Goal: Task Accomplishment & Management: Use online tool/utility

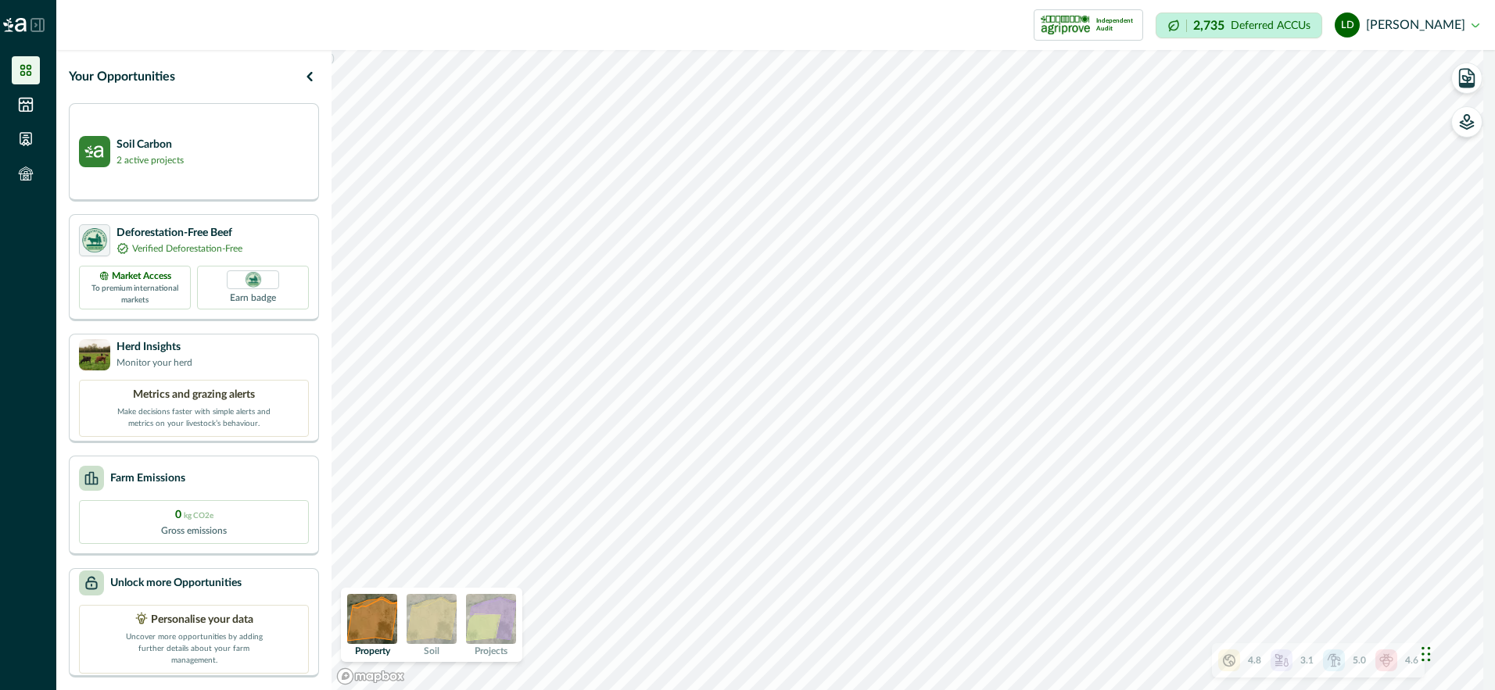
click at [1494, 478] on html "Impersonation Mode Independent Audit 2,735 Deferred ACCUs ld [PERSON_NAME] Sign…" at bounding box center [747, 345] width 1495 height 690
click at [142, 474] on p "Farm Emissions" at bounding box center [147, 478] width 75 height 16
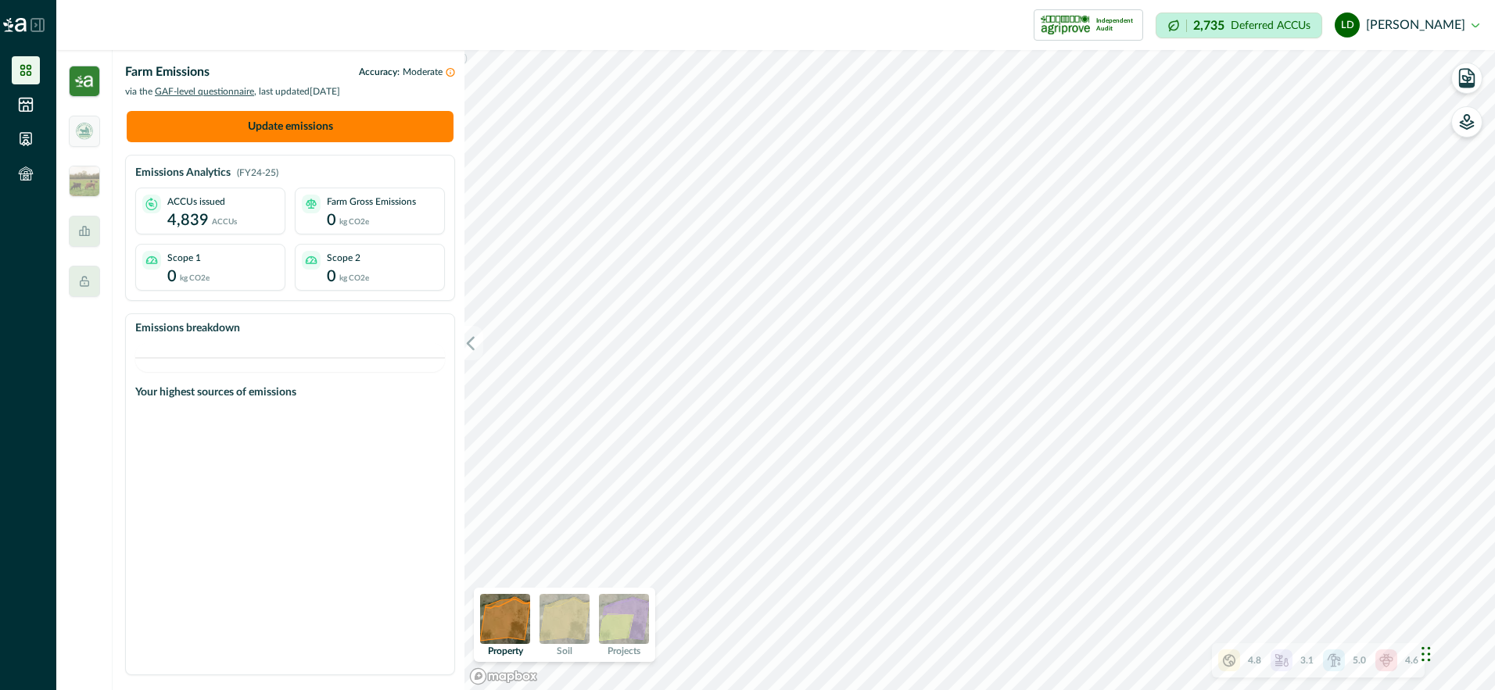
click at [78, 82] on img at bounding box center [84, 81] width 31 height 31
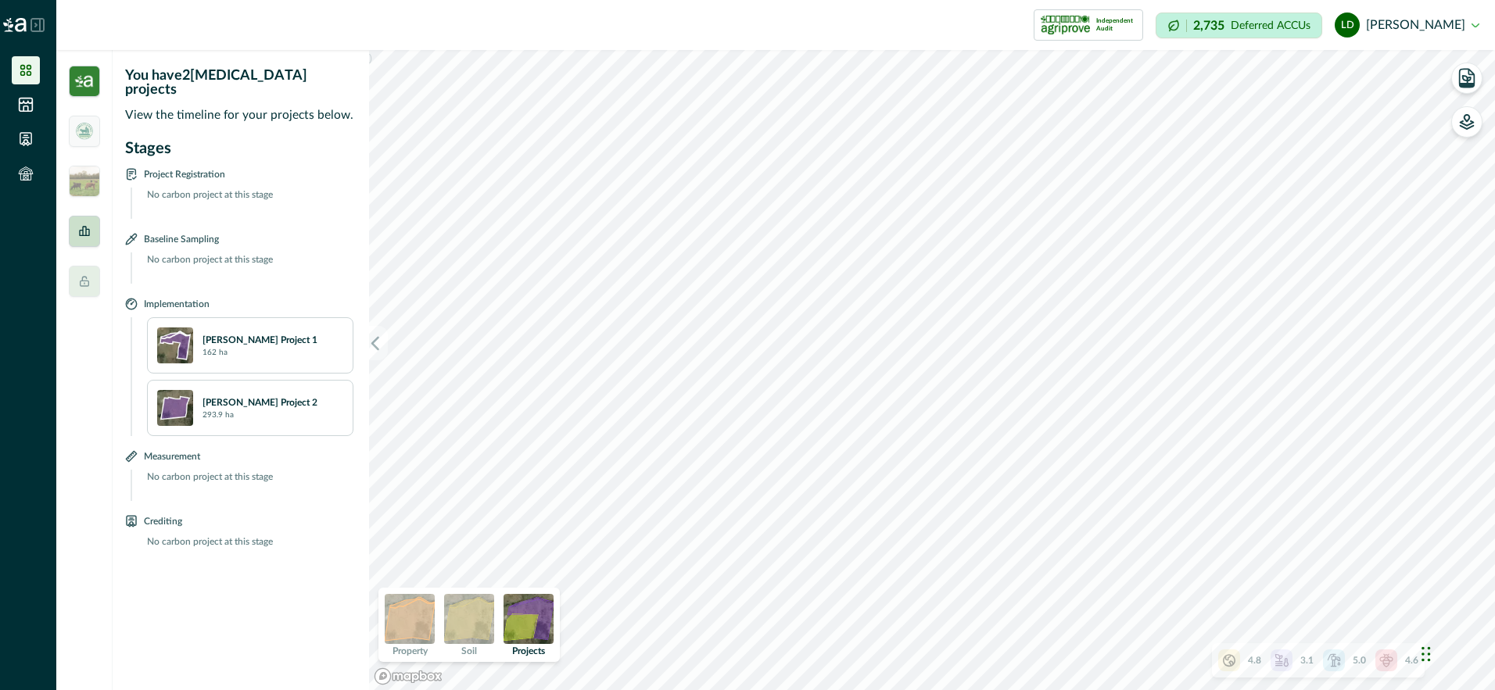
click at [79, 231] on icon at bounding box center [84, 231] width 10 height 10
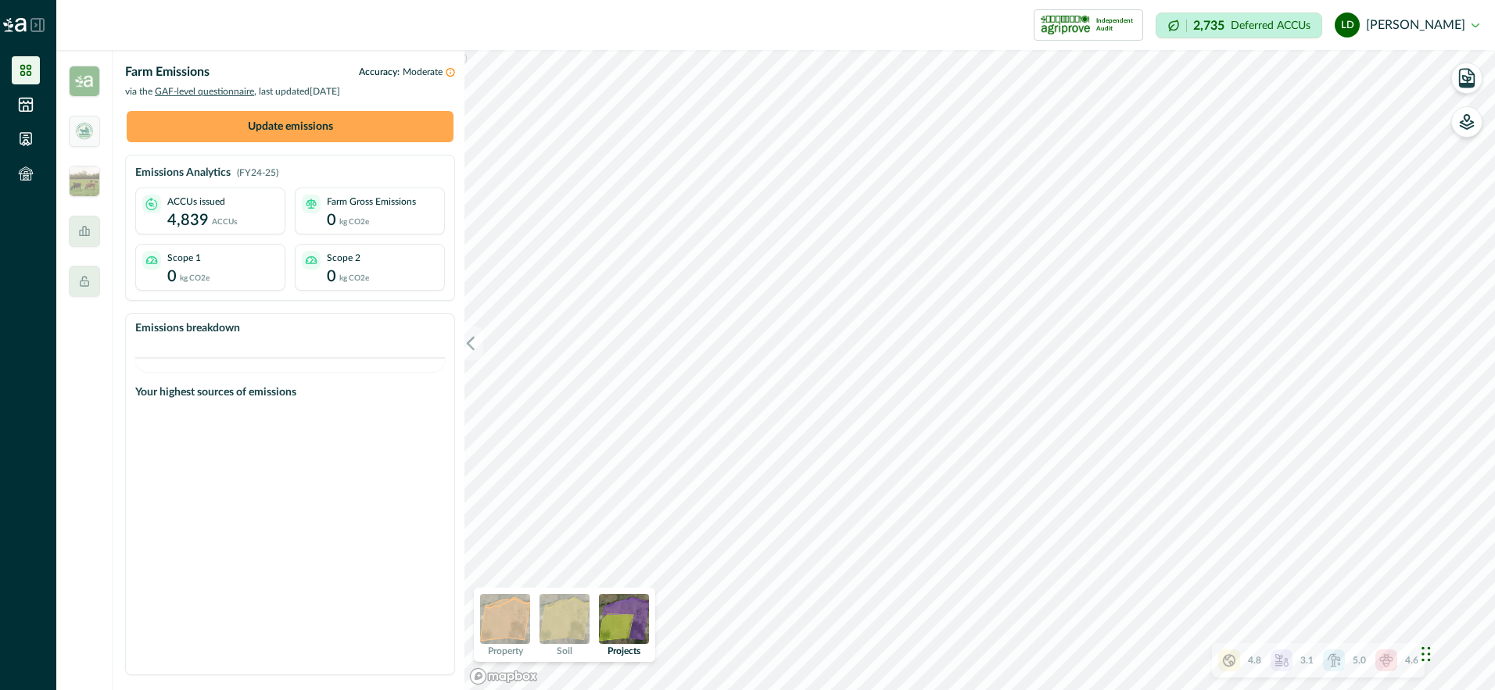
click at [264, 122] on button "Update emissions" at bounding box center [290, 126] width 327 height 31
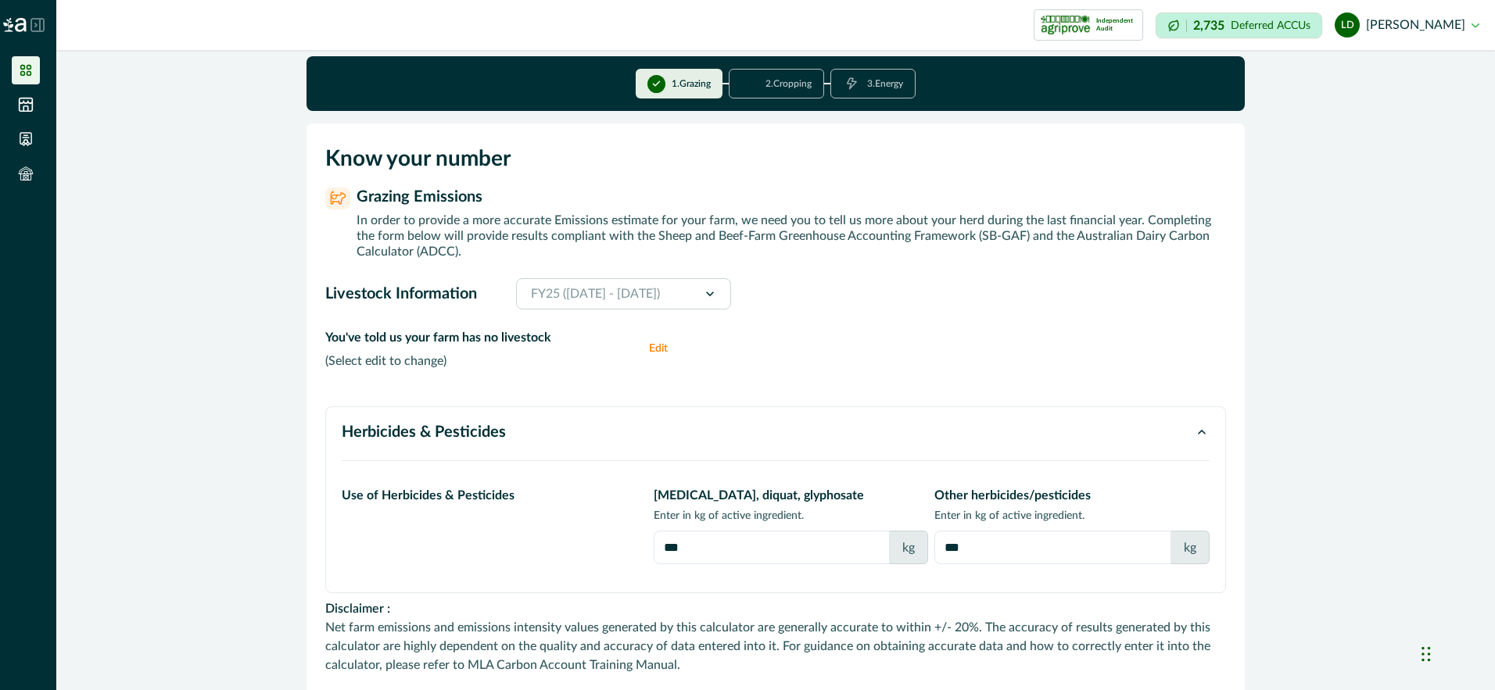
click at [654, 348] on button "Edit" at bounding box center [664, 348] width 31 height 41
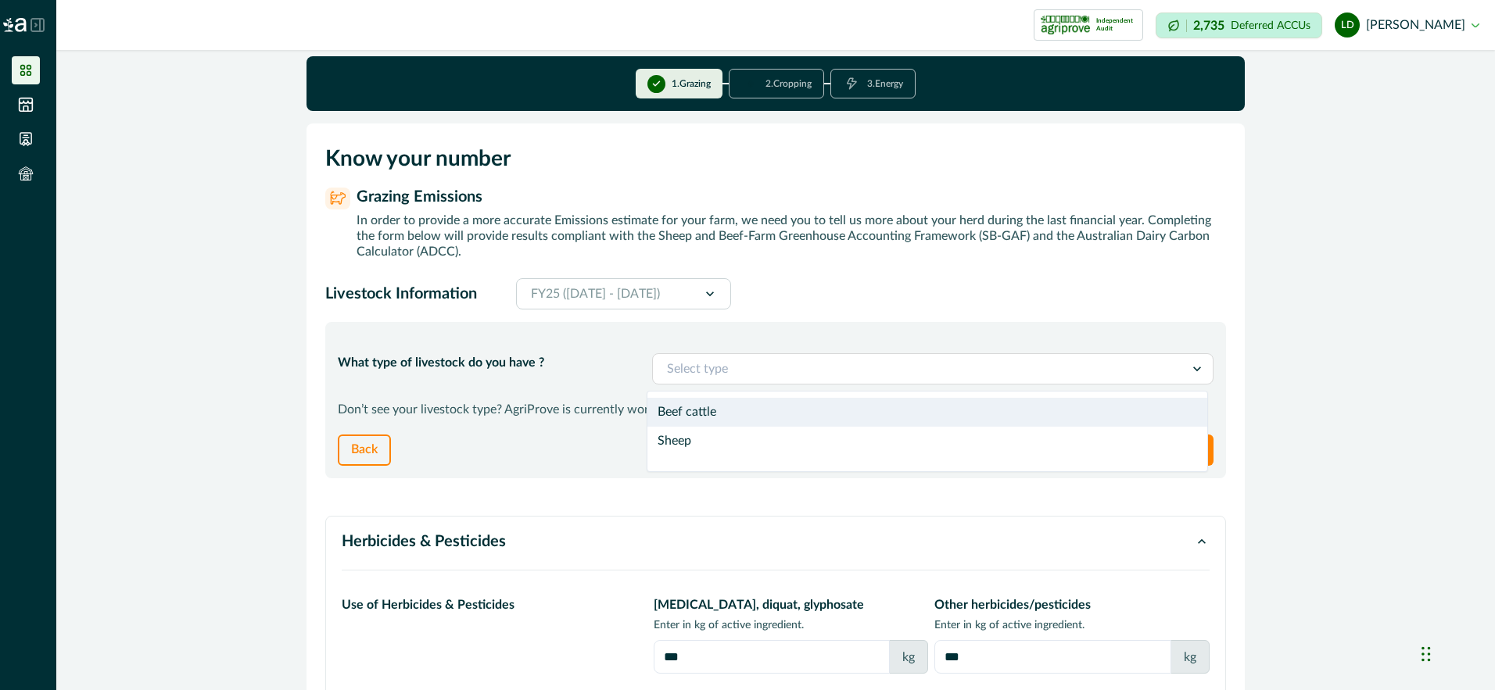
click at [1189, 367] on icon at bounding box center [1197, 369] width 16 height 16
click at [750, 419] on div "Beef cattle" at bounding box center [927, 412] width 560 height 29
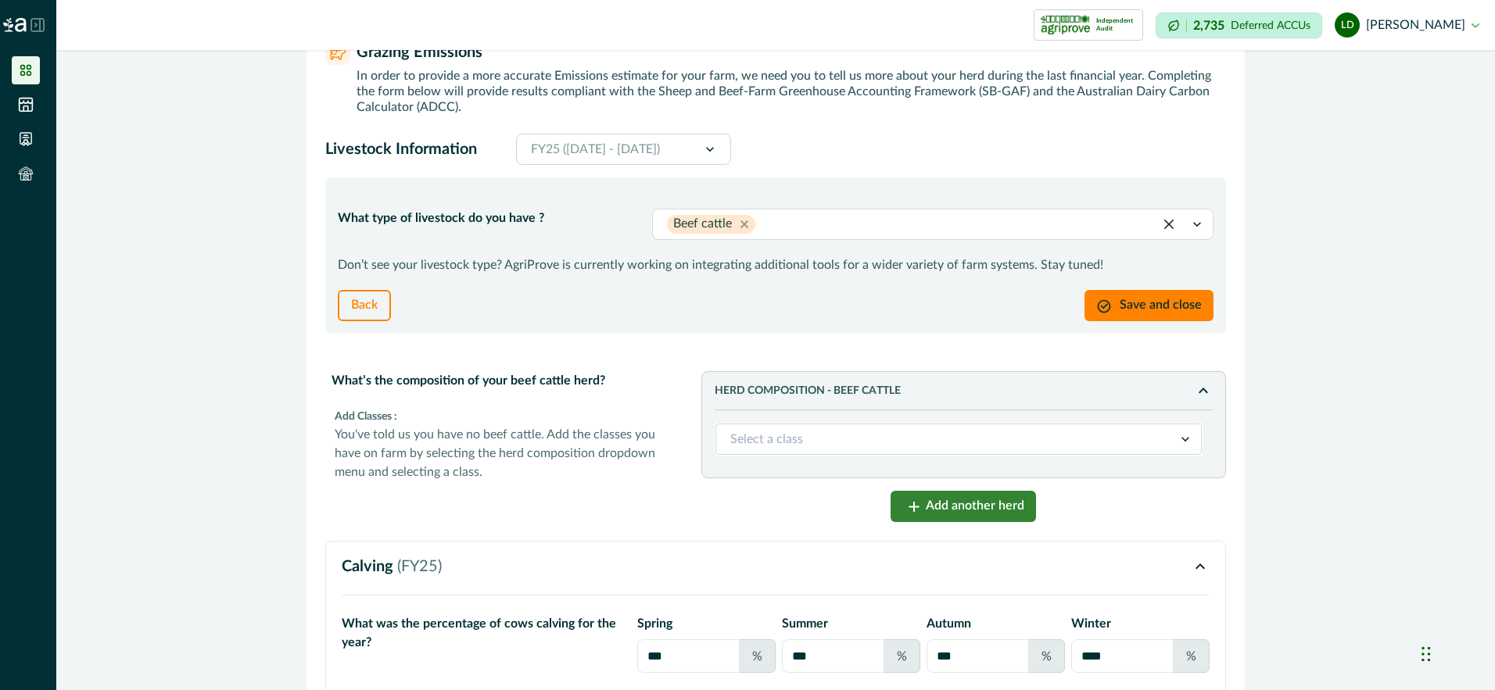
scroll to position [156, 0]
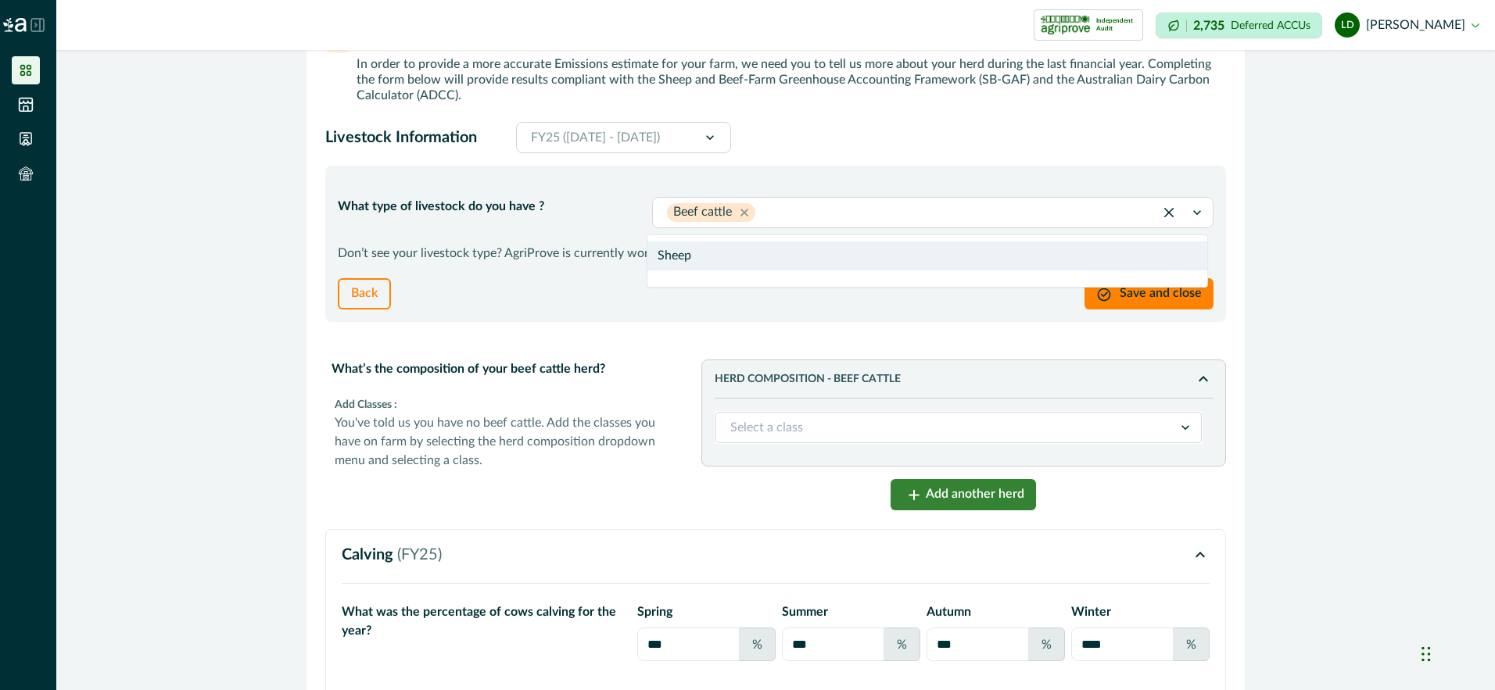
click at [1193, 208] on icon at bounding box center [1197, 213] width 16 height 16
click at [695, 253] on div "Sheep" at bounding box center [927, 256] width 560 height 29
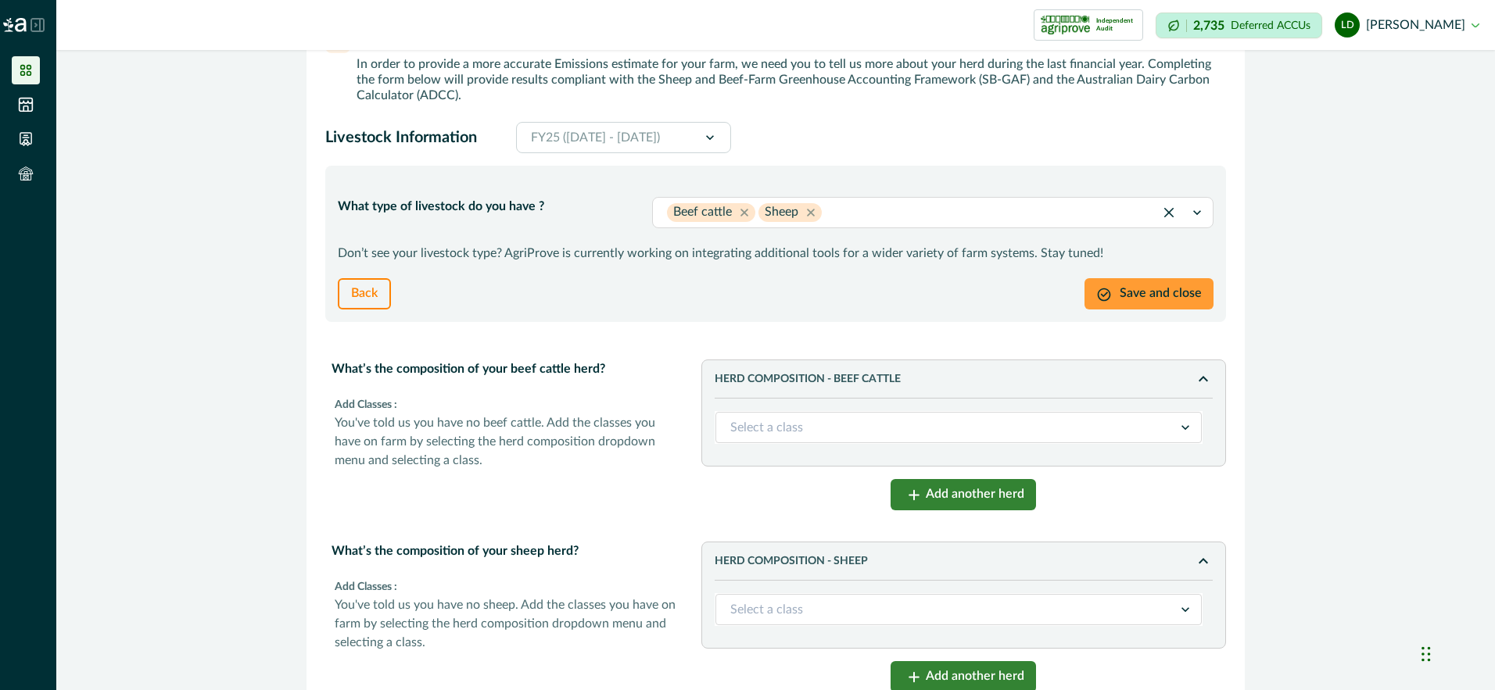
click at [1152, 293] on button "Save and close" at bounding box center [1148, 293] width 129 height 31
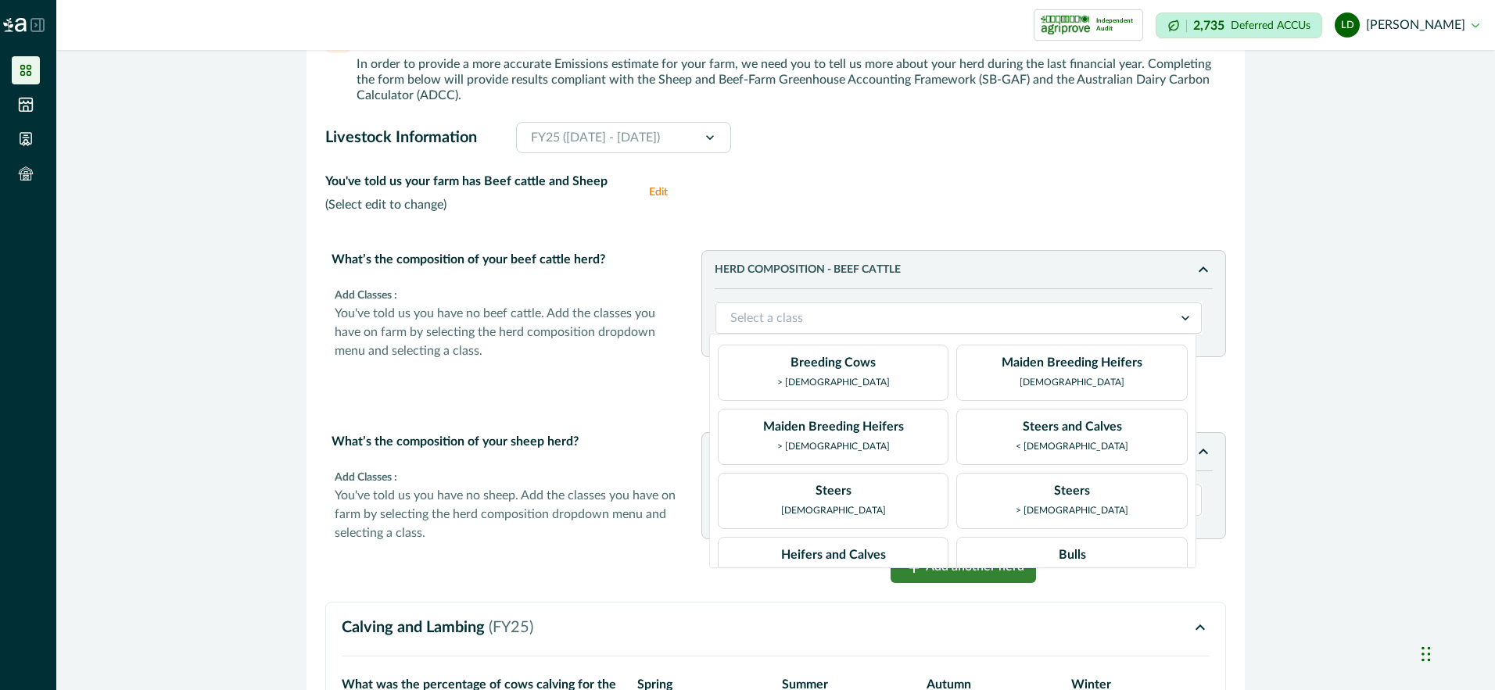
click at [1177, 319] on icon at bounding box center [1185, 318] width 16 height 16
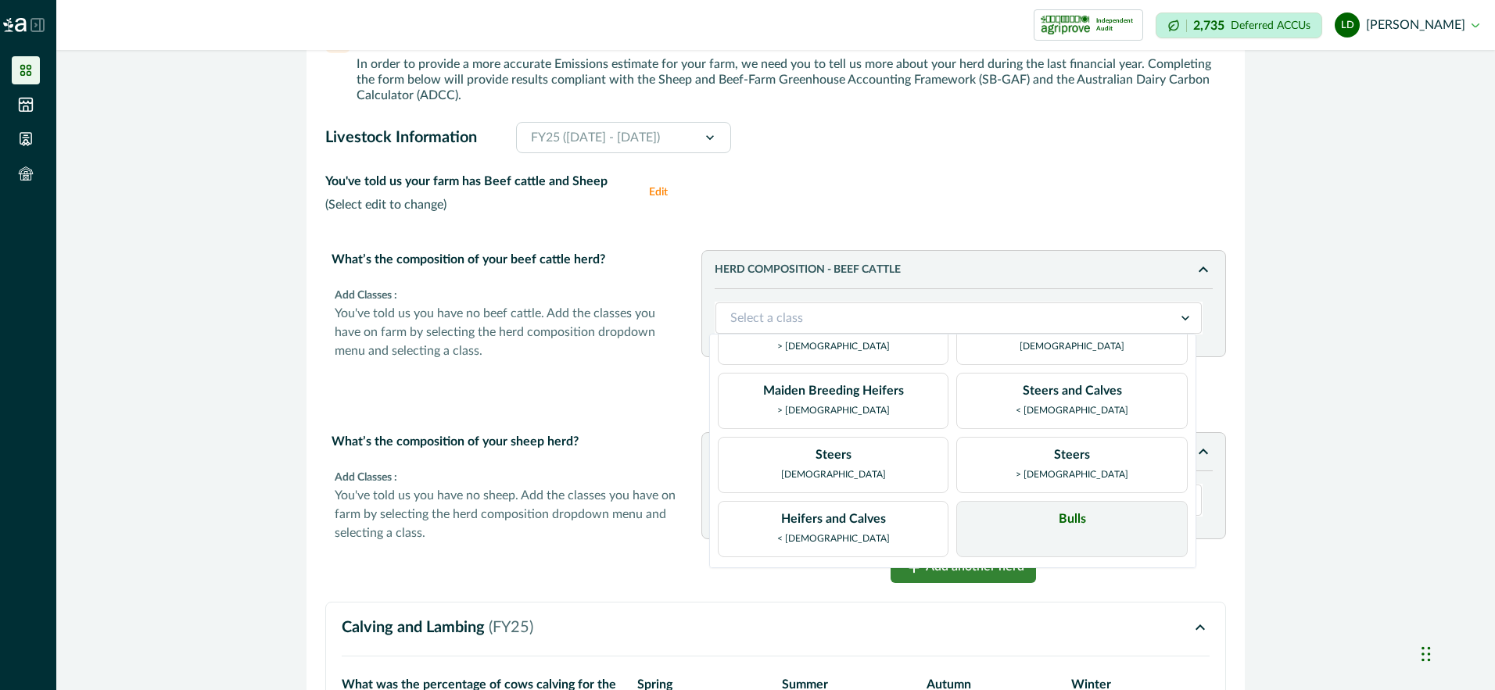
click at [1129, 525] on div "Bulls" at bounding box center [1071, 529] width 231 height 56
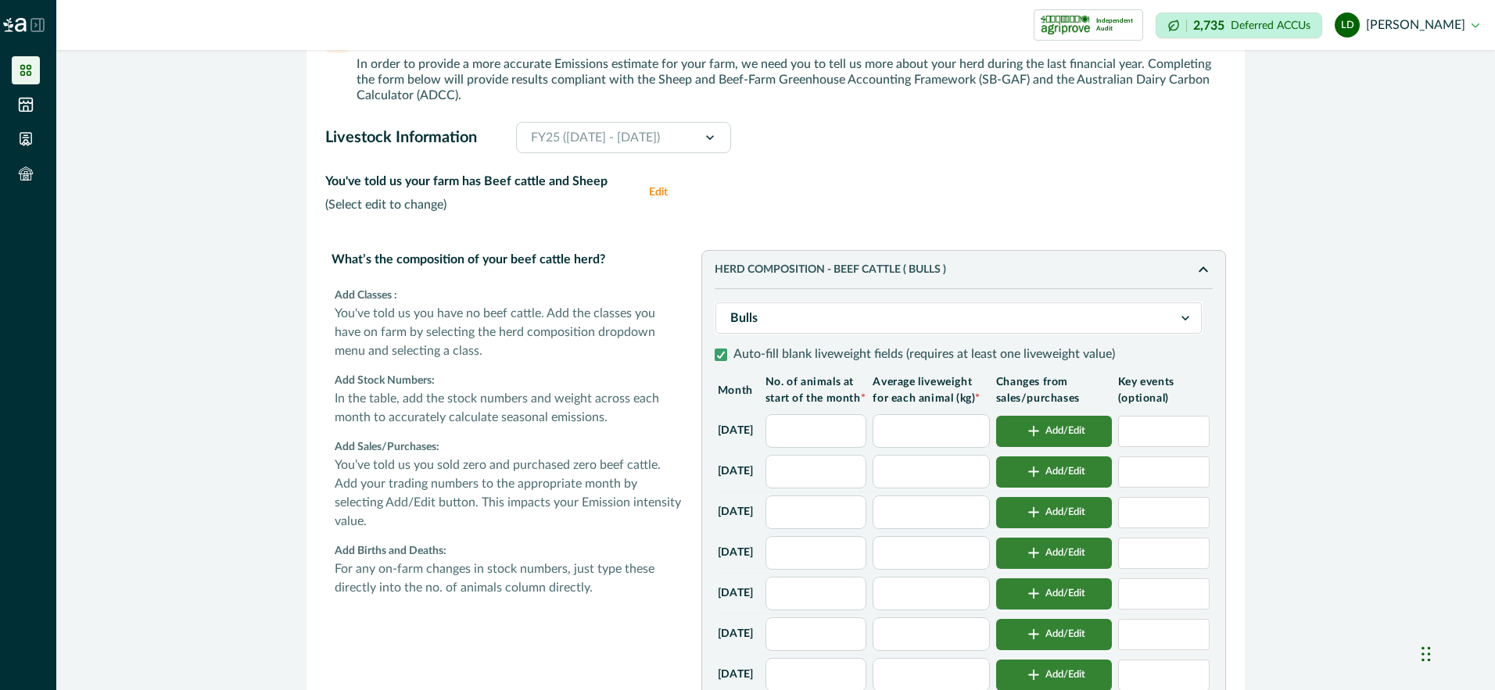
click at [836, 443] on input "text" at bounding box center [816, 431] width 102 height 34
type input "*"
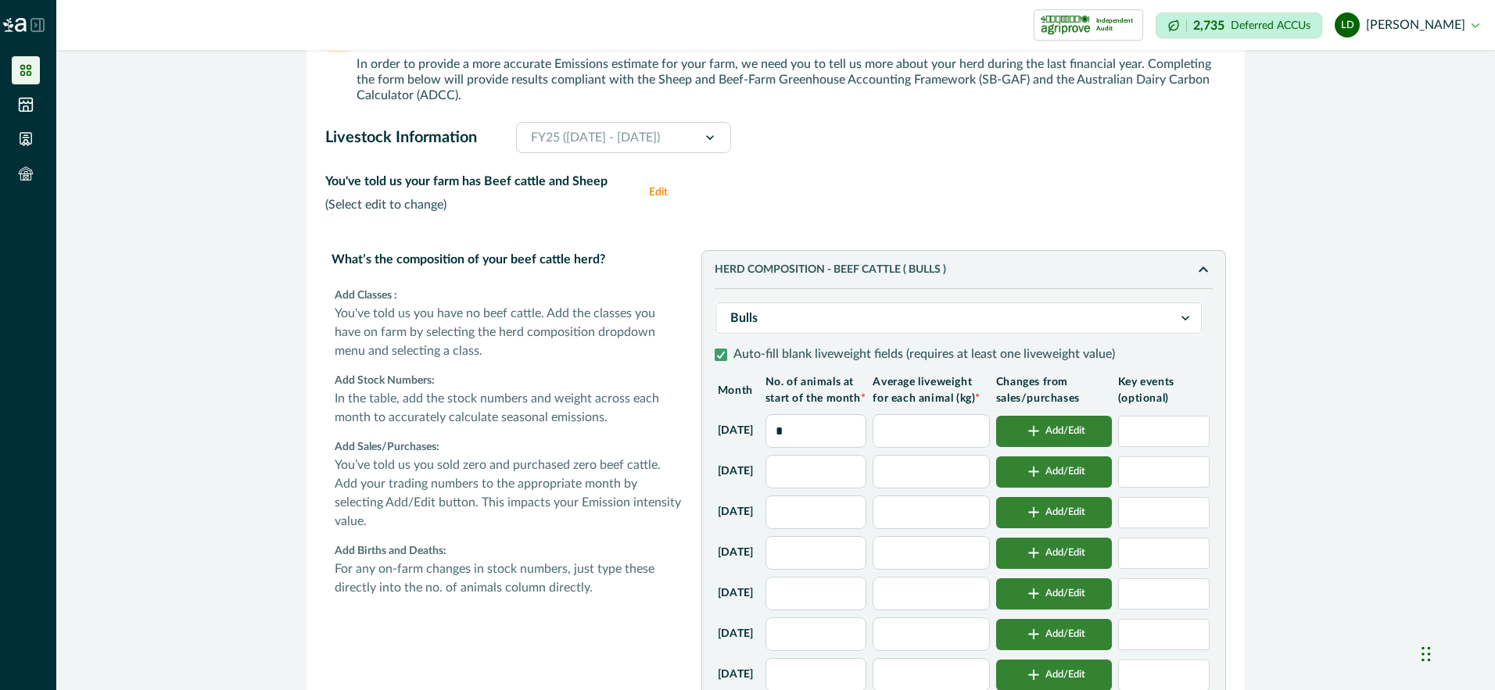
type input "*"
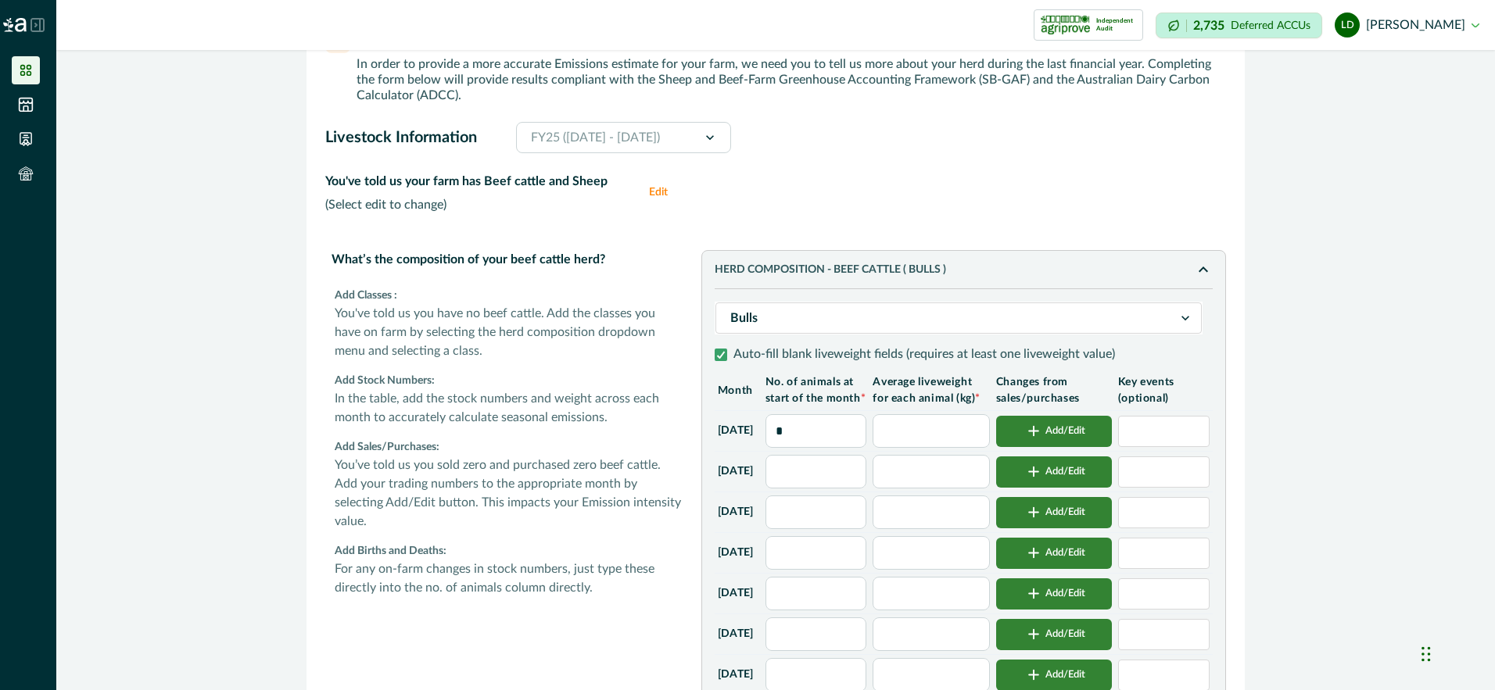
type input "*"
click at [940, 448] on input "text" at bounding box center [931, 431] width 116 height 34
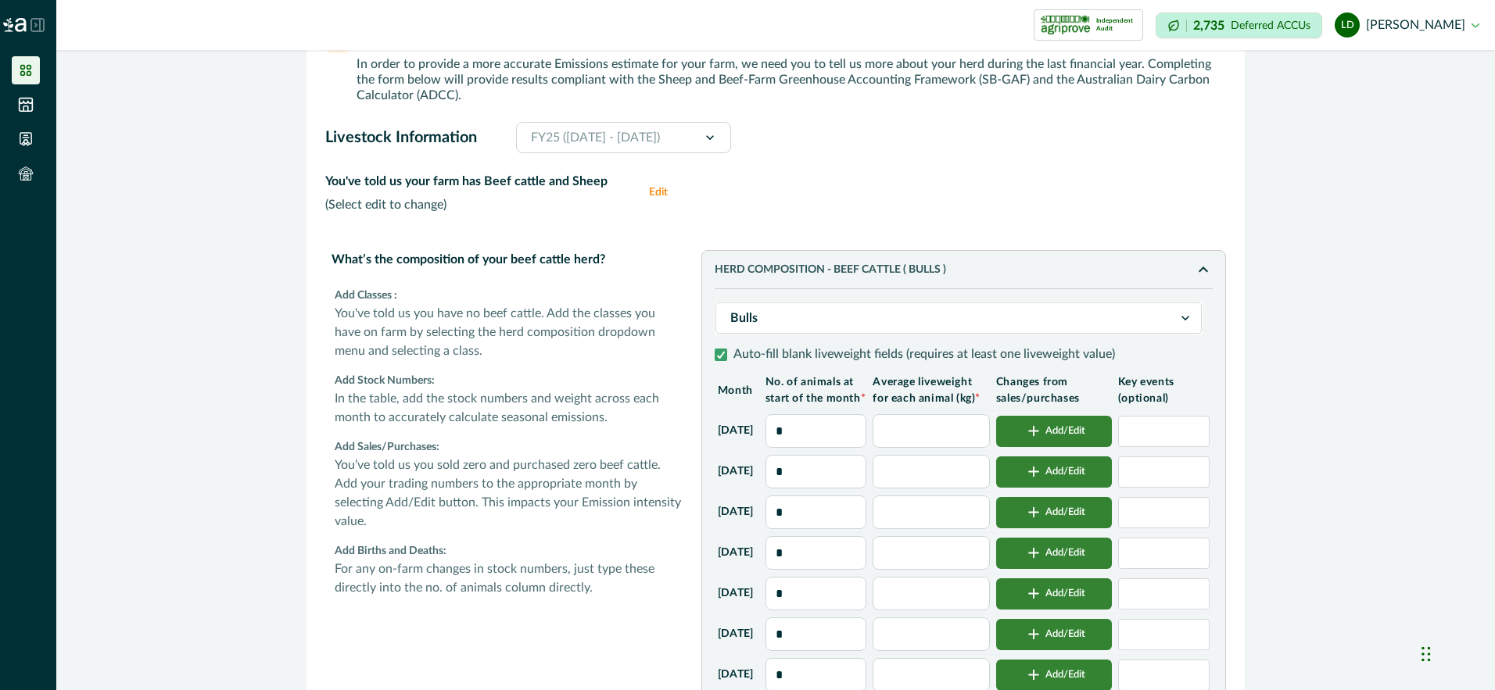
type input "*"
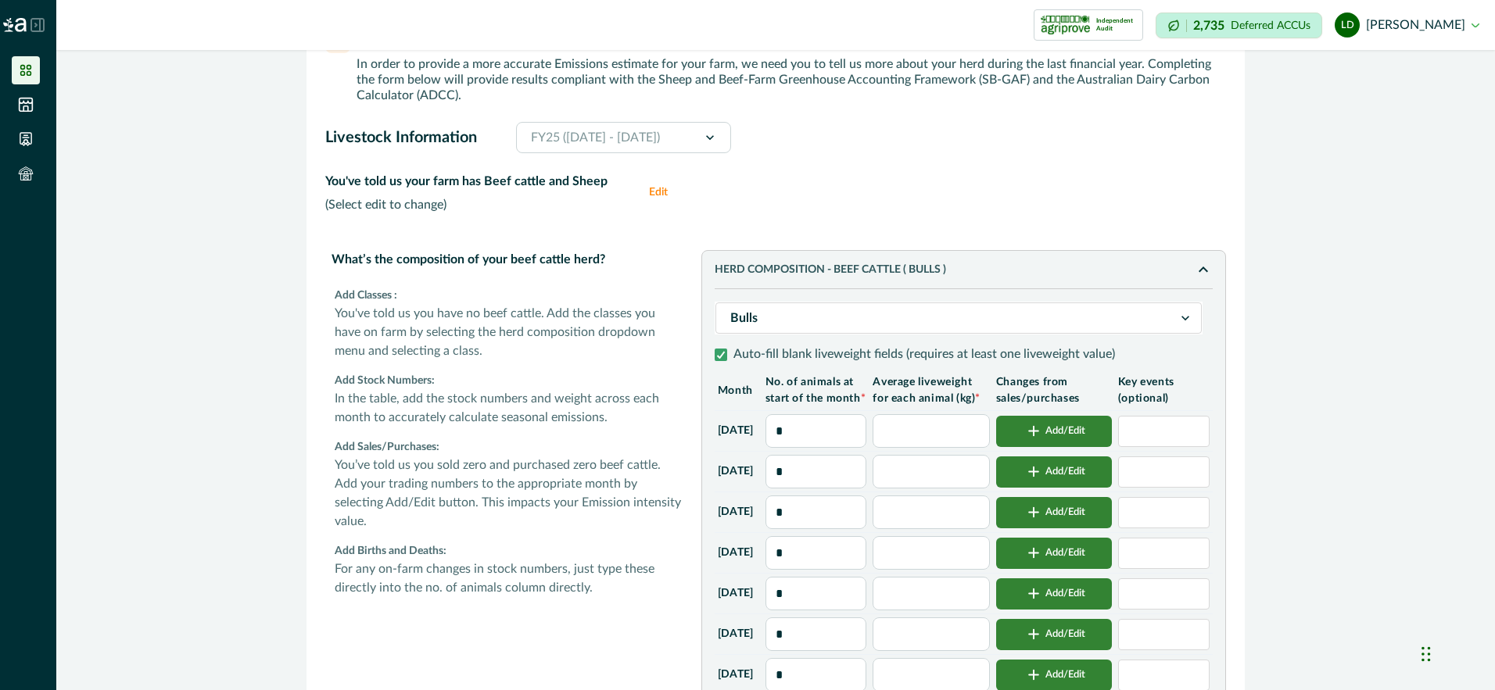
type input "*"
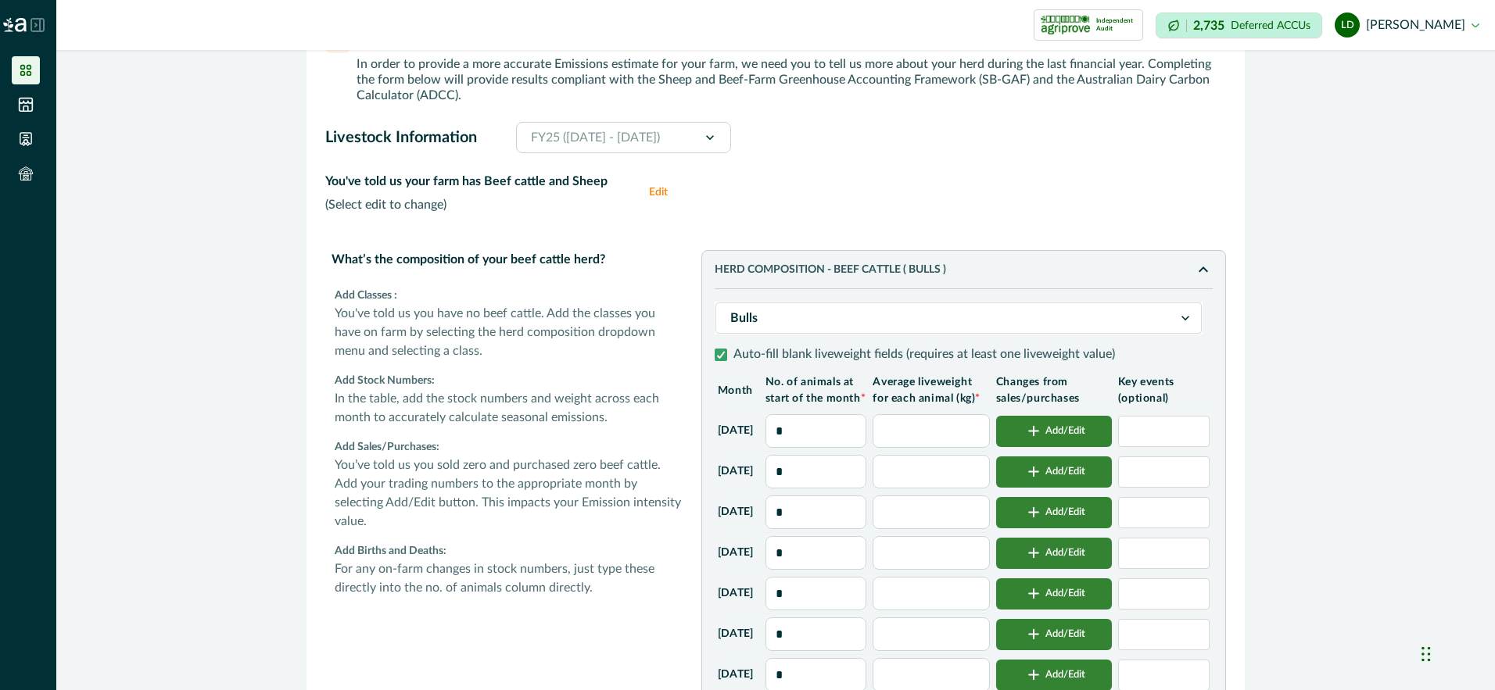
type input "*"
type input "**"
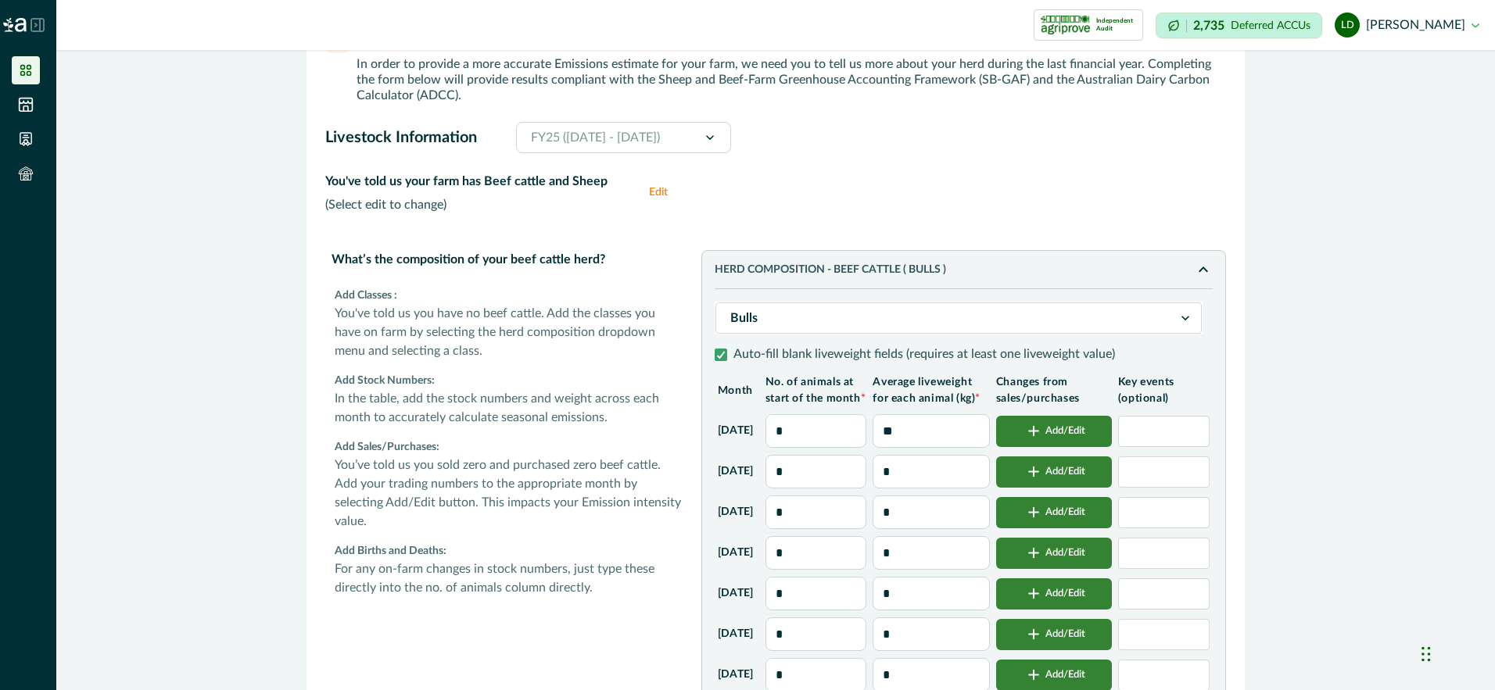
type input "**"
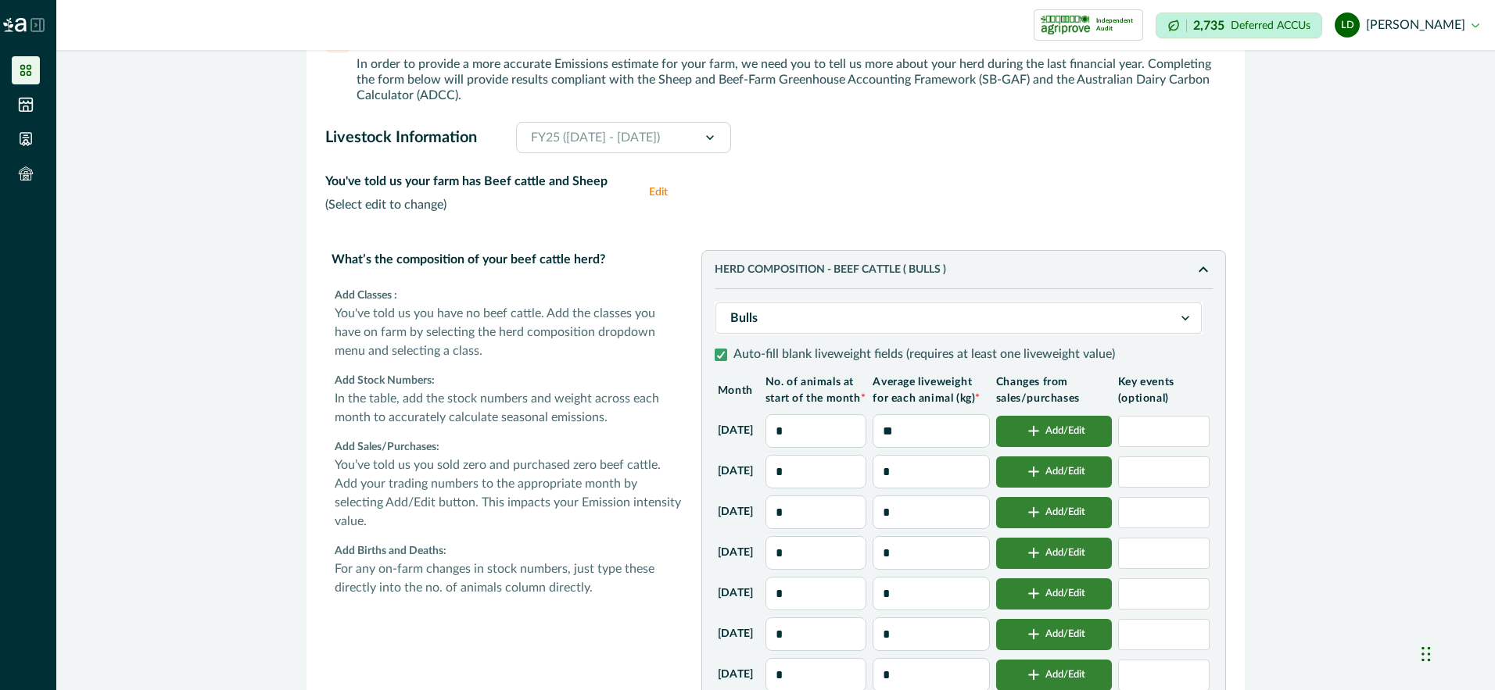
type input "**"
type input "***"
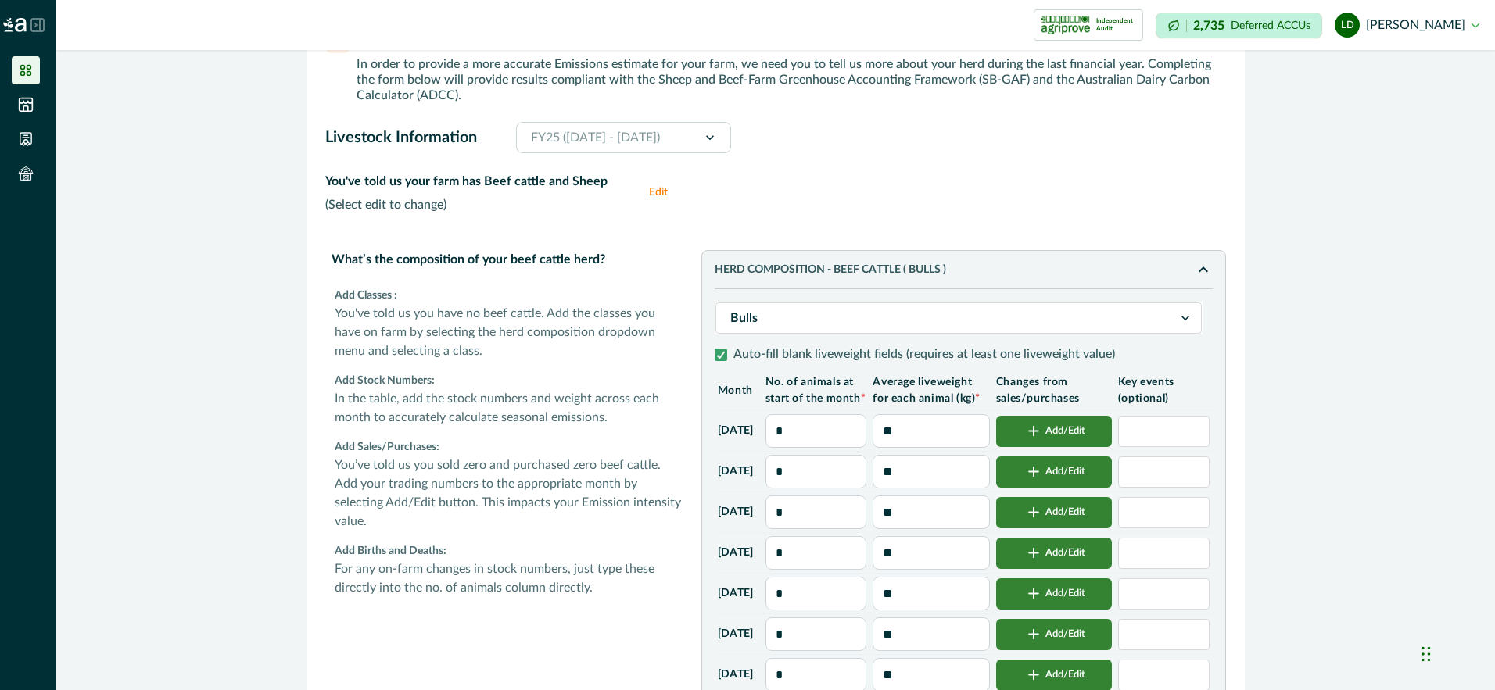
type input "***"
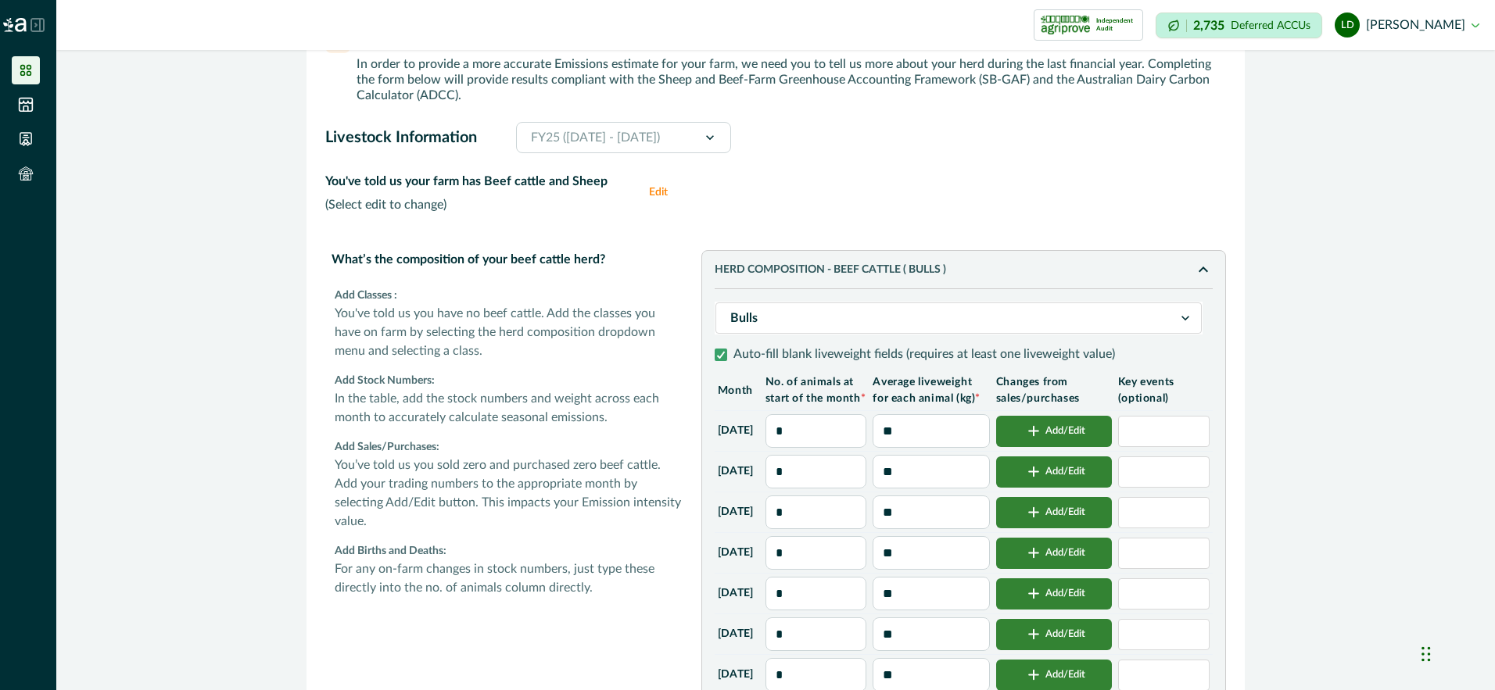
type input "***"
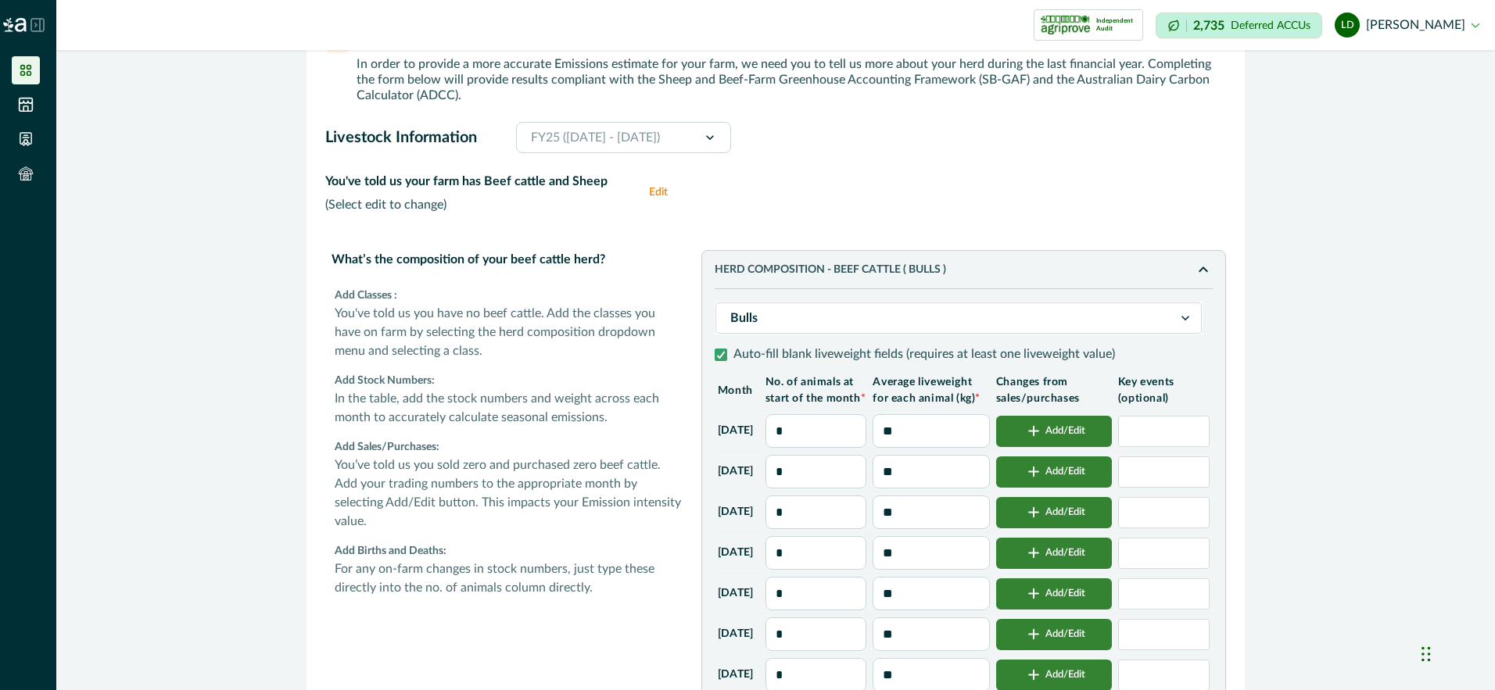
type input "***"
type input "****"
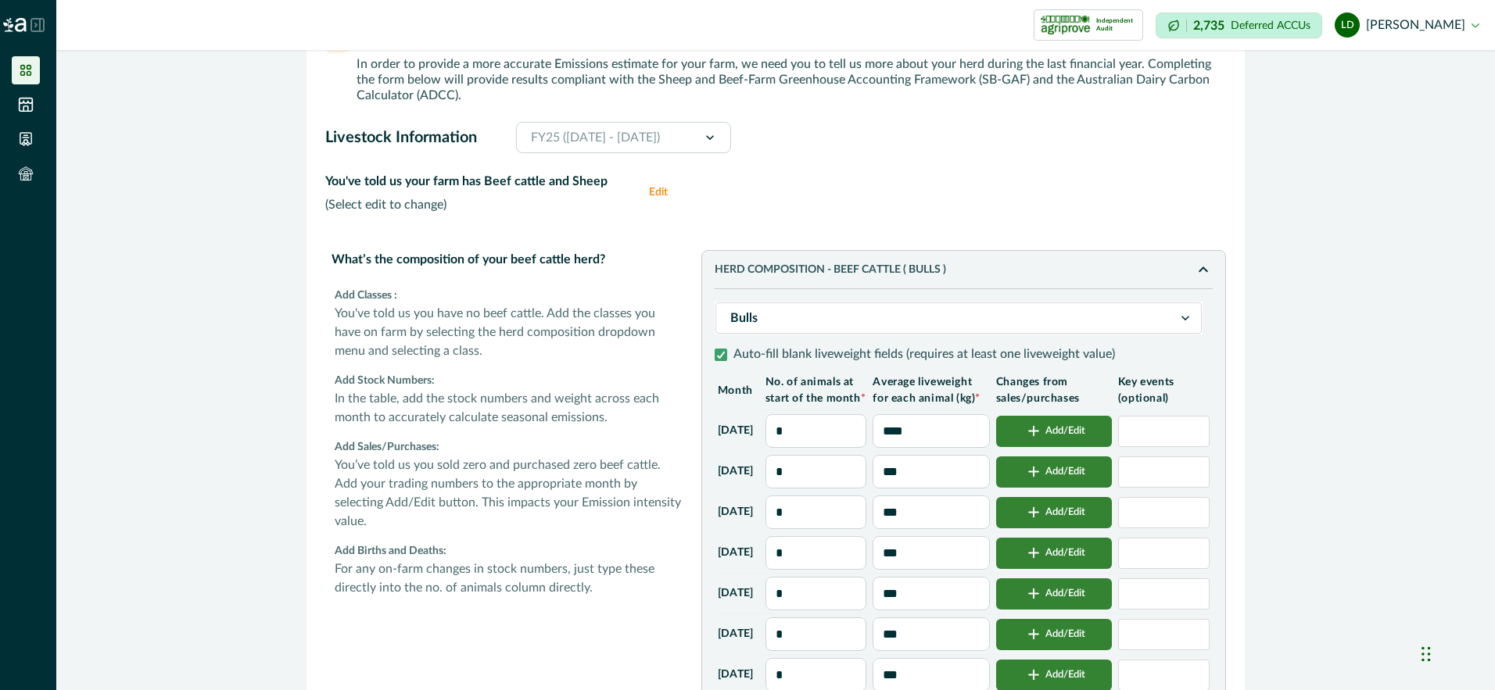
type input "****"
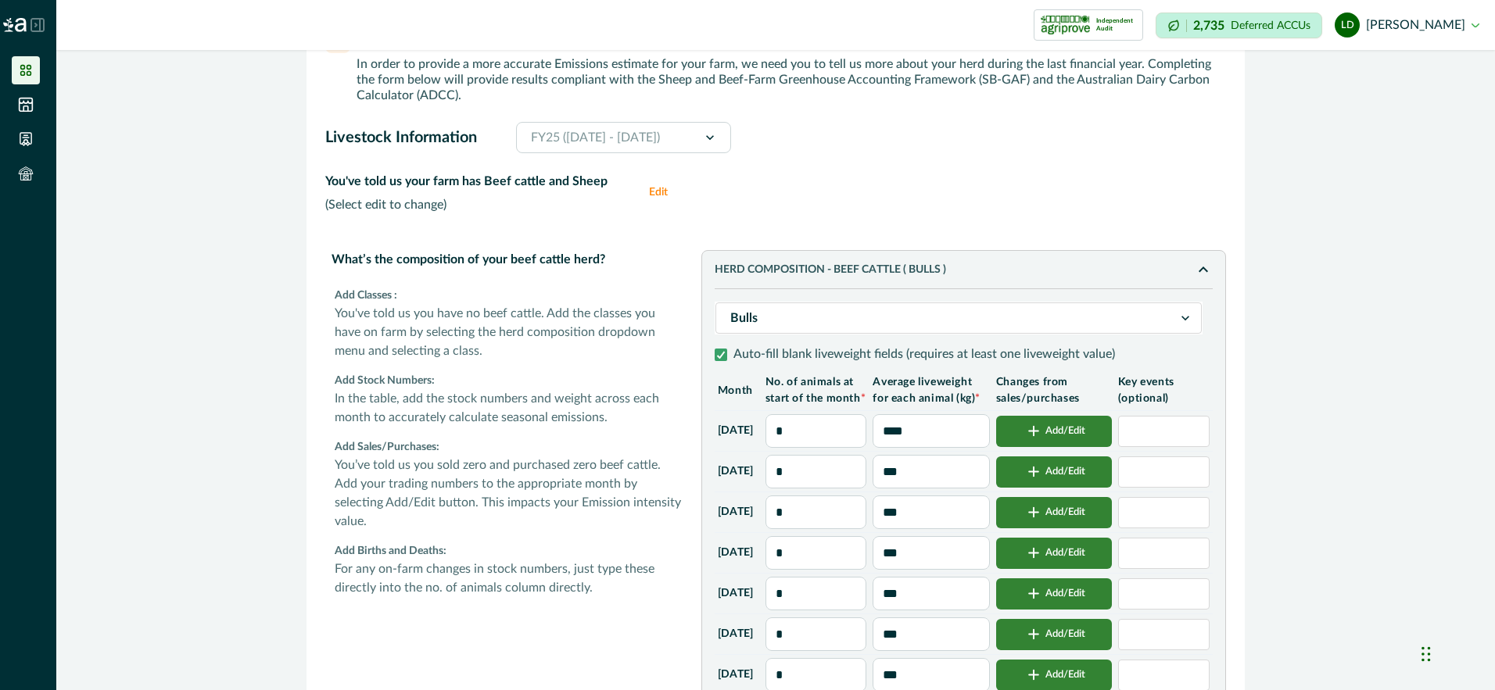
type input "****"
type input "*****"
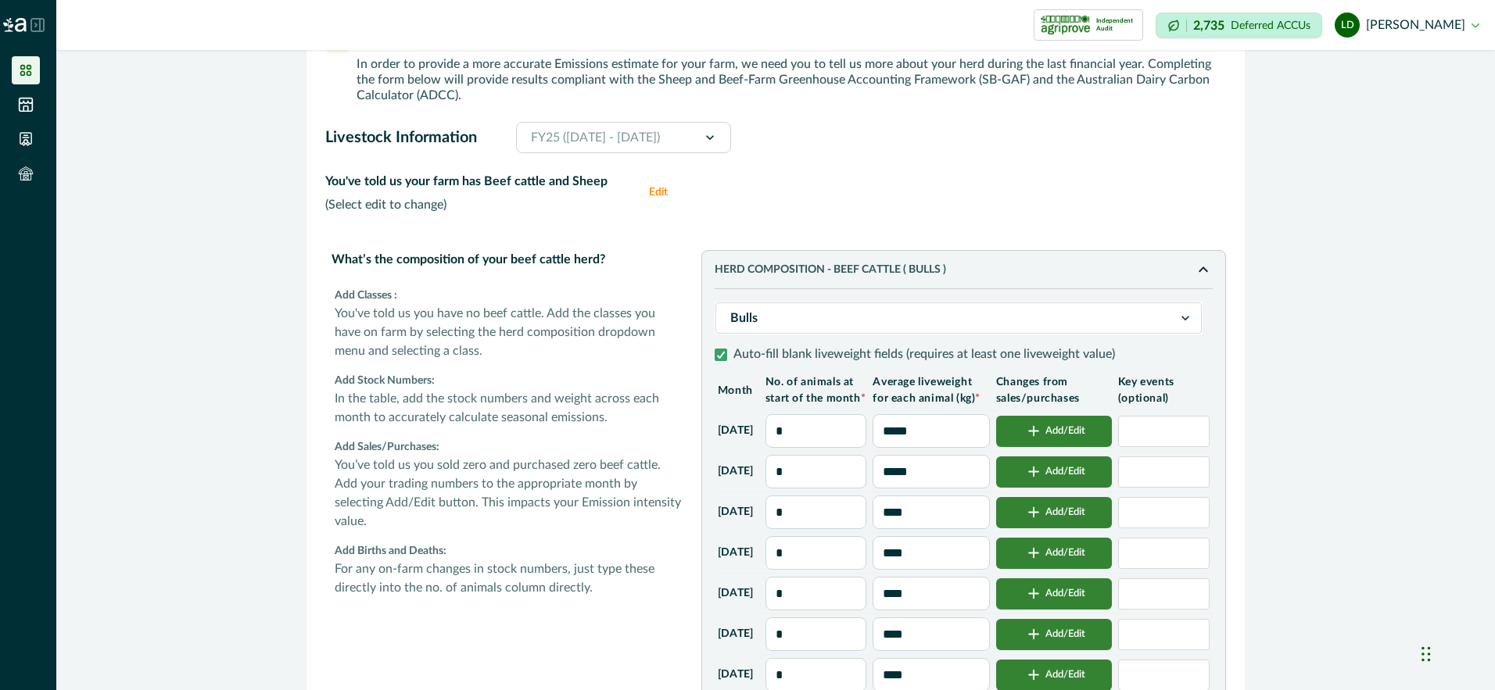
type input "*****"
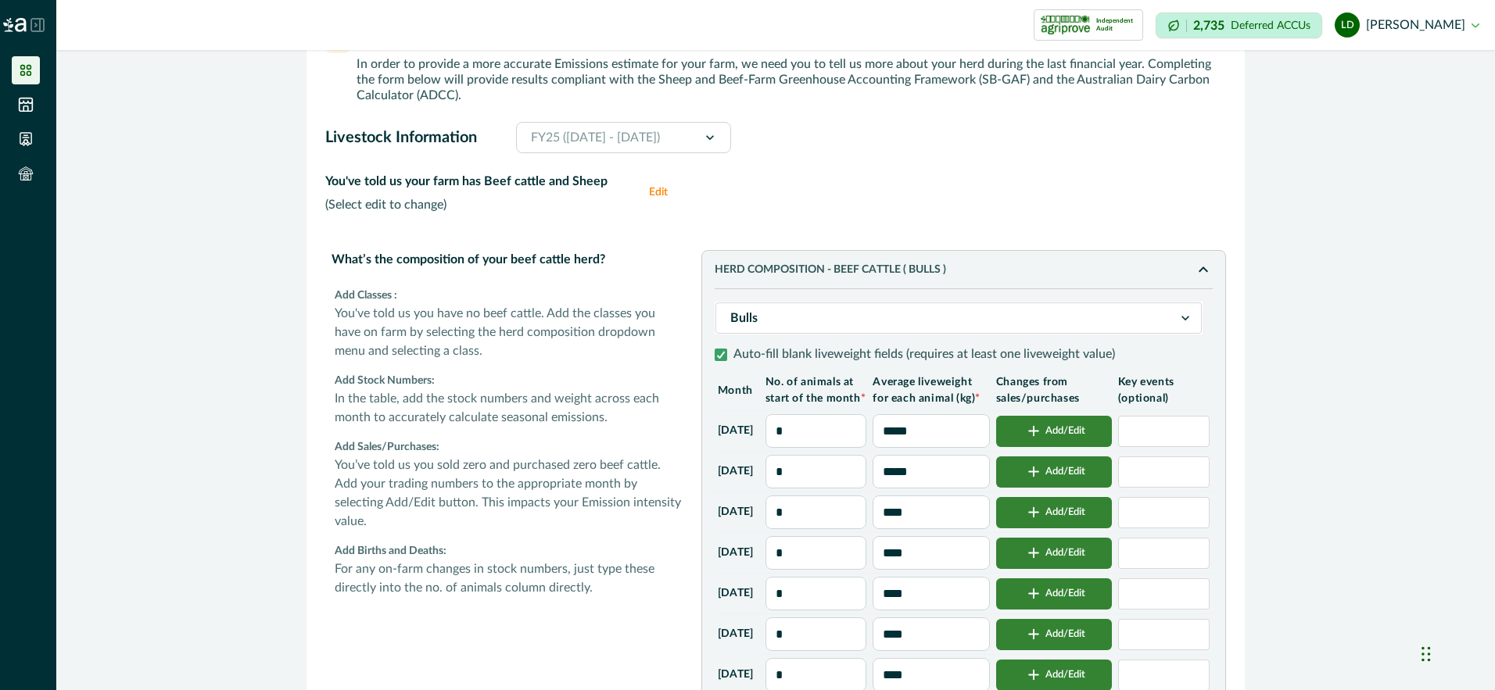
type input "*****"
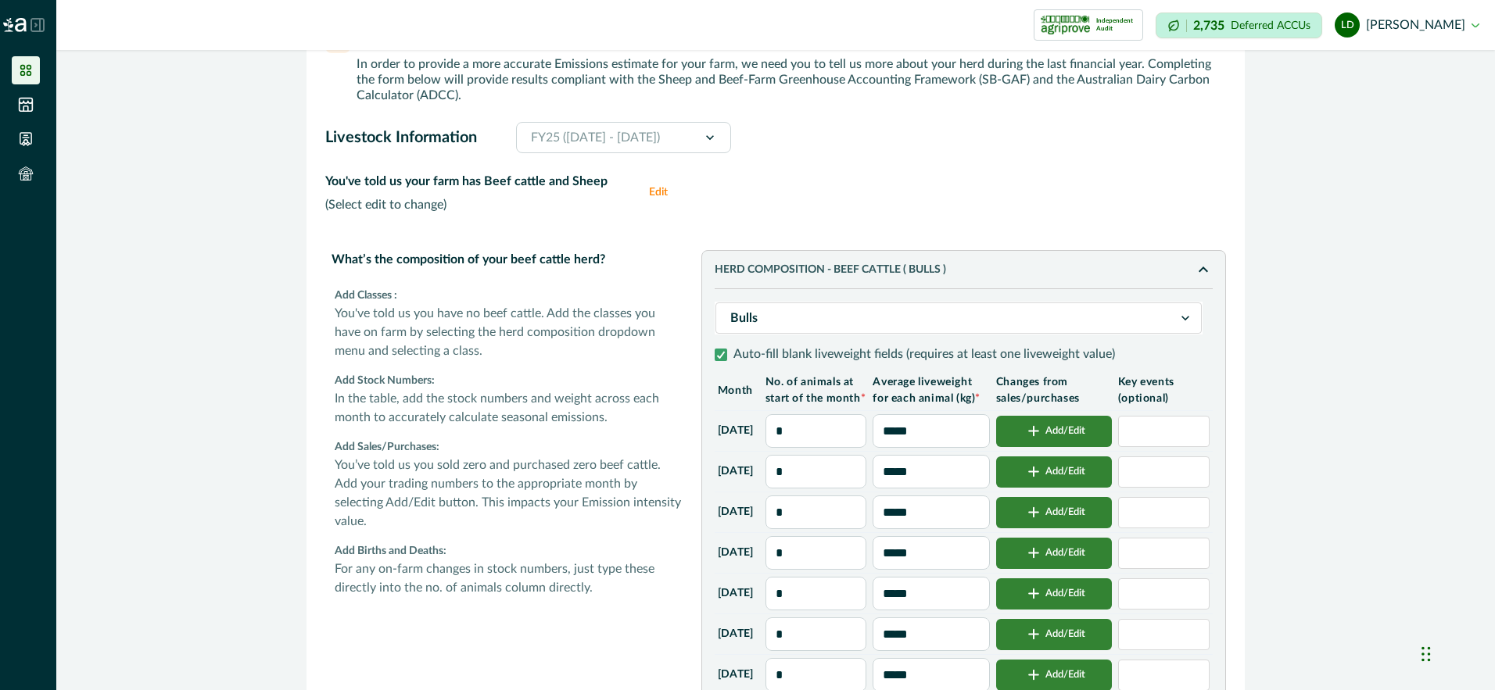
type input "*****"
click at [850, 489] on input "*" at bounding box center [816, 472] width 102 height 34
type input "*"
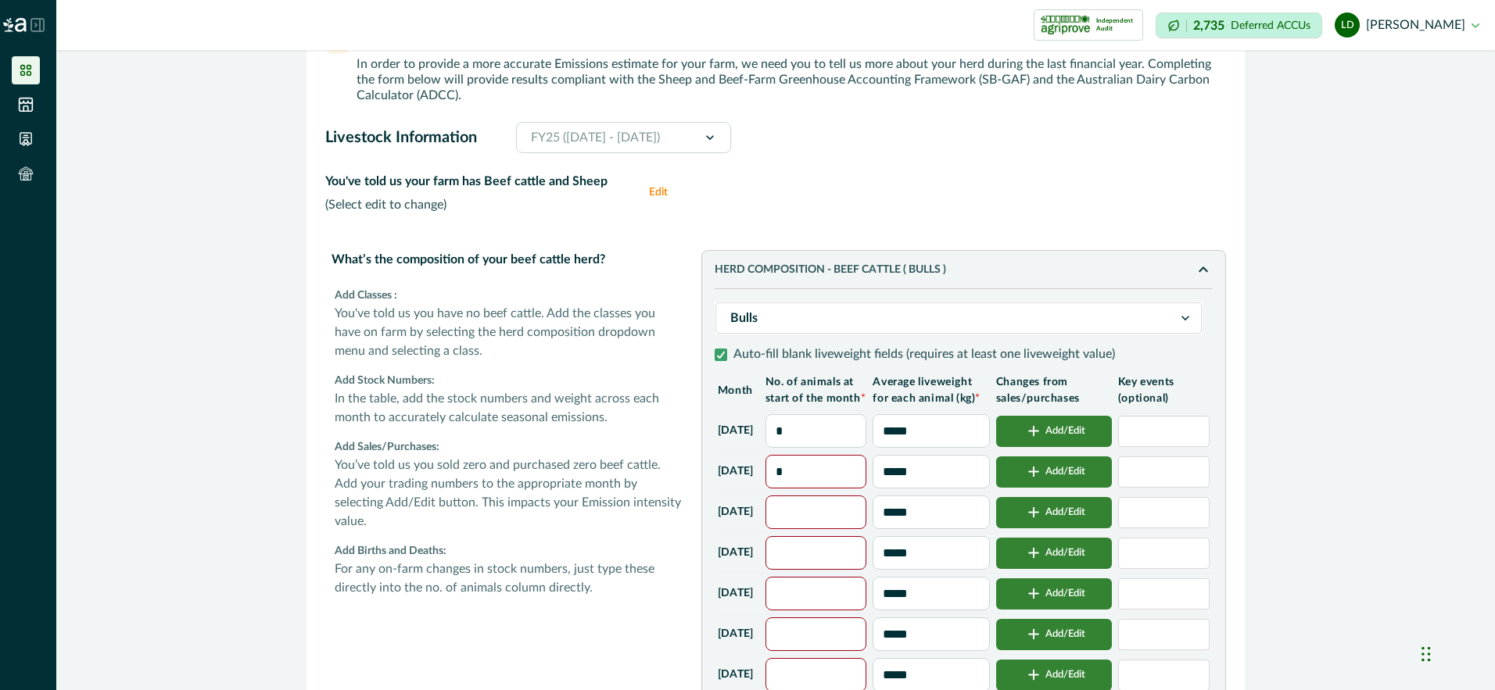
type input "*"
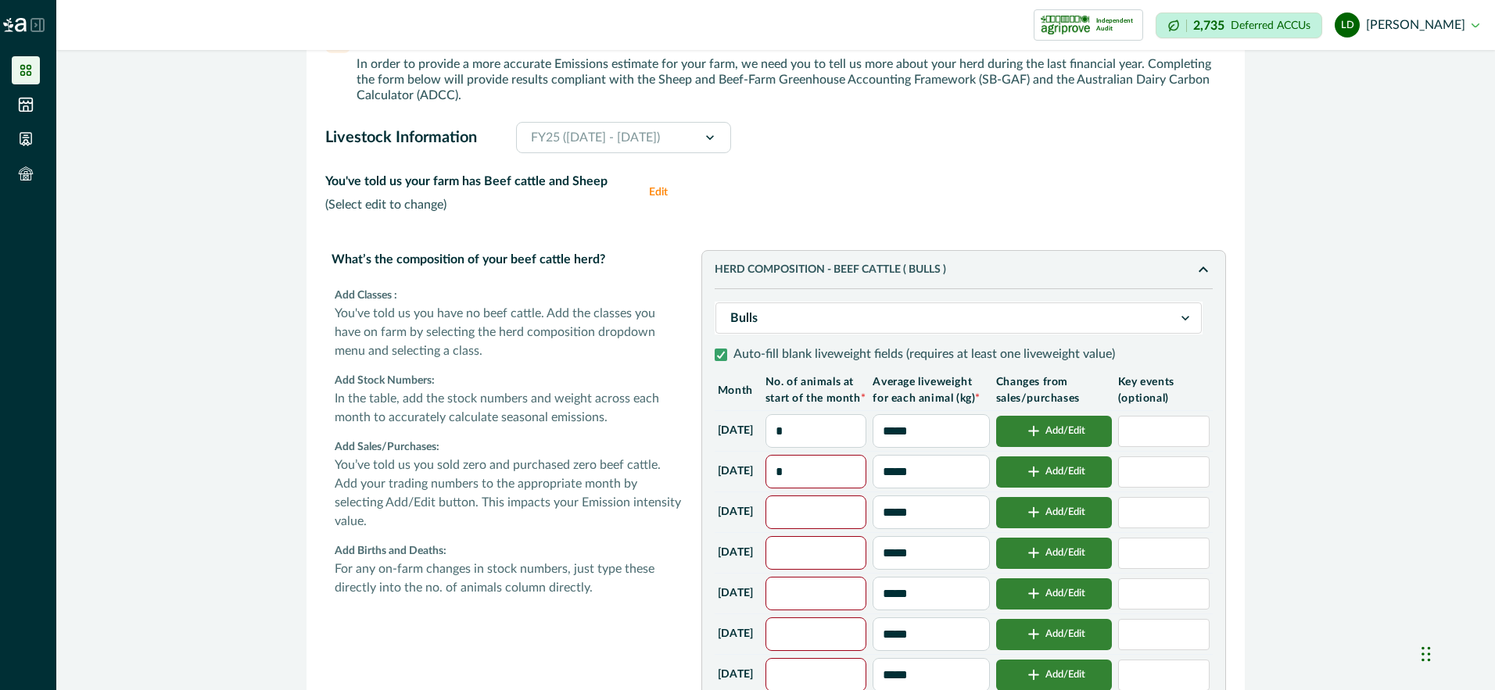
type input "*"
click at [951, 489] on input "*****" at bounding box center [931, 472] width 116 height 34
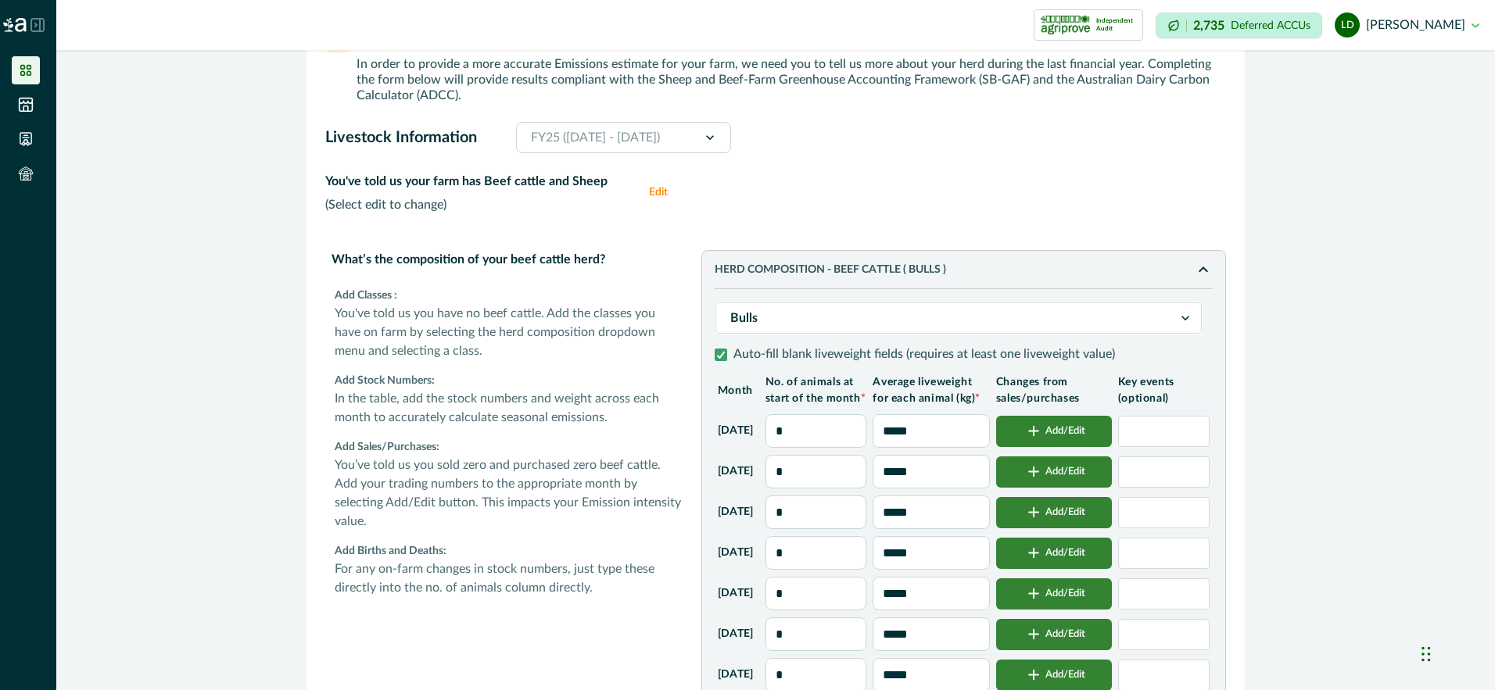
type input "****"
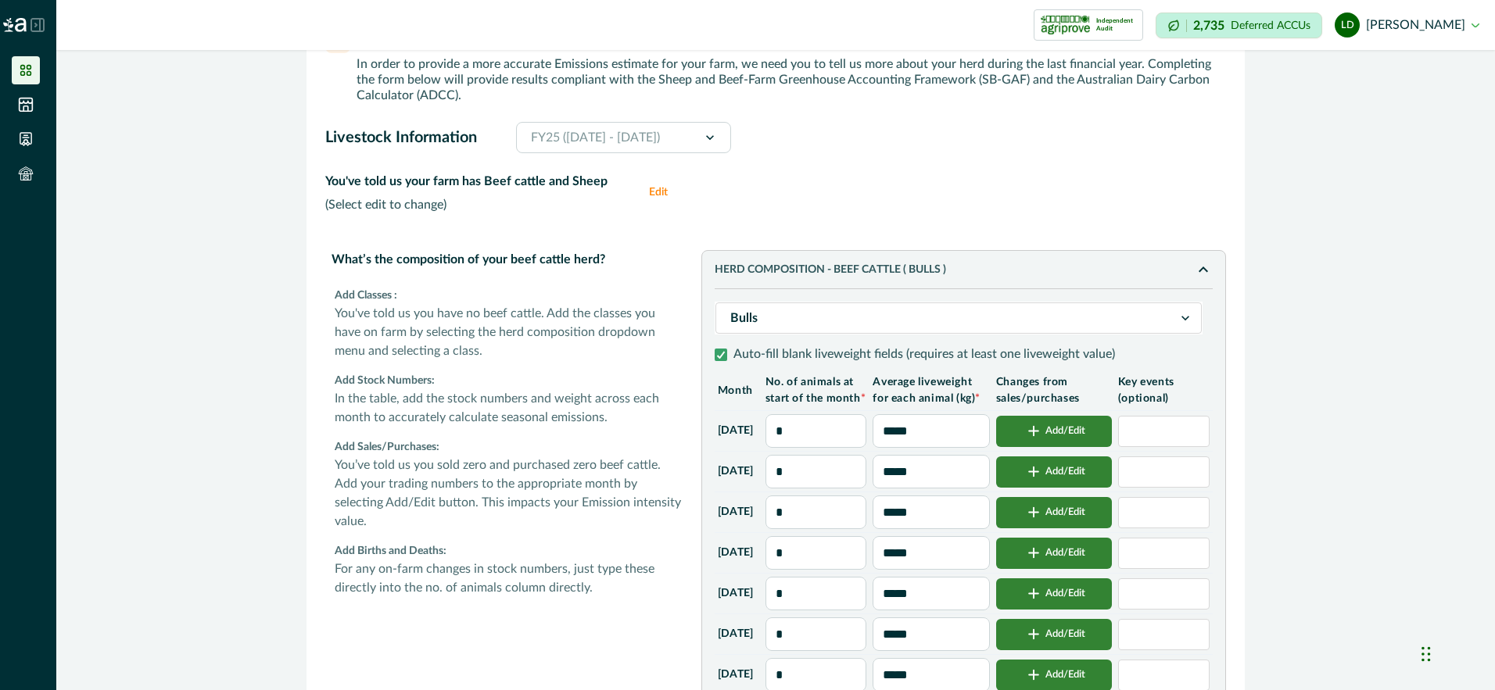
type input "****"
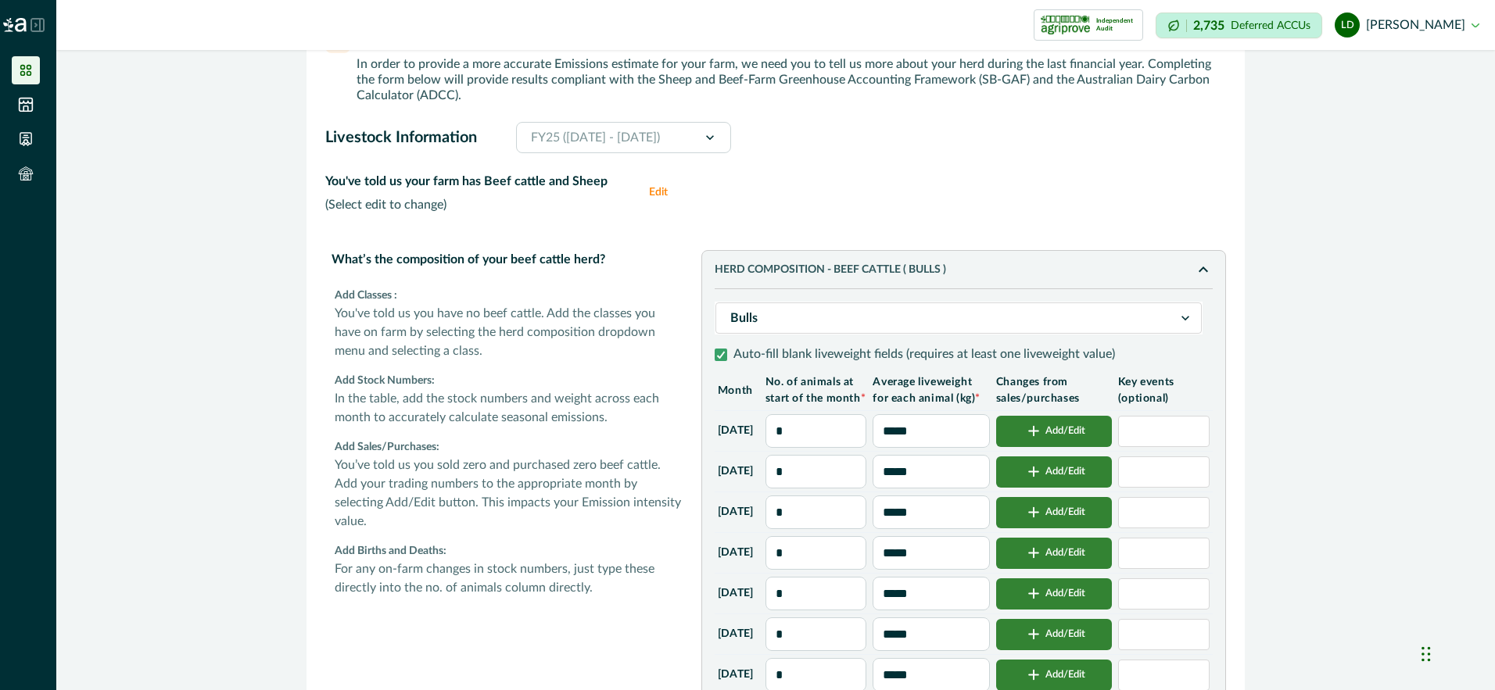
type input "****"
type input "***"
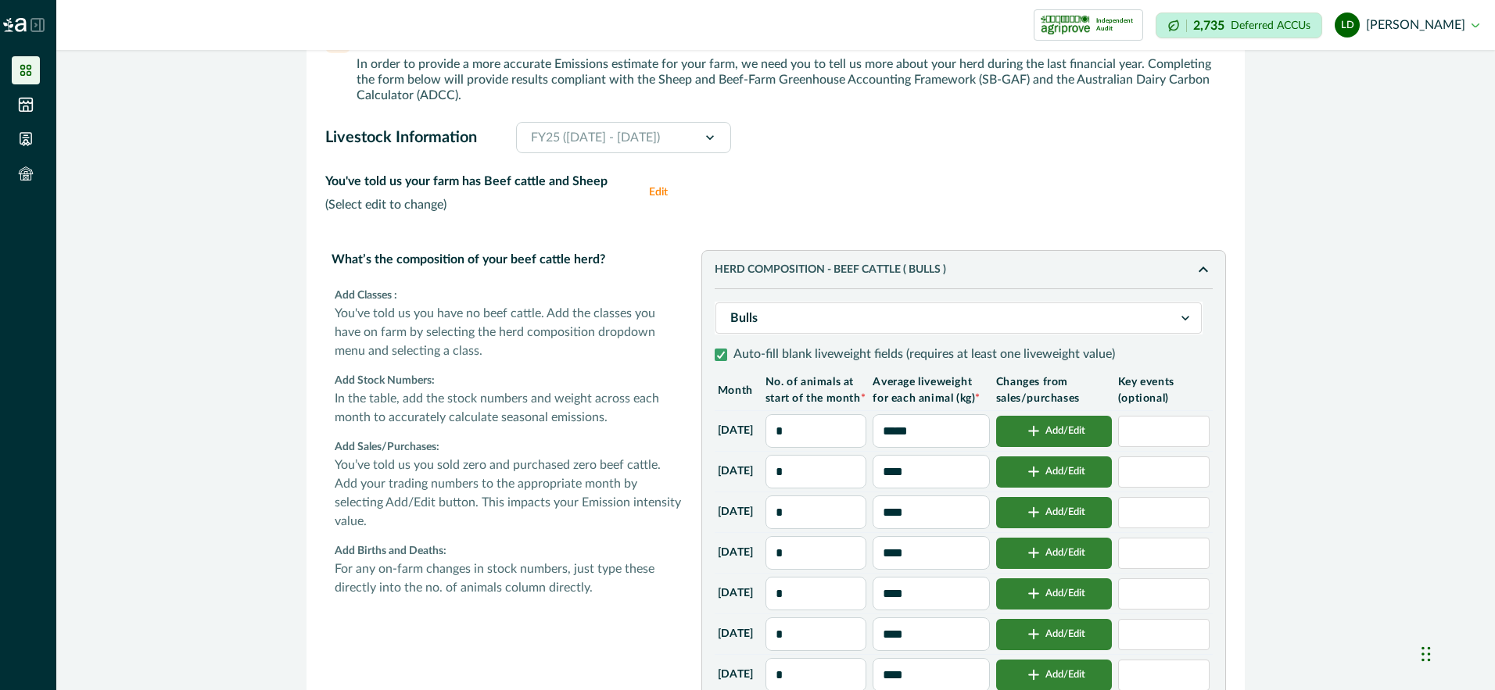
type input "***"
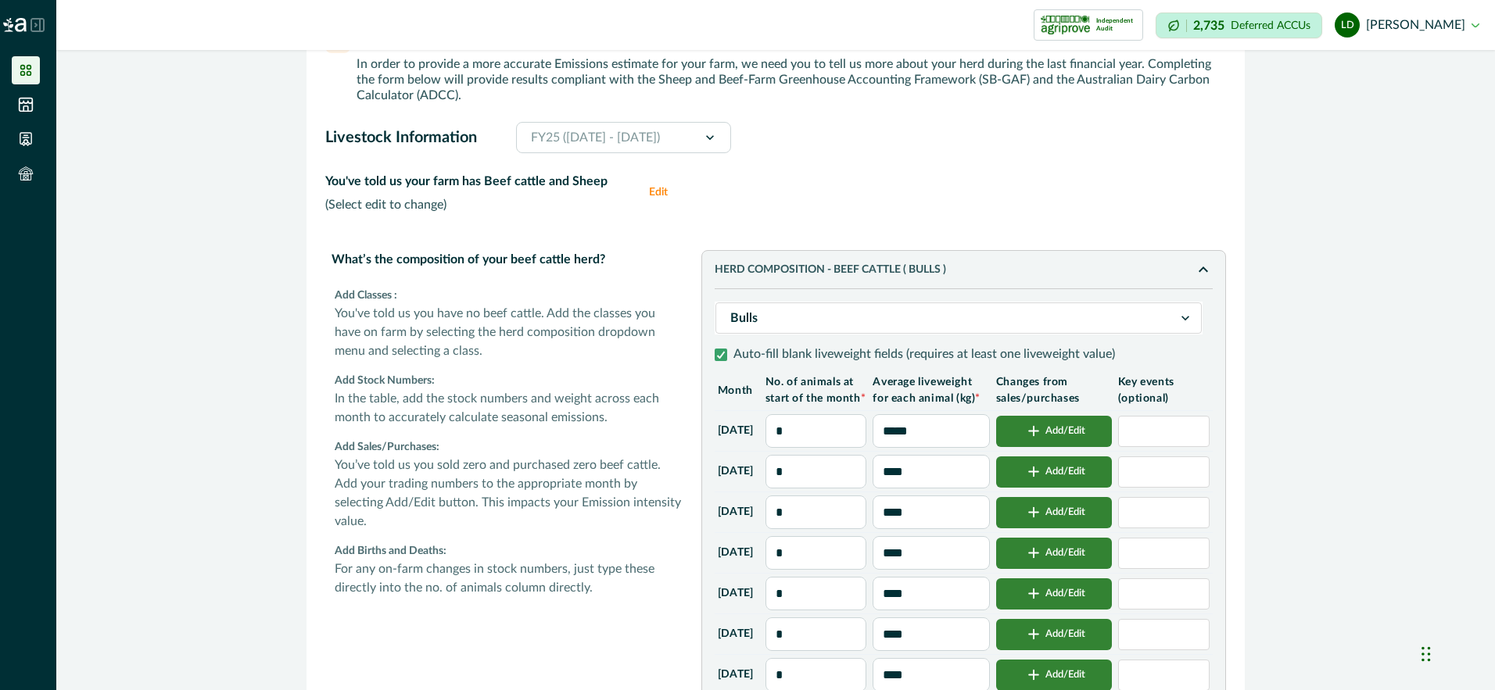
type input "***"
type input "**"
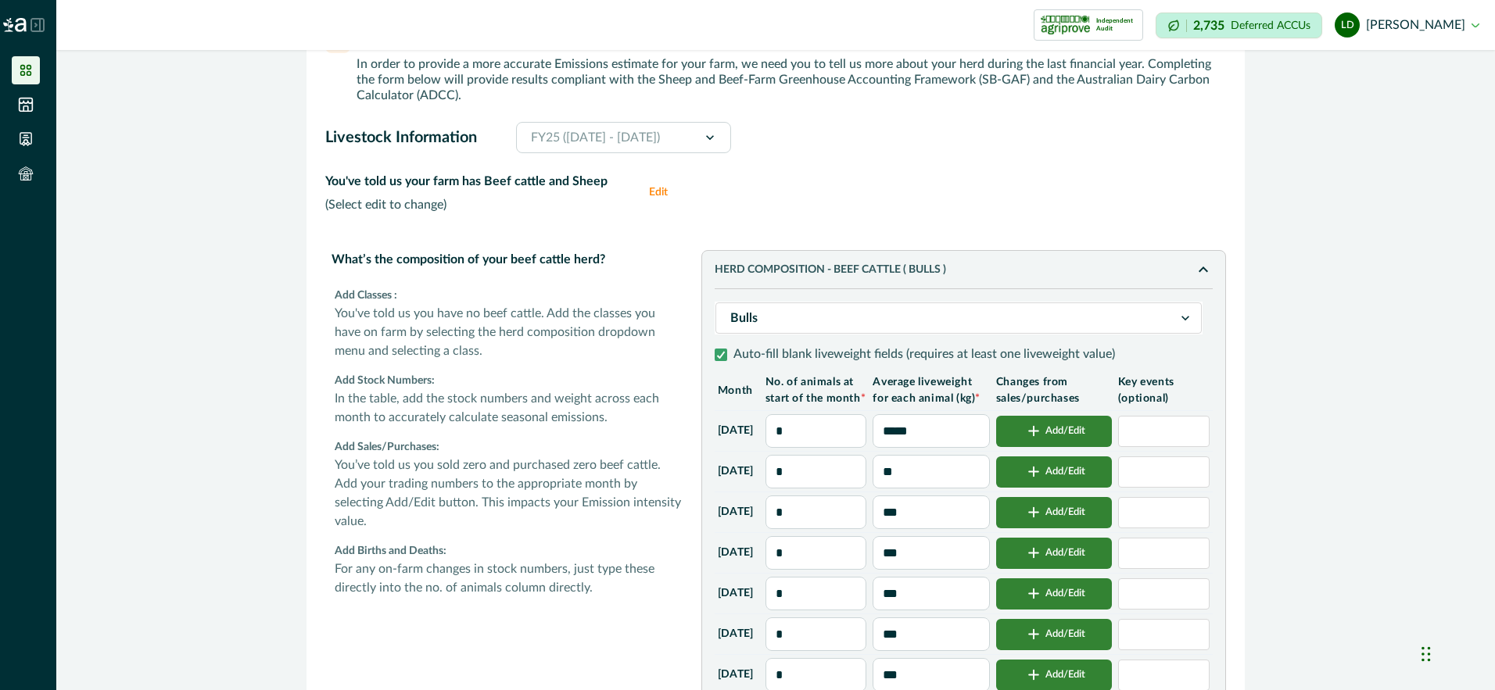
type input "**"
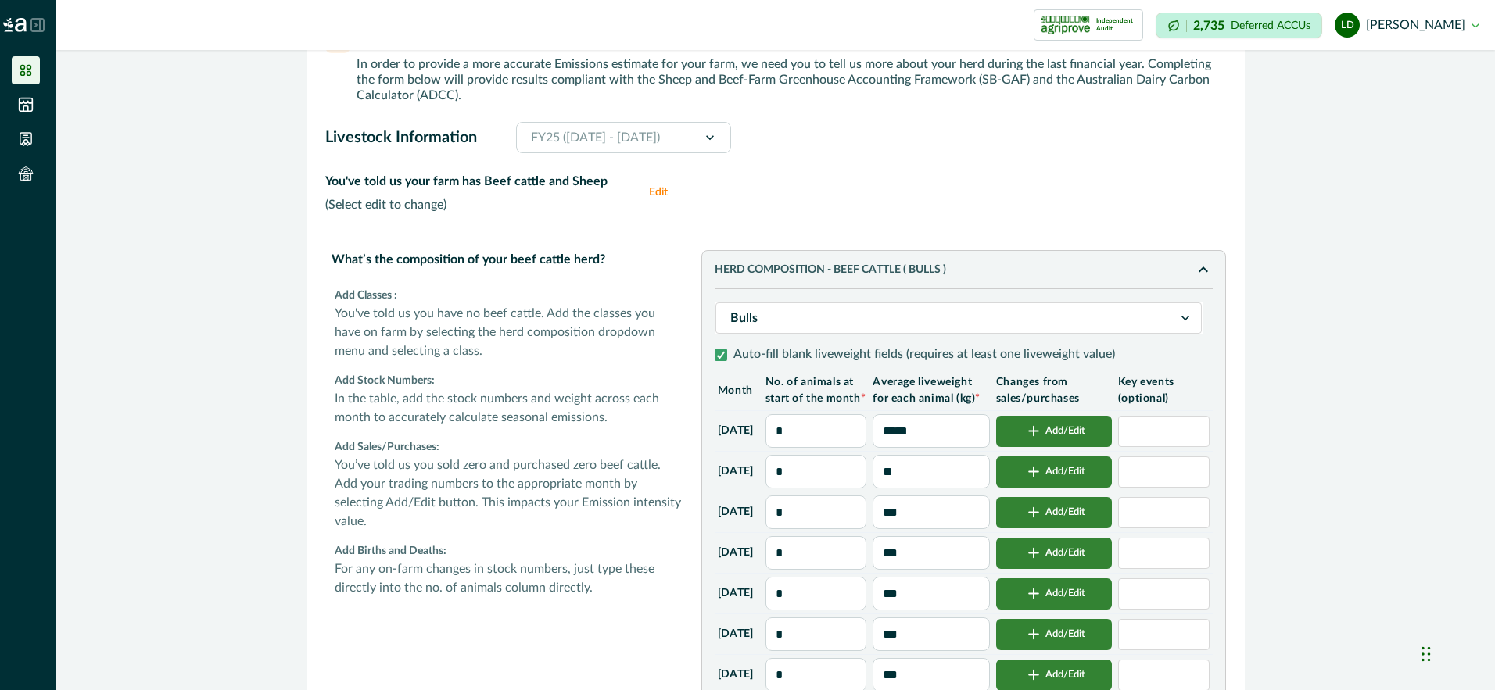
type input "**"
type input "***"
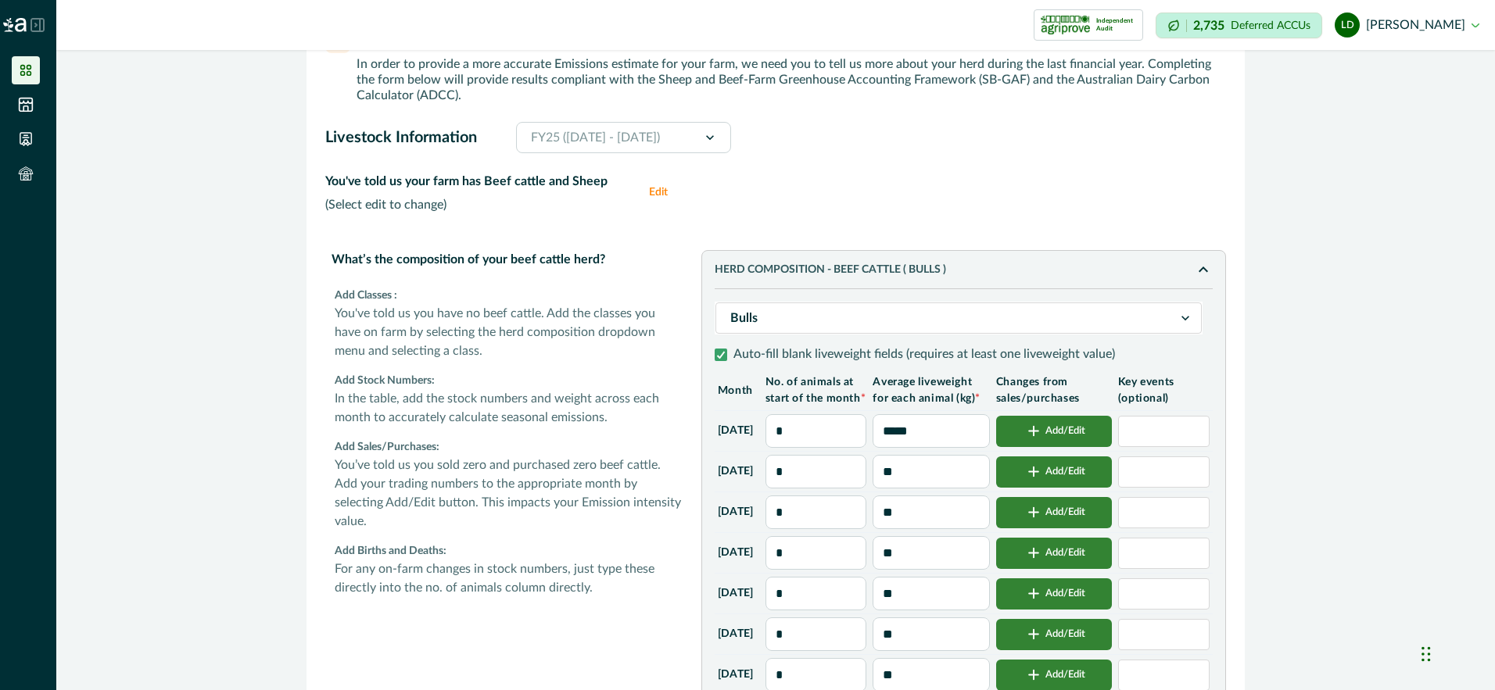
type input "***"
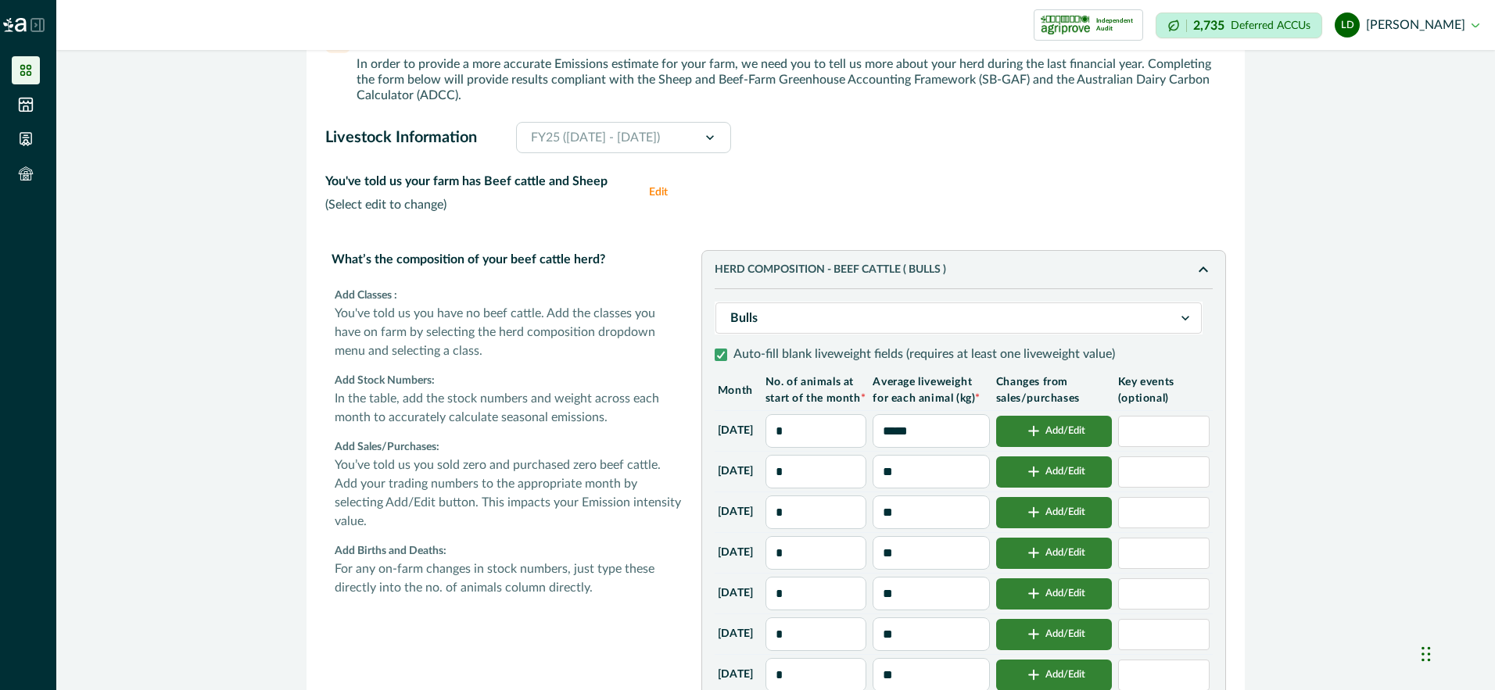
type input "***"
type input "*****"
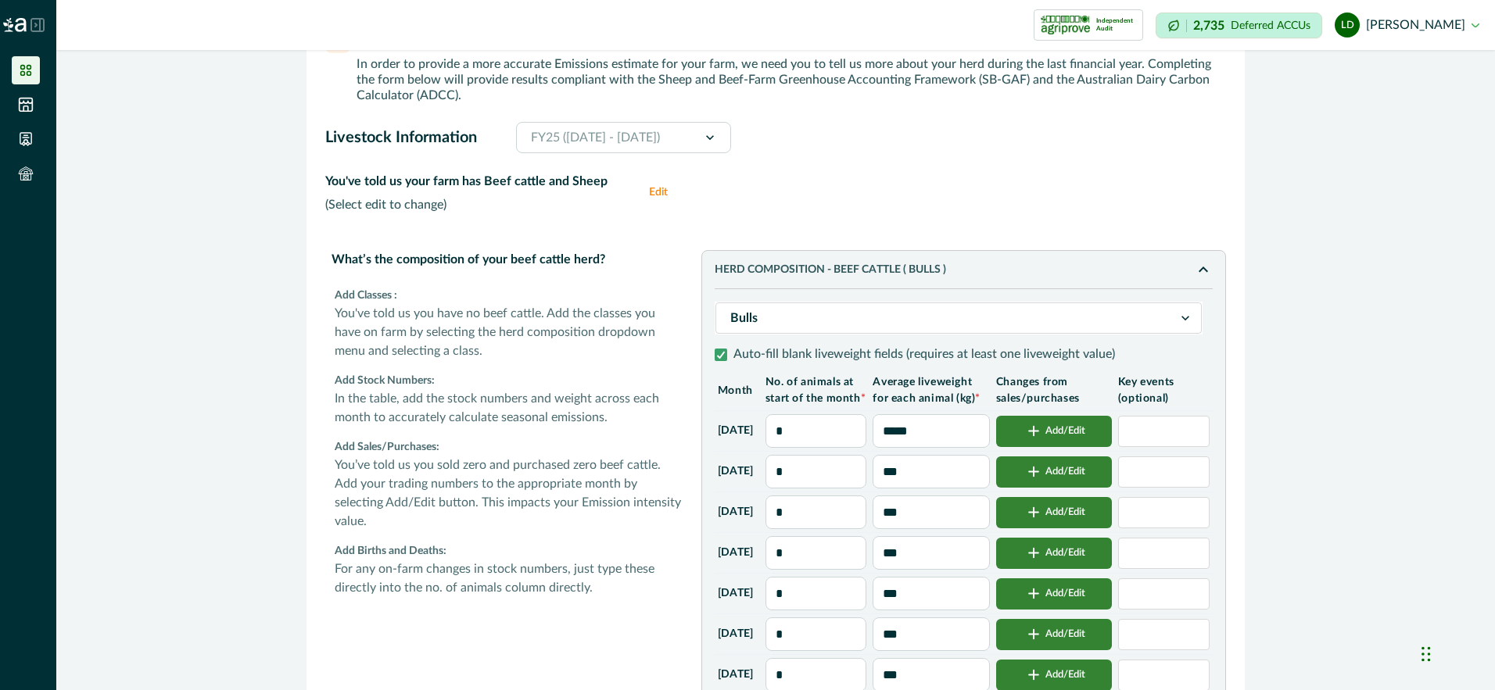
type input "*****"
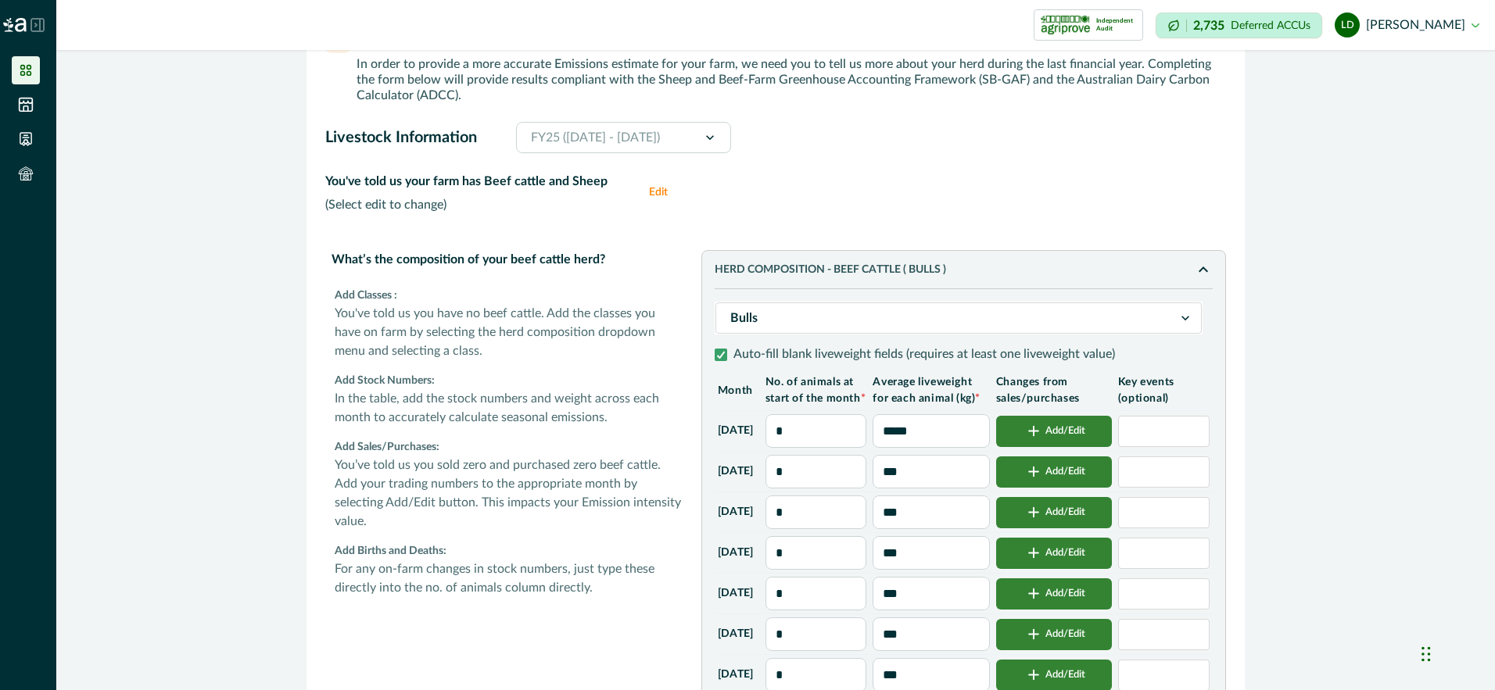
type input "*****"
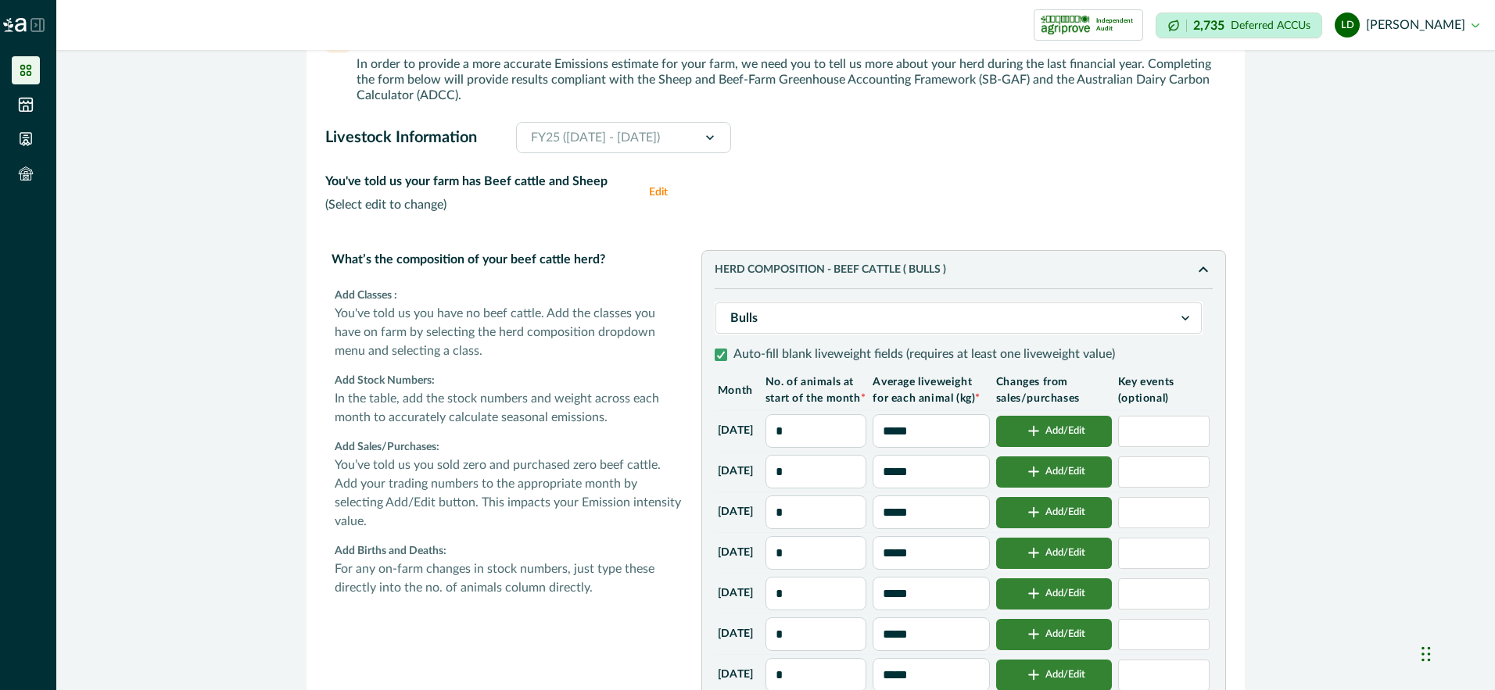
click at [827, 570] on input "*" at bounding box center [816, 553] width 102 height 34
type input "*"
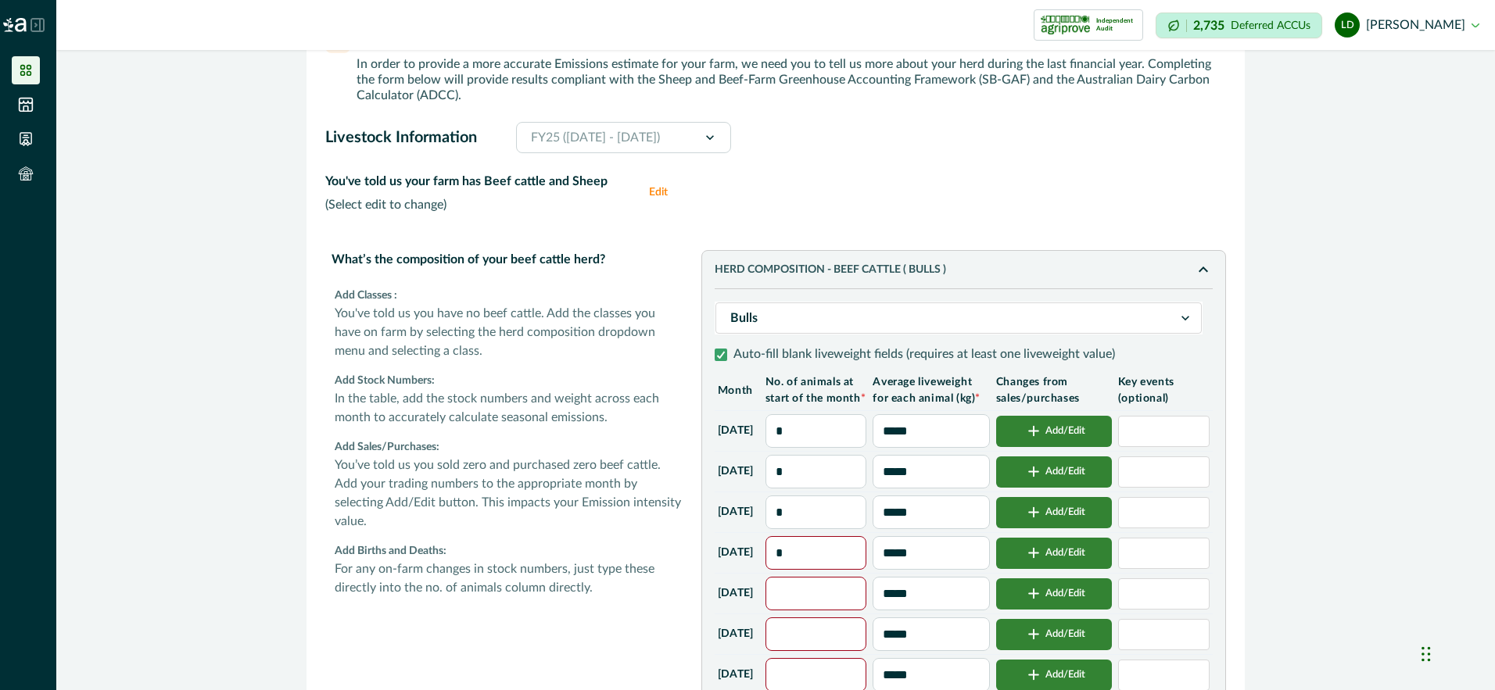
type input "*"
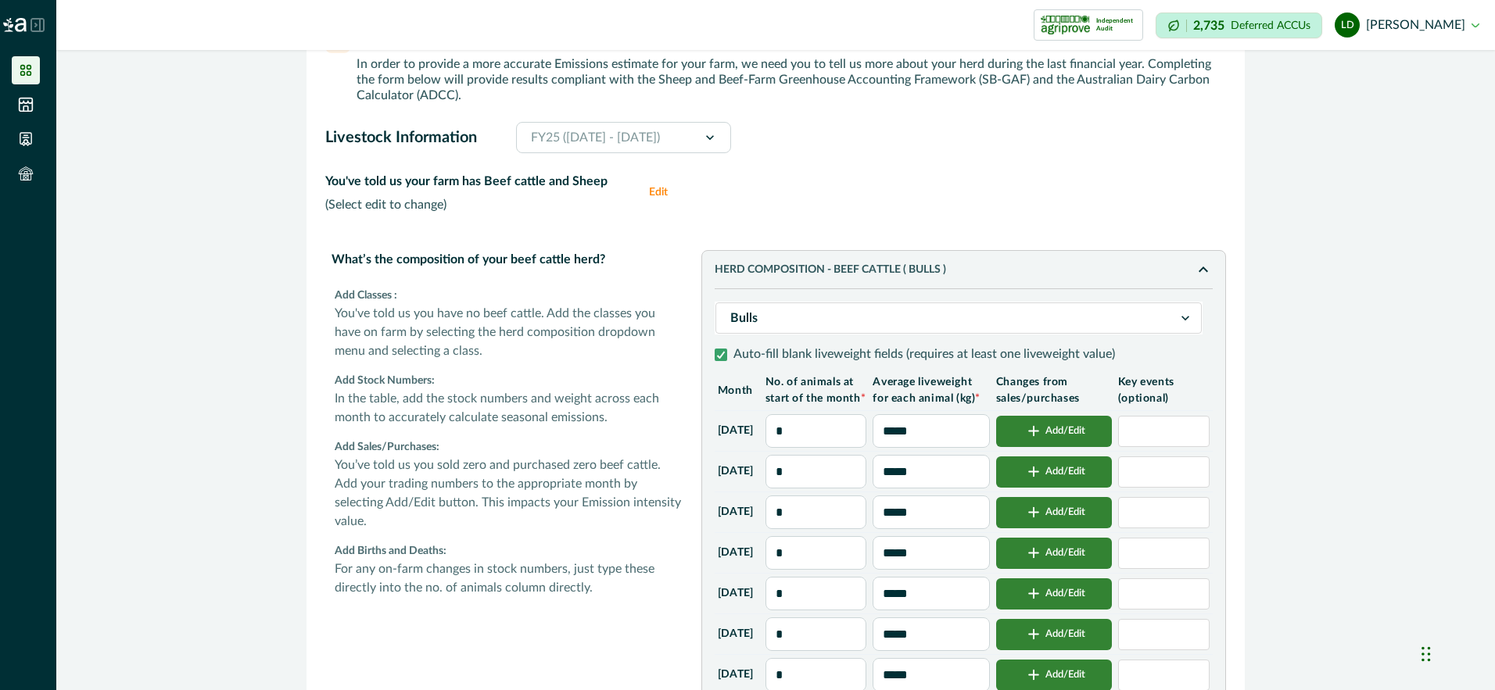
type input "*"
click at [946, 570] on input "*****" at bounding box center [931, 553] width 116 height 34
type input "****"
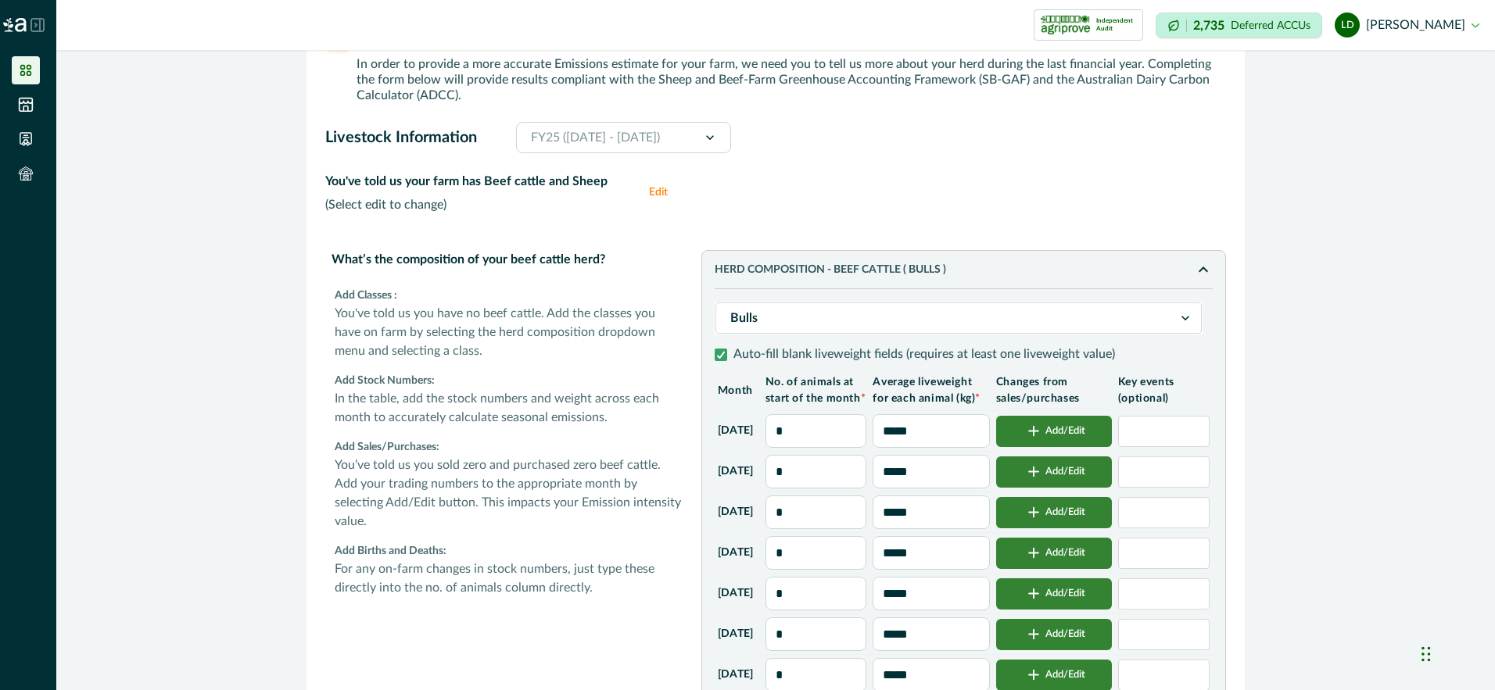
type input "****"
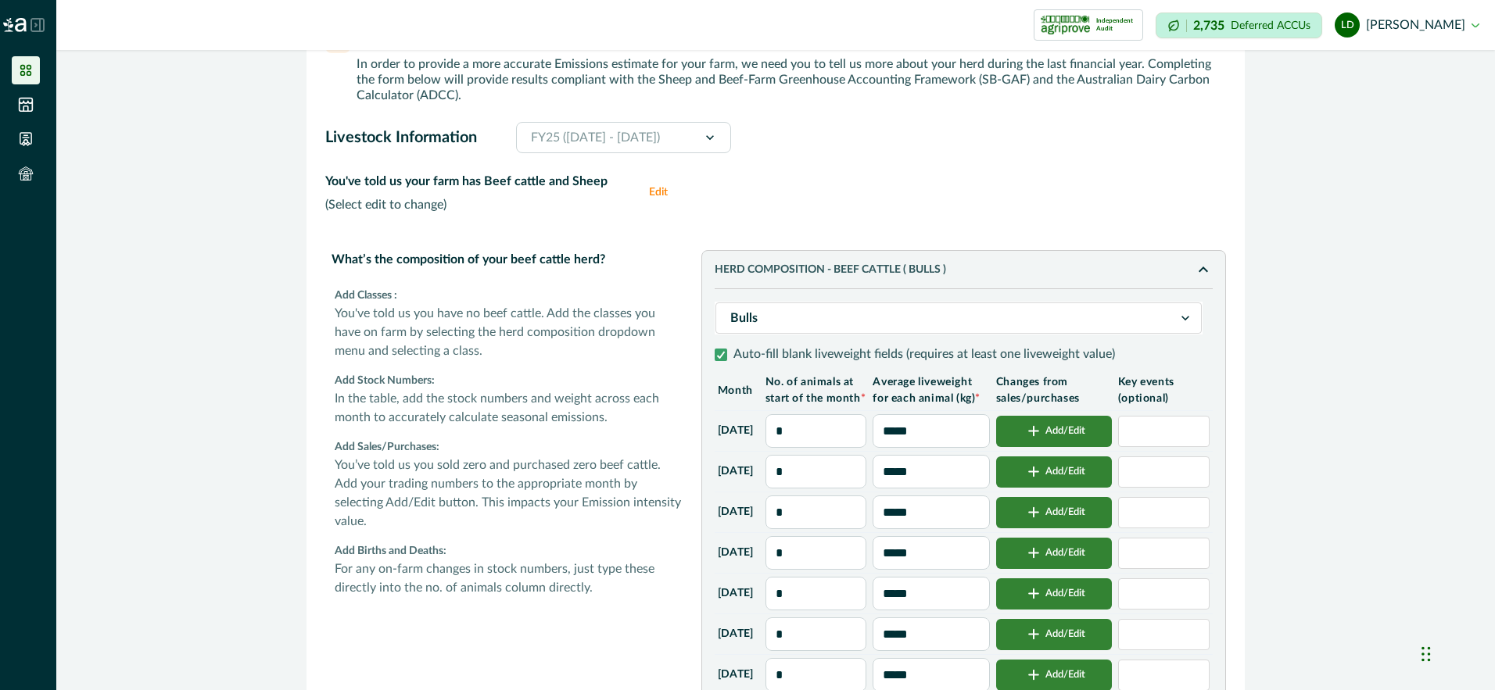
type input "****"
type input "***"
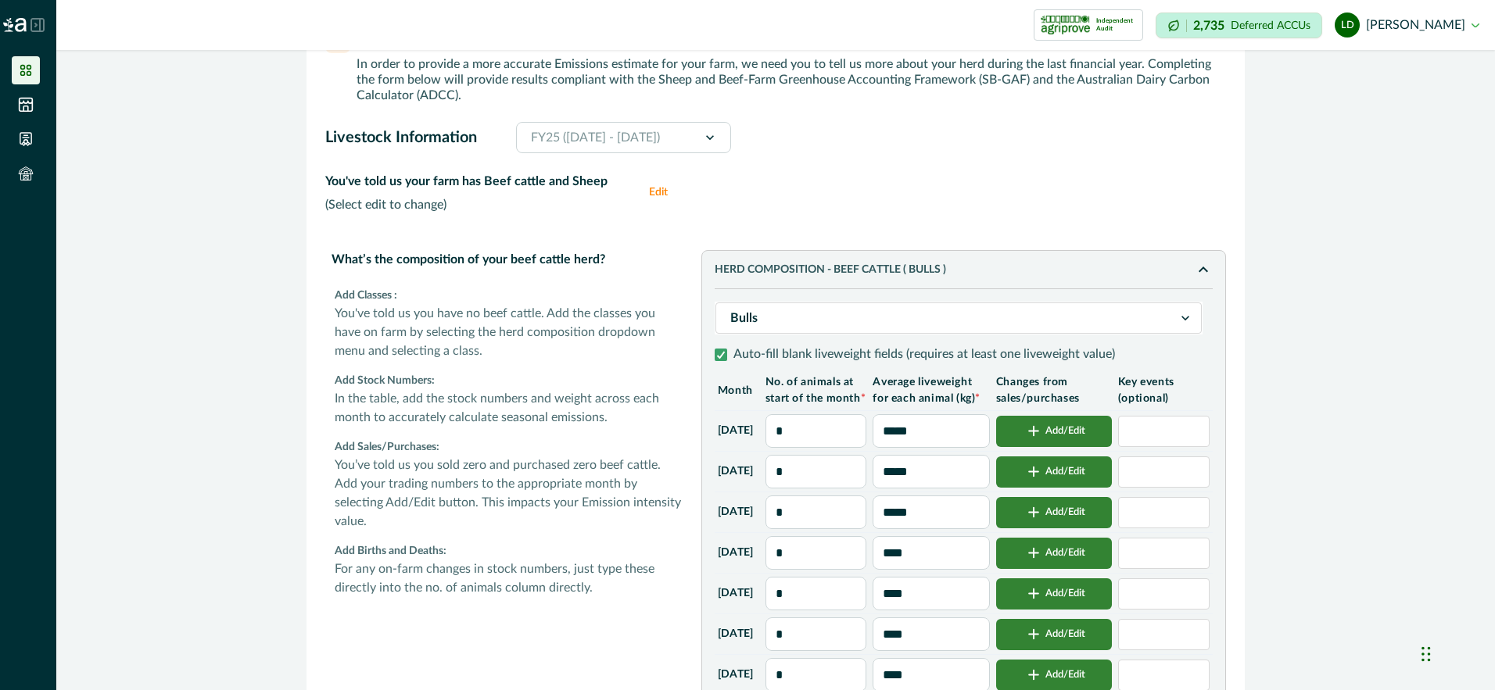
type input "***"
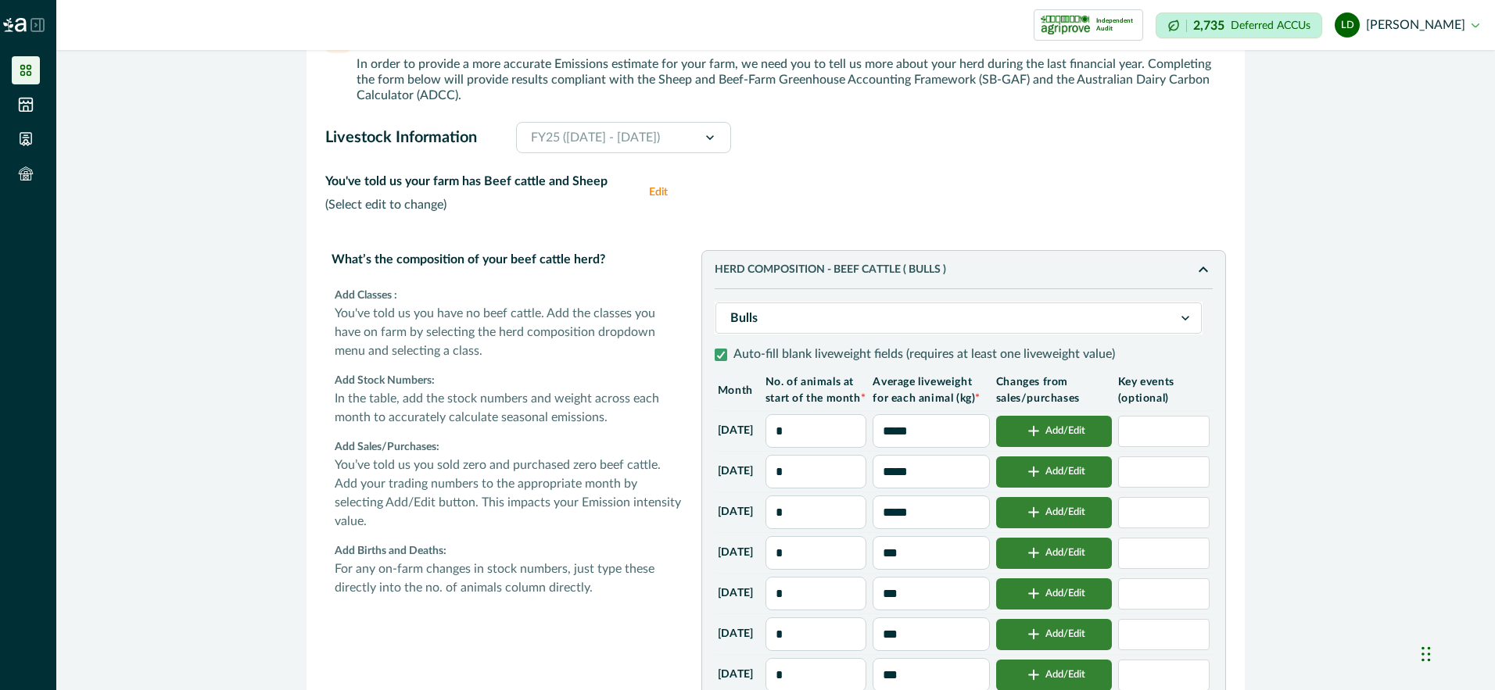
type input "**"
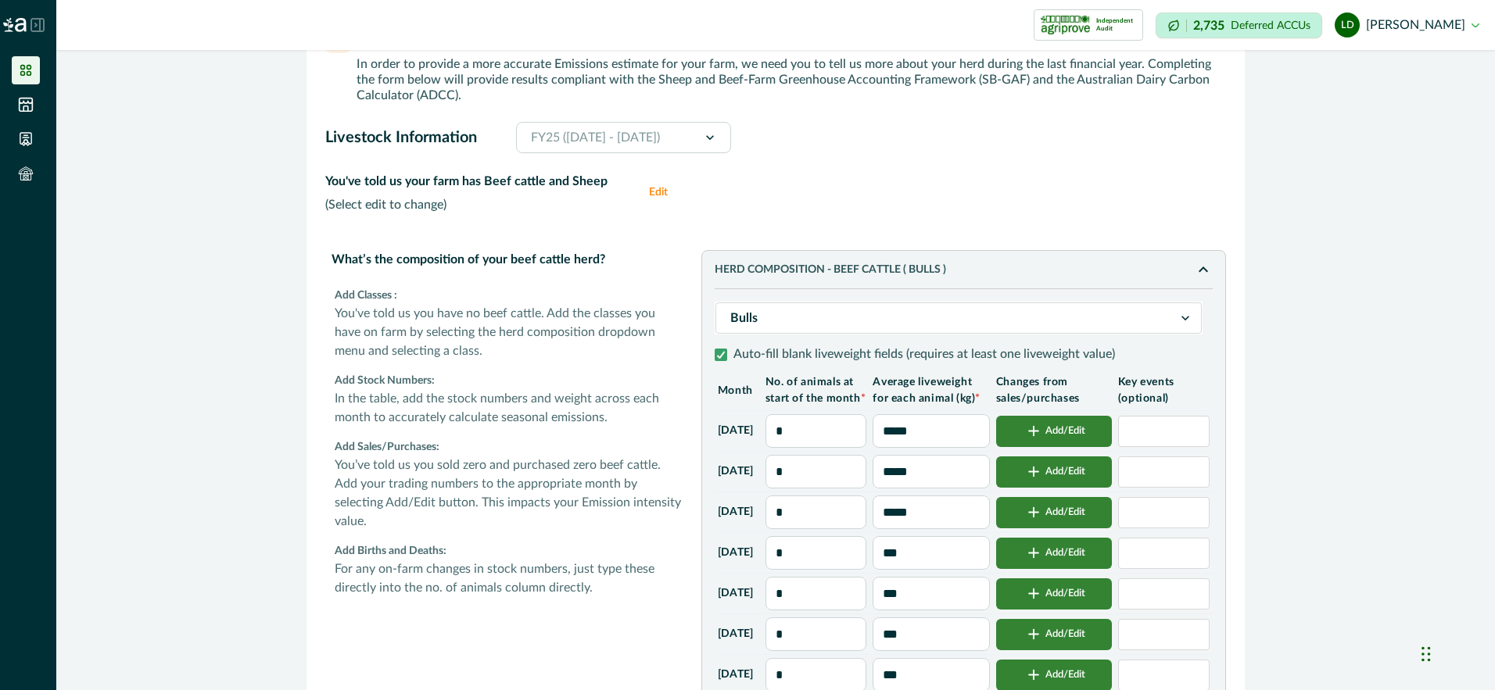
type input "**"
type input "***"
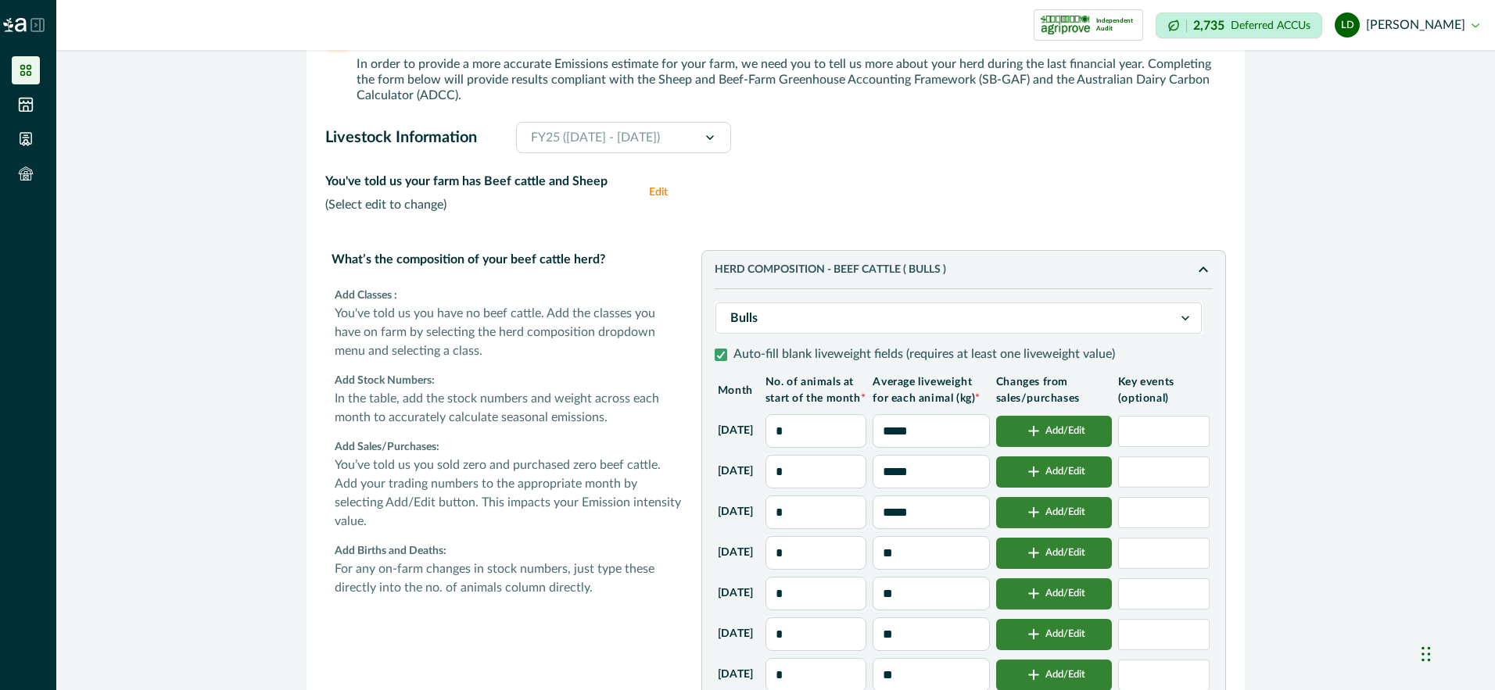
type input "***"
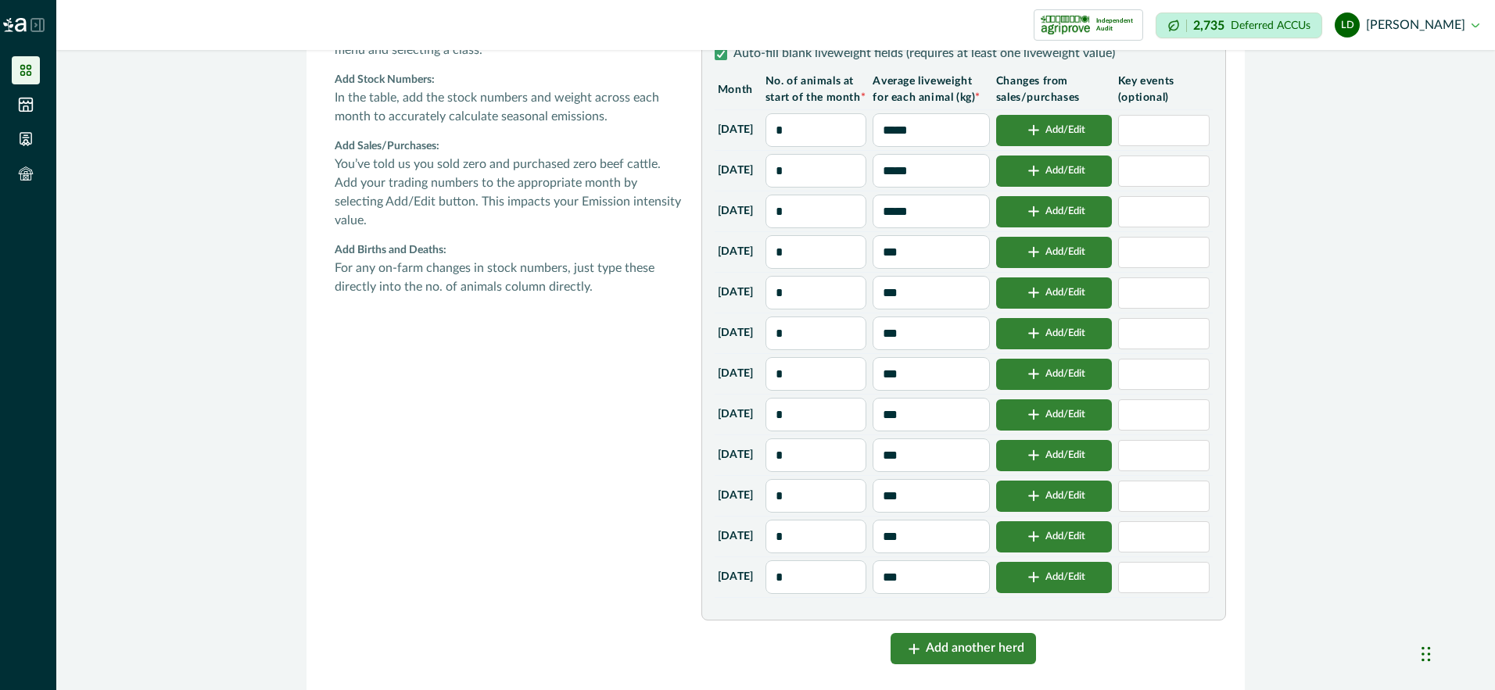
scroll to position [469, 0]
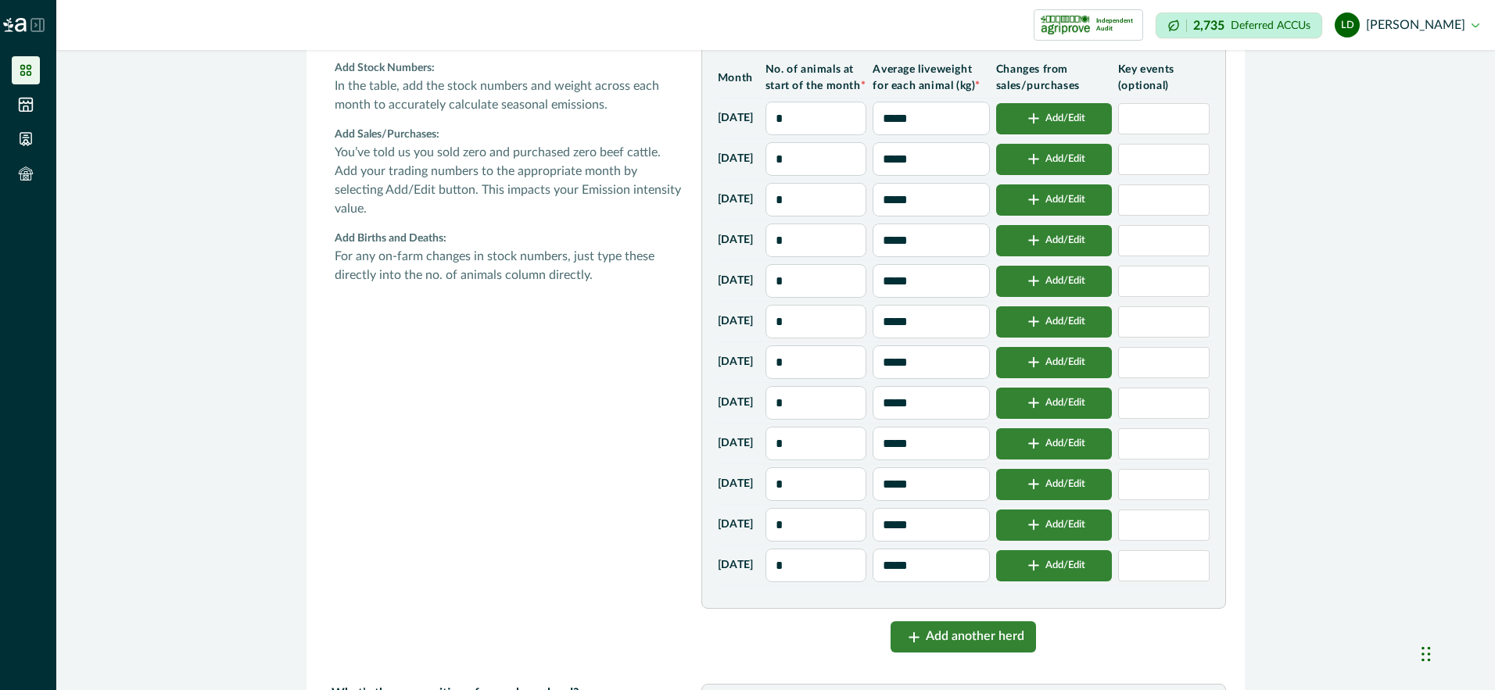
click at [844, 298] on input "*" at bounding box center [816, 281] width 102 height 34
click at [1052, 134] on button "Add/Edit" at bounding box center [1054, 118] width 116 height 31
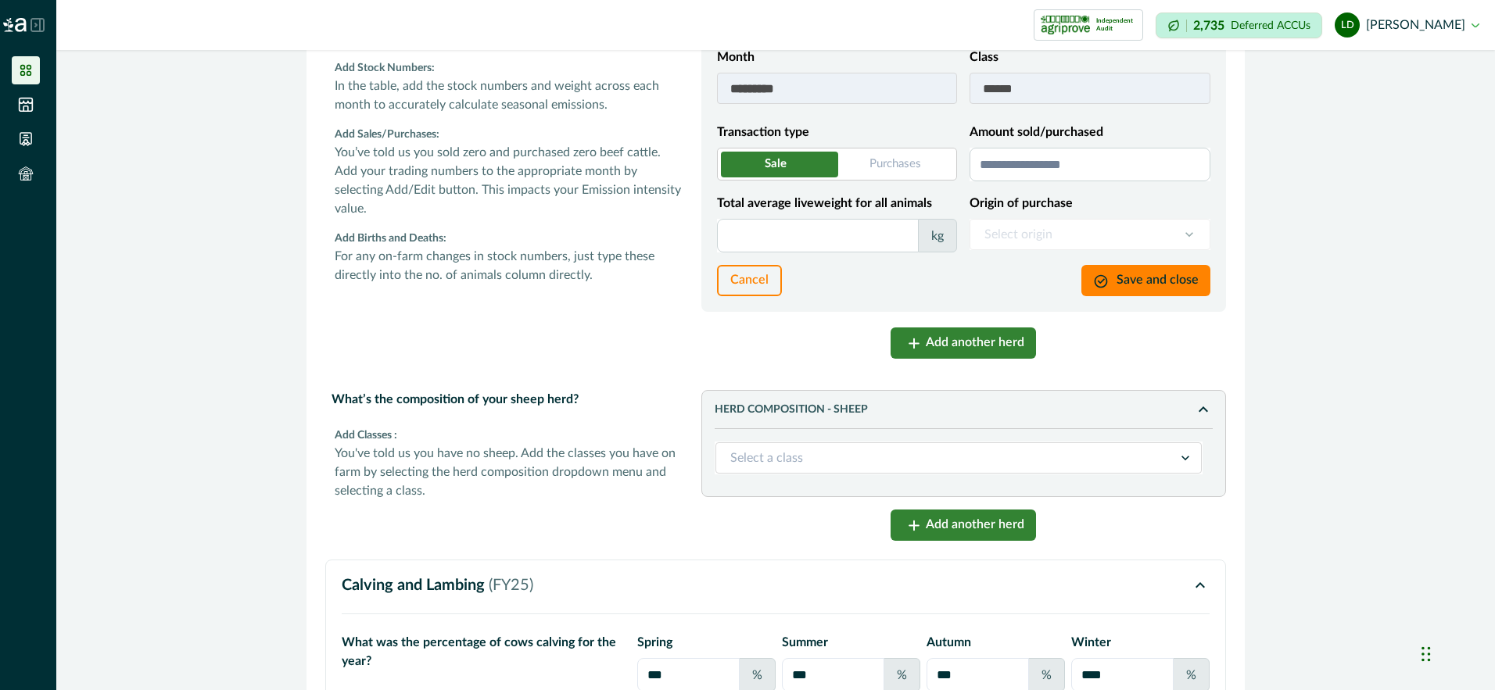
click at [1063, 163] on input "Amount sold/purchased" at bounding box center [1089, 165] width 241 height 34
click at [776, 238] on input "Total average liveweight for all animals" at bounding box center [818, 236] width 202 height 34
click at [1095, 233] on div "Select origin" at bounding box center [1089, 234] width 241 height 31
click at [887, 166] on span at bounding box center [837, 164] width 240 height 33
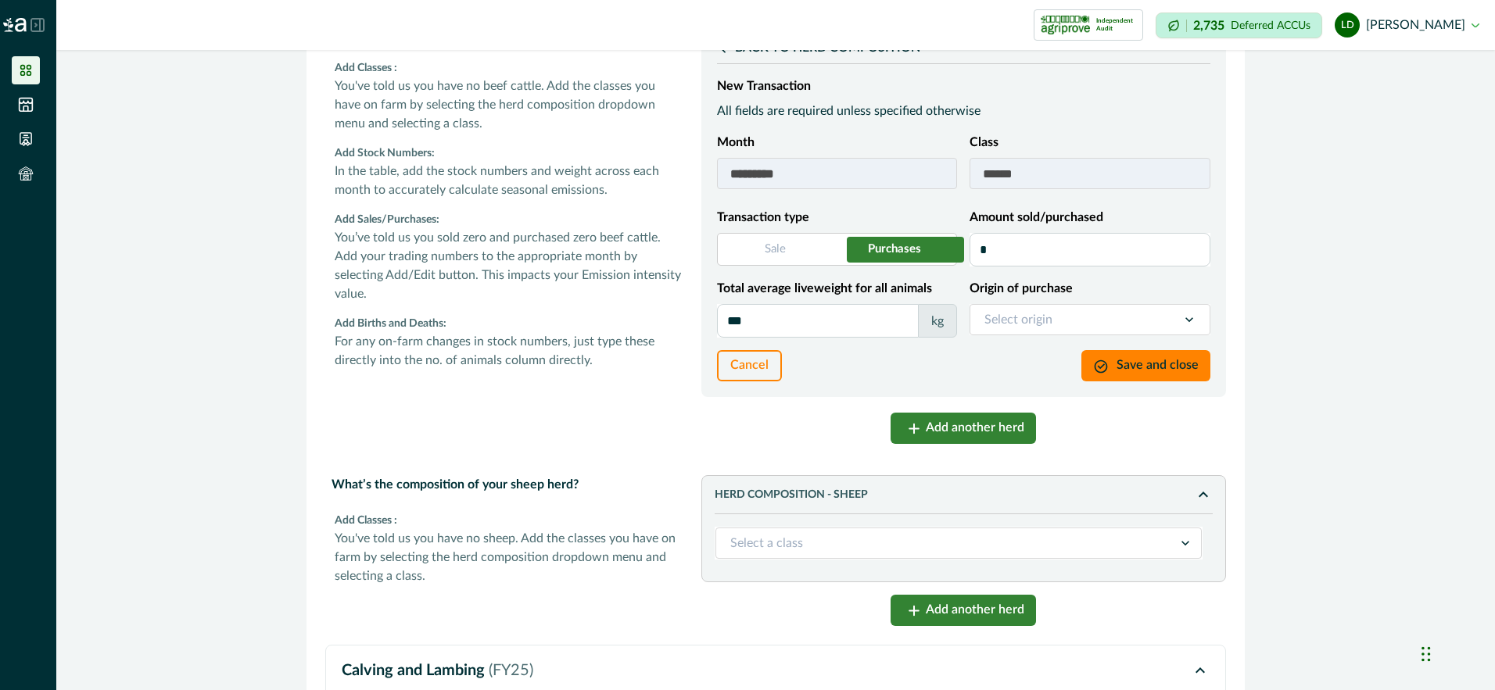
scroll to position [313, 0]
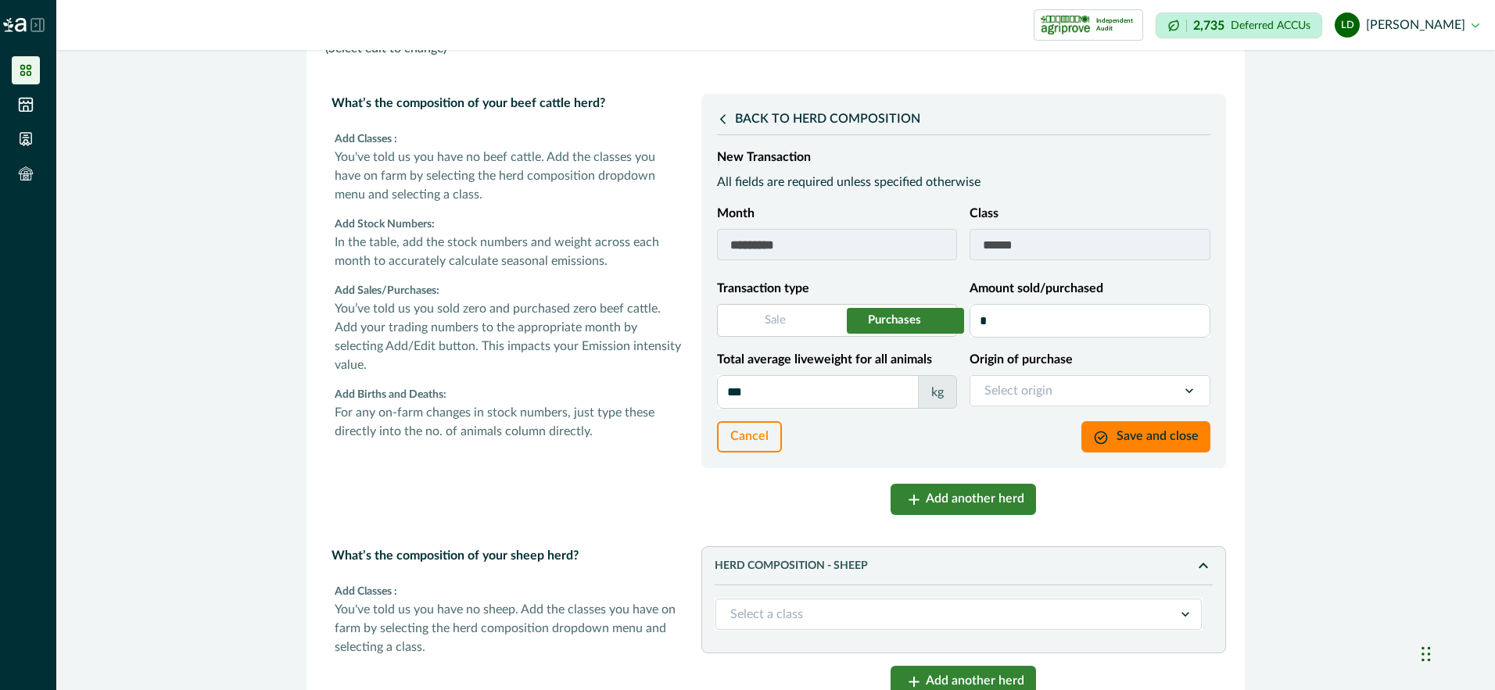
click at [717, 119] on icon at bounding box center [723, 119] width 12 height 12
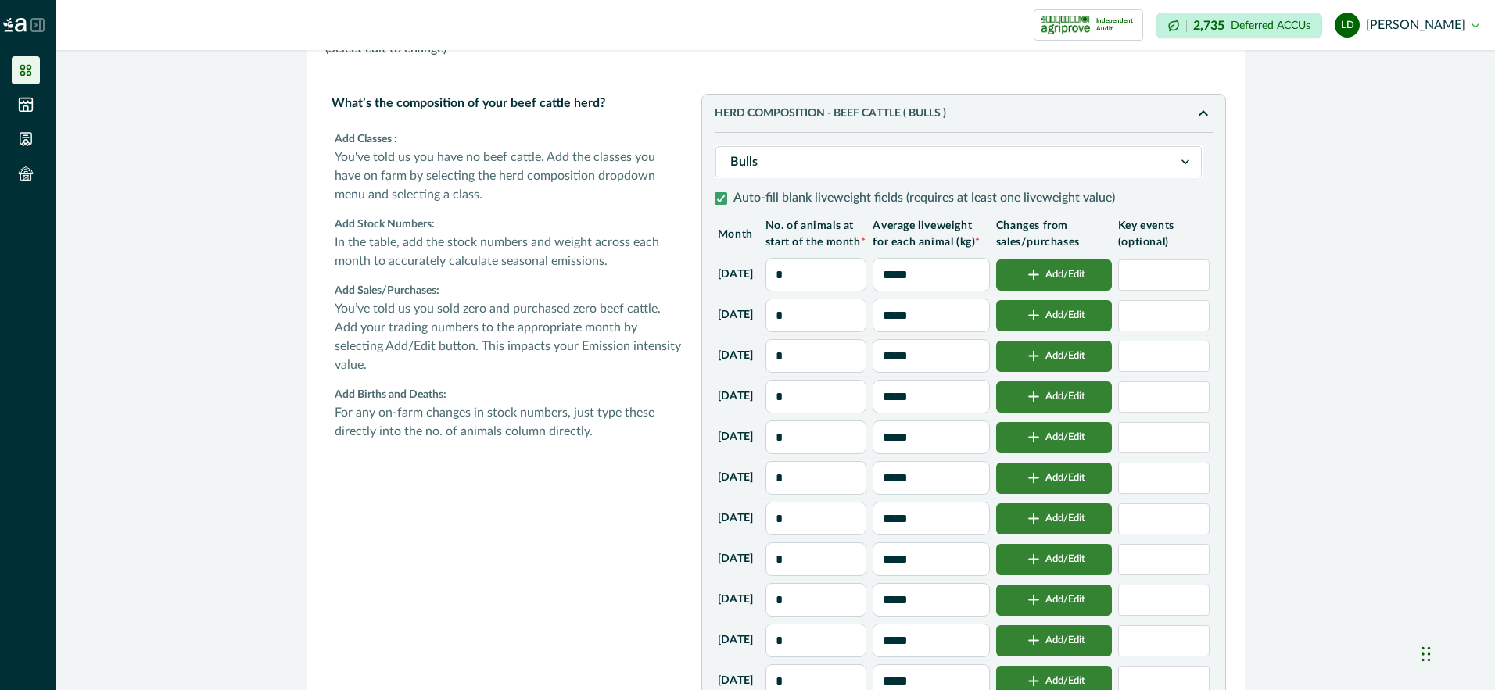
click at [1084, 331] on button "Add/Edit" at bounding box center [1054, 315] width 116 height 31
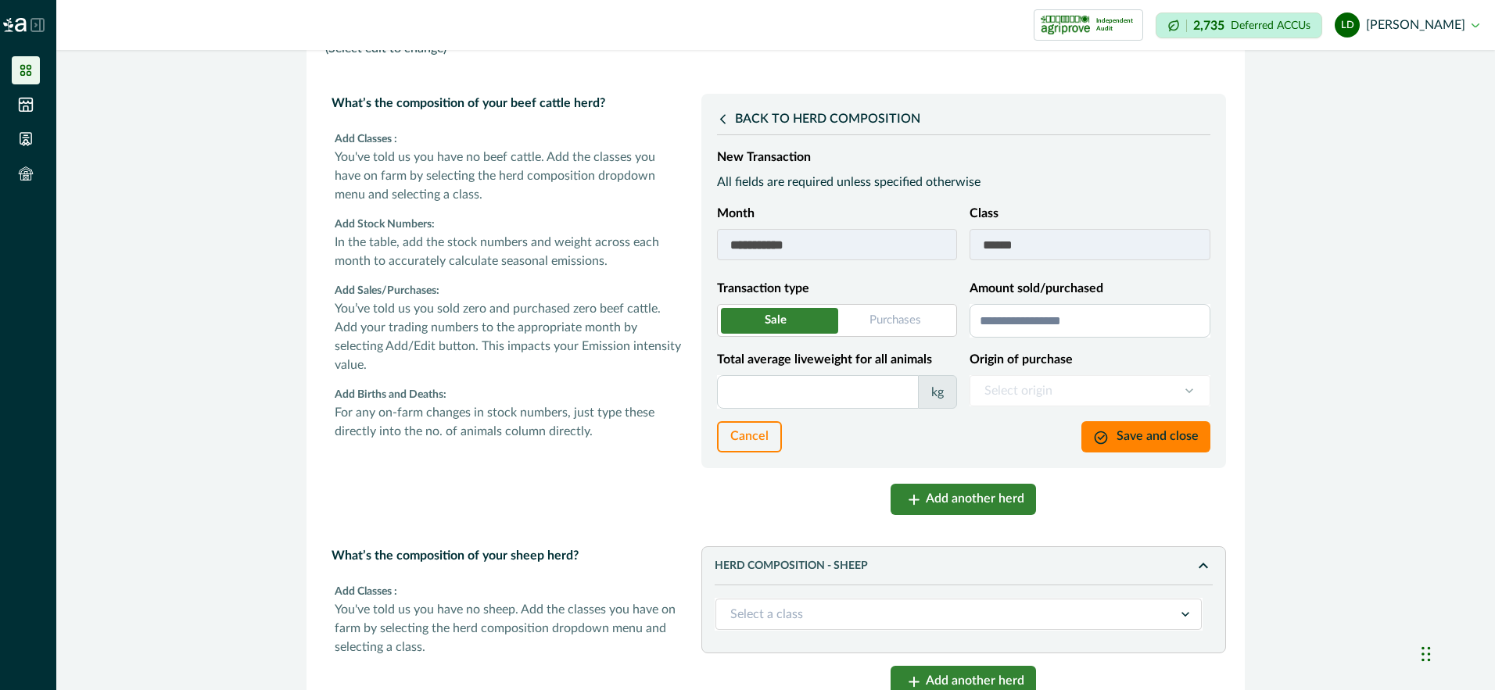
click at [895, 320] on span at bounding box center [837, 320] width 240 height 33
click at [1088, 315] on input "Amount sold/purchased" at bounding box center [1089, 321] width 241 height 34
click at [779, 392] on input "Total average liveweight for all animals" at bounding box center [818, 392] width 202 height 34
click at [1079, 395] on div at bounding box center [1069, 391] width 170 height 22
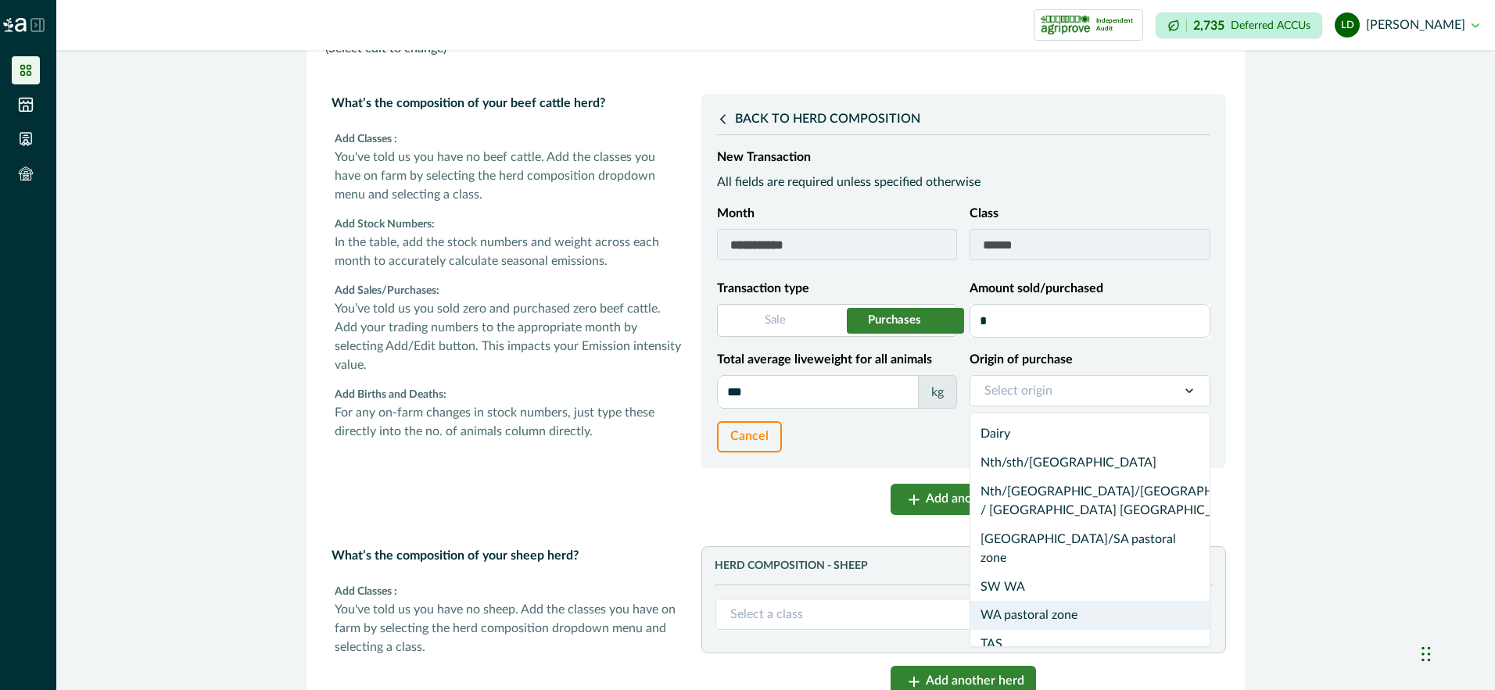
scroll to position [9, 0]
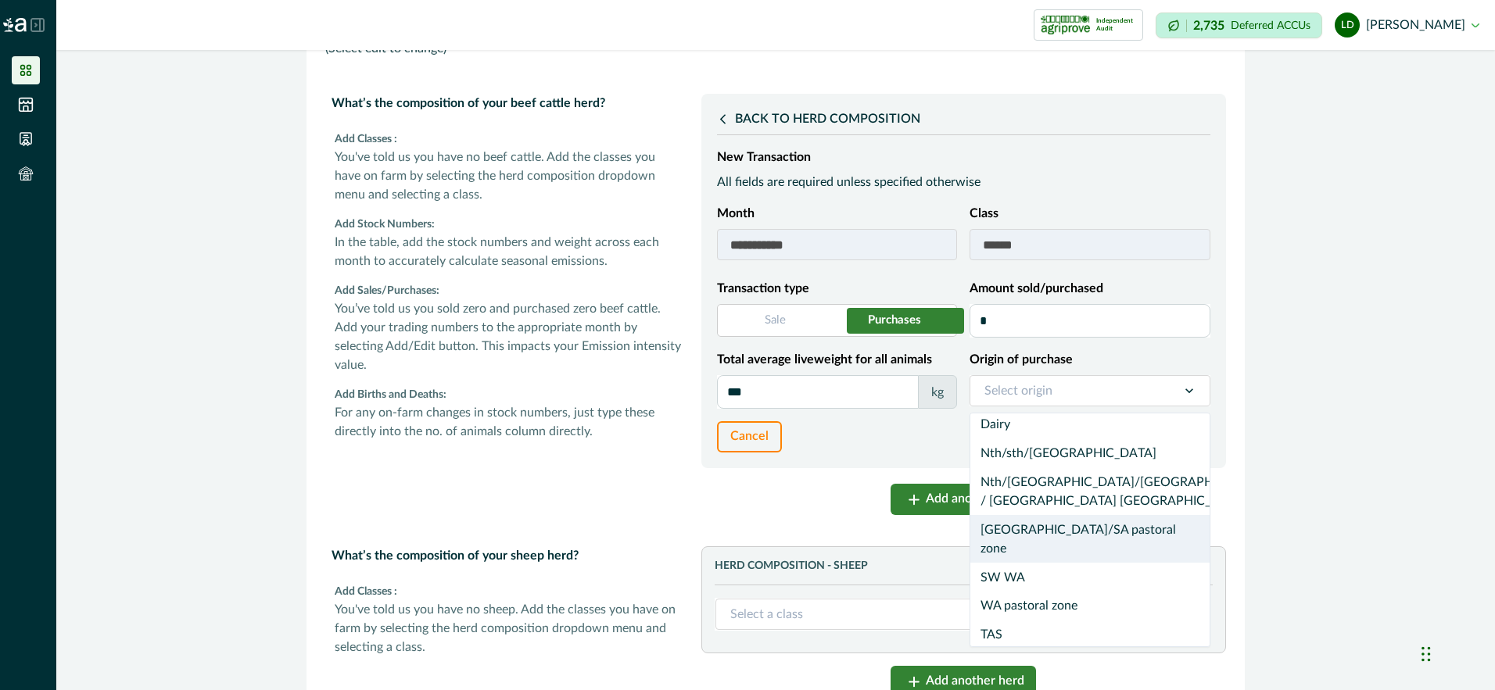
click at [1077, 515] on div "[GEOGRAPHIC_DATA]/SA pastoral zone" at bounding box center [1089, 539] width 239 height 48
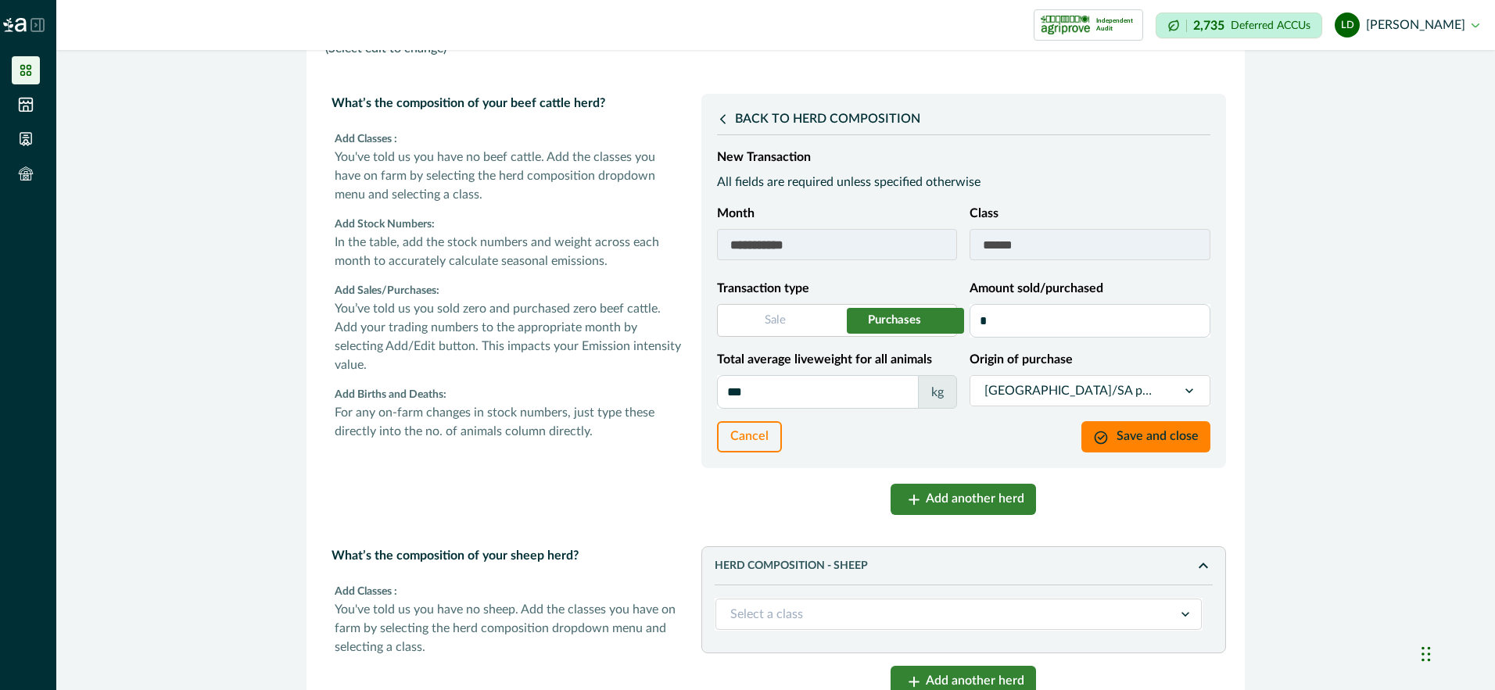
click at [1187, 389] on icon at bounding box center [1189, 391] width 8 height 5
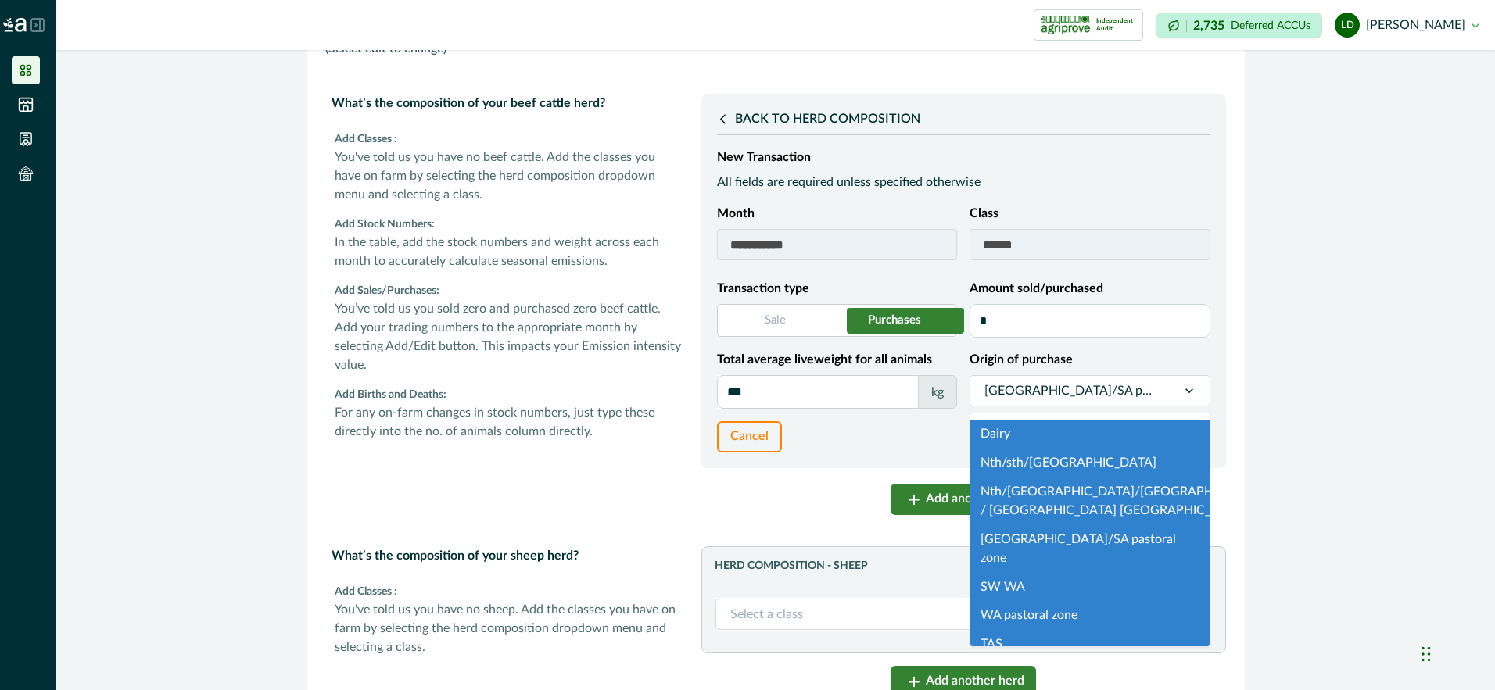
click at [1041, 493] on div "Nth/[GEOGRAPHIC_DATA]/[GEOGRAPHIC_DATA] / [GEOGRAPHIC_DATA] [GEOGRAPHIC_DATA]" at bounding box center [1089, 502] width 239 height 48
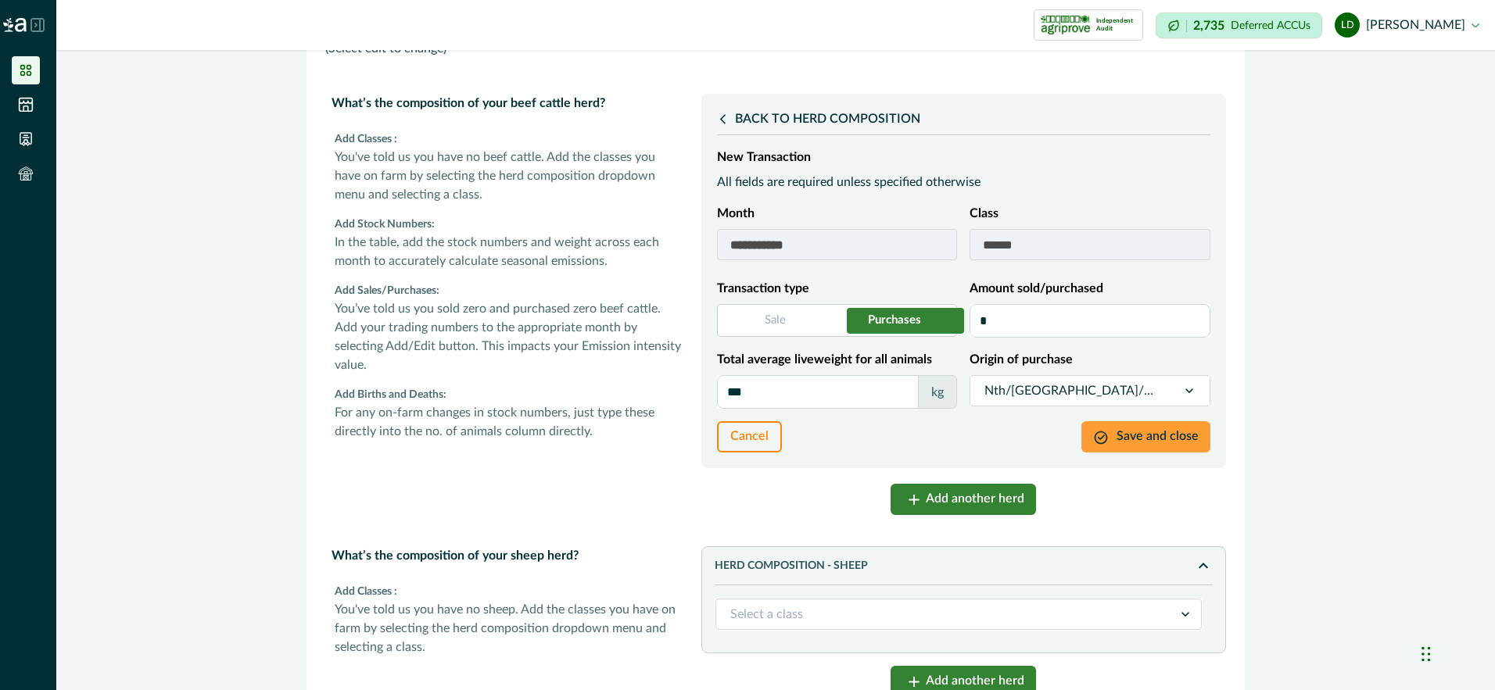
click at [1144, 436] on button "Save and close" at bounding box center [1145, 436] width 129 height 31
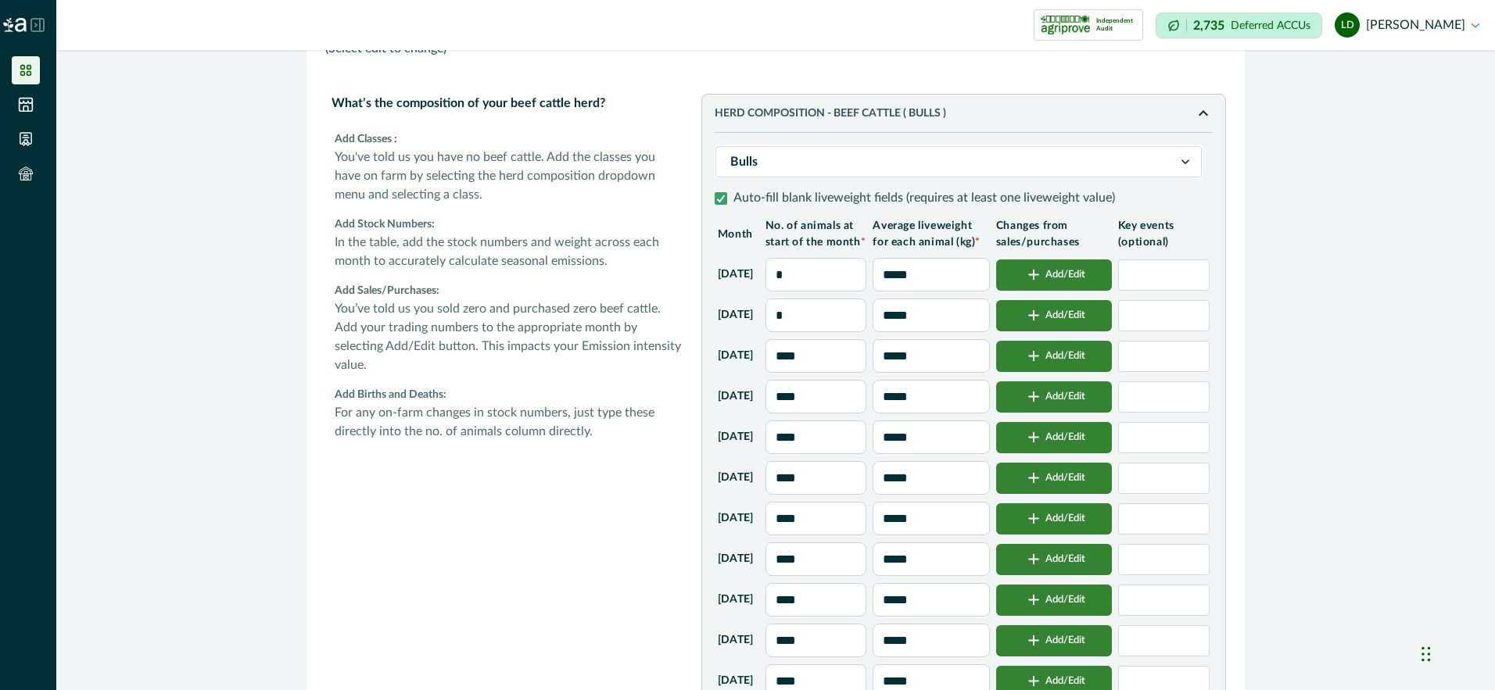
click at [833, 332] on input "*" at bounding box center [816, 316] width 102 height 34
click at [835, 373] on input "*" at bounding box center [816, 356] width 102 height 34
click at [1045, 321] on div "button" at bounding box center [1033, 316] width 23 height 12
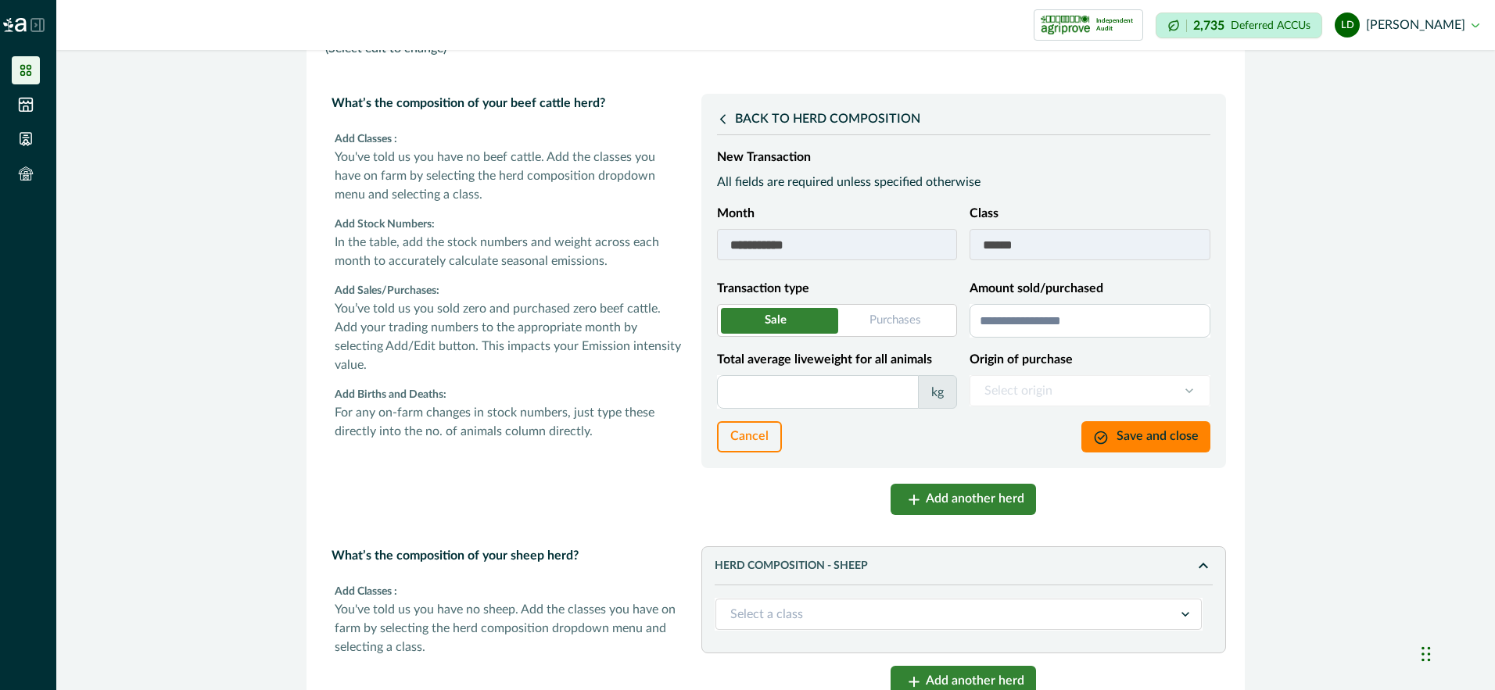
click at [890, 320] on span at bounding box center [837, 320] width 240 height 33
click at [1019, 317] on input "Amount sold/purchased" at bounding box center [1089, 321] width 241 height 34
click at [824, 388] on input "Total average liveweight for all animals" at bounding box center [818, 392] width 202 height 34
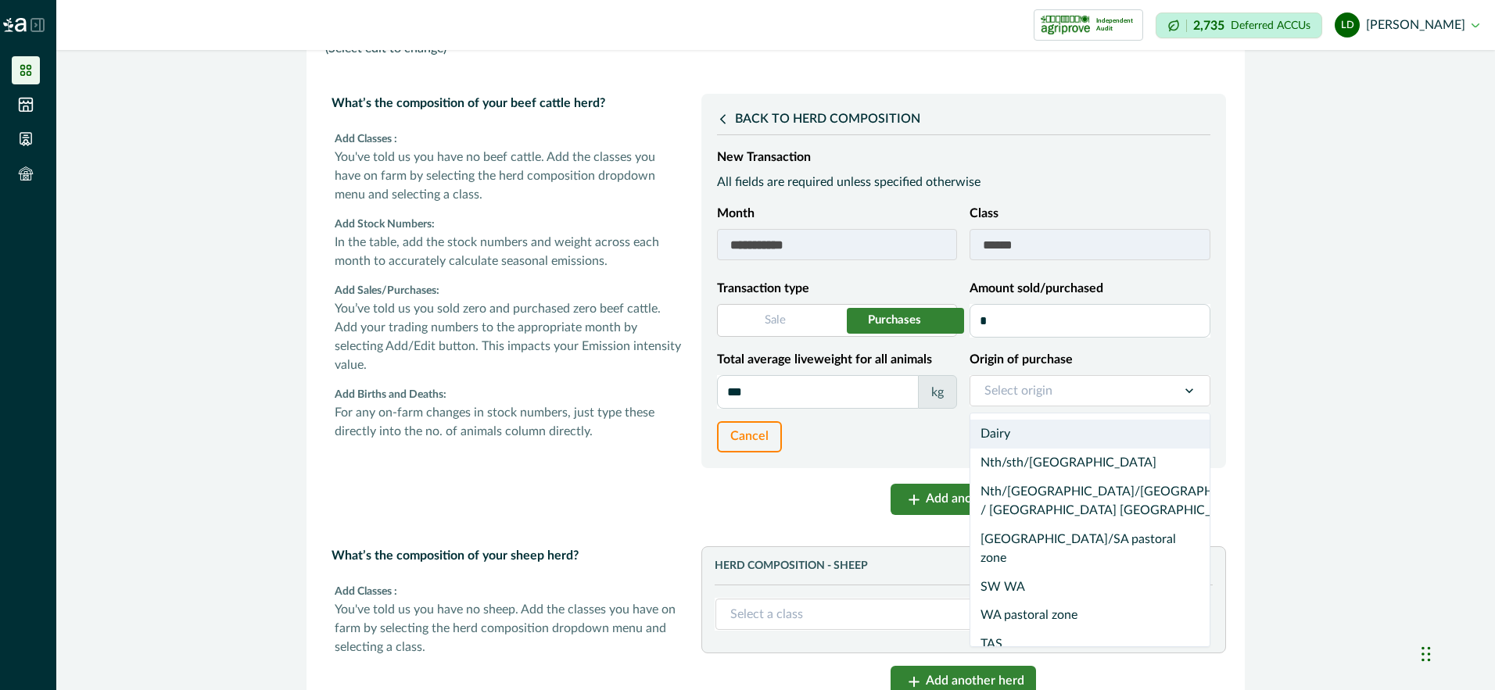
click at [1188, 391] on icon at bounding box center [1189, 391] width 16 height 16
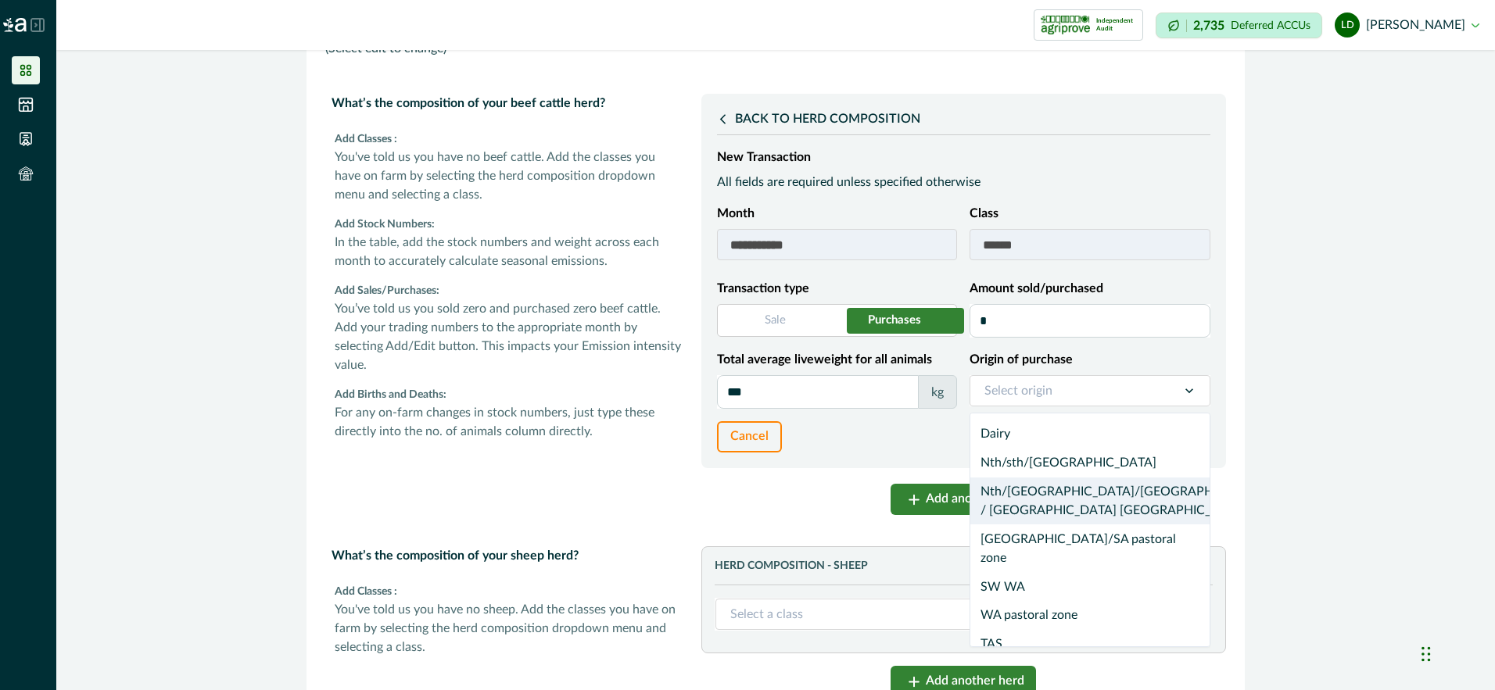
click at [1051, 492] on div "Nth/[GEOGRAPHIC_DATA]/[GEOGRAPHIC_DATA] / [GEOGRAPHIC_DATA] [GEOGRAPHIC_DATA]" at bounding box center [1089, 502] width 239 height 48
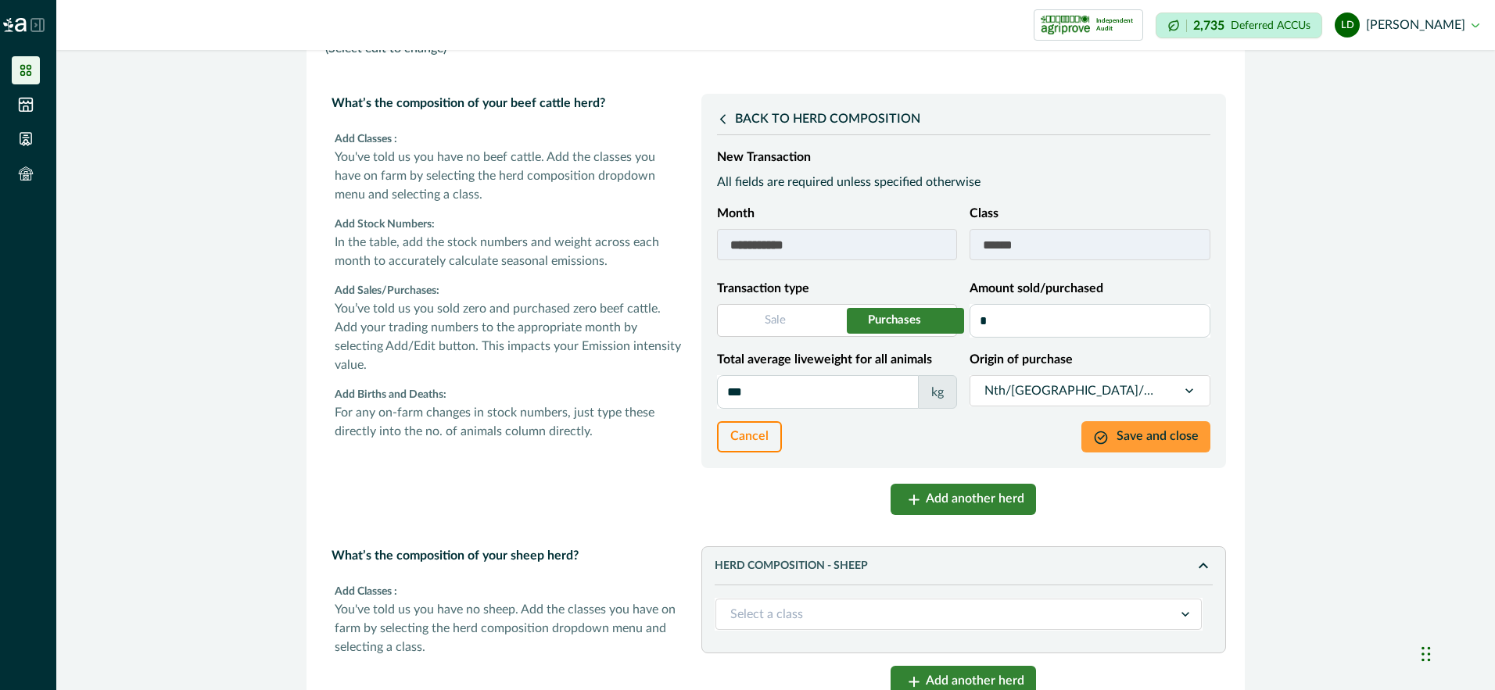
click at [1101, 438] on icon "button" at bounding box center [1104, 441] width 23 height 23
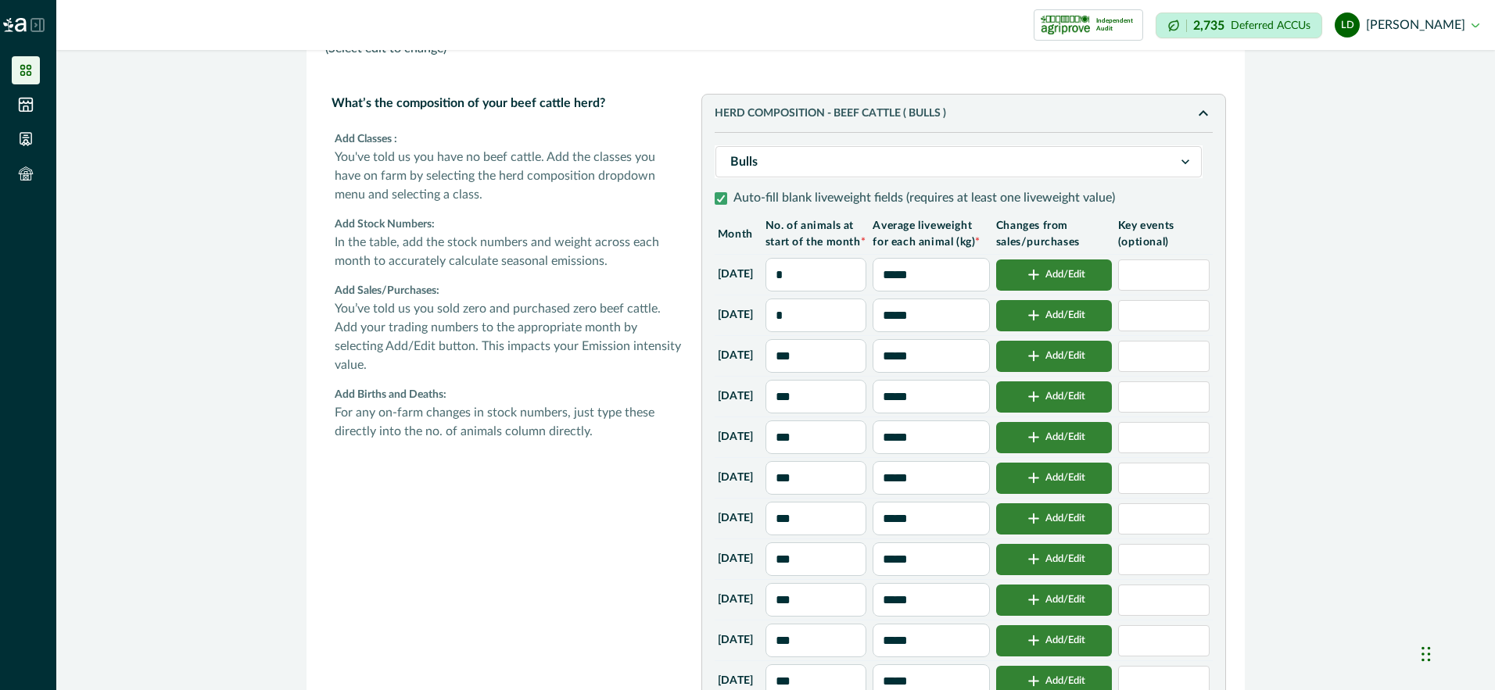
click at [1066, 413] on button "Add/Edit" at bounding box center [1054, 397] width 116 height 31
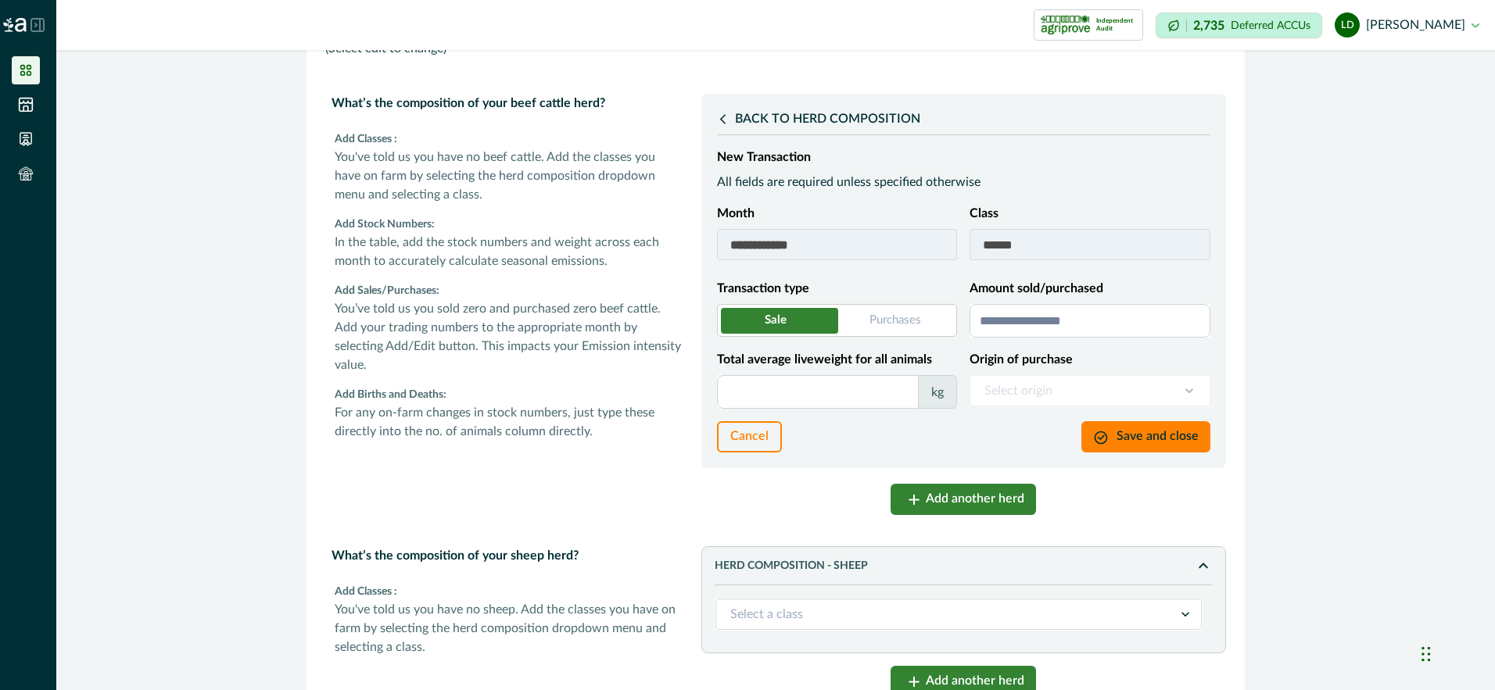
click at [980, 320] on input "Amount sold/purchased" at bounding box center [1089, 321] width 241 height 34
click at [842, 392] on input "Total average liveweight for all animals" at bounding box center [818, 392] width 202 height 34
click at [1163, 392] on div "Select origin" at bounding box center [1089, 390] width 241 height 31
click at [1140, 441] on button "Save and close" at bounding box center [1145, 436] width 129 height 31
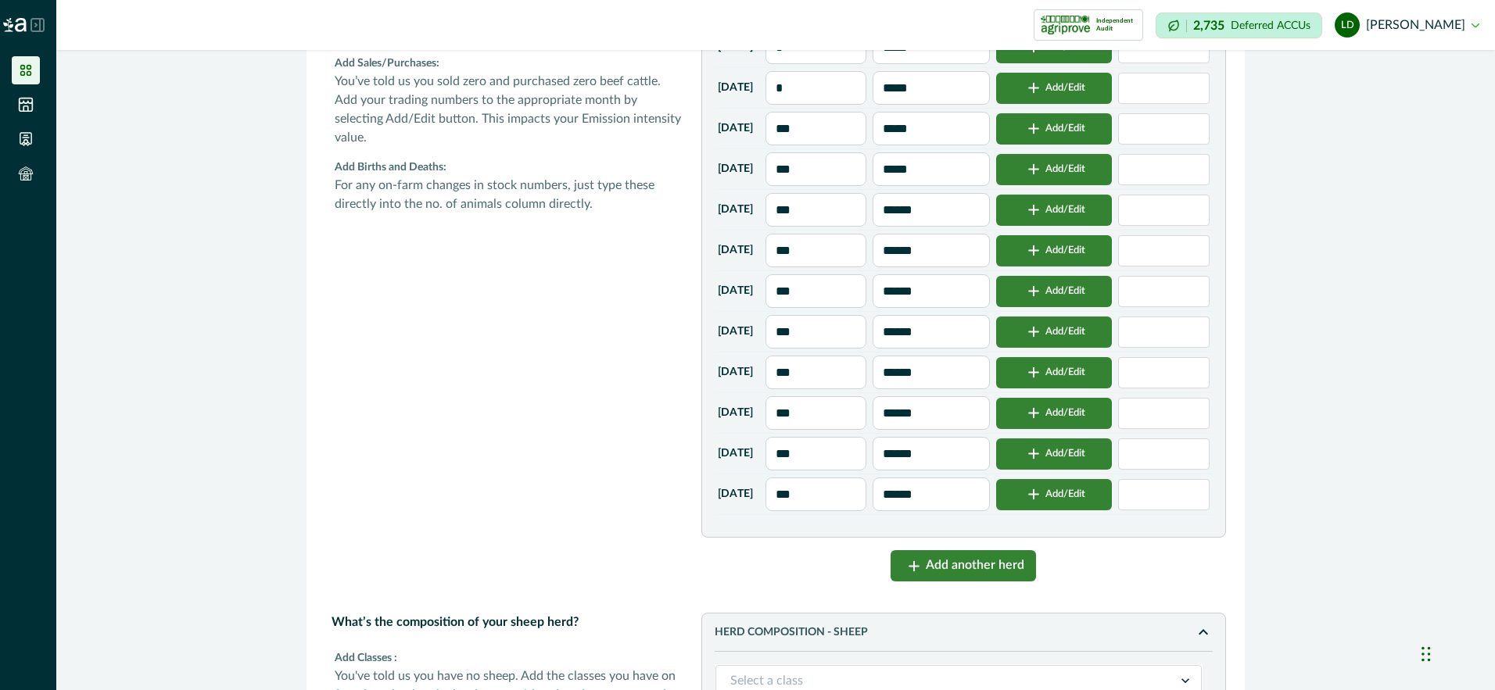
scroll to position [547, 0]
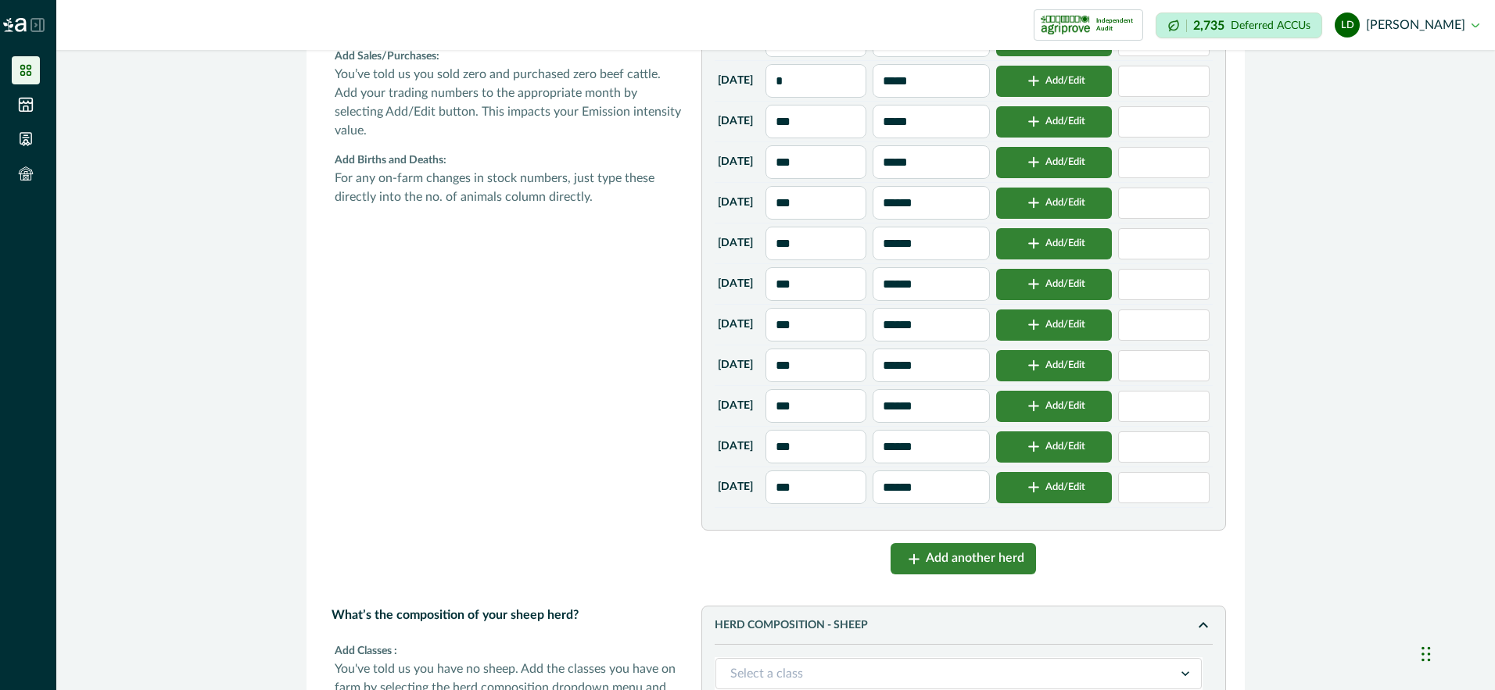
click at [1085, 219] on button "Add/Edit" at bounding box center [1054, 203] width 116 height 31
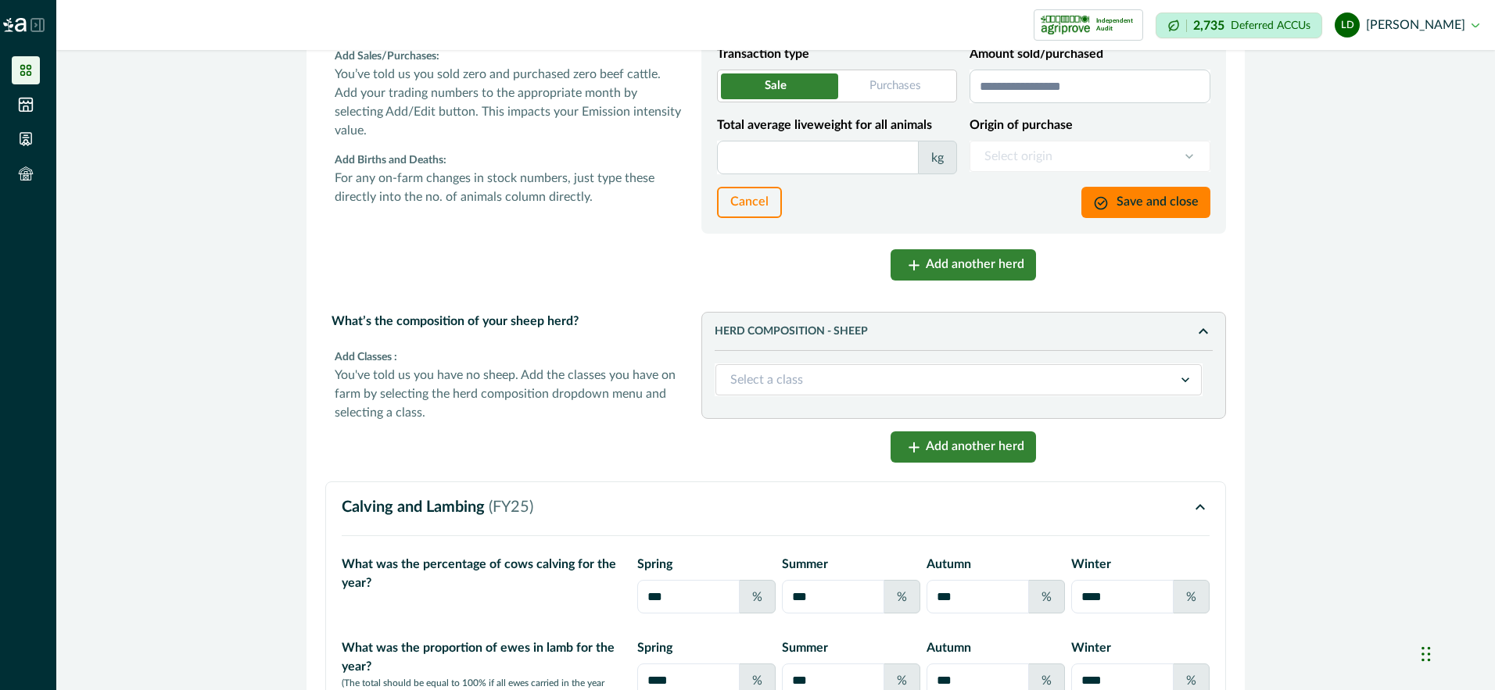
click at [904, 79] on span at bounding box center [837, 86] width 240 height 33
click at [1018, 87] on input "Amount sold/purchased" at bounding box center [1089, 87] width 241 height 34
click at [774, 155] on input "Total average liveweight for all animals" at bounding box center [818, 158] width 202 height 34
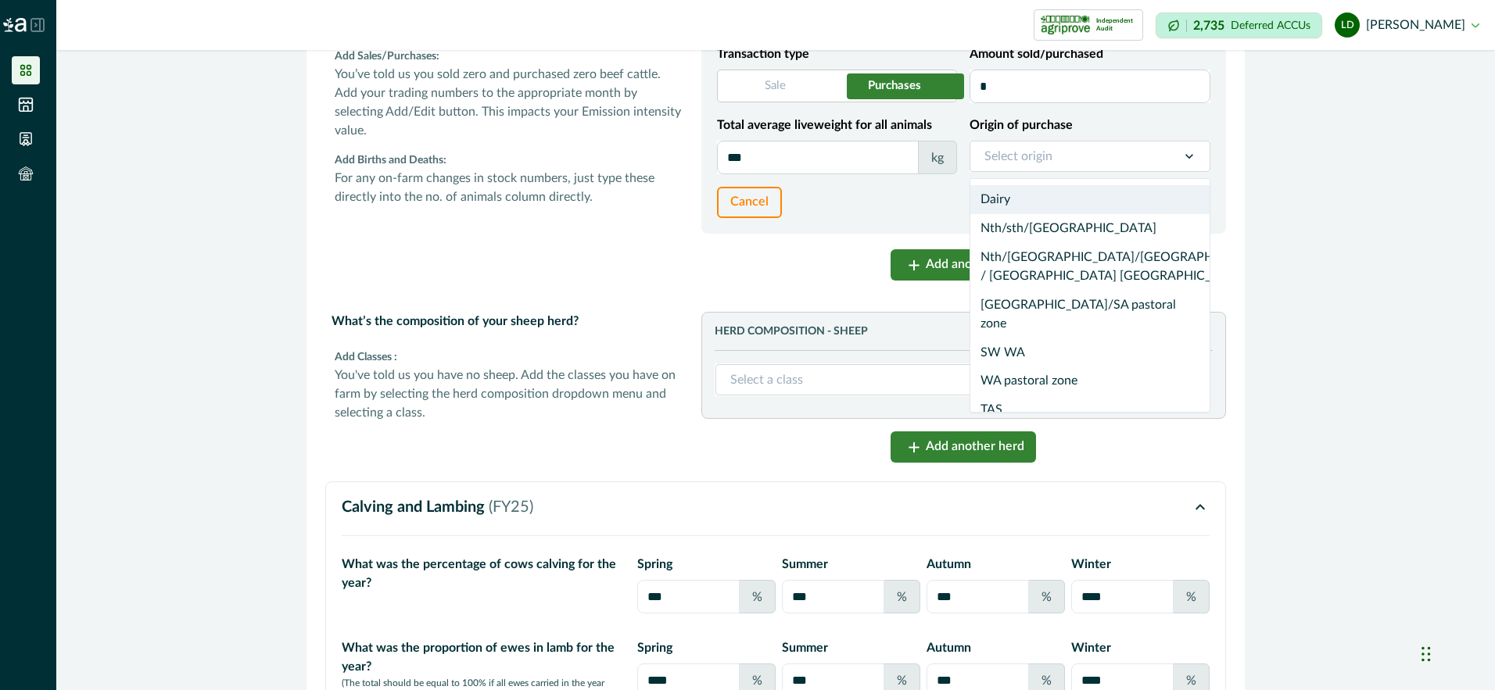
click at [1181, 158] on icon at bounding box center [1189, 157] width 16 height 16
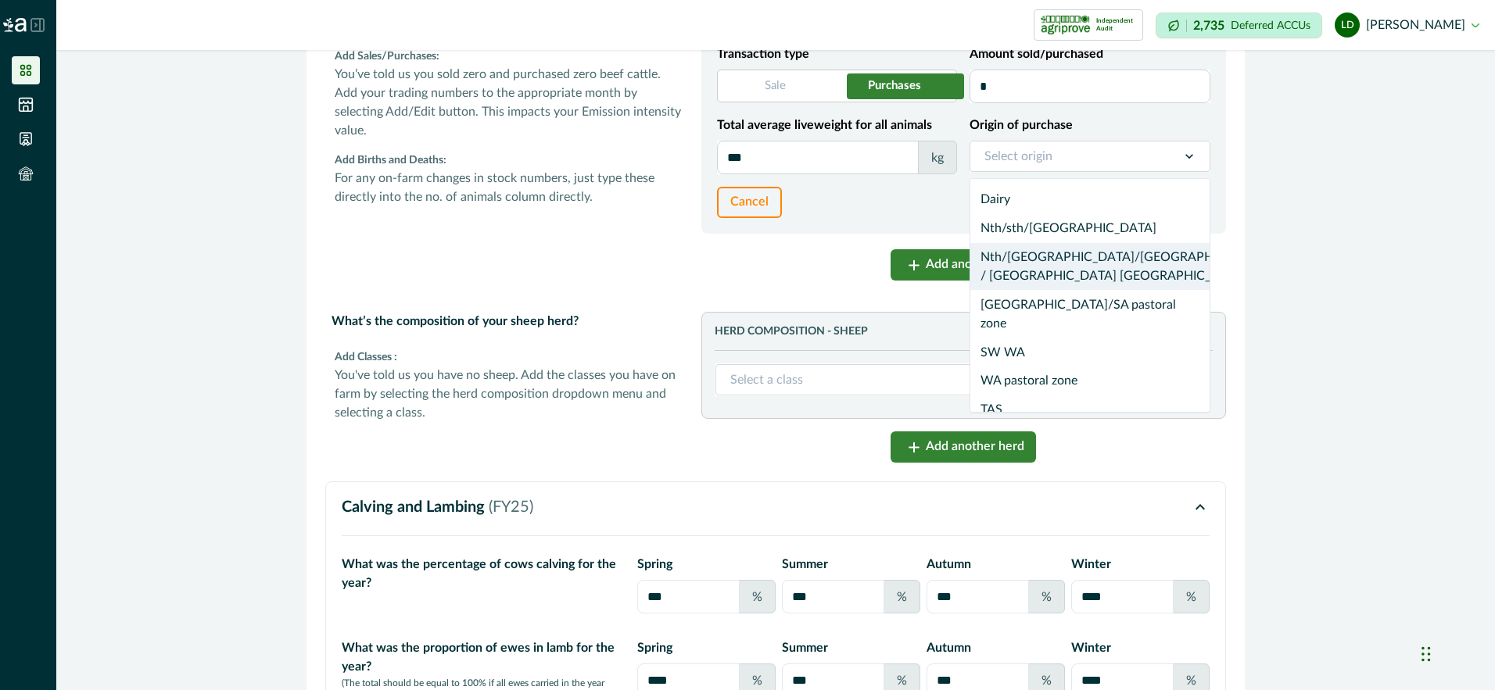
click at [1054, 252] on div "Nth/[GEOGRAPHIC_DATA]/[GEOGRAPHIC_DATA] / [GEOGRAPHIC_DATA] [GEOGRAPHIC_DATA]" at bounding box center [1089, 267] width 239 height 48
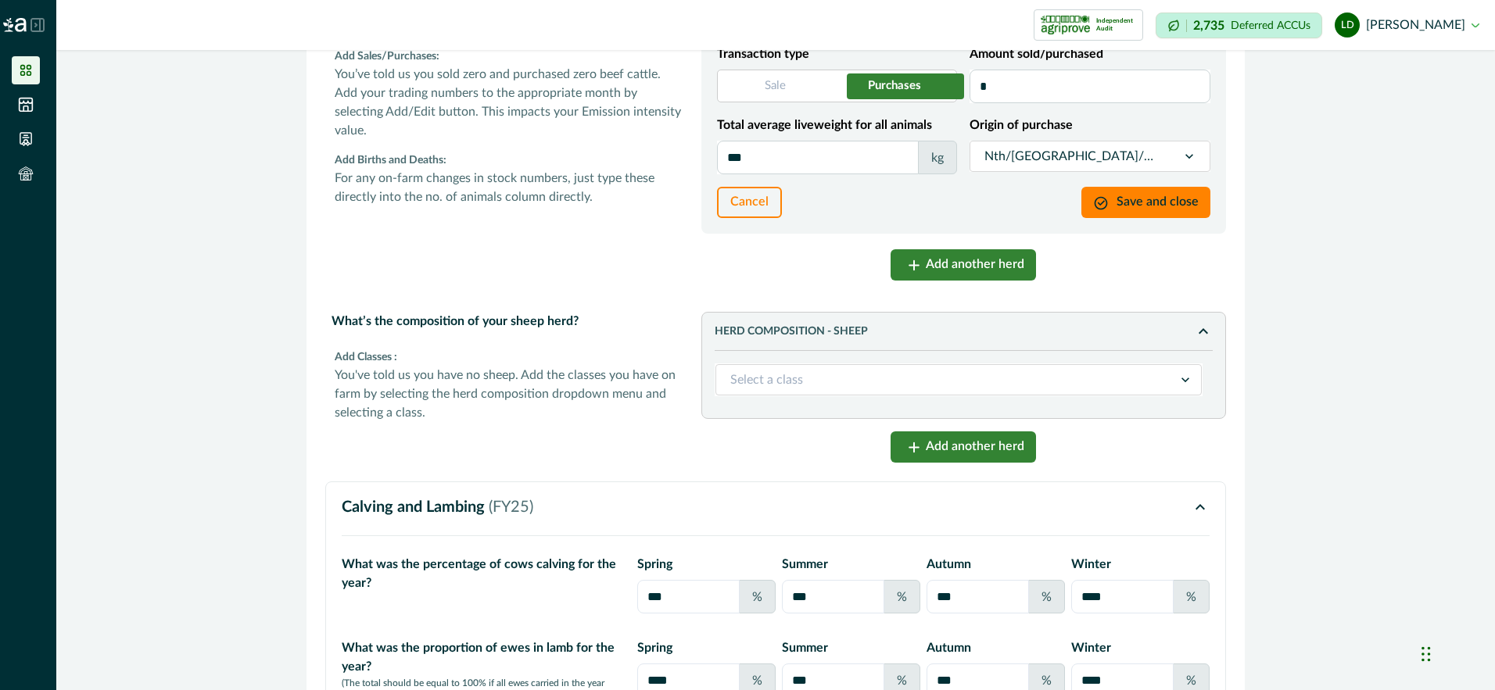
click at [933, 267] on button "Add another herd" at bounding box center [962, 264] width 145 height 31
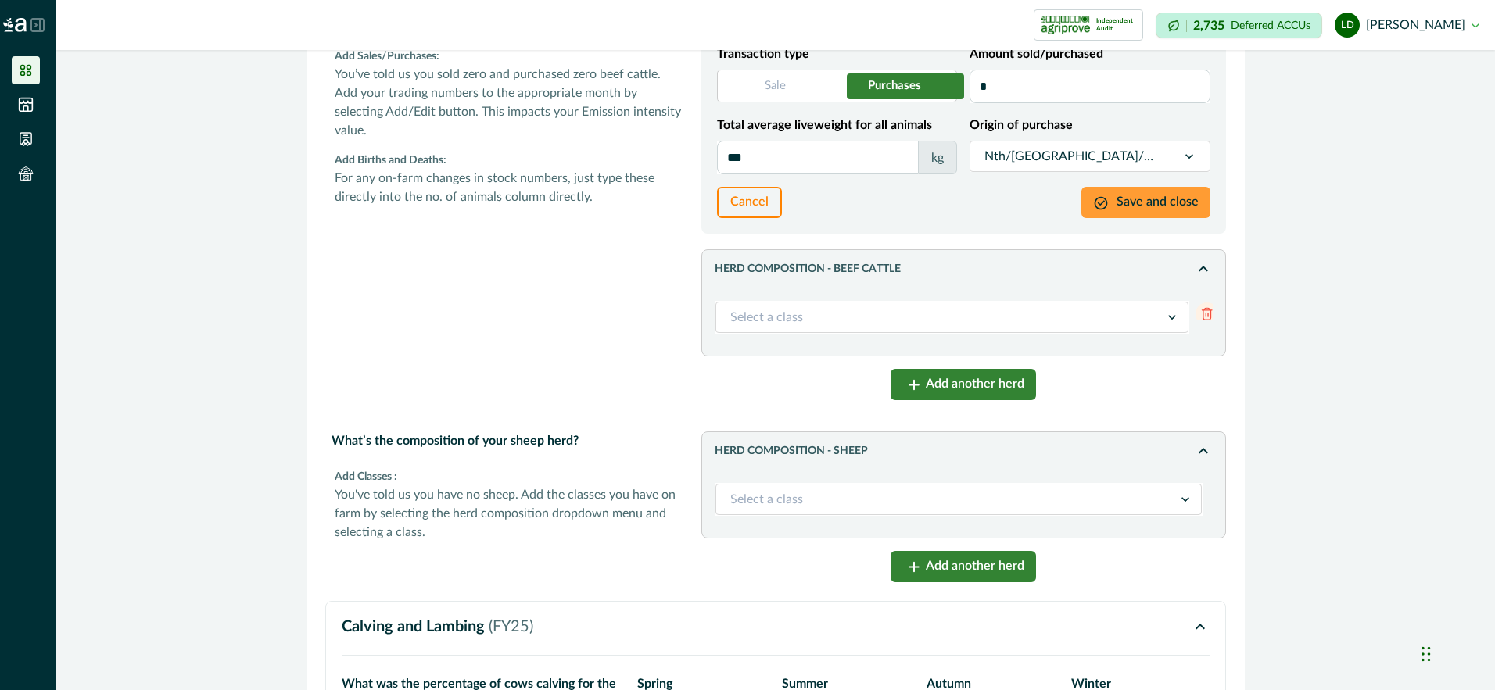
click at [1130, 201] on button "Save and close" at bounding box center [1145, 202] width 129 height 31
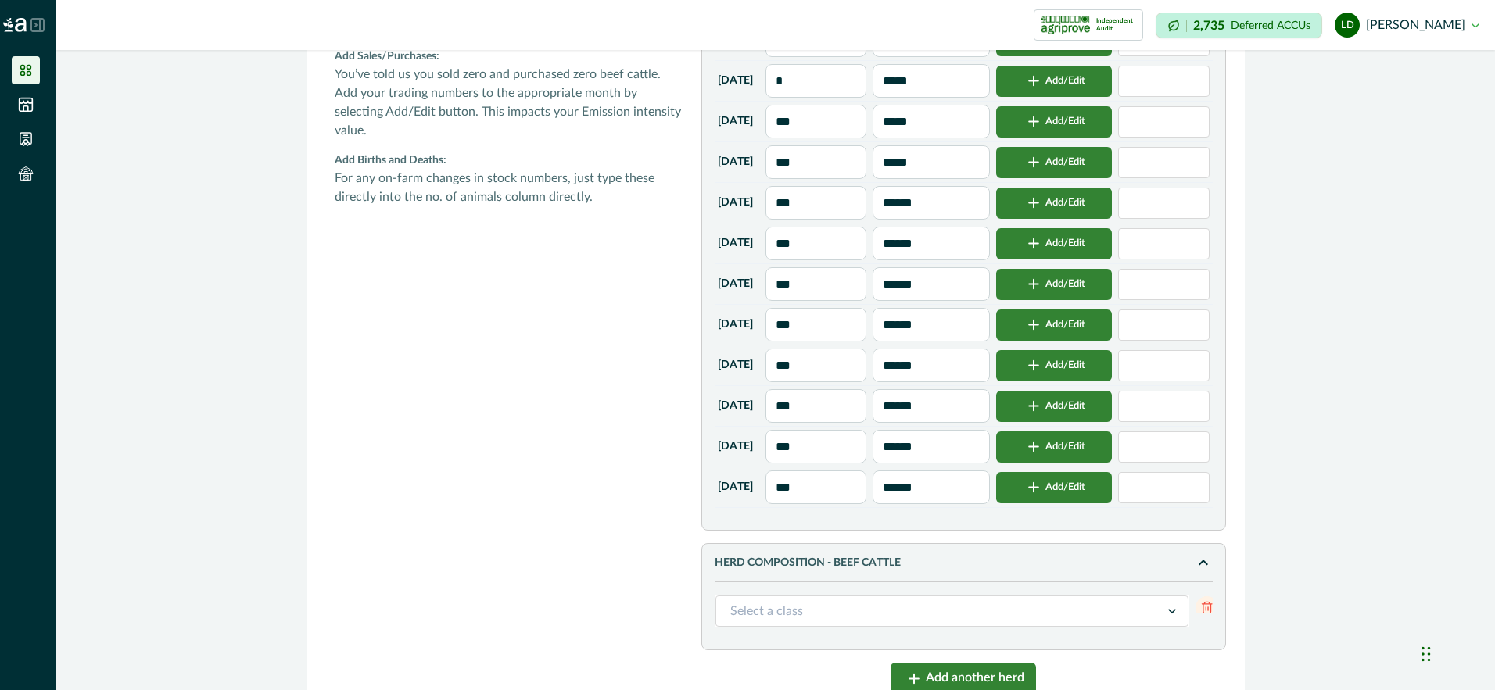
scroll to position [469, 0]
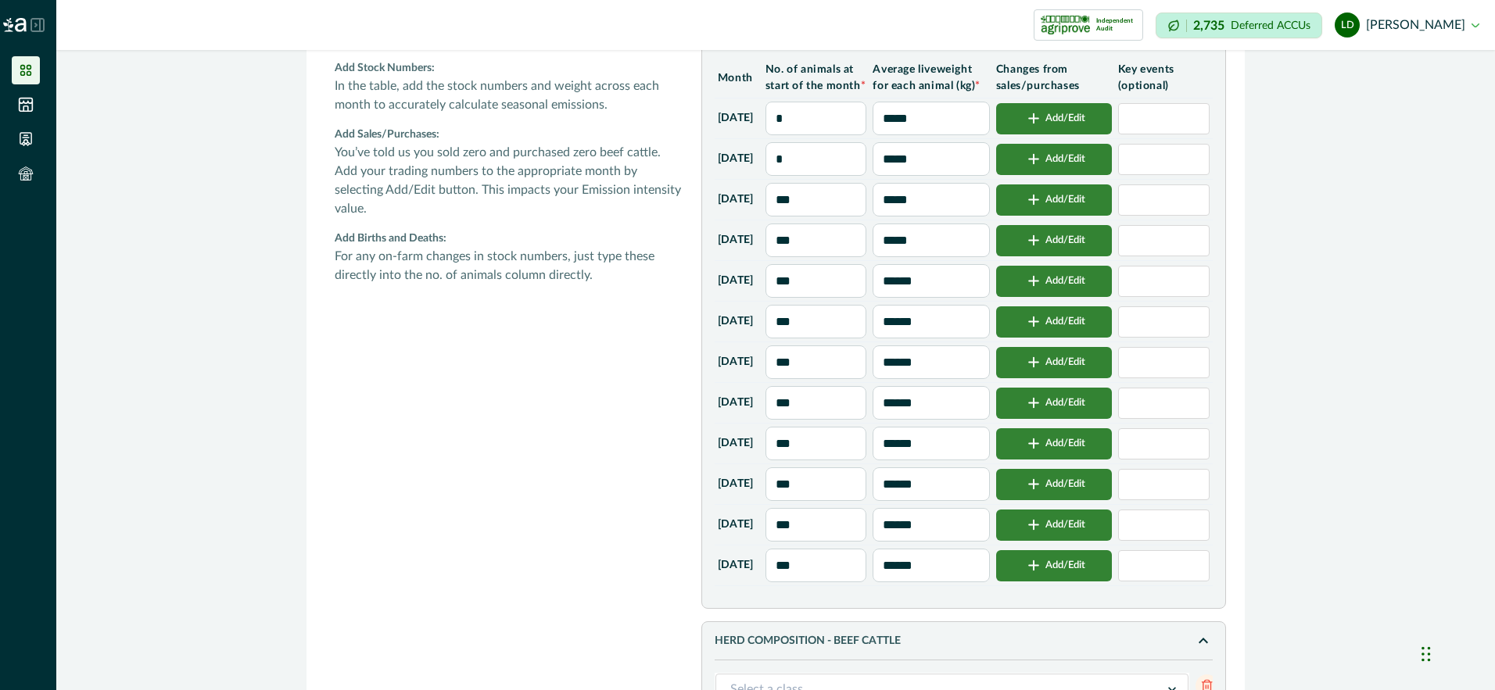
click at [1066, 582] on button "Add/Edit" at bounding box center [1054, 565] width 116 height 31
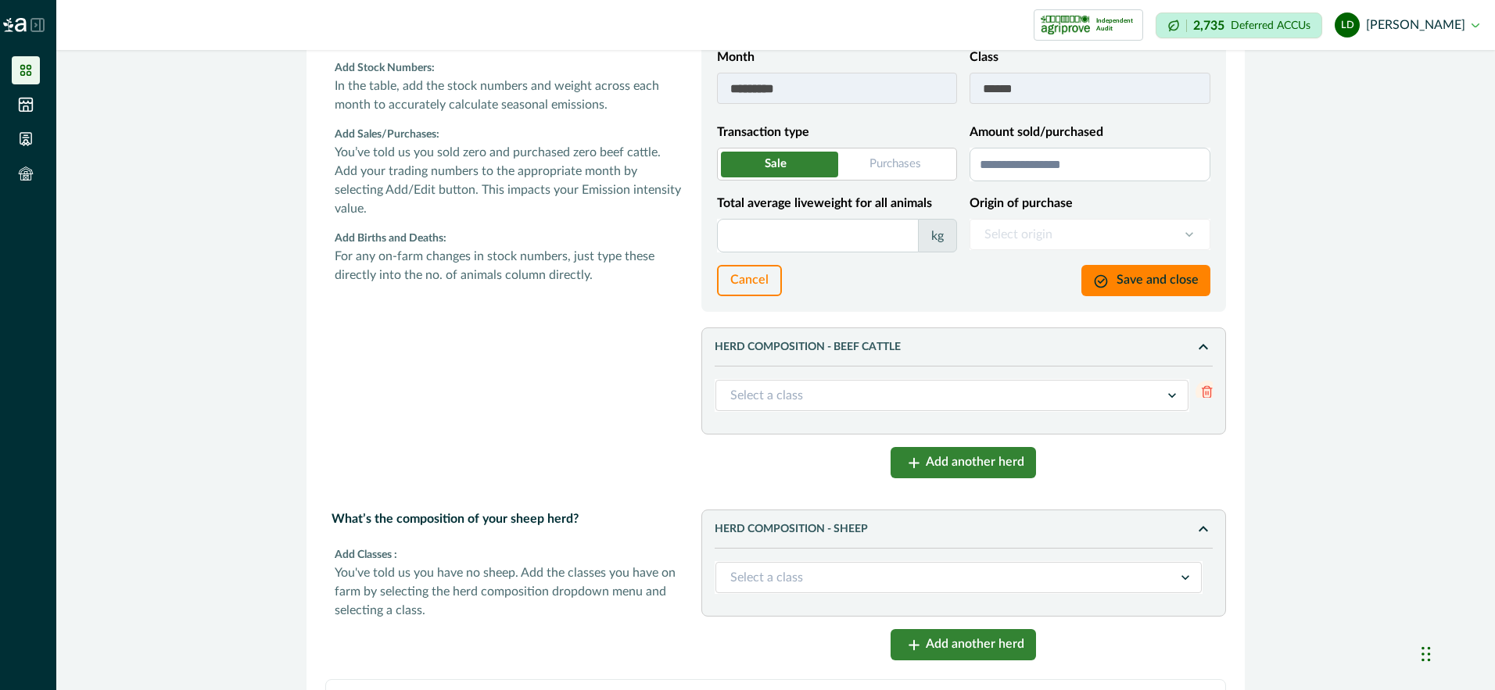
click at [1017, 160] on input "Amount sold/purchased" at bounding box center [1089, 165] width 241 height 34
click at [831, 244] on input "Total average liveweight for all animals" at bounding box center [818, 236] width 202 height 34
click at [1111, 277] on icon "button" at bounding box center [1104, 285] width 23 height 23
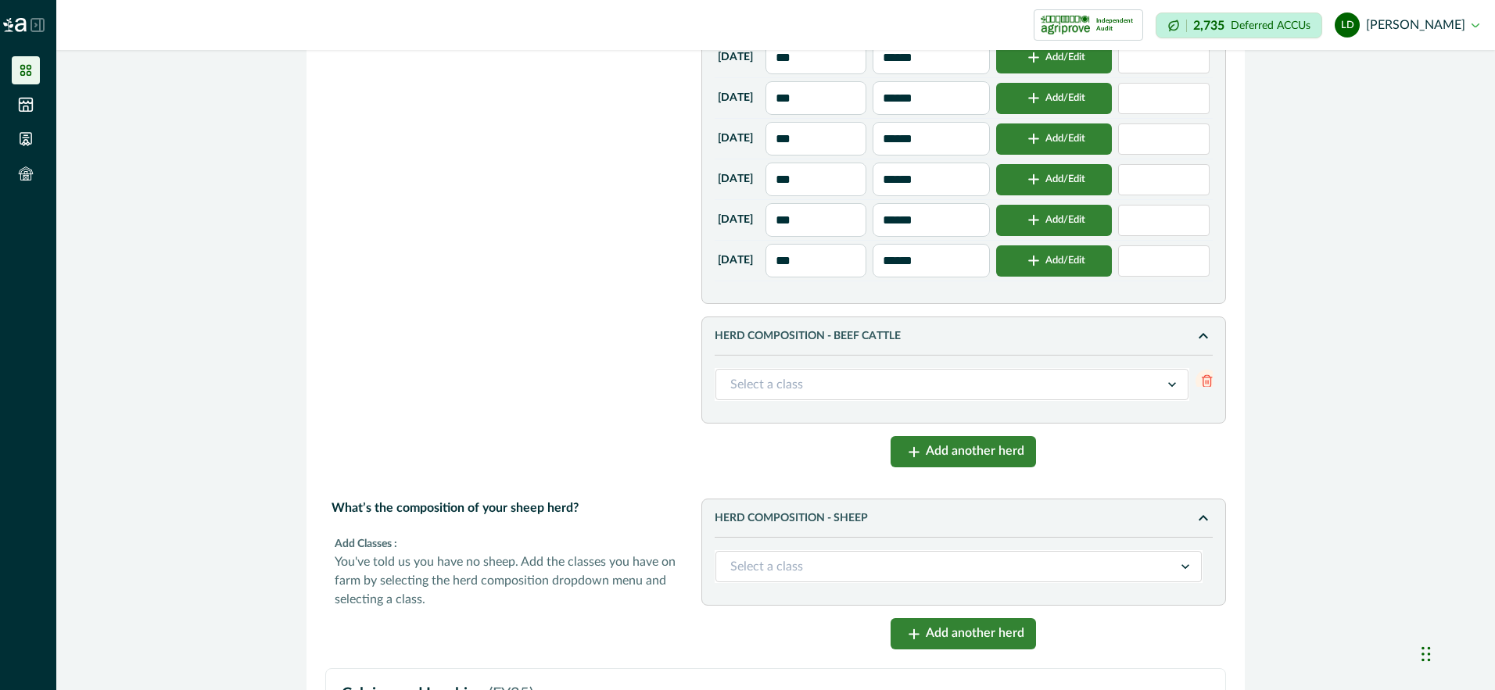
scroll to position [625, 0]
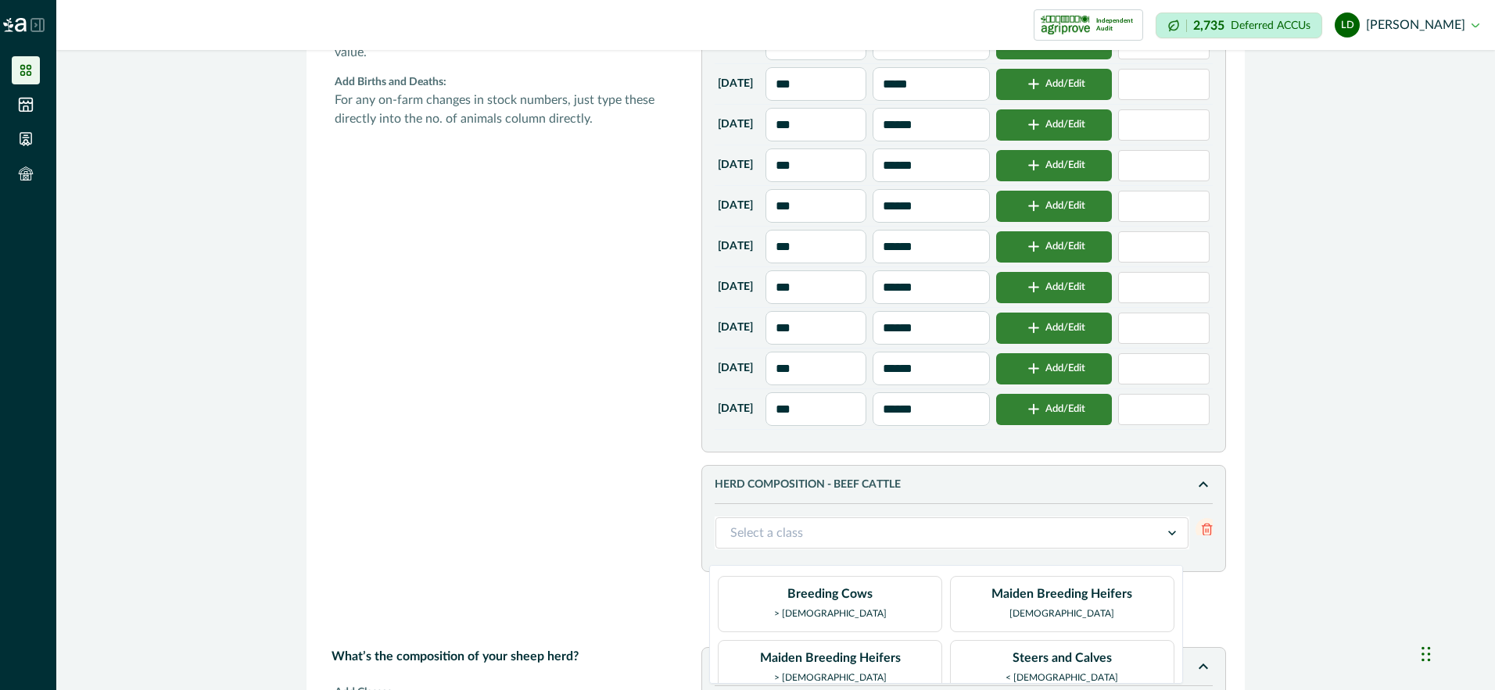
click at [1169, 536] on icon at bounding box center [1172, 533] width 8 height 5
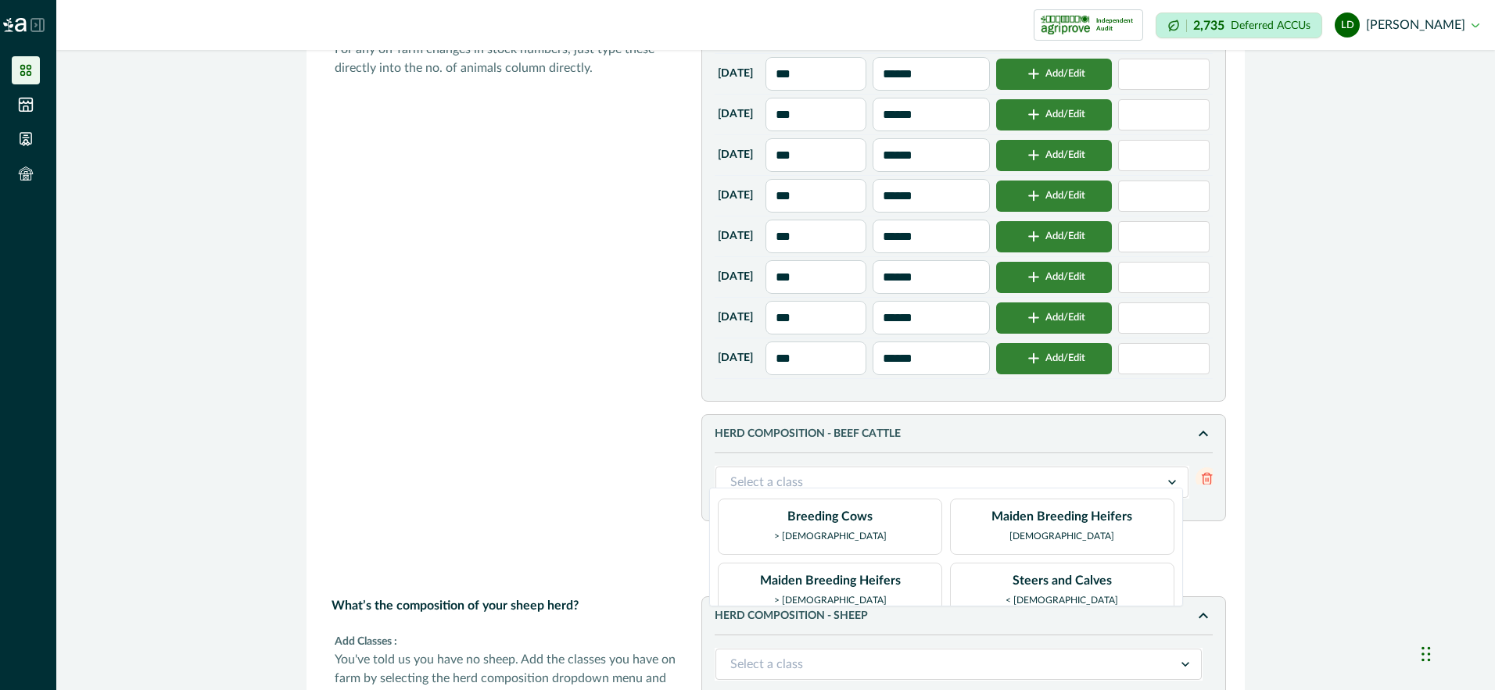
scroll to position [704, 0]
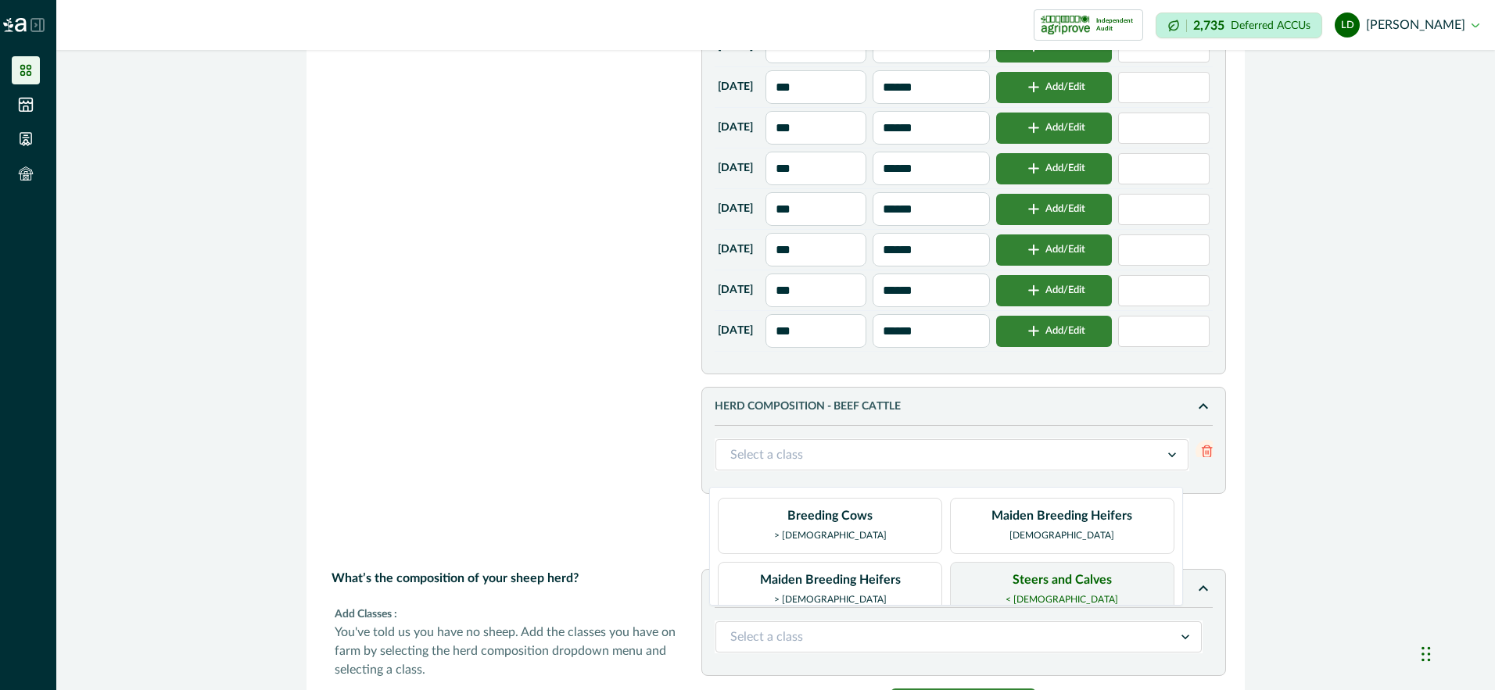
click at [1069, 587] on div "Steers and Calves < [DEMOGRAPHIC_DATA]" at bounding box center [1061, 590] width 113 height 39
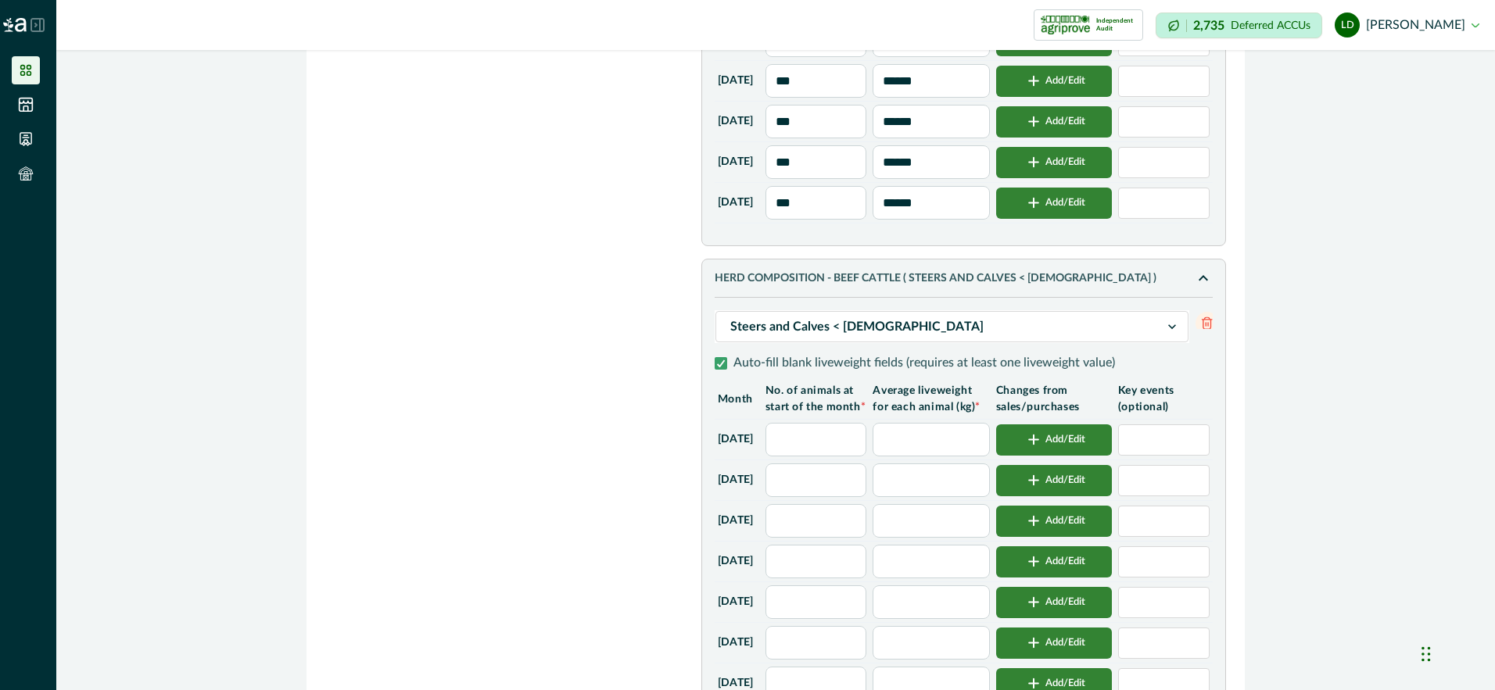
scroll to position [860, 0]
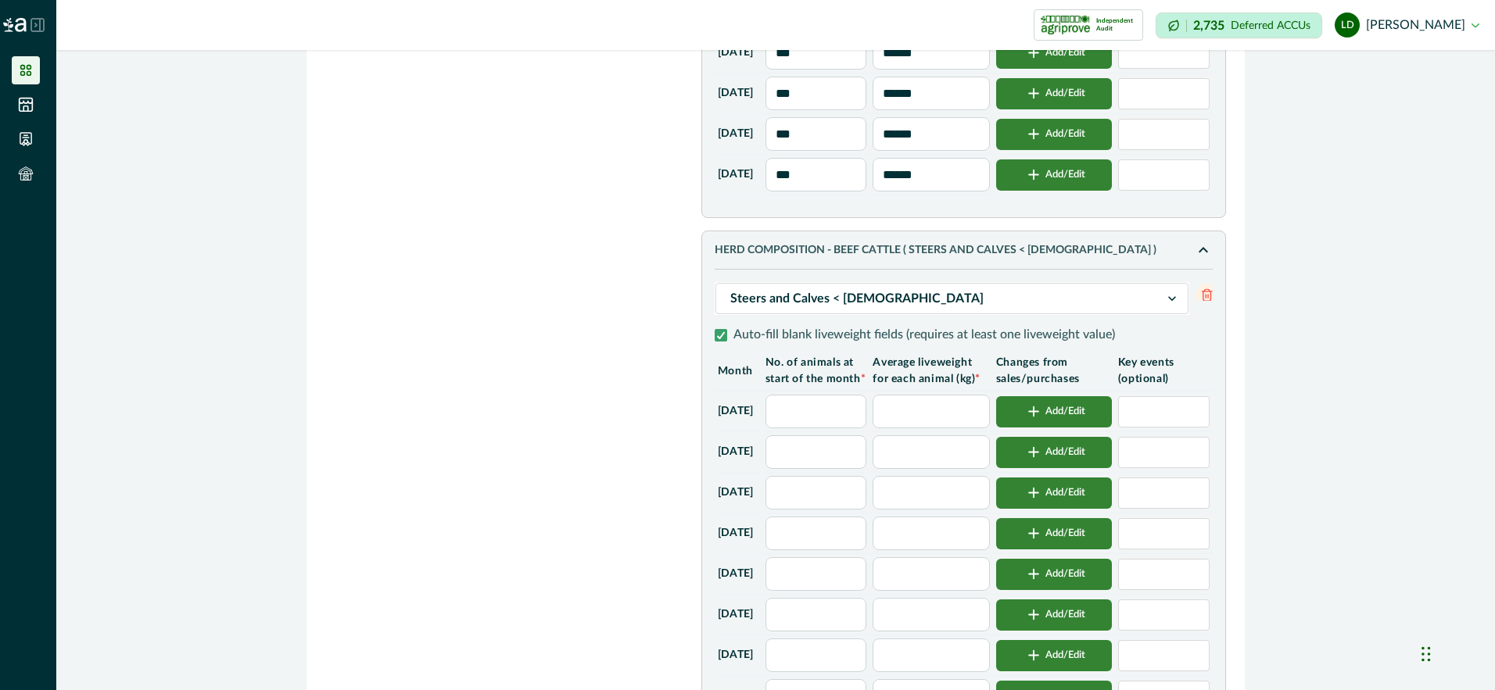
click at [822, 469] on input "text" at bounding box center [816, 452] width 102 height 34
click at [917, 469] on input "text" at bounding box center [931, 452] width 116 height 34
click at [1142, 468] on input at bounding box center [1163, 452] width 91 height 31
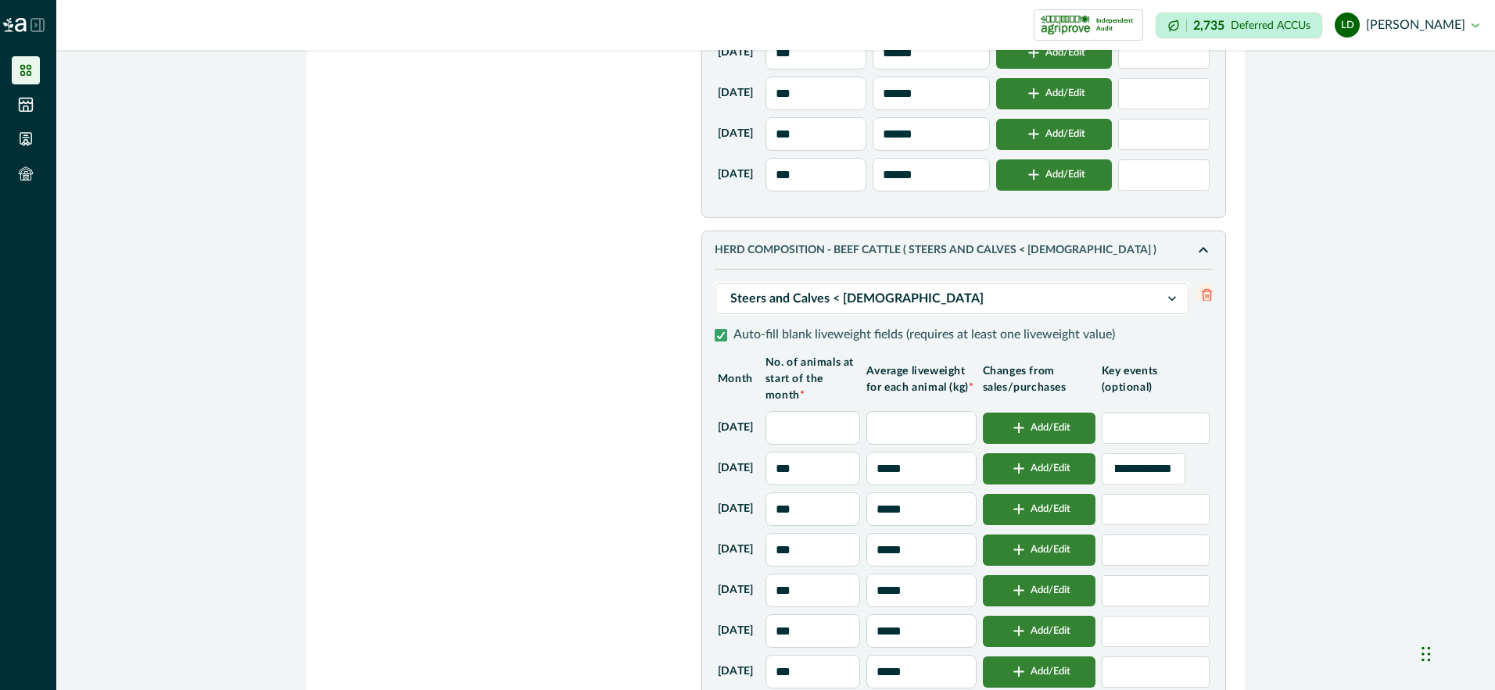
scroll to position [0, 20]
click at [1142, 480] on input "**********" at bounding box center [1144, 468] width 84 height 31
click at [839, 526] on input "***" at bounding box center [812, 510] width 95 height 34
click at [858, 607] on input "***" at bounding box center [812, 591] width 95 height 34
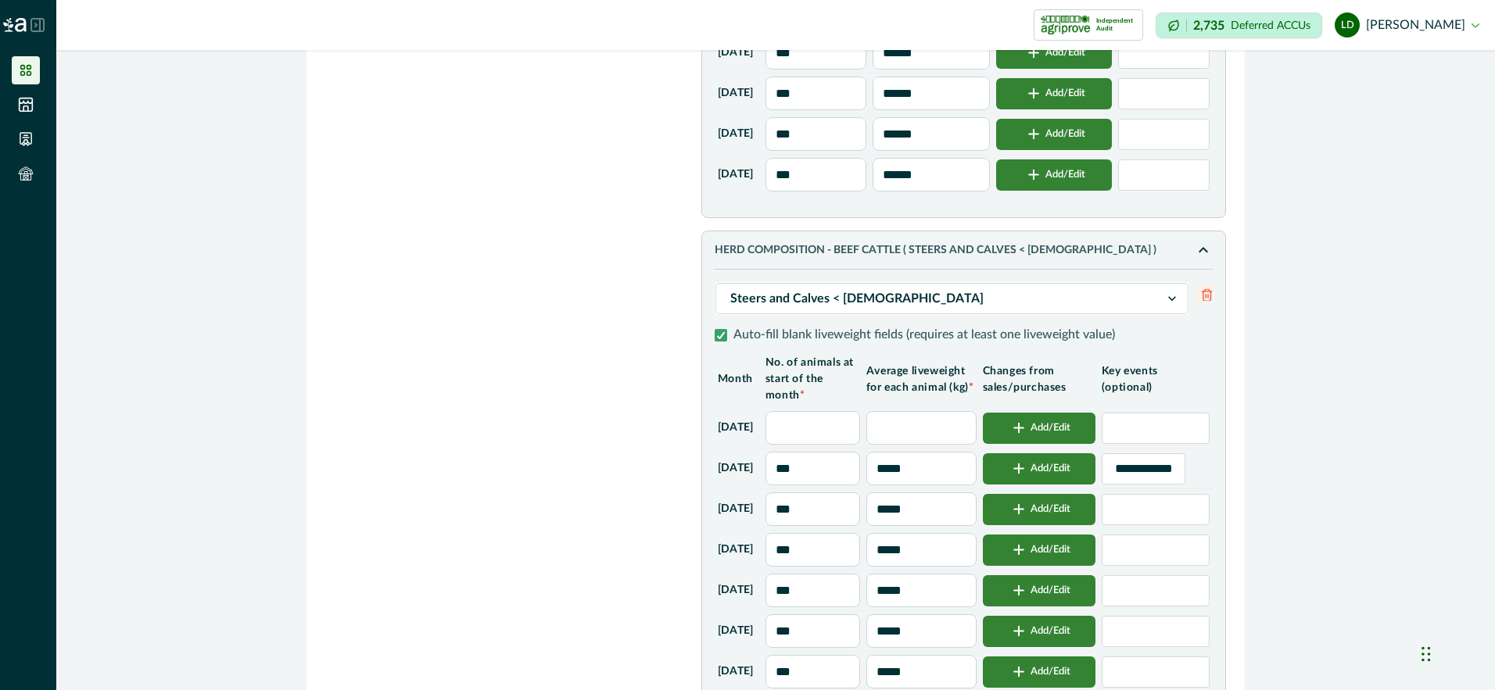
click at [1140, 607] on input at bounding box center [1156, 590] width 108 height 31
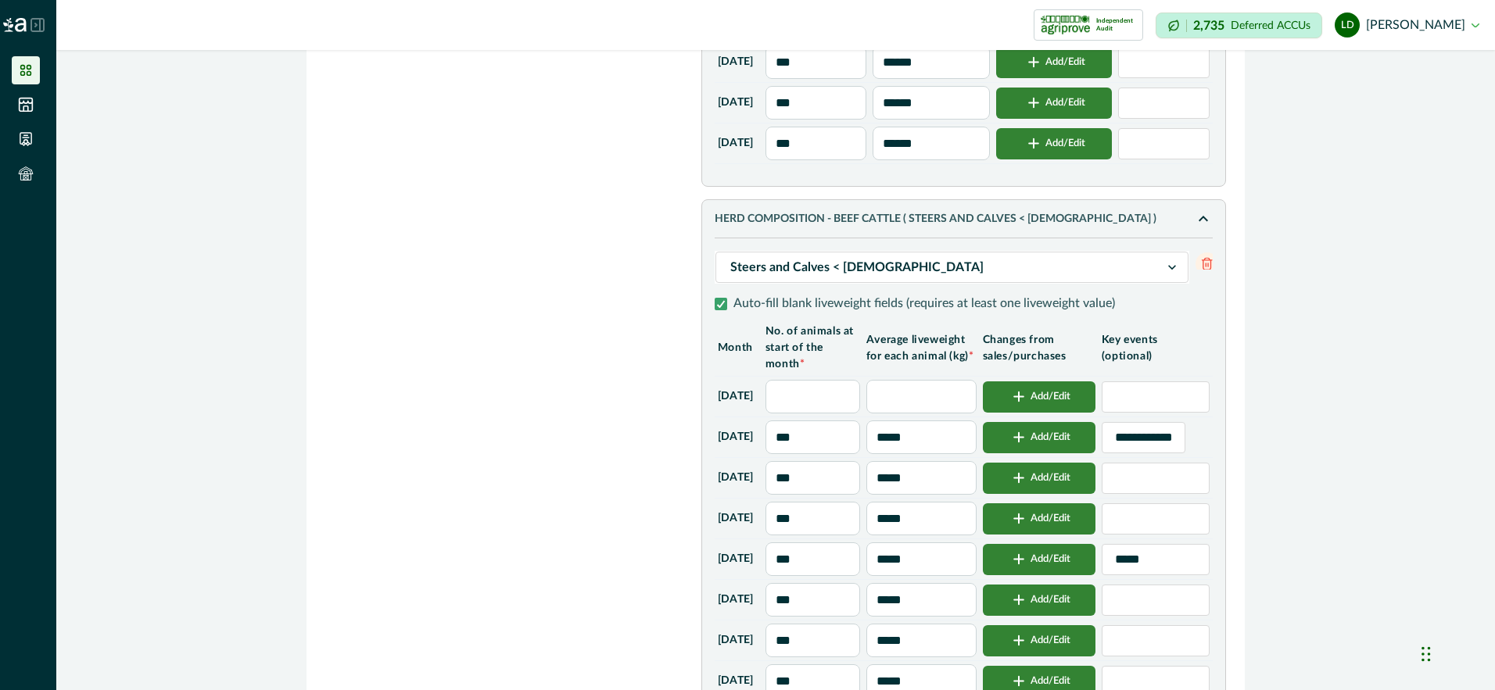
scroll to position [938, 0]
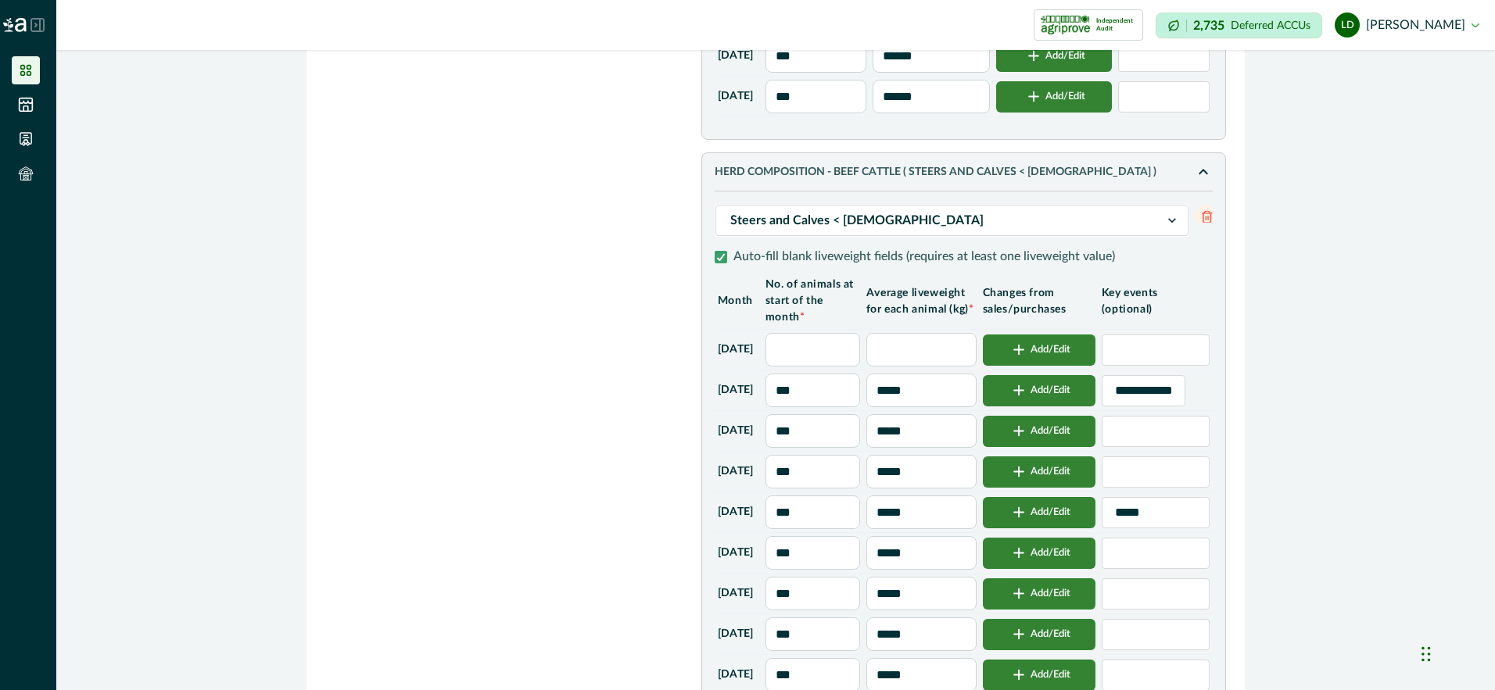
click at [943, 448] on input "*****" at bounding box center [921, 431] width 110 height 34
click at [944, 486] on input "*****" at bounding box center [921, 472] width 110 height 34
click at [940, 529] on input "***" at bounding box center [921, 513] width 110 height 34
click at [941, 564] on input "*****" at bounding box center [921, 553] width 110 height 34
click at [942, 611] on input "*****" at bounding box center [921, 594] width 110 height 34
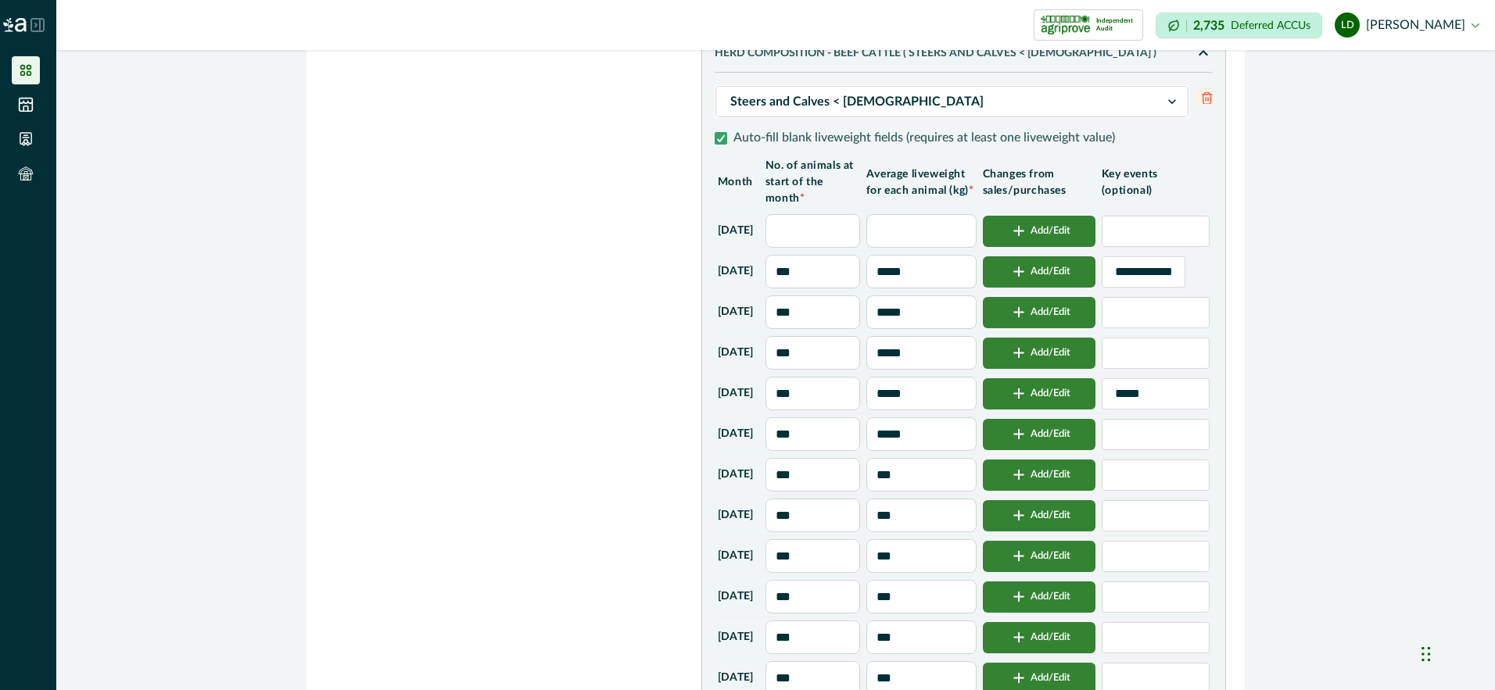
scroll to position [1095, 0]
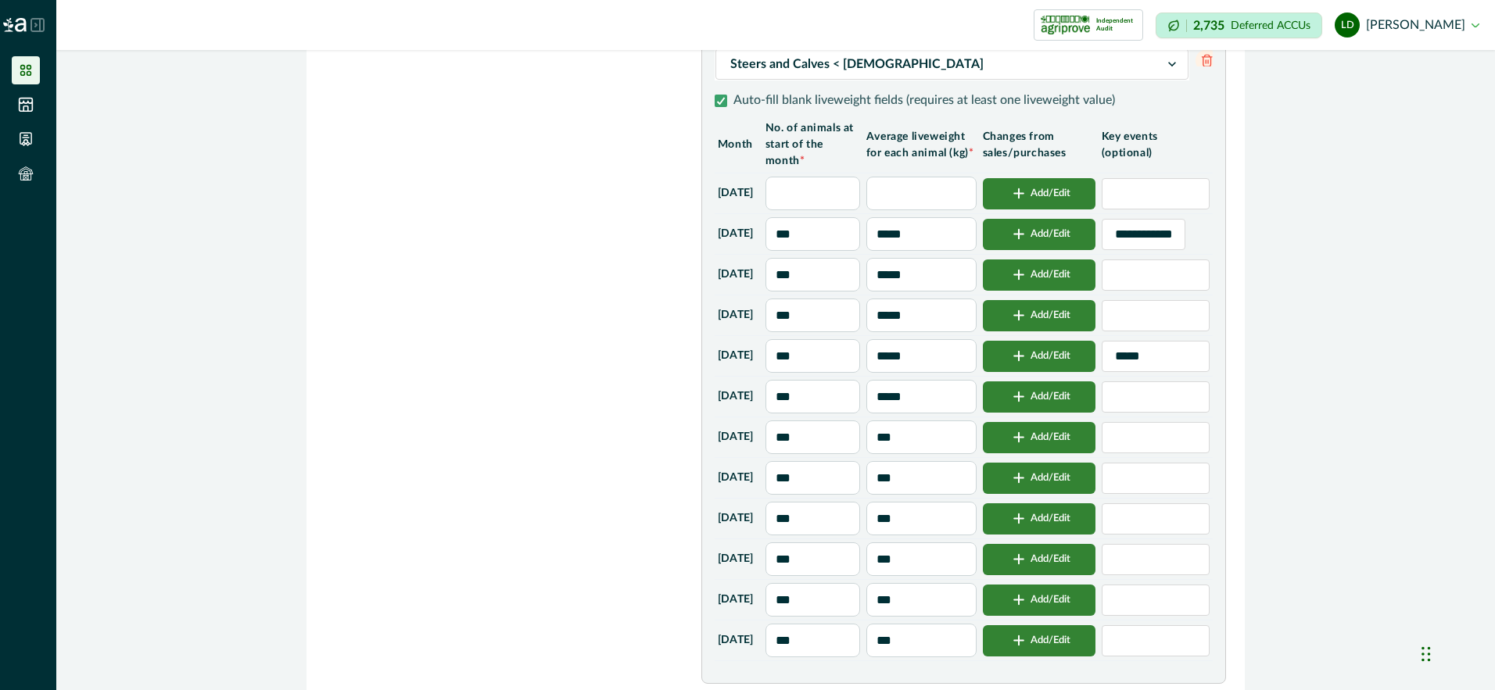
click at [937, 495] on input "***" at bounding box center [921, 478] width 110 height 34
click at [936, 536] on input "*****" at bounding box center [921, 519] width 110 height 34
click at [942, 576] on input "***" at bounding box center [921, 560] width 110 height 34
click at [938, 616] on input "***" at bounding box center [921, 600] width 110 height 34
click at [944, 652] on input "*****" at bounding box center [921, 641] width 110 height 34
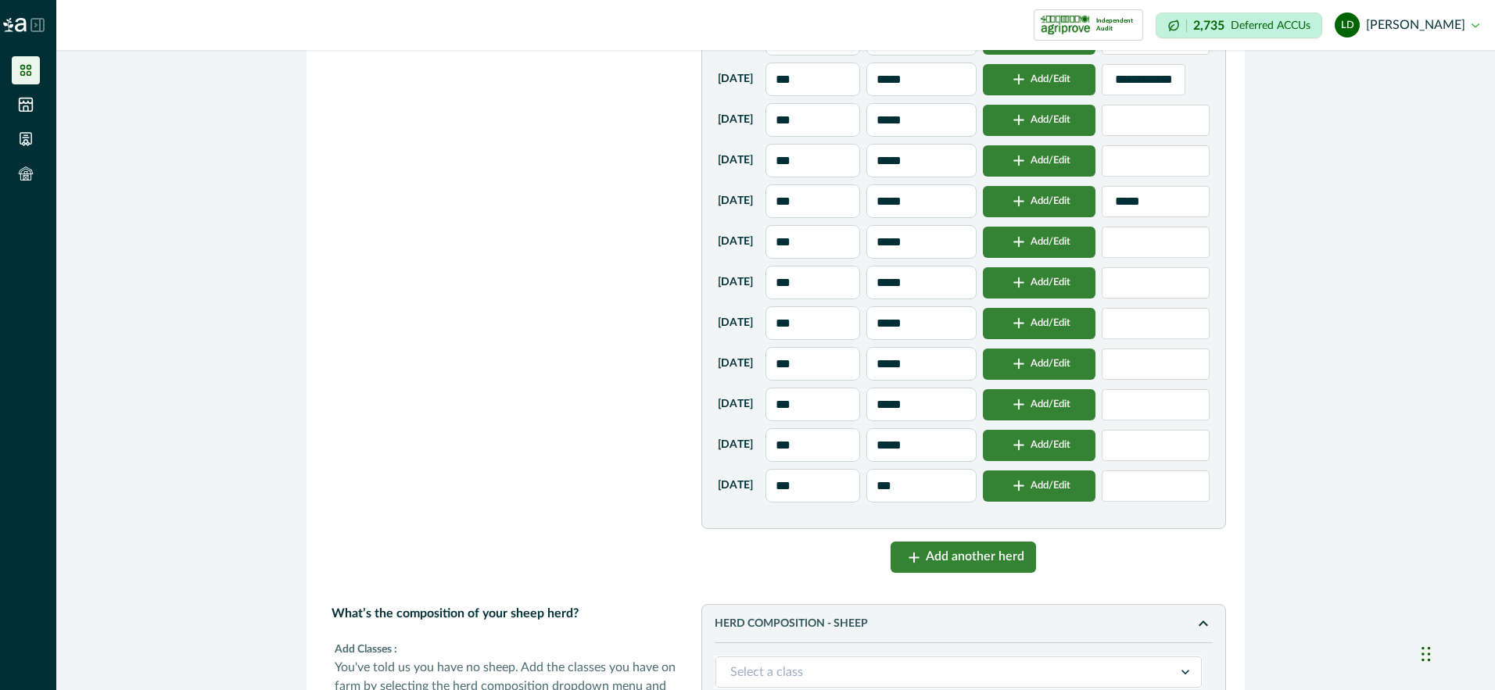
scroll to position [1251, 0]
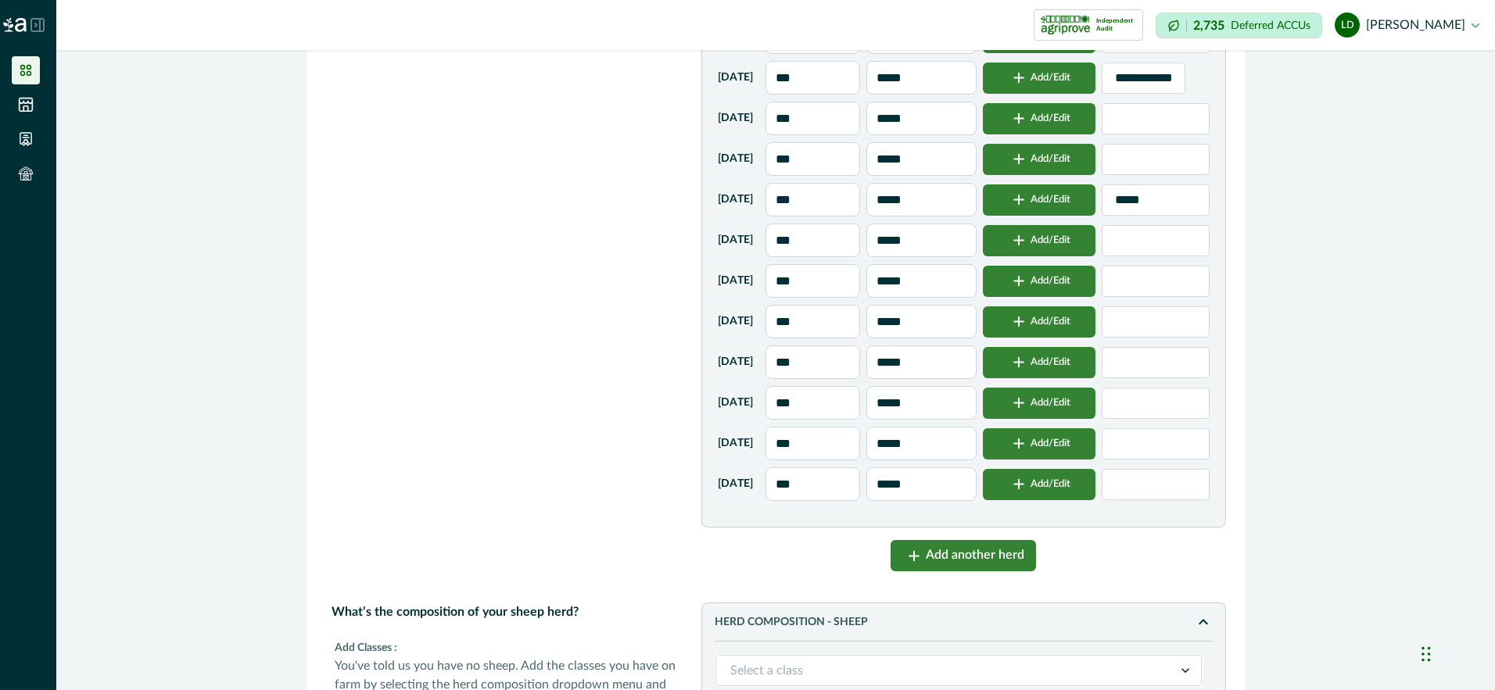
click at [1085, 378] on button "Add/Edit" at bounding box center [1039, 362] width 113 height 31
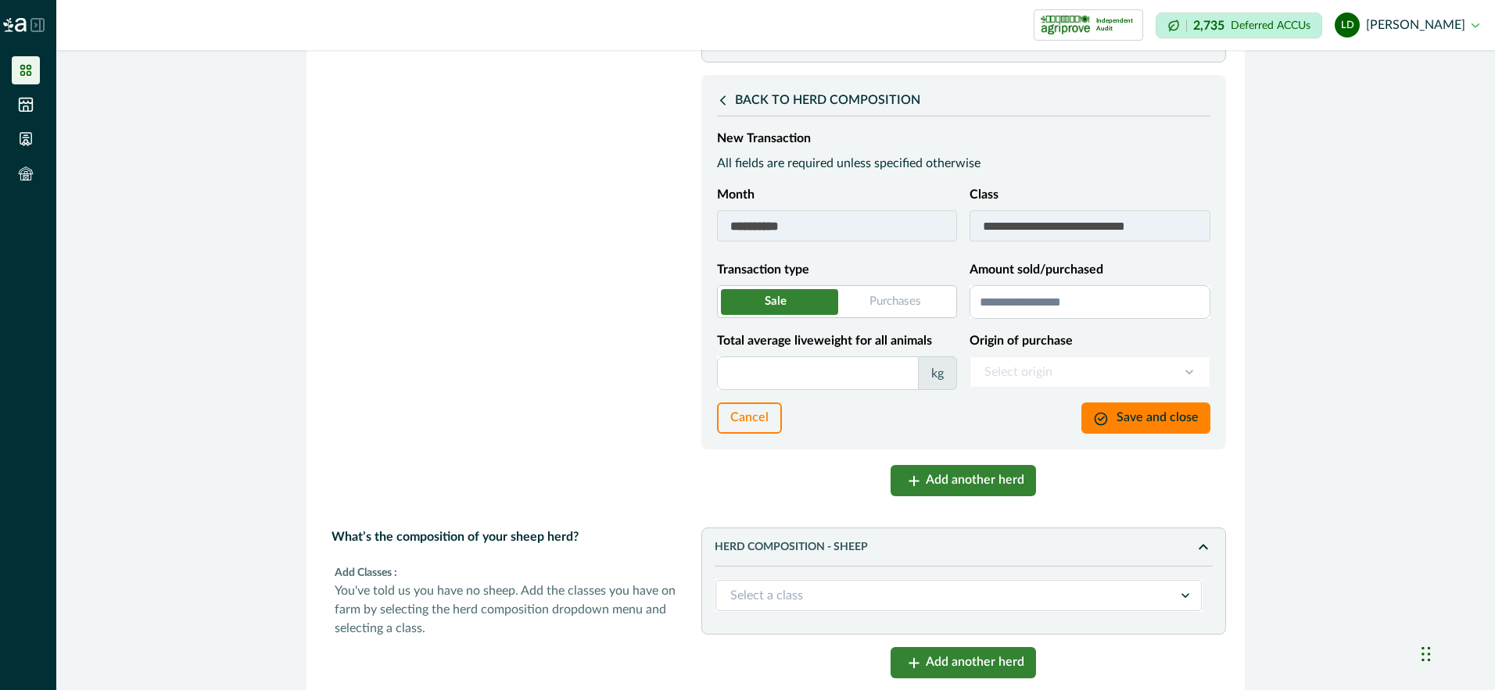
scroll to position [938, 0]
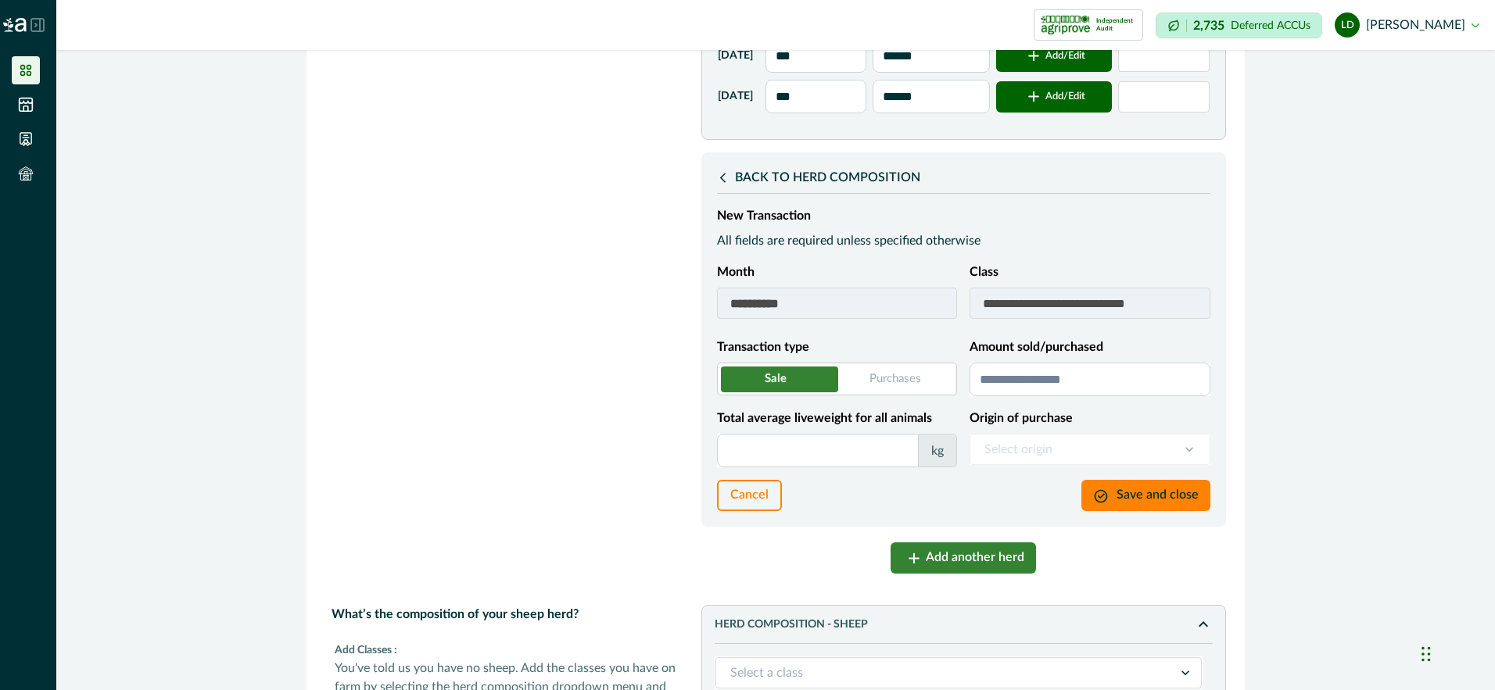
click at [1026, 396] on input "Amount sold/purchased" at bounding box center [1089, 380] width 241 height 34
click at [785, 468] on input "Total average liveweight for all animals" at bounding box center [818, 451] width 202 height 34
click at [719, 183] on icon at bounding box center [721, 178] width 5 height 10
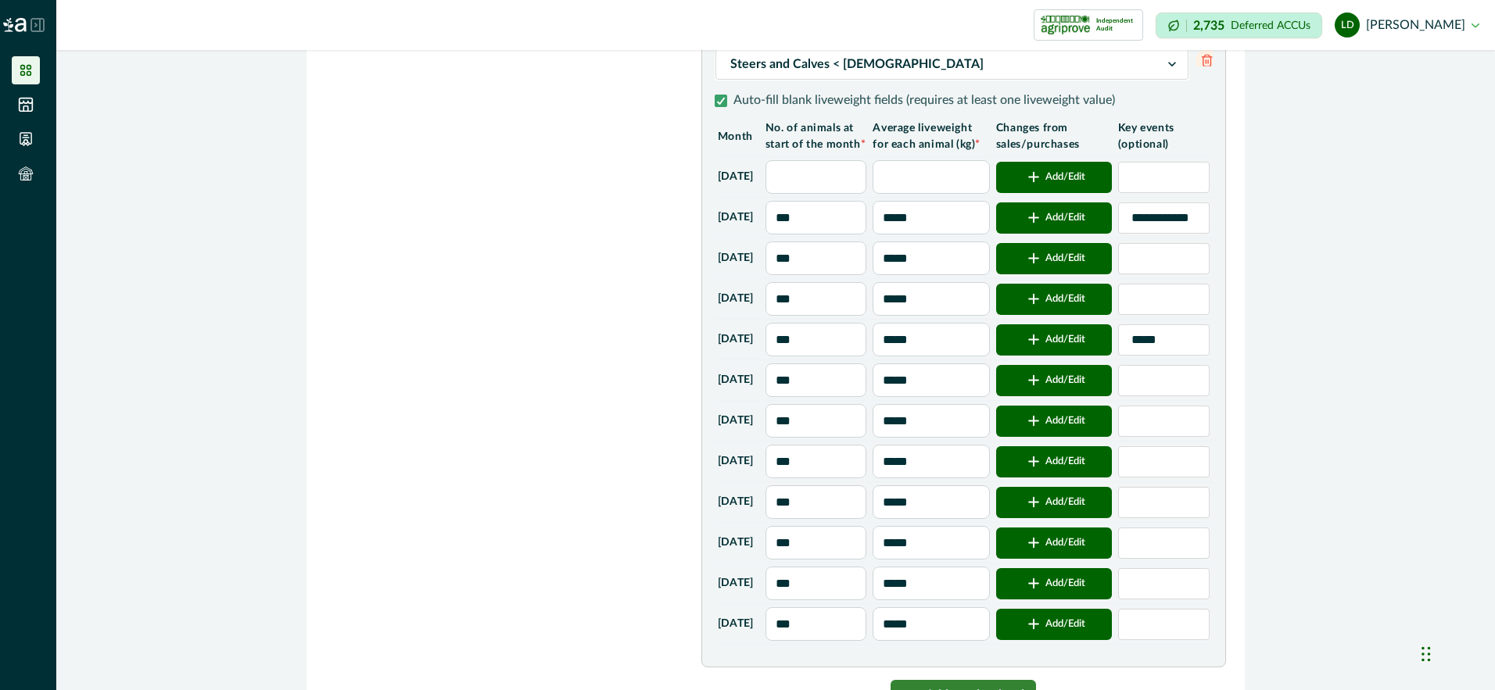
scroll to position [1173, 0]
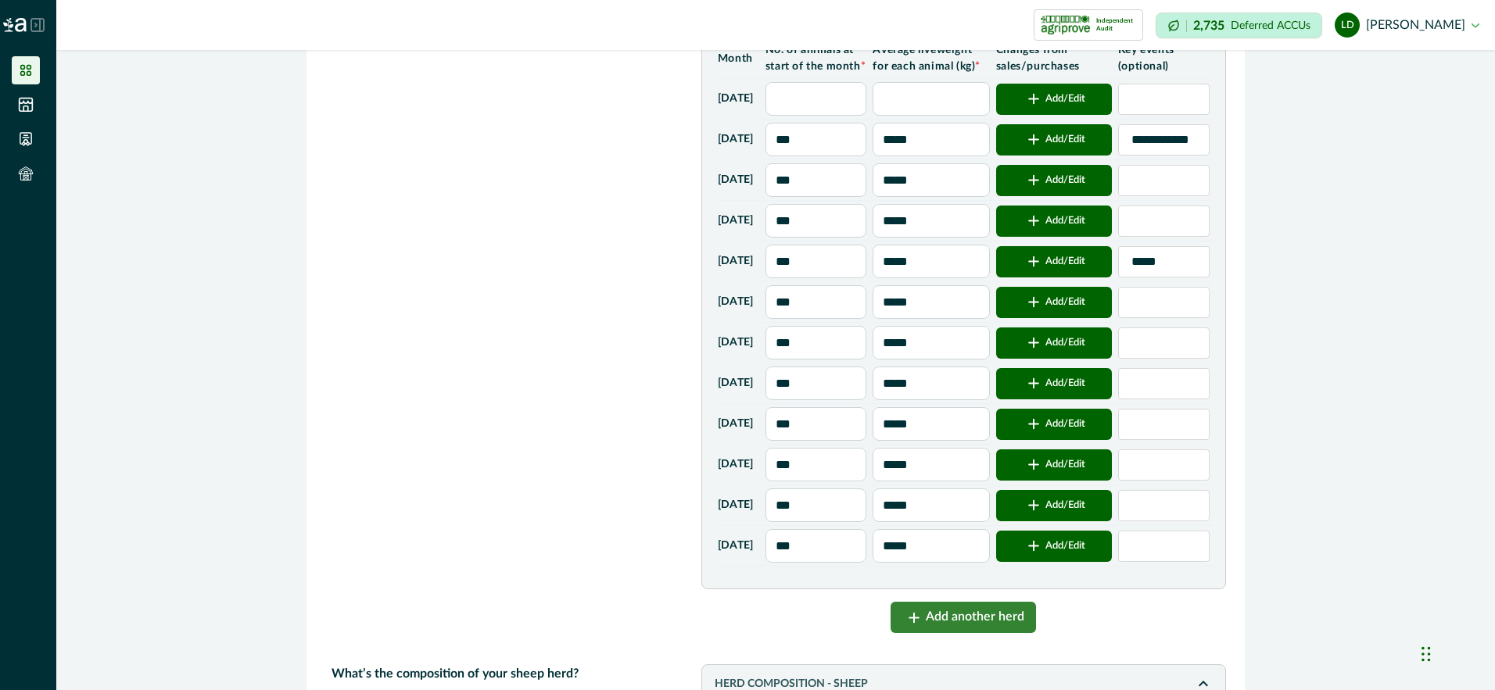
click at [1094, 440] on button "Add/Edit" at bounding box center [1054, 424] width 116 height 31
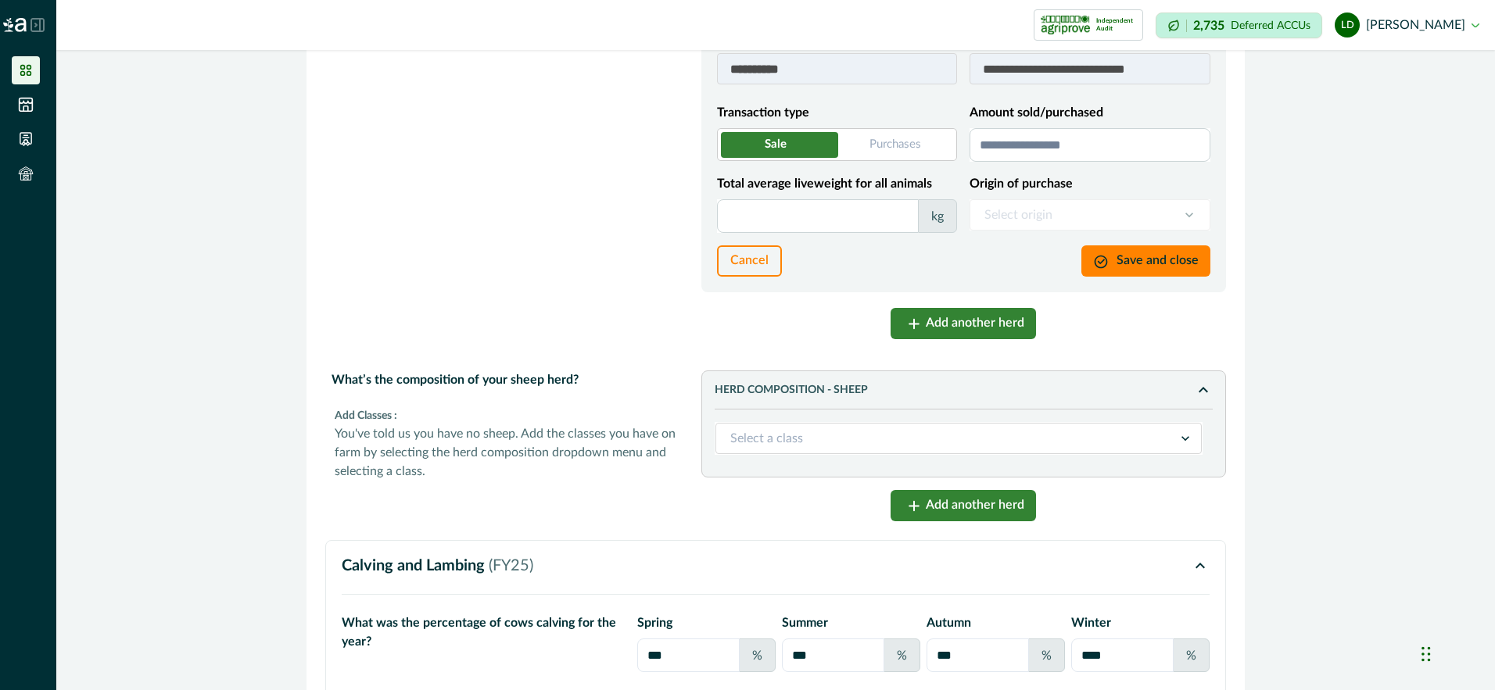
click at [993, 162] on input "Amount sold/purchased" at bounding box center [1089, 145] width 241 height 34
click at [761, 231] on input "Total average liveweight for all animals" at bounding box center [818, 216] width 202 height 34
click at [1166, 277] on button "Save and close" at bounding box center [1145, 260] width 129 height 31
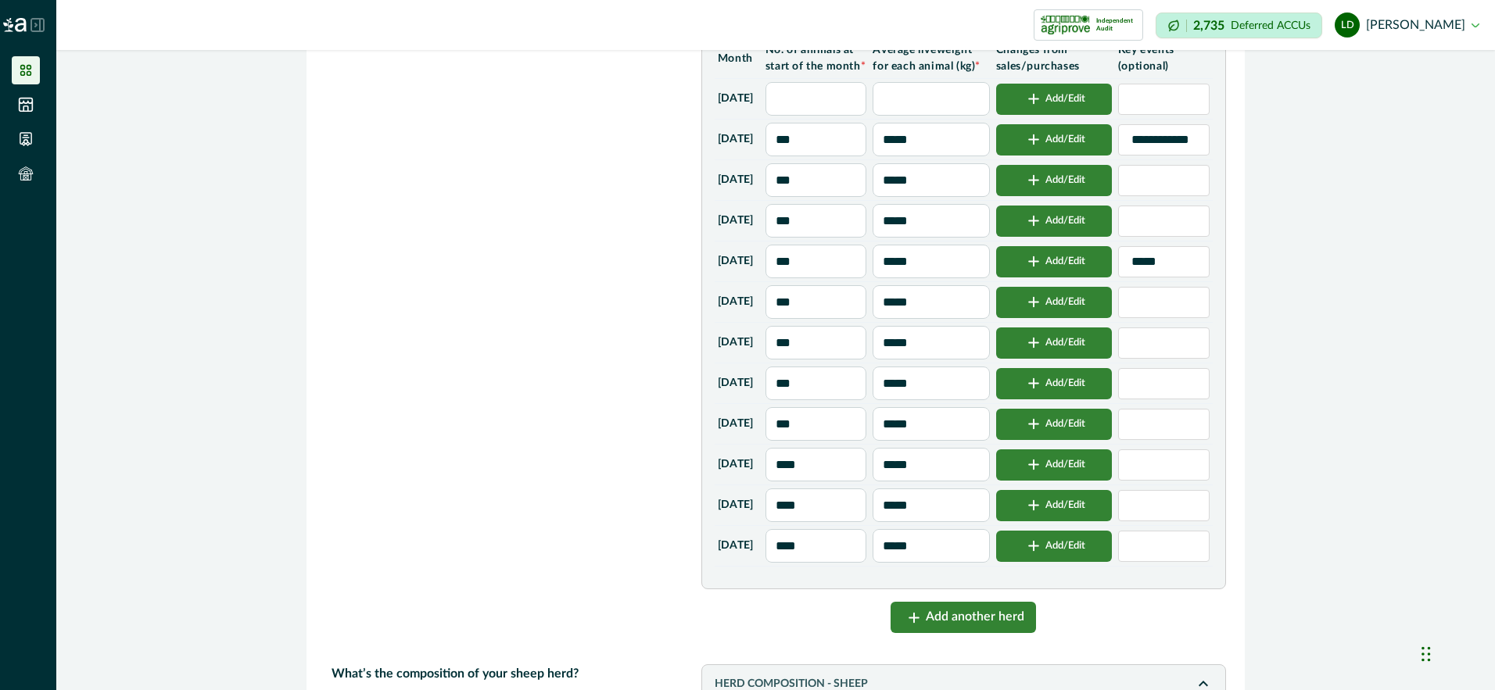
scroll to position [1251, 0]
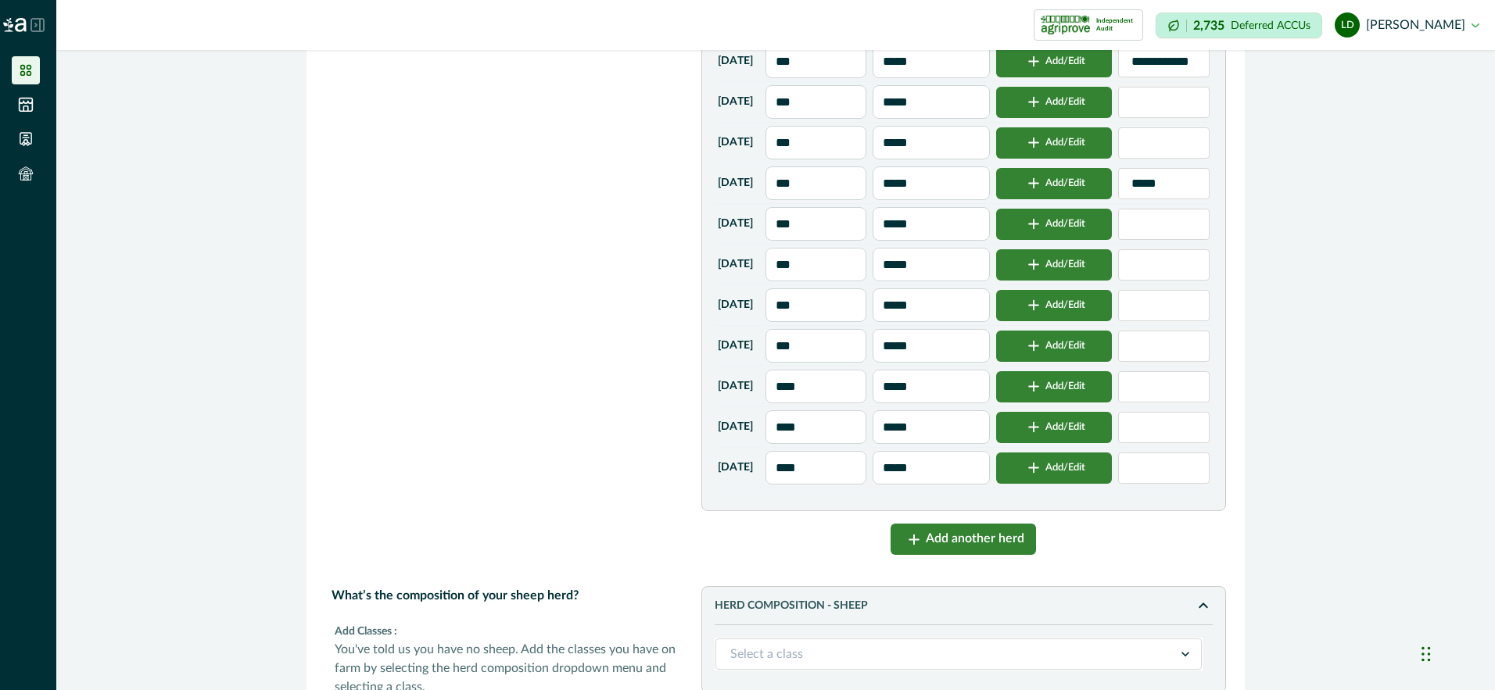
click at [1066, 443] on button "Add/Edit" at bounding box center [1054, 427] width 116 height 31
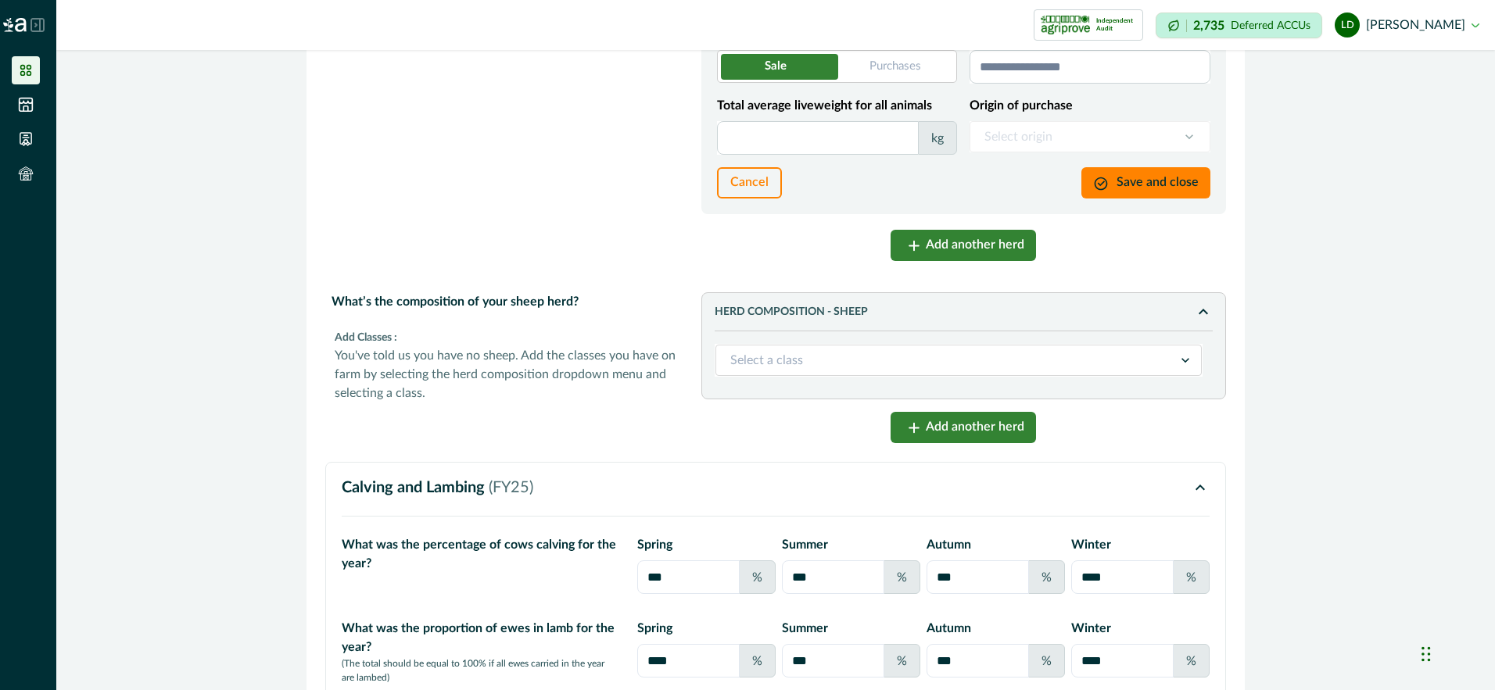
click at [1002, 76] on input "Amount sold/purchased" at bounding box center [1089, 67] width 241 height 34
click at [829, 147] on input "Total average liveweight for all animals" at bounding box center [818, 138] width 202 height 34
click at [1135, 192] on button "Save and close" at bounding box center [1145, 182] width 129 height 31
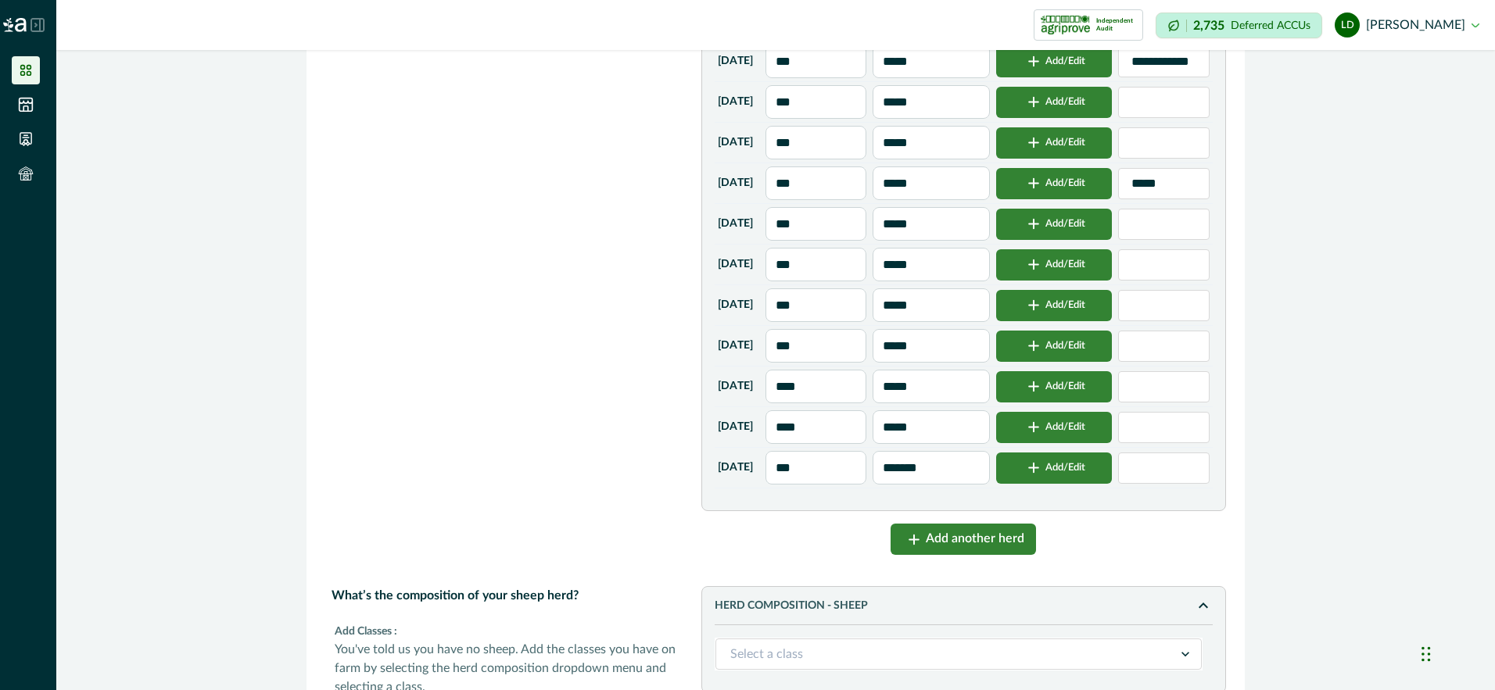
click at [962, 555] on button "Add another herd" at bounding box center [962, 539] width 145 height 31
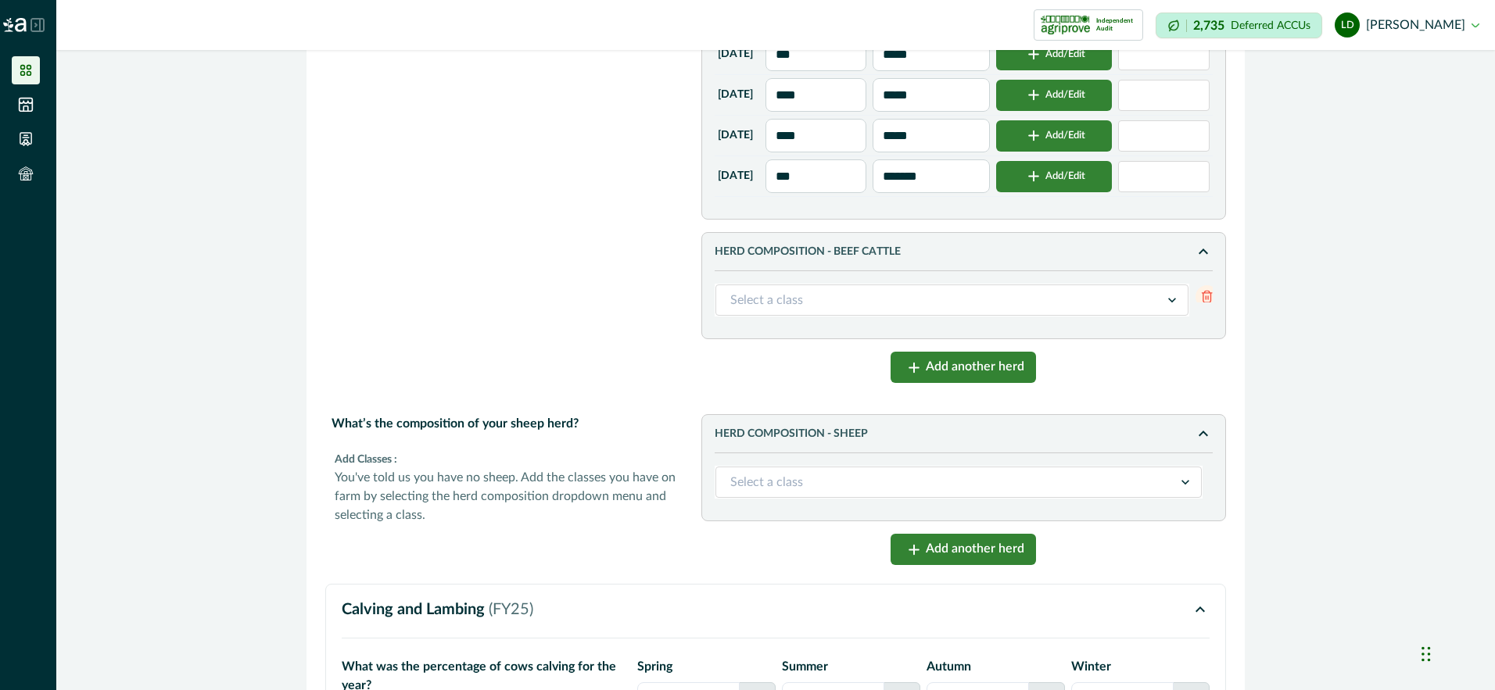
scroll to position [1720, 0]
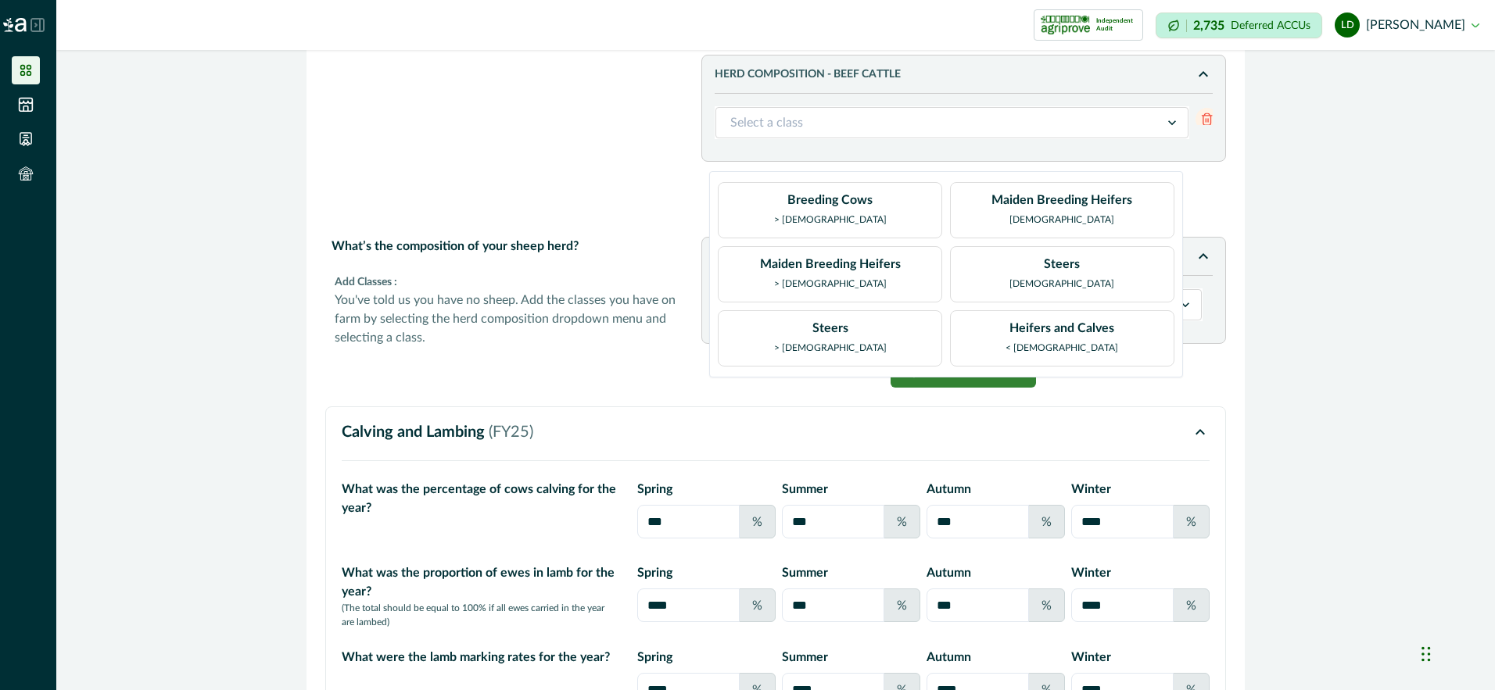
click at [1169, 125] on icon at bounding box center [1172, 122] width 8 height 5
click at [1041, 210] on div "Maiden Breeding Heifers [DEMOGRAPHIC_DATA]" at bounding box center [1061, 210] width 141 height 39
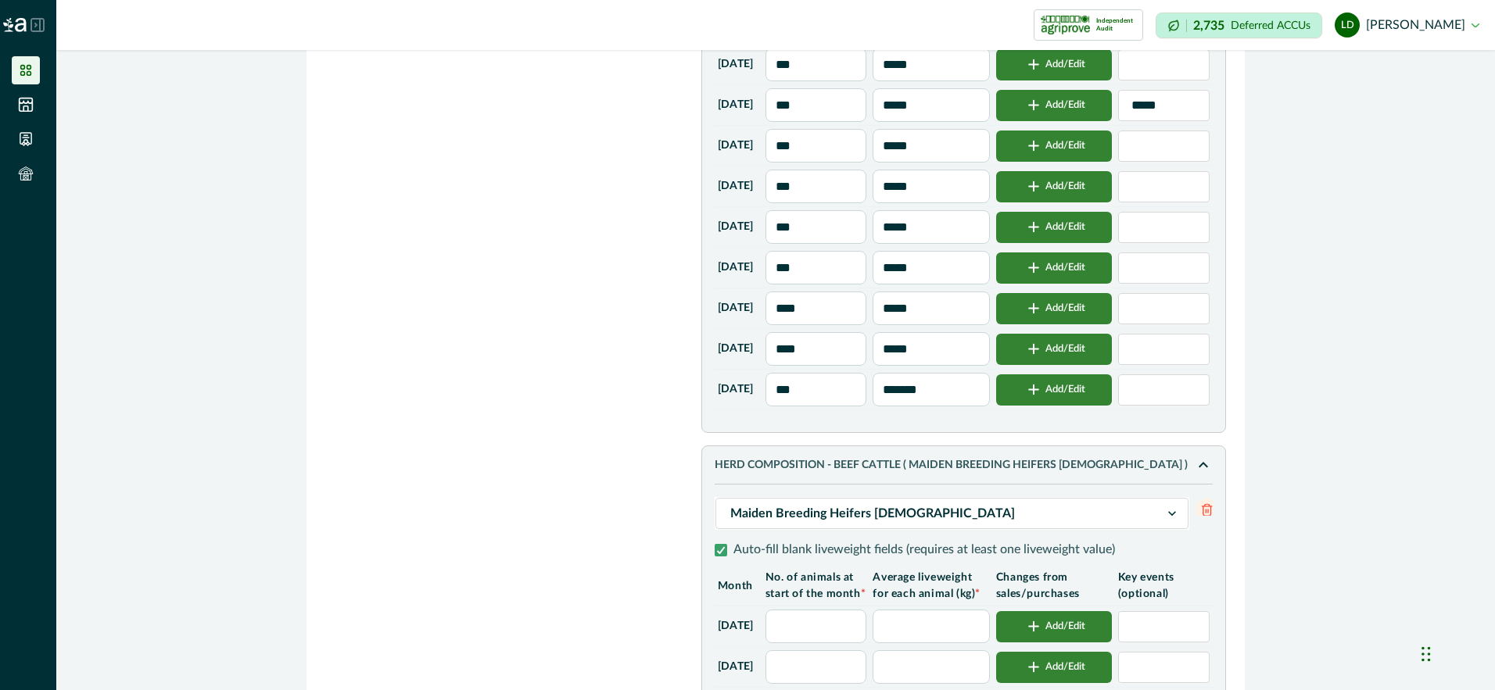
scroll to position [1642, 0]
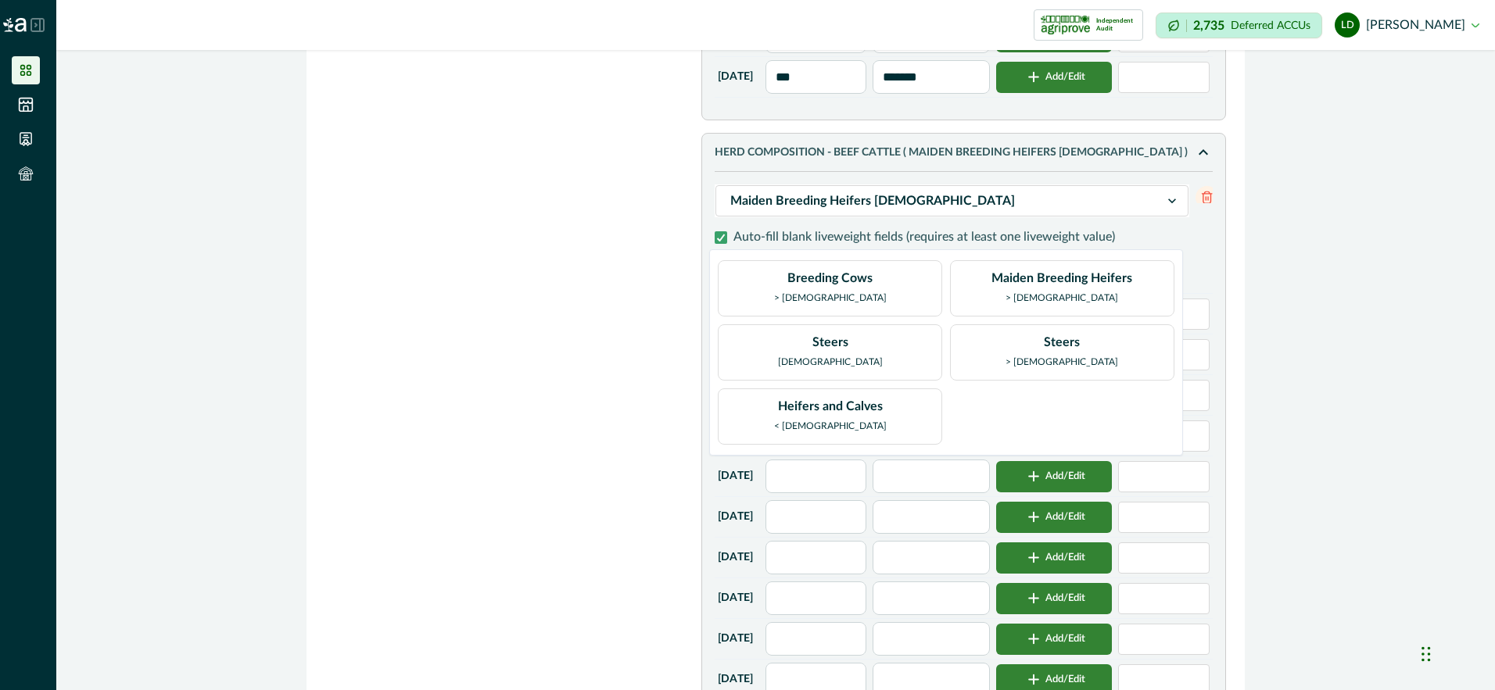
click at [1169, 209] on icon at bounding box center [1172, 201] width 16 height 16
click at [858, 354] on div "Steers [DEMOGRAPHIC_DATA]" at bounding box center [830, 352] width 105 height 39
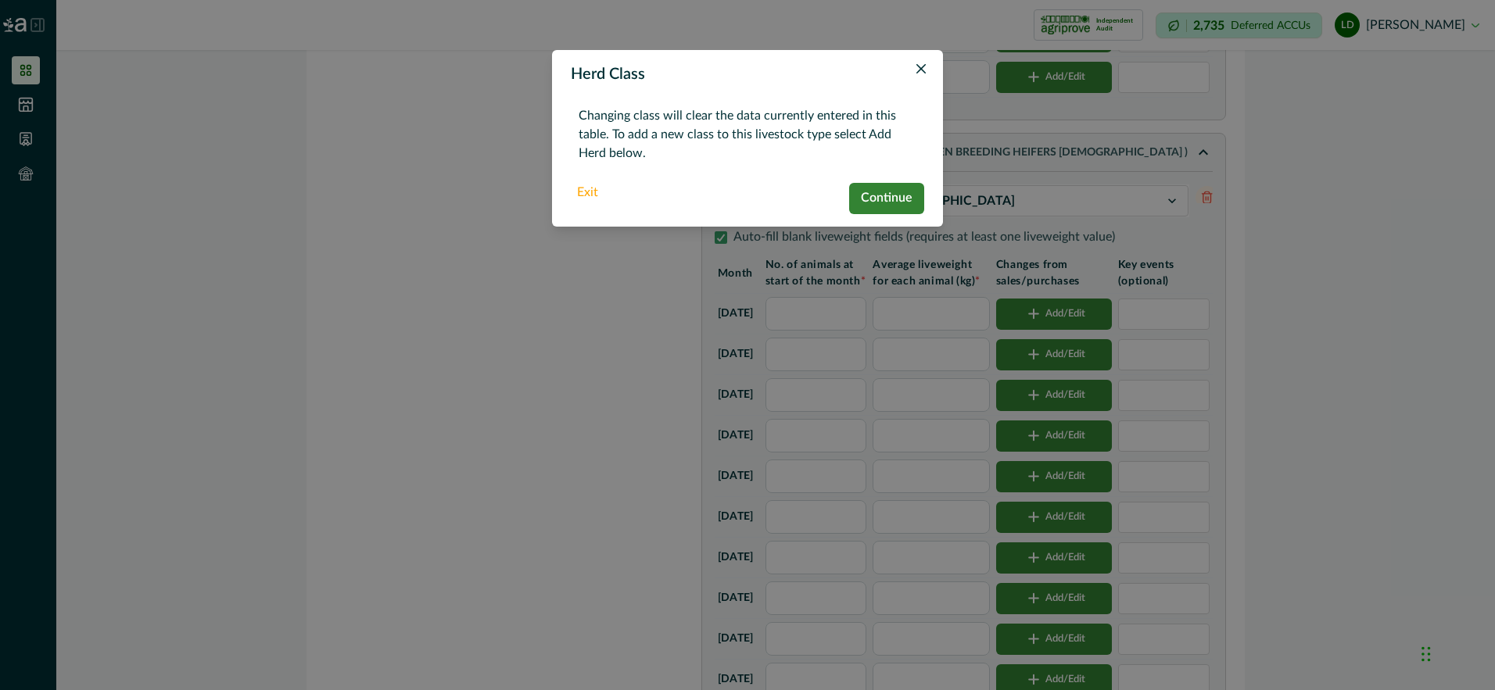
click at [906, 202] on button "Continue" at bounding box center [886, 198] width 75 height 31
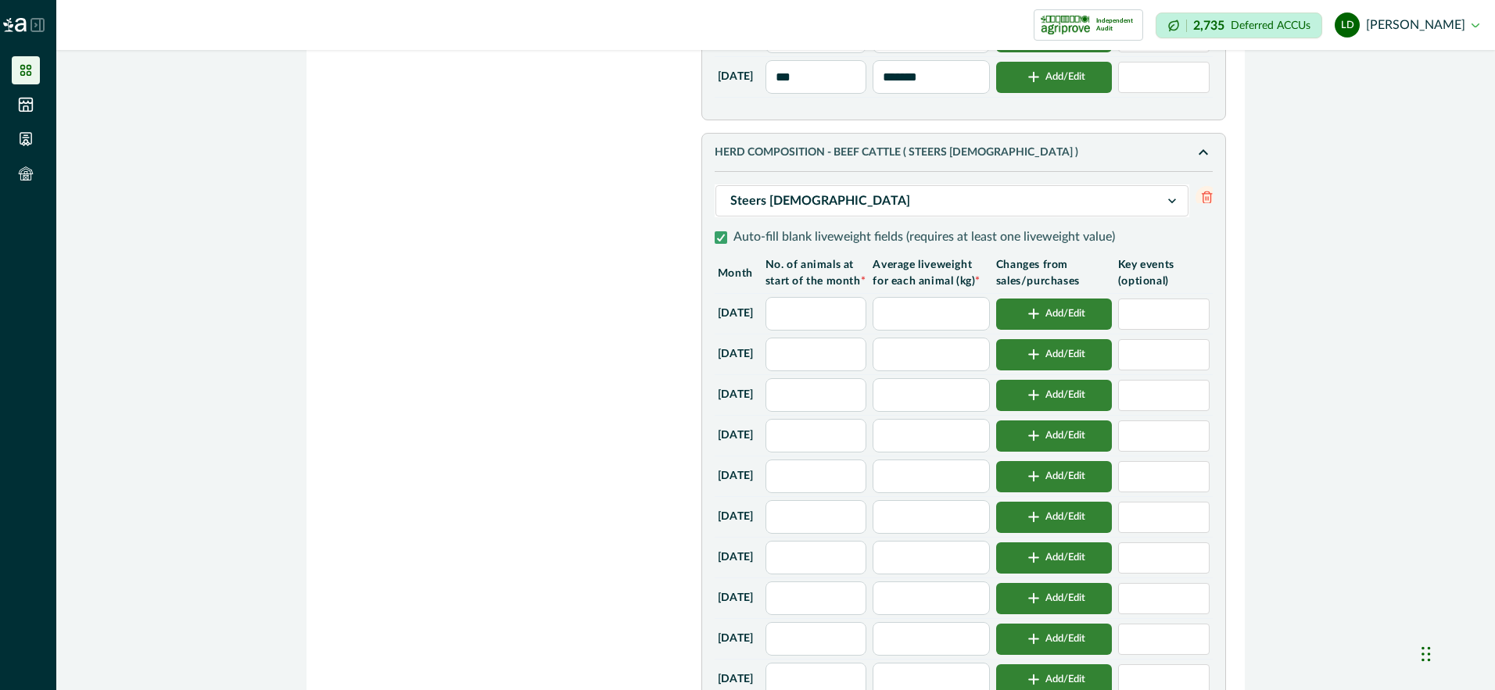
click at [829, 331] on input "text" at bounding box center [816, 314] width 102 height 34
click at [951, 331] on input "text" at bounding box center [931, 314] width 116 height 34
click at [1038, 319] on icon "button" at bounding box center [1033, 314] width 9 height 9
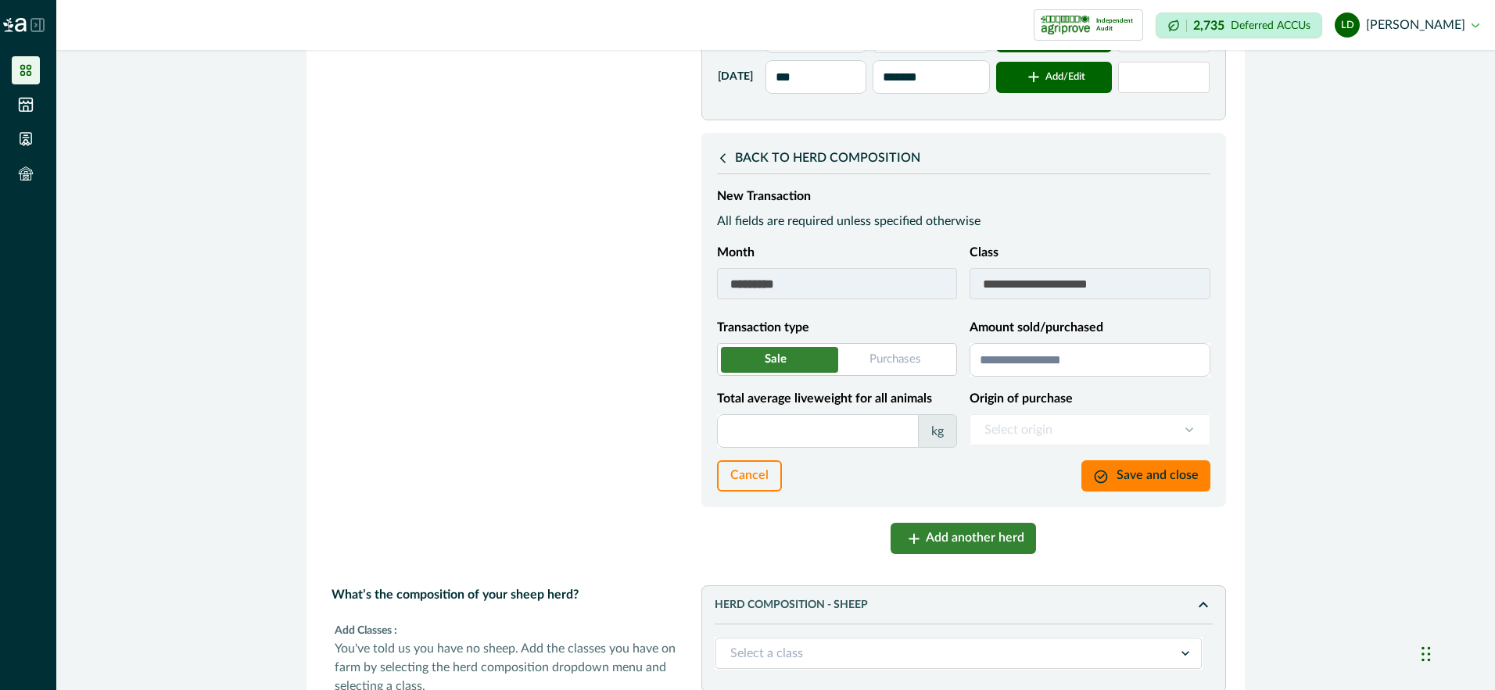
click at [991, 377] on input "Amount sold/purchased" at bounding box center [1089, 360] width 241 height 34
click at [788, 448] on input "Total average liveweight for all animals" at bounding box center [818, 431] width 202 height 34
click at [1139, 492] on button "Save and close" at bounding box center [1145, 475] width 129 height 31
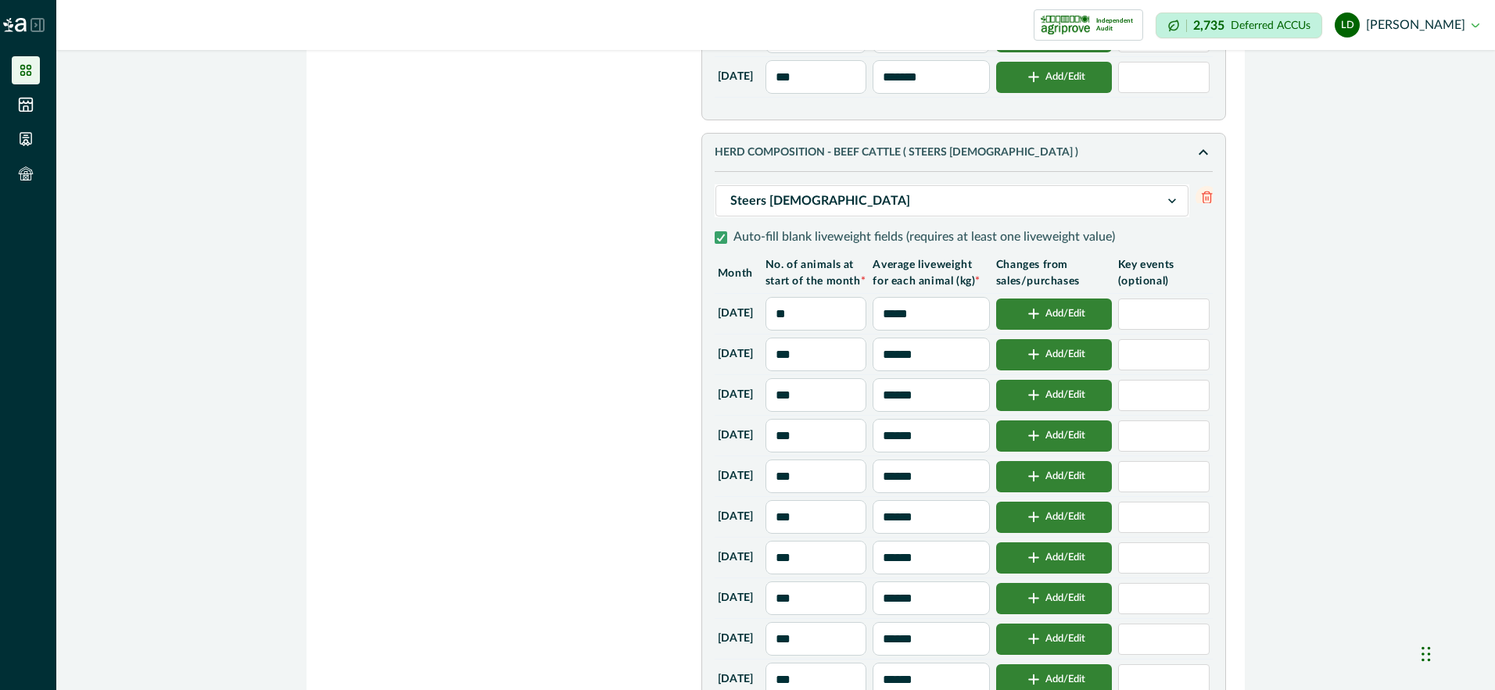
click at [1097, 411] on button "Add/Edit" at bounding box center [1054, 395] width 116 height 31
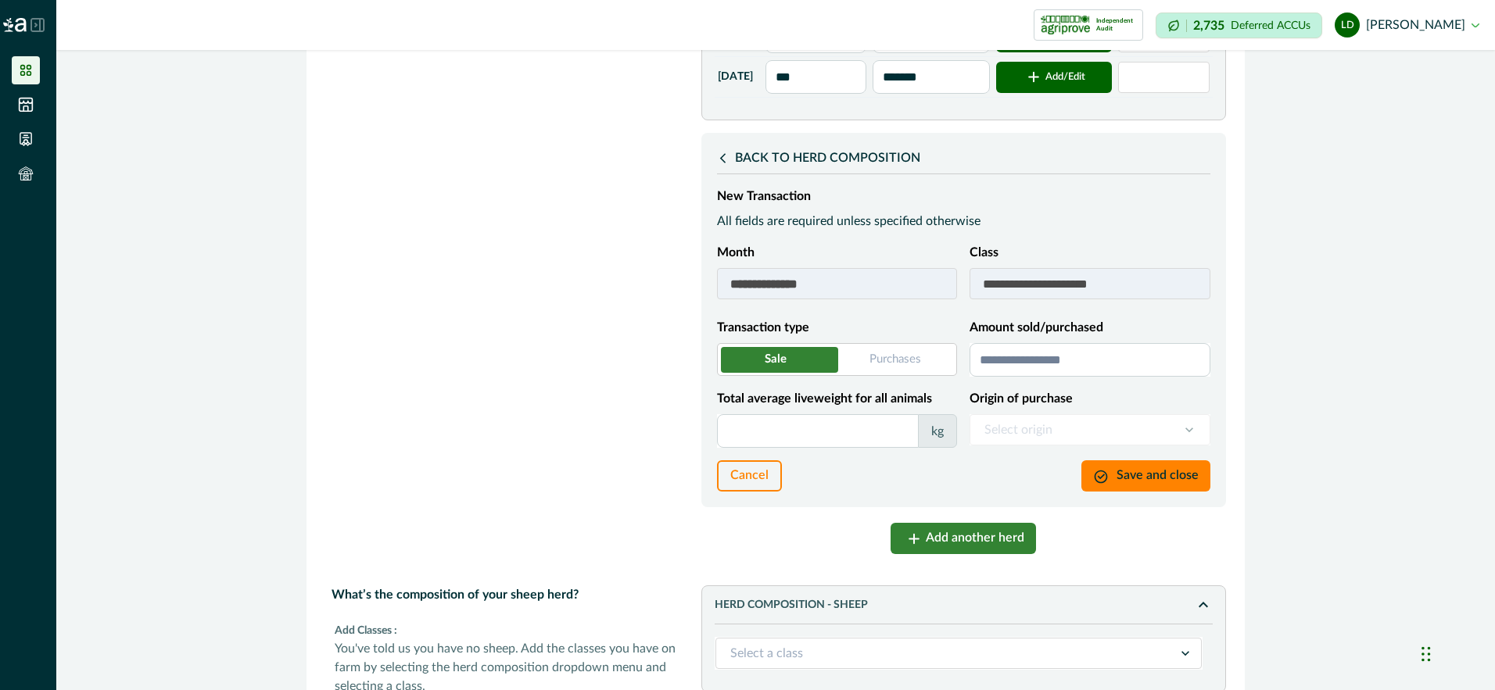
click at [1042, 377] on input "Amount sold/purchased" at bounding box center [1089, 360] width 241 height 34
click at [811, 448] on input "Total average liveweight for all animals" at bounding box center [818, 431] width 202 height 34
click at [1121, 492] on button "Save and close" at bounding box center [1145, 475] width 129 height 31
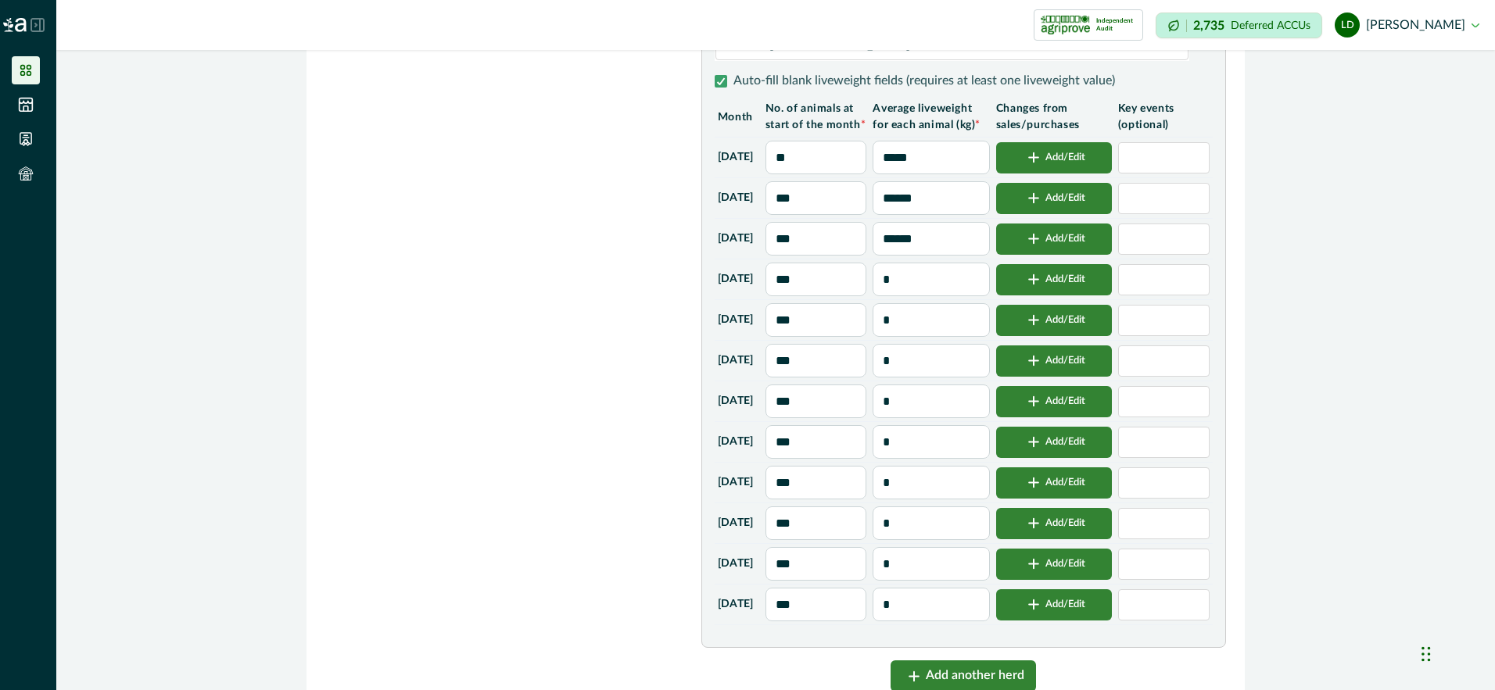
scroll to position [1876, 0]
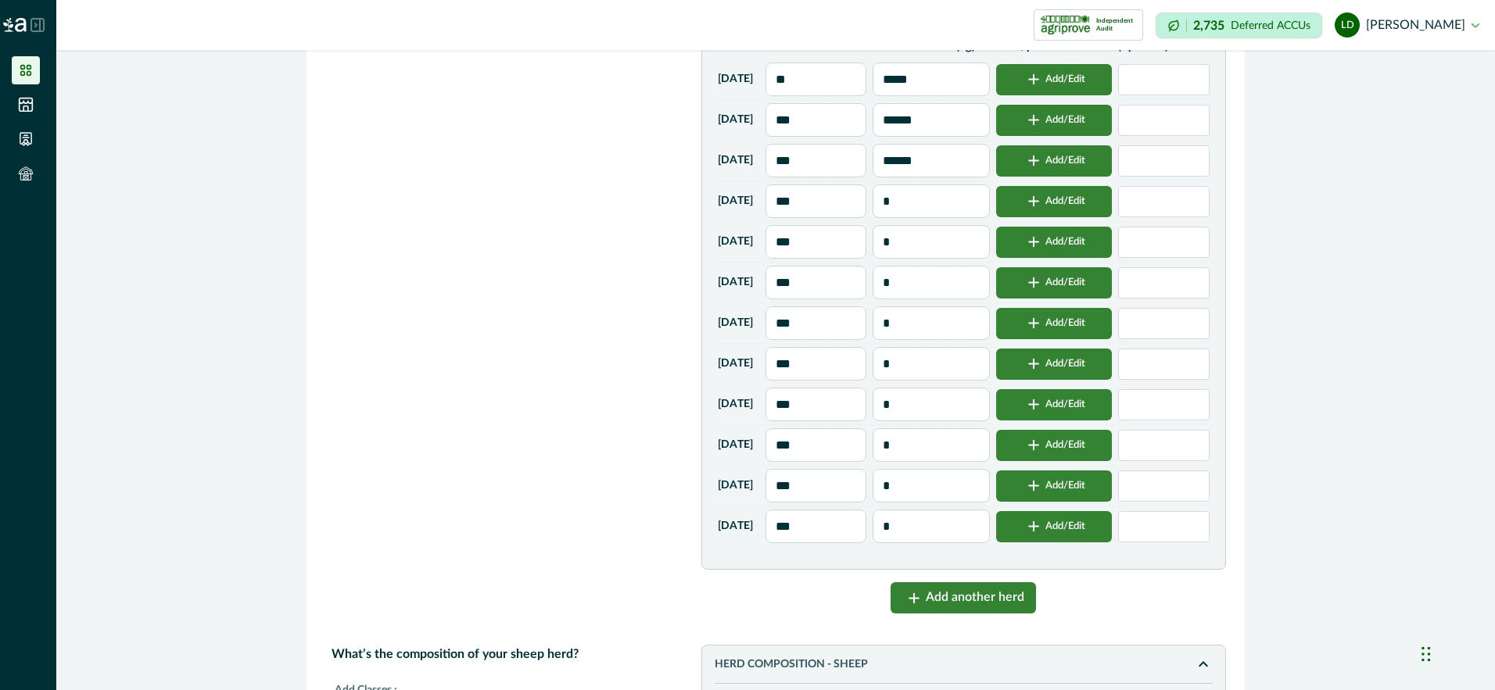
click at [851, 543] on input "***" at bounding box center [816, 527] width 102 height 34
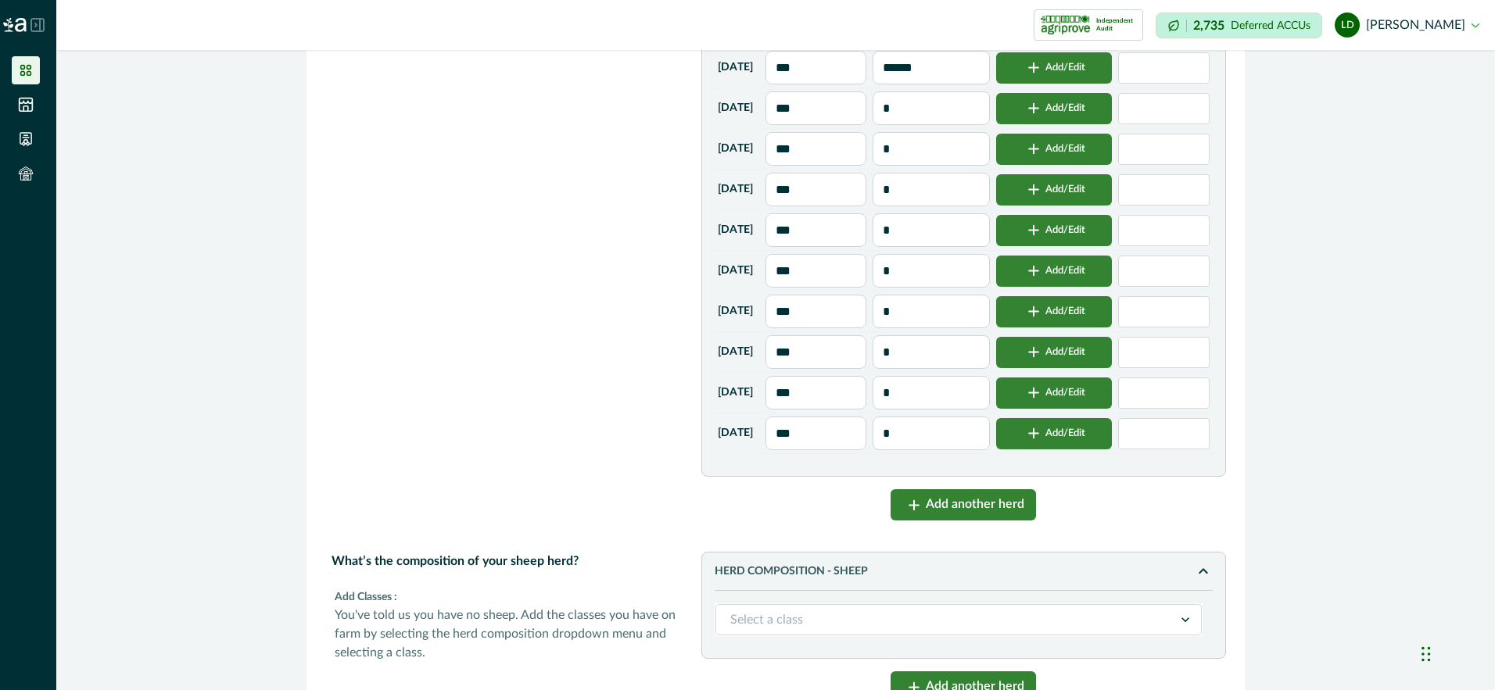
scroll to position [2033, 0]
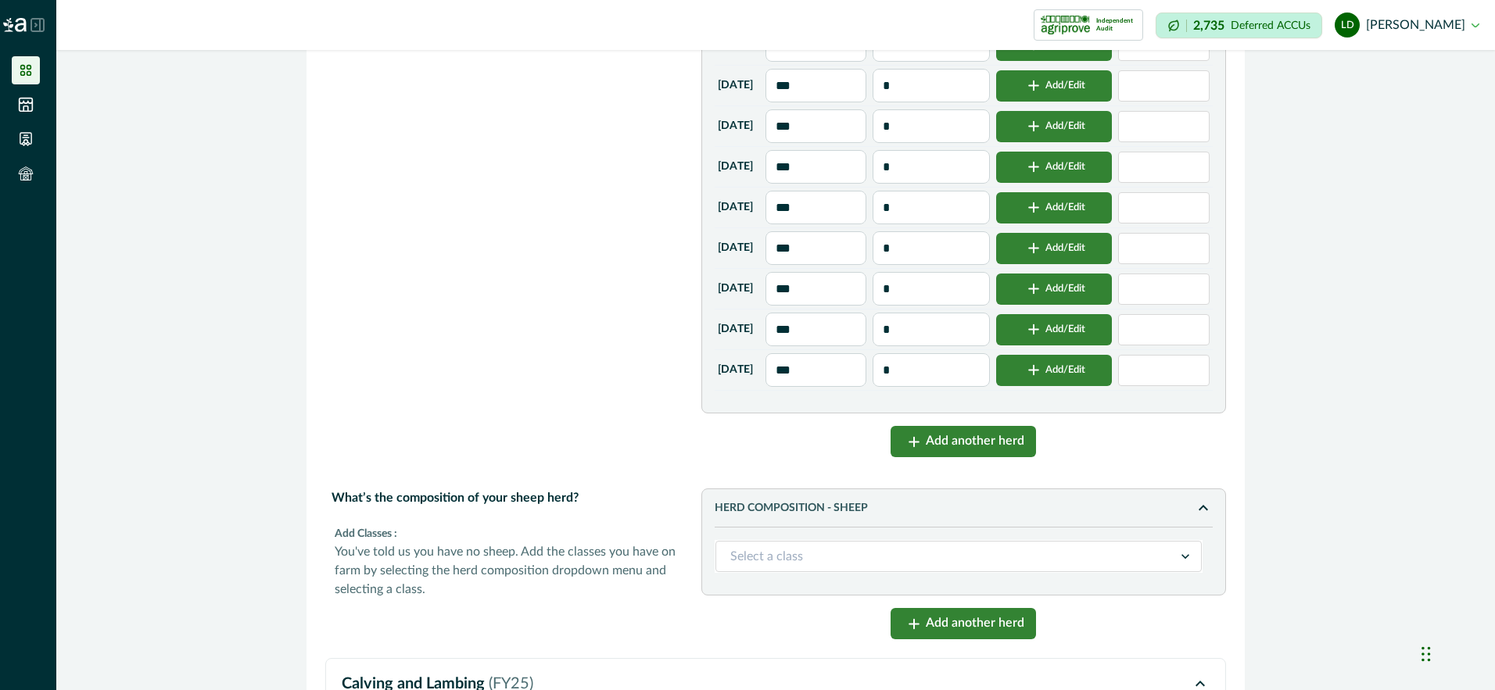
click at [968, 457] on button "Add another herd" at bounding box center [962, 441] width 145 height 31
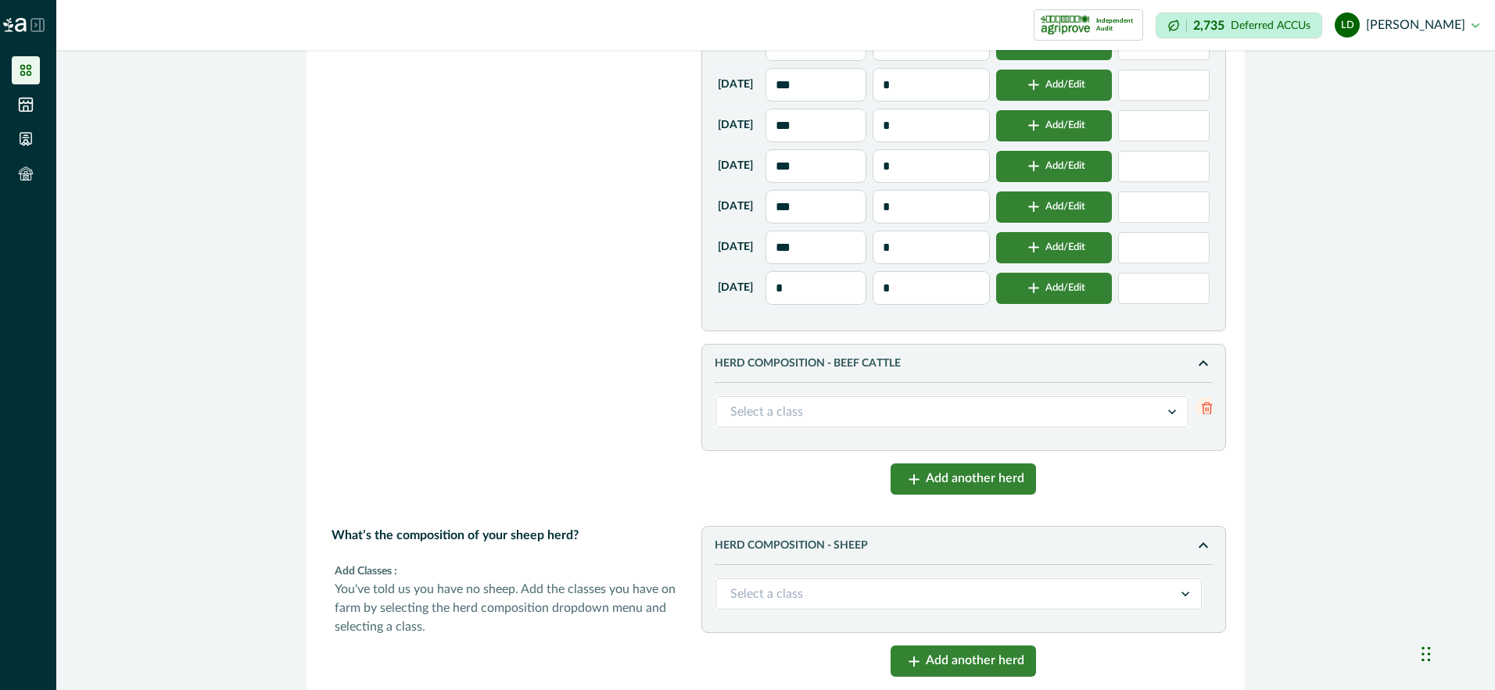
scroll to position [2267, 0]
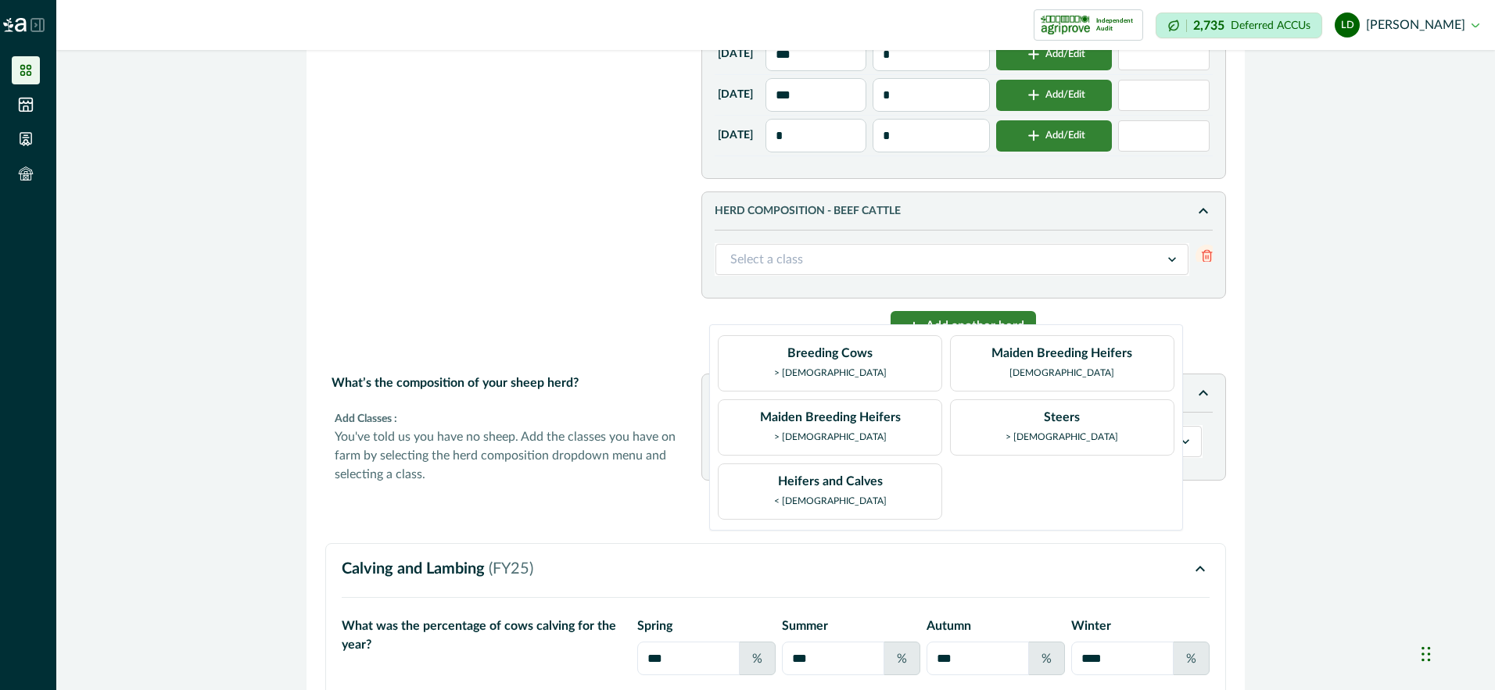
click at [1170, 267] on icon at bounding box center [1172, 260] width 16 height 16
click at [1077, 428] on div "Steers > [DEMOGRAPHIC_DATA]" at bounding box center [1061, 427] width 113 height 39
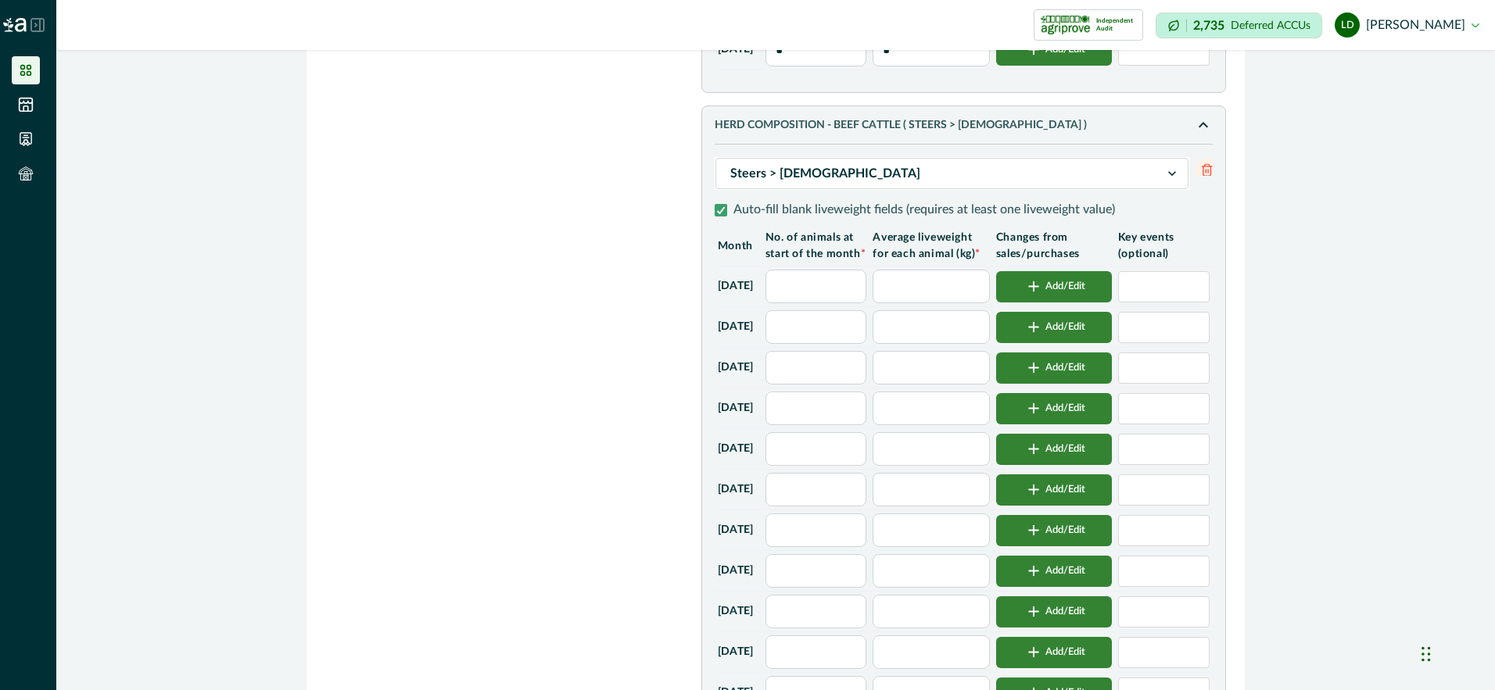
scroll to position [2424, 0]
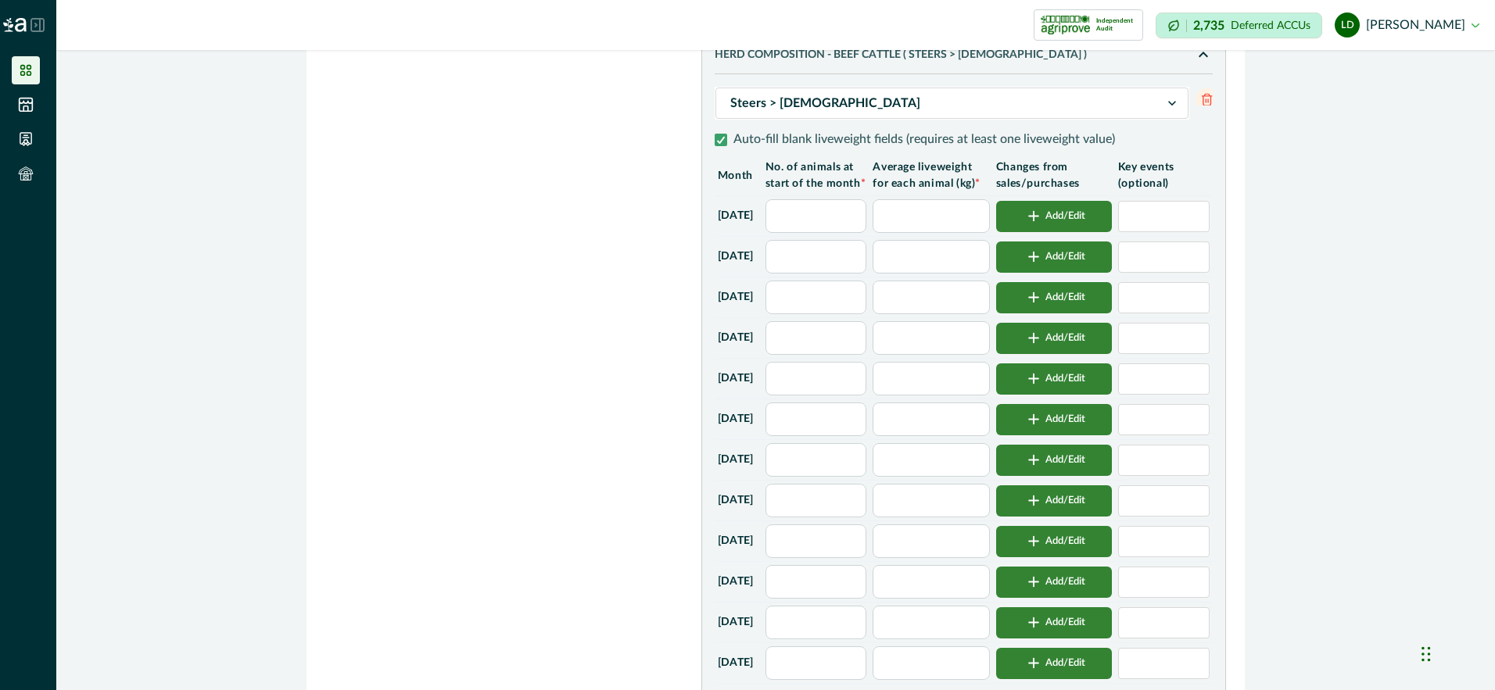
click at [816, 233] on input "text" at bounding box center [816, 216] width 102 height 34
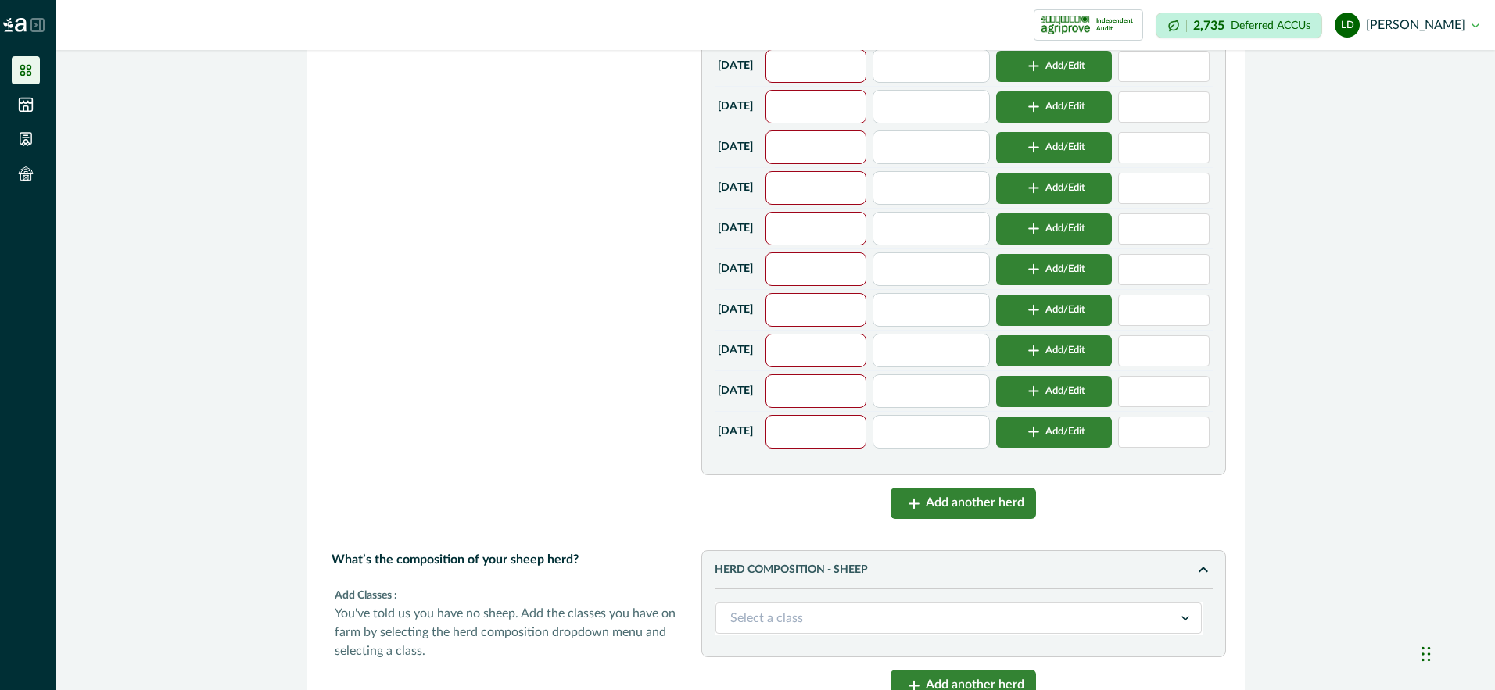
scroll to position [2658, 0]
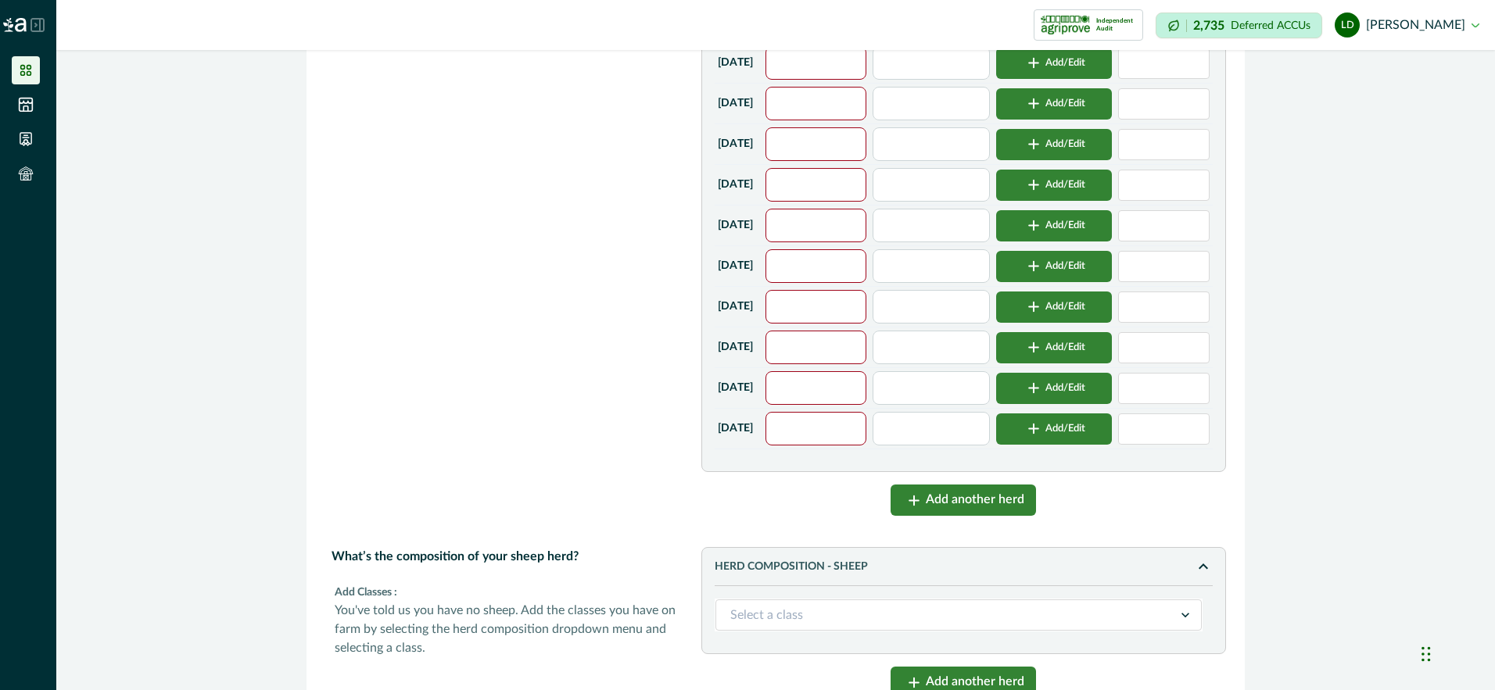
click at [855, 446] on input "text" at bounding box center [816, 429] width 102 height 34
click at [959, 446] on input "text" at bounding box center [931, 429] width 116 height 34
click at [940, 516] on button "Add another herd" at bounding box center [962, 500] width 145 height 31
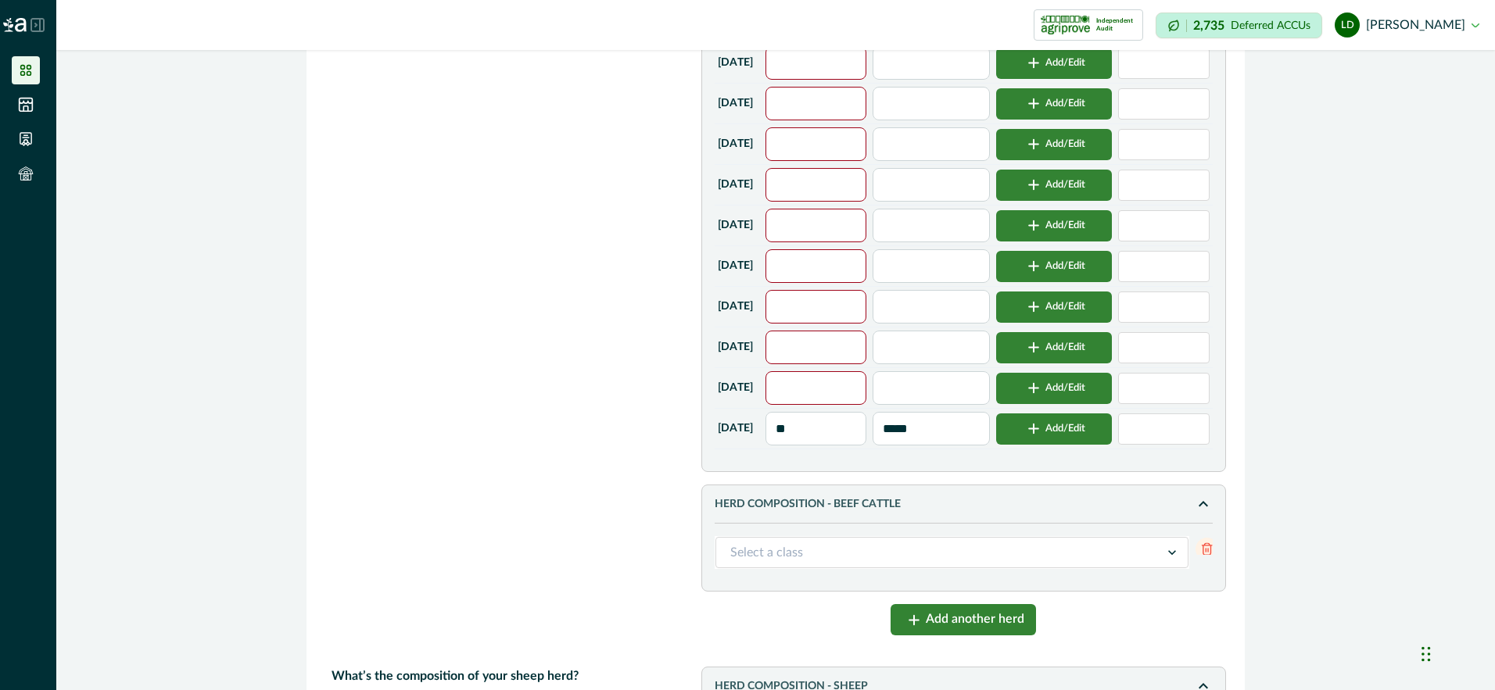
click at [1166, 561] on icon at bounding box center [1172, 553] width 16 height 16
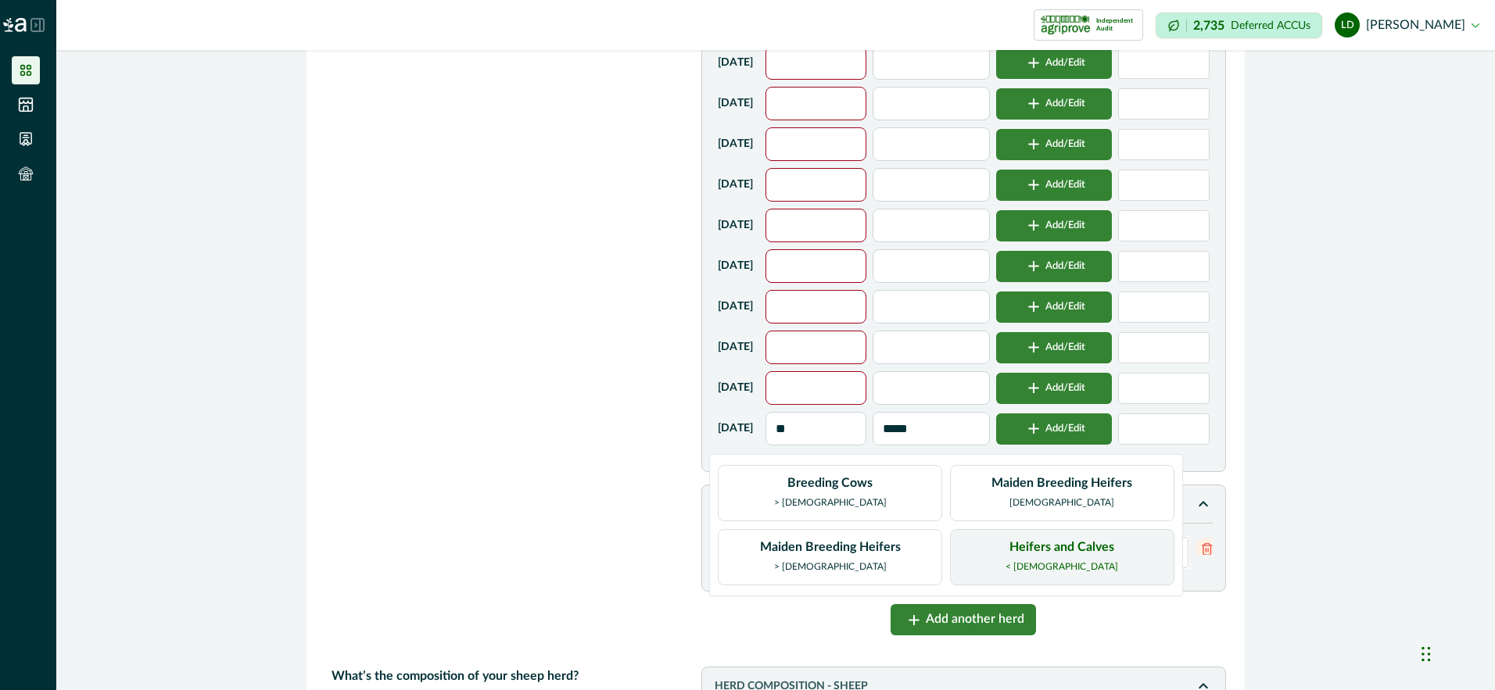
click at [1054, 557] on div "Heifers and Calves < [DEMOGRAPHIC_DATA]" at bounding box center [1061, 557] width 113 height 39
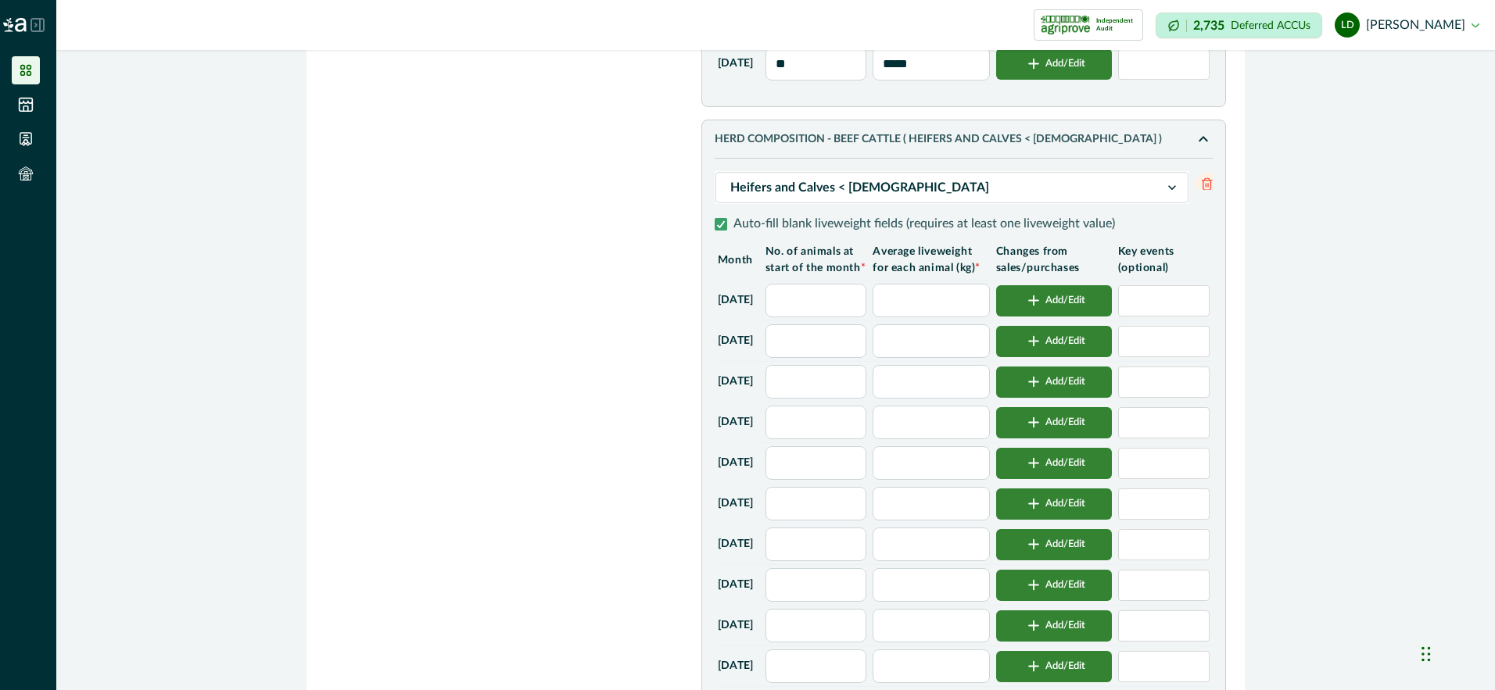
scroll to position [3127, 0]
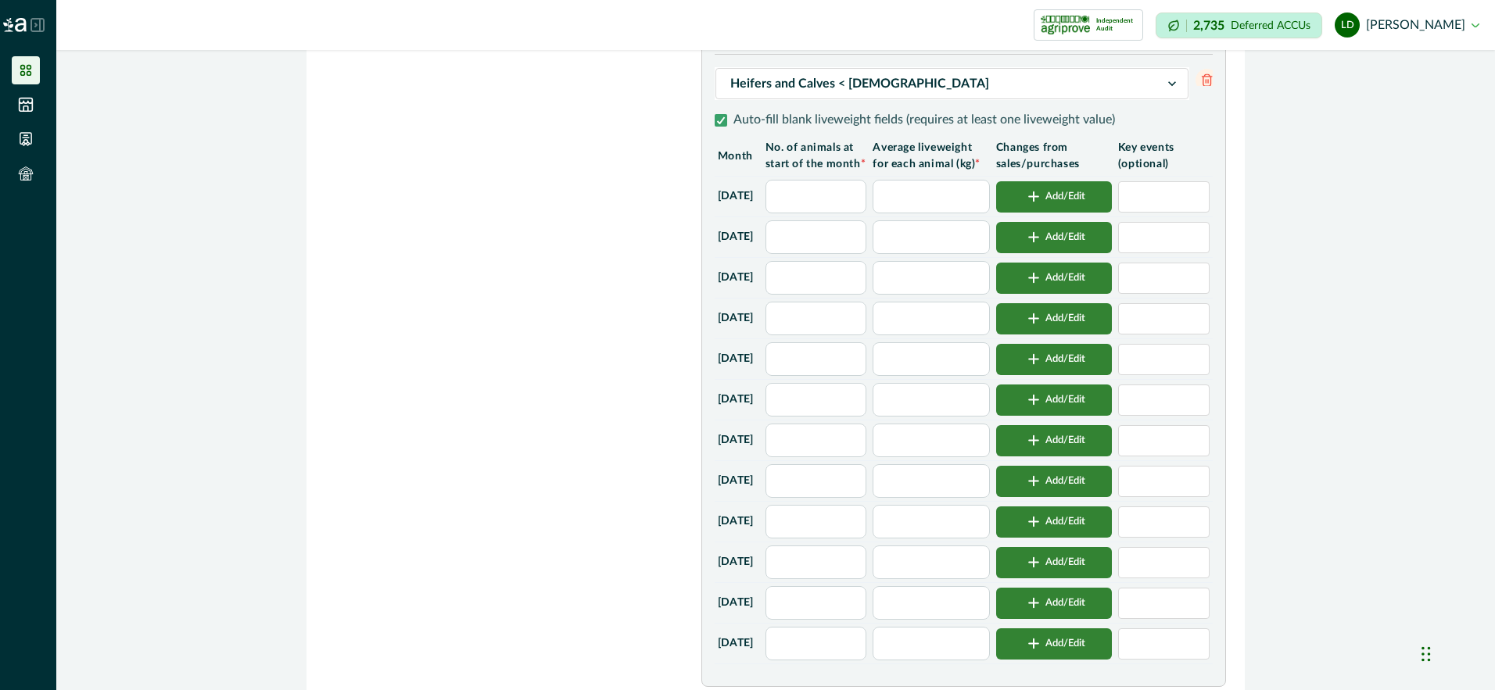
click at [855, 213] on input "text" at bounding box center [816, 197] width 102 height 34
click at [941, 213] on input "text" at bounding box center [931, 197] width 116 height 34
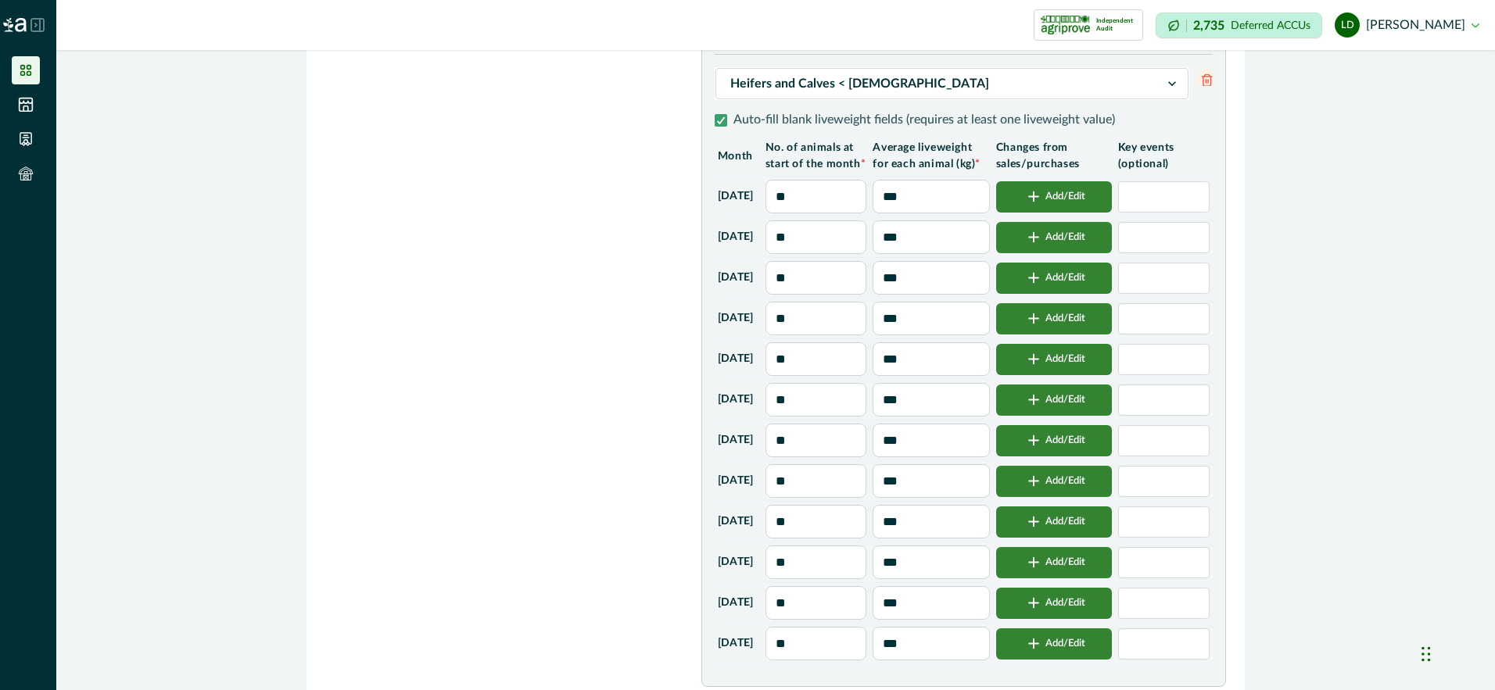
click at [851, 254] on input "**" at bounding box center [816, 237] width 102 height 34
click at [1045, 202] on div "button" at bounding box center [1033, 197] width 23 height 12
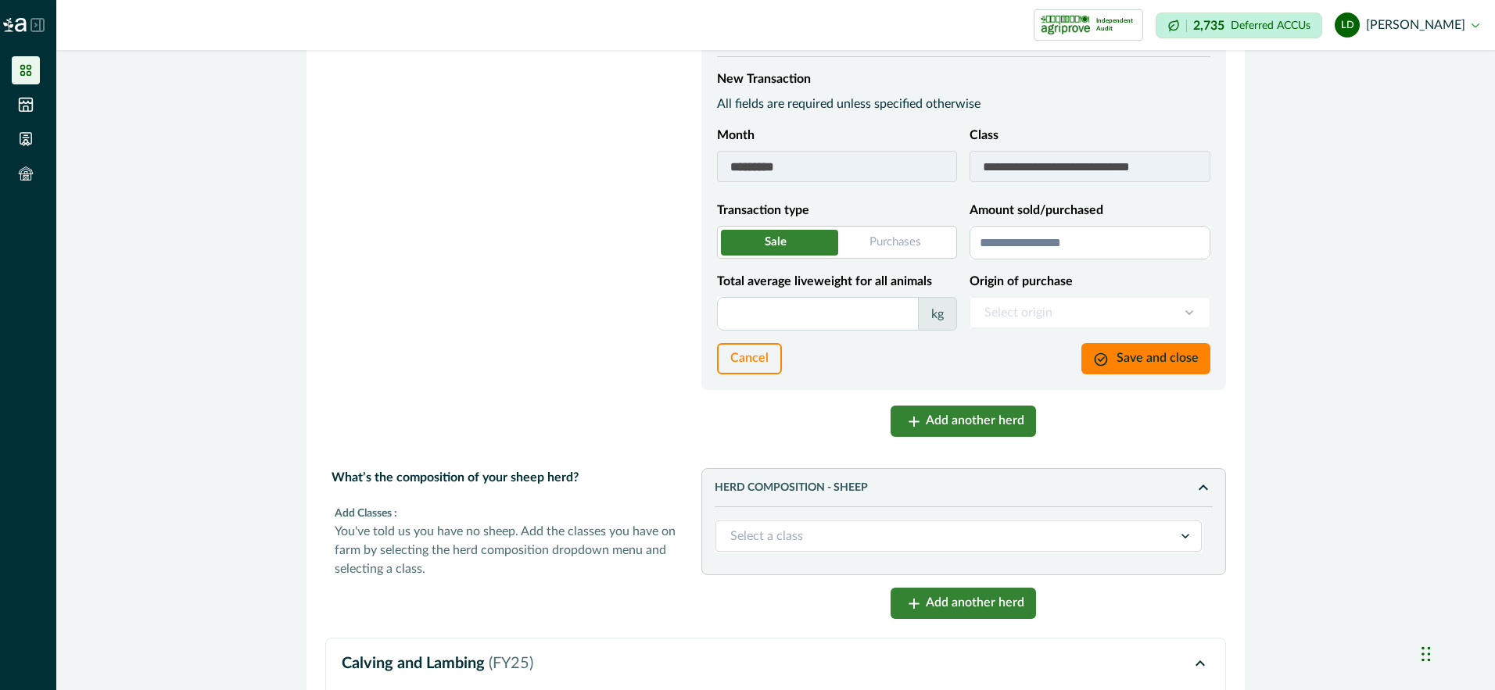
click at [1009, 260] on input "Amount sold/purchased" at bounding box center [1089, 243] width 241 height 34
click at [863, 331] on input "Total average liveweight for all animals" at bounding box center [818, 314] width 202 height 34
click at [1107, 375] on icon "button" at bounding box center [1104, 363] width 23 height 23
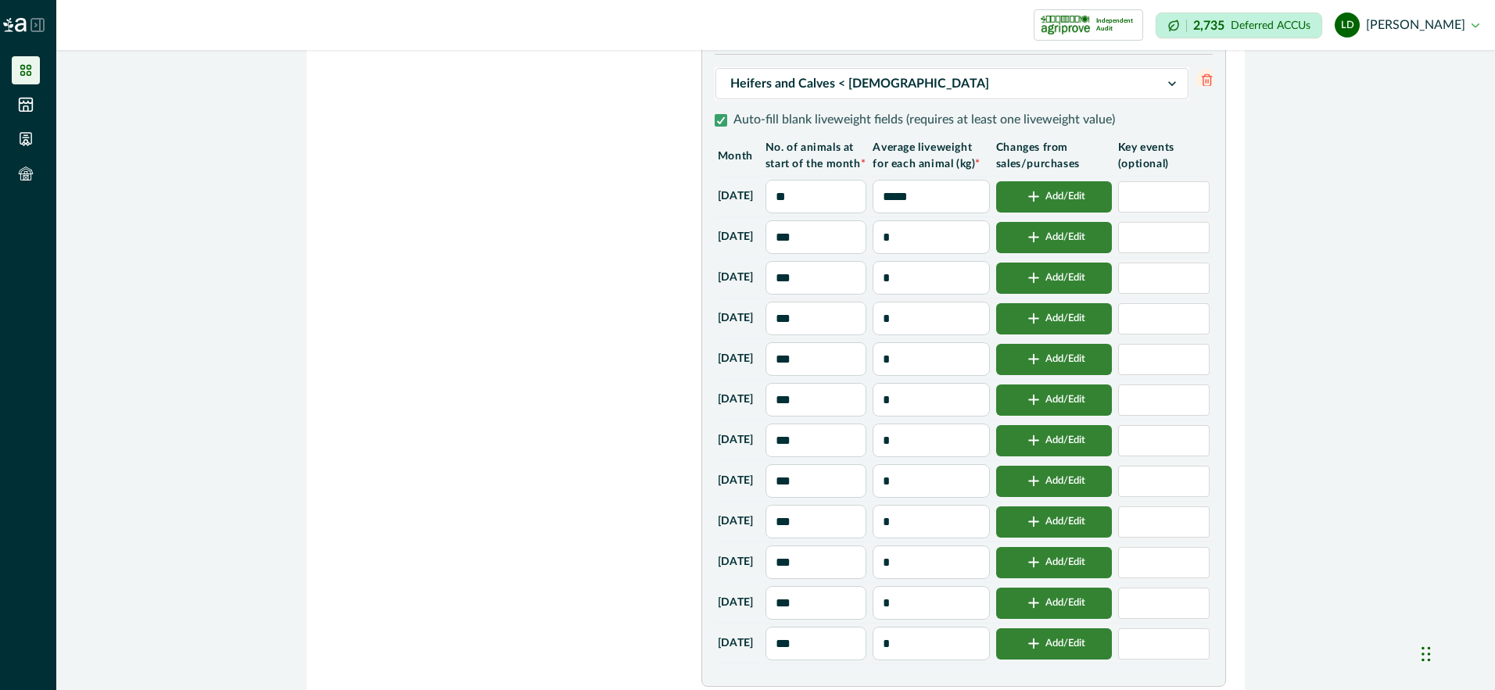
click at [1068, 253] on button "Add/Edit" at bounding box center [1054, 237] width 116 height 31
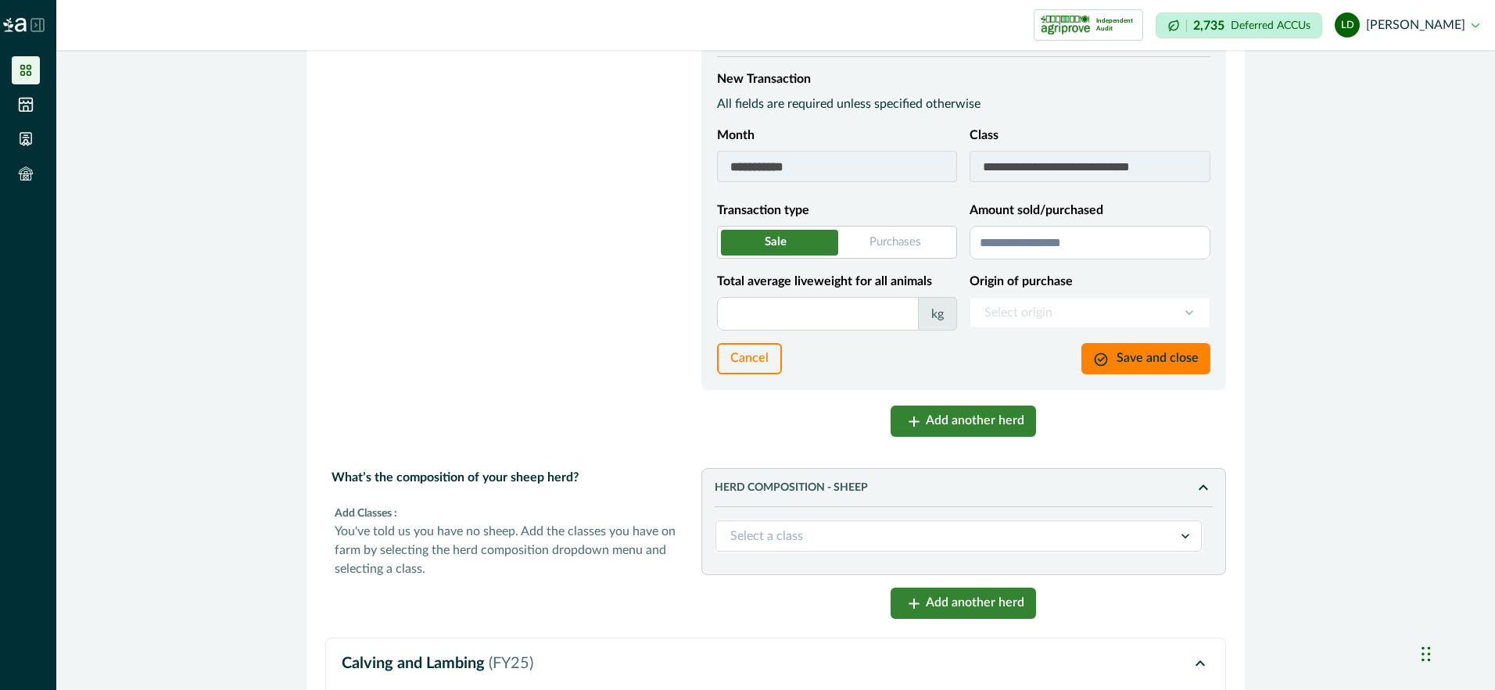
click at [744, 374] on button "Cancel" at bounding box center [749, 358] width 65 height 31
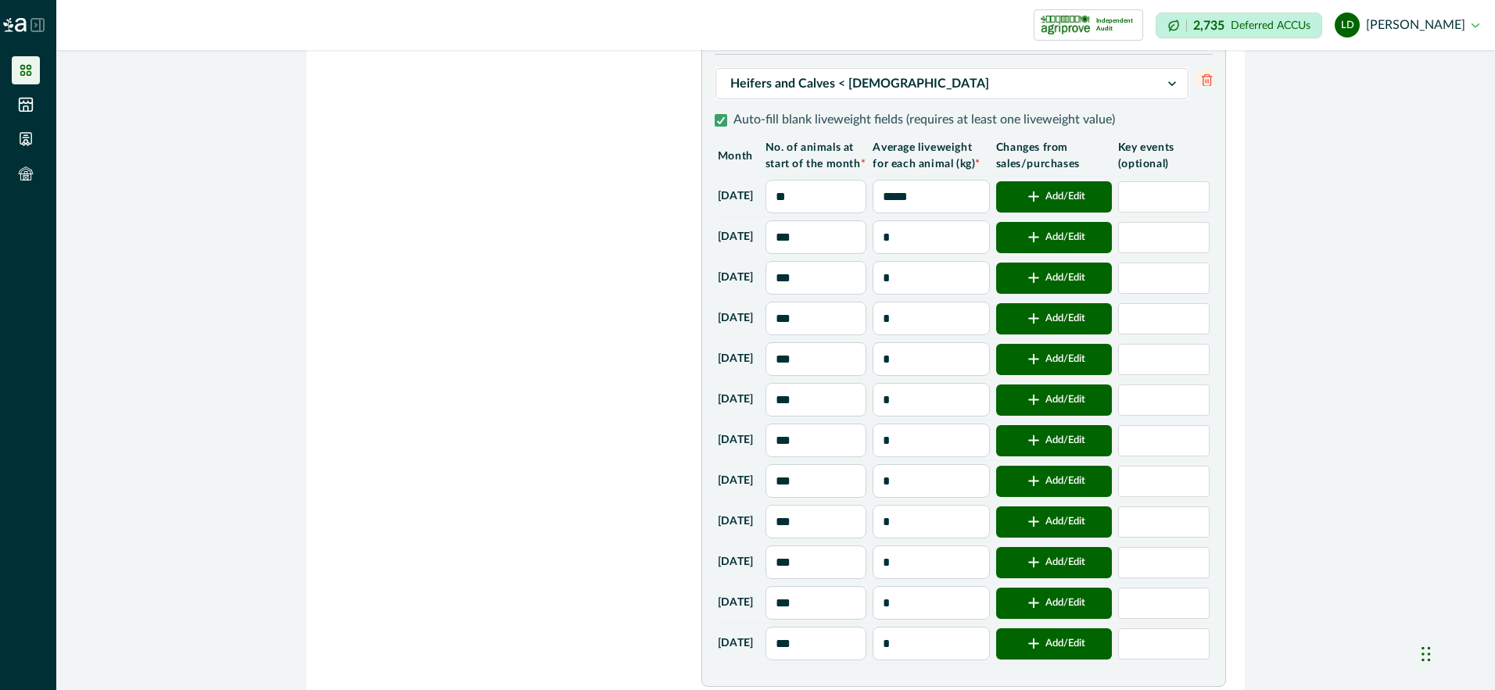
click at [855, 254] on input "***" at bounding box center [816, 237] width 102 height 34
click at [935, 254] on input "*" at bounding box center [931, 237] width 116 height 34
click at [947, 295] on input "***" at bounding box center [931, 278] width 116 height 34
click at [940, 335] on input "***" at bounding box center [931, 319] width 116 height 34
click at [933, 376] on input "***" at bounding box center [931, 359] width 116 height 34
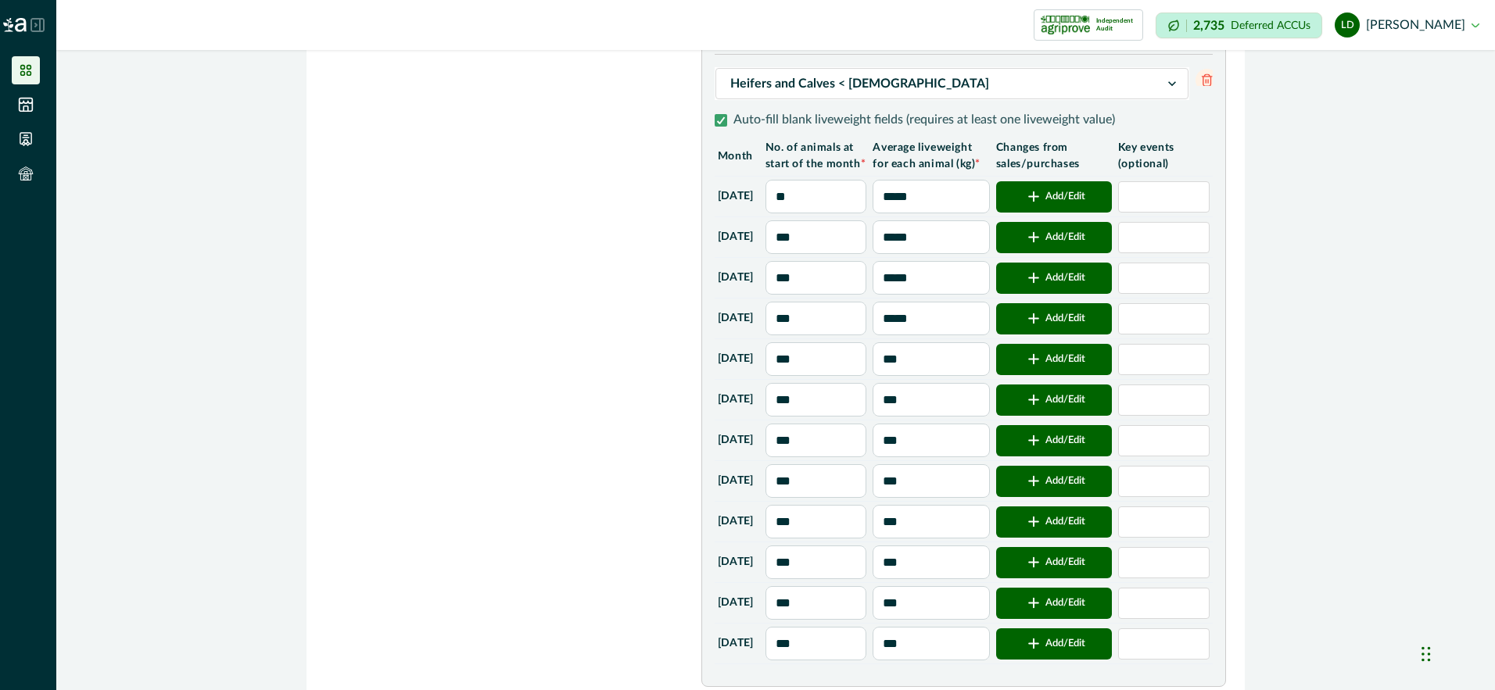
click at [938, 417] on input "***" at bounding box center [931, 400] width 116 height 34
click at [951, 457] on input "***" at bounding box center [931, 441] width 116 height 34
click at [947, 498] on input "***" at bounding box center [931, 481] width 116 height 34
click at [1038, 446] on icon "button" at bounding box center [1033, 440] width 9 height 9
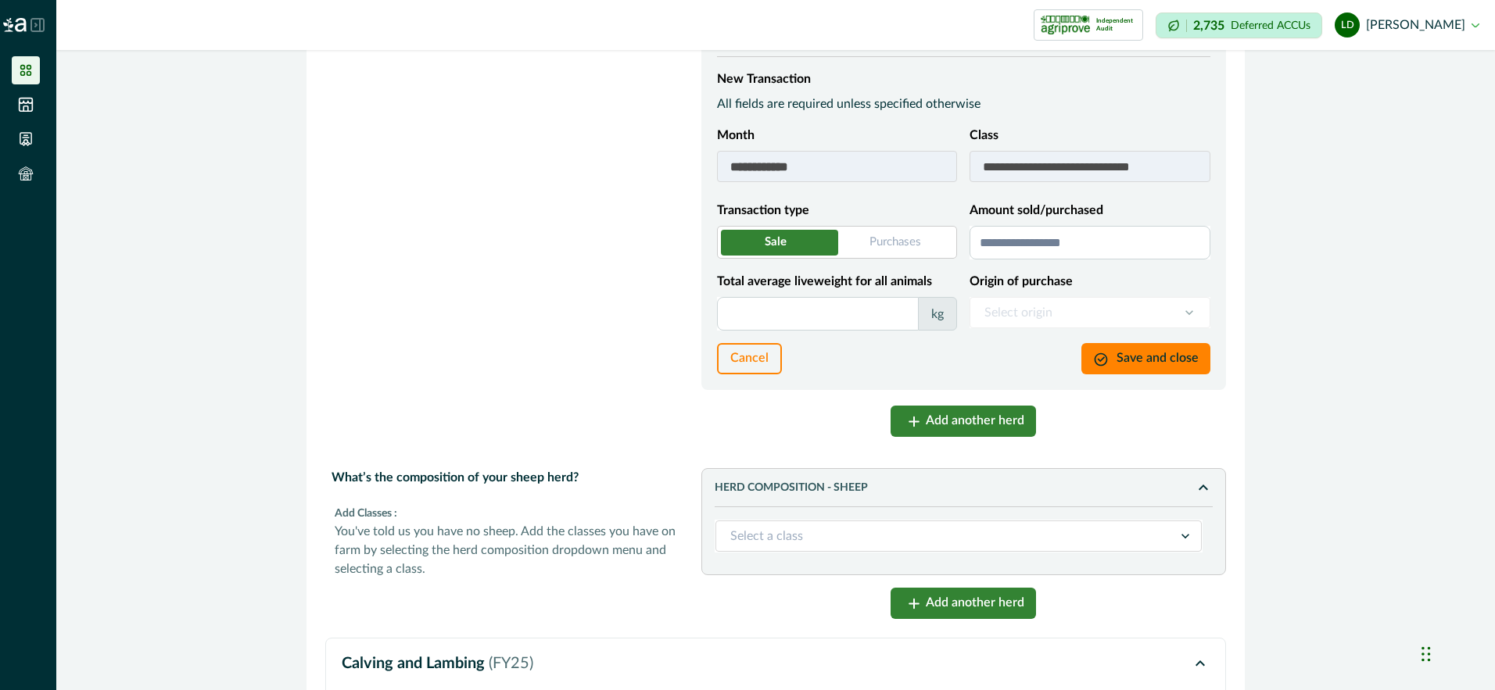
click at [1077, 260] on input "Amount sold/purchased" at bounding box center [1089, 243] width 241 height 34
click at [857, 331] on input "Total average liveweight for all animals" at bounding box center [818, 314] width 202 height 34
click at [1146, 374] on button "Save and close" at bounding box center [1145, 358] width 129 height 31
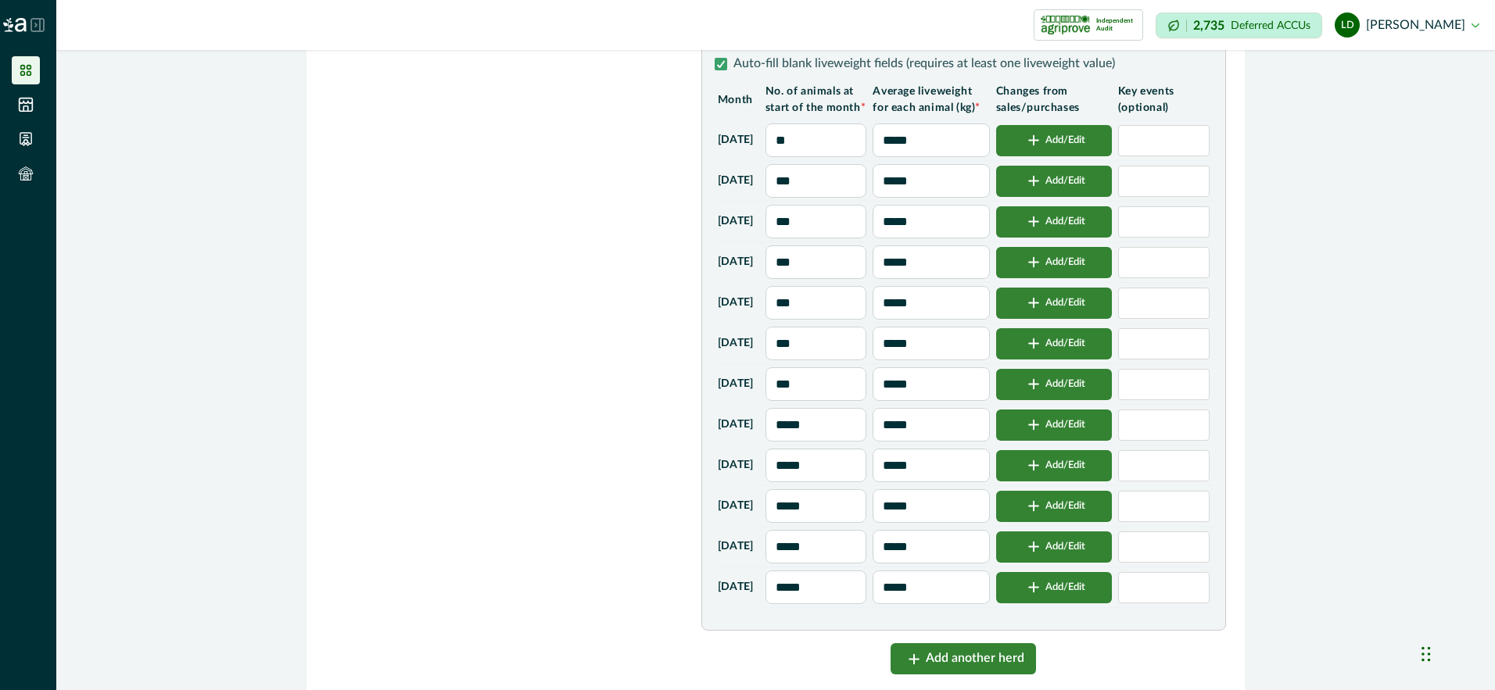
scroll to position [3205, 0]
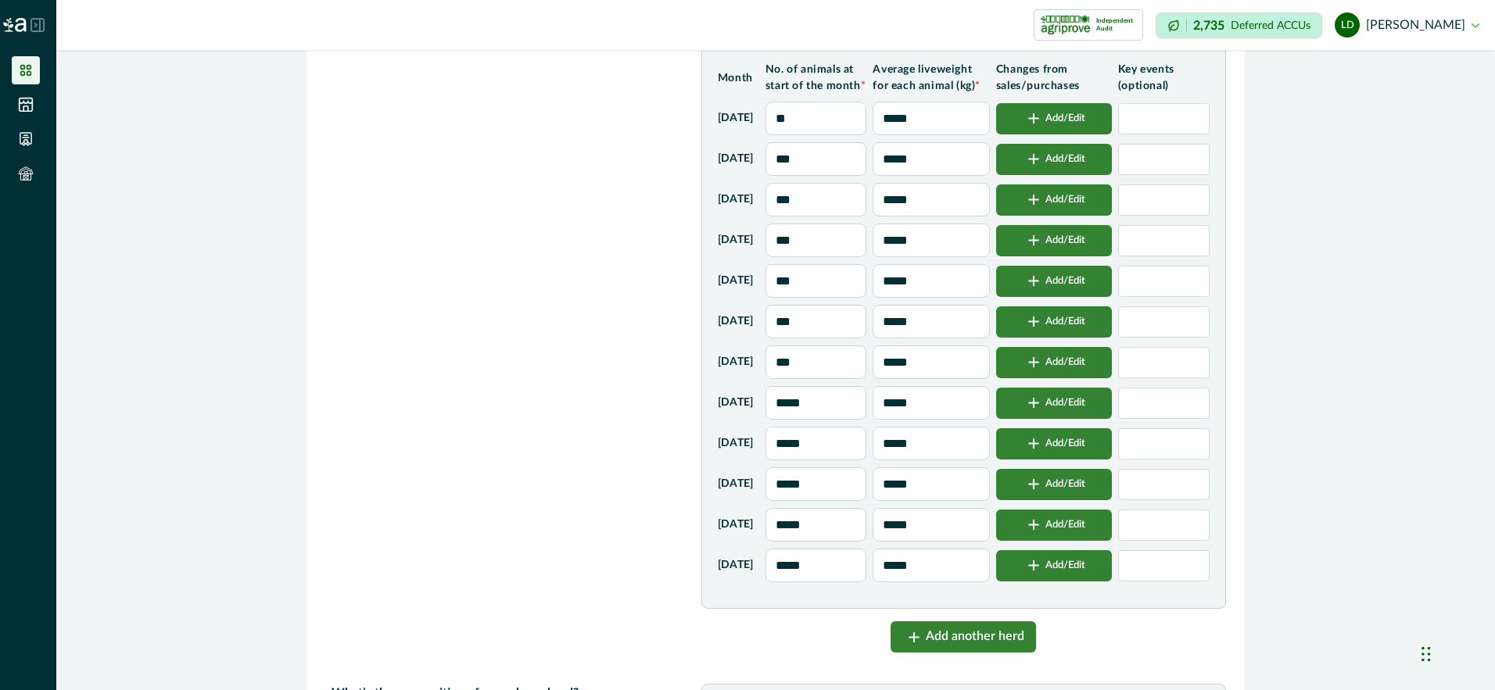
click at [951, 420] on input "*****" at bounding box center [931, 403] width 116 height 34
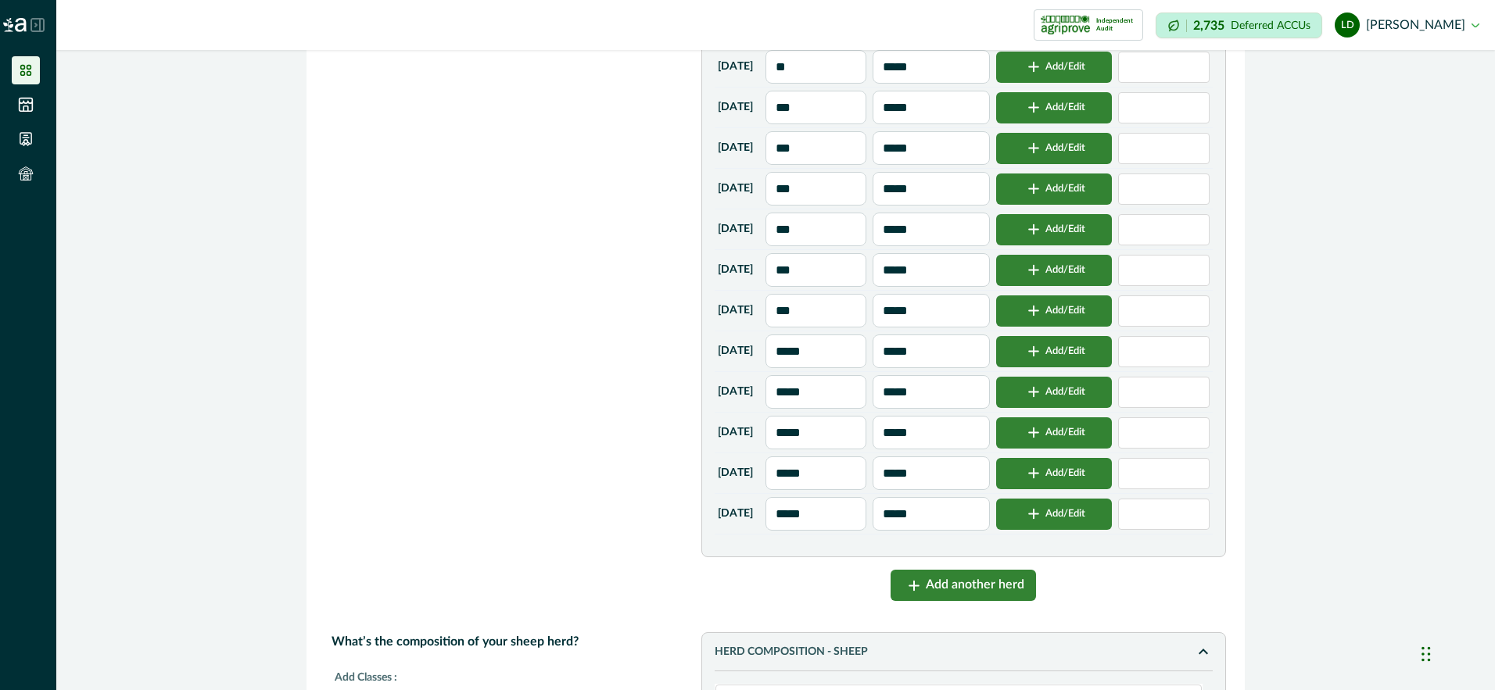
scroll to position [3284, 0]
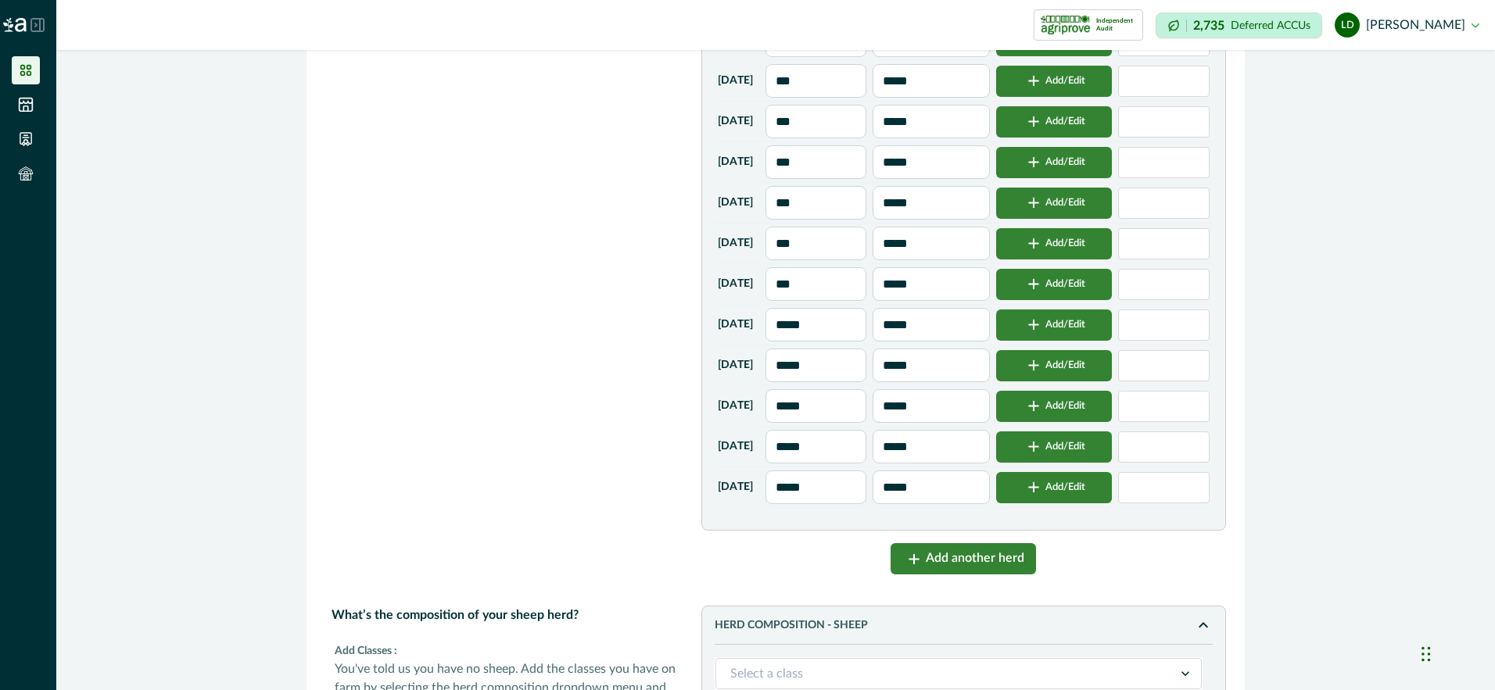
click at [1068, 463] on button "Add/Edit" at bounding box center [1054, 447] width 116 height 31
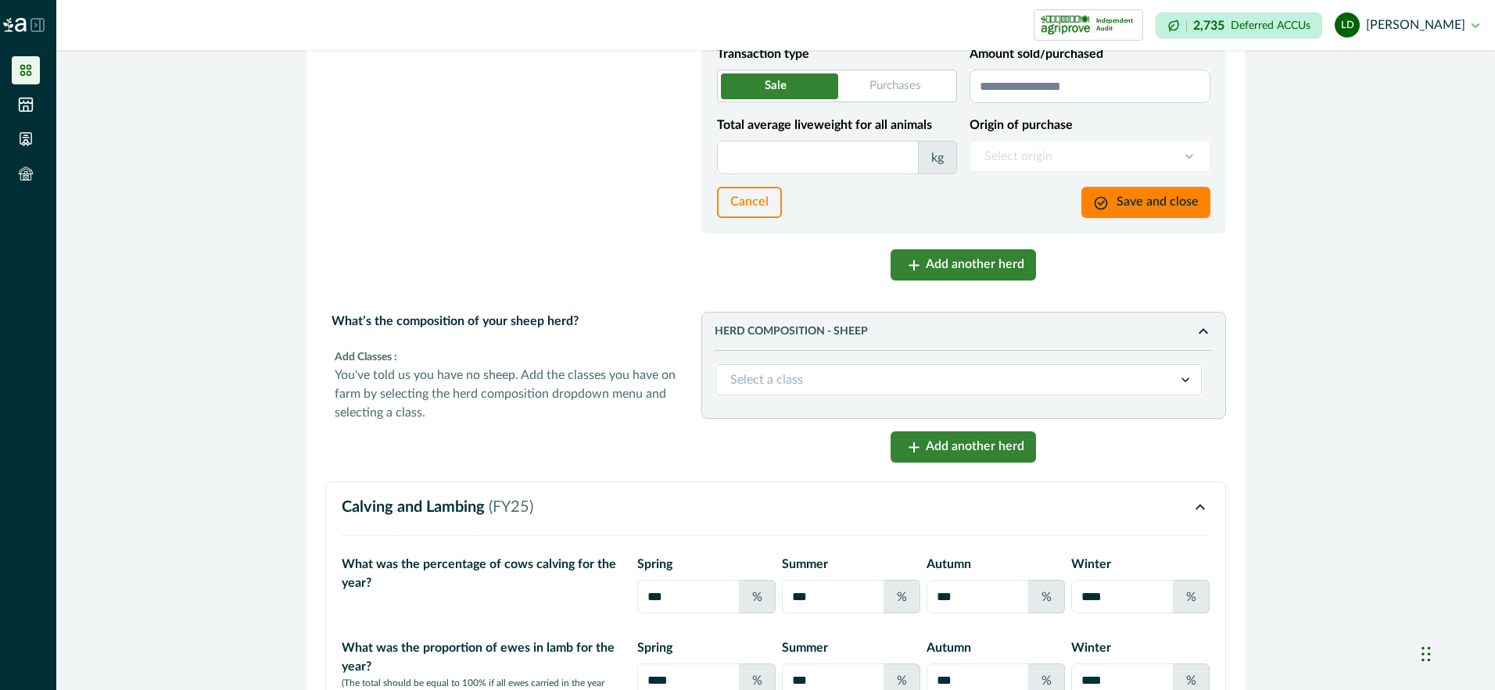
click at [994, 103] on input "Amount sold/purchased" at bounding box center [1089, 87] width 241 height 34
click at [806, 174] on input "Total average liveweight for all animals" at bounding box center [818, 158] width 202 height 34
click at [1121, 218] on button "Save and close" at bounding box center [1145, 202] width 129 height 31
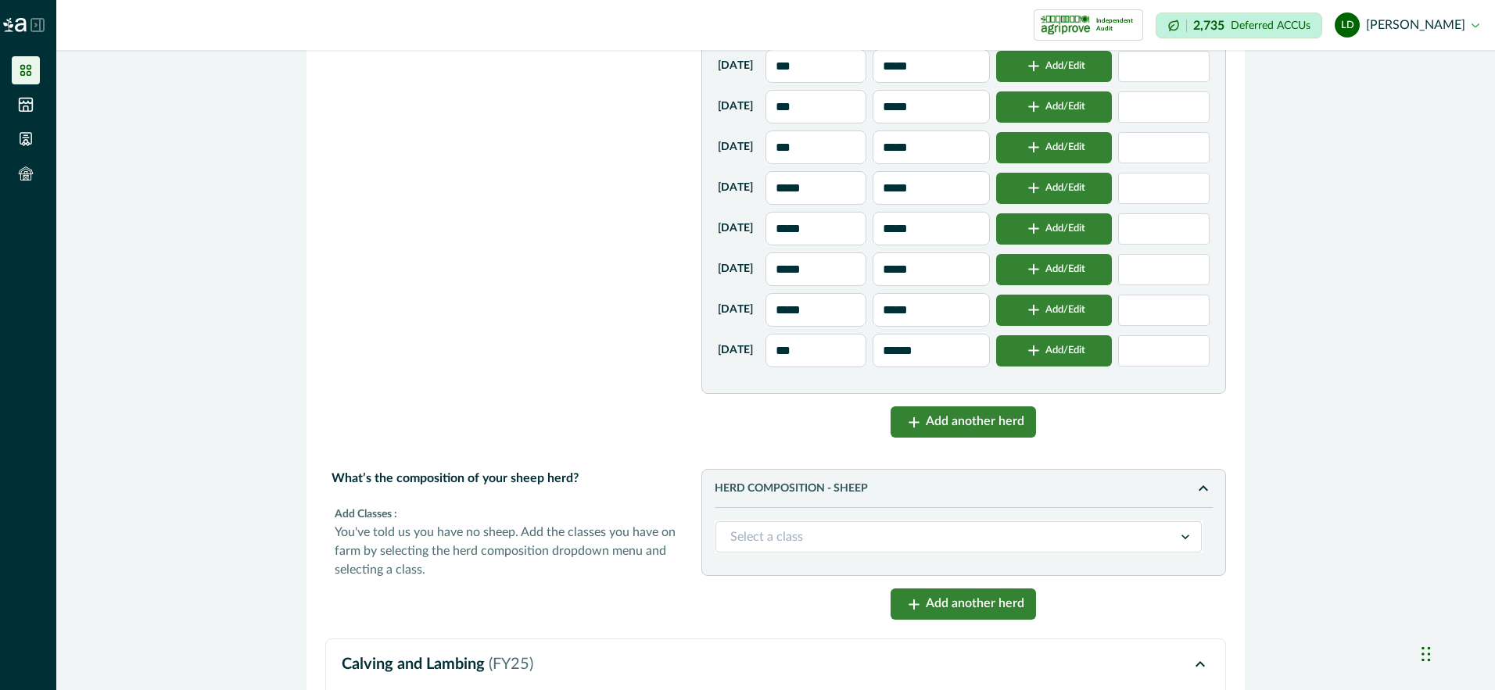
scroll to position [3440, 0]
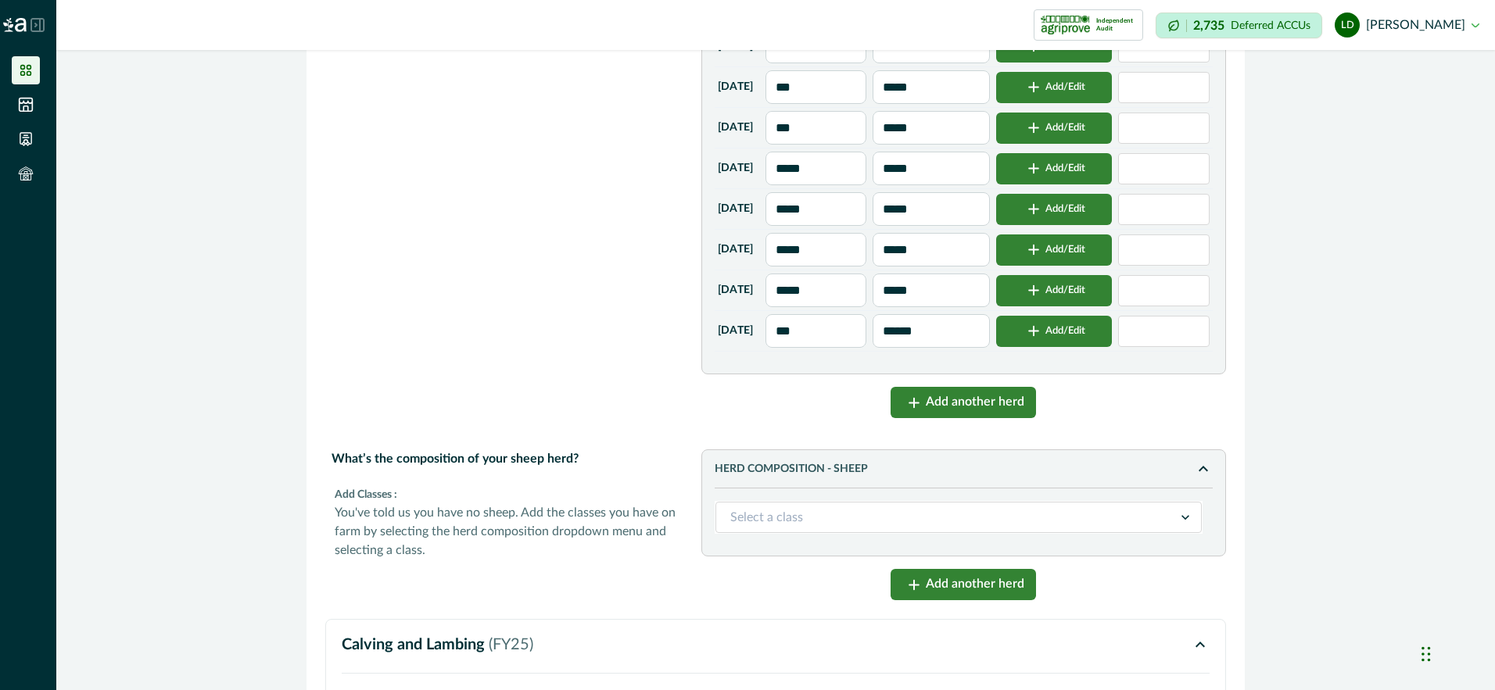
click at [956, 418] on button "Add another herd" at bounding box center [962, 402] width 145 height 31
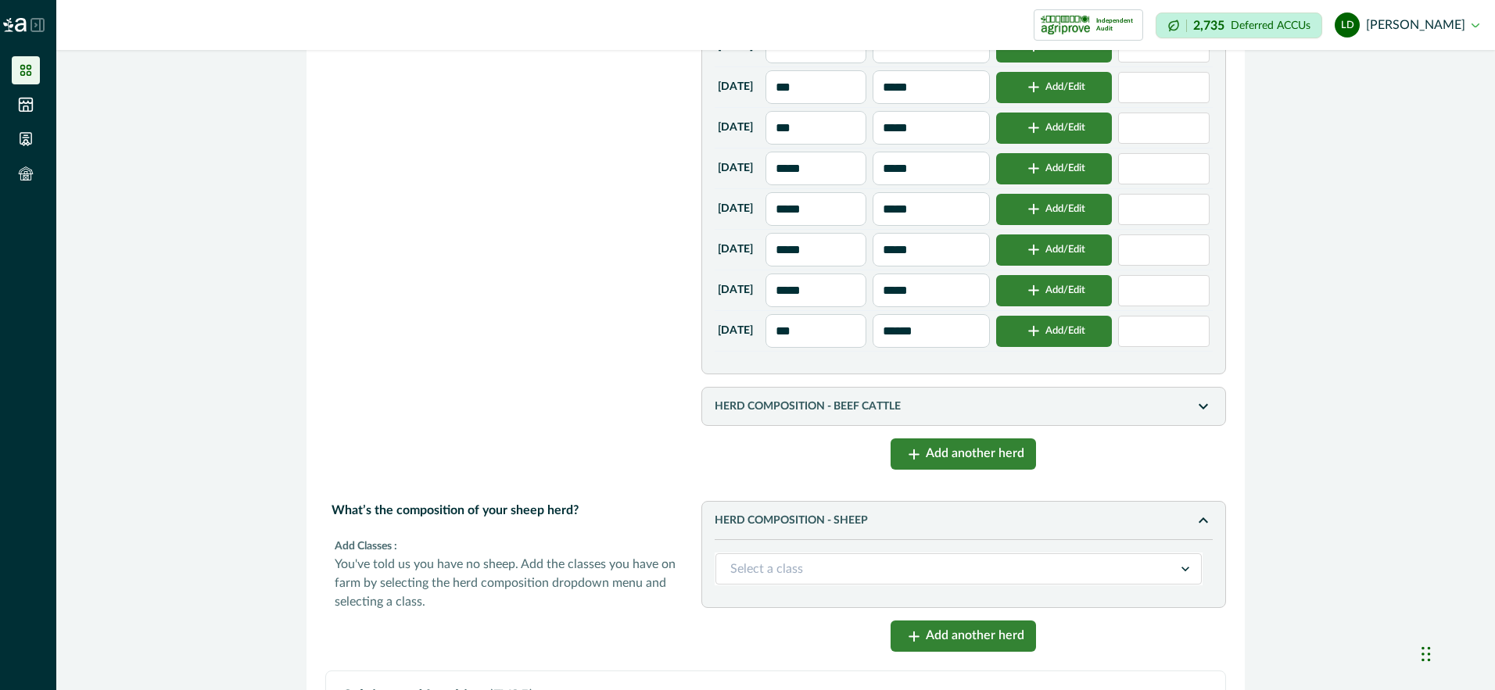
scroll to position [3518, 0]
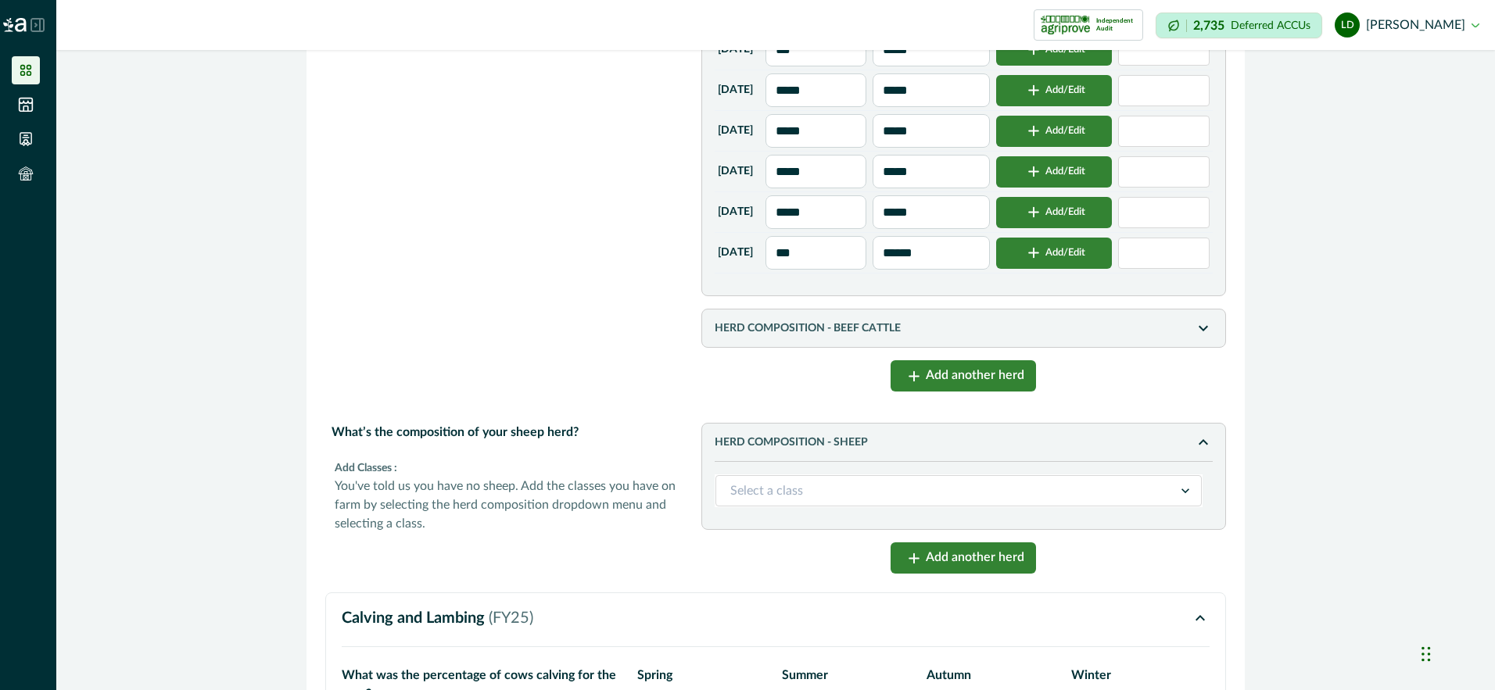
click at [1199, 331] on icon "button" at bounding box center [1203, 328] width 9 height 5
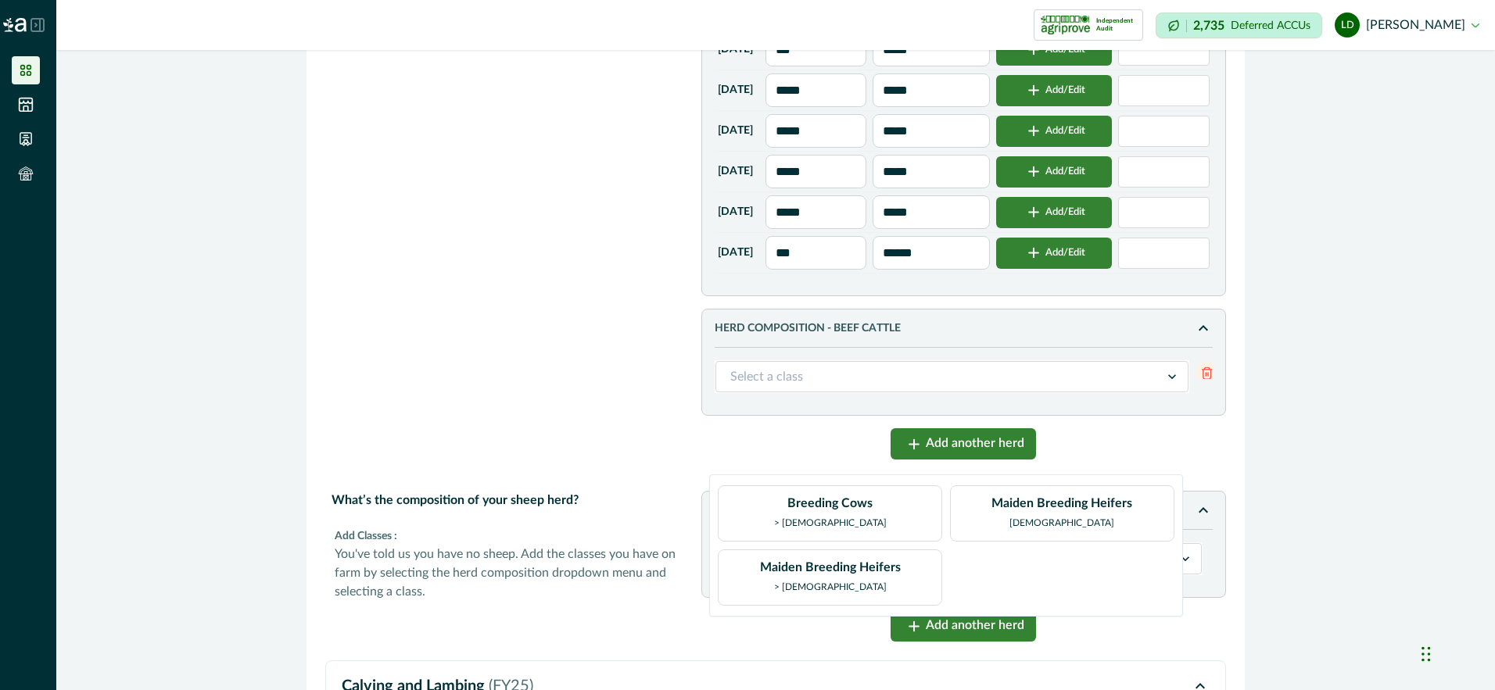
click at [1168, 385] on icon at bounding box center [1172, 377] width 16 height 16
click at [1057, 516] on div "Maiden Breeding Heifers [DEMOGRAPHIC_DATA]" at bounding box center [1061, 513] width 141 height 39
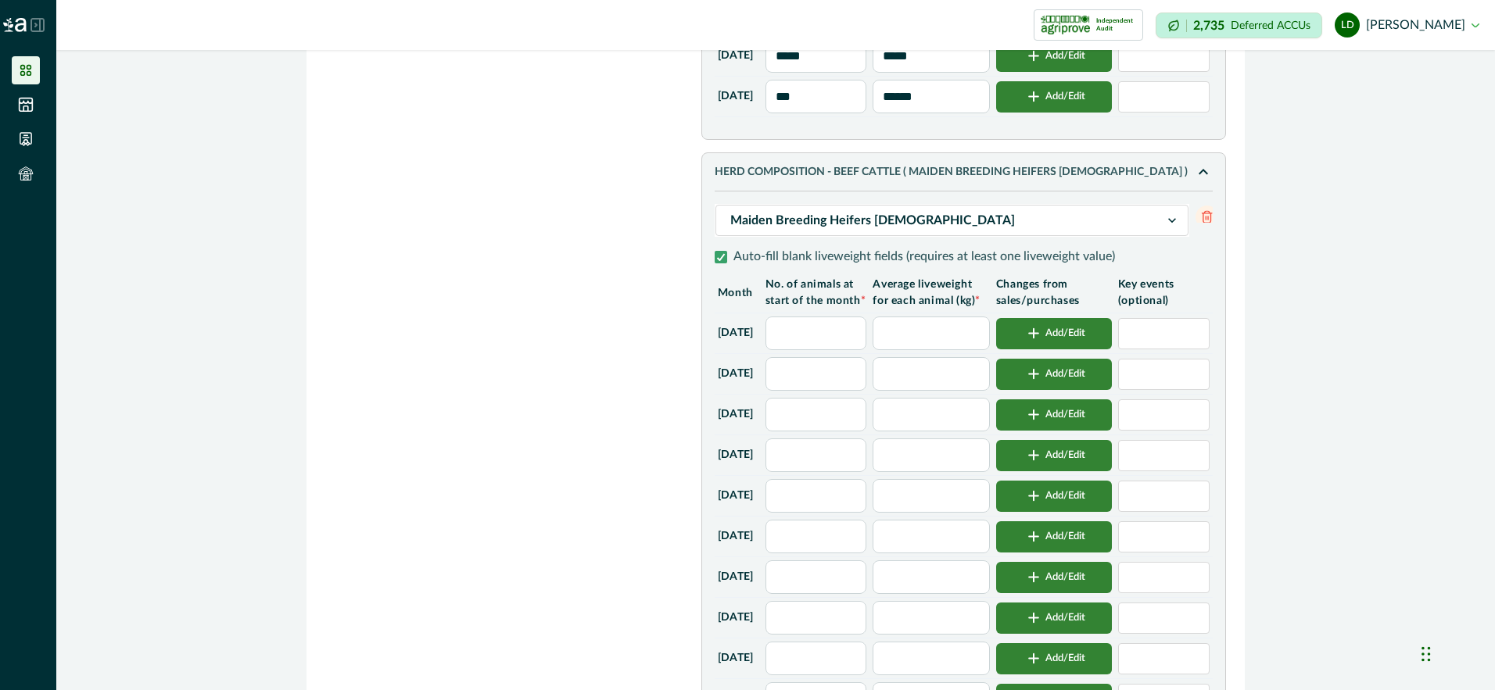
scroll to position [3753, 0]
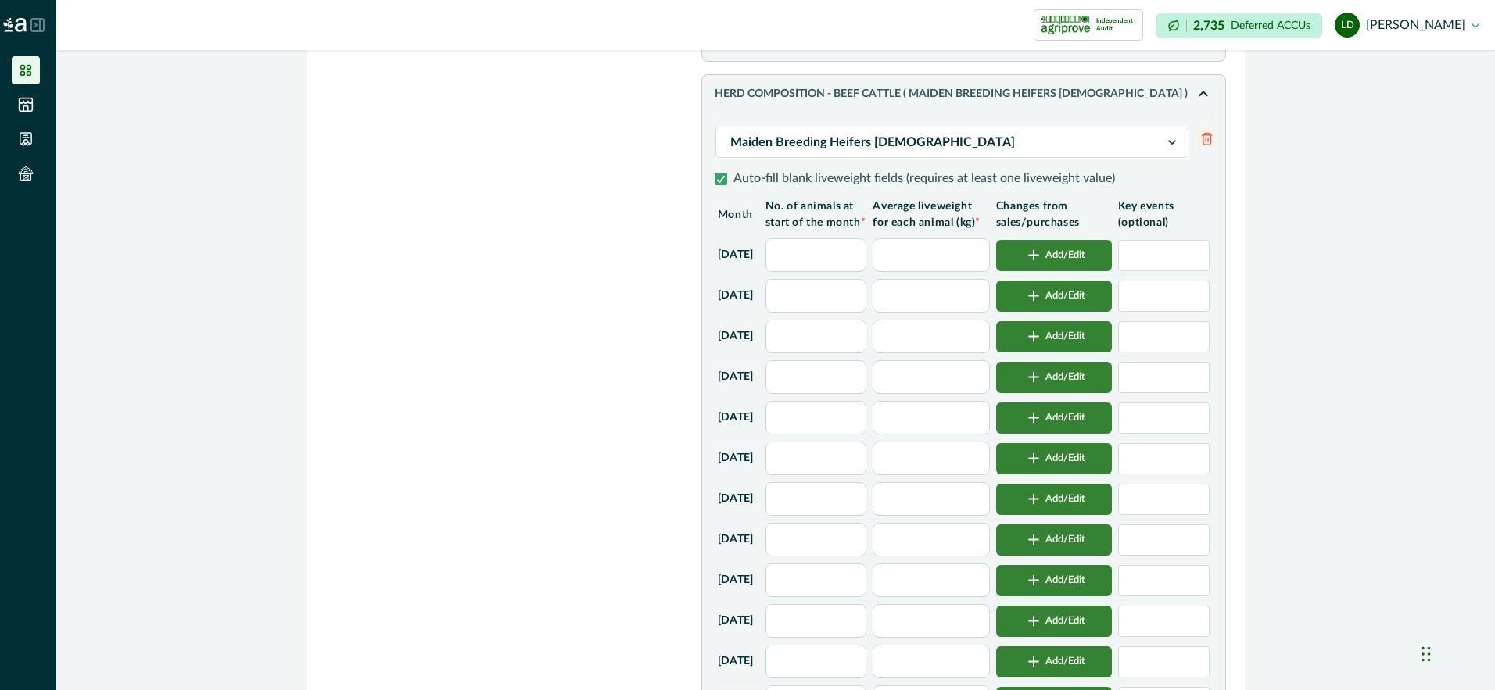
click at [845, 272] on input "text" at bounding box center [816, 255] width 102 height 34
click at [914, 272] on input "text" at bounding box center [931, 255] width 116 height 34
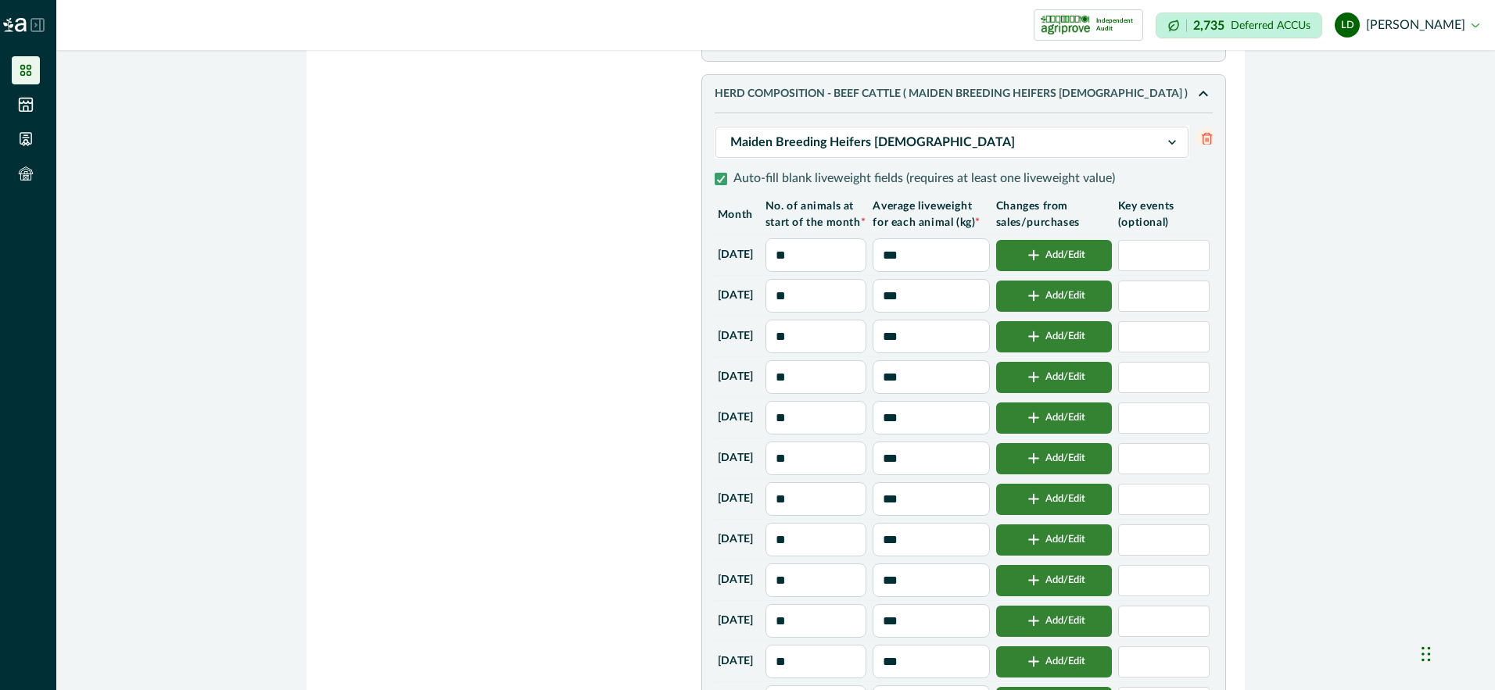
click at [1079, 271] on button "Add/Edit" at bounding box center [1054, 255] width 116 height 31
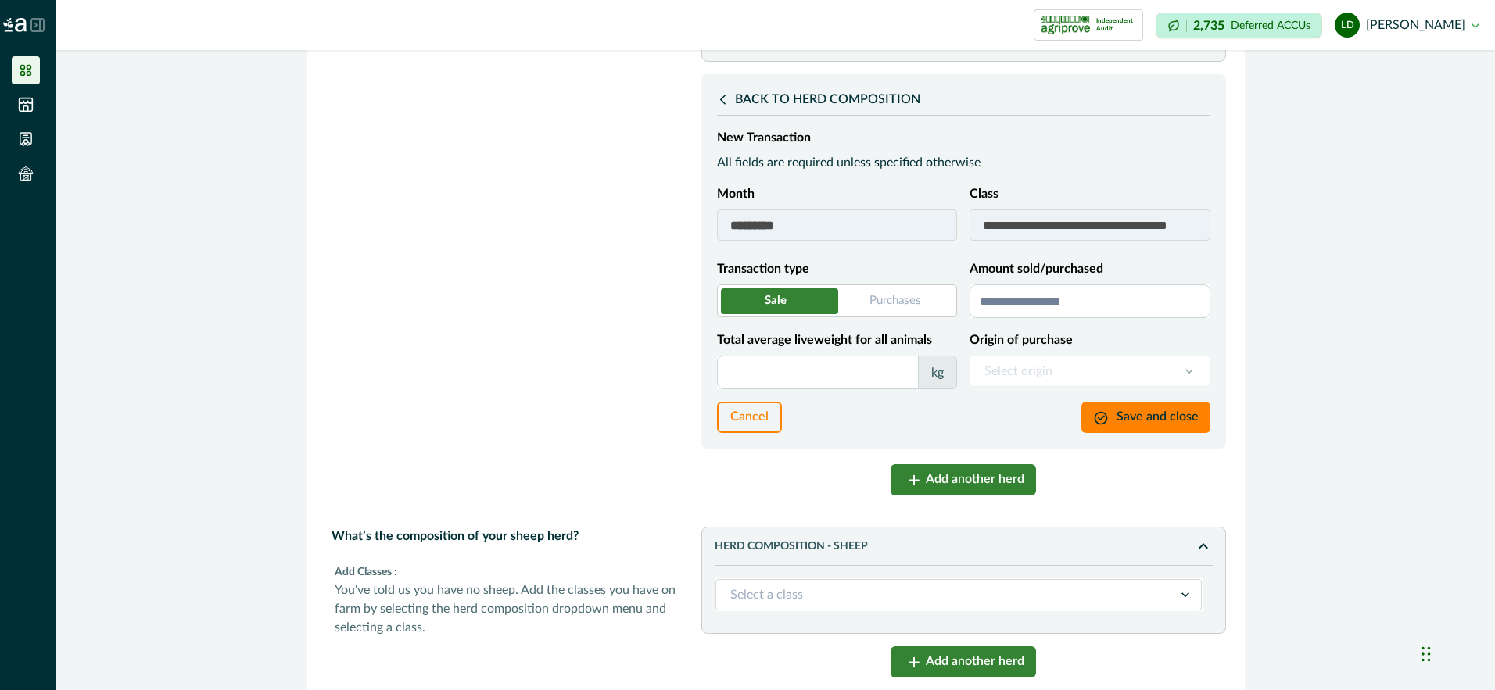
click at [1037, 318] on input "Amount sold/purchased" at bounding box center [1089, 302] width 241 height 34
click at [842, 389] on input "Total average liveweight for all animals" at bounding box center [818, 373] width 202 height 34
click at [1148, 433] on button "Save and close" at bounding box center [1145, 417] width 129 height 31
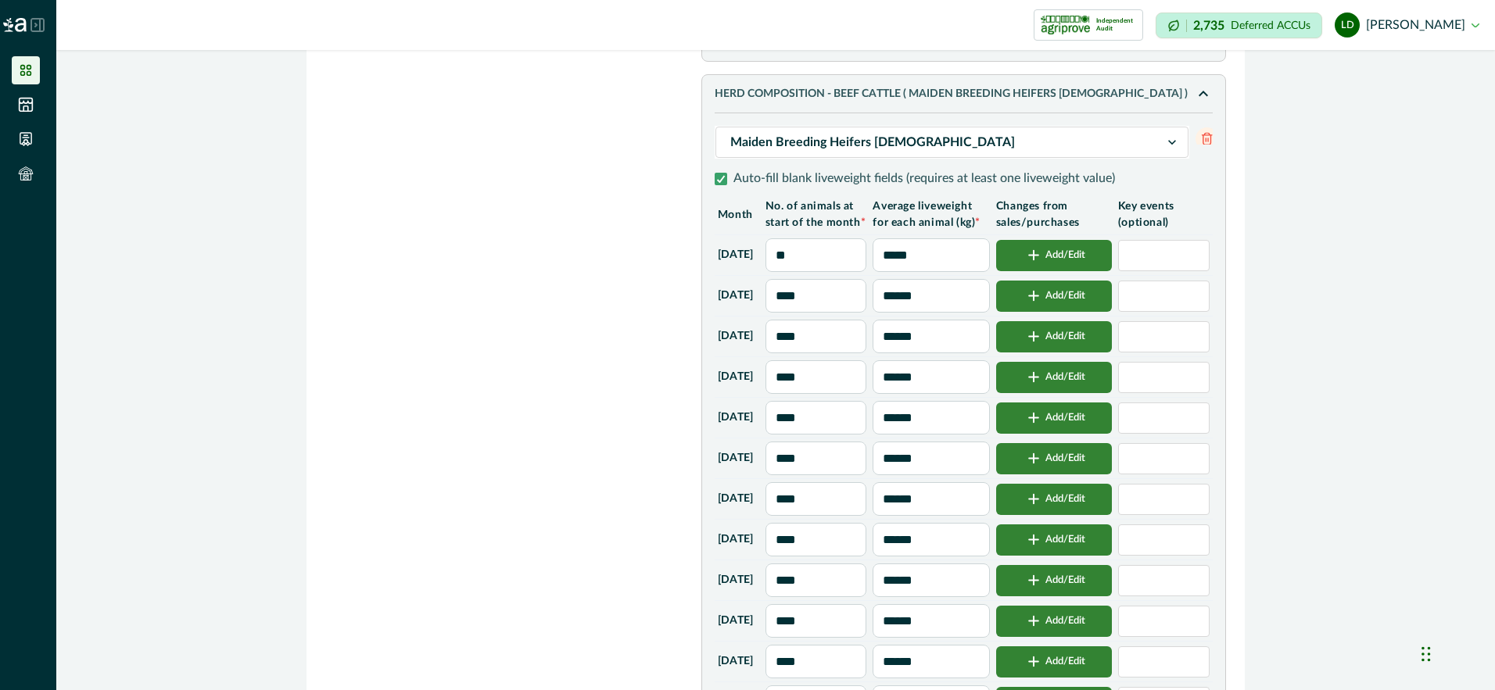
click at [1074, 353] on button "Add/Edit" at bounding box center [1054, 336] width 116 height 31
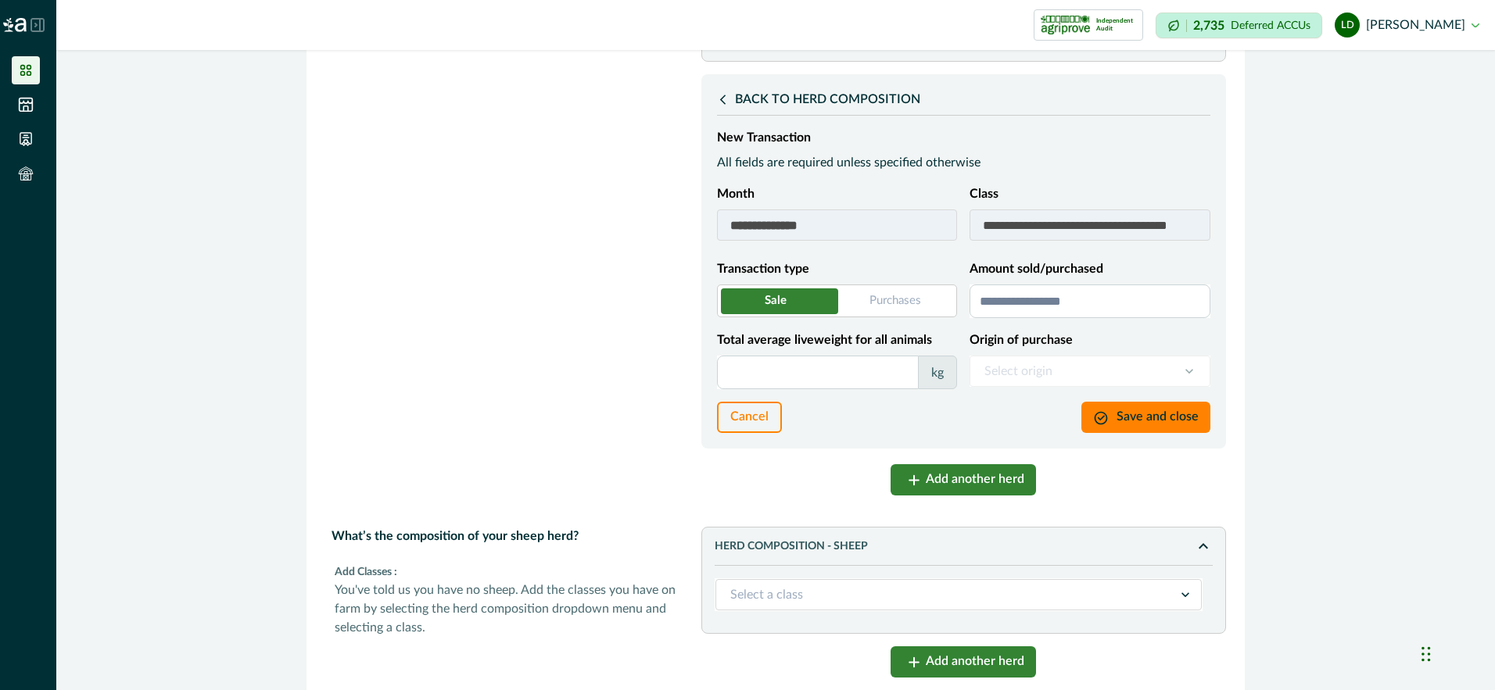
click at [988, 318] on input "Amount sold/purchased" at bounding box center [1089, 302] width 241 height 34
click at [821, 389] on input "Total average liveweight for all animals" at bounding box center [818, 373] width 202 height 34
click at [1152, 433] on button "Save and close" at bounding box center [1145, 417] width 129 height 31
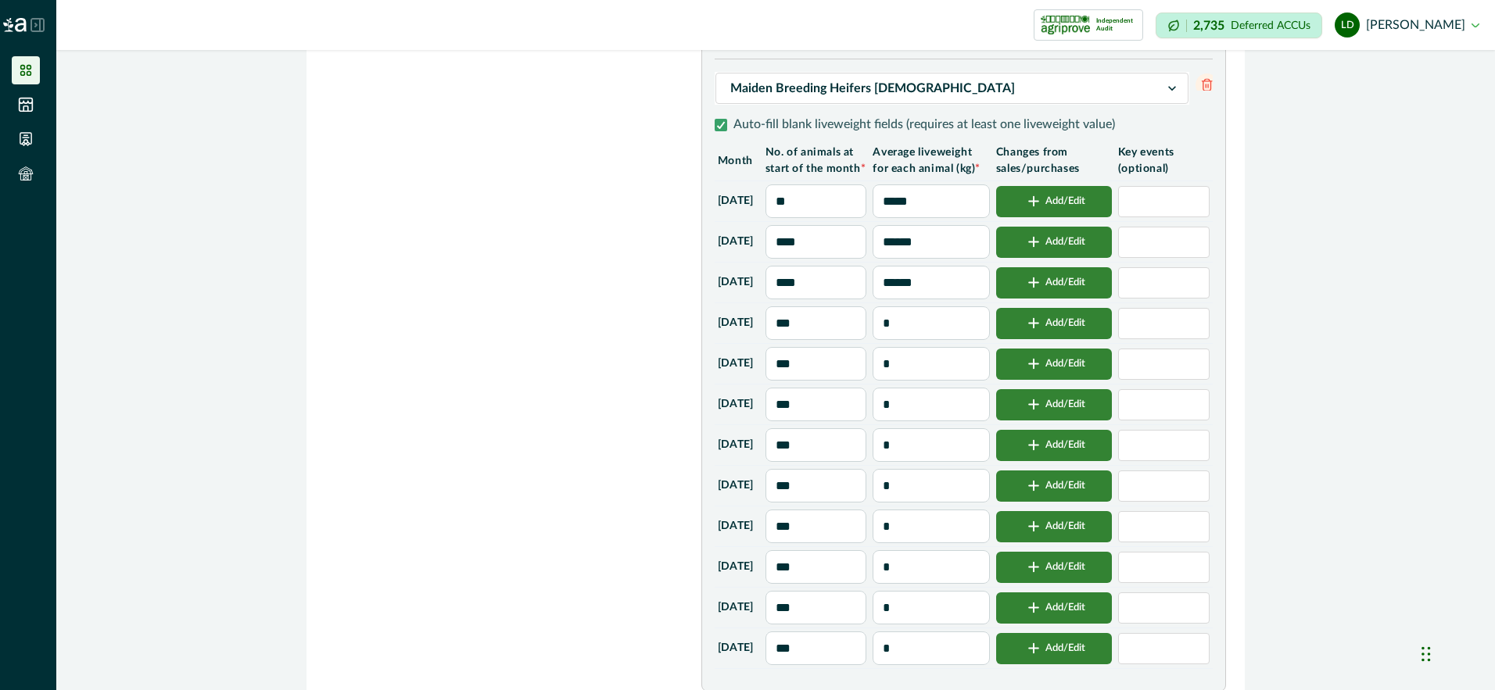
scroll to position [3831, 0]
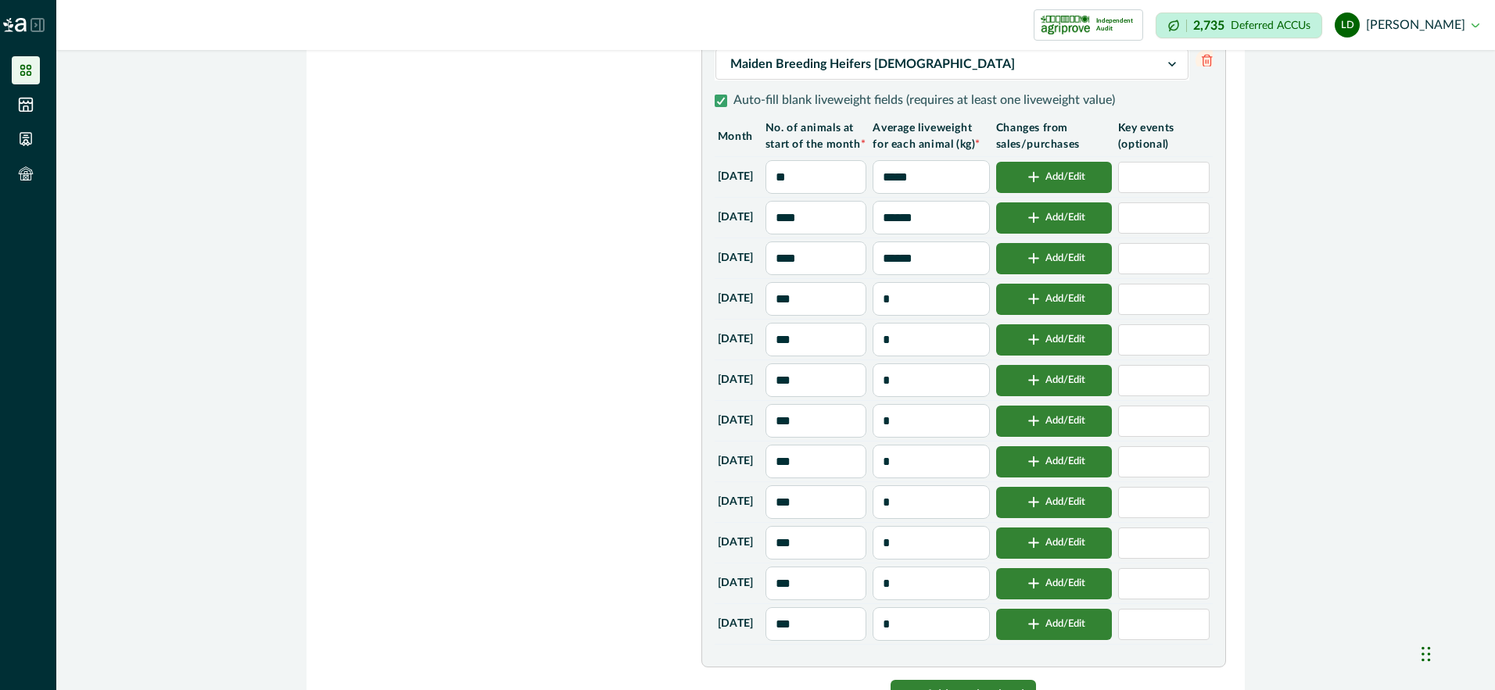
click at [845, 357] on input "***" at bounding box center [816, 340] width 102 height 34
click at [1029, 346] on div "button" at bounding box center [1033, 340] width 23 height 12
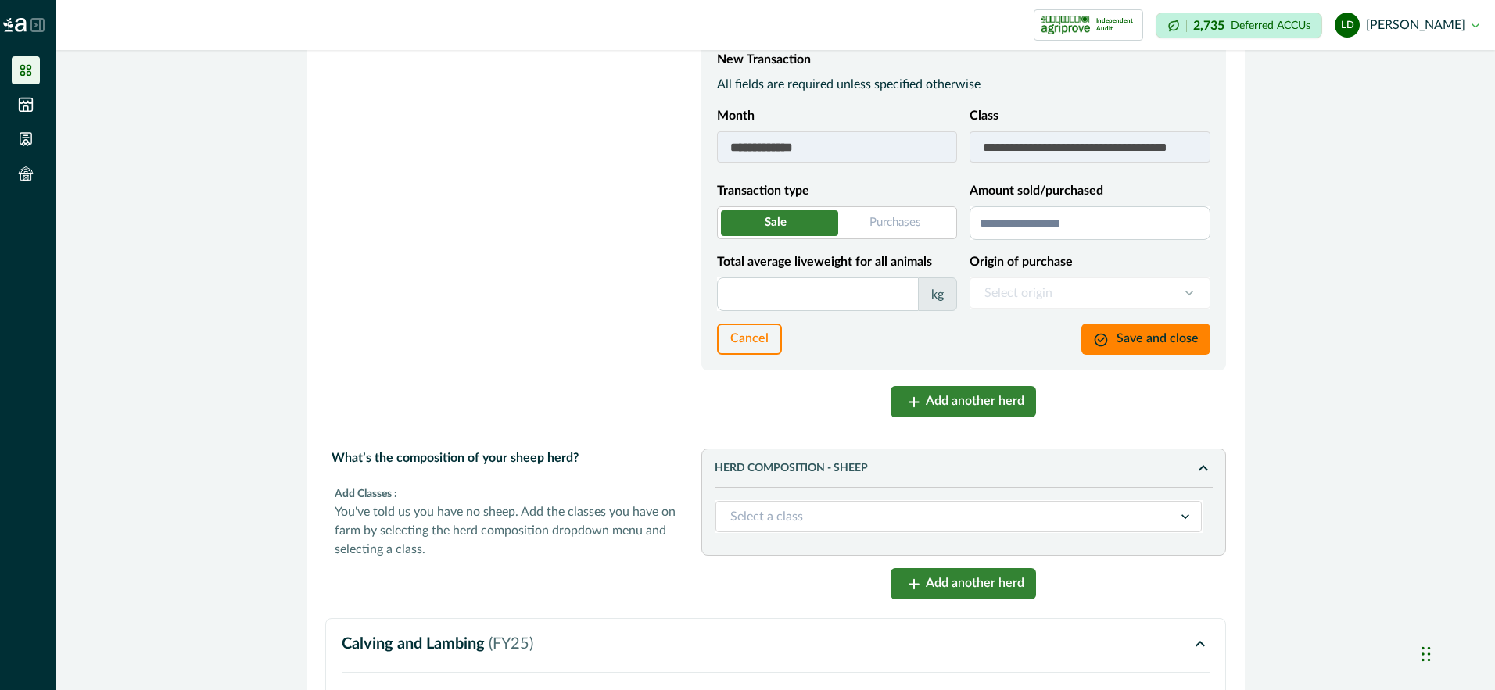
click at [879, 239] on span at bounding box center [837, 222] width 240 height 33
click at [1073, 240] on input "Amount sold/purchased" at bounding box center [1089, 223] width 241 height 34
click at [873, 311] on input "Total average liveweight for all animals" at bounding box center [818, 295] width 202 height 34
click at [1187, 301] on icon at bounding box center [1189, 293] width 16 height 16
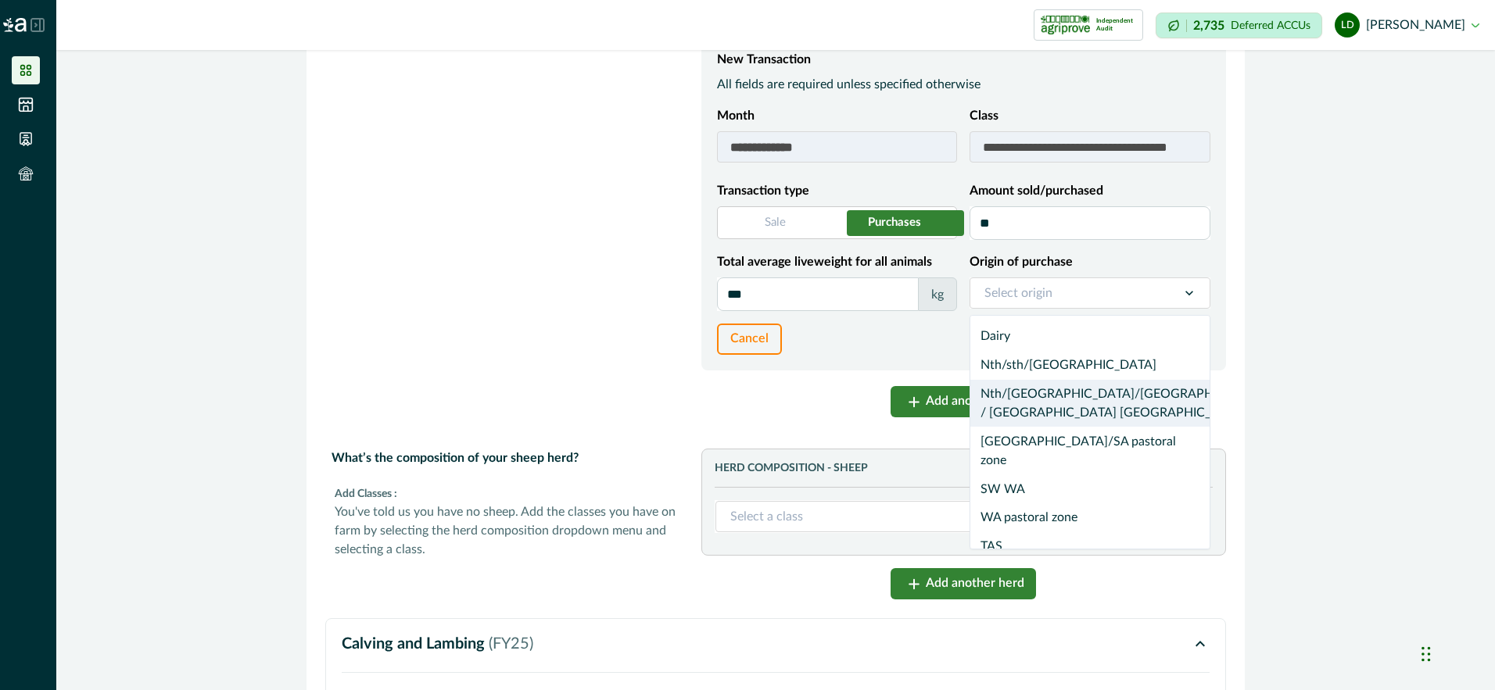
click at [1099, 428] on div "Nth/[GEOGRAPHIC_DATA]/[GEOGRAPHIC_DATA] / [GEOGRAPHIC_DATA] [GEOGRAPHIC_DATA]" at bounding box center [1089, 404] width 239 height 48
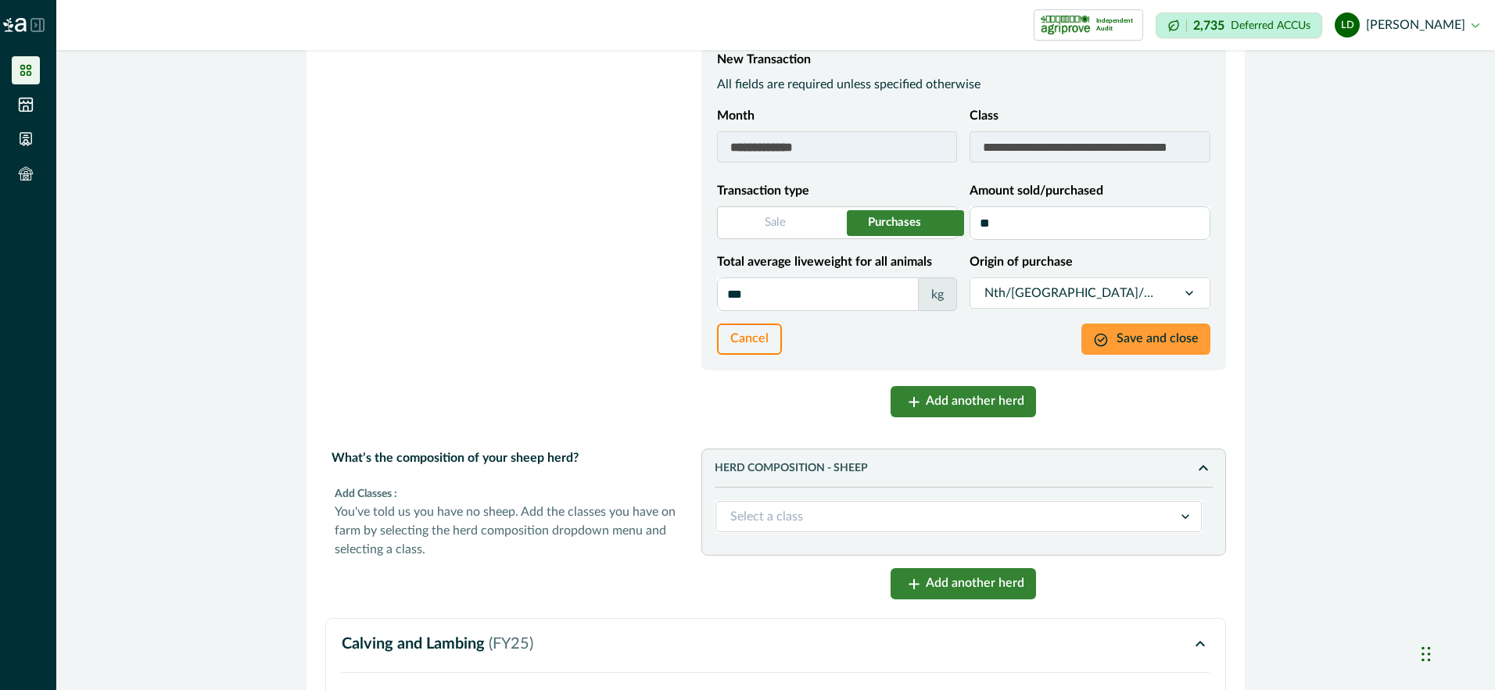
click at [1149, 355] on button "Save and close" at bounding box center [1145, 339] width 129 height 31
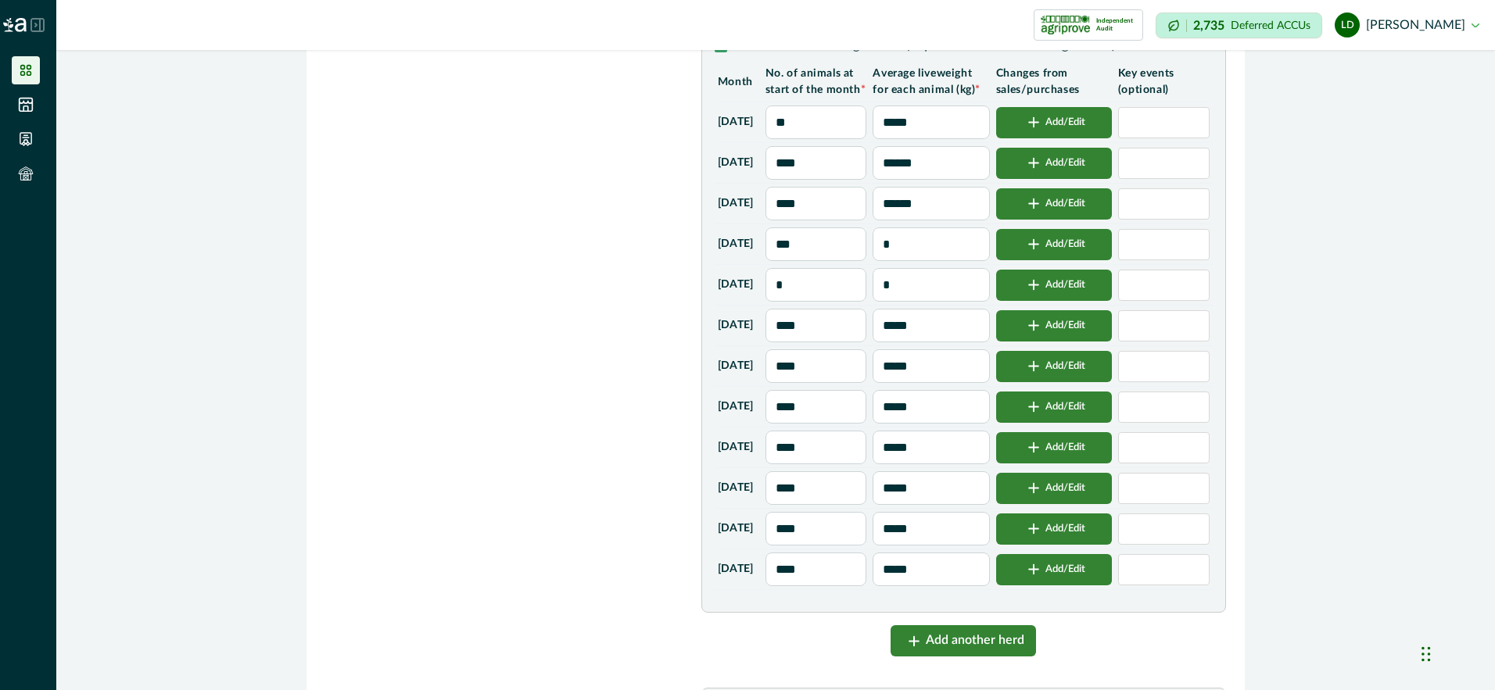
scroll to position [3909, 0]
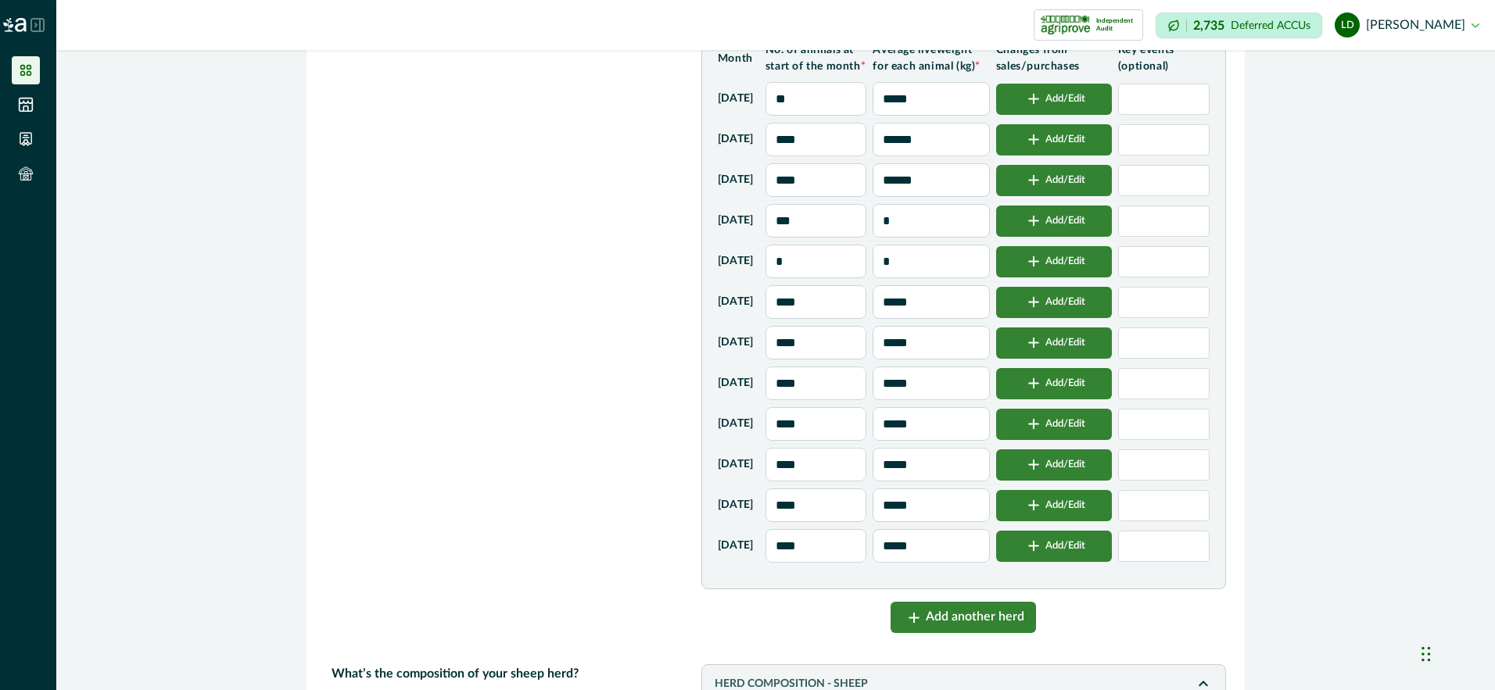
click at [1087, 521] on button "Add/Edit" at bounding box center [1054, 505] width 116 height 31
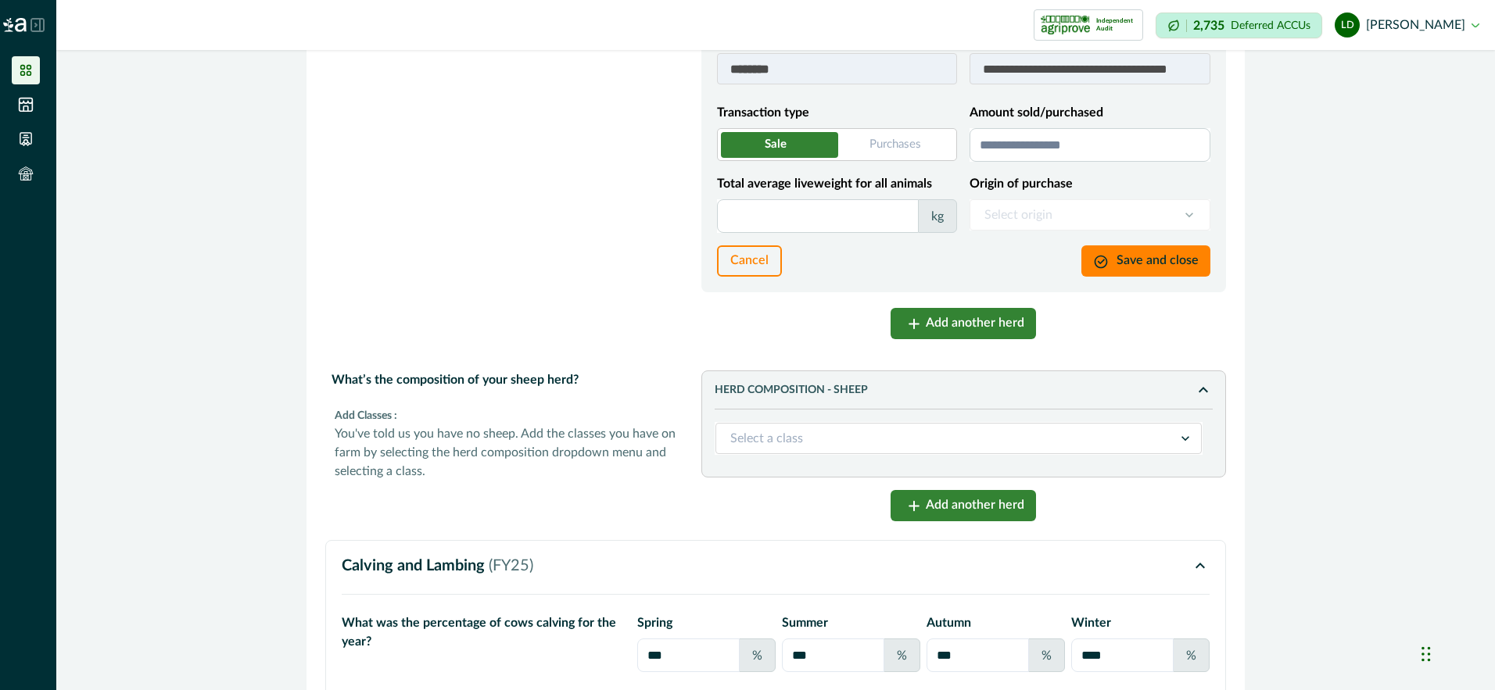
click at [937, 161] on span at bounding box center [837, 144] width 240 height 33
click at [999, 162] on input "Amount sold/purchased" at bounding box center [1089, 145] width 241 height 34
click at [765, 233] on input "Total average liveweight for all animals" at bounding box center [818, 216] width 202 height 34
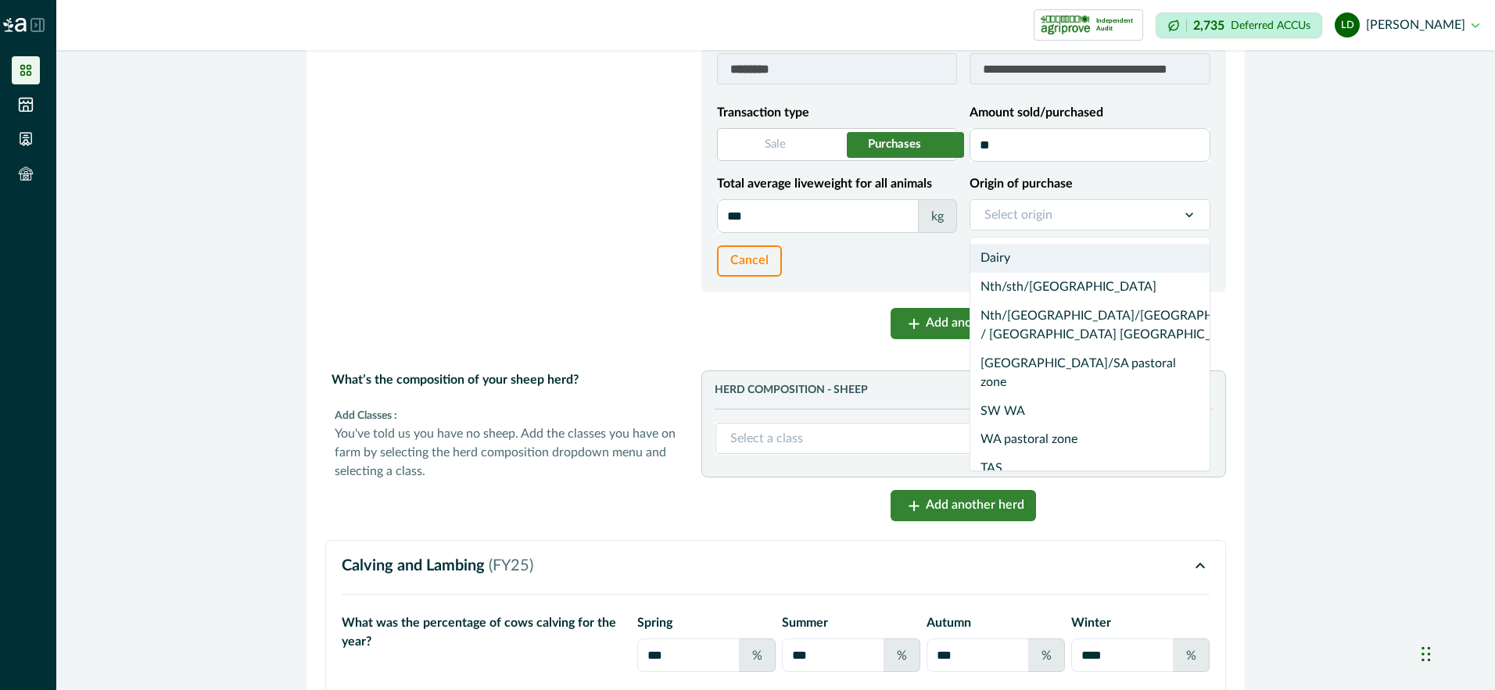
click at [1170, 230] on div at bounding box center [1189, 215] width 41 height 30
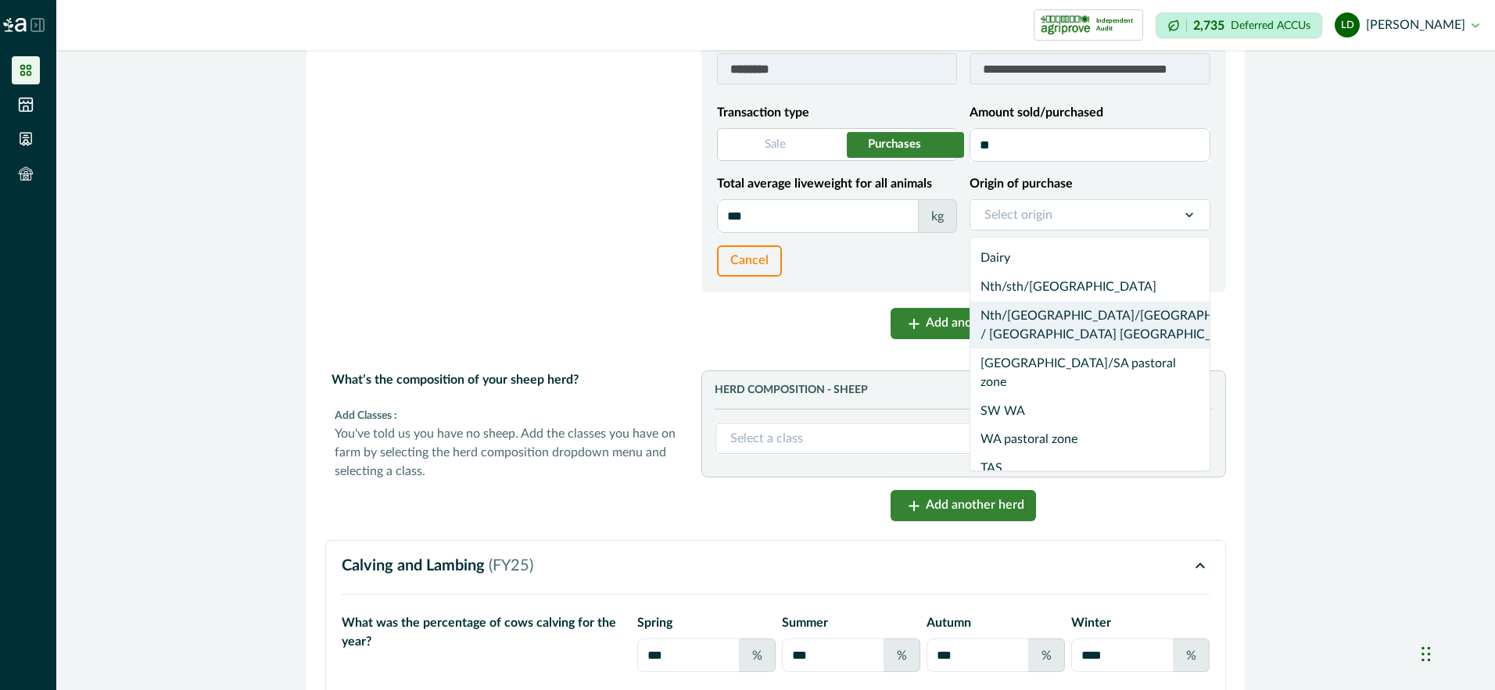
click at [1086, 349] on div "Nth/[GEOGRAPHIC_DATA]/[GEOGRAPHIC_DATA] / [GEOGRAPHIC_DATA] [GEOGRAPHIC_DATA]" at bounding box center [1089, 326] width 239 height 48
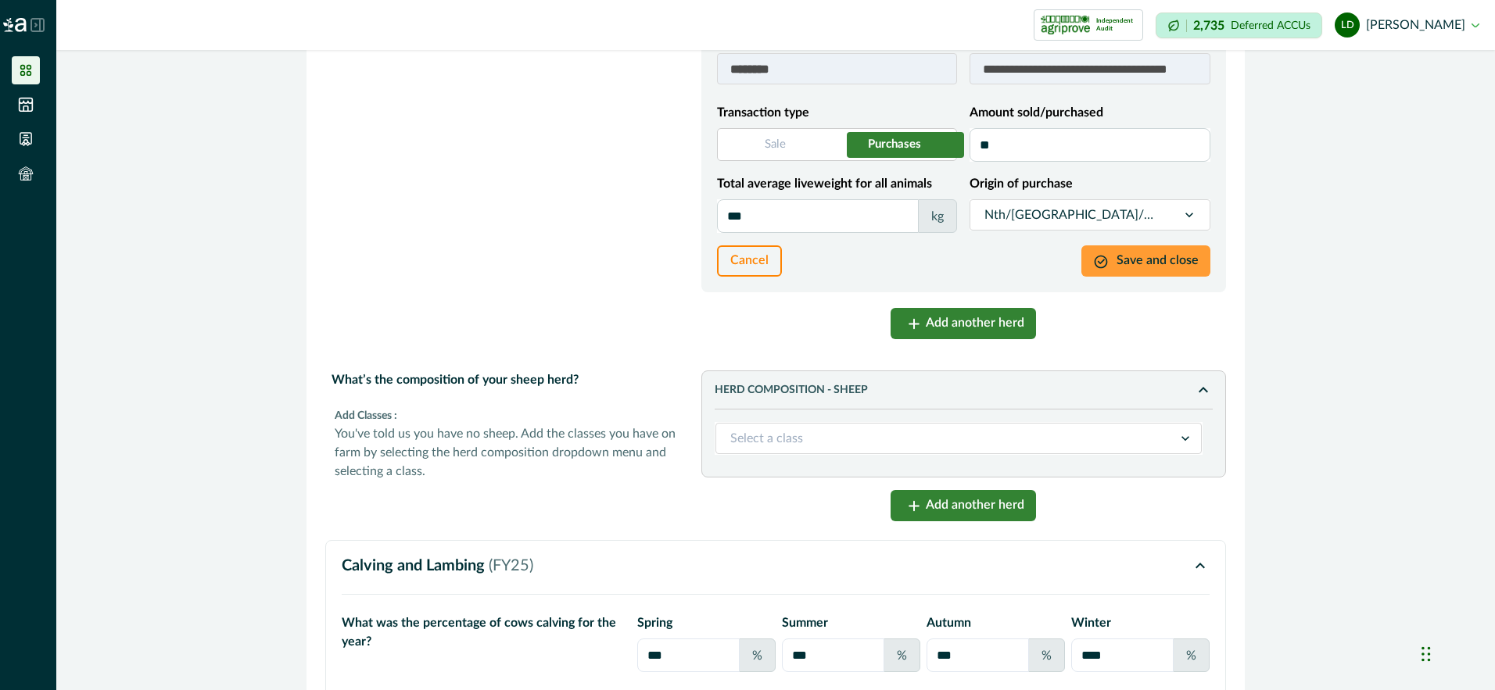
click at [1163, 277] on button "Save and close" at bounding box center [1145, 260] width 129 height 31
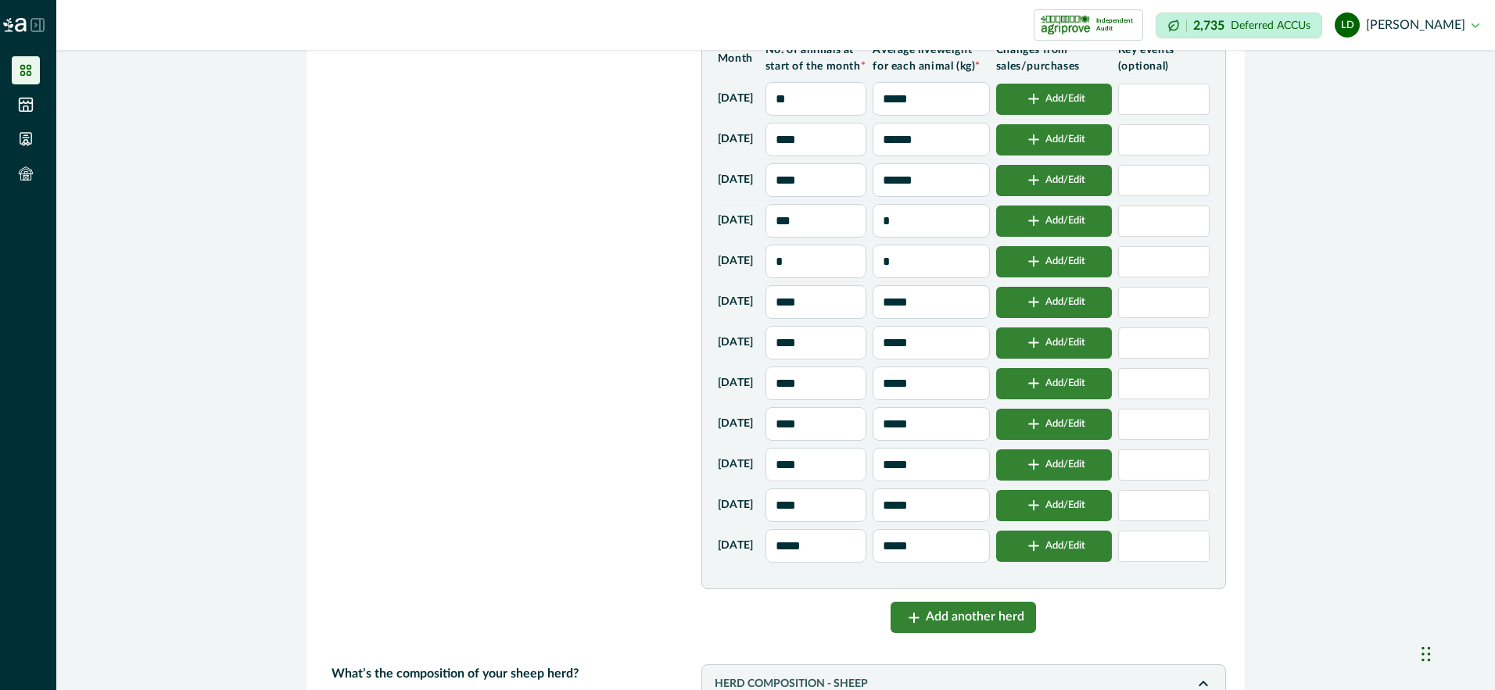
scroll to position [3987, 0]
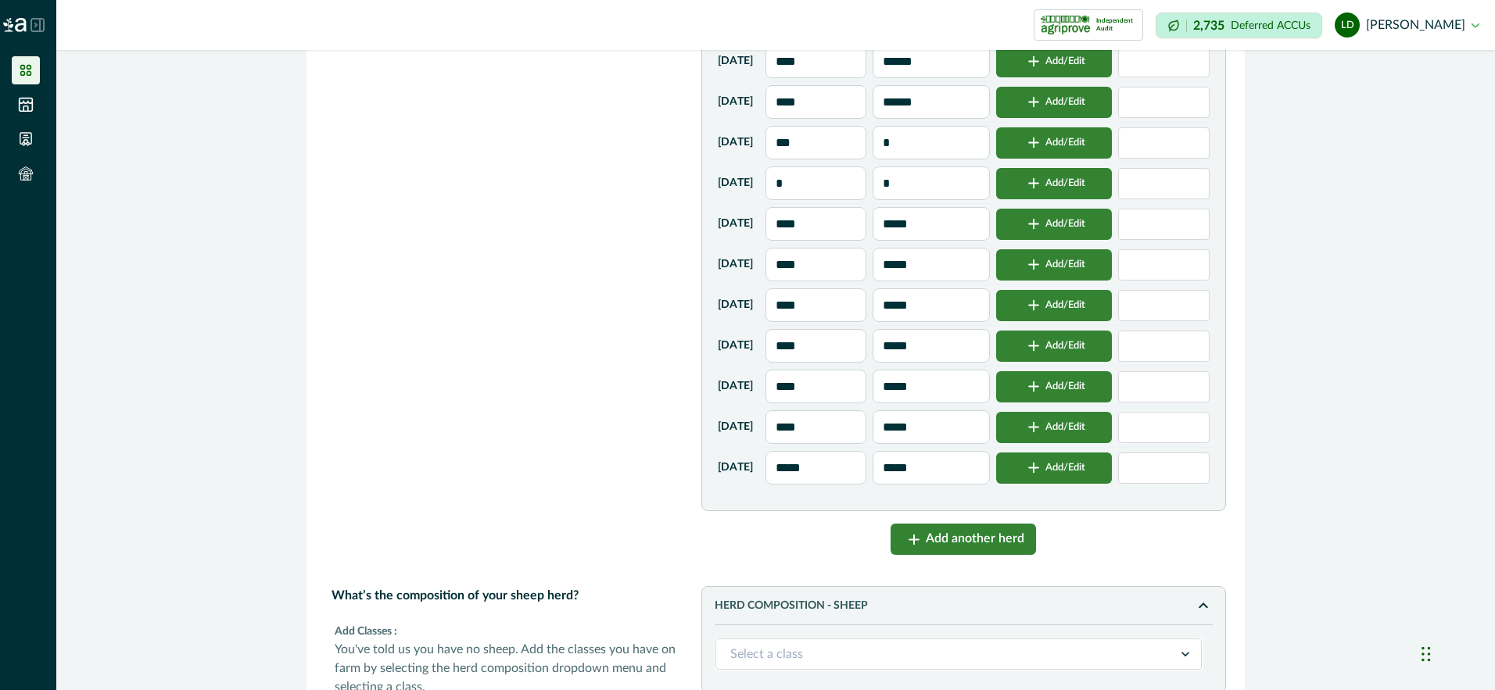
click at [962, 555] on button "Add another herd" at bounding box center [962, 539] width 145 height 31
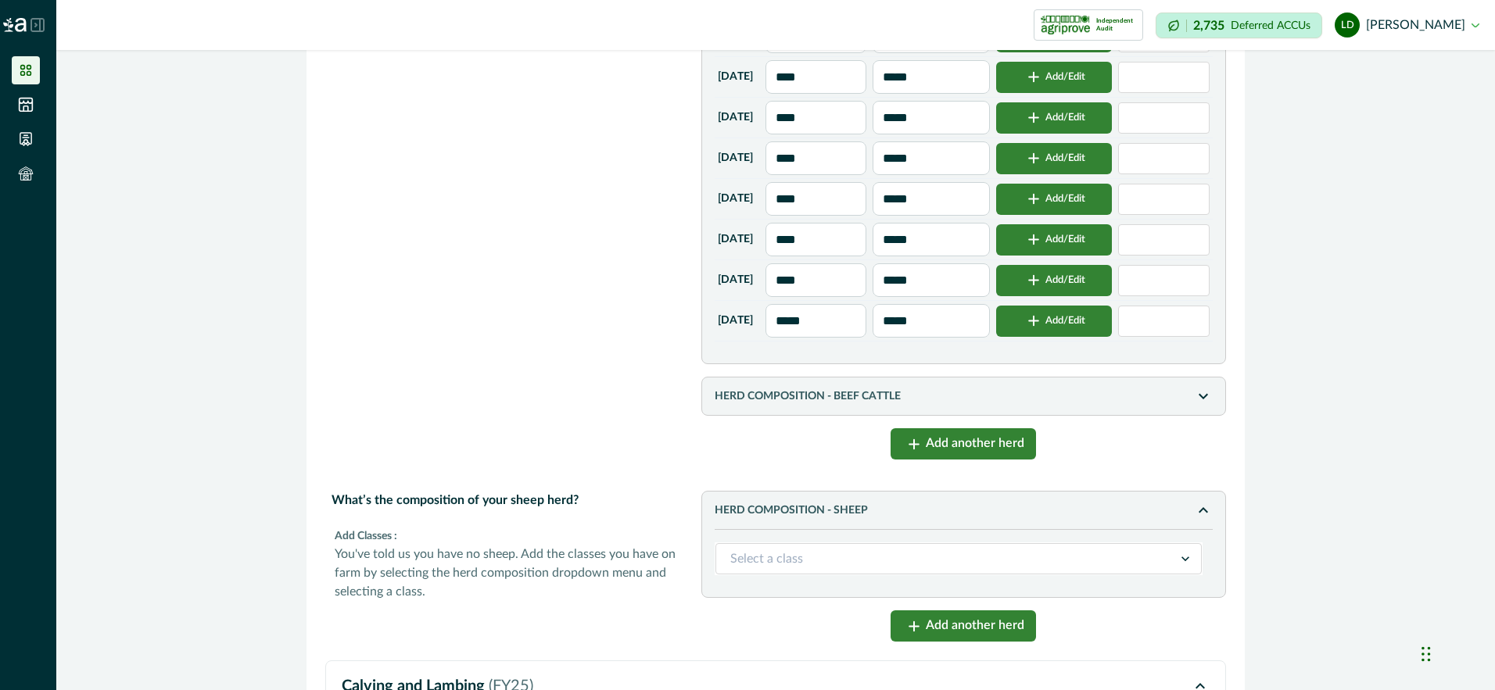
scroll to position [4144, 0]
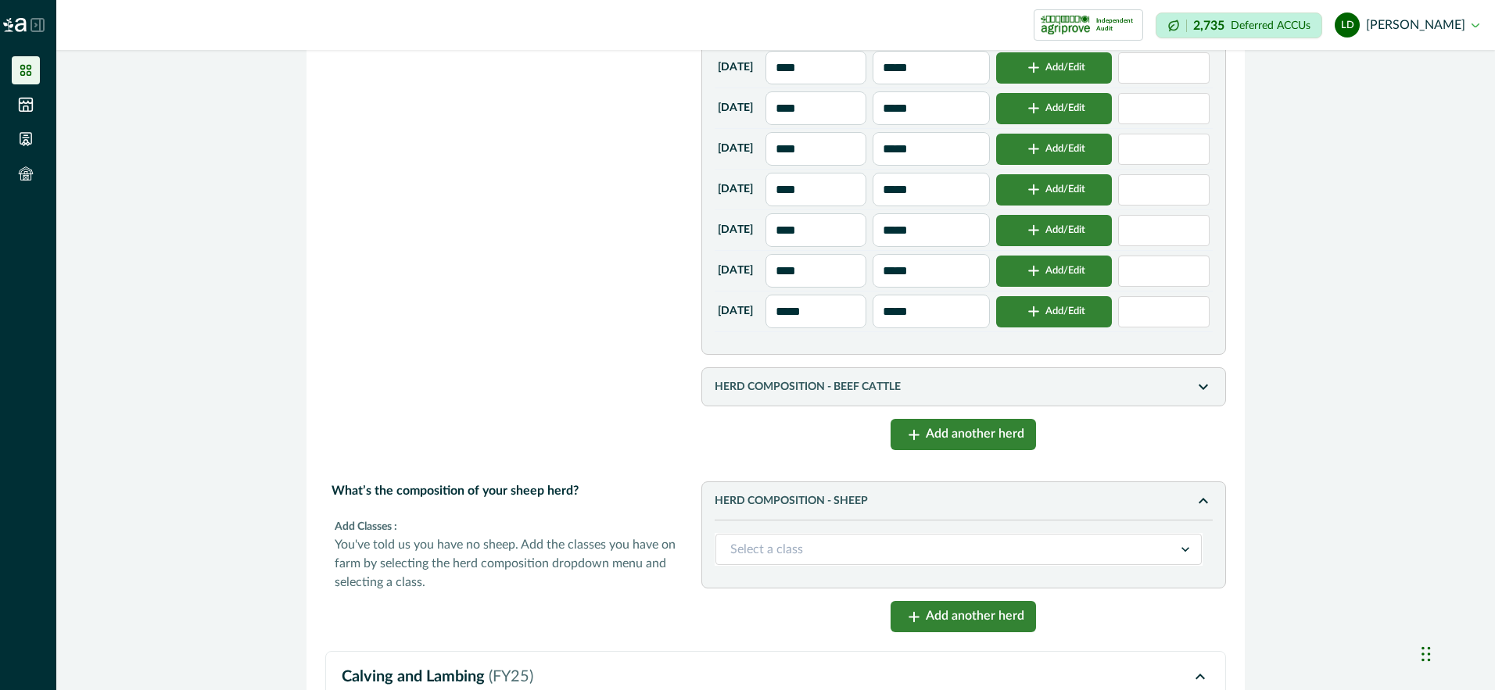
click at [1196, 396] on icon "button" at bounding box center [1203, 387] width 19 height 19
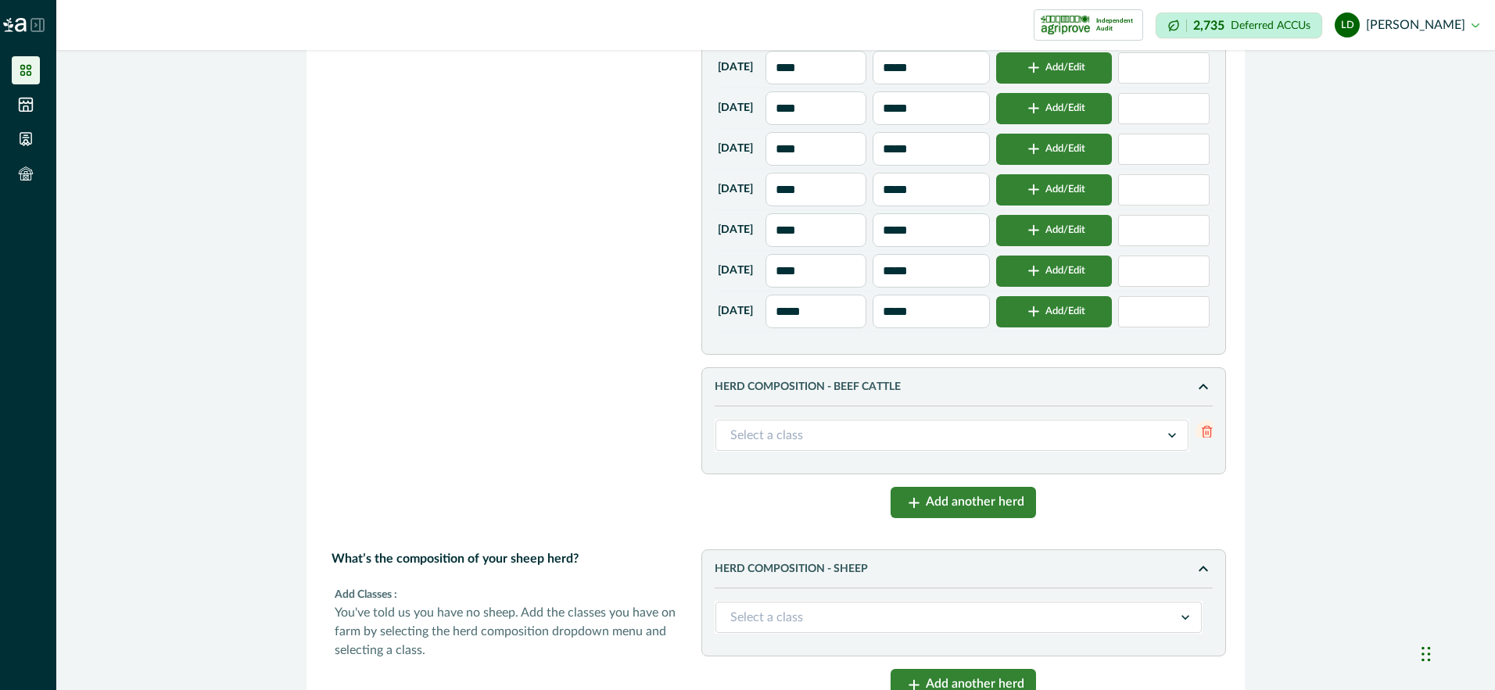
click at [1166, 443] on icon at bounding box center [1172, 436] width 16 height 16
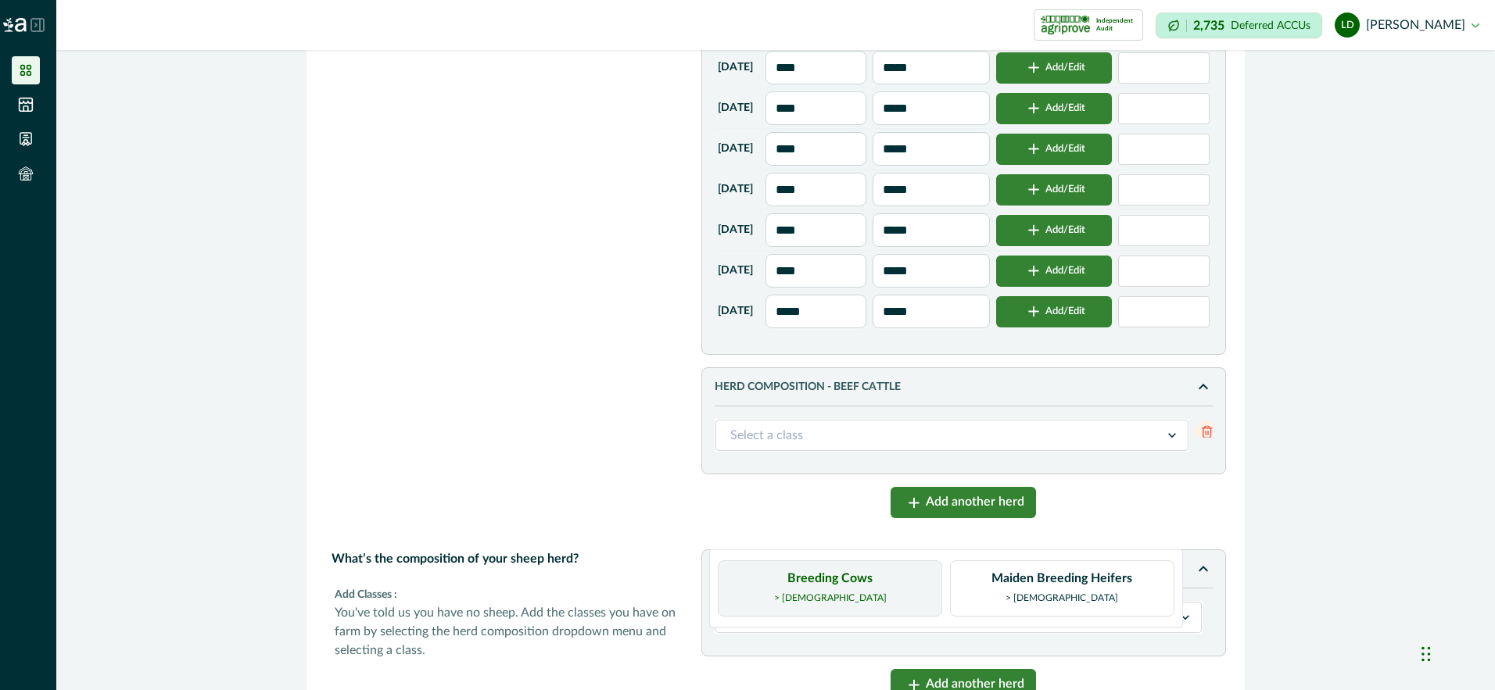
click at [881, 594] on div "Breeding Cows > [DEMOGRAPHIC_DATA]" at bounding box center [830, 589] width 224 height 56
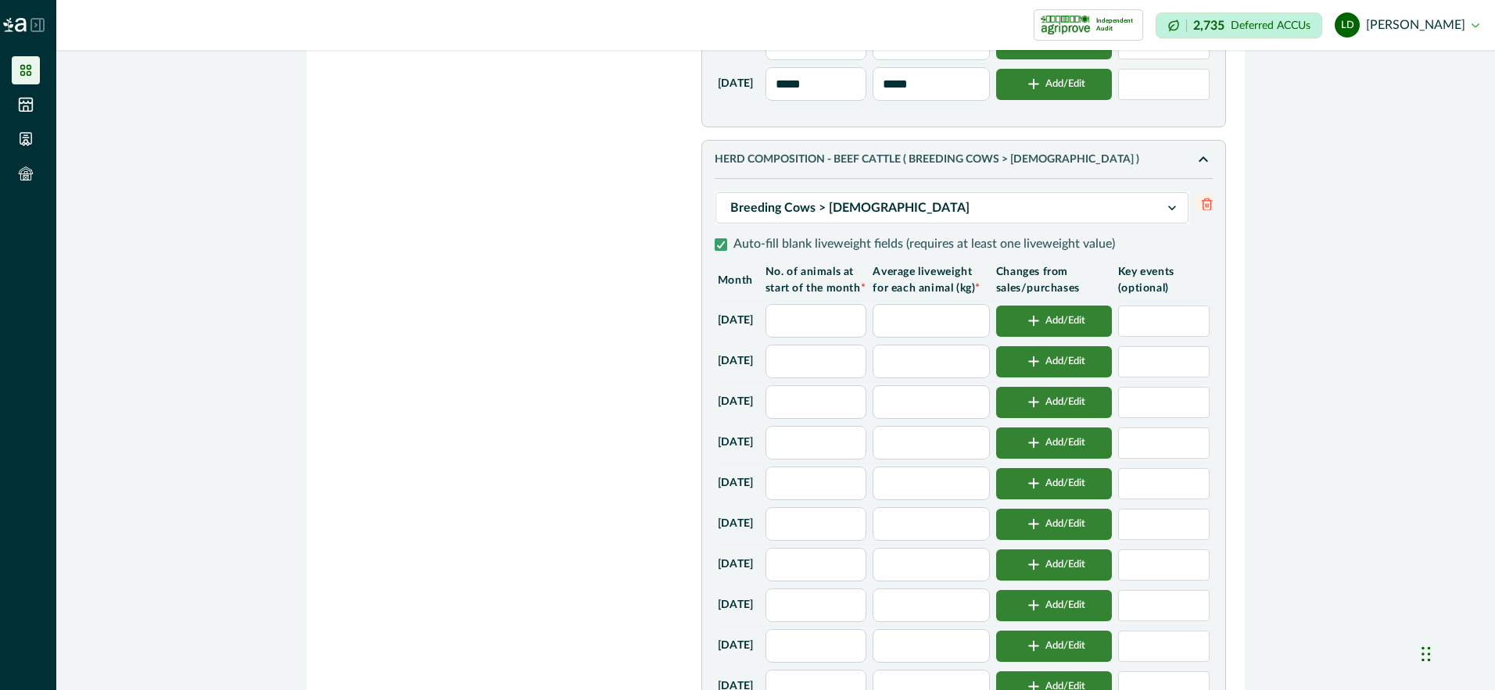
scroll to position [4378, 0]
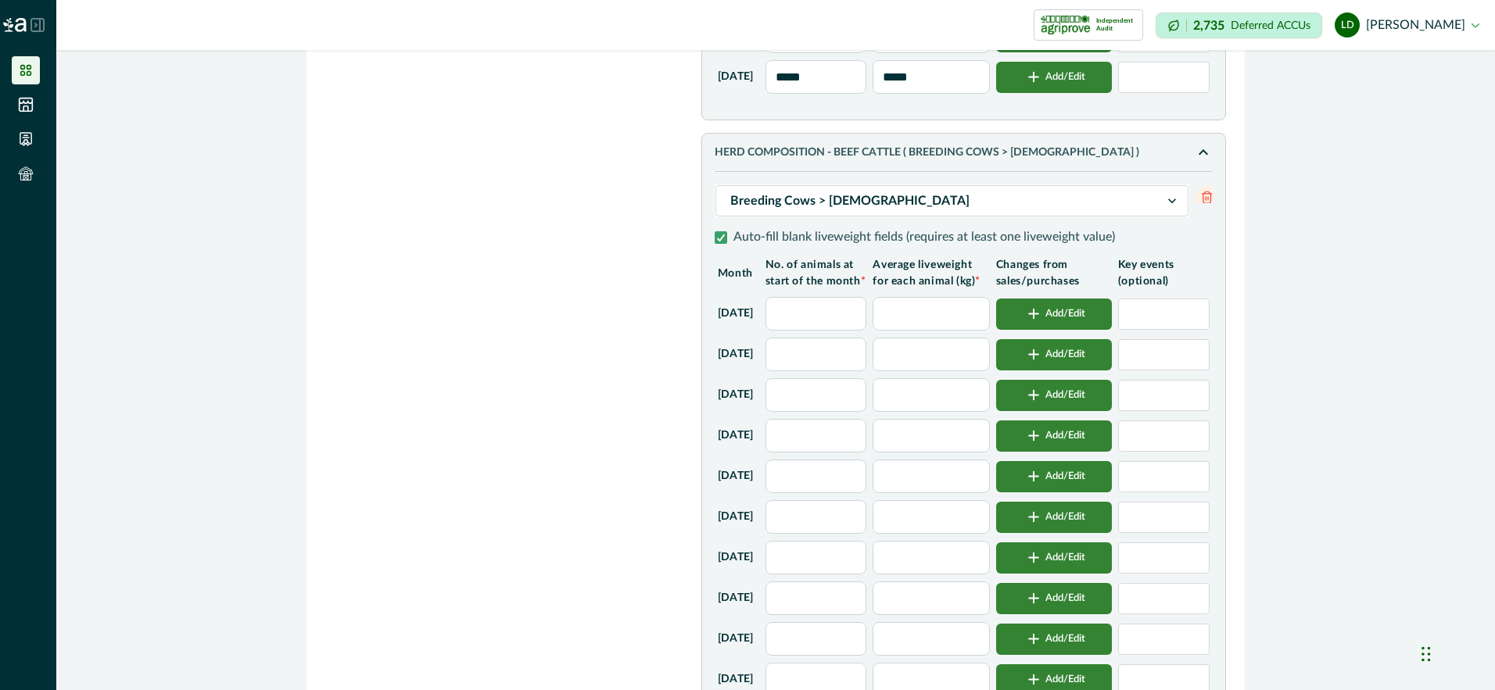
click at [826, 331] on input "text" at bounding box center [816, 314] width 102 height 34
click at [933, 331] on input "text" at bounding box center [931, 314] width 116 height 34
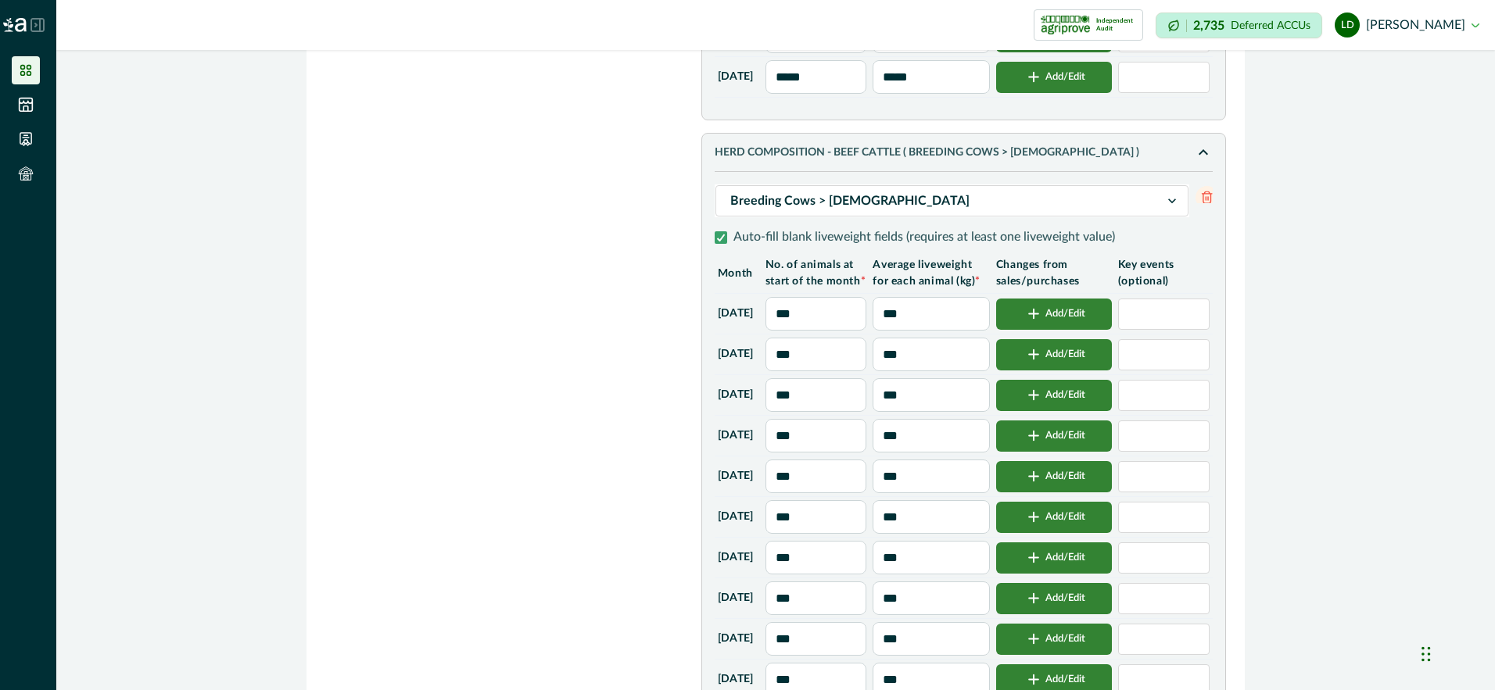
click at [845, 371] on input "***" at bounding box center [816, 355] width 102 height 34
click at [1160, 371] on input at bounding box center [1163, 354] width 91 height 31
click at [1087, 411] on button "Add/Edit" at bounding box center [1054, 395] width 116 height 31
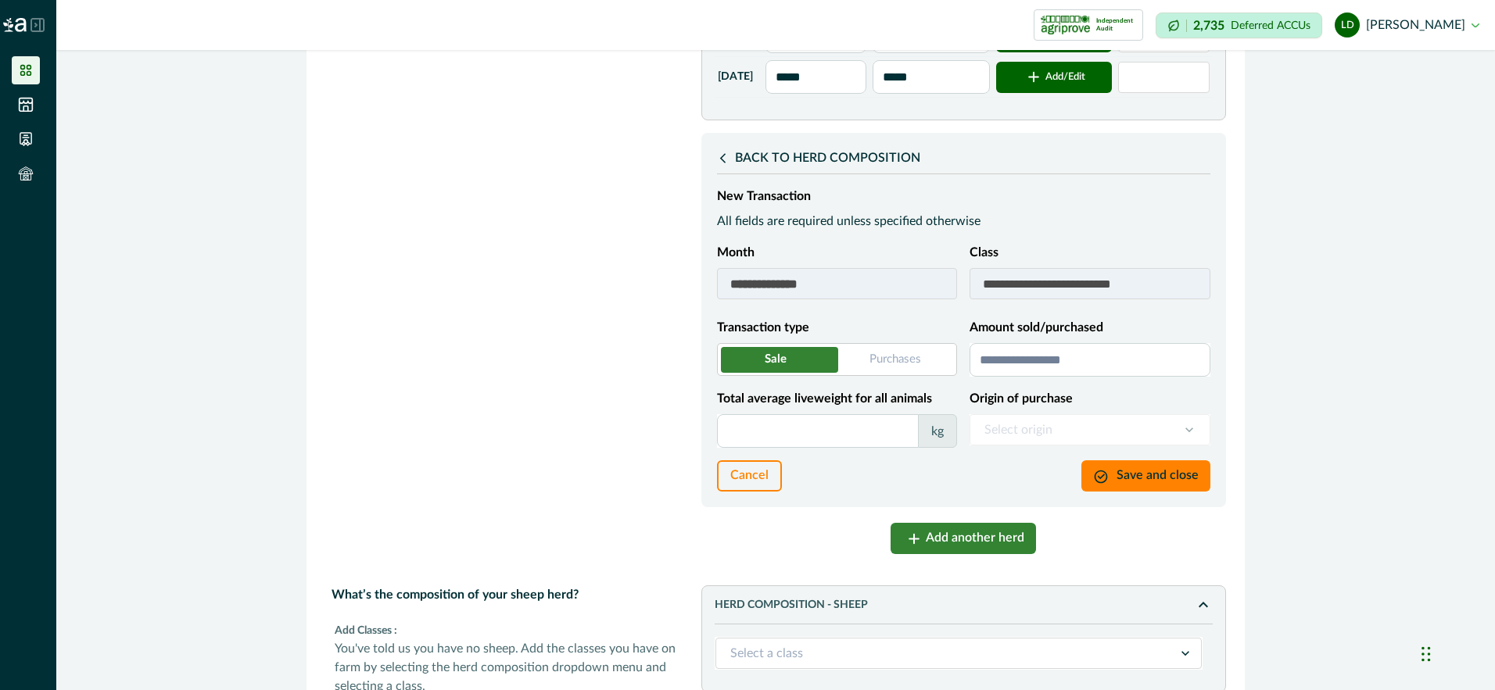
click at [1119, 377] on input "Amount sold/purchased" at bounding box center [1089, 360] width 241 height 34
click at [826, 448] on input "Total average liveweight for all animals" at bounding box center [818, 431] width 202 height 34
click at [1179, 492] on button "Save and close" at bounding box center [1145, 475] width 129 height 31
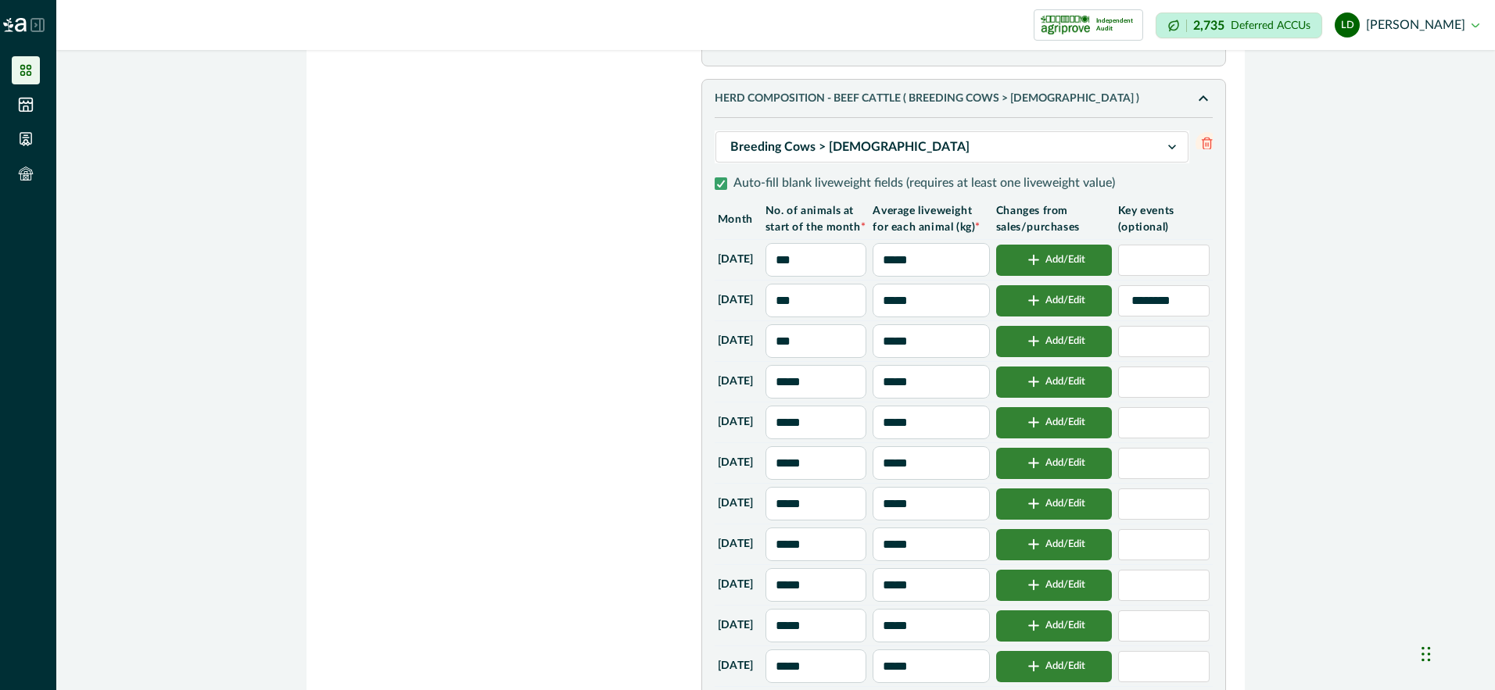
scroll to position [4456, 0]
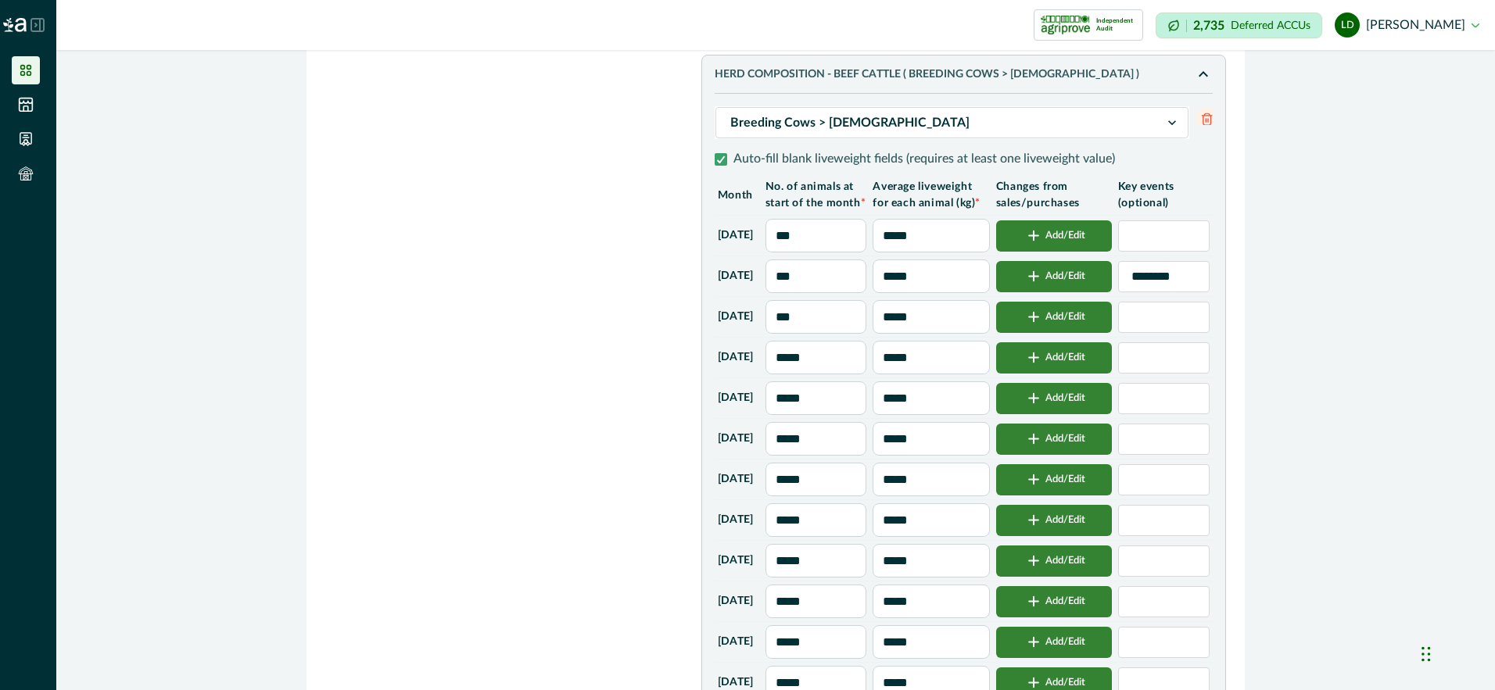
click at [1081, 455] on button "Add/Edit" at bounding box center [1054, 439] width 116 height 31
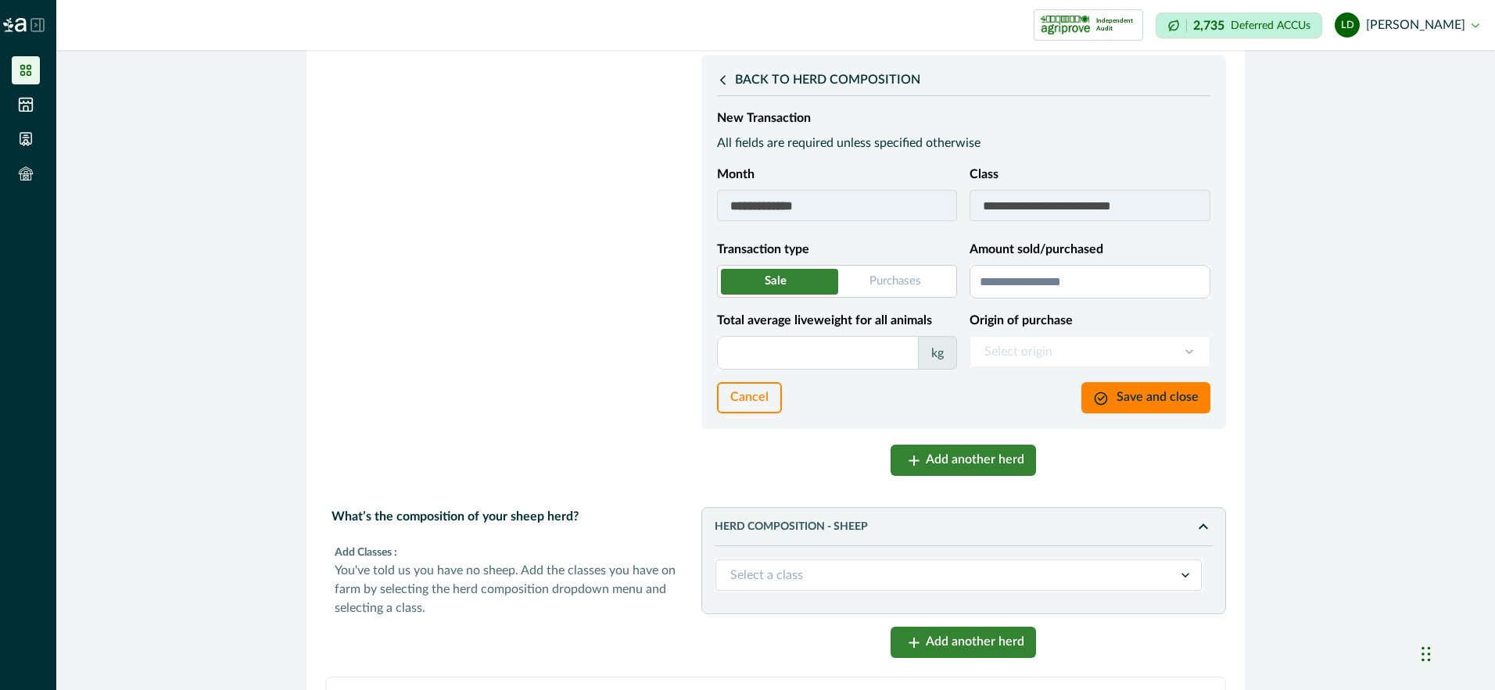
click at [988, 299] on input "Amount sold/purchased" at bounding box center [1089, 282] width 241 height 34
click at [750, 370] on input "Total average liveweight for all animals" at bounding box center [818, 353] width 202 height 34
click at [1131, 414] on button "Save and close" at bounding box center [1145, 397] width 129 height 31
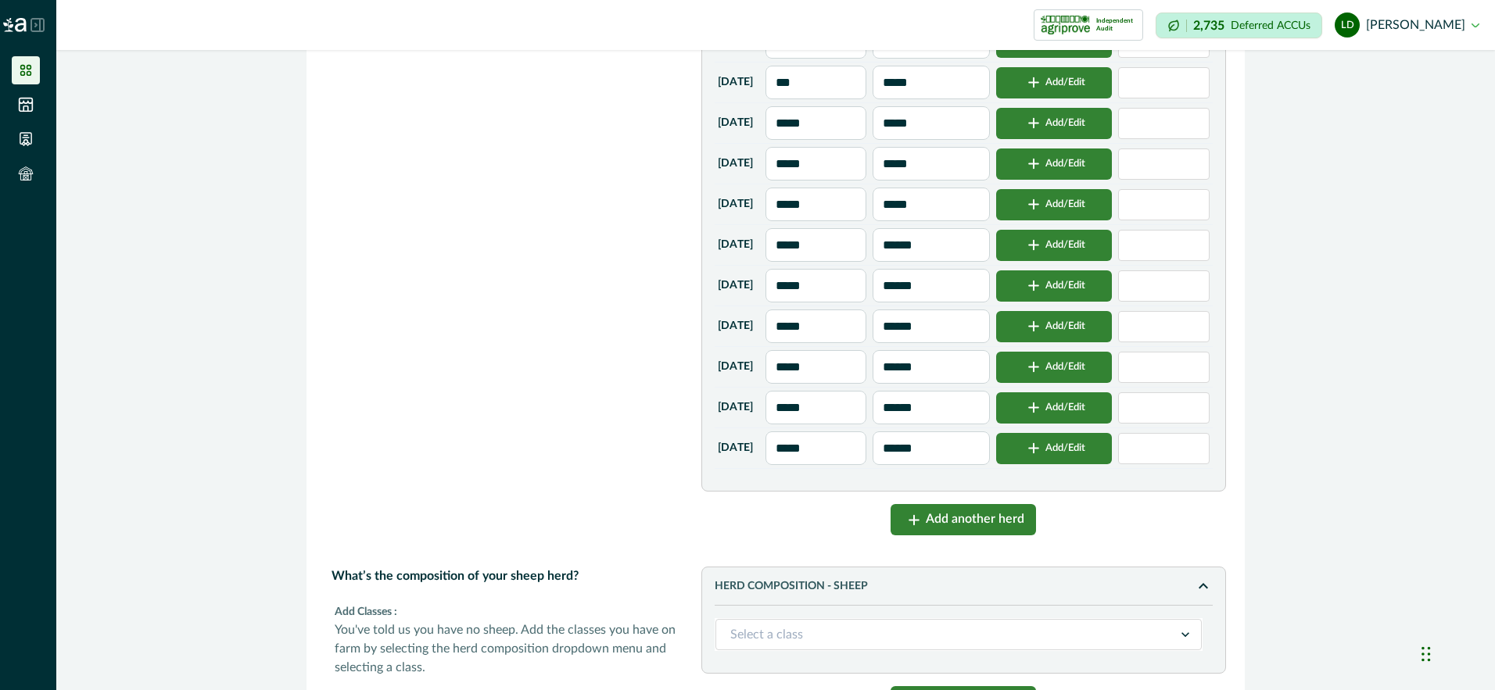
scroll to position [4613, 0]
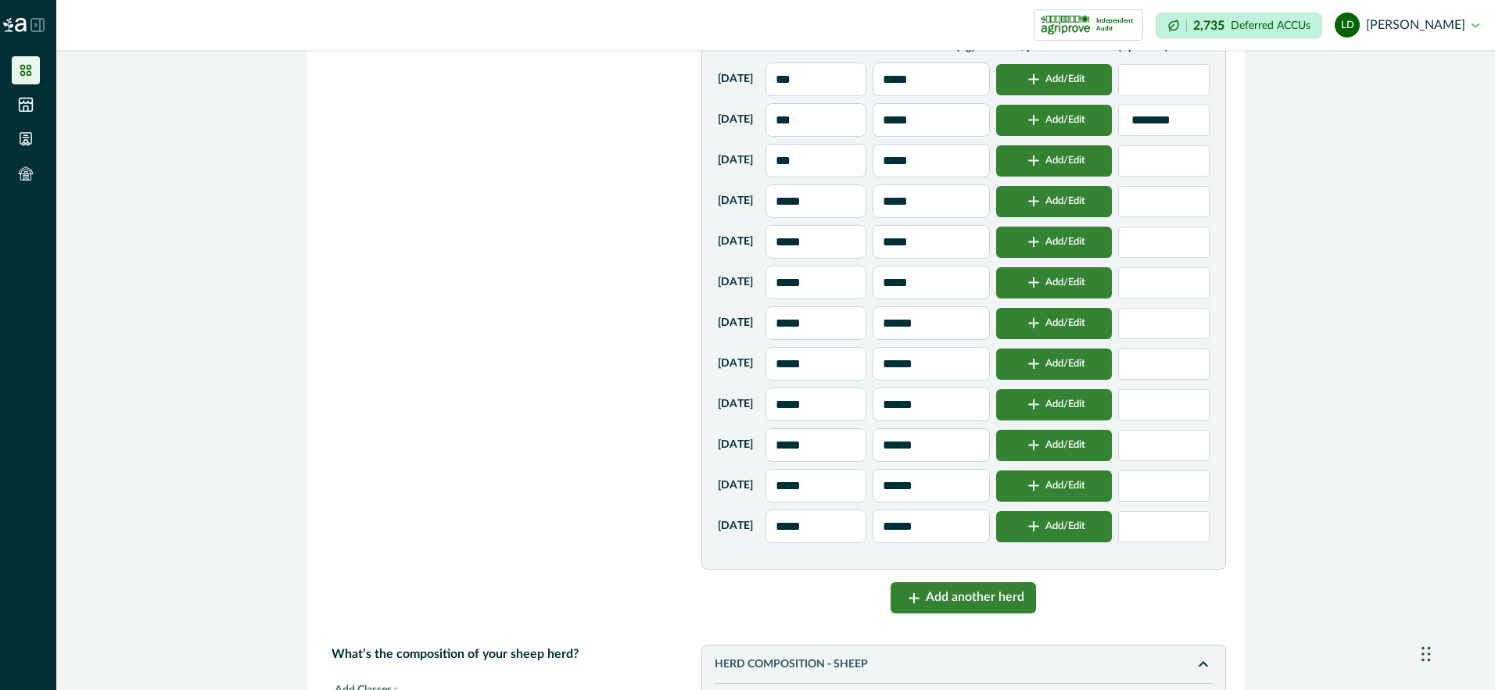
click at [1084, 339] on button "Add/Edit" at bounding box center [1054, 323] width 116 height 31
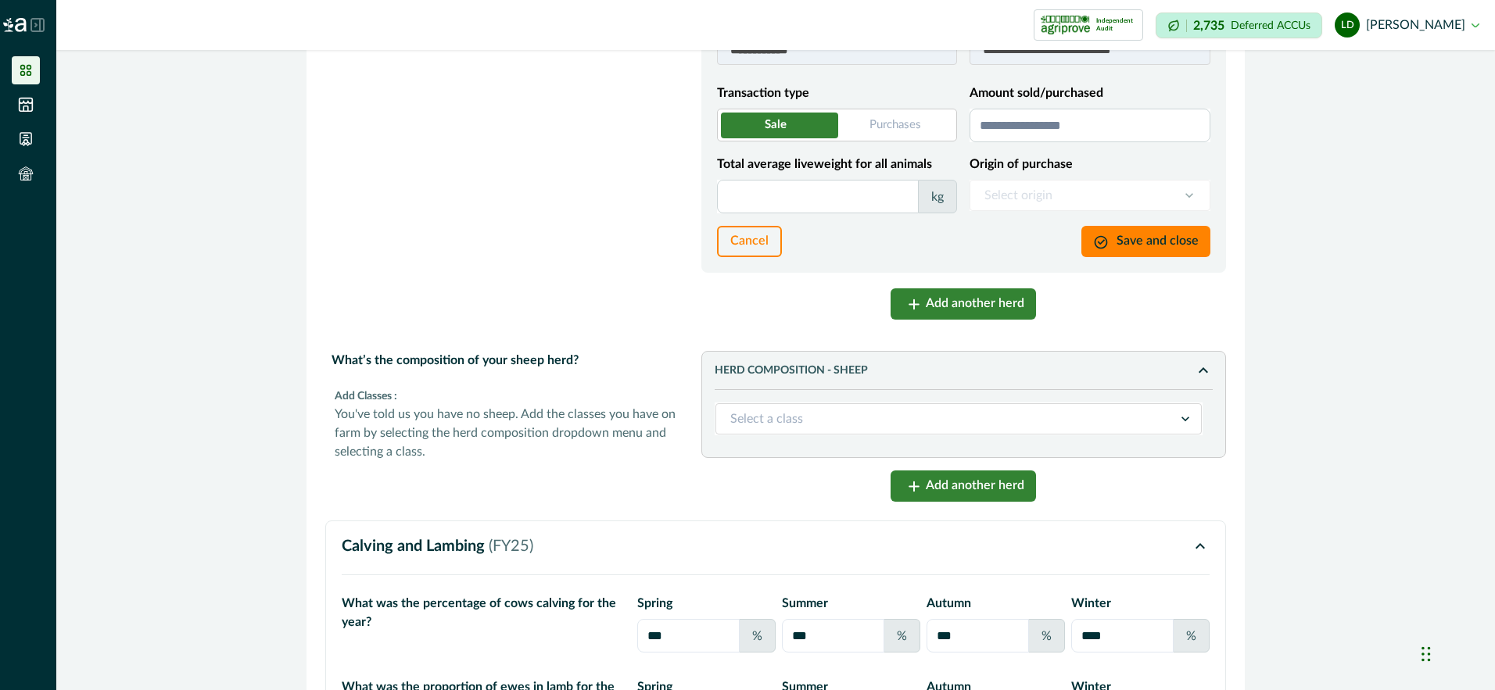
click at [998, 142] on input "Amount sold/purchased" at bounding box center [1089, 126] width 241 height 34
click at [822, 213] on input "Total average liveweight for all animals" at bounding box center [818, 197] width 202 height 34
click at [1134, 257] on button "Save and close" at bounding box center [1145, 241] width 129 height 31
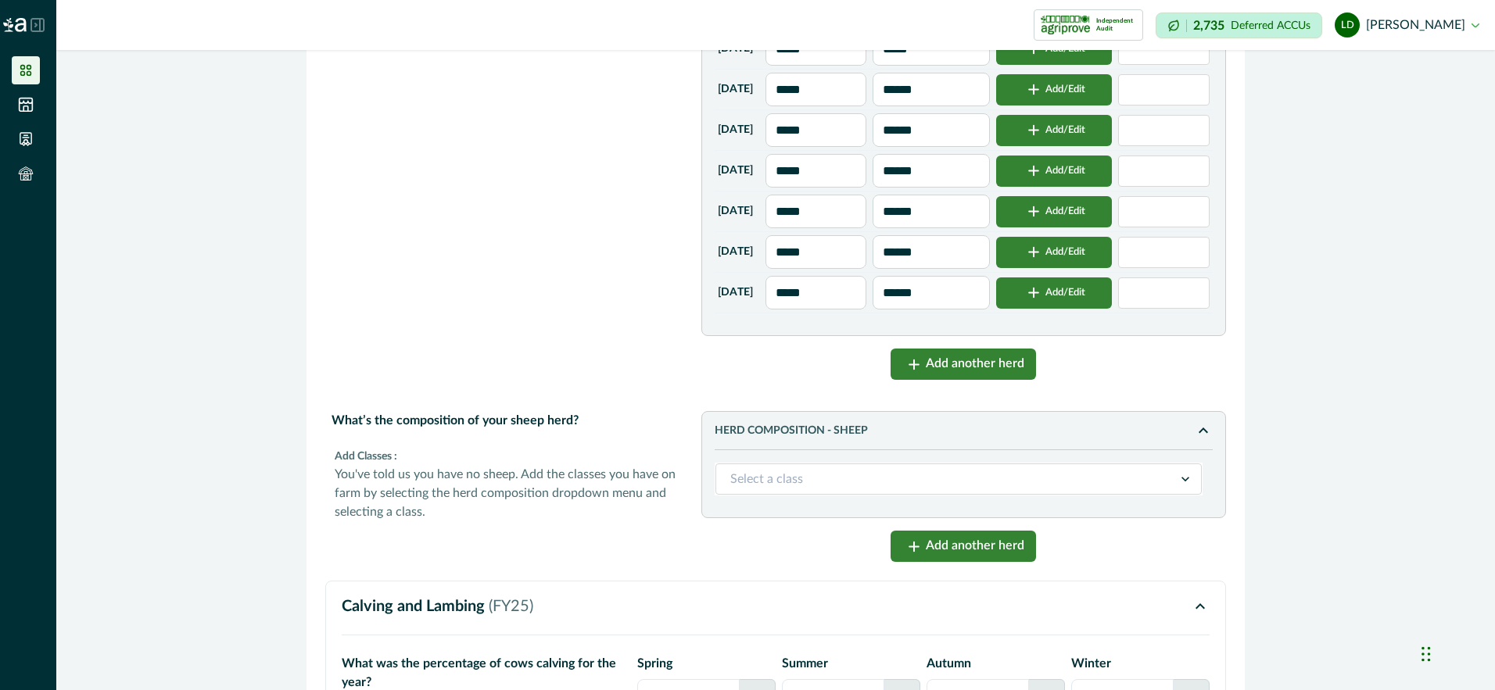
scroll to position [4847, 0]
click at [1060, 105] on button "Add/Edit" at bounding box center [1054, 88] width 116 height 31
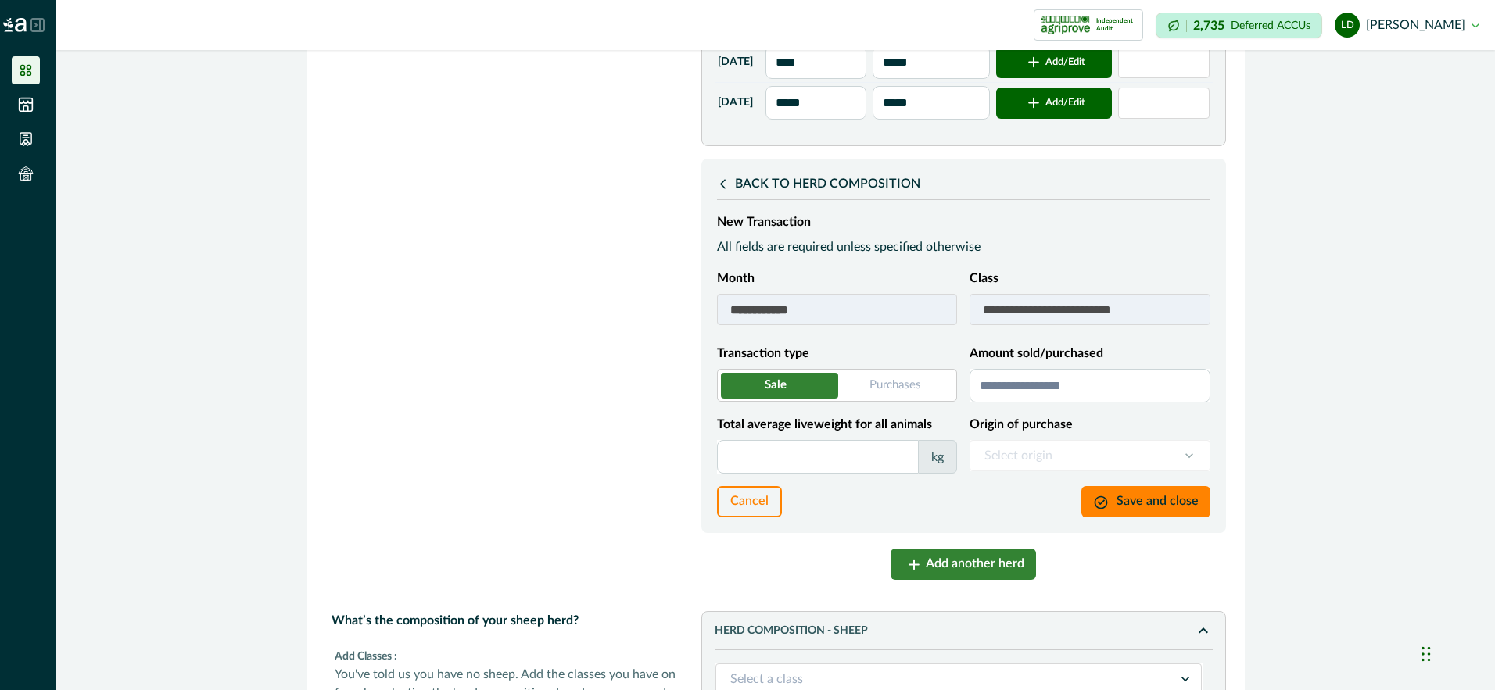
scroll to position [4378, 0]
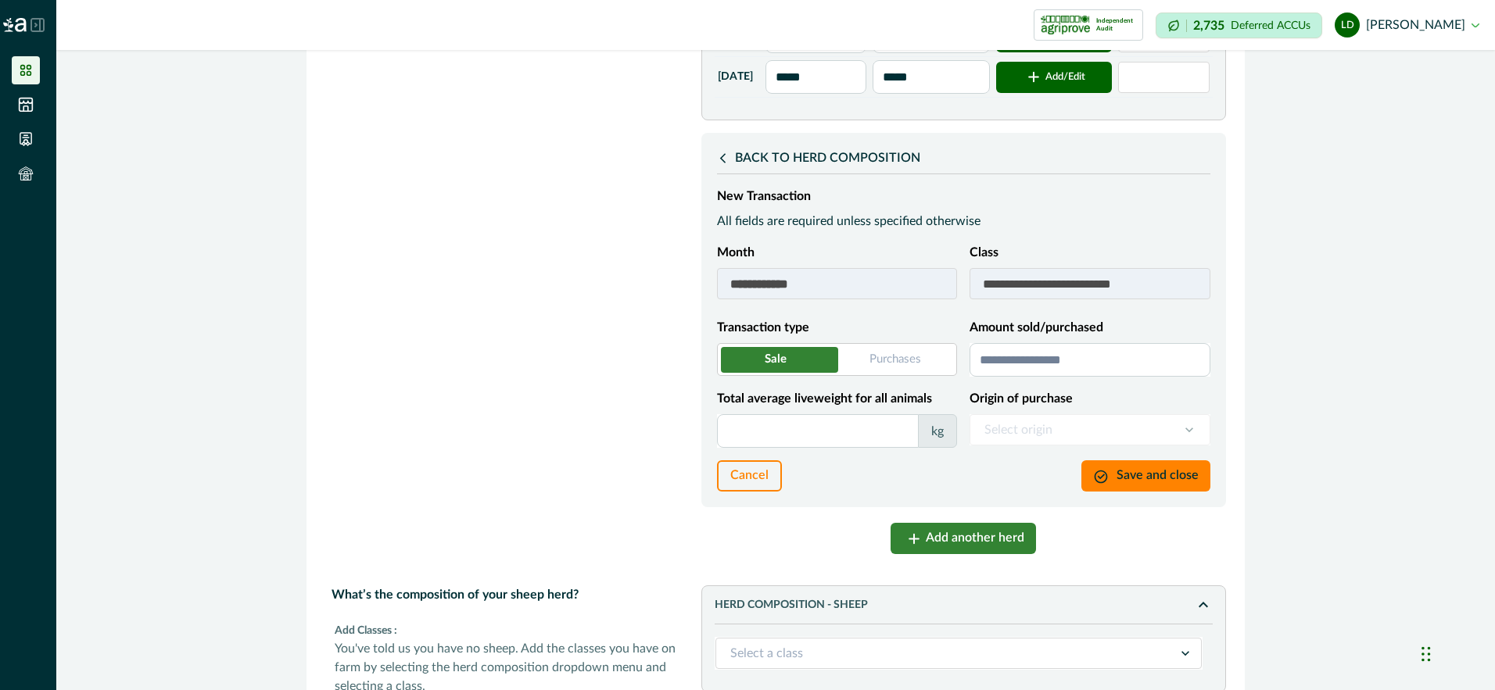
click at [1020, 377] on input "Amount sold/purchased" at bounding box center [1089, 360] width 241 height 34
click at [826, 448] on input "Total average liveweight for all animals" at bounding box center [818, 431] width 202 height 34
click at [1126, 492] on button "Save and close" at bounding box center [1145, 475] width 129 height 31
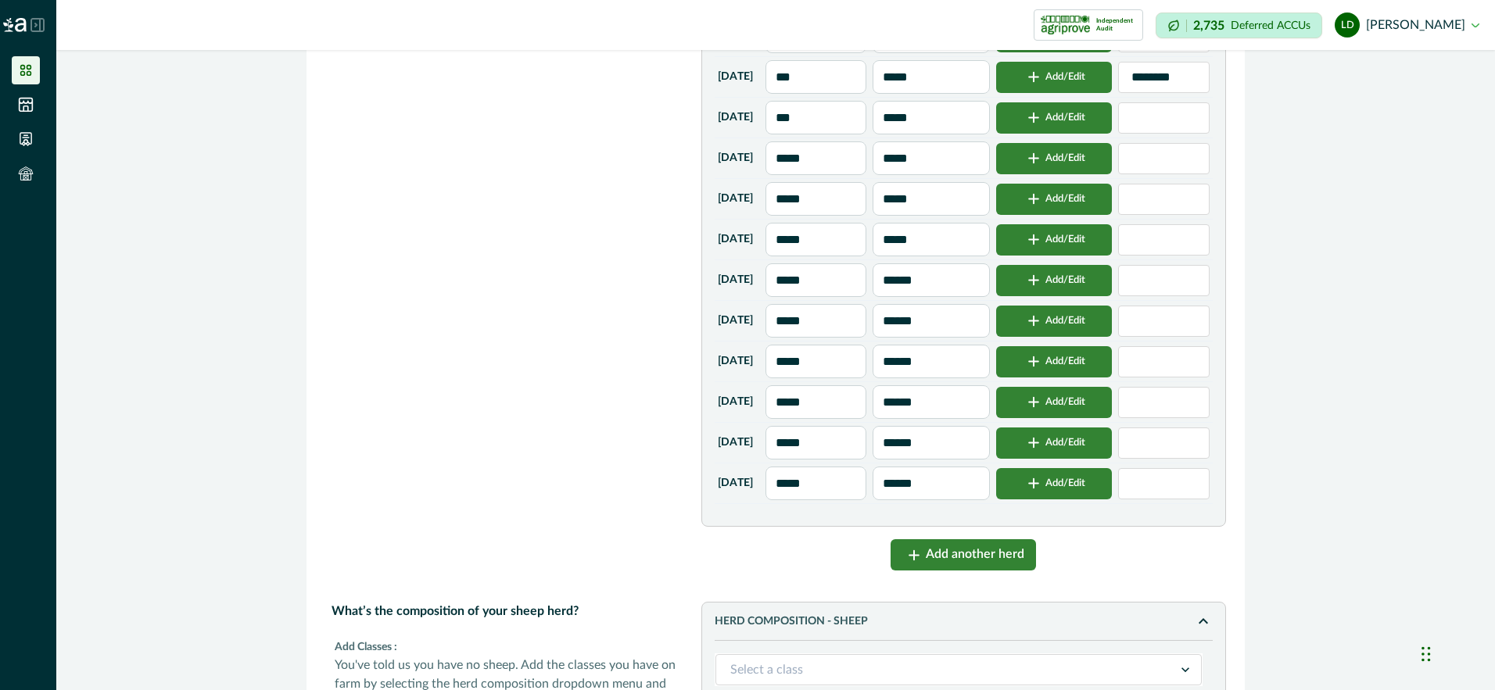
scroll to position [4691, 0]
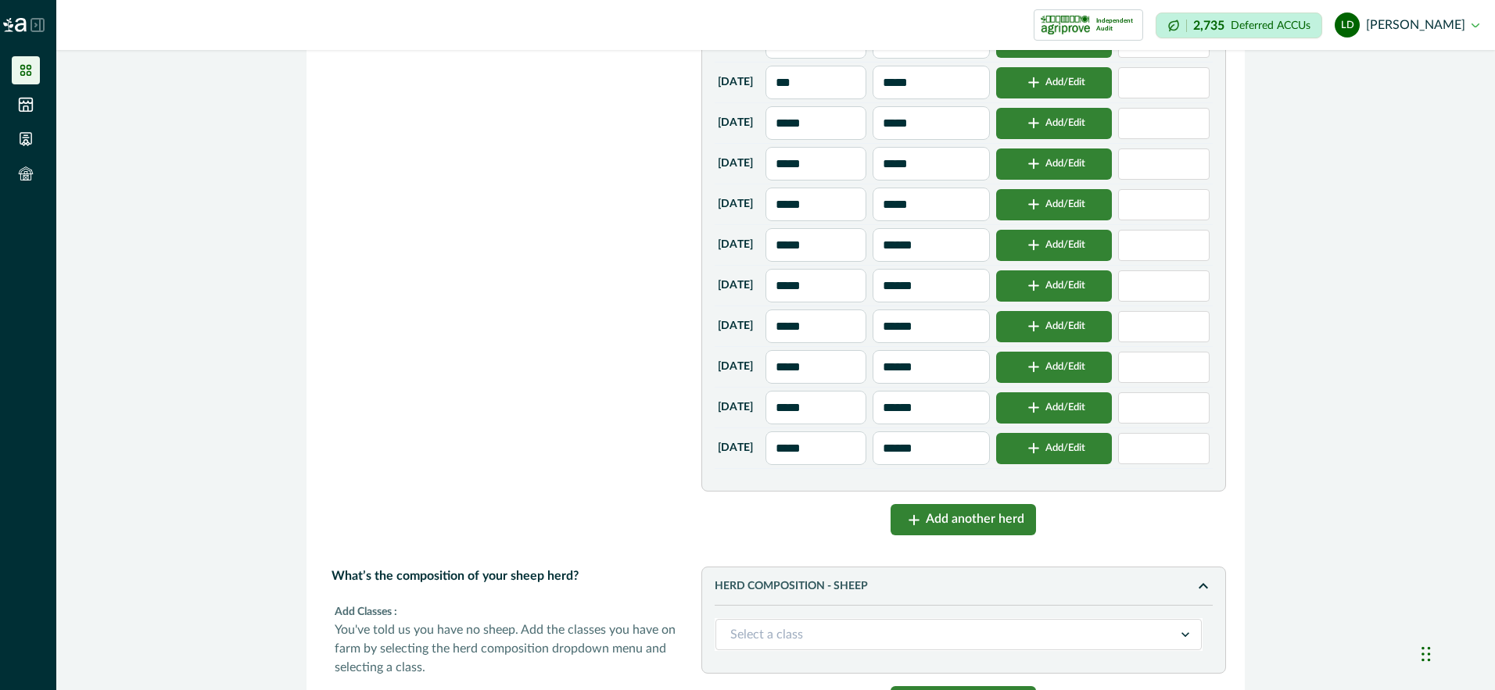
click at [859, 465] on input "*****" at bounding box center [816, 449] width 102 height 34
click at [1155, 464] on input at bounding box center [1163, 448] width 91 height 31
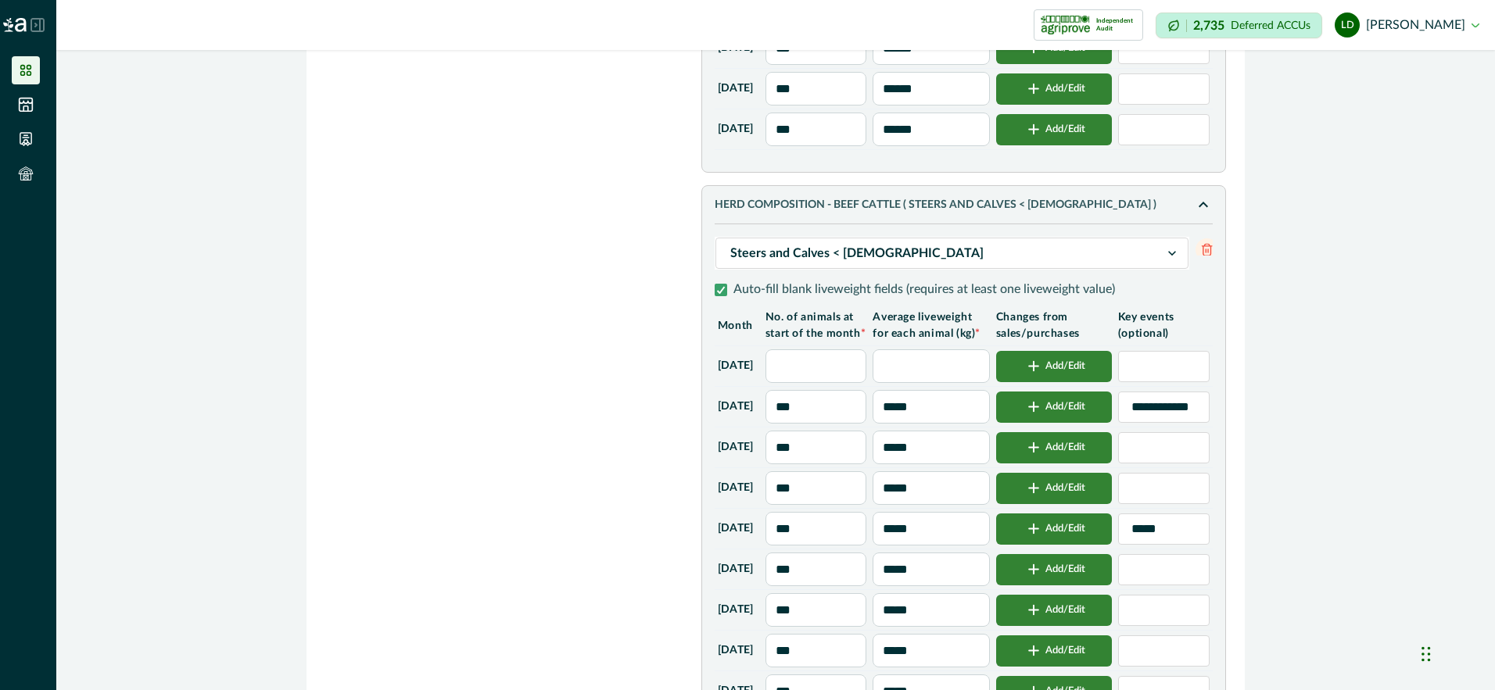
scroll to position [0, 0]
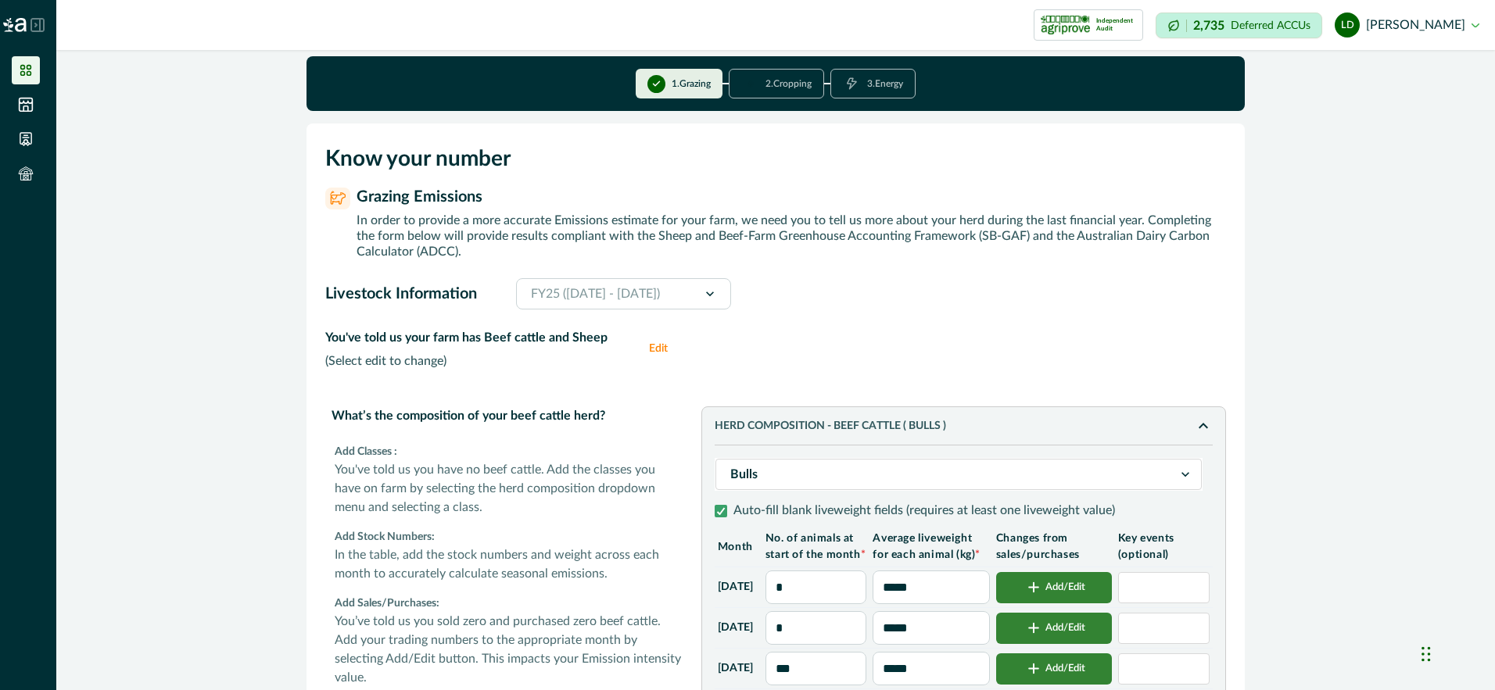
click at [656, 347] on button "Edit" at bounding box center [664, 348] width 31 height 41
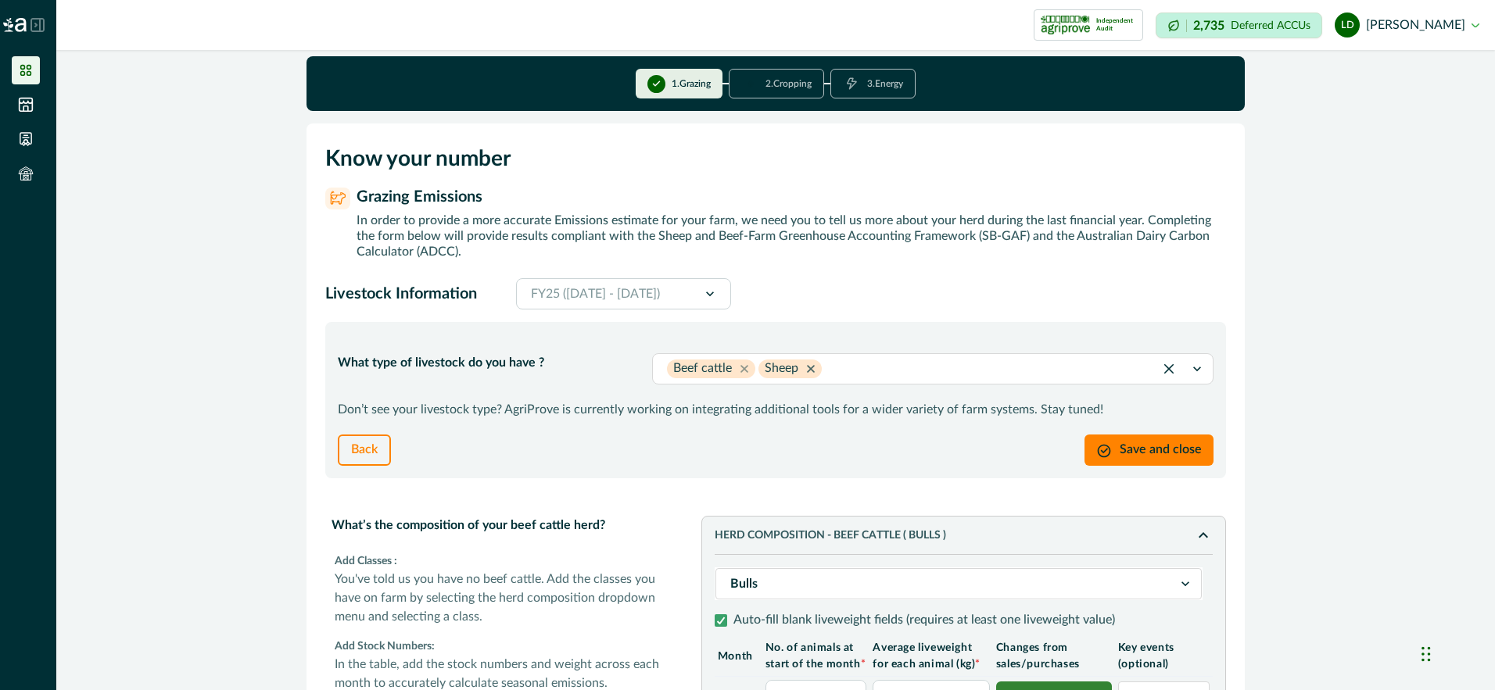
click at [806, 366] on icon "Remove Sheep" at bounding box center [811, 369] width 14 height 14
click at [1159, 445] on button "Save and close" at bounding box center [1148, 450] width 129 height 31
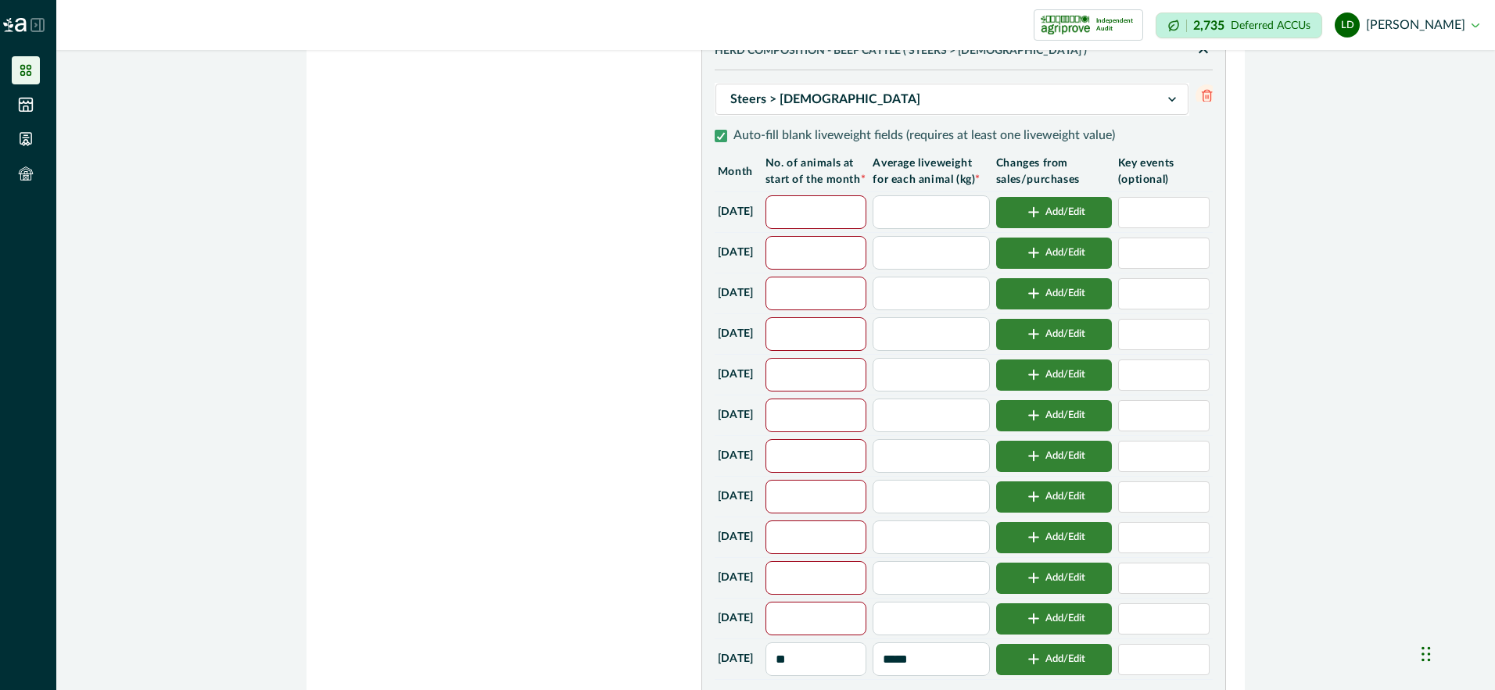
scroll to position [2427, 0]
click at [834, 230] on input "text" at bounding box center [816, 213] width 102 height 34
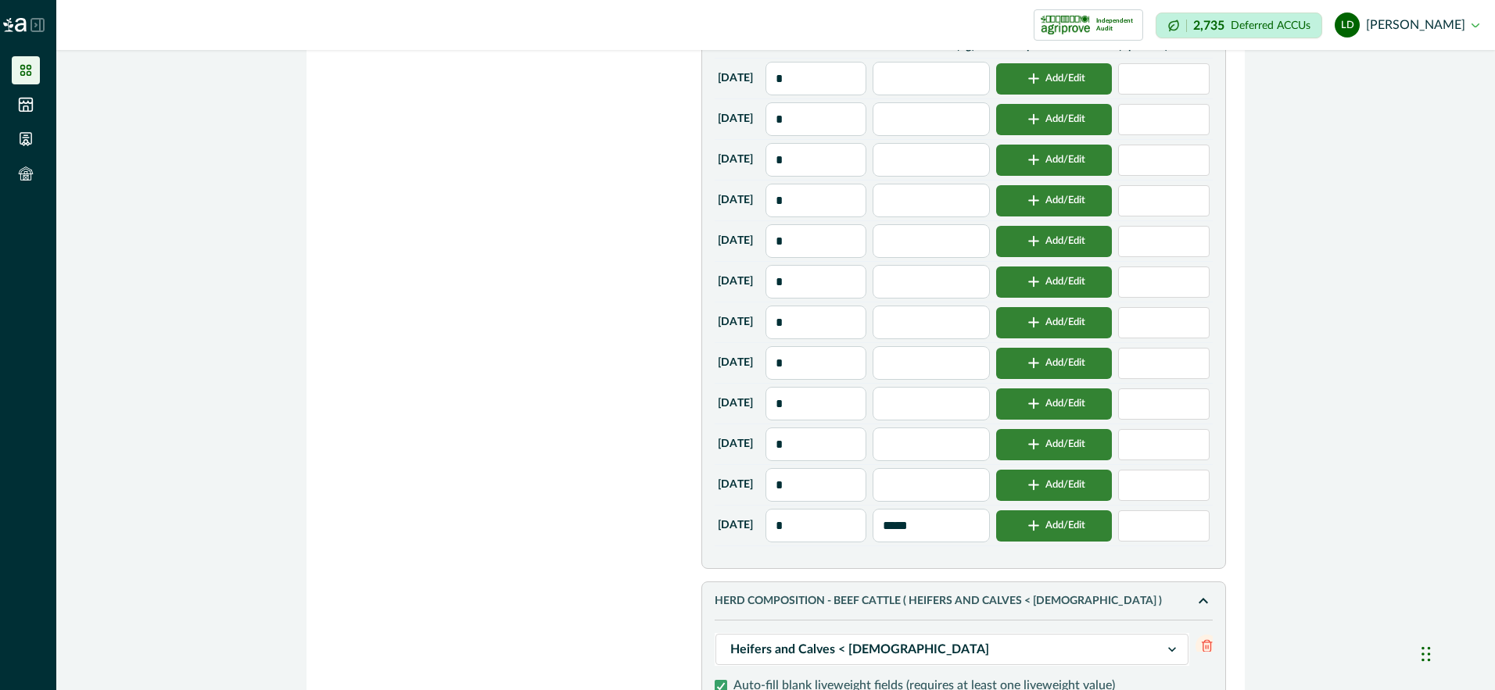
scroll to position [2583, 0]
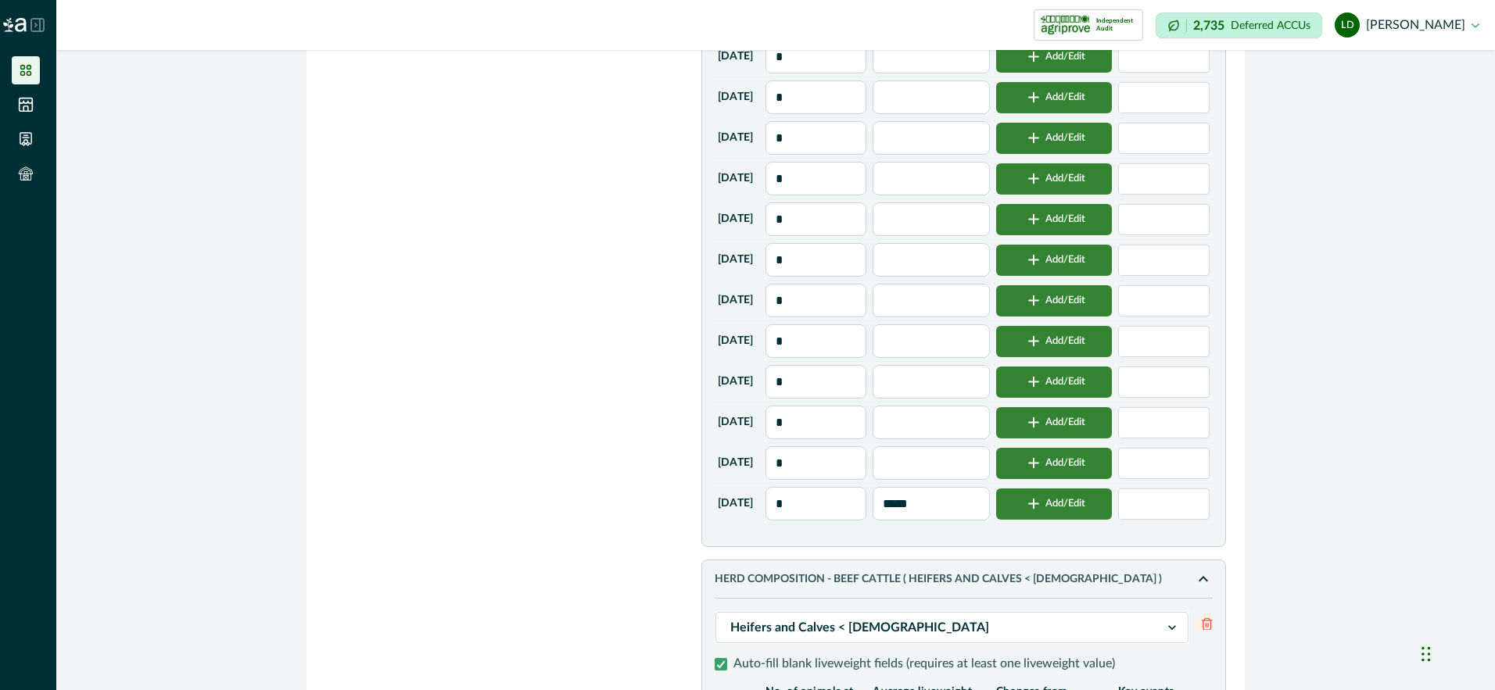
click at [837, 521] on input "*" at bounding box center [816, 504] width 102 height 34
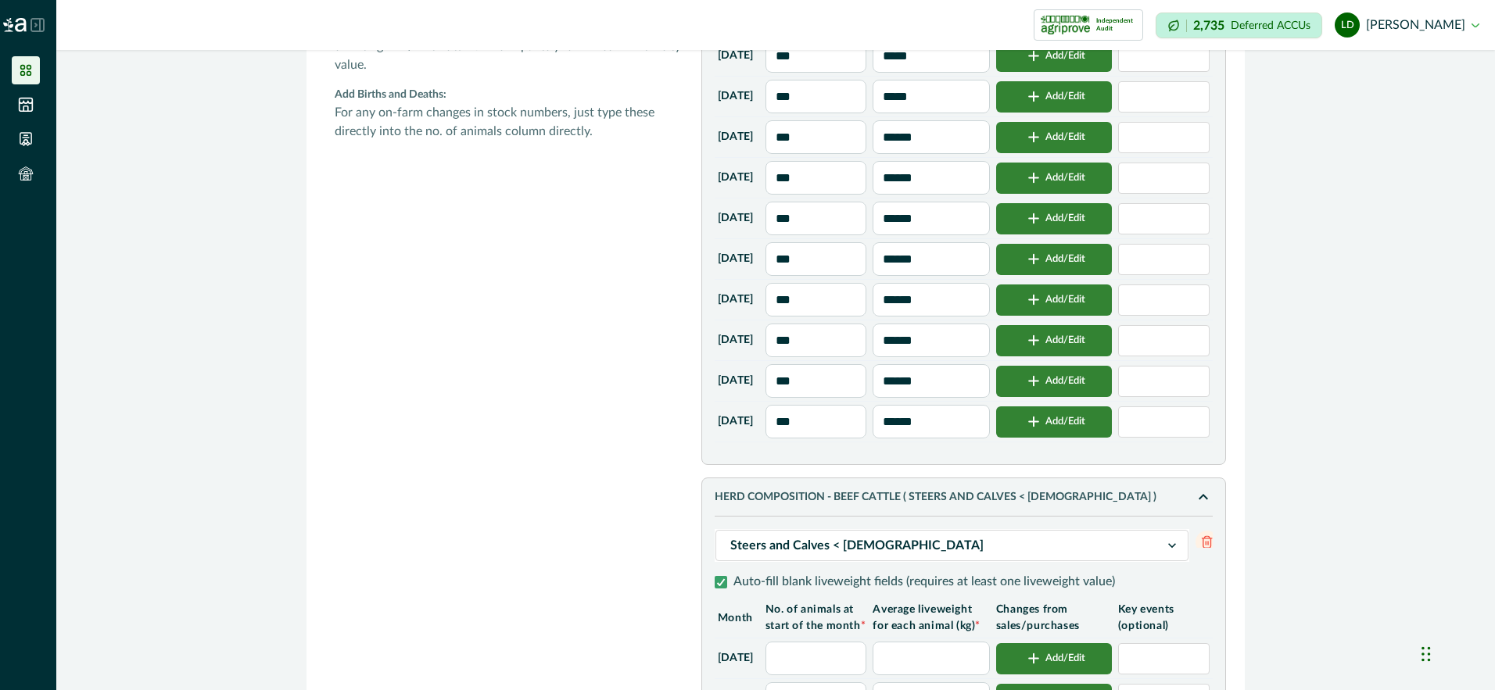
scroll to position [691, 0]
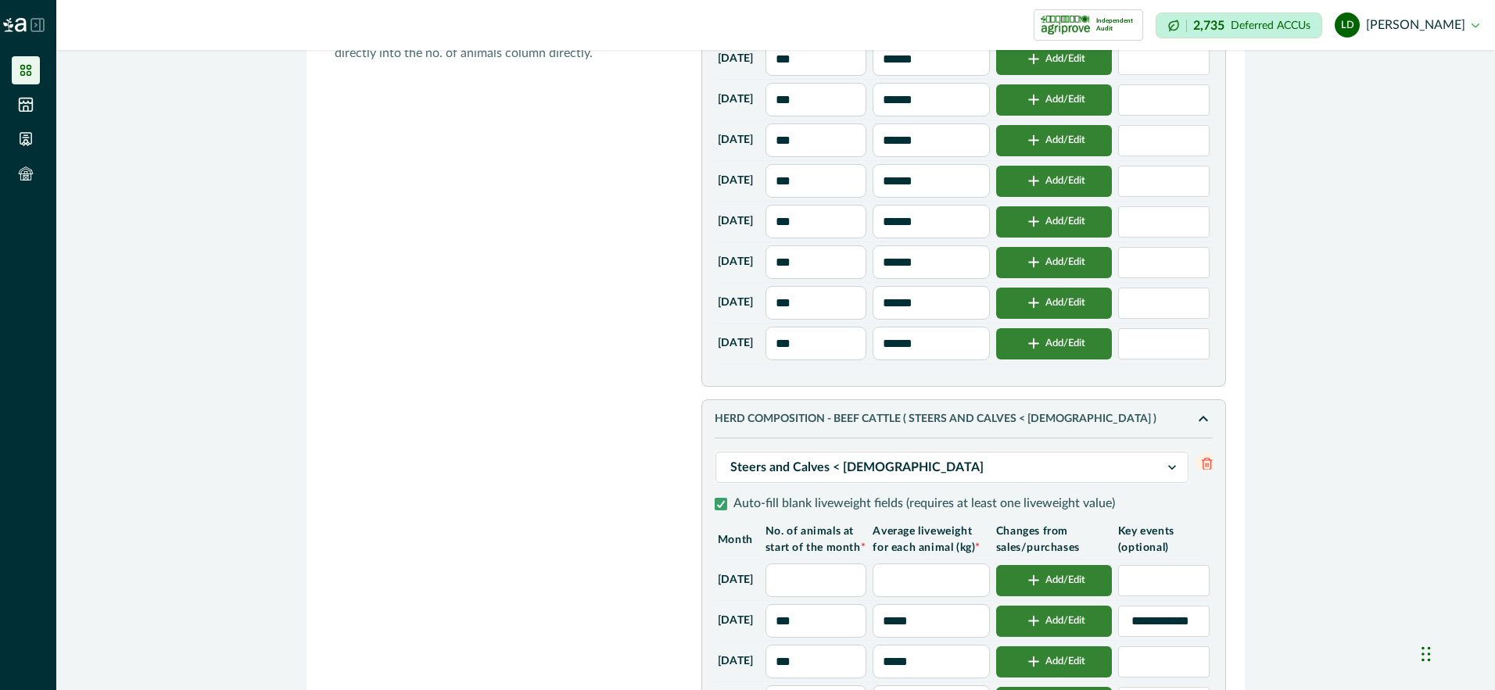
click at [834, 597] on input "text" at bounding box center [816, 581] width 102 height 34
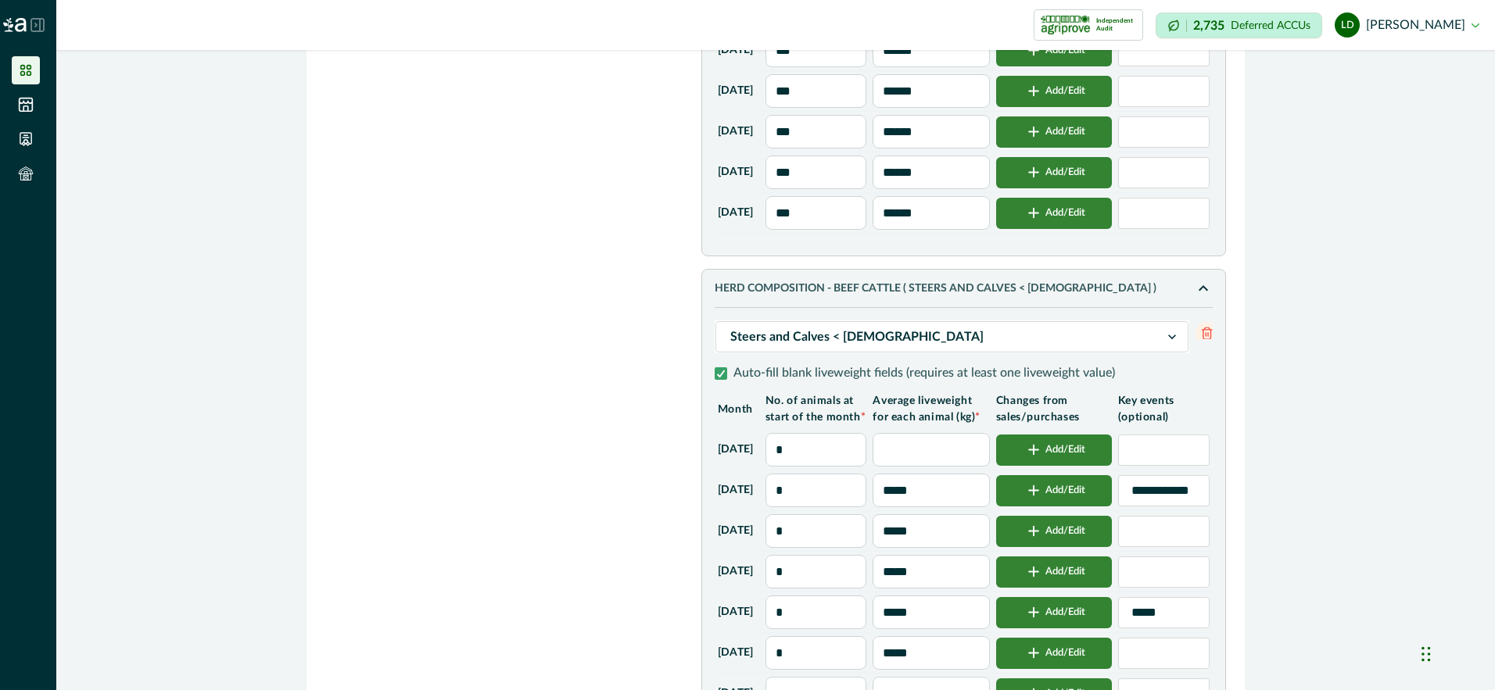
scroll to position [847, 0]
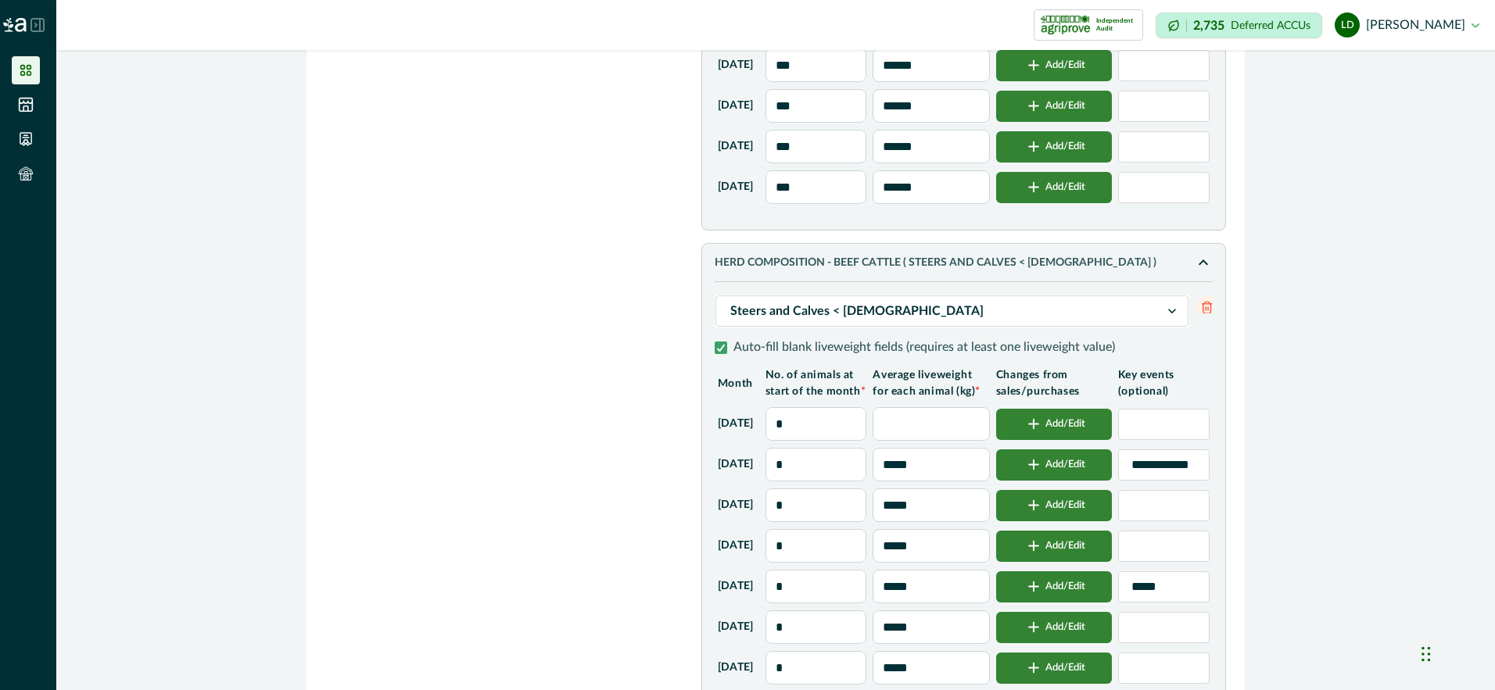
click at [847, 482] on input "*" at bounding box center [816, 465] width 102 height 34
click at [716, 352] on icon at bounding box center [720, 348] width 9 height 8
click at [822, 482] on input "text" at bounding box center [816, 465] width 102 height 34
click at [815, 482] on input "text" at bounding box center [816, 465] width 102 height 34
click at [837, 522] on input "***" at bounding box center [816, 506] width 102 height 34
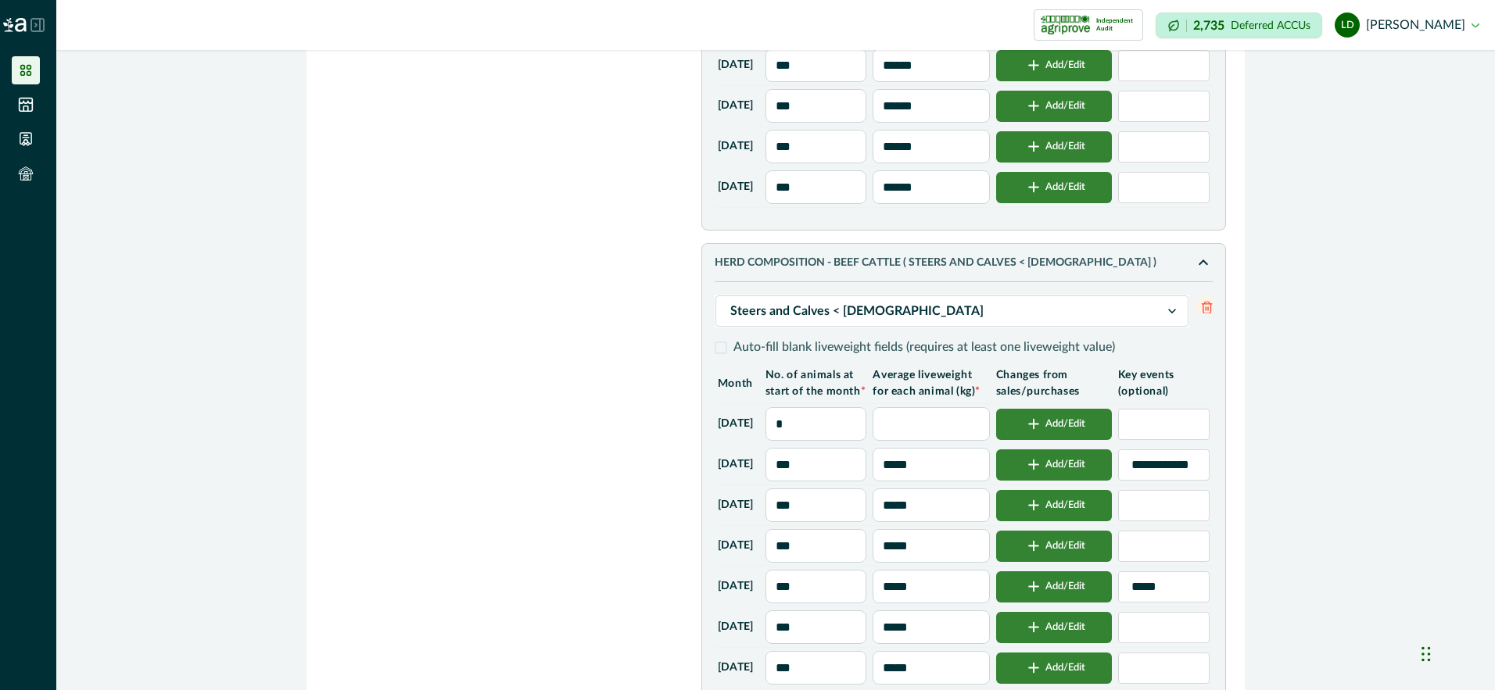
click at [842, 563] on input "***" at bounding box center [816, 546] width 102 height 34
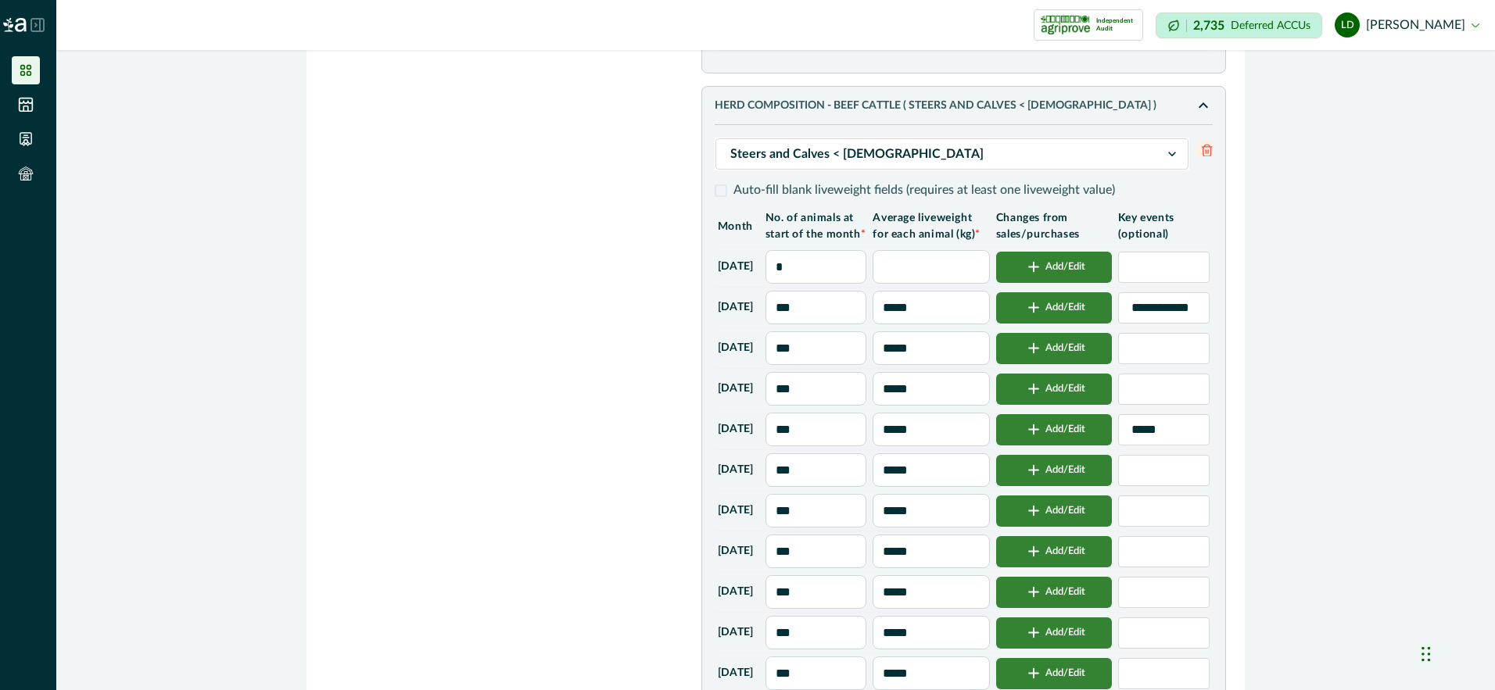
scroll to position [1082, 0]
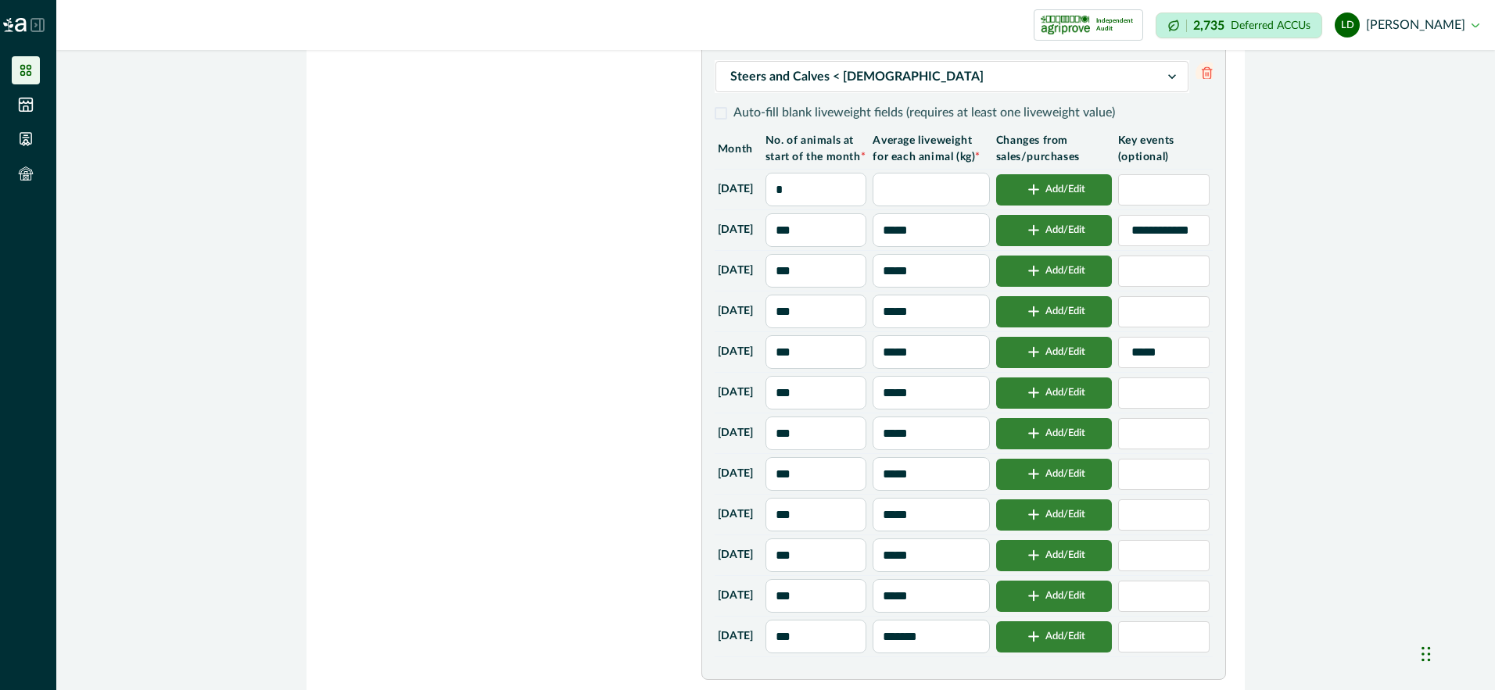
click at [851, 532] on input "***" at bounding box center [816, 515] width 102 height 34
click at [1077, 531] on button "Add/Edit" at bounding box center [1054, 515] width 116 height 31
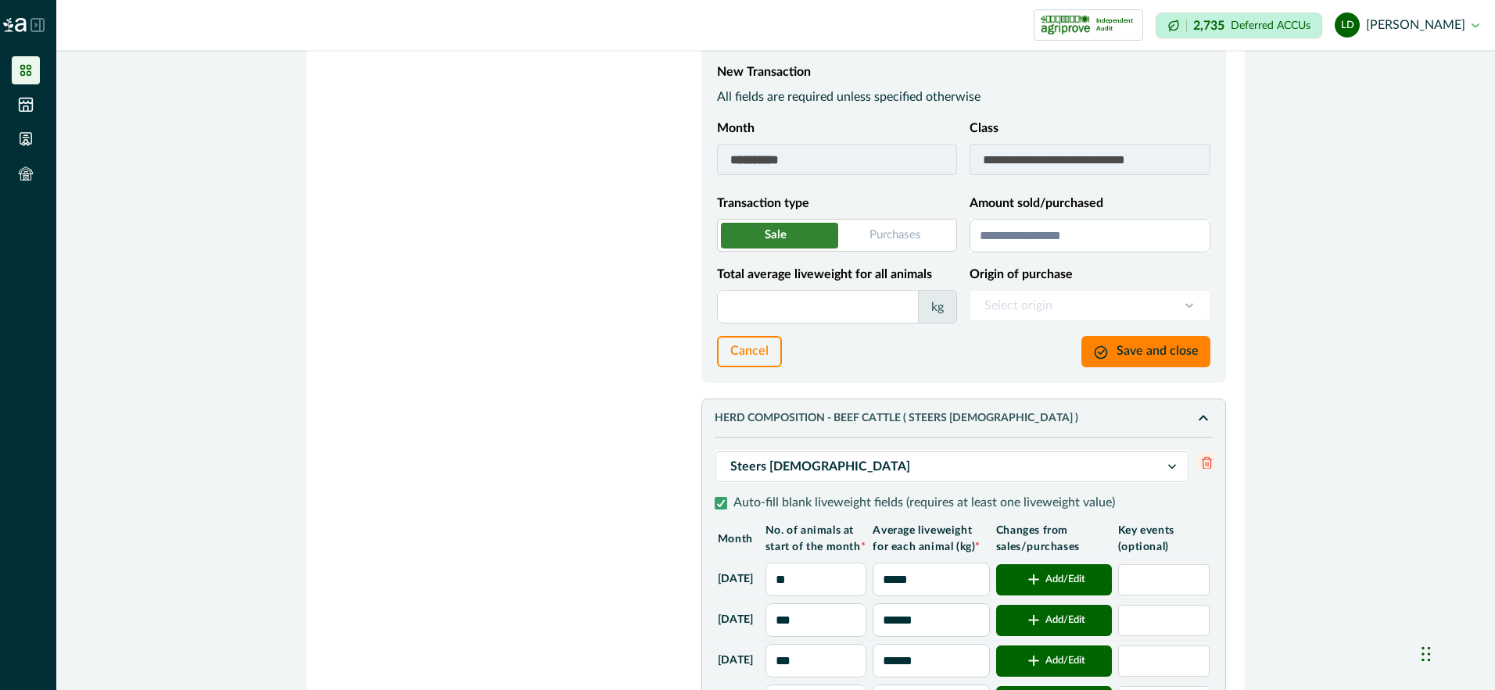
click at [1030, 253] on input "Amount sold/purchased" at bounding box center [1089, 236] width 241 height 34
click at [846, 324] on input "Total average liveweight for all animals" at bounding box center [818, 307] width 202 height 34
click at [1133, 364] on button "Save and close" at bounding box center [1145, 351] width 129 height 31
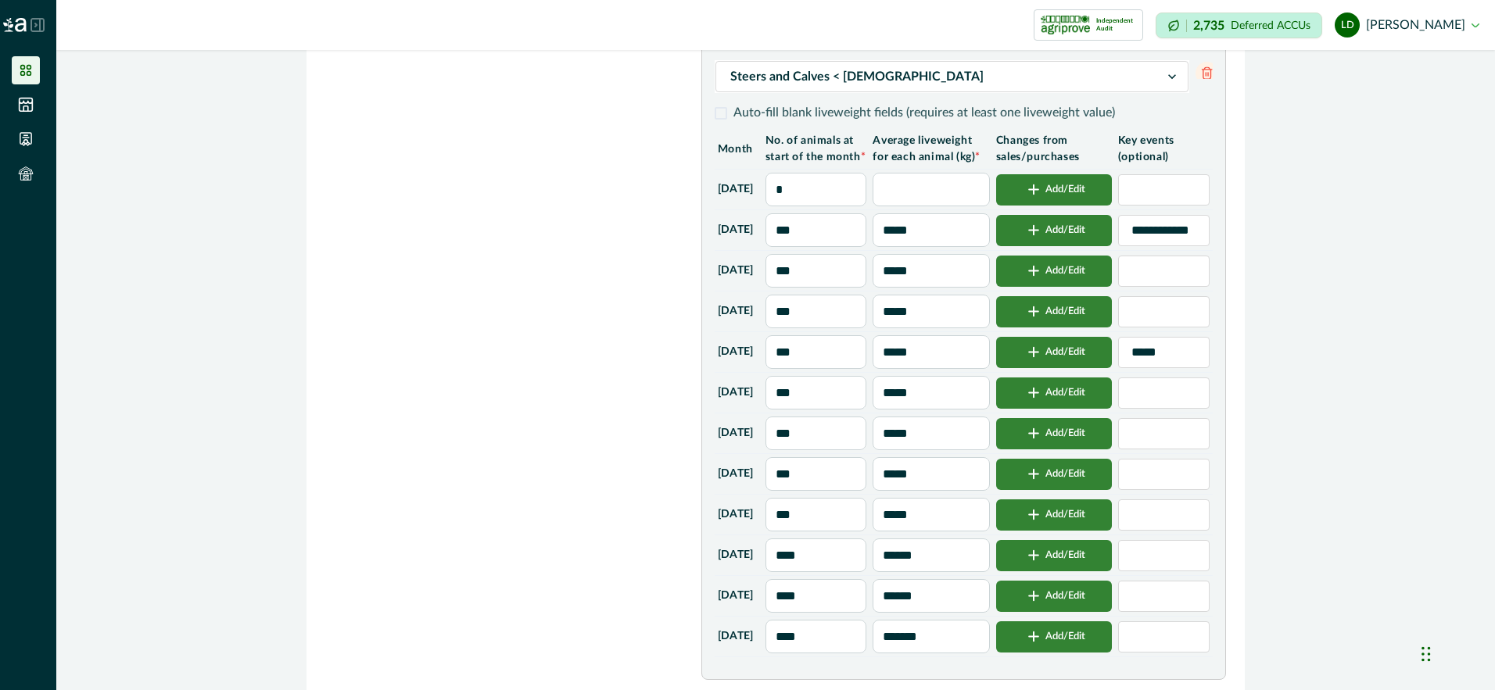
scroll to position [1160, 0]
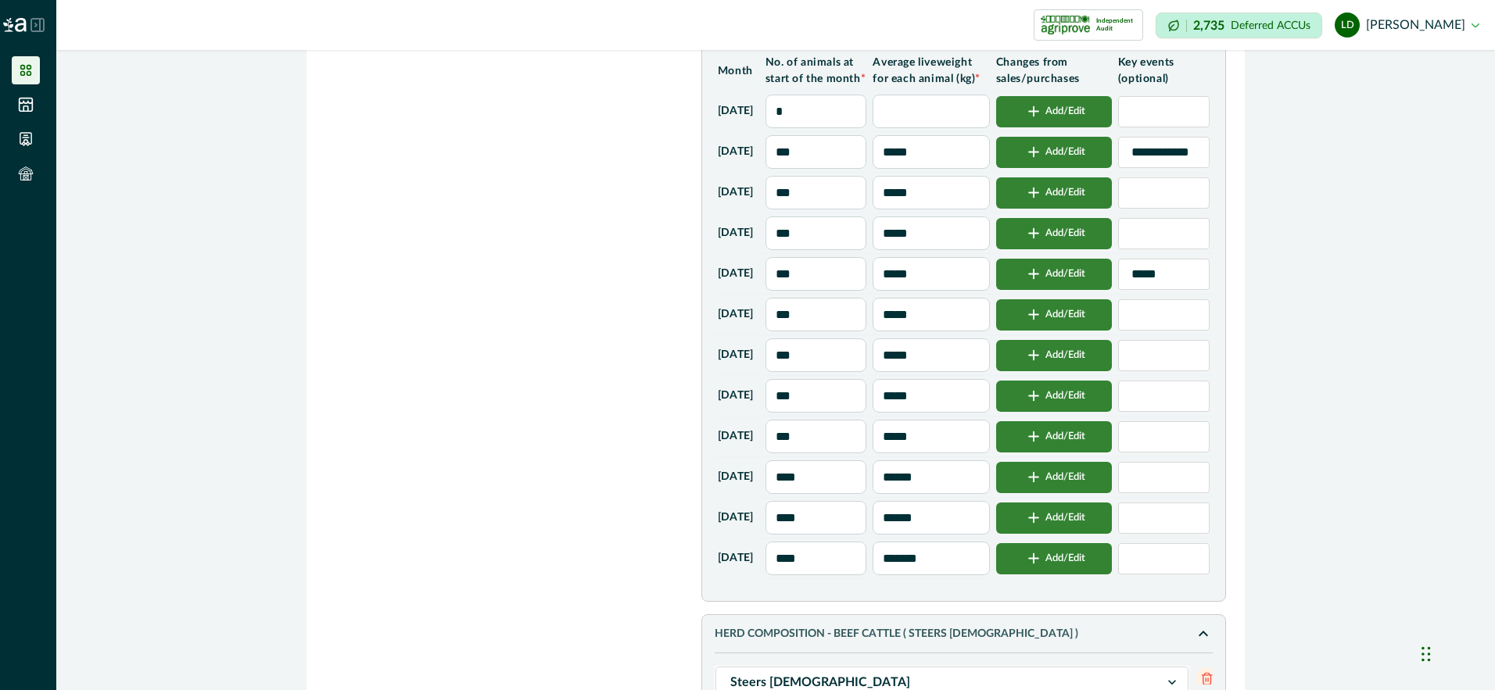
click at [1091, 534] on button "Add/Edit" at bounding box center [1054, 518] width 116 height 31
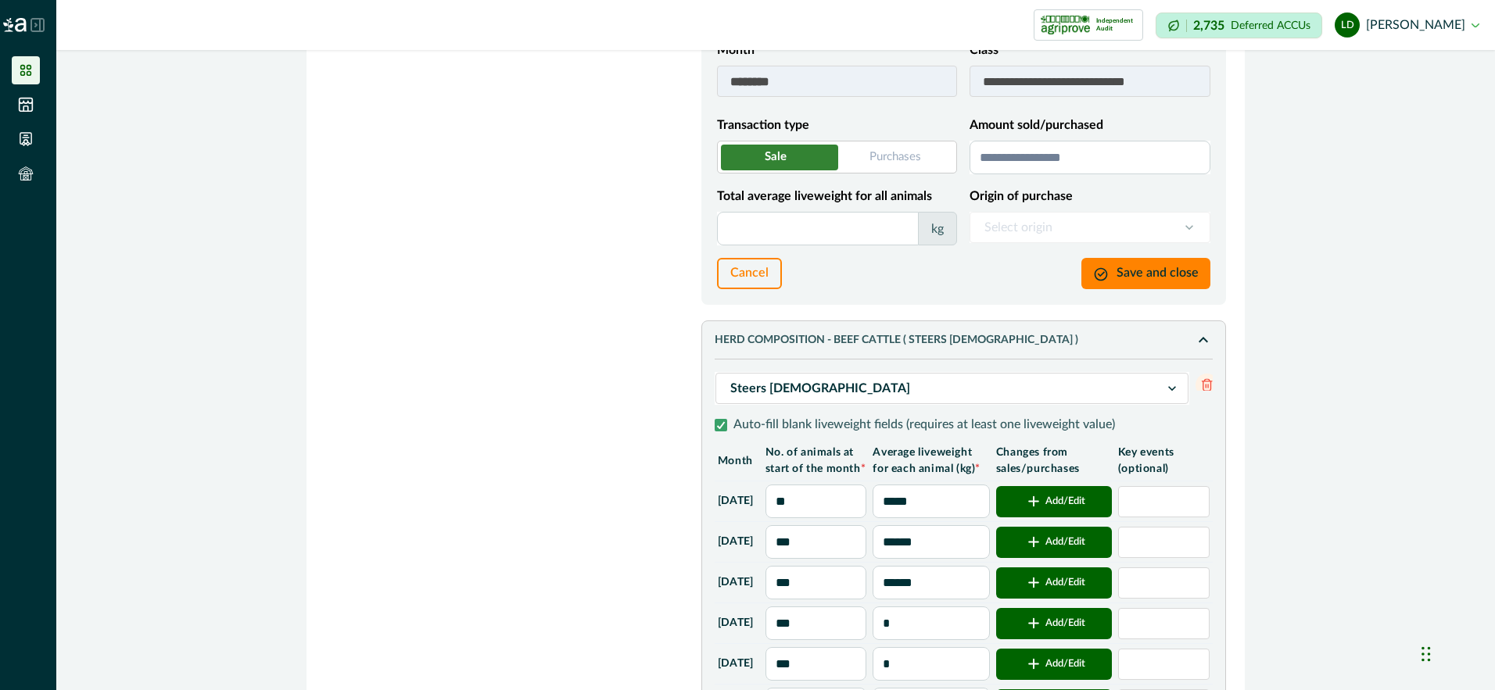
click at [1025, 174] on input "Amount sold/purchased" at bounding box center [1089, 158] width 241 height 34
click at [828, 245] on input "Total average liveweight for all animals" at bounding box center [818, 229] width 202 height 34
click at [1139, 289] on button "Save and close" at bounding box center [1145, 273] width 129 height 31
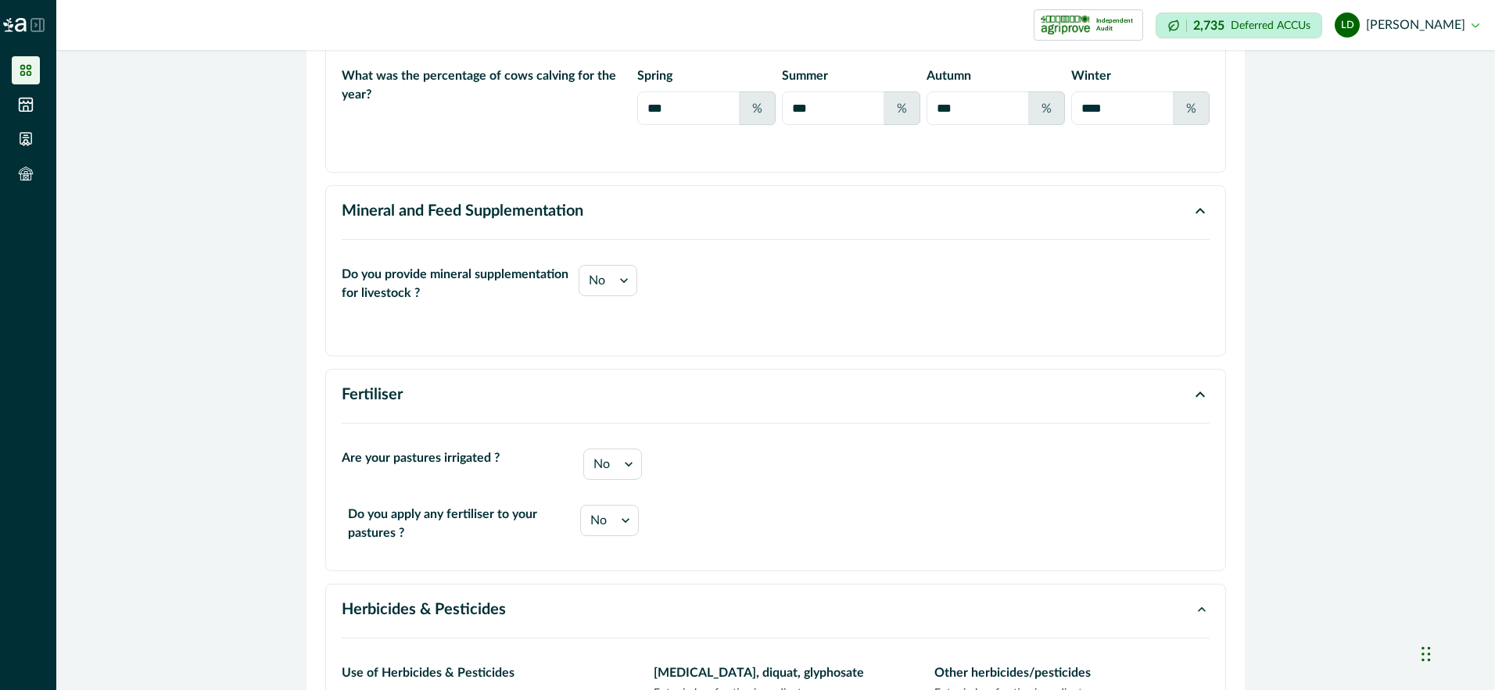
scroll to position [5226, 0]
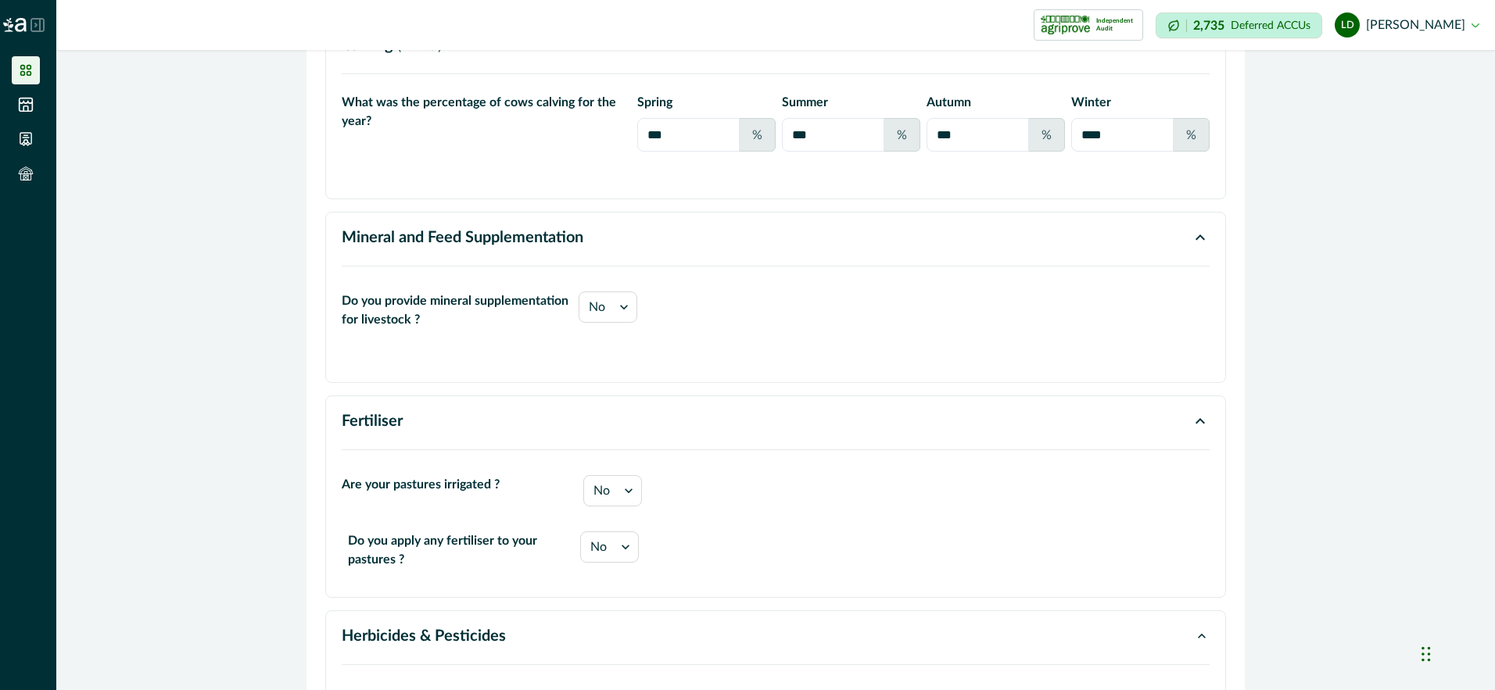
click at [1139, 152] on input "****" at bounding box center [1122, 135] width 102 height 34
click at [1128, 183] on div "What was the percentage of cows calving for the year? spring *** % summer *** %…" at bounding box center [776, 127] width 868 height 109
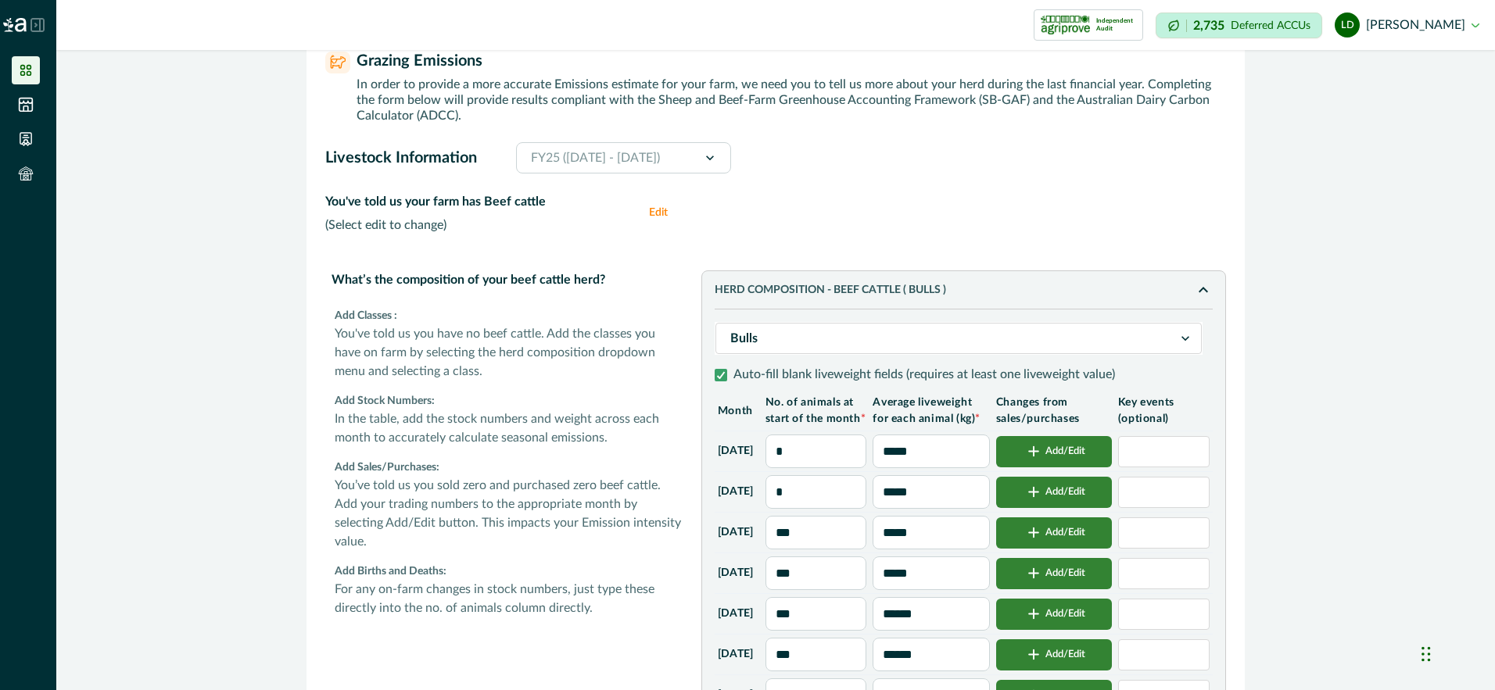
scroll to position [0, 0]
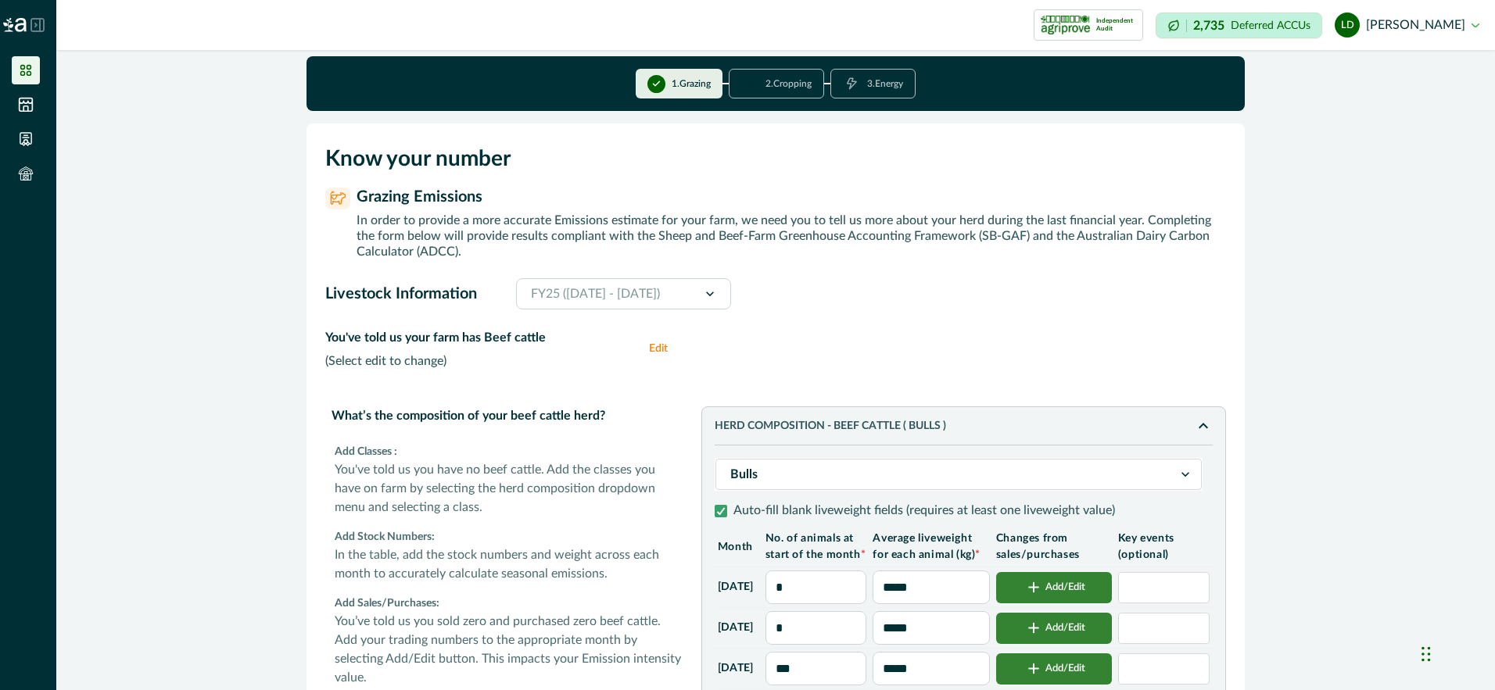
click at [658, 349] on button "Edit" at bounding box center [664, 348] width 31 height 41
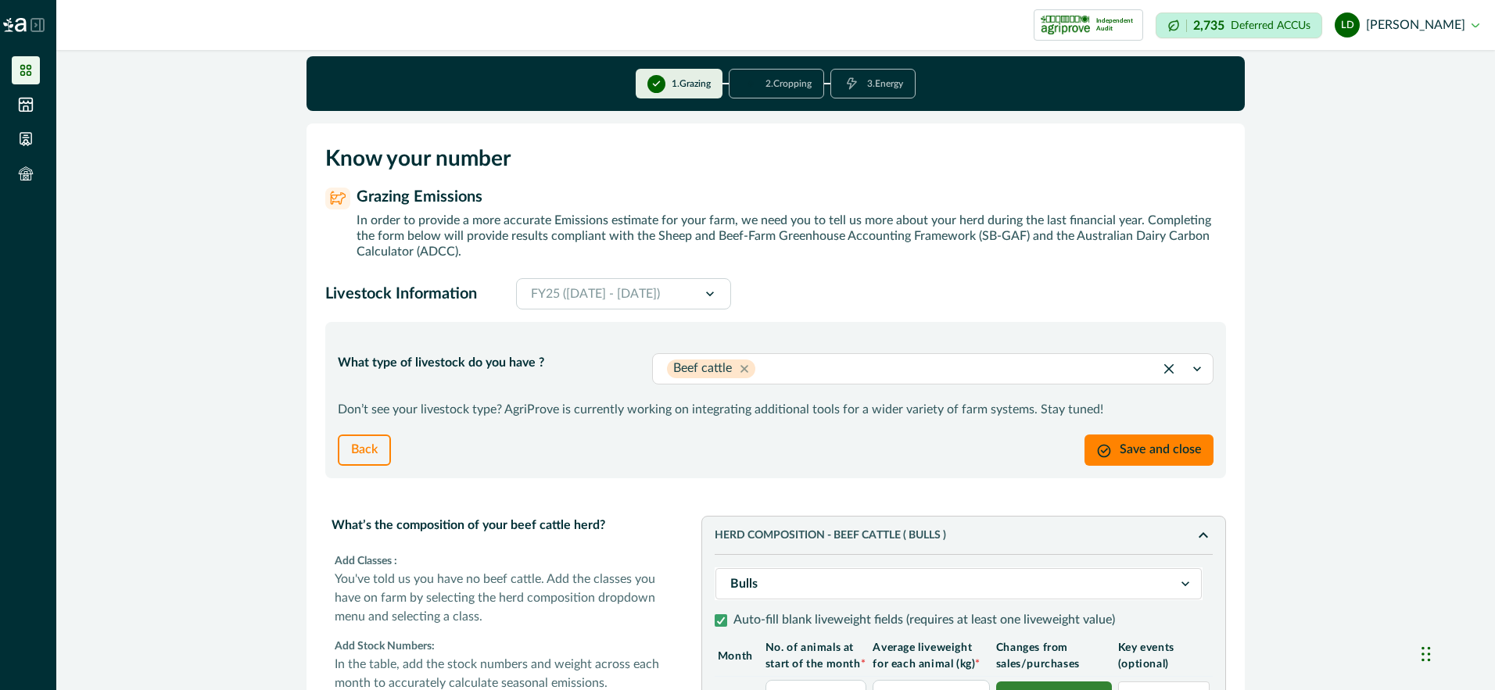
click at [1193, 370] on icon at bounding box center [1197, 369] width 8 height 5
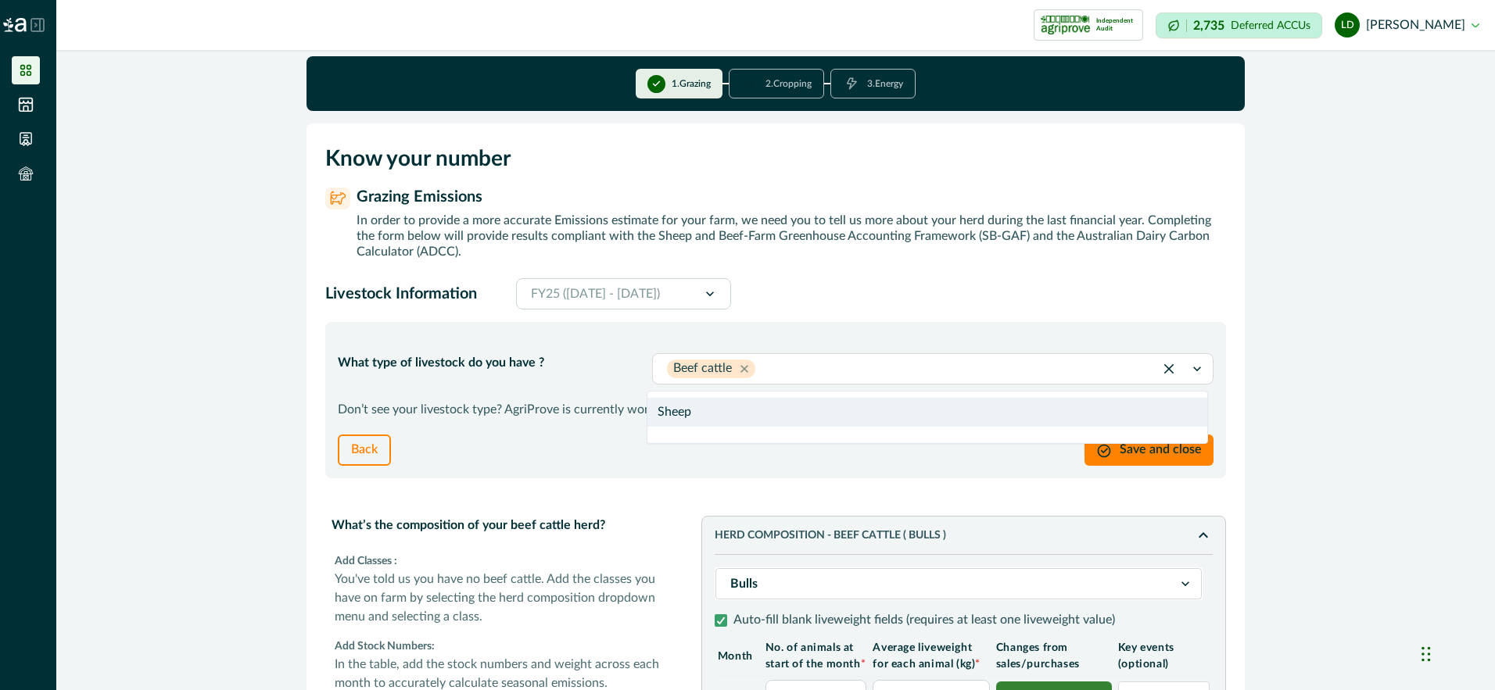
click at [686, 416] on div "Sheep" at bounding box center [927, 412] width 560 height 29
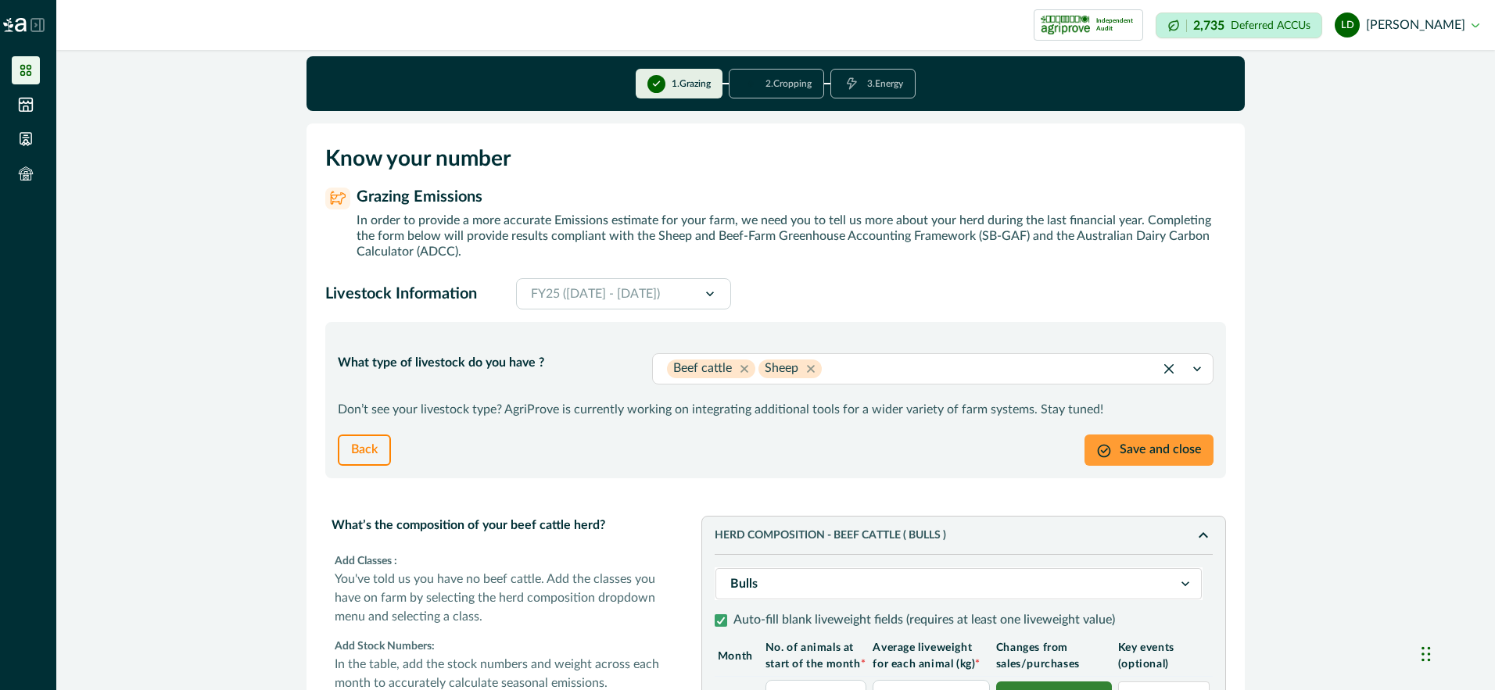
click at [1161, 449] on button "Save and close" at bounding box center [1148, 450] width 129 height 31
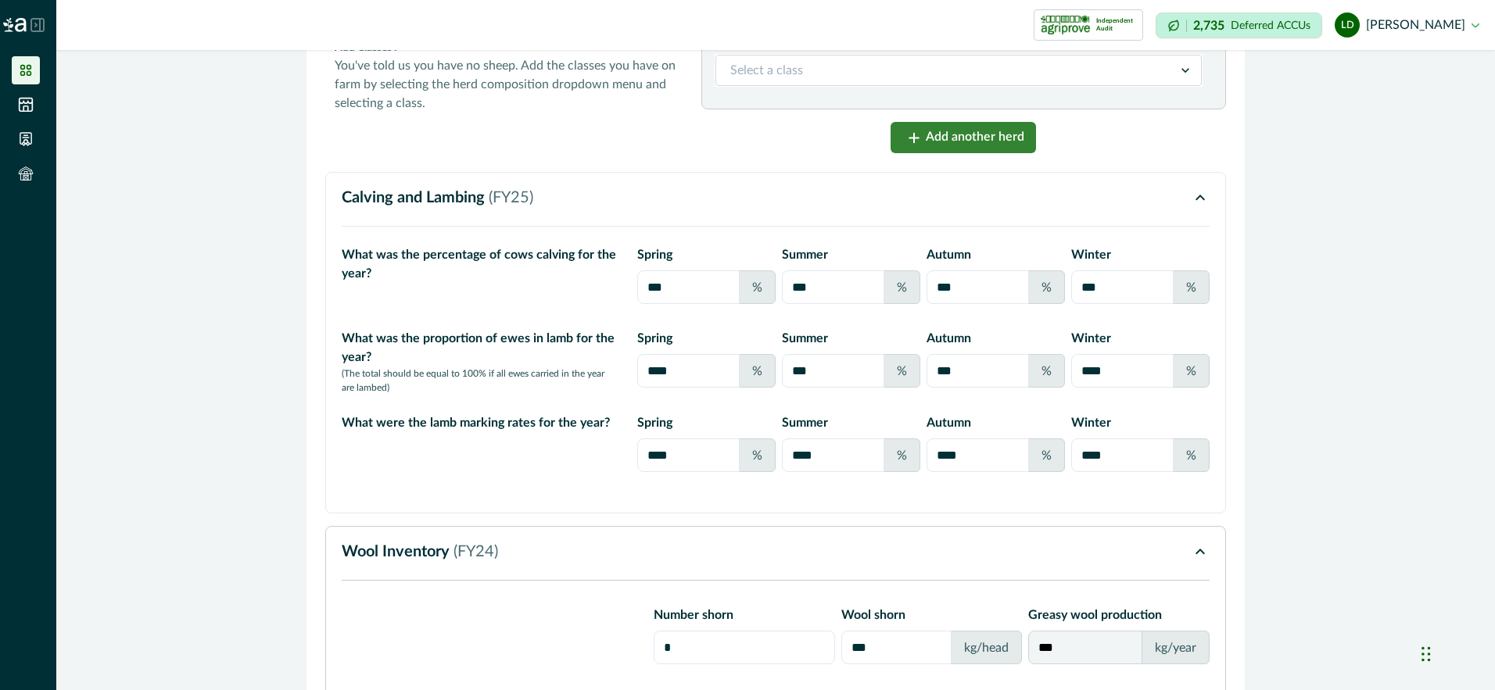
scroll to position [5264, 0]
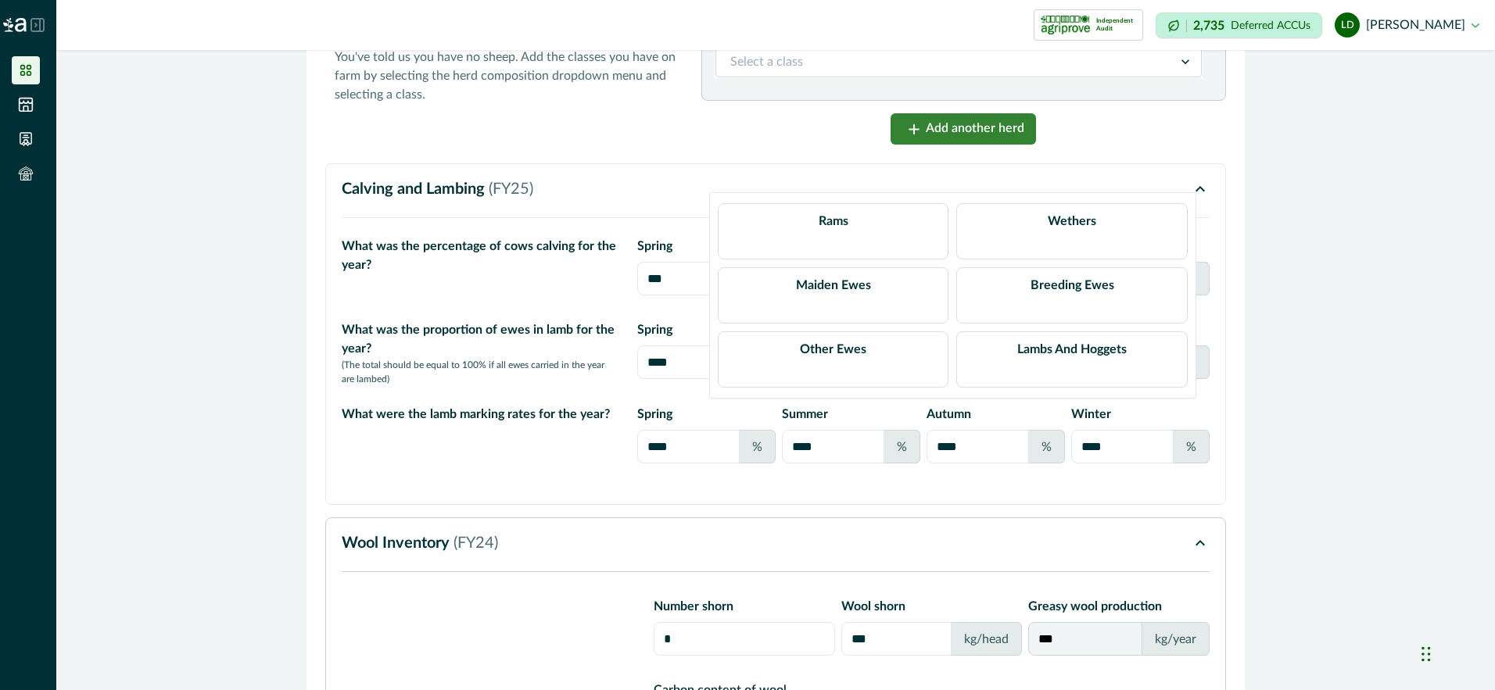
click at [1181, 70] on icon at bounding box center [1185, 62] width 16 height 16
click at [772, 214] on div "Rams" at bounding box center [833, 231] width 231 height 56
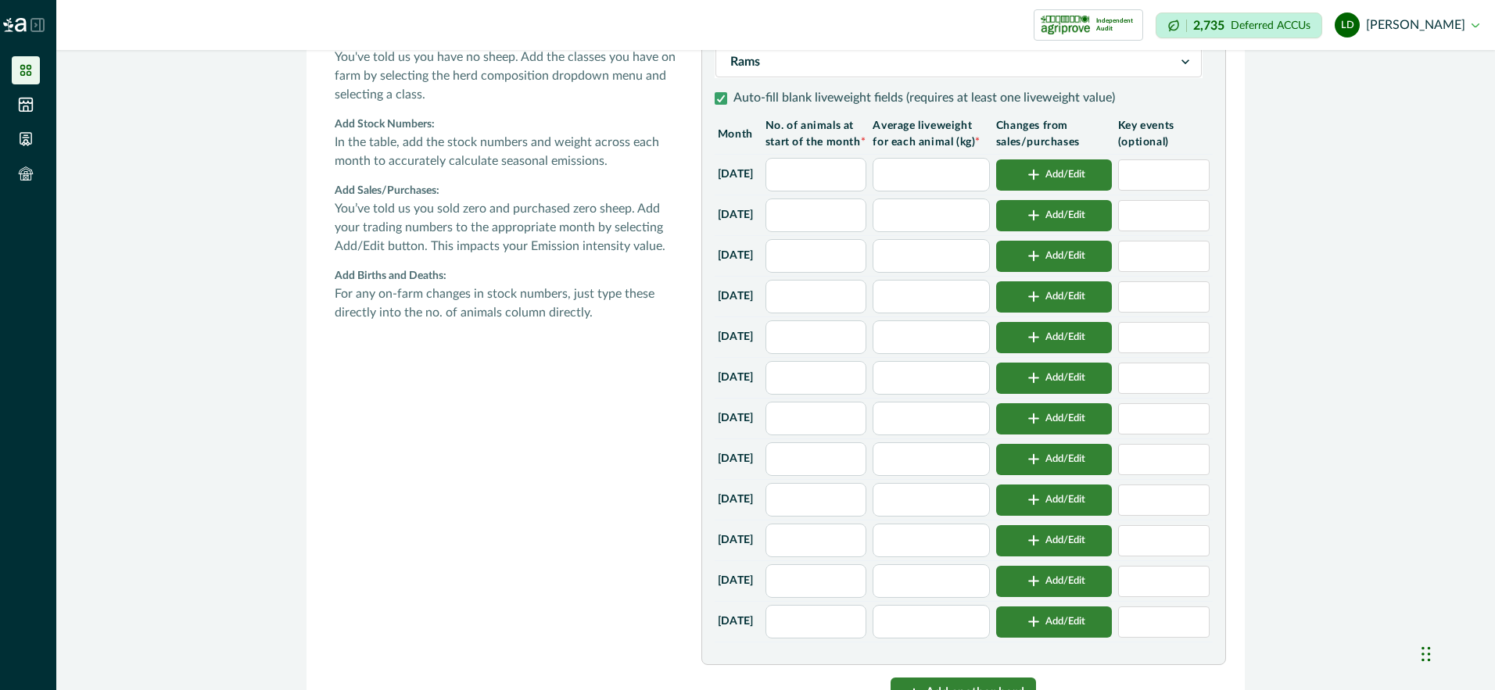
click at [856, 192] on input "text" at bounding box center [816, 175] width 102 height 34
click at [935, 192] on input "text" at bounding box center [931, 175] width 116 height 34
click at [856, 435] on input "*" at bounding box center [816, 419] width 102 height 34
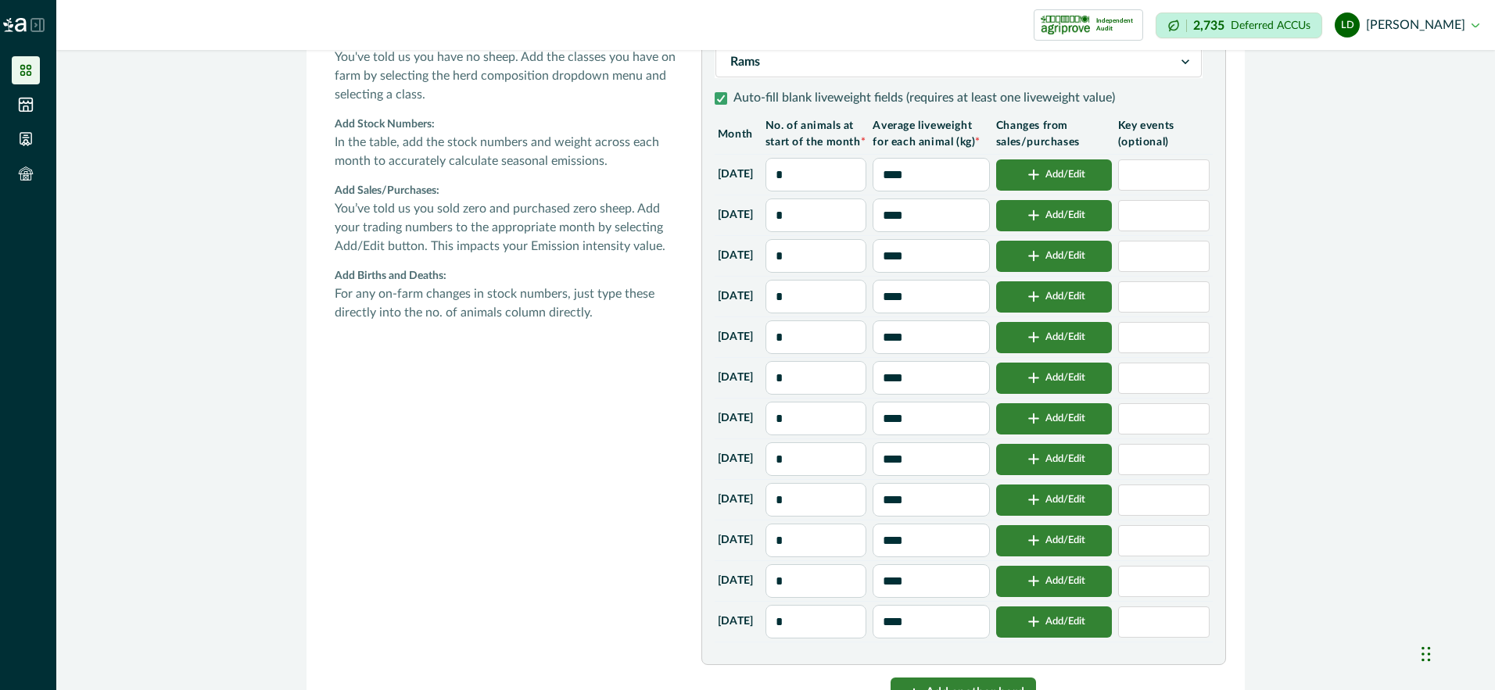
click at [1065, 435] on button "Add/Edit" at bounding box center [1054, 418] width 116 height 31
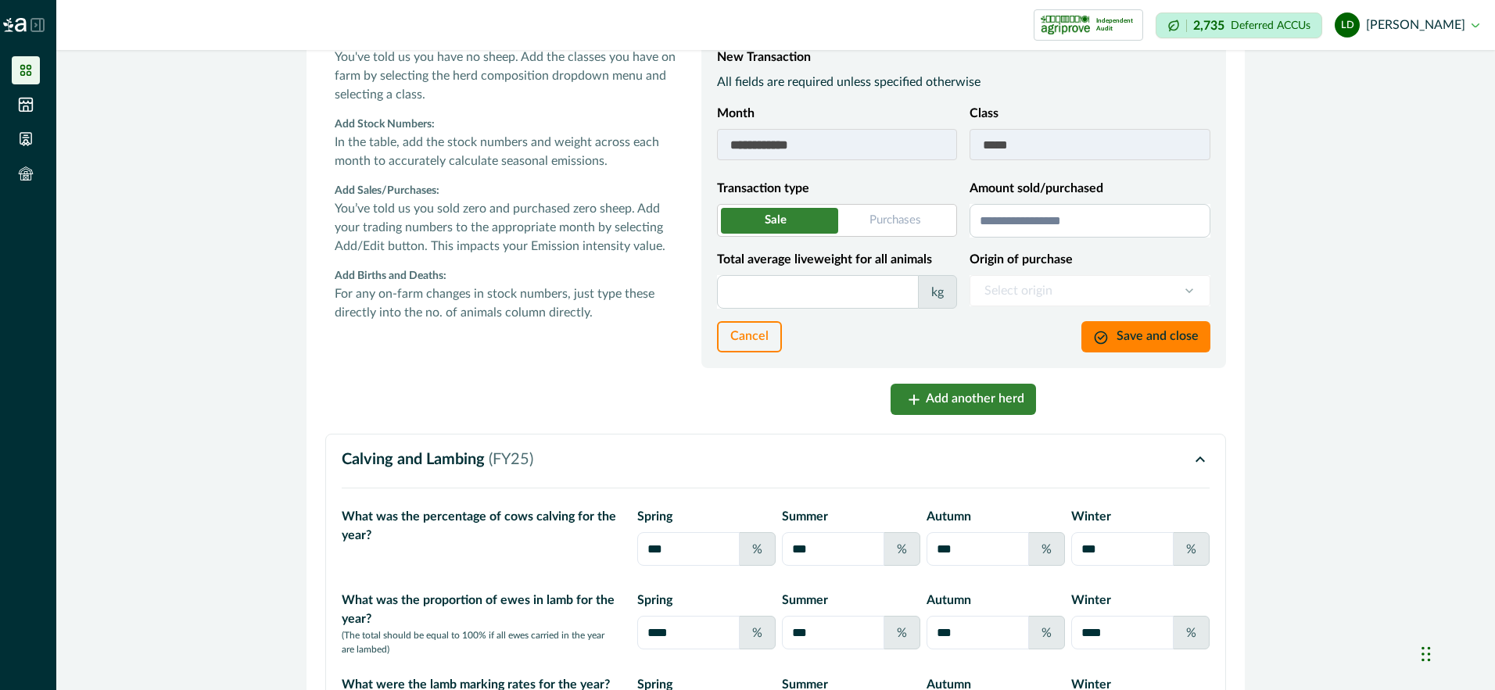
click at [894, 237] on span at bounding box center [837, 220] width 240 height 33
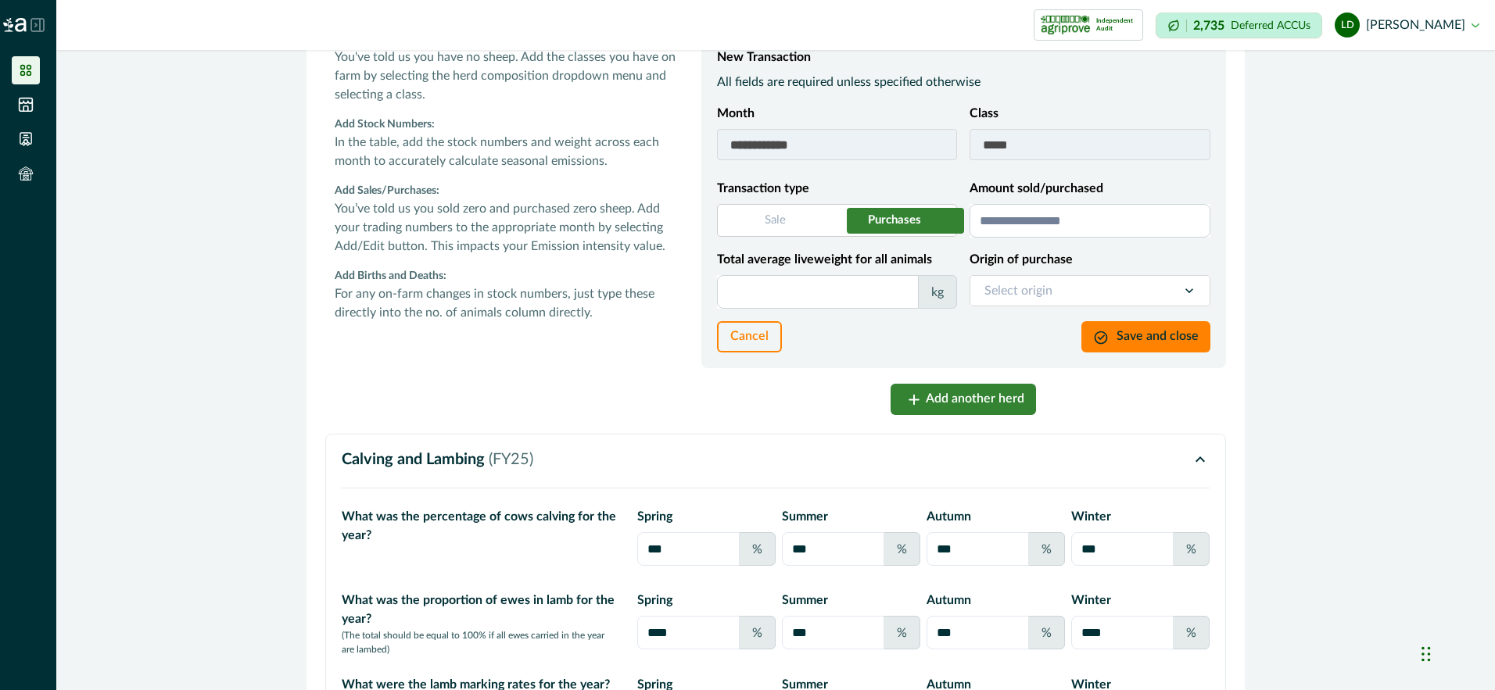
click at [996, 238] on input "Amount sold/purchased" at bounding box center [1089, 221] width 241 height 34
click at [751, 309] on input "Total average liveweight for all animals" at bounding box center [818, 292] width 202 height 34
click at [1159, 353] on button "Save and close" at bounding box center [1145, 336] width 129 height 31
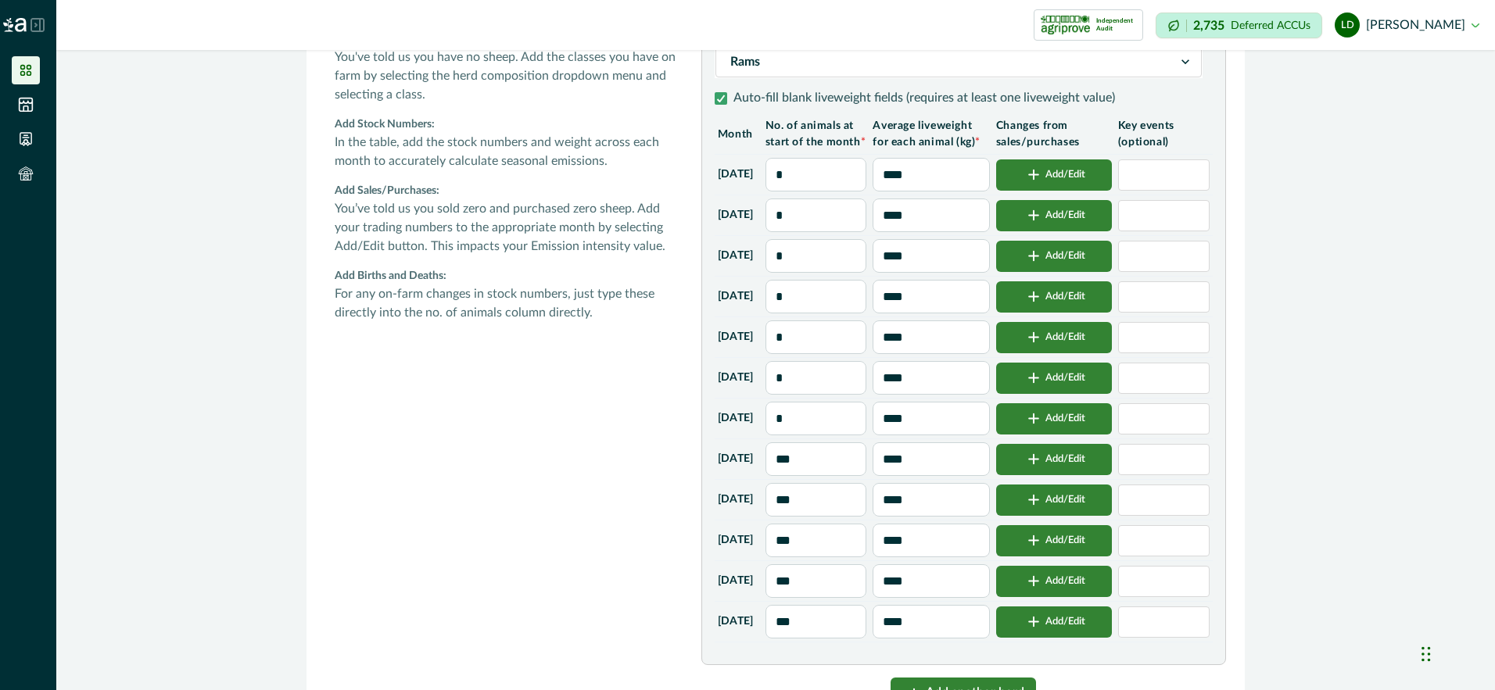
click at [1045, 425] on div "button" at bounding box center [1033, 419] width 23 height 12
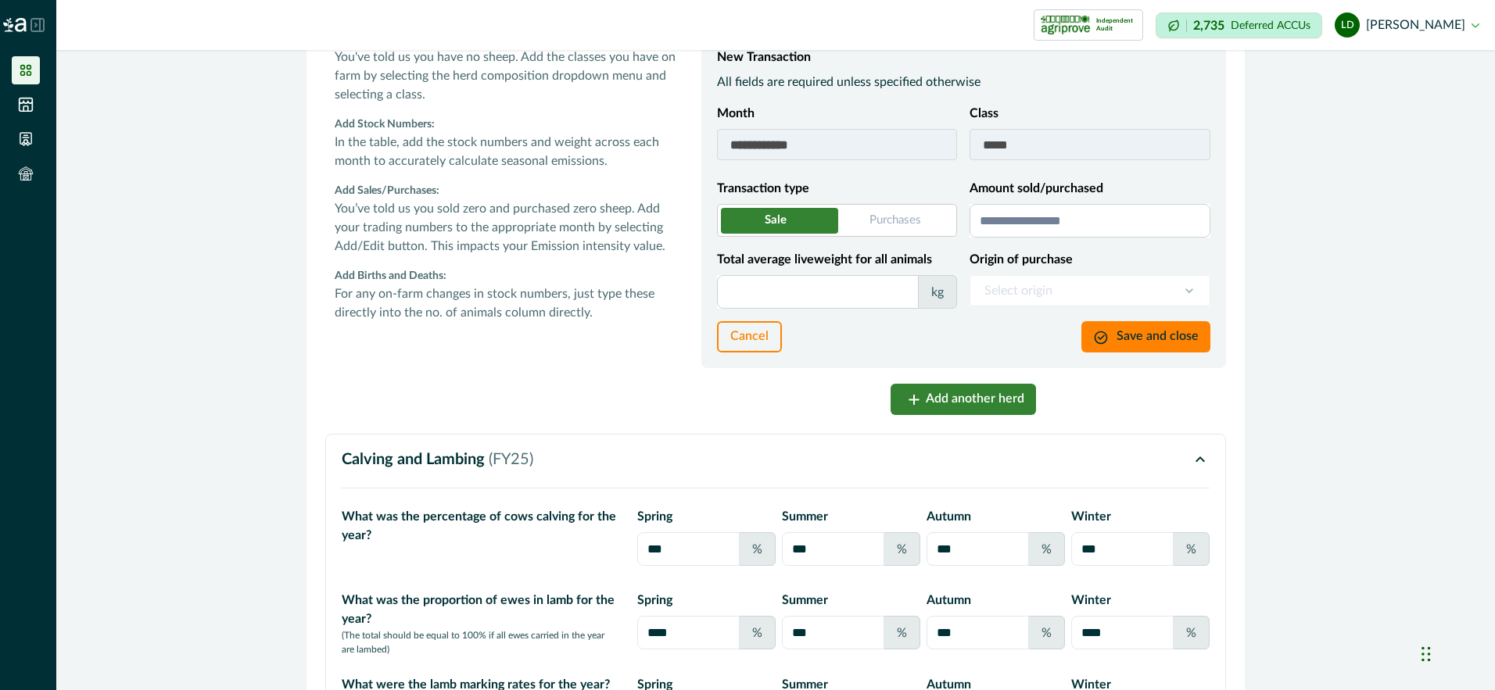
click at [1001, 238] on input "Amount sold/purchased" at bounding box center [1089, 221] width 241 height 34
click at [845, 309] on input "Total average liveweight for all animals" at bounding box center [818, 292] width 202 height 34
click at [1143, 306] on div "Select origin" at bounding box center [1089, 290] width 241 height 31
click at [917, 237] on span at bounding box center [837, 220] width 240 height 33
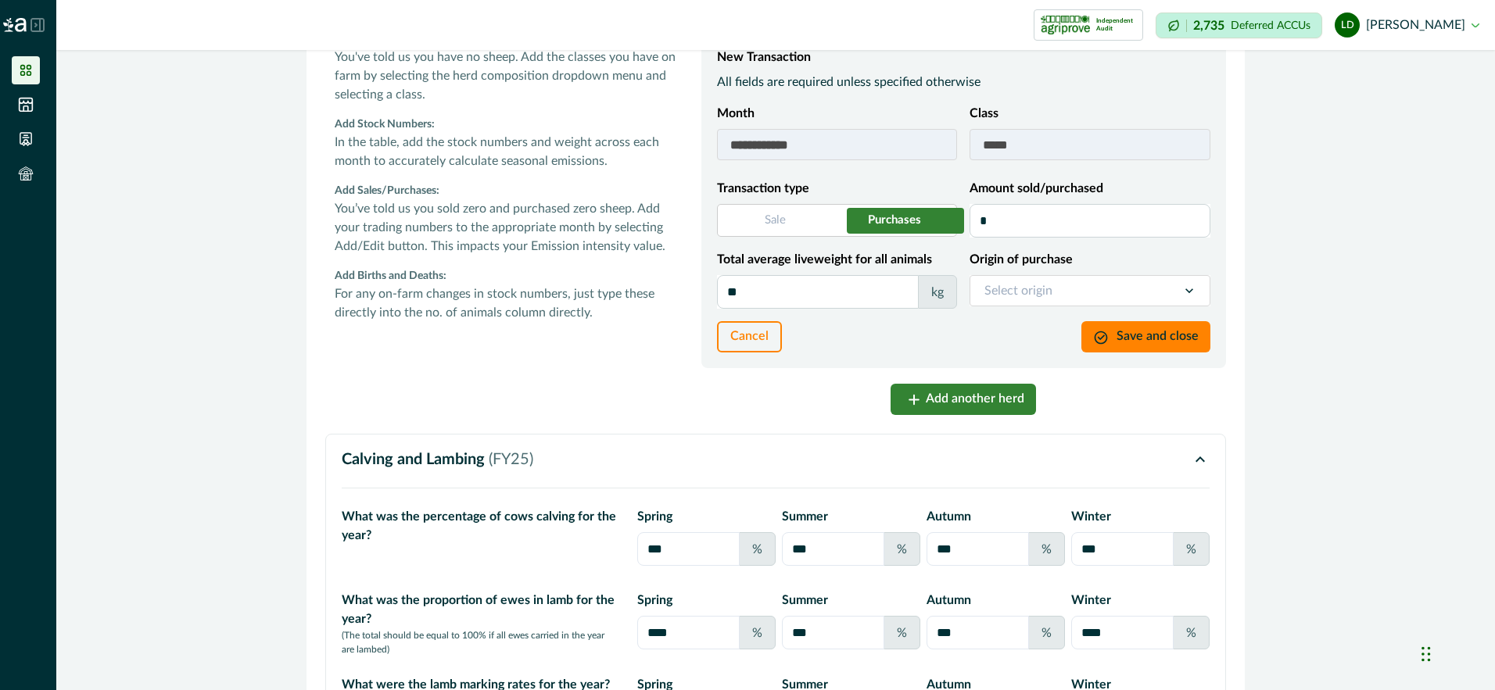
click at [1185, 293] on icon at bounding box center [1189, 290] width 8 height 5
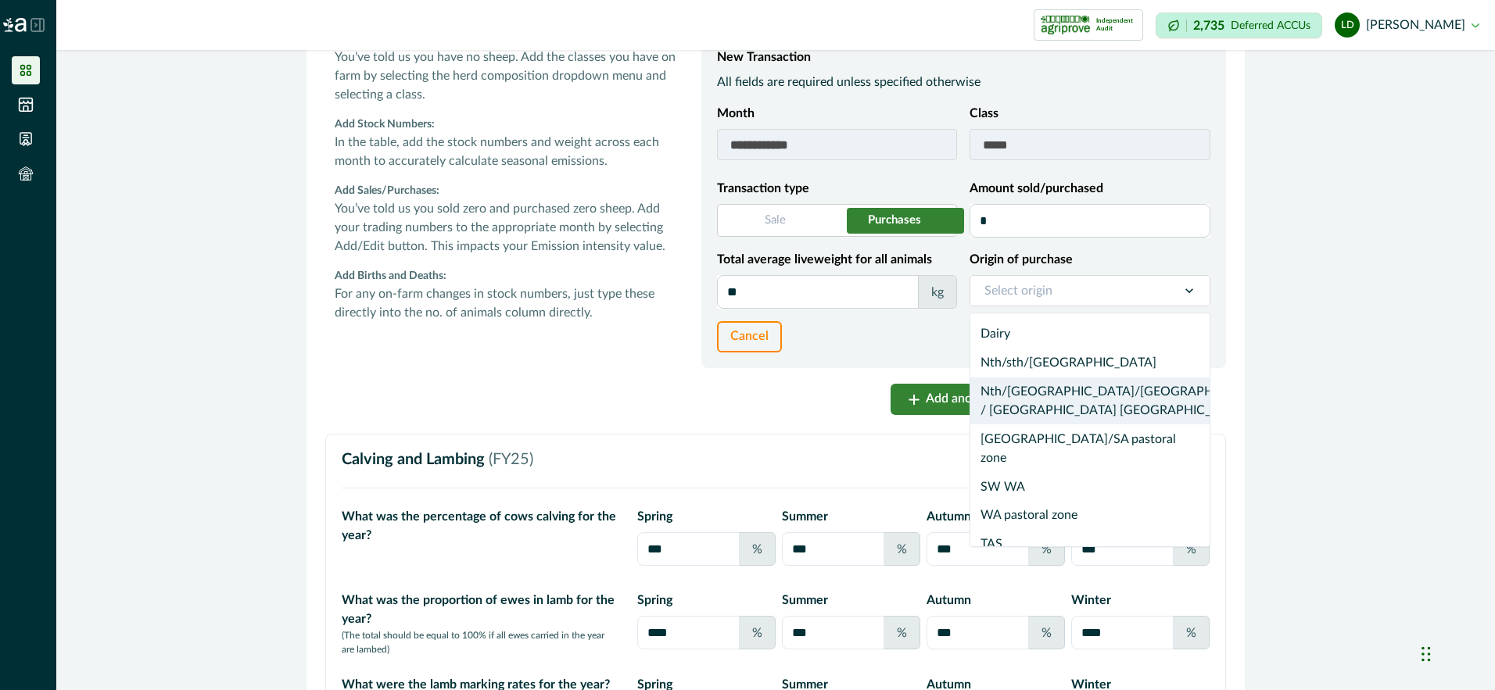
click at [1098, 425] on div "Nth/[GEOGRAPHIC_DATA]/[GEOGRAPHIC_DATA] / [GEOGRAPHIC_DATA] [GEOGRAPHIC_DATA]" at bounding box center [1089, 402] width 239 height 48
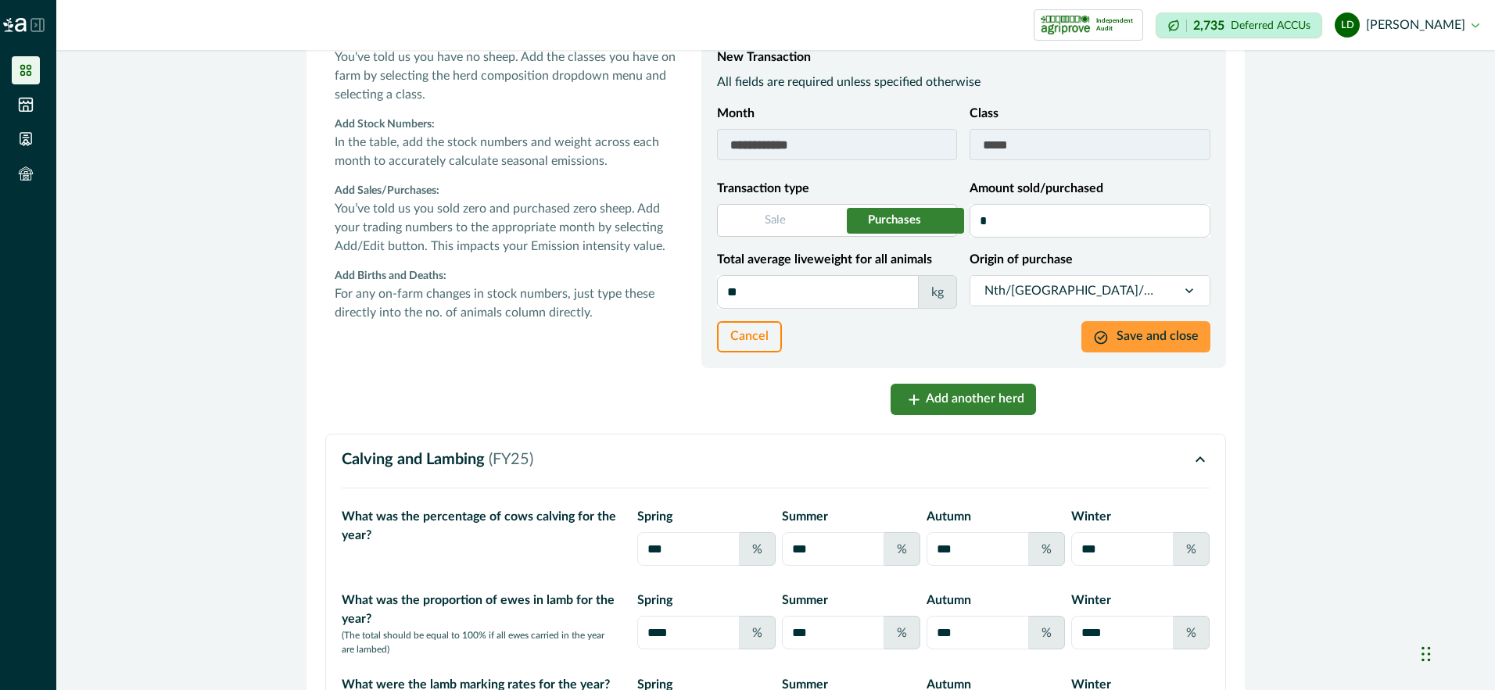
click at [1115, 353] on button "Save and close" at bounding box center [1145, 336] width 129 height 31
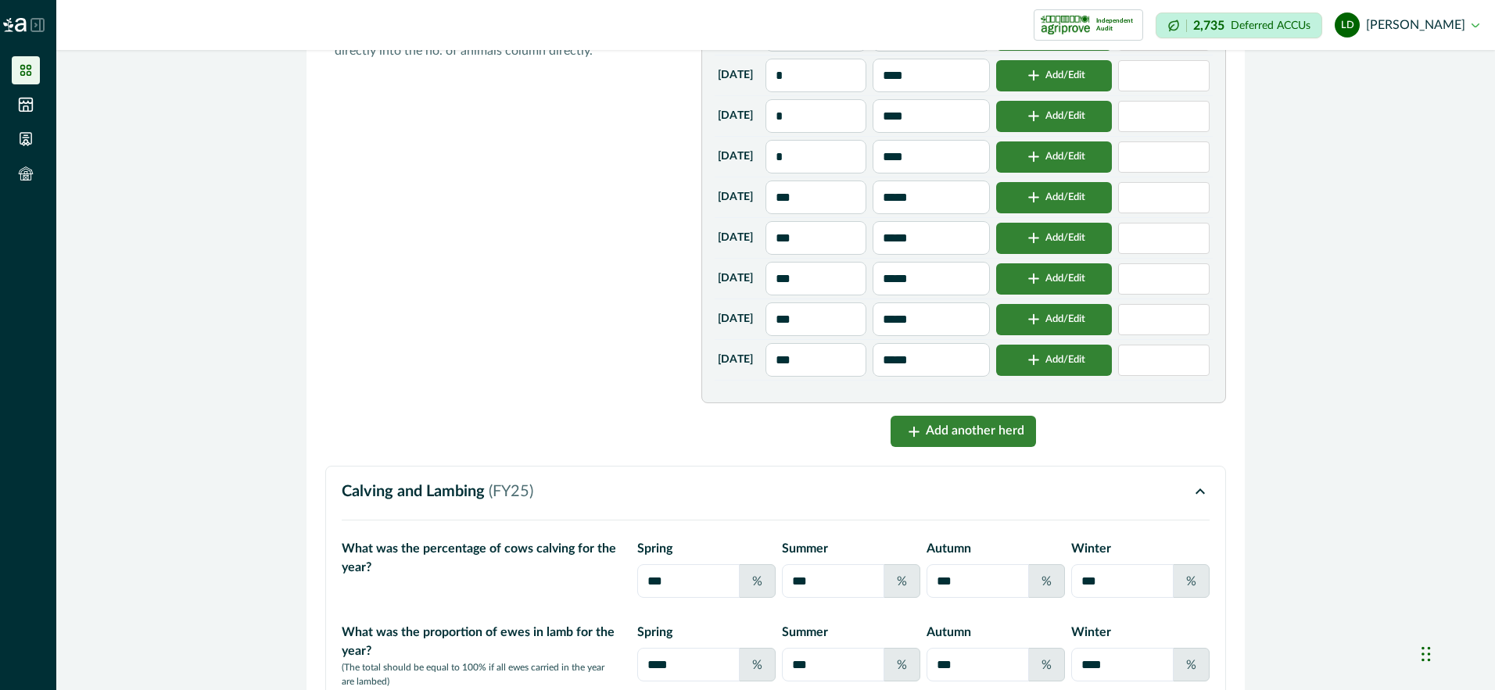
scroll to position [5577, 0]
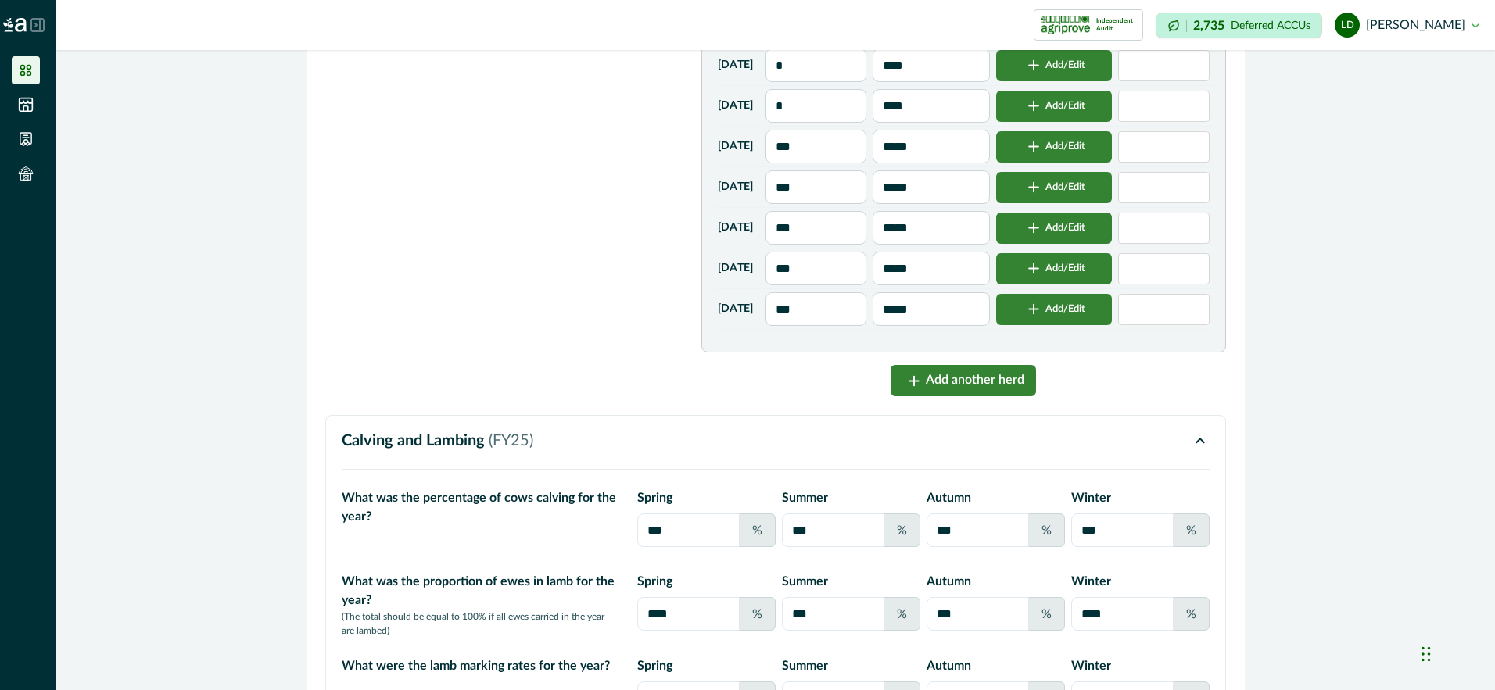
click at [921, 396] on button "Add another herd" at bounding box center [962, 380] width 145 height 31
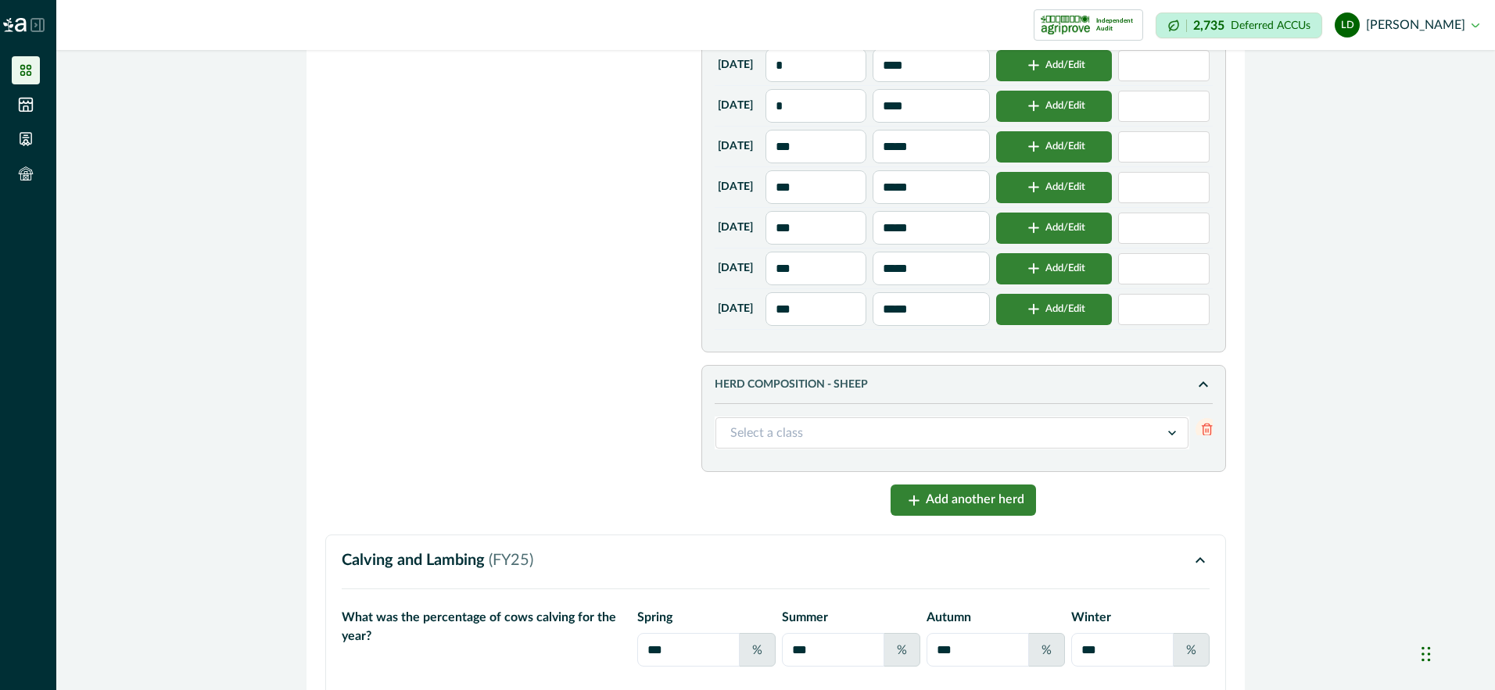
click at [1168, 435] on icon at bounding box center [1172, 433] width 8 height 5
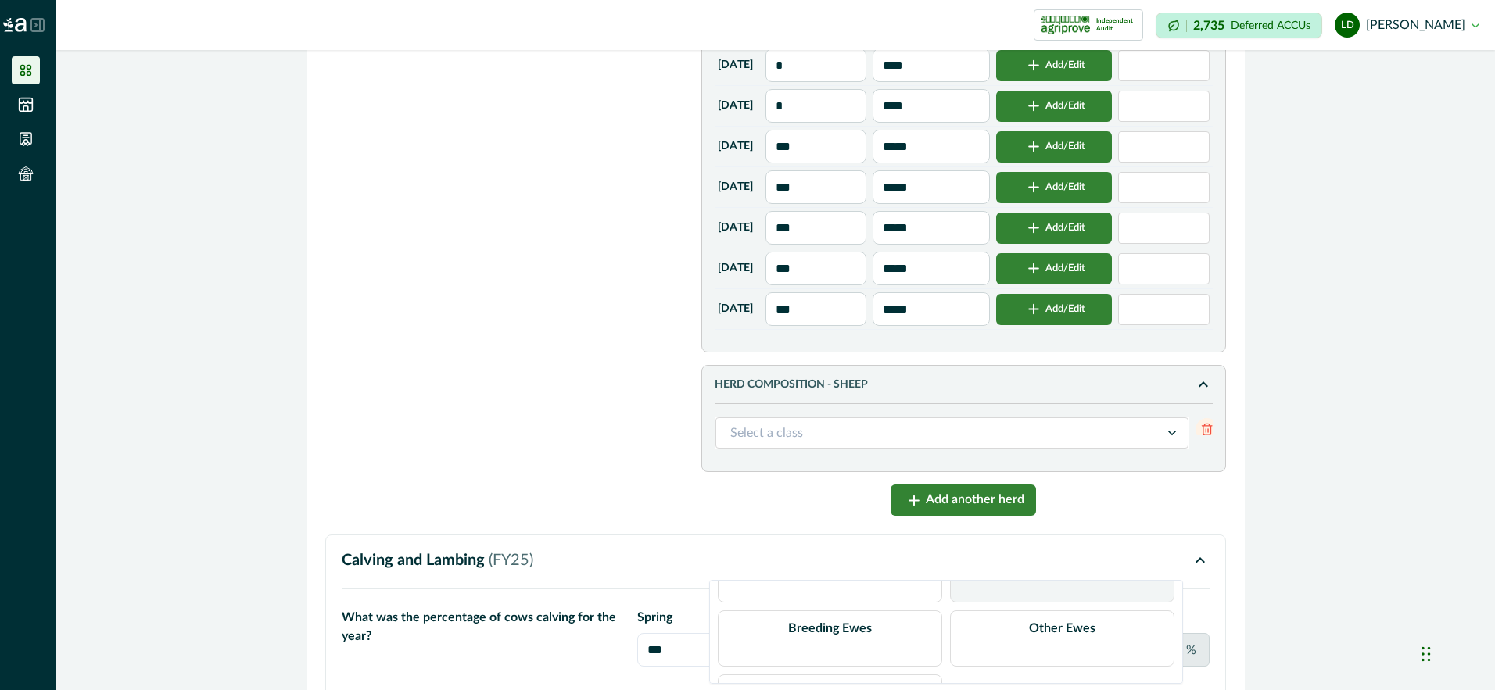
scroll to position [24, 0]
click at [824, 599] on div "Wethers" at bounding box center [830, 594] width 48 height 39
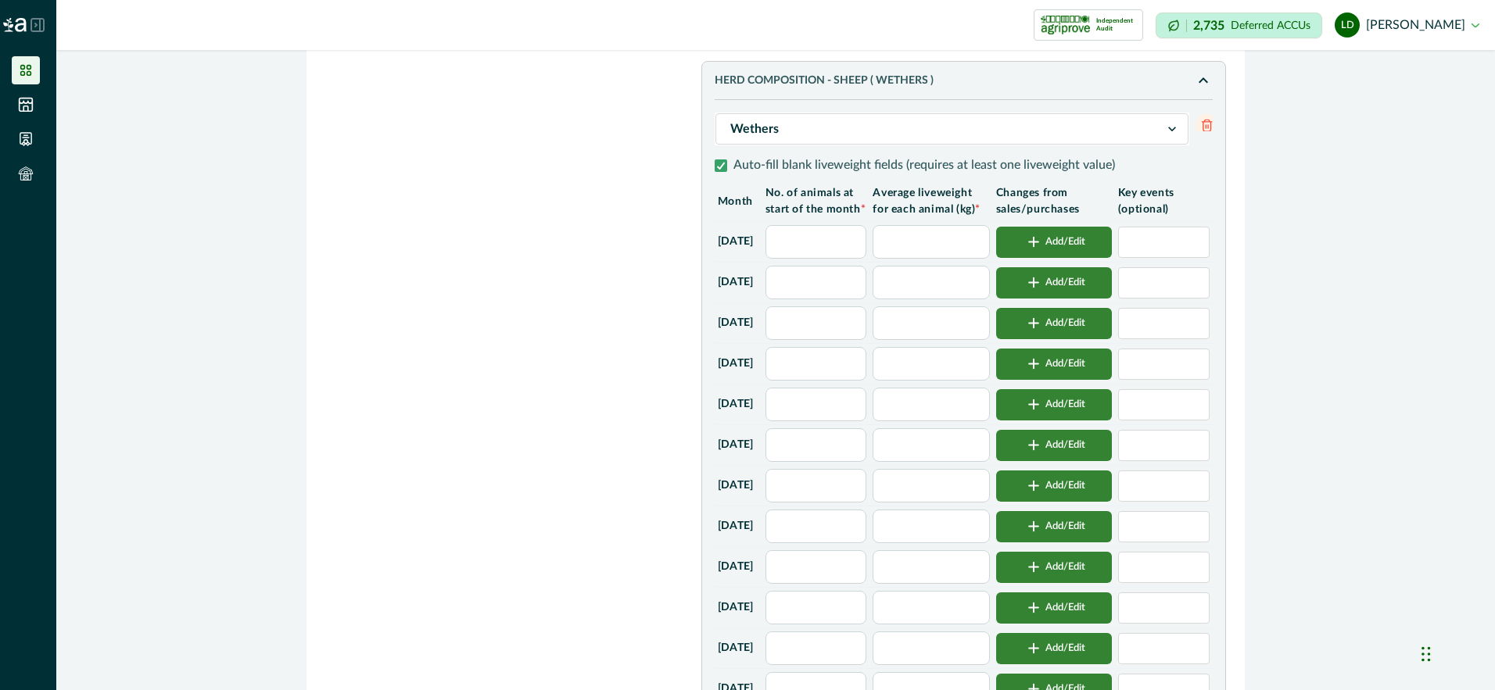
scroll to position [5889, 0]
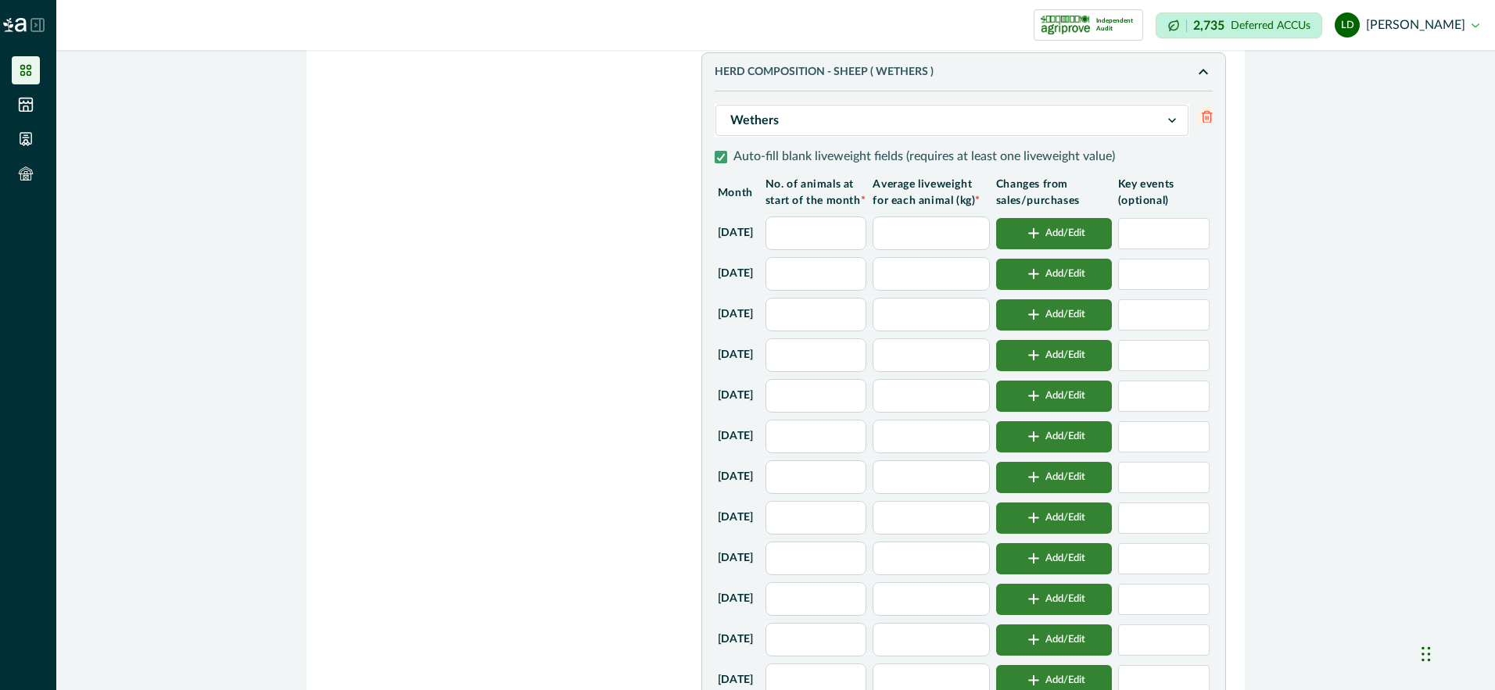
click at [826, 250] on input "text" at bounding box center [816, 234] width 102 height 34
click at [966, 250] on input "text" at bounding box center [931, 234] width 116 height 34
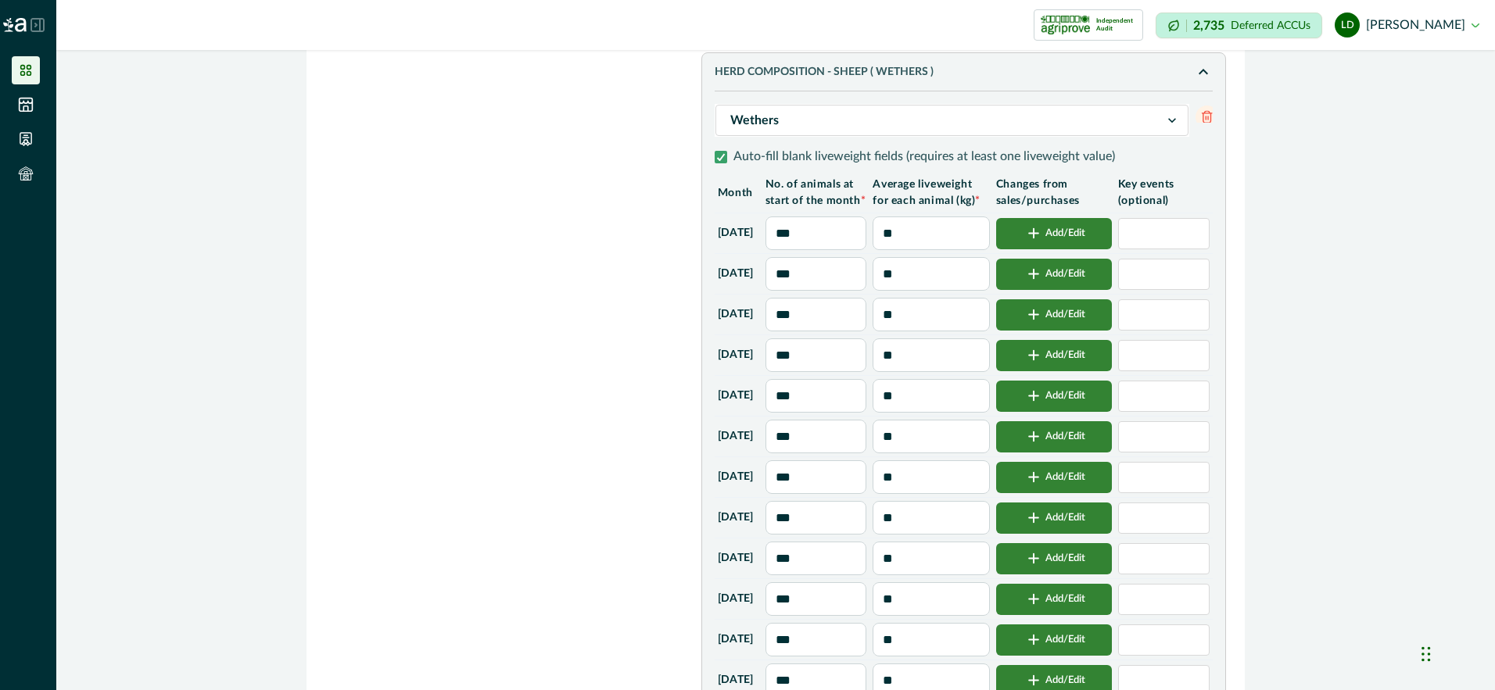
click at [844, 331] on input "***" at bounding box center [816, 315] width 102 height 34
click at [1143, 331] on input at bounding box center [1163, 314] width 91 height 31
click at [863, 291] on input "***" at bounding box center [816, 274] width 102 height 34
click at [1077, 290] on button "Add/Edit" at bounding box center [1054, 274] width 116 height 31
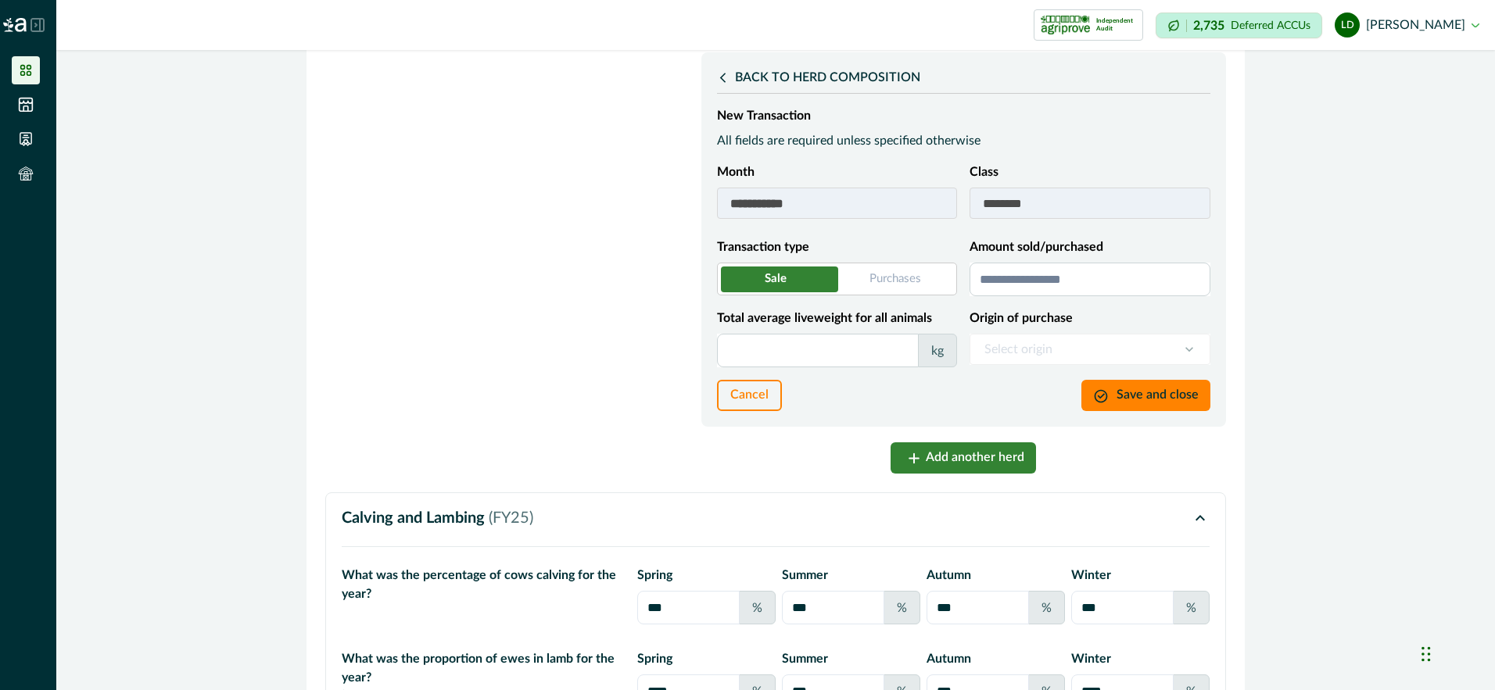
click at [873, 296] on span at bounding box center [837, 279] width 240 height 33
click at [1027, 296] on input "Amount sold/purchased" at bounding box center [1089, 280] width 241 height 34
click at [815, 367] on input "Total average liveweight for all animals" at bounding box center [818, 351] width 202 height 34
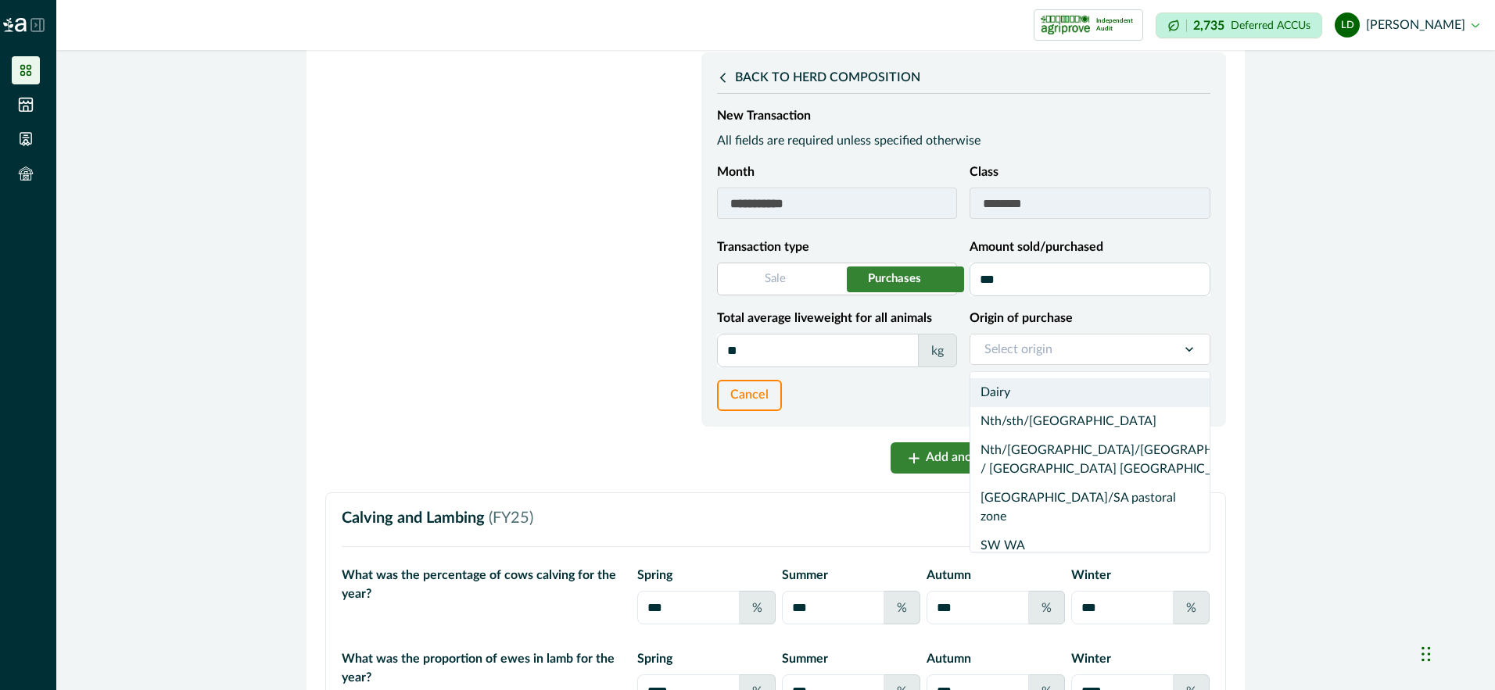
click at [1185, 357] on icon at bounding box center [1189, 350] width 16 height 16
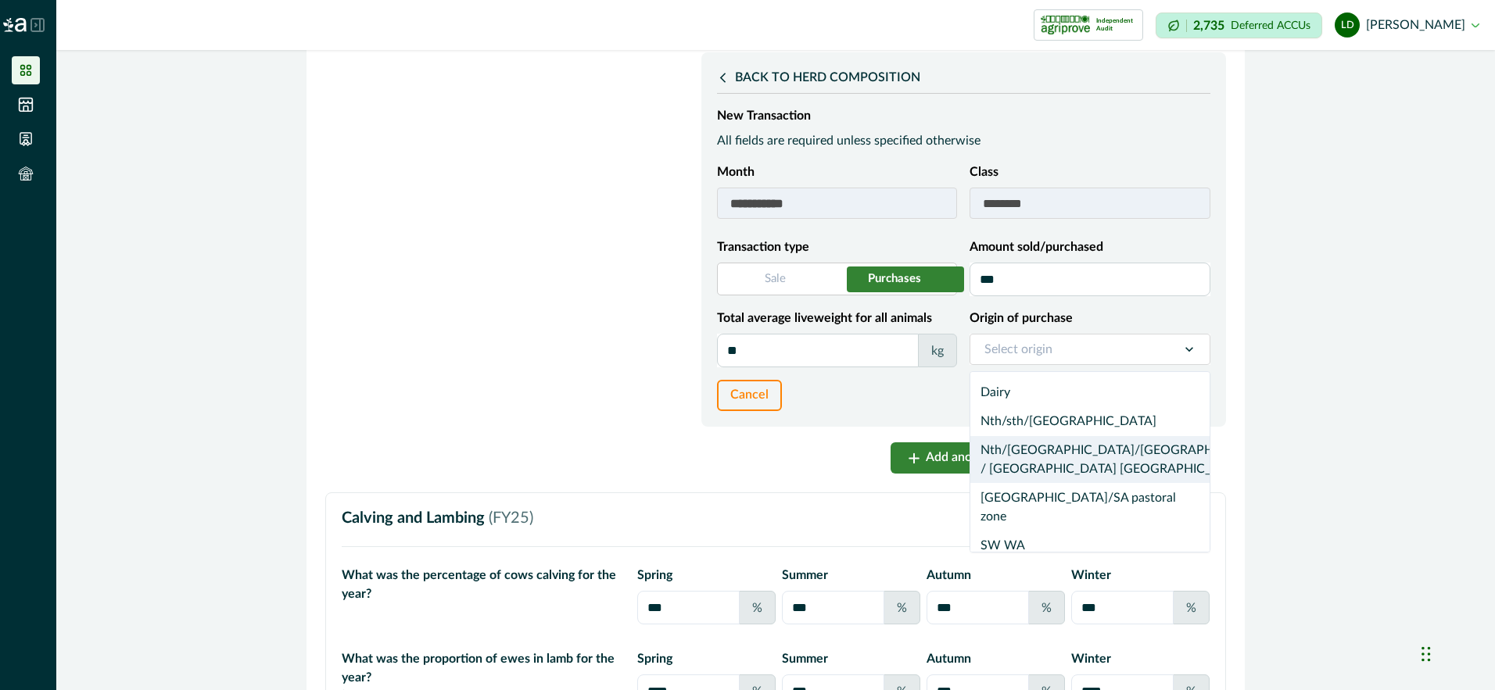
click at [1073, 484] on div "Nth/[GEOGRAPHIC_DATA]/[GEOGRAPHIC_DATA] / [GEOGRAPHIC_DATA] [GEOGRAPHIC_DATA]" at bounding box center [1089, 460] width 239 height 48
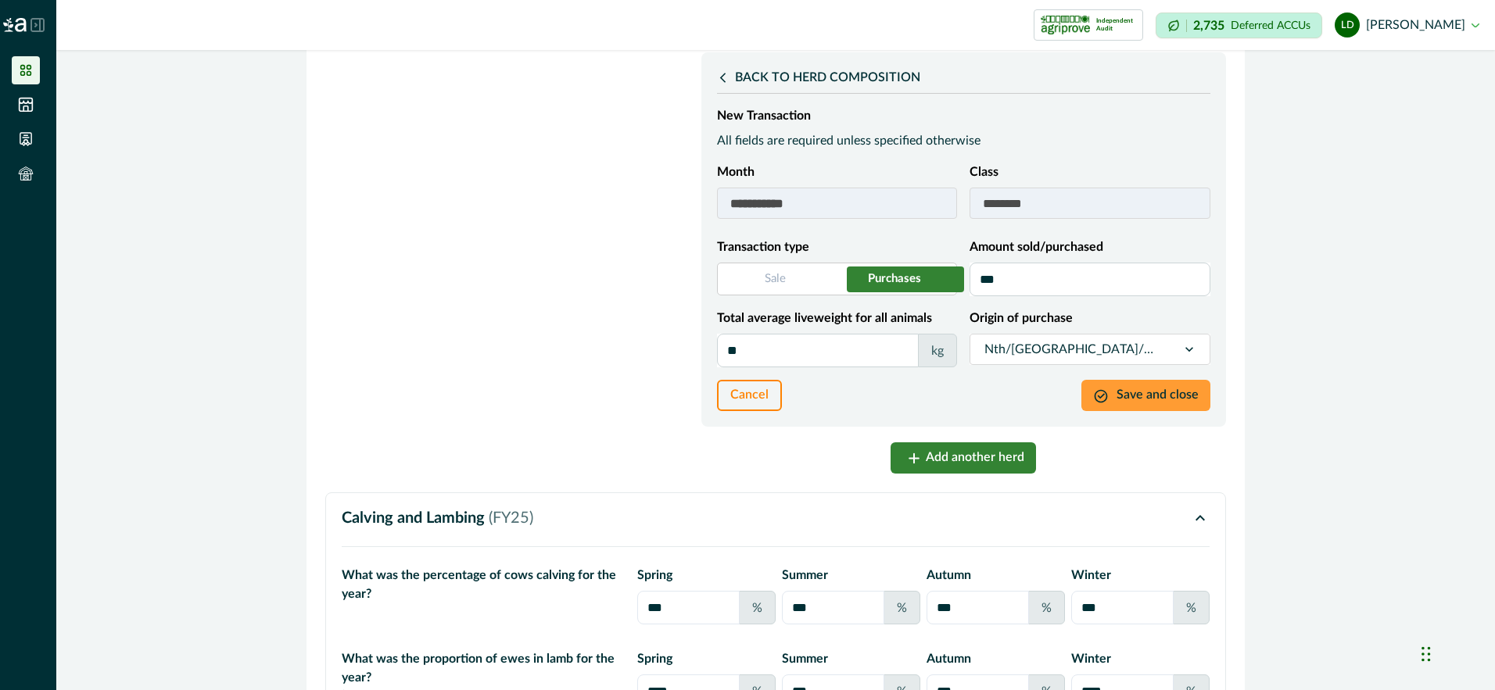
click at [1146, 411] on button "Save and close" at bounding box center [1145, 395] width 129 height 31
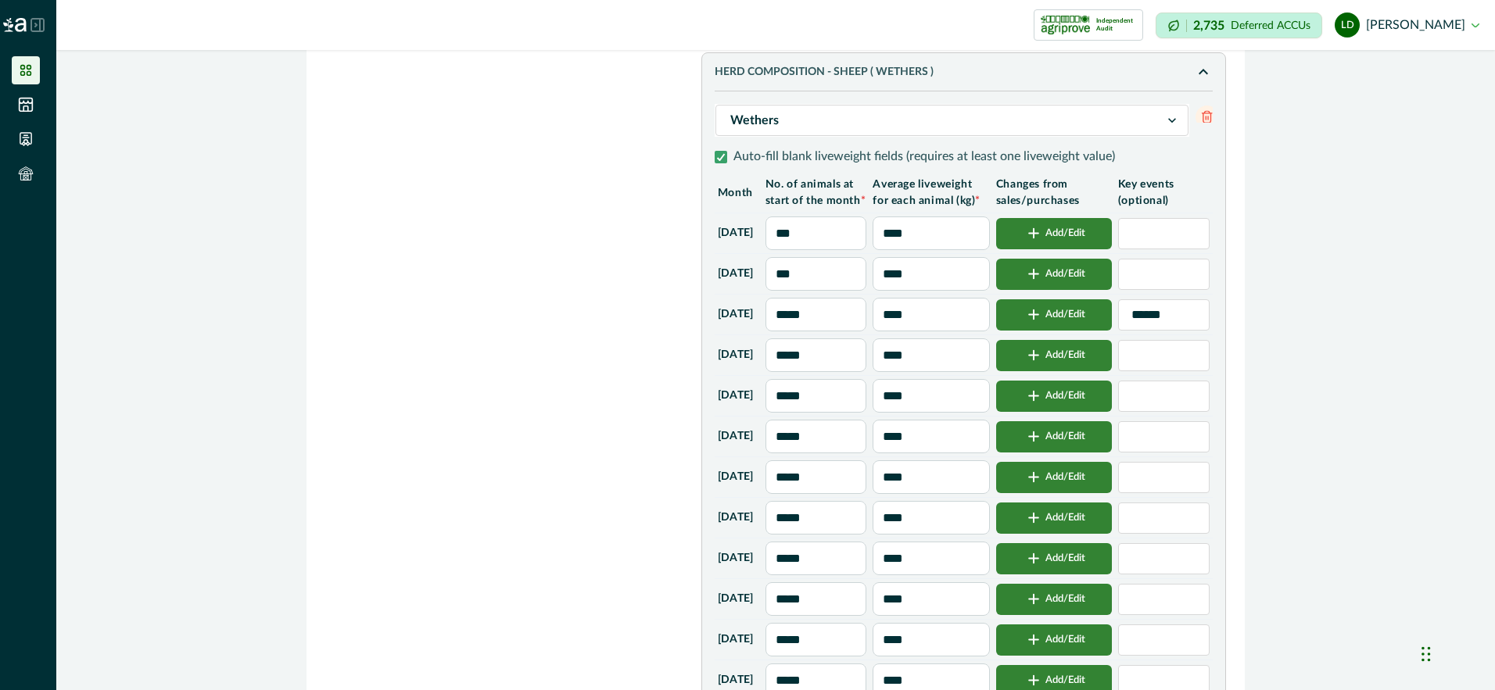
click at [1062, 290] on button "Add/Edit" at bounding box center [1054, 274] width 116 height 31
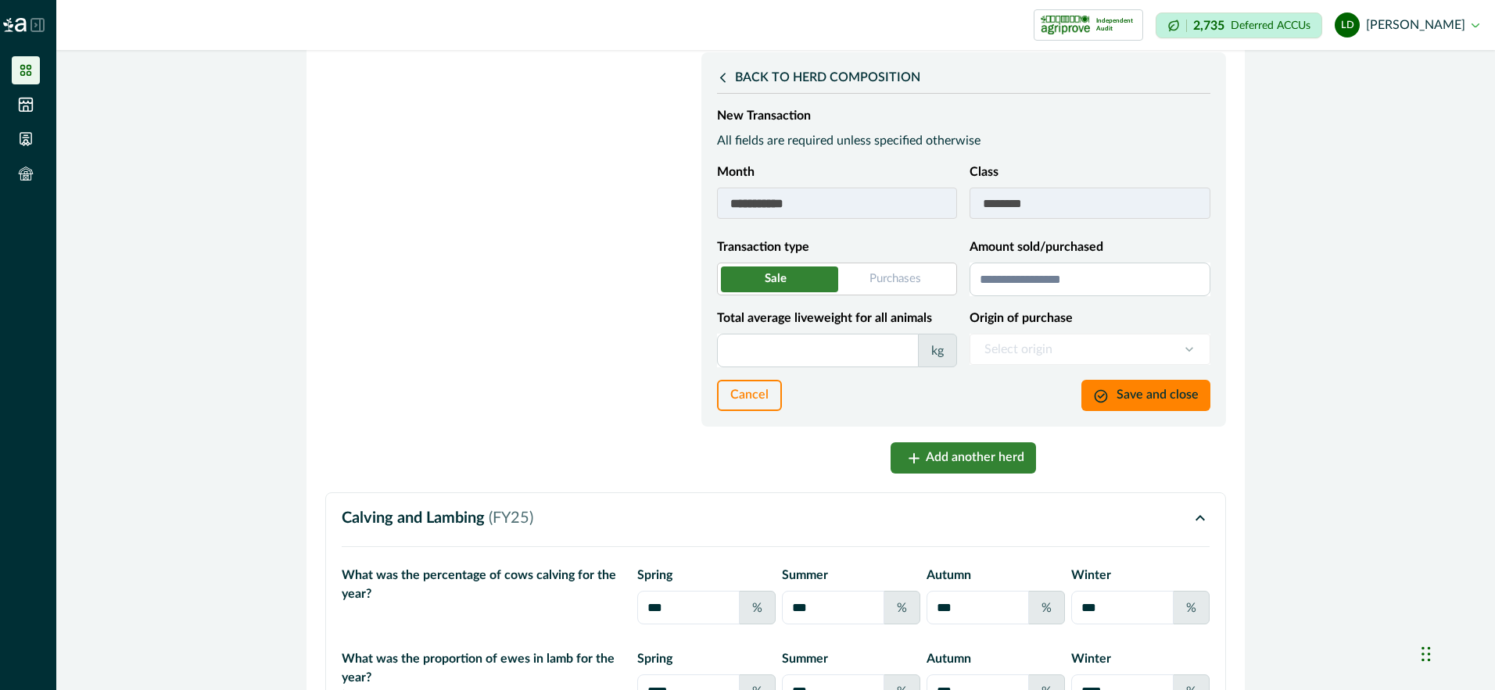
click at [1020, 296] on input "Amount sold/purchased" at bounding box center [1089, 280] width 241 height 34
click at [872, 367] on input "Total average liveweight for all animals" at bounding box center [818, 351] width 202 height 34
click at [1142, 411] on button "Save and close" at bounding box center [1145, 395] width 129 height 31
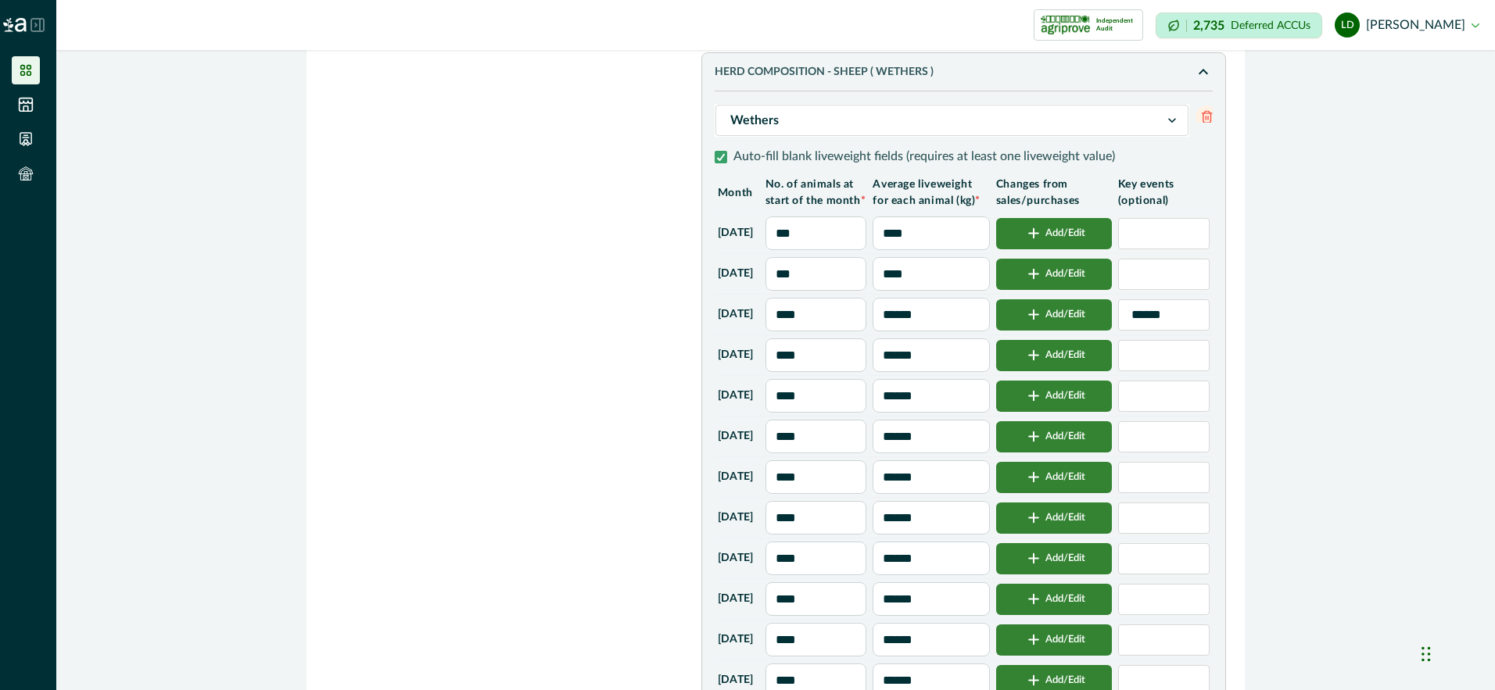
click at [1074, 331] on button "Add/Edit" at bounding box center [1054, 314] width 116 height 31
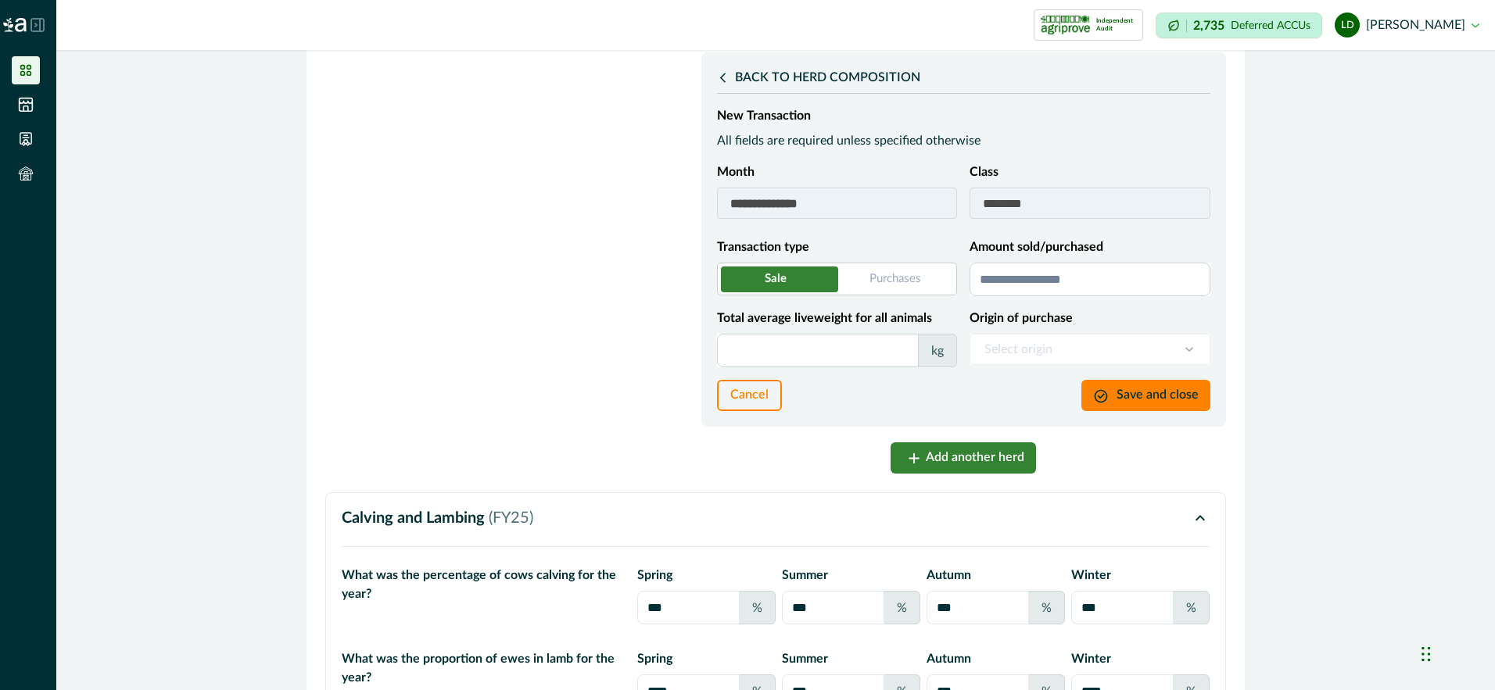
click at [880, 296] on span at bounding box center [837, 279] width 240 height 33
click at [1001, 296] on input "Amount sold/purchased" at bounding box center [1089, 280] width 241 height 34
click at [834, 367] on input "Total average liveweight for all animals" at bounding box center [818, 351] width 202 height 34
click at [1185, 357] on icon at bounding box center [1189, 350] width 16 height 16
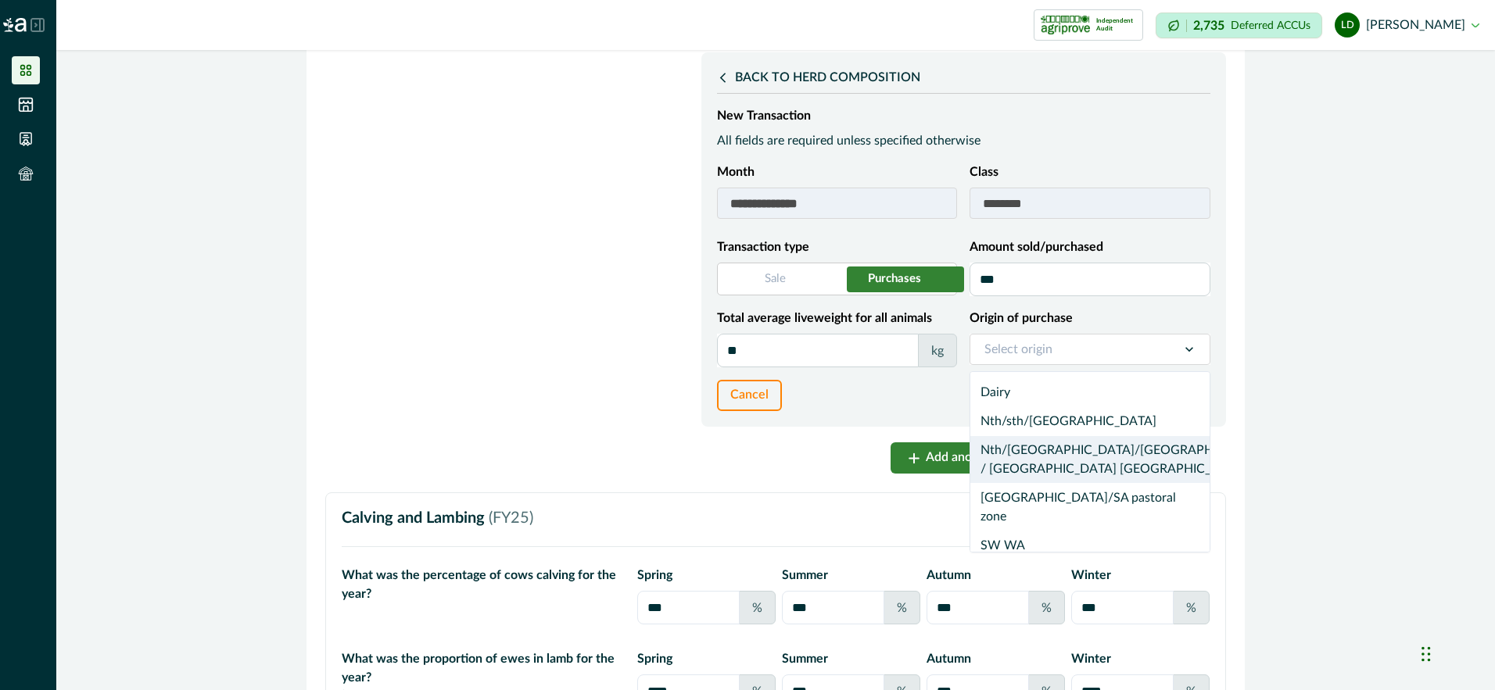
click at [1073, 484] on div "Nth/[GEOGRAPHIC_DATA]/[GEOGRAPHIC_DATA] / [GEOGRAPHIC_DATA] [GEOGRAPHIC_DATA]" at bounding box center [1089, 460] width 239 height 48
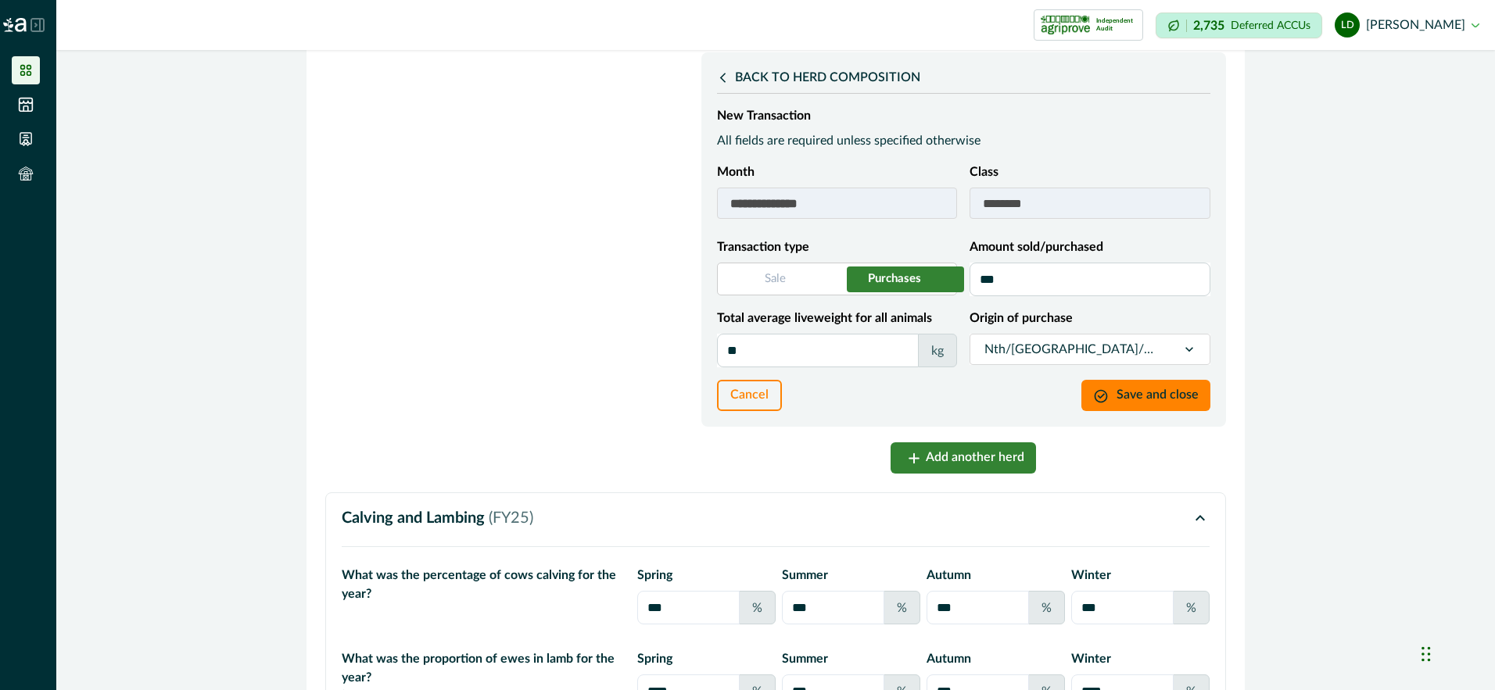
click at [1114, 411] on button "Save and close" at bounding box center [1145, 395] width 129 height 31
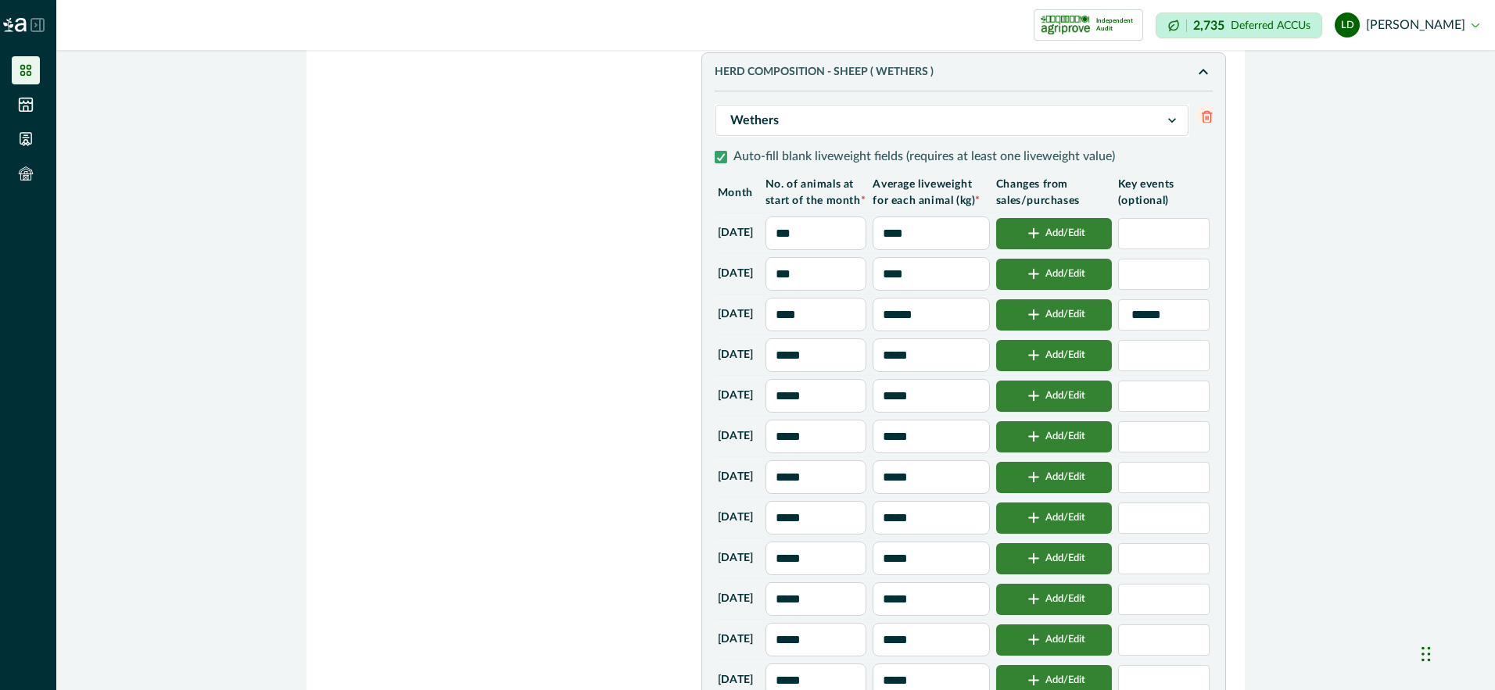
click at [1026, 371] on button "Add/Edit" at bounding box center [1054, 355] width 116 height 31
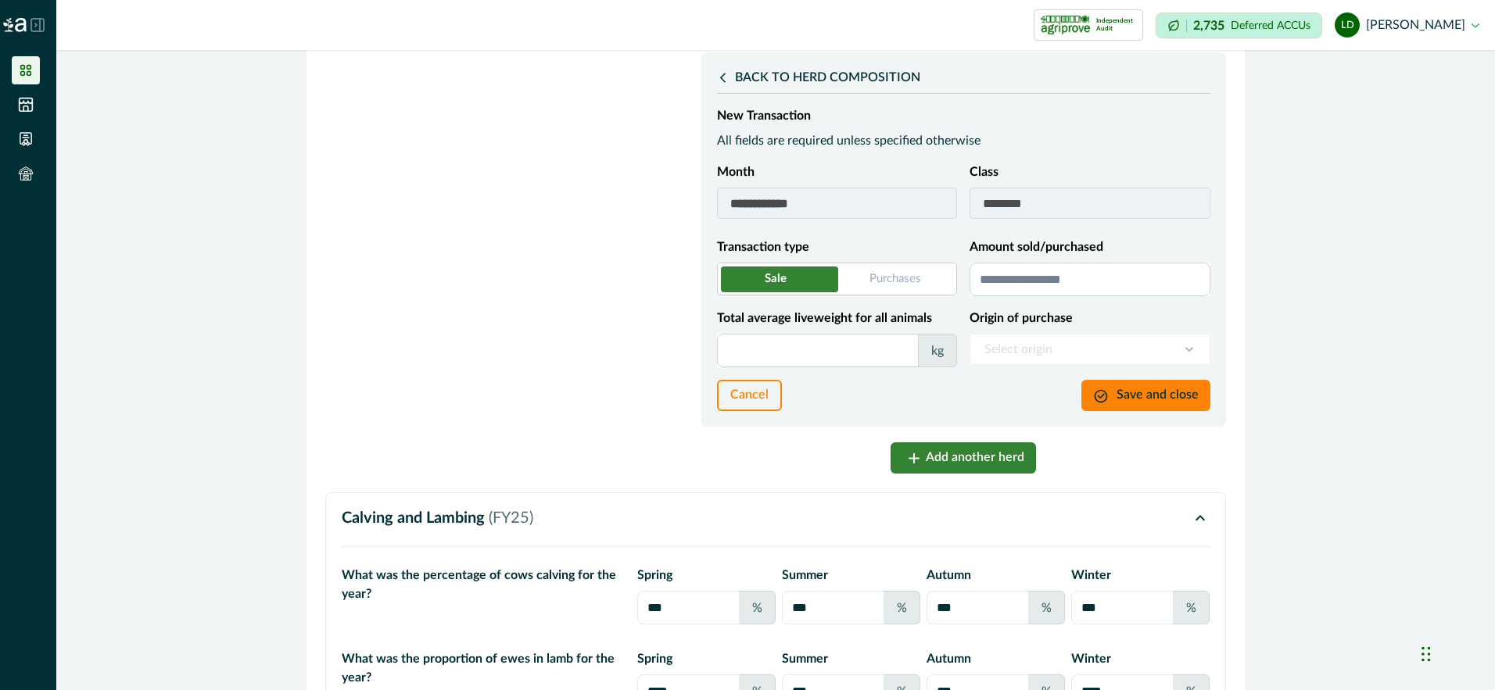
click at [732, 411] on button "Cancel" at bounding box center [749, 395] width 65 height 31
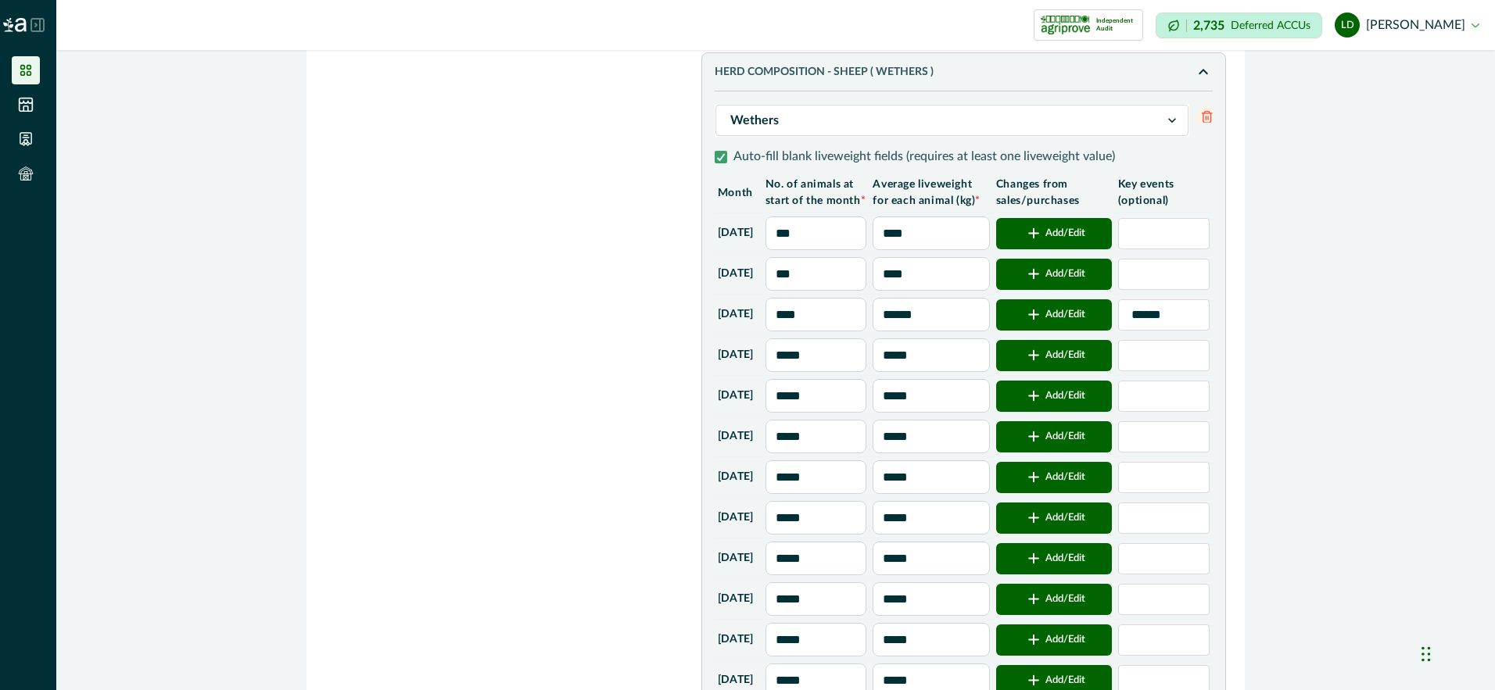
click at [839, 372] on input "*****" at bounding box center [816, 356] width 102 height 34
click at [1073, 371] on button "Add/Edit" at bounding box center [1054, 355] width 116 height 31
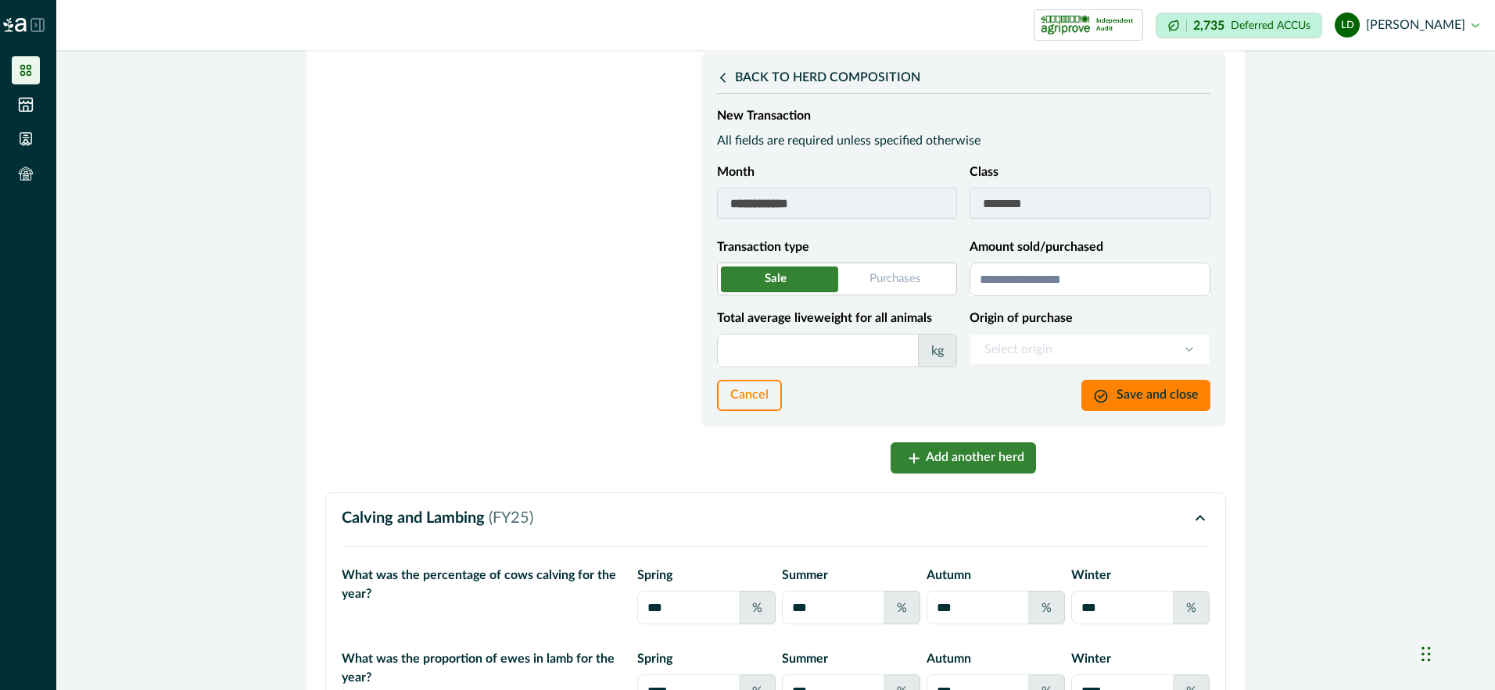
click at [919, 296] on span at bounding box center [837, 279] width 240 height 33
click at [987, 296] on input "Amount sold/purchased" at bounding box center [1089, 280] width 241 height 34
click at [886, 367] on input "Total average liveweight for all animals" at bounding box center [818, 351] width 202 height 34
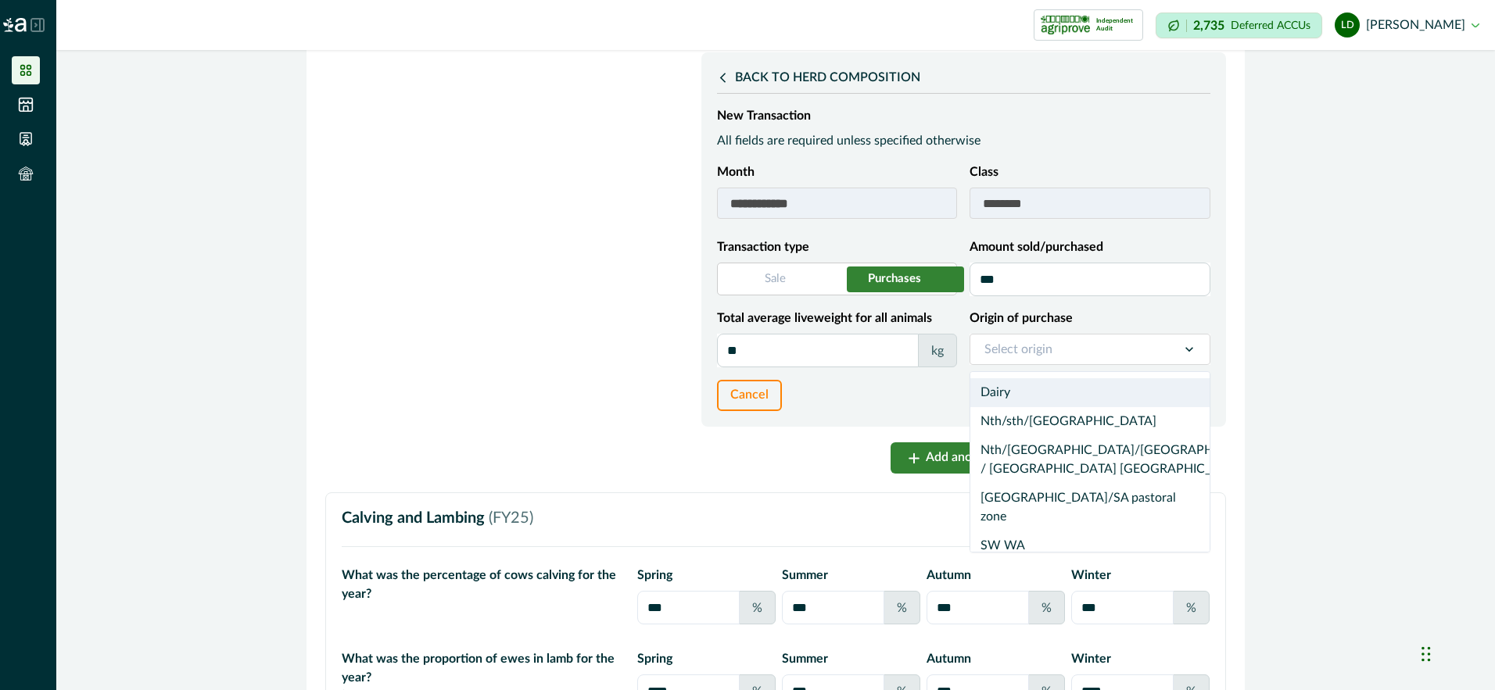
click at [1188, 357] on icon at bounding box center [1189, 350] width 16 height 16
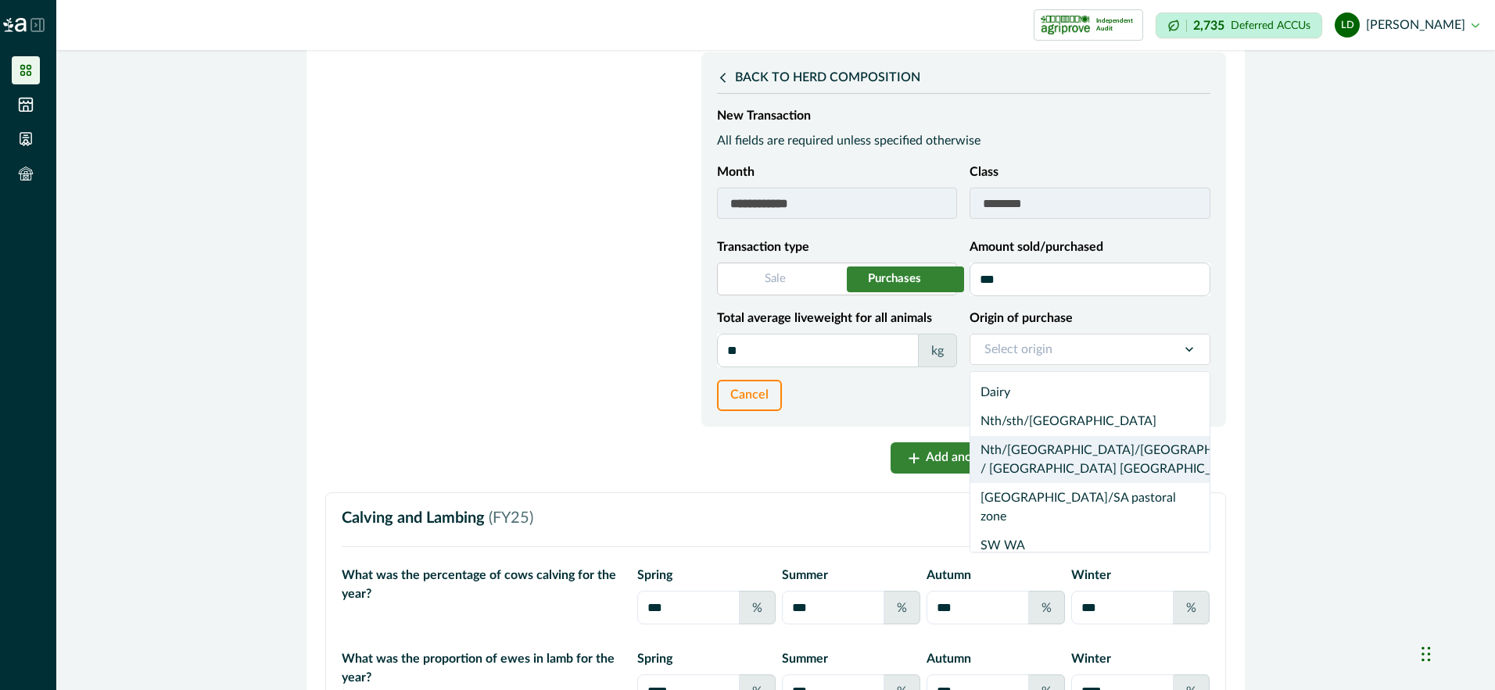
click at [1103, 484] on div "Nth/[GEOGRAPHIC_DATA]/[GEOGRAPHIC_DATA] / [GEOGRAPHIC_DATA] [GEOGRAPHIC_DATA]" at bounding box center [1089, 460] width 239 height 48
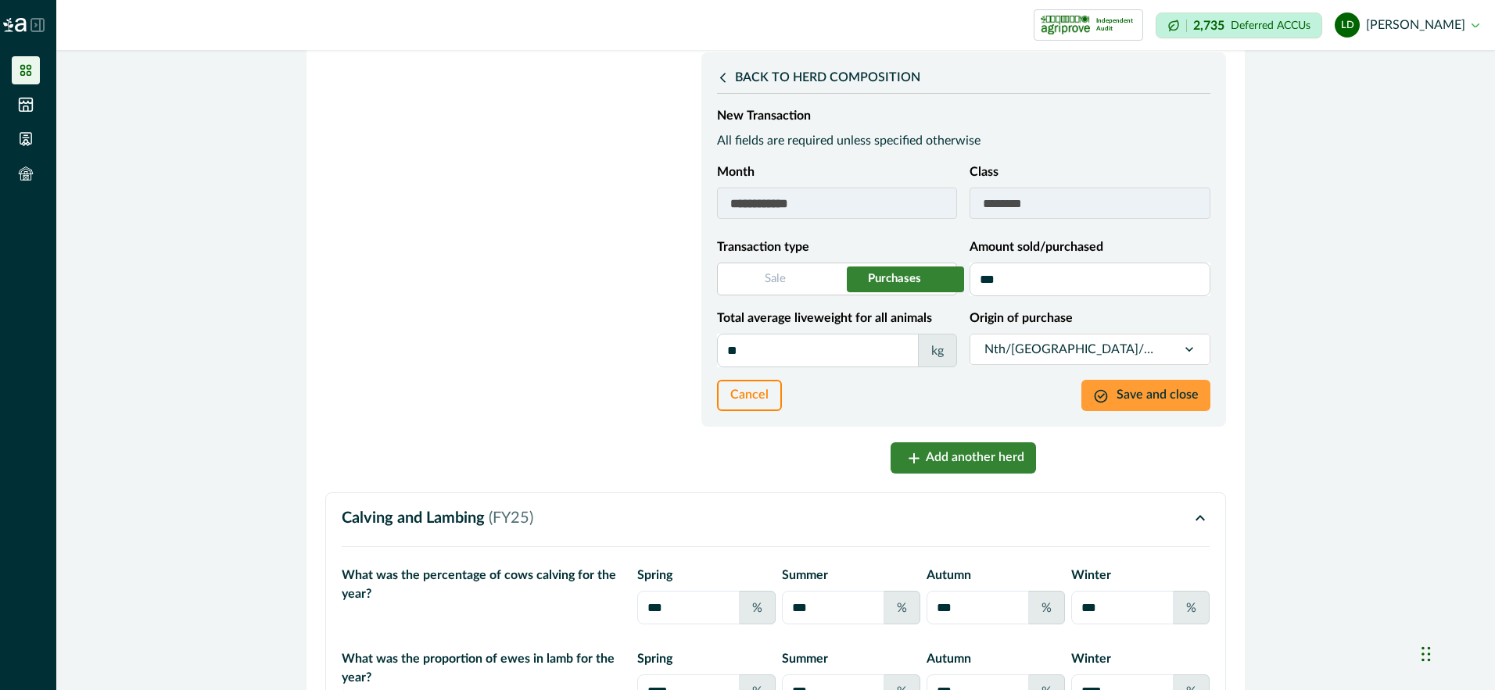
click at [1163, 411] on button "Save and close" at bounding box center [1145, 395] width 129 height 31
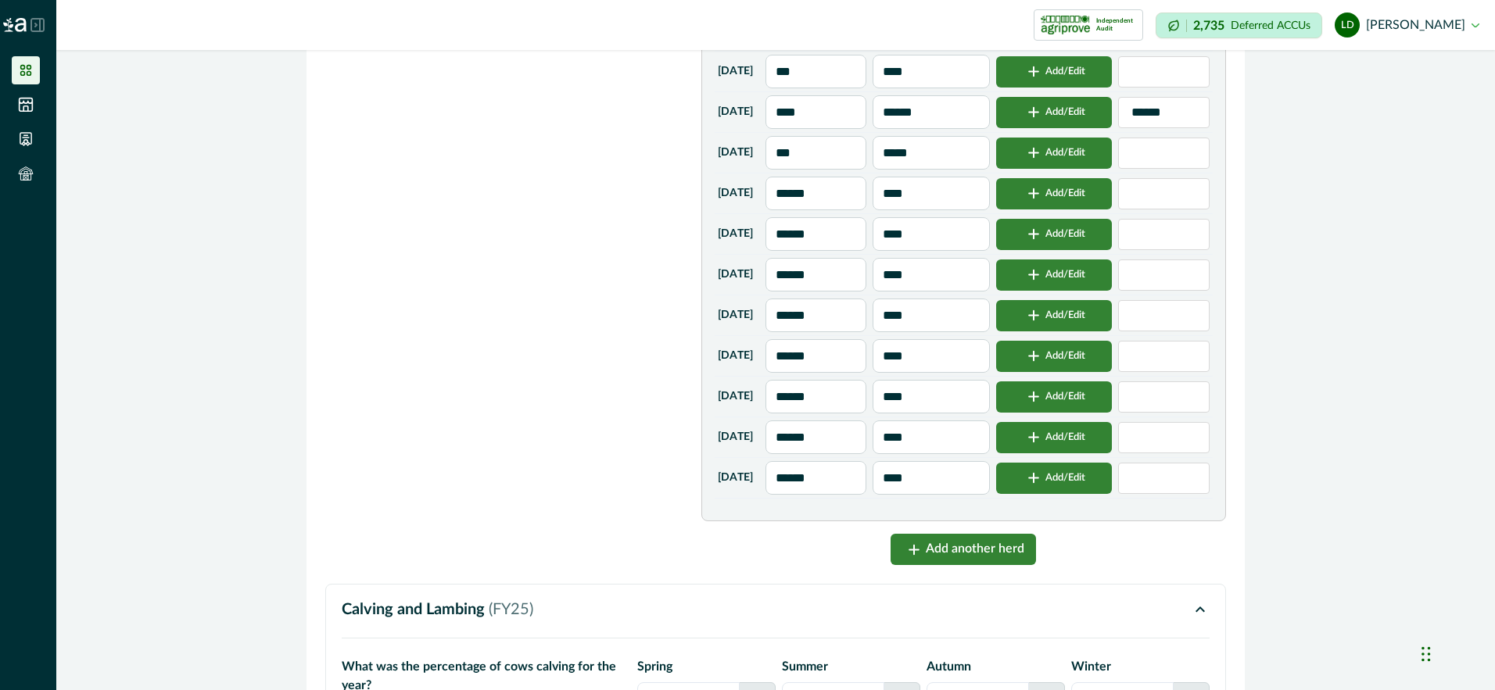
scroll to position [6124, 0]
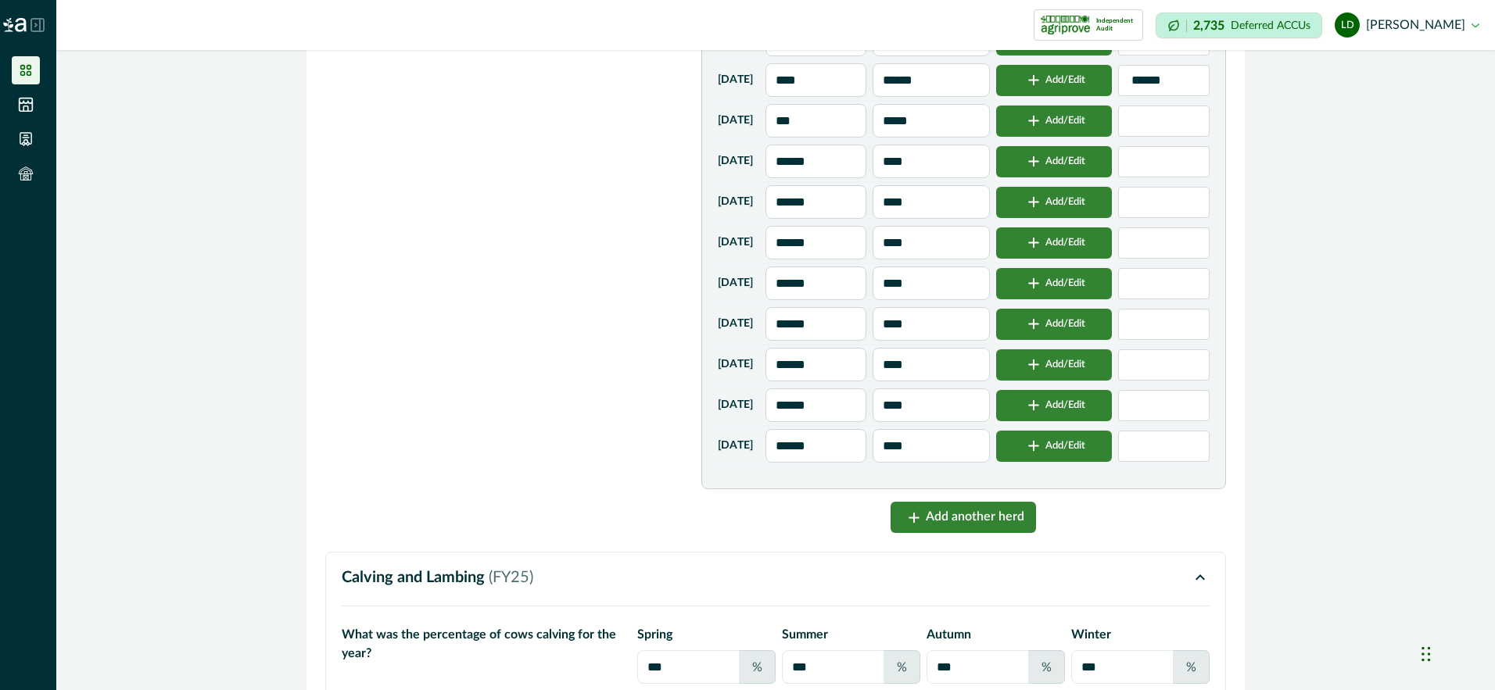
click at [844, 219] on input "******" at bounding box center [816, 202] width 102 height 34
click at [1059, 218] on button "Add/Edit" at bounding box center [1054, 202] width 116 height 31
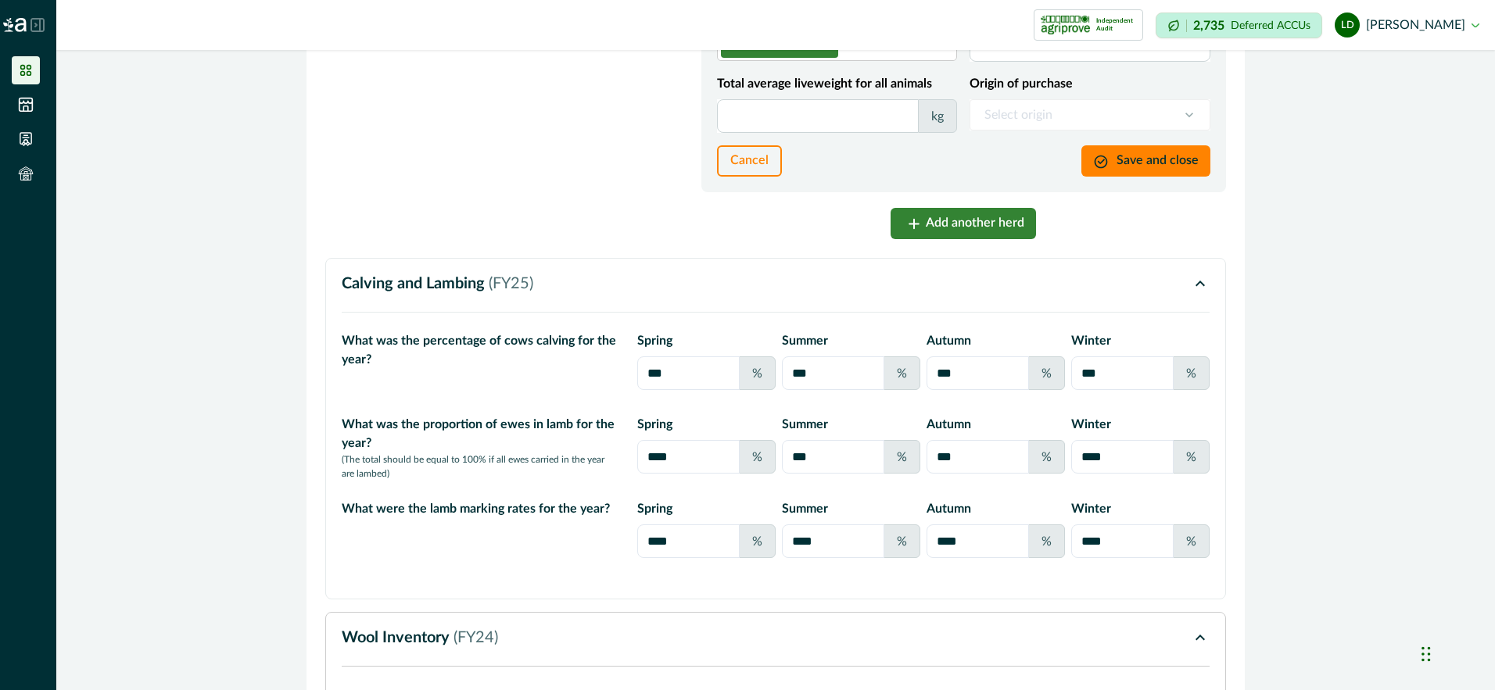
click at [991, 62] on input "Amount sold/purchased" at bounding box center [1089, 45] width 241 height 34
click at [862, 133] on input "Total average liveweight for all animals" at bounding box center [818, 116] width 202 height 34
click at [1159, 177] on button "Save and close" at bounding box center [1145, 160] width 129 height 31
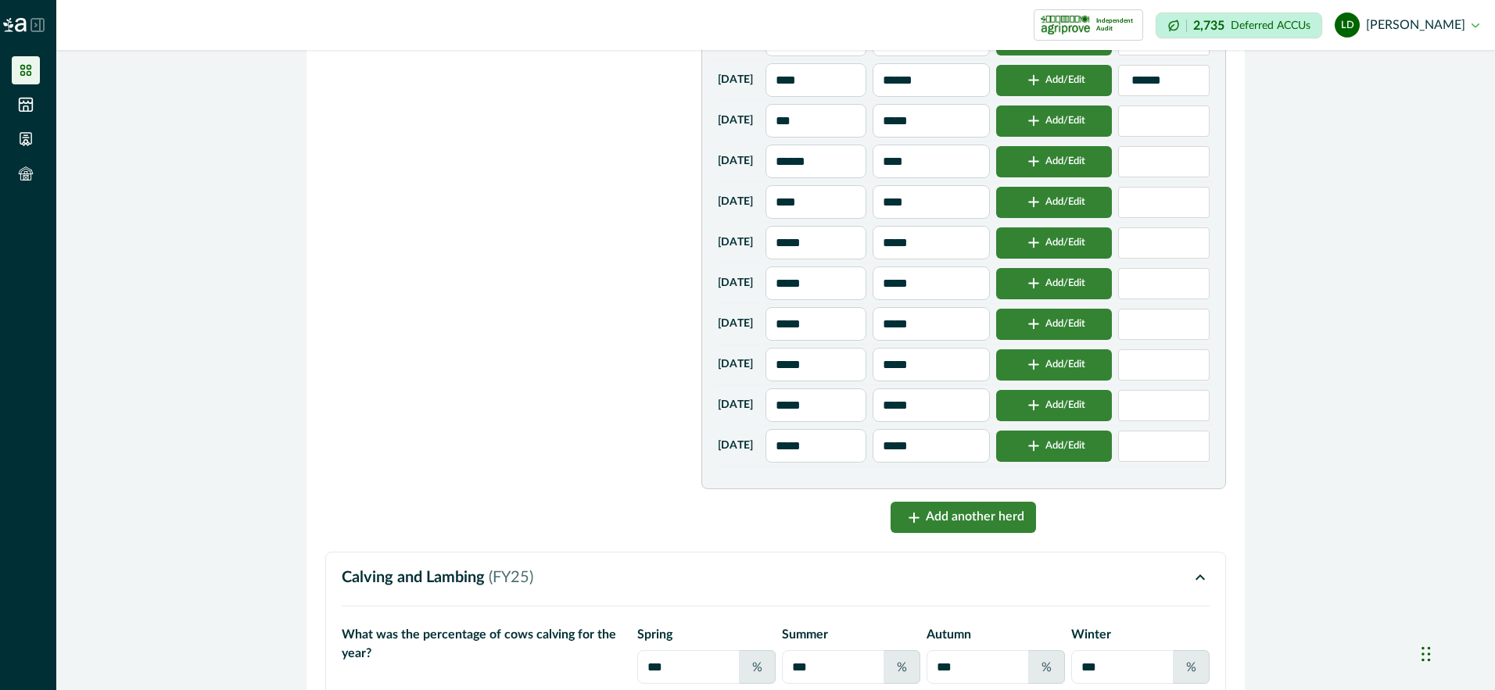
click at [1096, 299] on button "Add/Edit" at bounding box center [1054, 283] width 116 height 31
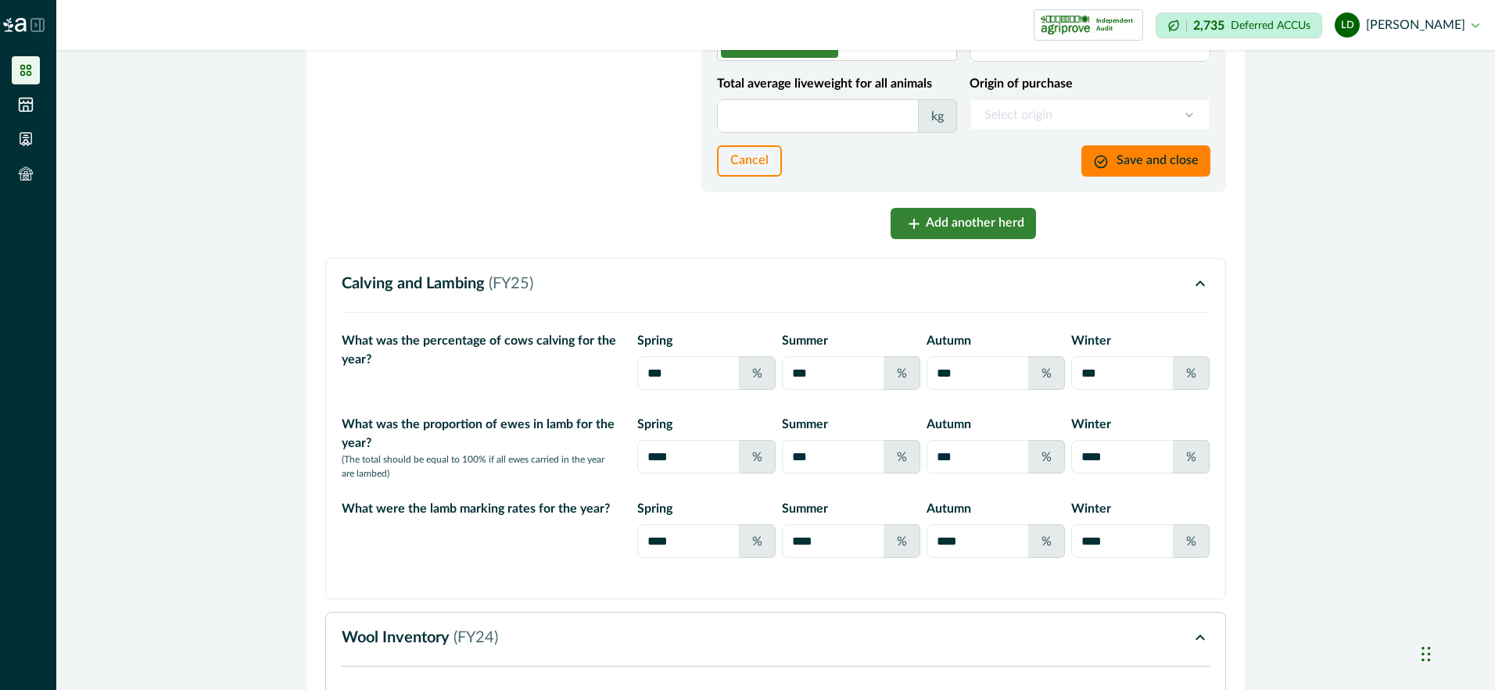
click at [908, 61] on span at bounding box center [837, 44] width 240 height 33
click at [1020, 62] on input "Amount sold/purchased" at bounding box center [1089, 45] width 241 height 34
click at [865, 133] on input "Total average liveweight for all animals" at bounding box center [818, 116] width 202 height 34
click at [1193, 130] on div at bounding box center [1189, 115] width 41 height 30
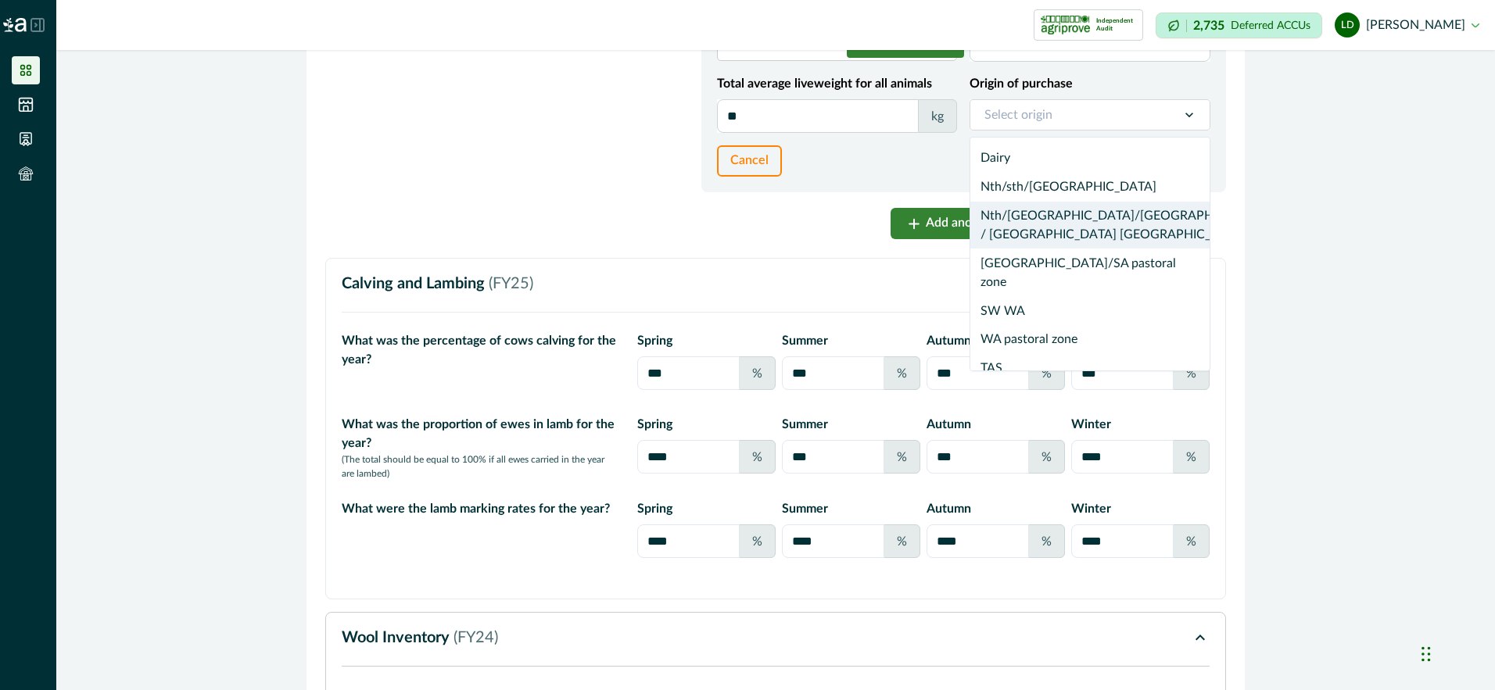
click at [1066, 249] on div "Nth/[GEOGRAPHIC_DATA]/[GEOGRAPHIC_DATA] / [GEOGRAPHIC_DATA] [GEOGRAPHIC_DATA]" at bounding box center [1089, 226] width 239 height 48
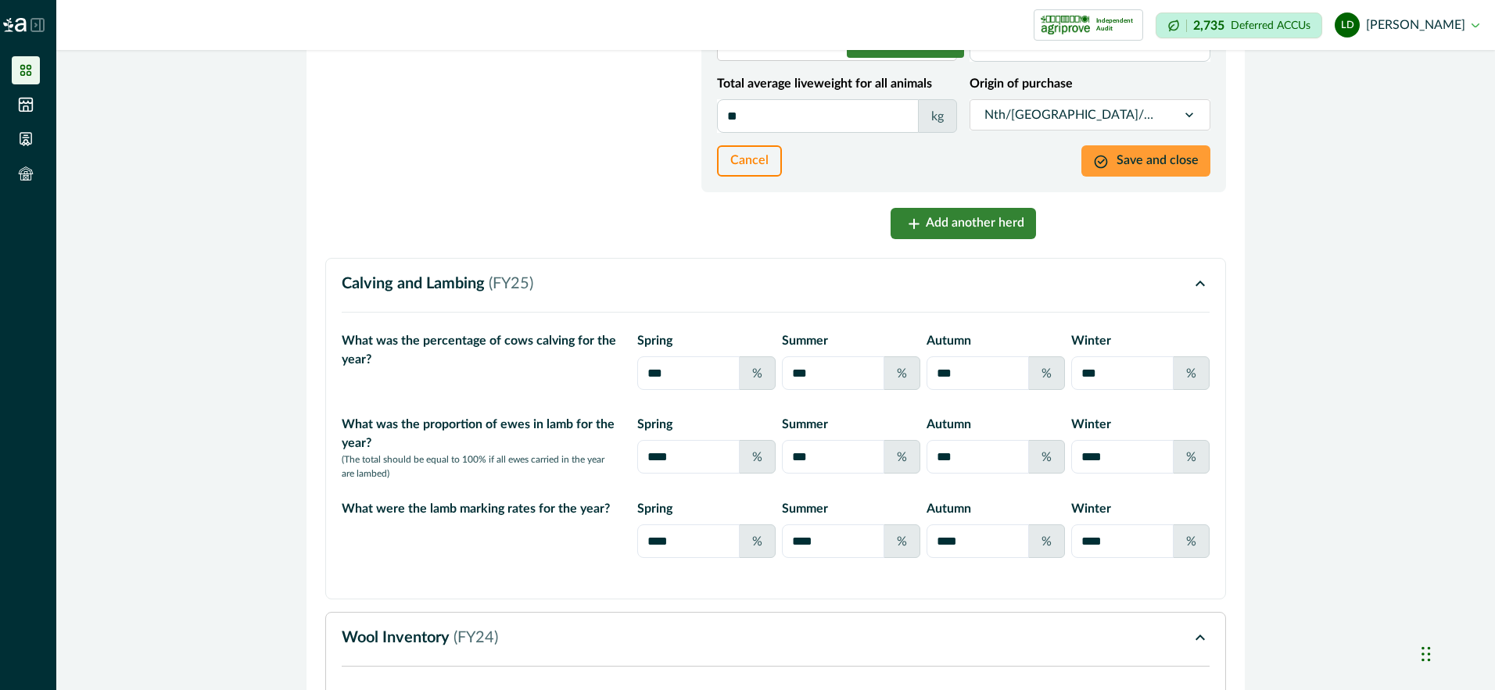
click at [1156, 177] on button "Save and close" at bounding box center [1145, 160] width 129 height 31
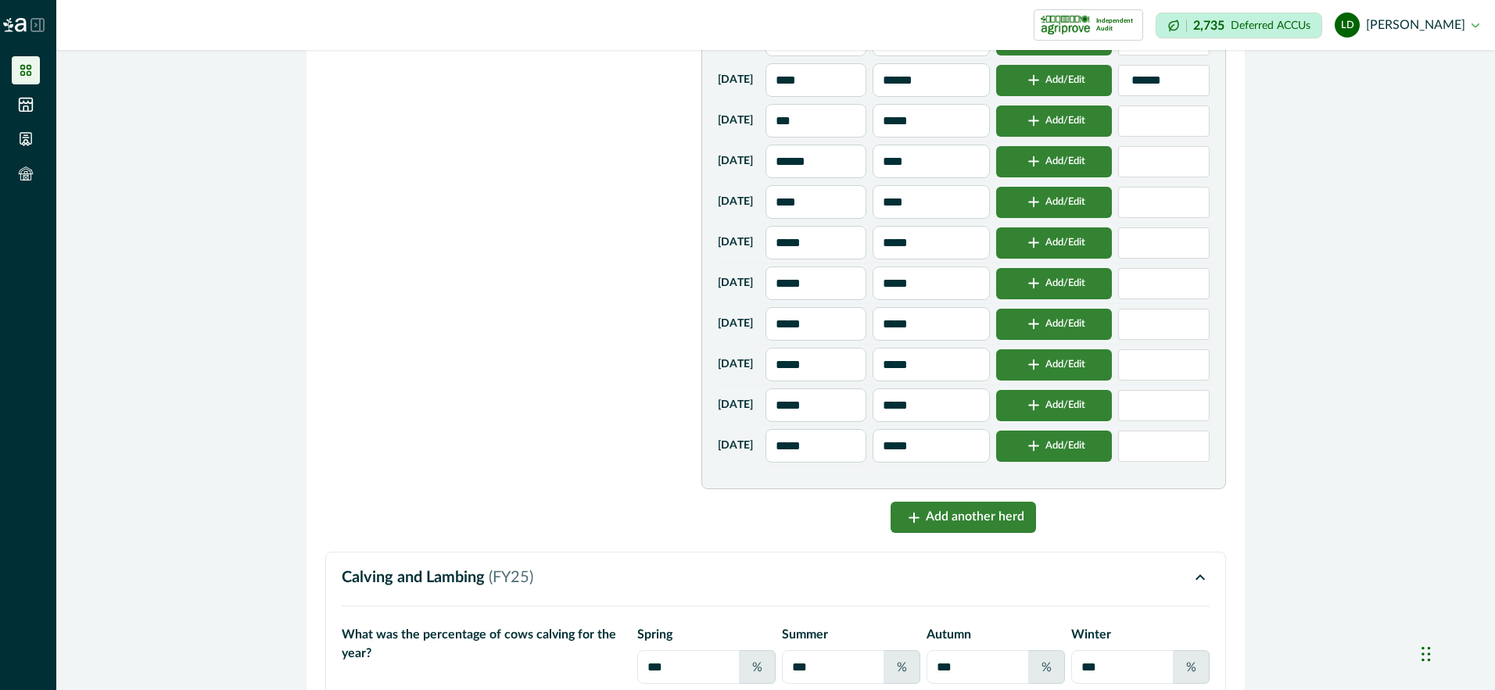
click at [1061, 381] on button "Add/Edit" at bounding box center [1054, 364] width 116 height 31
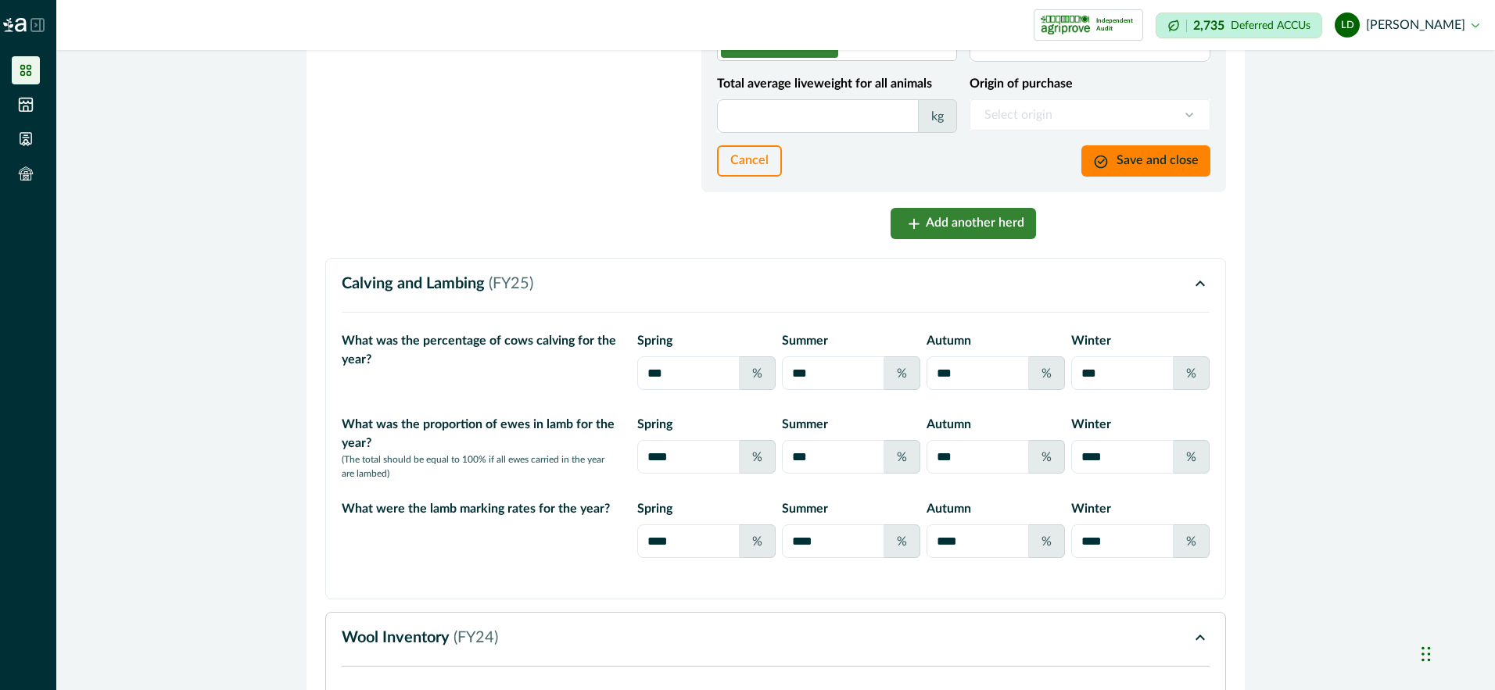
click at [1042, 62] on input "Amount sold/purchased" at bounding box center [1089, 45] width 241 height 34
click at [857, 133] on input "Total average liveweight for all animals" at bounding box center [818, 116] width 202 height 34
click at [1131, 177] on button "Save and close" at bounding box center [1145, 160] width 129 height 31
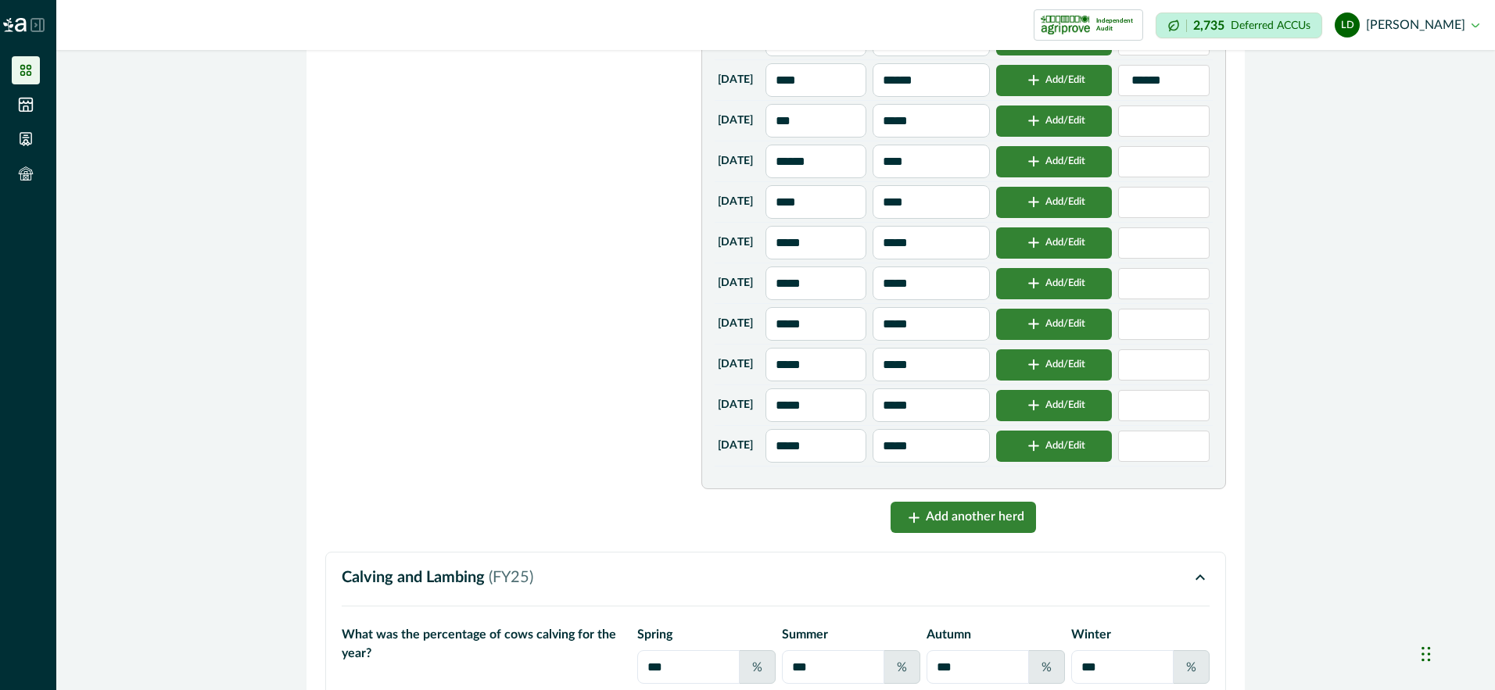
click at [838, 422] on input "*****" at bounding box center [816, 406] width 102 height 34
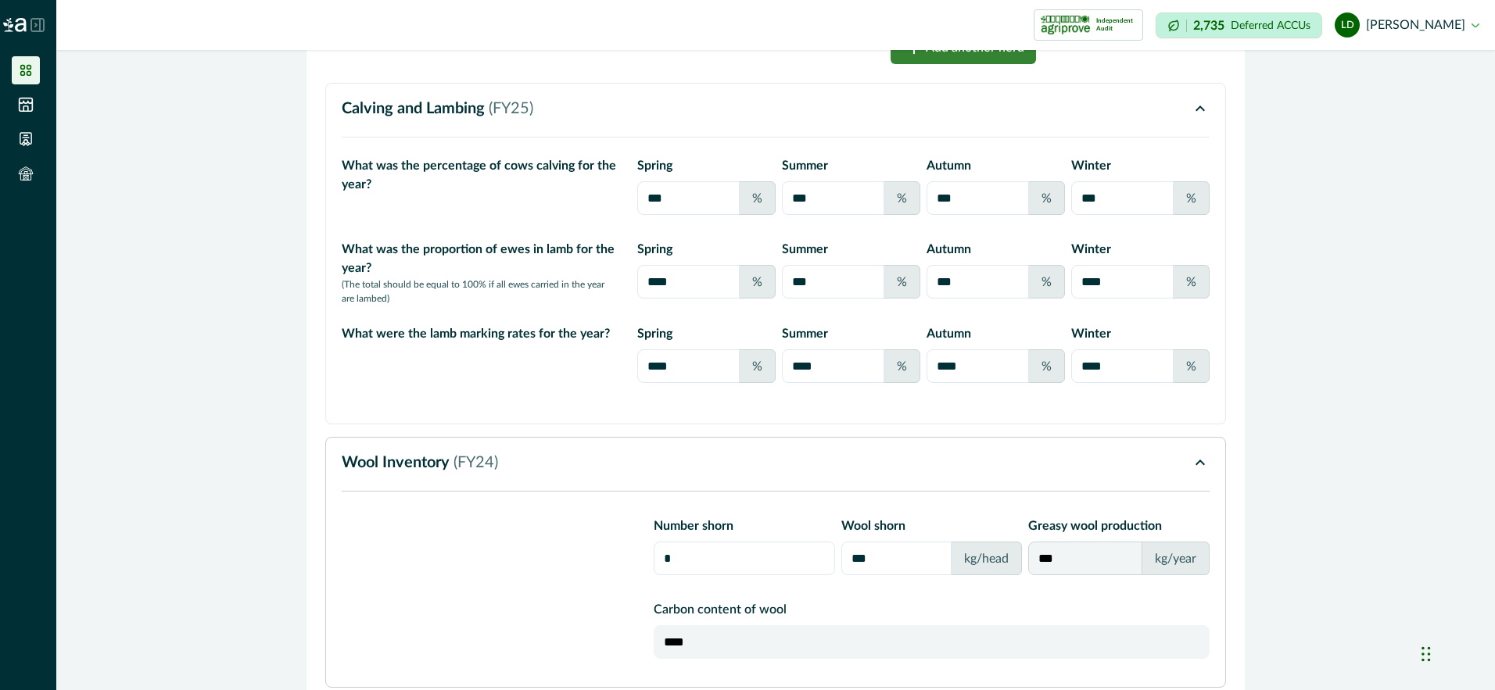
scroll to position [6437, 0]
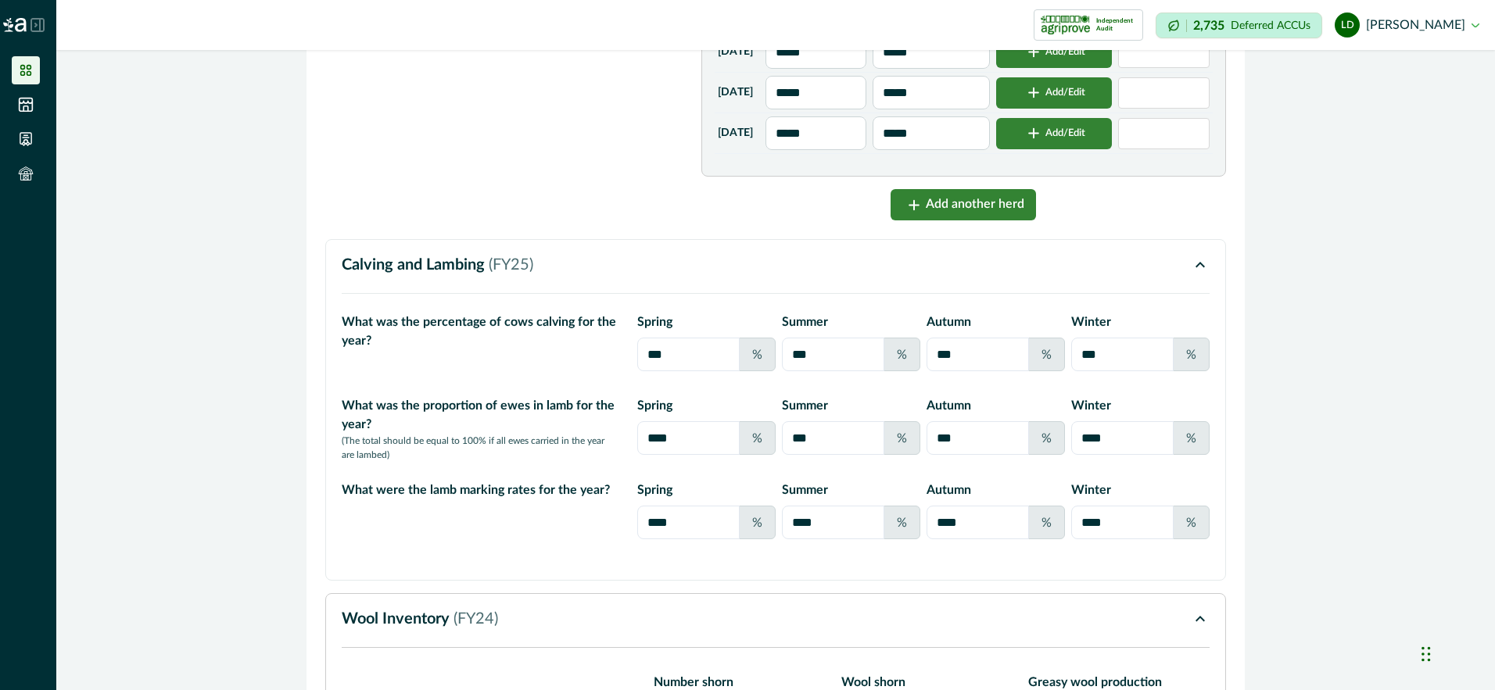
click at [1075, 109] on button "Add/Edit" at bounding box center [1054, 92] width 116 height 31
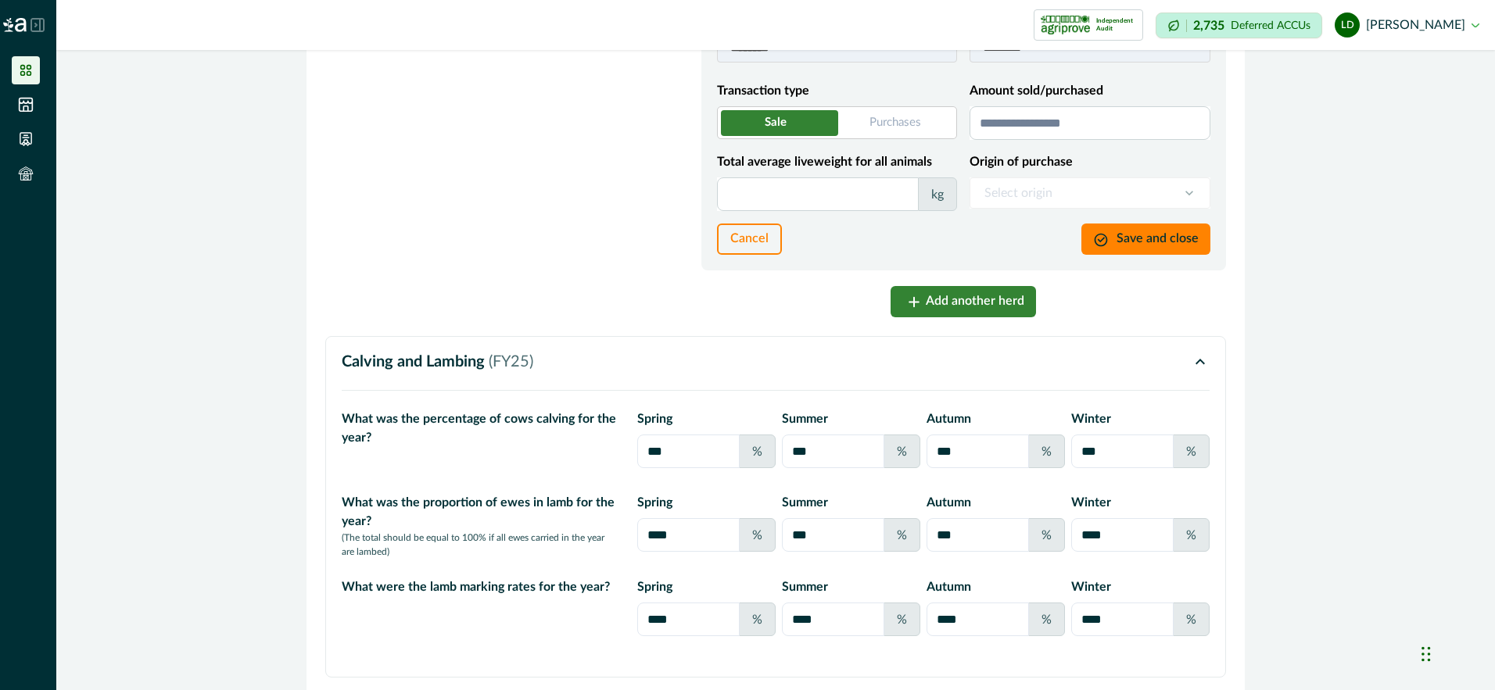
scroll to position [5889, 0]
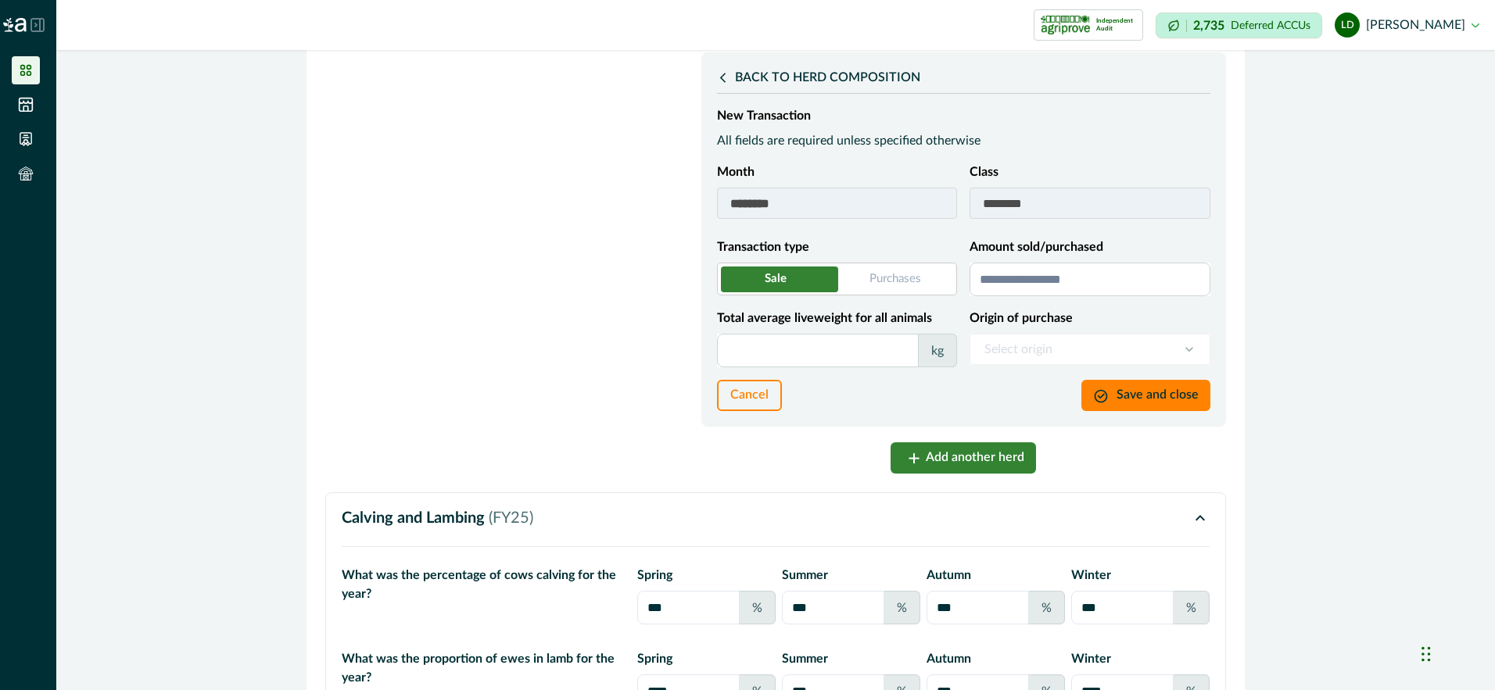
click at [908, 296] on span at bounding box center [837, 279] width 240 height 33
click at [991, 296] on input "Amount sold/purchased" at bounding box center [1089, 280] width 241 height 34
click at [765, 367] on input "Total average liveweight for all animals" at bounding box center [818, 351] width 202 height 34
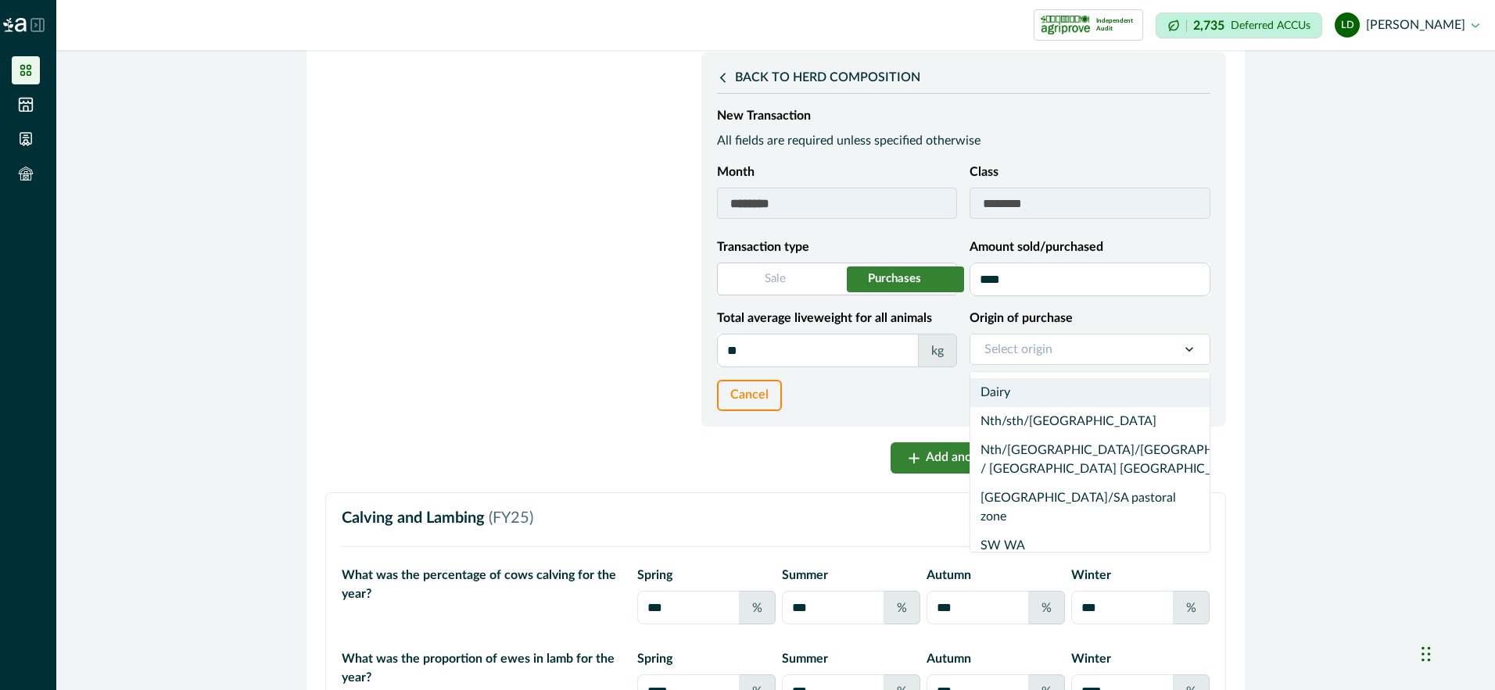
click at [1185, 357] on icon at bounding box center [1189, 350] width 16 height 16
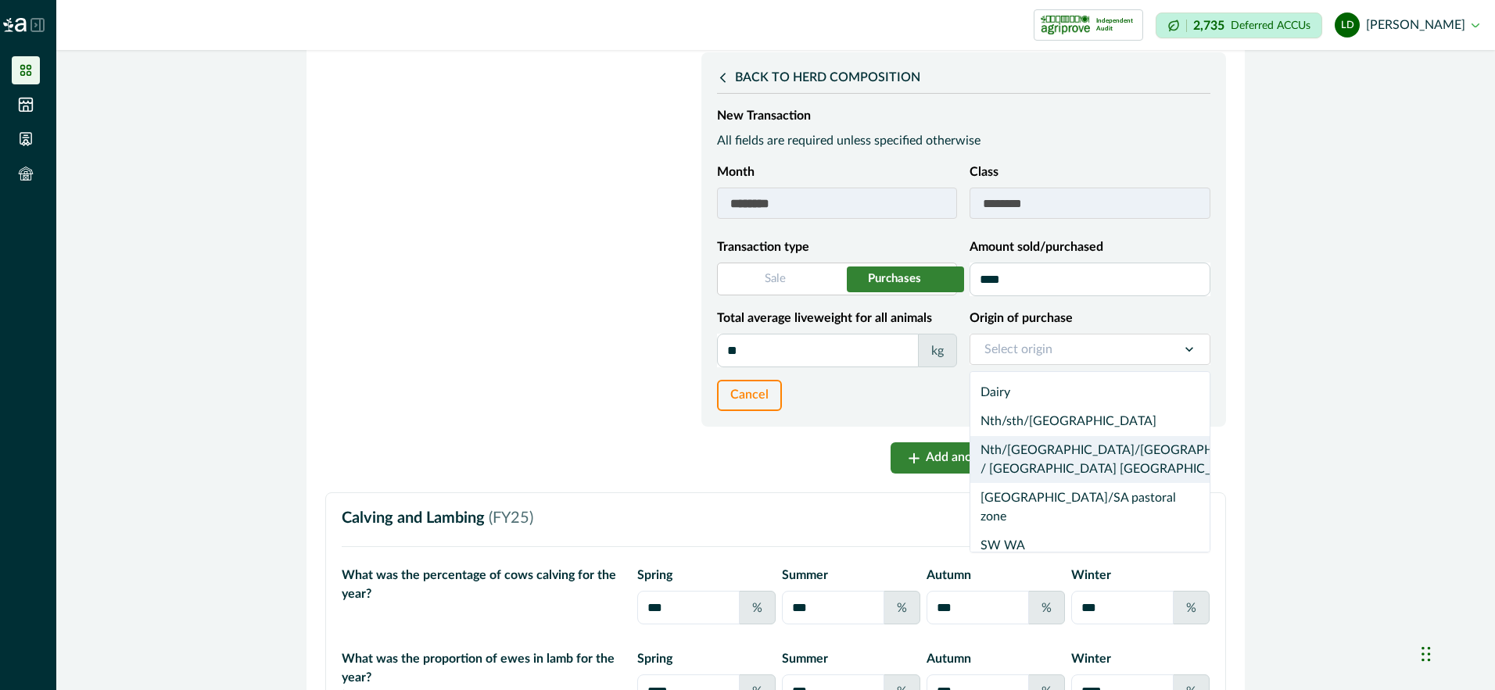
click at [1055, 484] on div "Nth/[GEOGRAPHIC_DATA]/[GEOGRAPHIC_DATA] / [GEOGRAPHIC_DATA] [GEOGRAPHIC_DATA]" at bounding box center [1089, 460] width 239 height 48
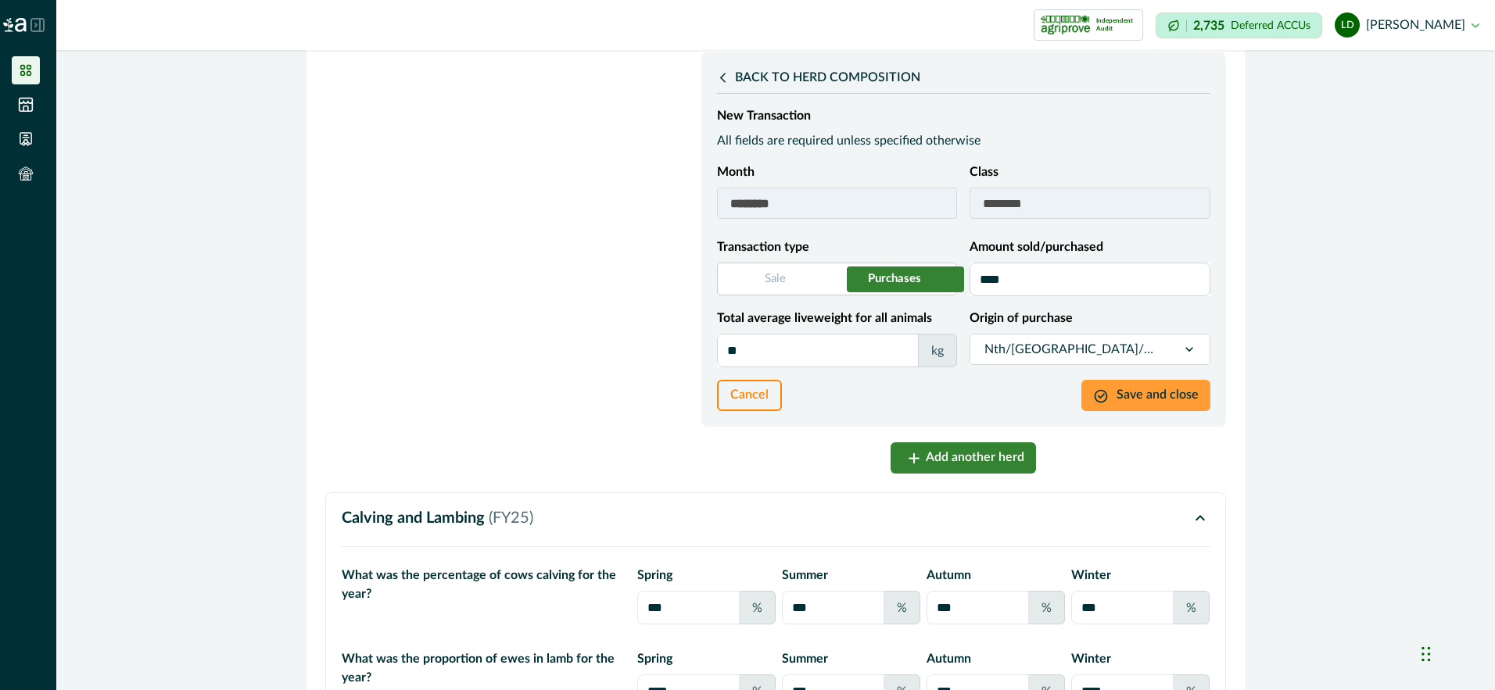
click at [1177, 411] on button "Save and close" at bounding box center [1145, 395] width 129 height 31
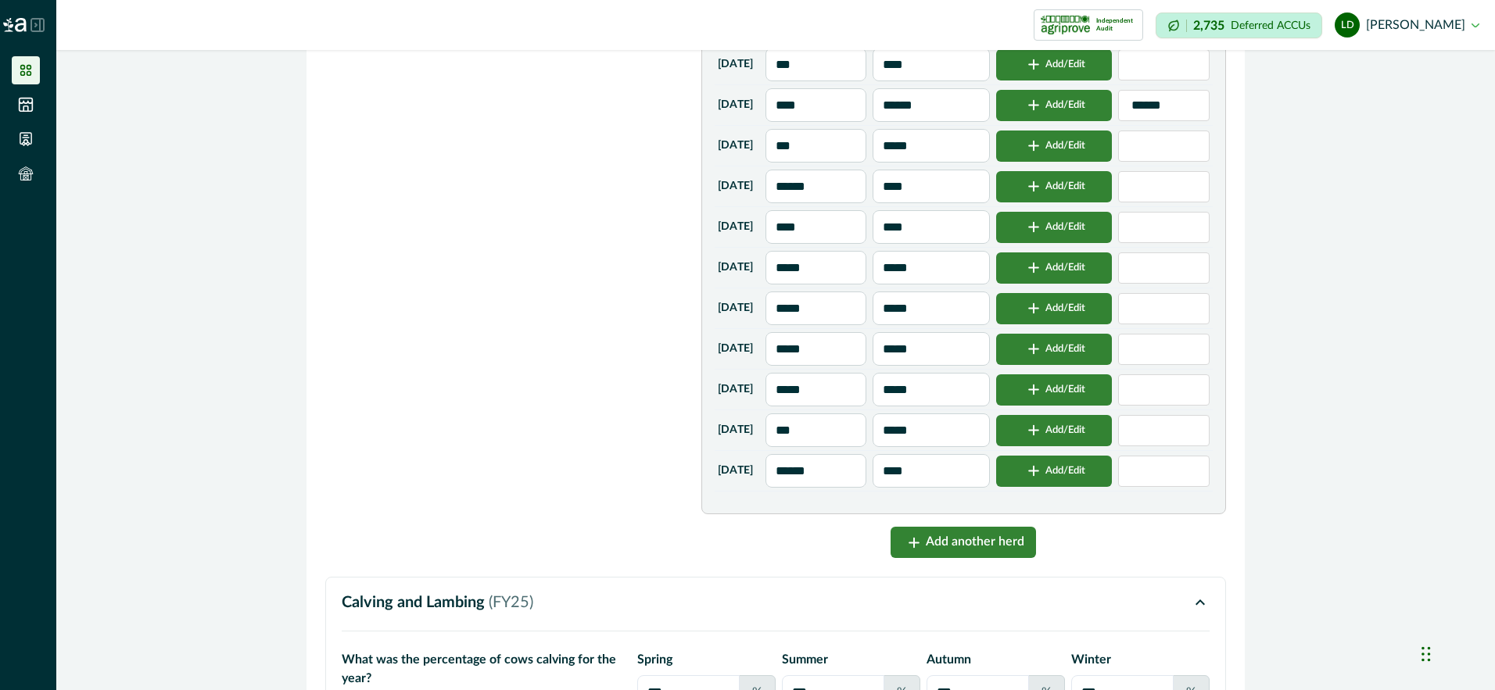
scroll to position [6202, 0]
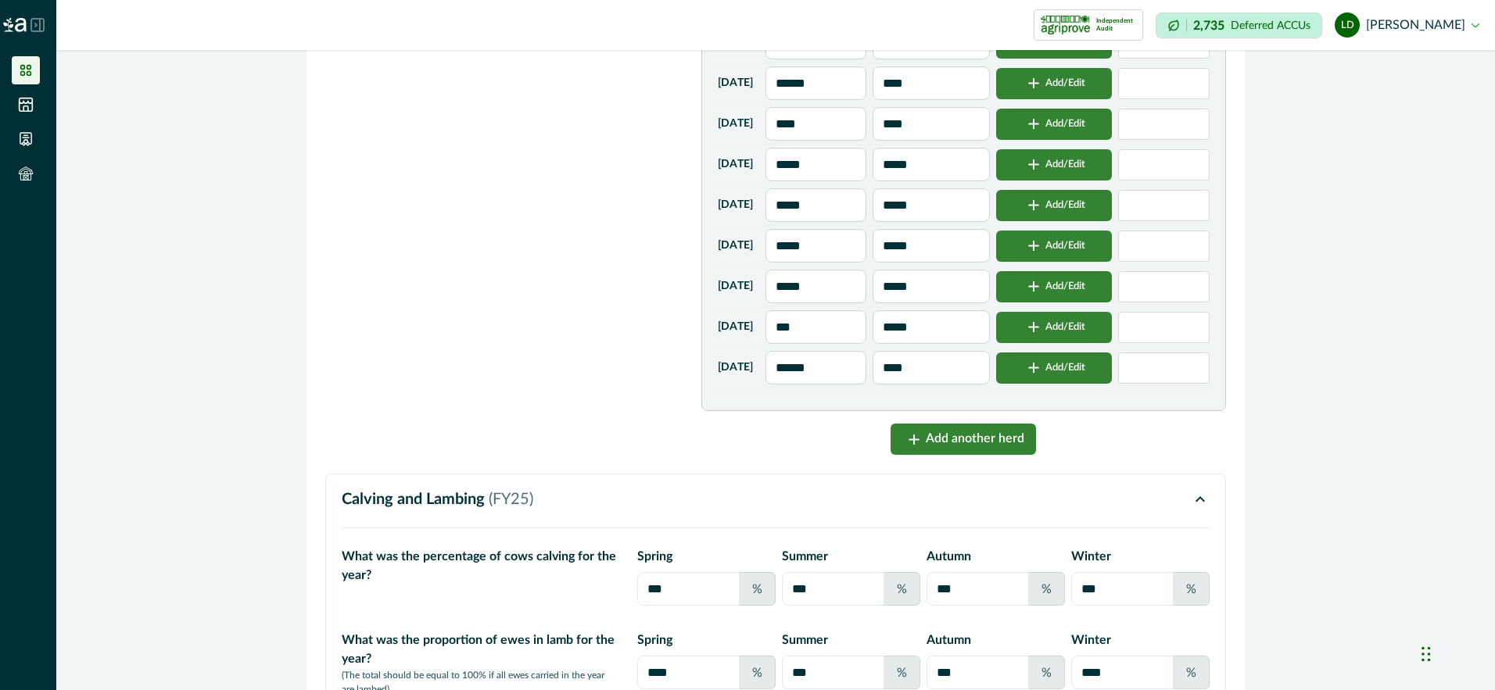
click at [844, 385] on input "******" at bounding box center [816, 368] width 102 height 34
click at [1061, 384] on button "Add/Edit" at bounding box center [1054, 368] width 116 height 31
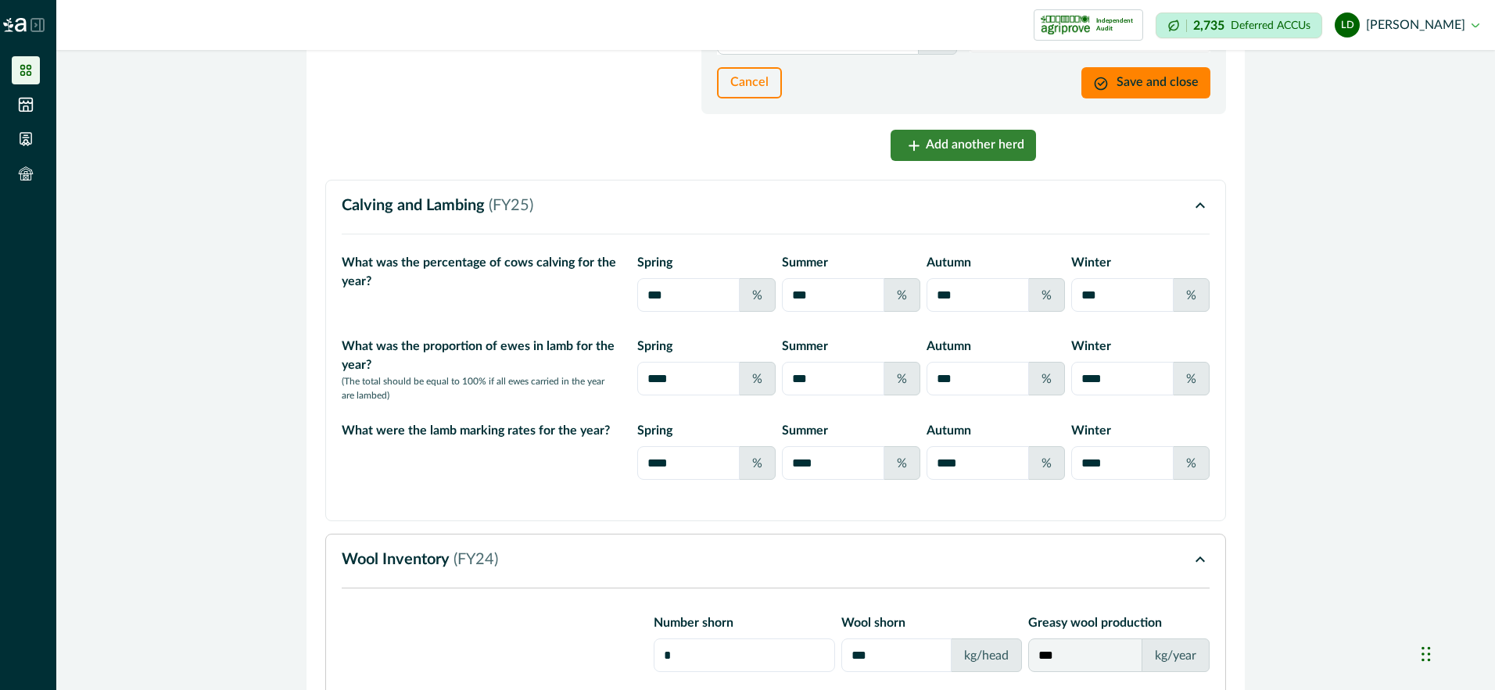
click at [776, 55] on input "Total average liveweight for all animals" at bounding box center [818, 38] width 202 height 34
click at [1123, 99] on button "Save and close" at bounding box center [1145, 82] width 129 height 31
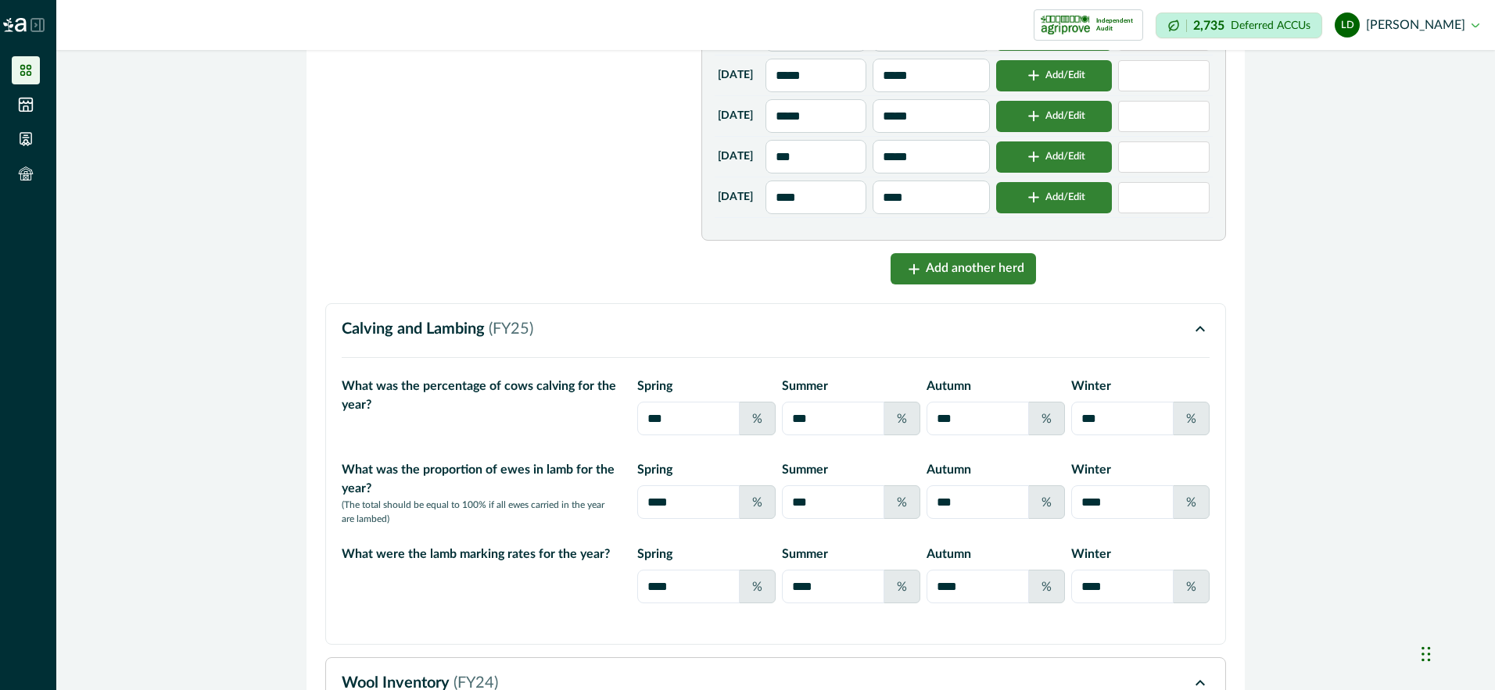
scroll to position [6333, 0]
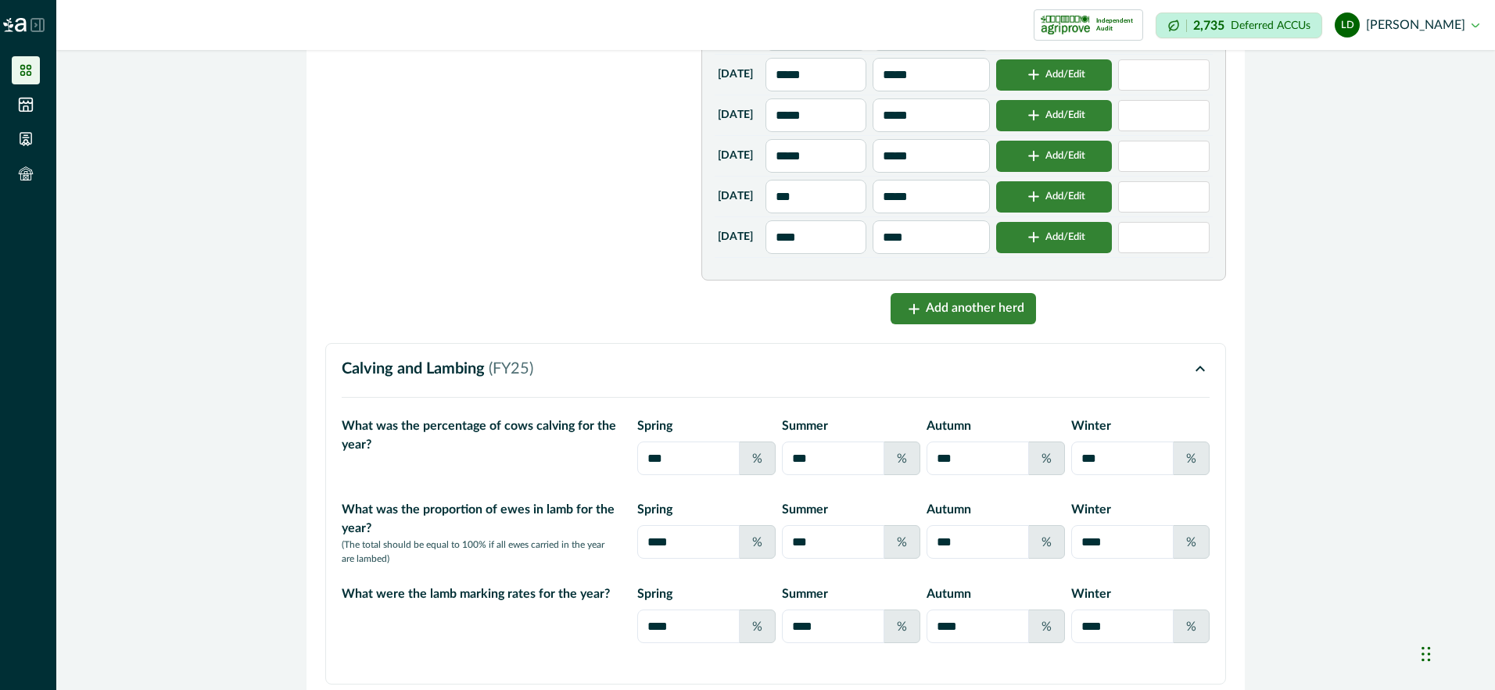
click at [933, 324] on button "Add another herd" at bounding box center [962, 308] width 145 height 31
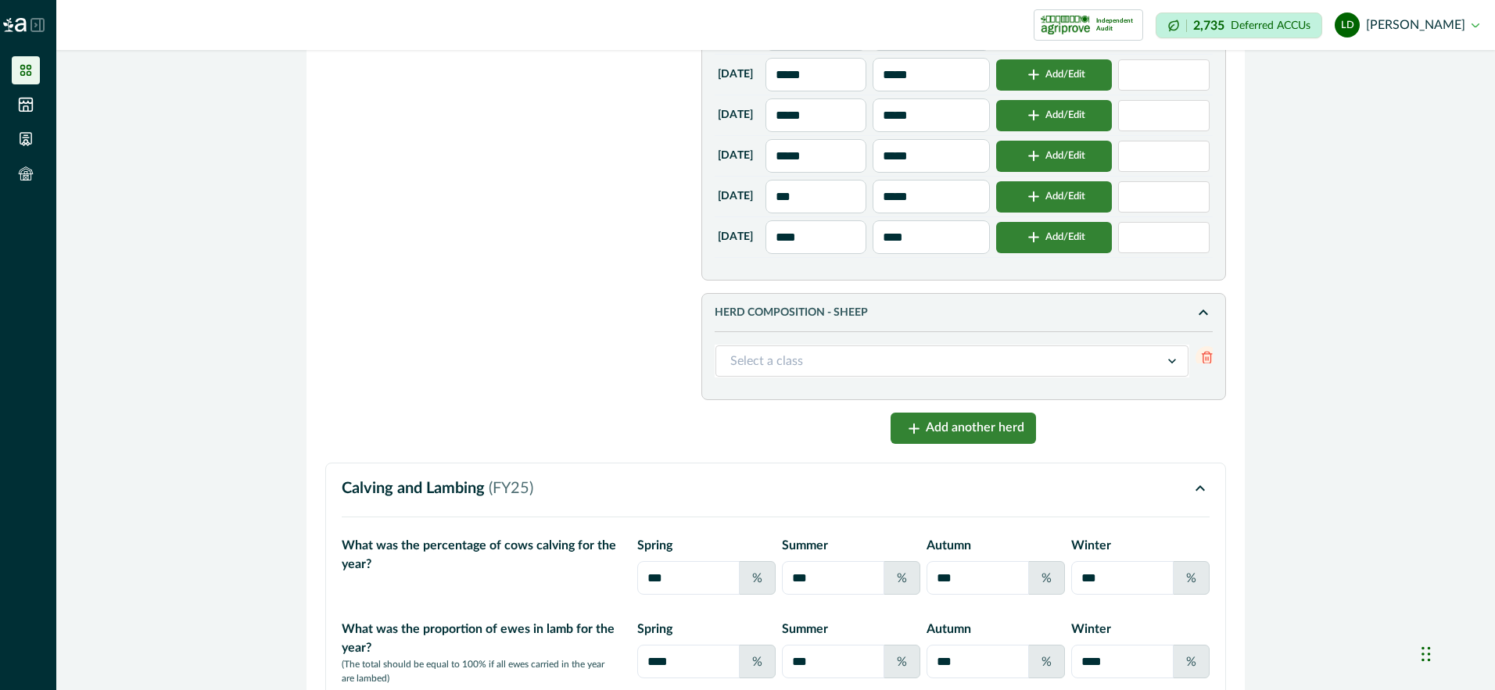
click at [1166, 369] on icon at bounding box center [1172, 361] width 16 height 16
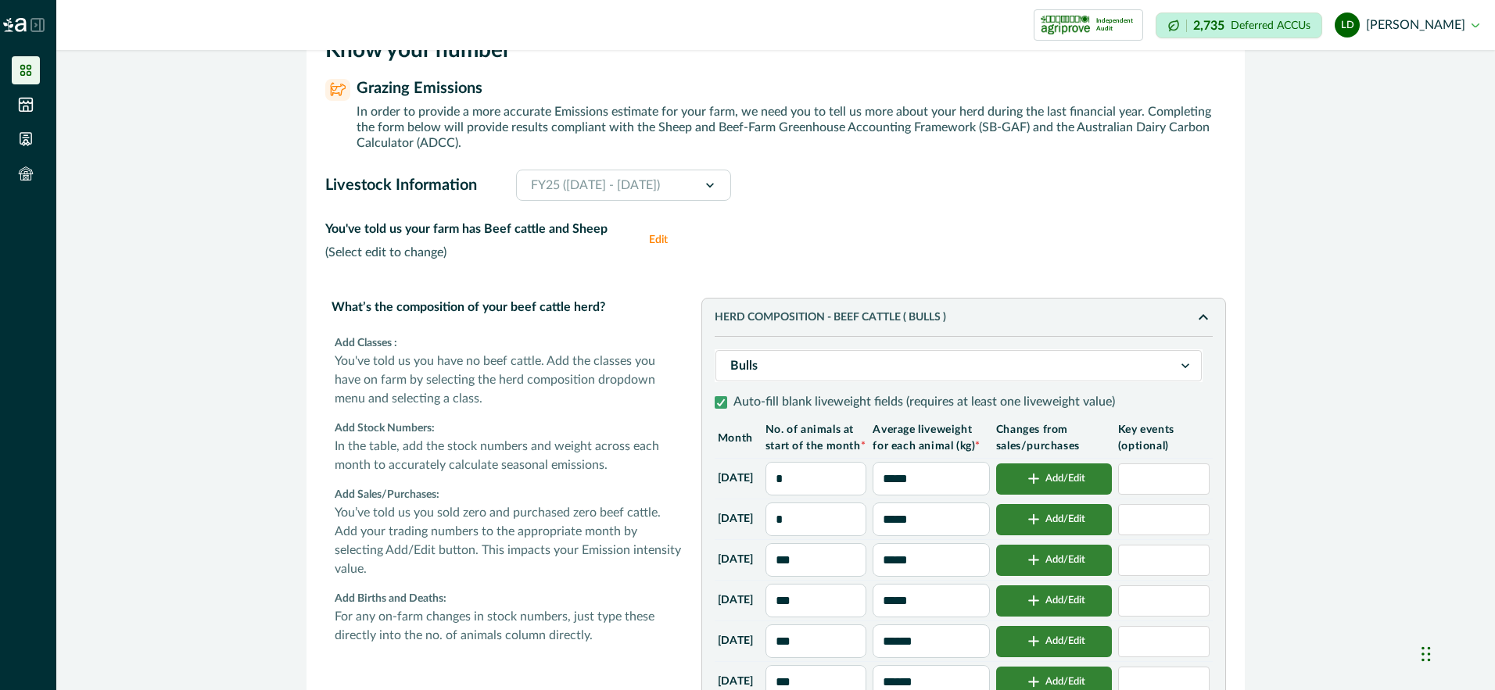
scroll to position [0, 0]
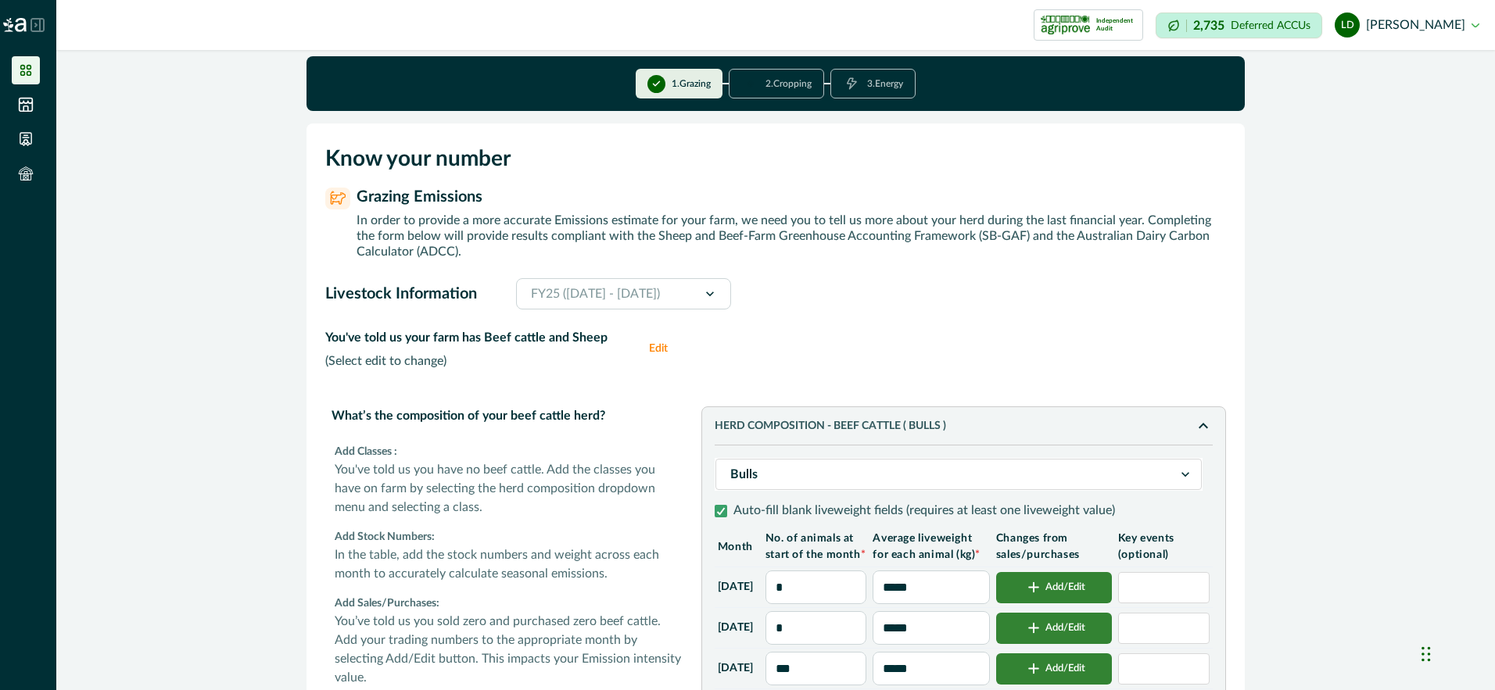
click at [876, 86] on button "3 . Energy" at bounding box center [872, 84] width 85 height 30
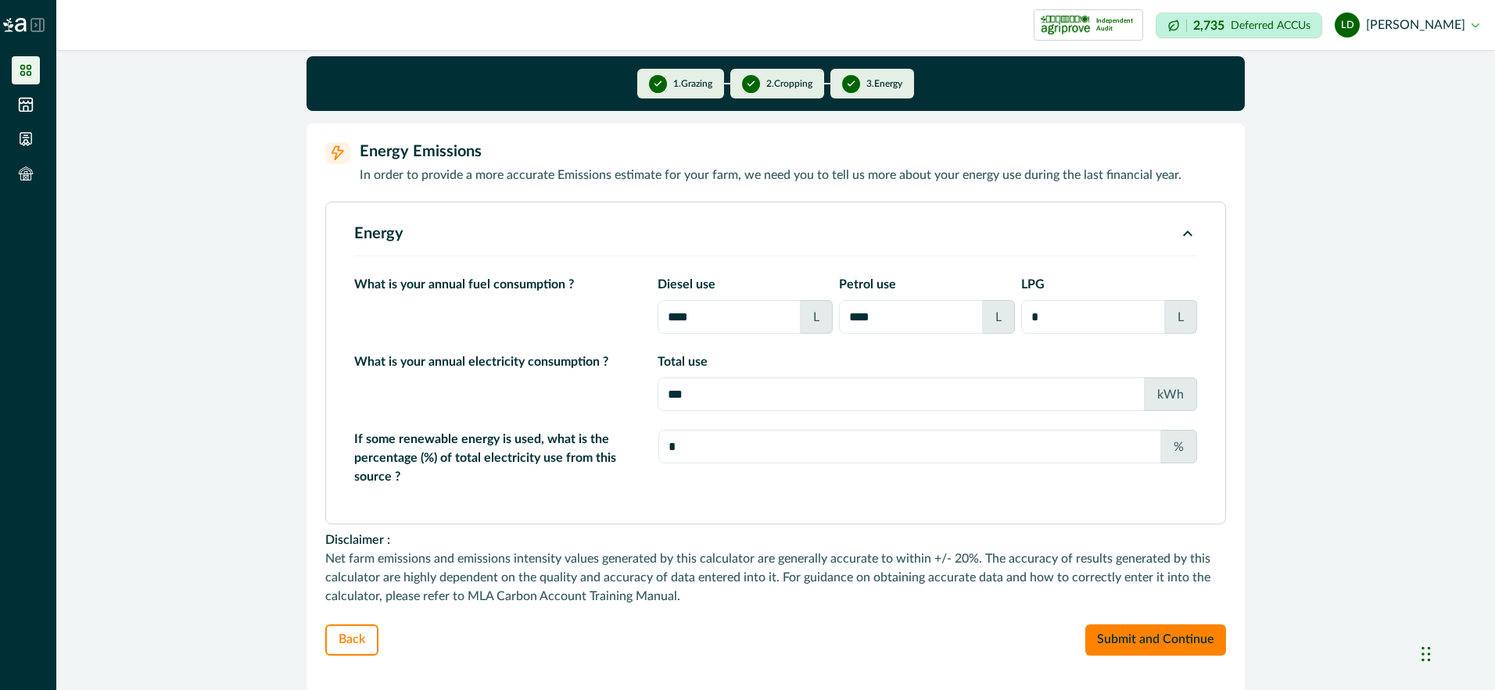
scroll to position [3, 0]
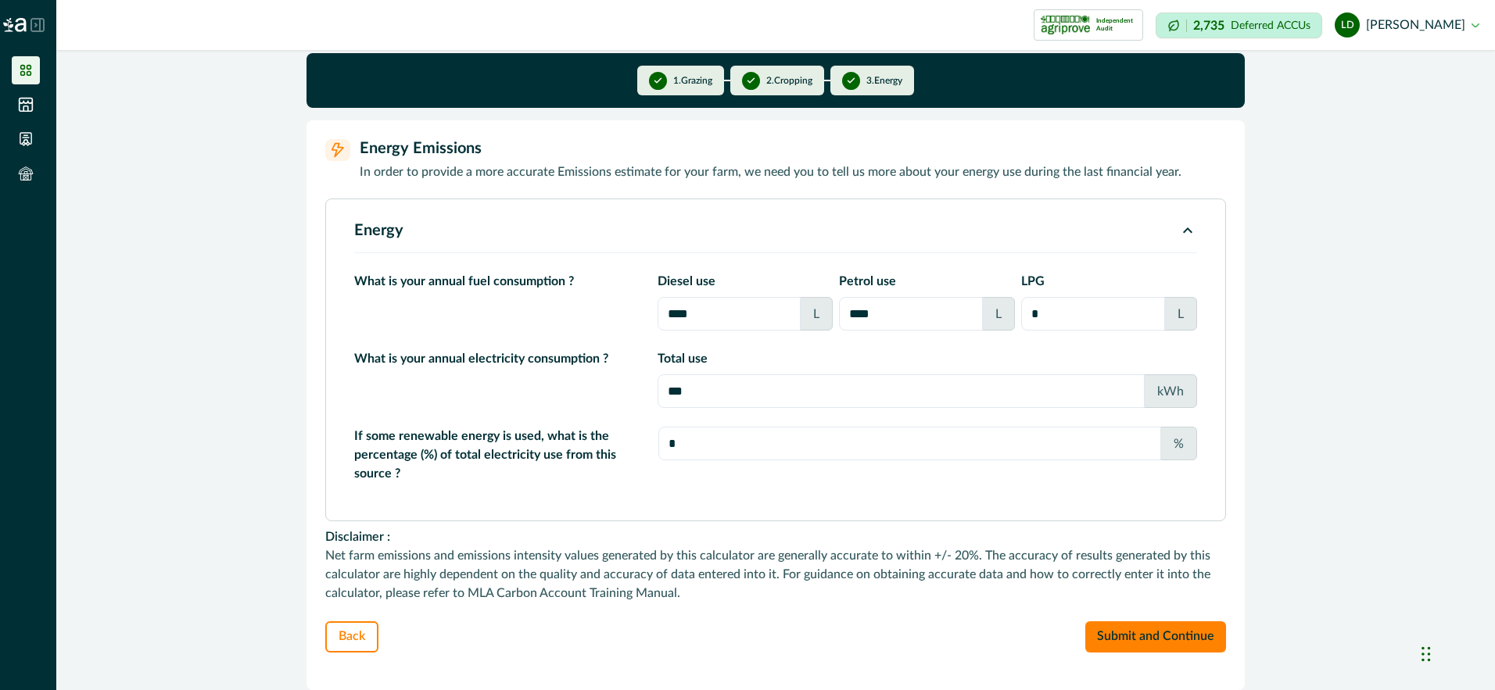
click at [661, 388] on input "***" at bounding box center [901, 391] width 487 height 34
click at [684, 390] on input "****" at bounding box center [901, 391] width 487 height 34
click at [677, 392] on input "****" at bounding box center [901, 391] width 487 height 34
click at [719, 399] on input "*****" at bounding box center [901, 391] width 487 height 34
click at [708, 310] on input "****" at bounding box center [730, 314] width 144 height 34
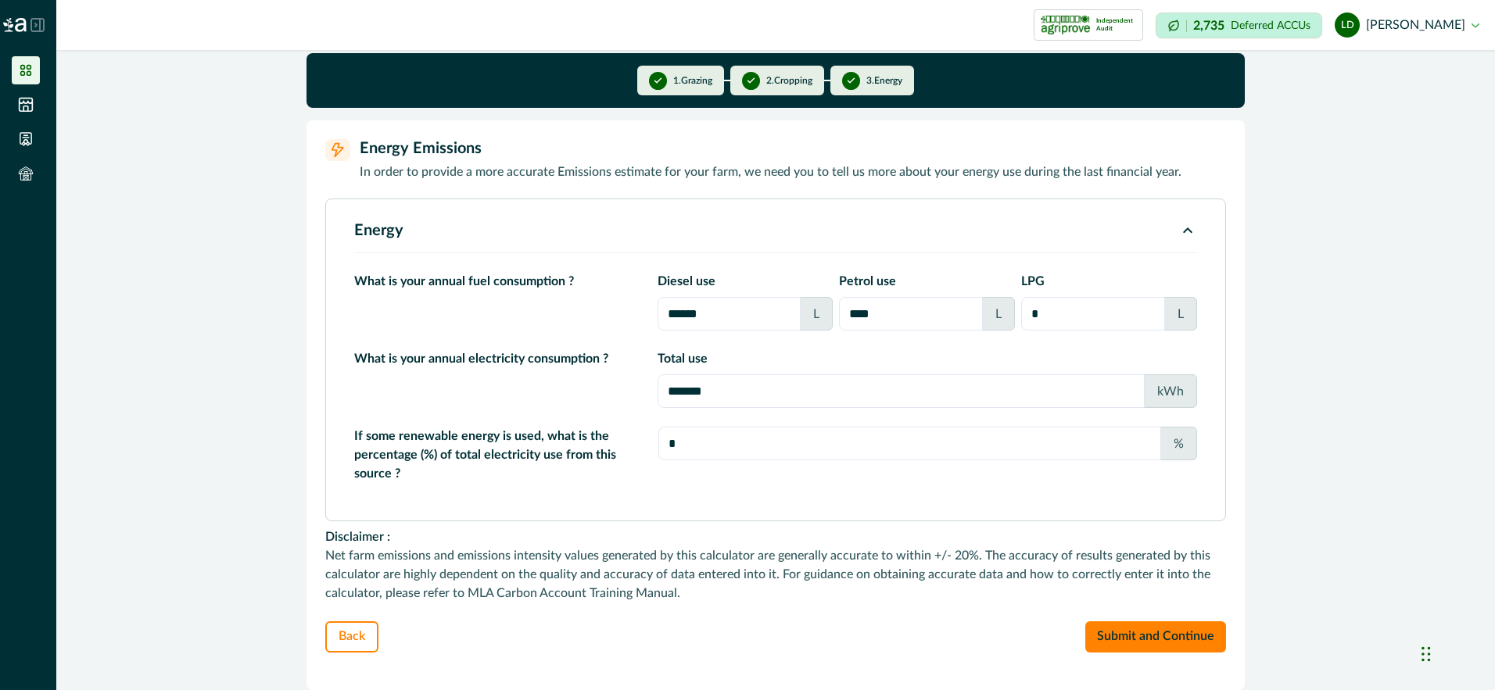
click at [707, 314] on input "******" at bounding box center [730, 314] width 144 height 34
click at [876, 315] on input "****" at bounding box center [911, 314] width 144 height 34
click at [1171, 632] on button "Submit and Continue" at bounding box center [1155, 637] width 141 height 31
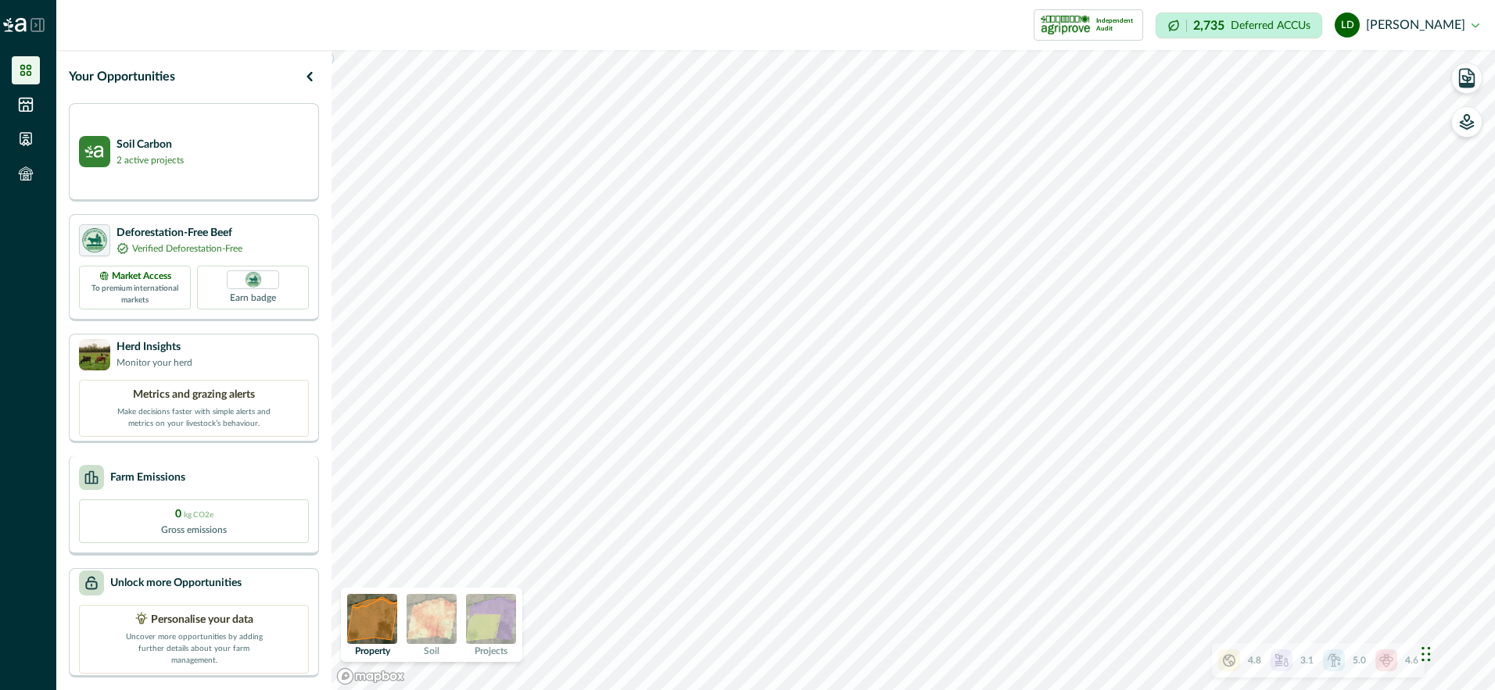
click at [140, 475] on p "Farm Emissions" at bounding box center [147, 478] width 75 height 16
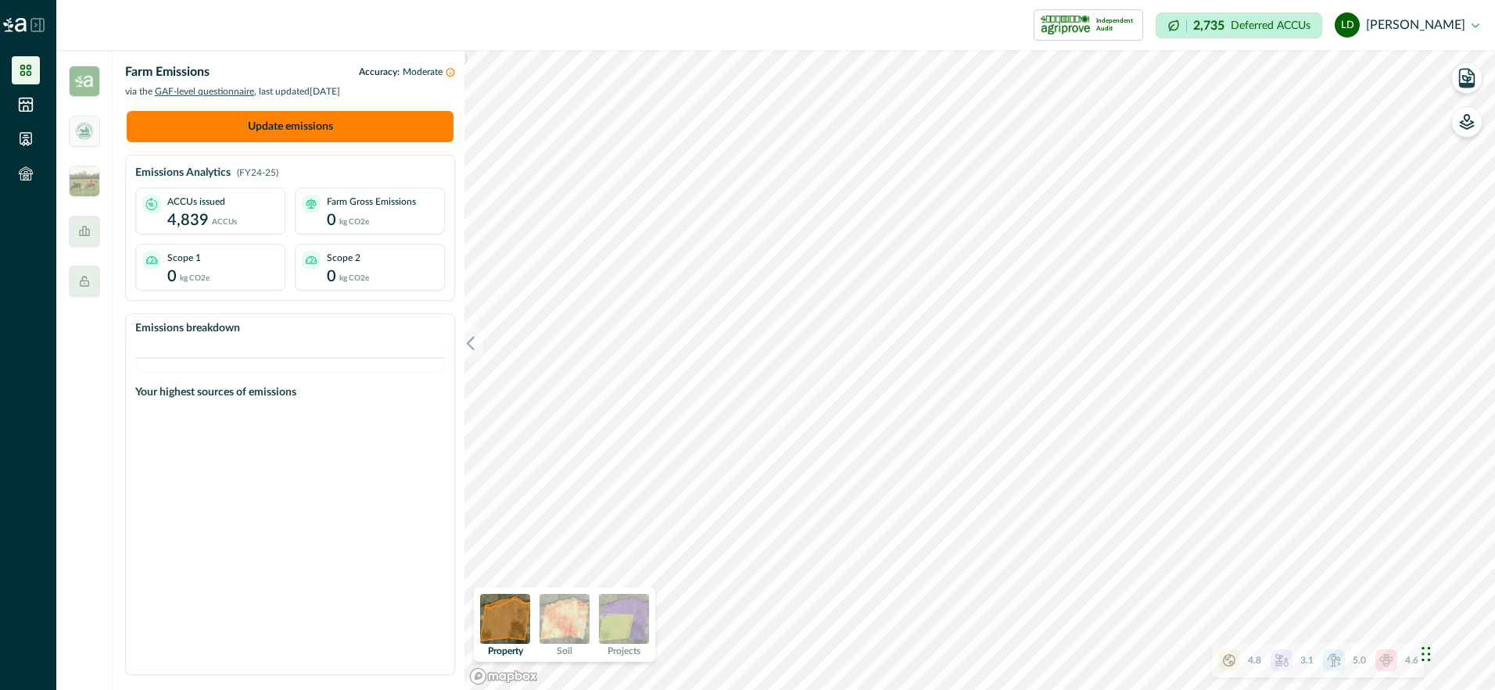
click at [570, 619] on img at bounding box center [564, 619] width 50 height 50
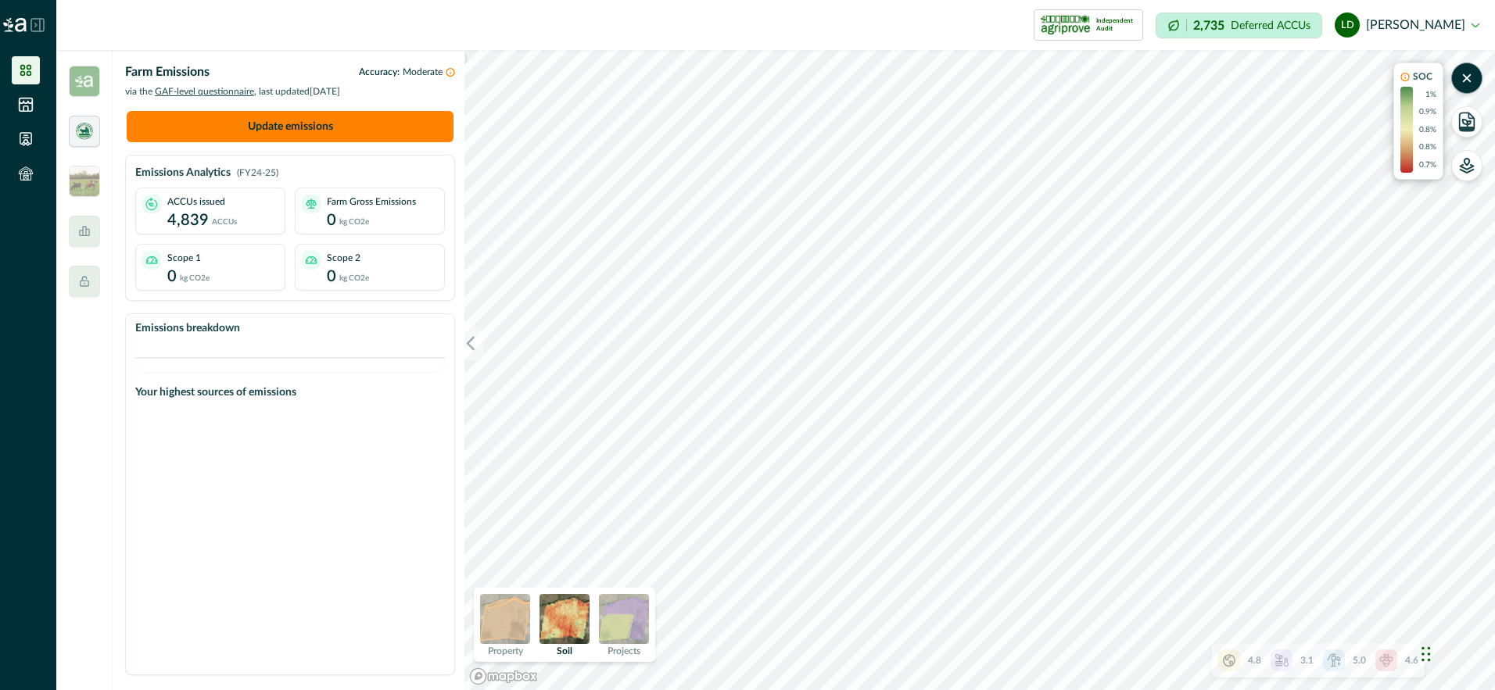
click at [85, 128] on img at bounding box center [84, 131] width 20 height 20
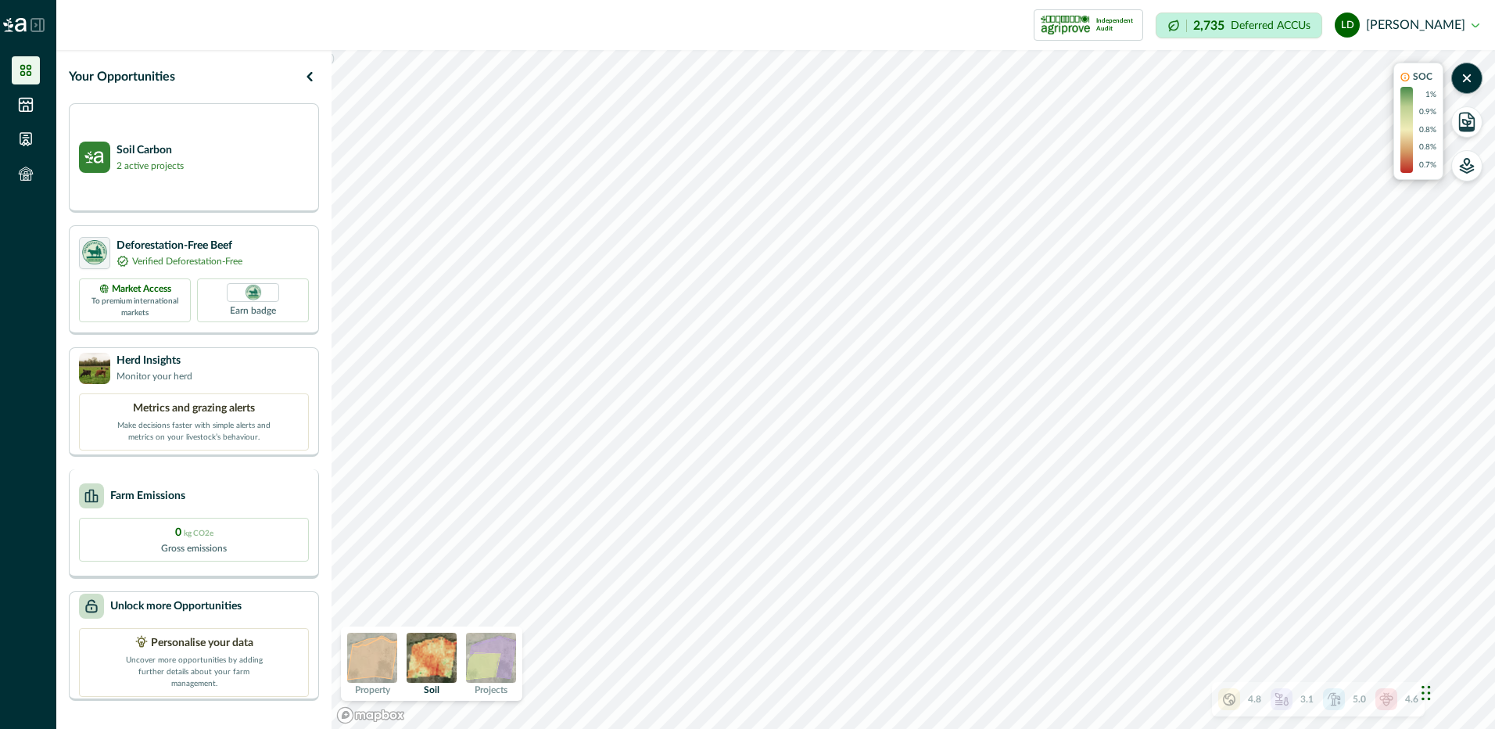
click at [171, 495] on p "Farm Emissions" at bounding box center [147, 496] width 75 height 16
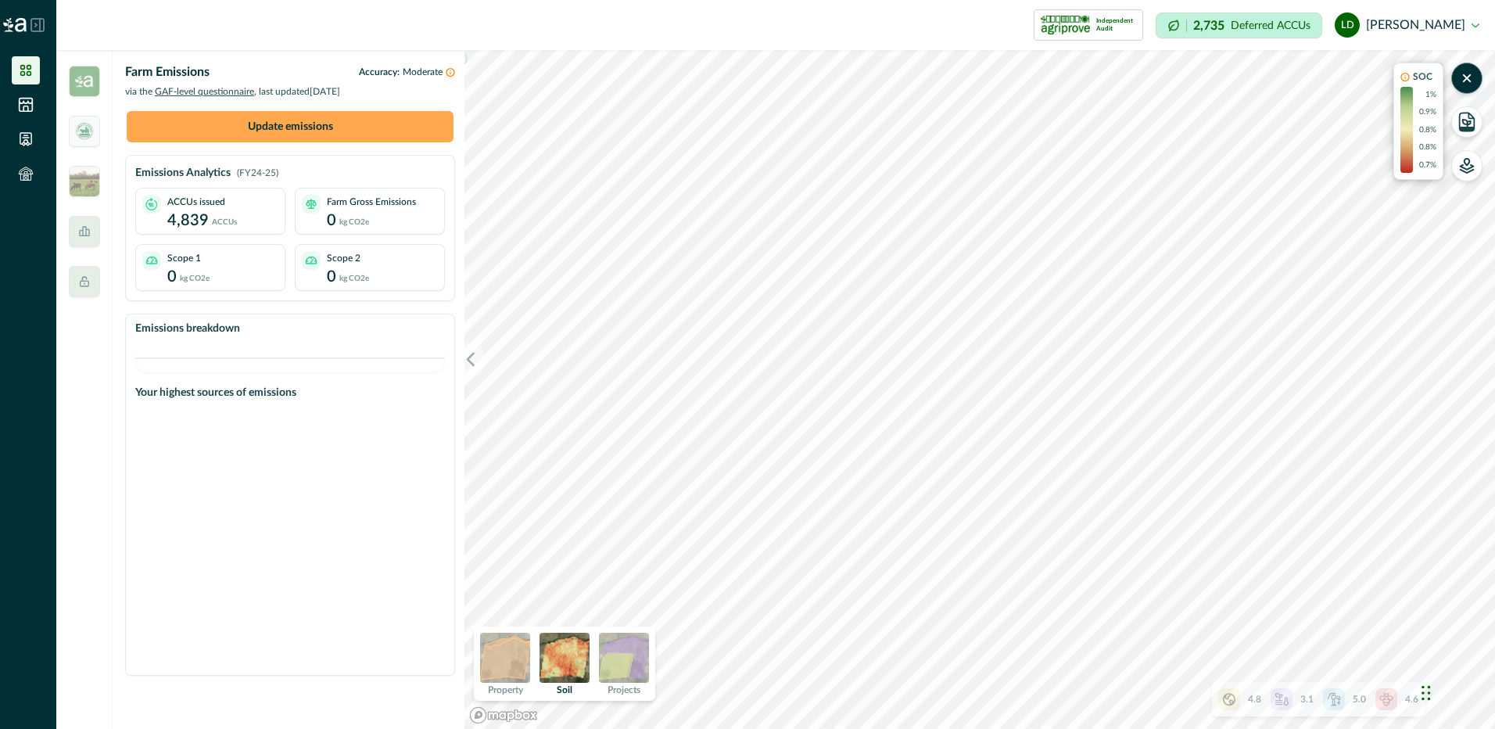
click at [360, 121] on button "Update emissions" at bounding box center [290, 126] width 327 height 31
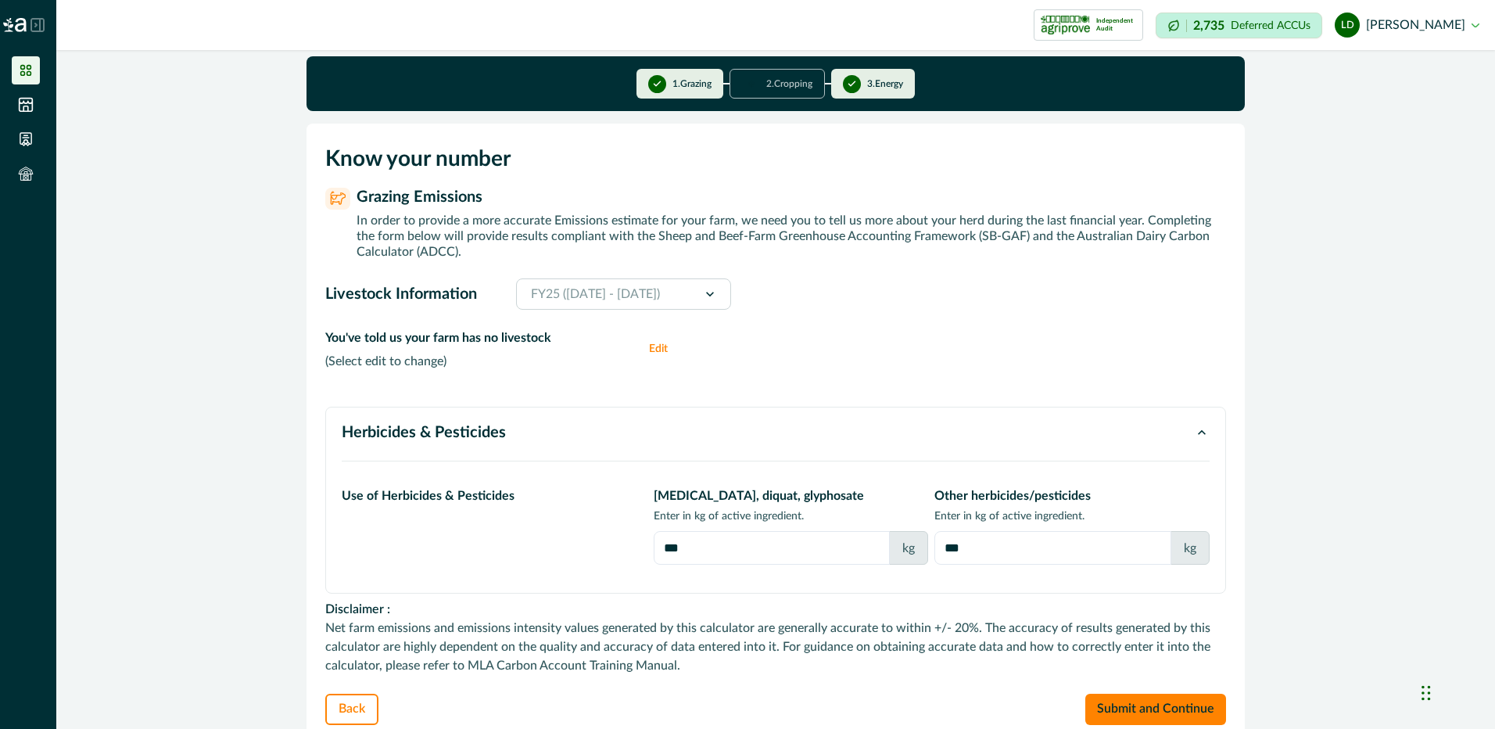
click at [683, 88] on button "1 . [GEOGRAPHIC_DATA]" at bounding box center [679, 84] width 87 height 30
click at [871, 84] on button "3 . Energy" at bounding box center [873, 84] width 84 height 30
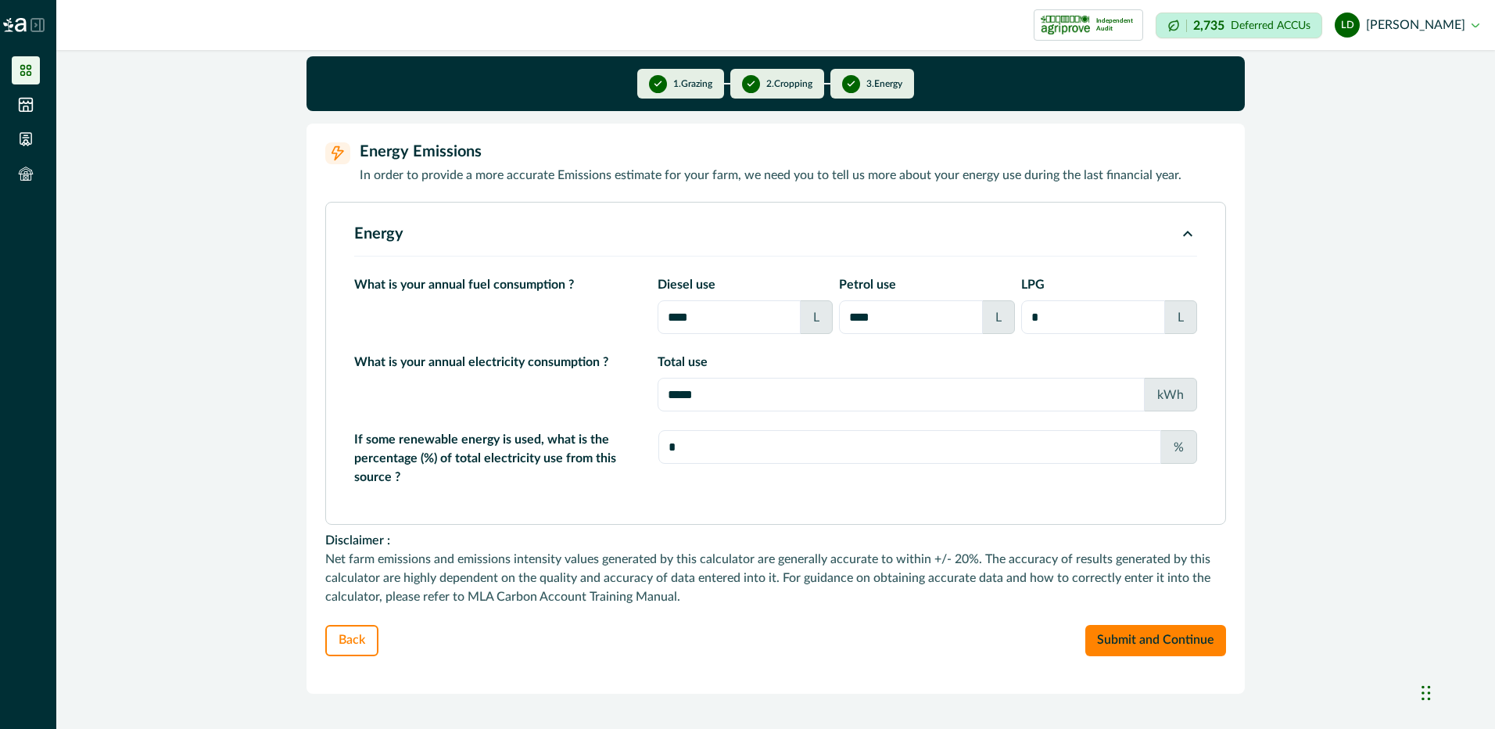
click at [682, 88] on button "1 . [GEOGRAPHIC_DATA]" at bounding box center [680, 84] width 87 height 30
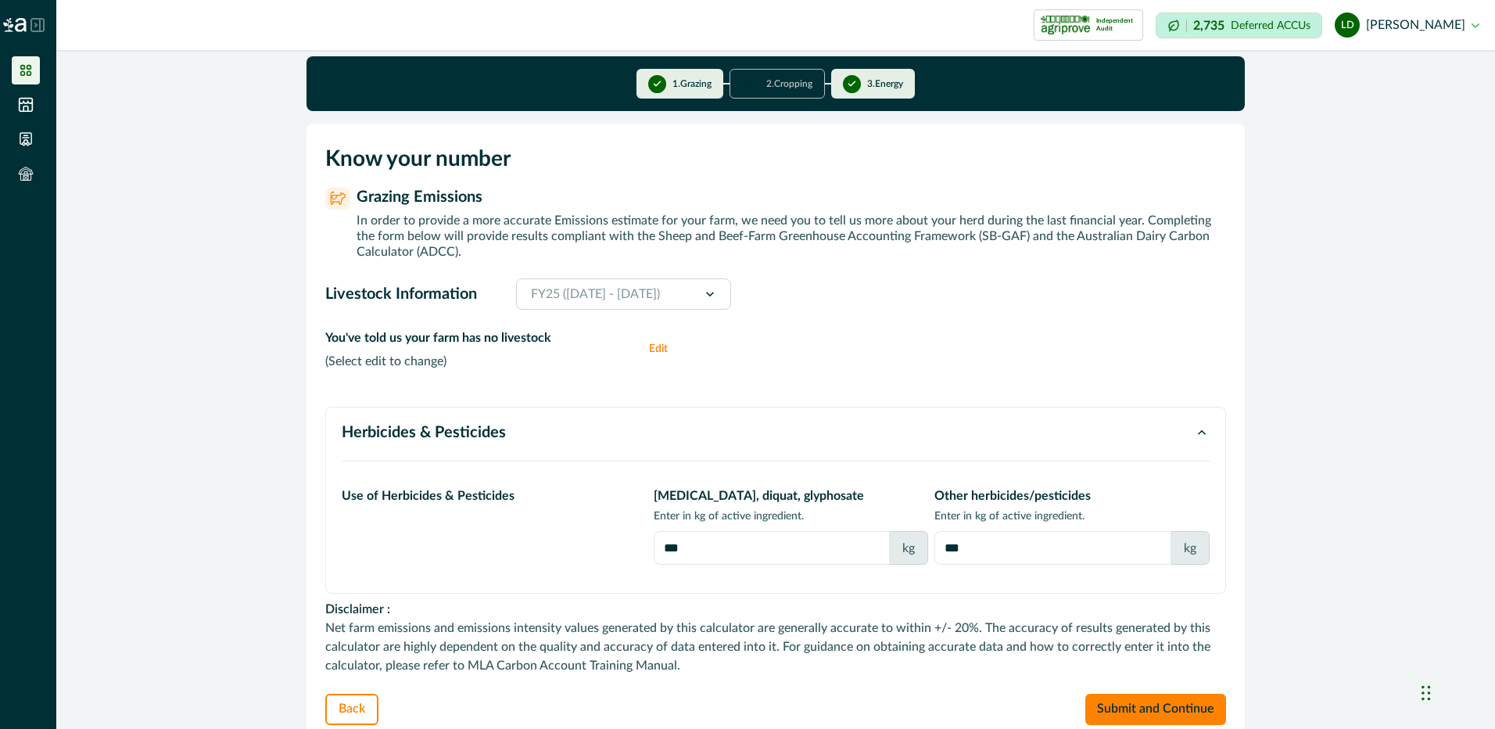
scroll to position [34, 0]
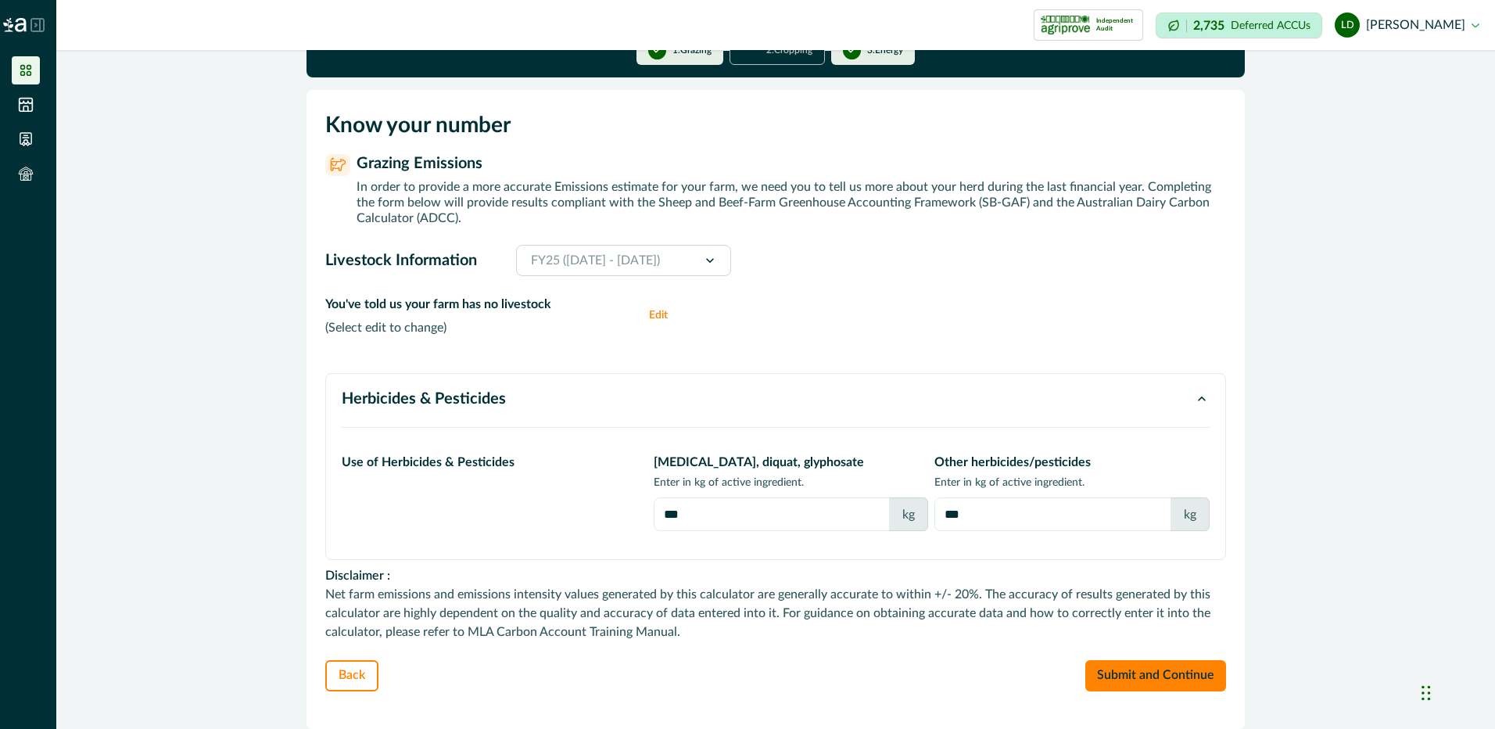
click at [1449, 27] on button "ld [PERSON_NAME]" at bounding box center [1407, 25] width 145 height 38
click at [1345, 74] on button "Sign out" at bounding box center [1392, 70] width 174 height 26
